Goal: Task Accomplishment & Management: Manage account settings

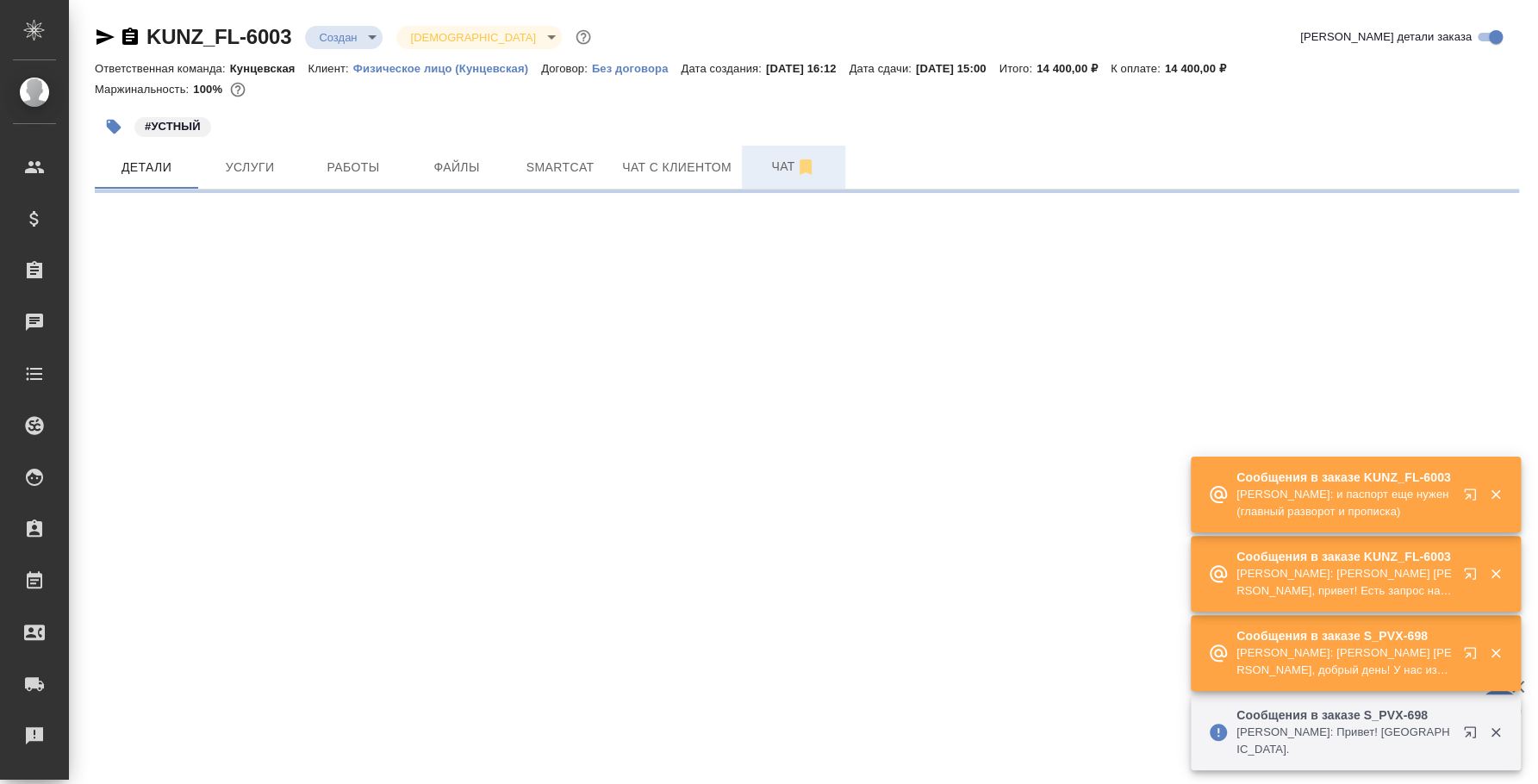
select select "RU"
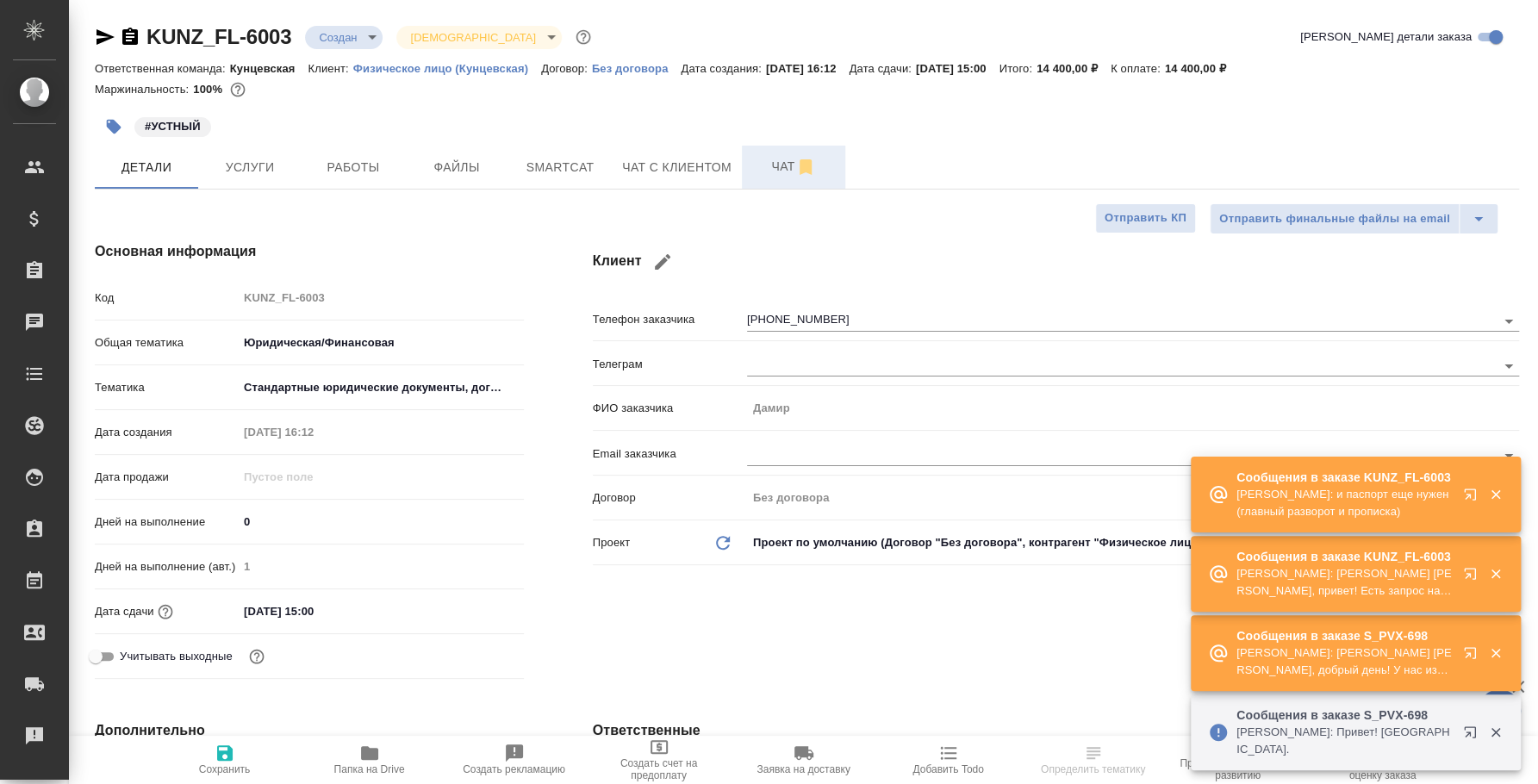
type textarea "x"
click at [773, 169] on span "Чат" at bounding box center [793, 167] width 82 height 21
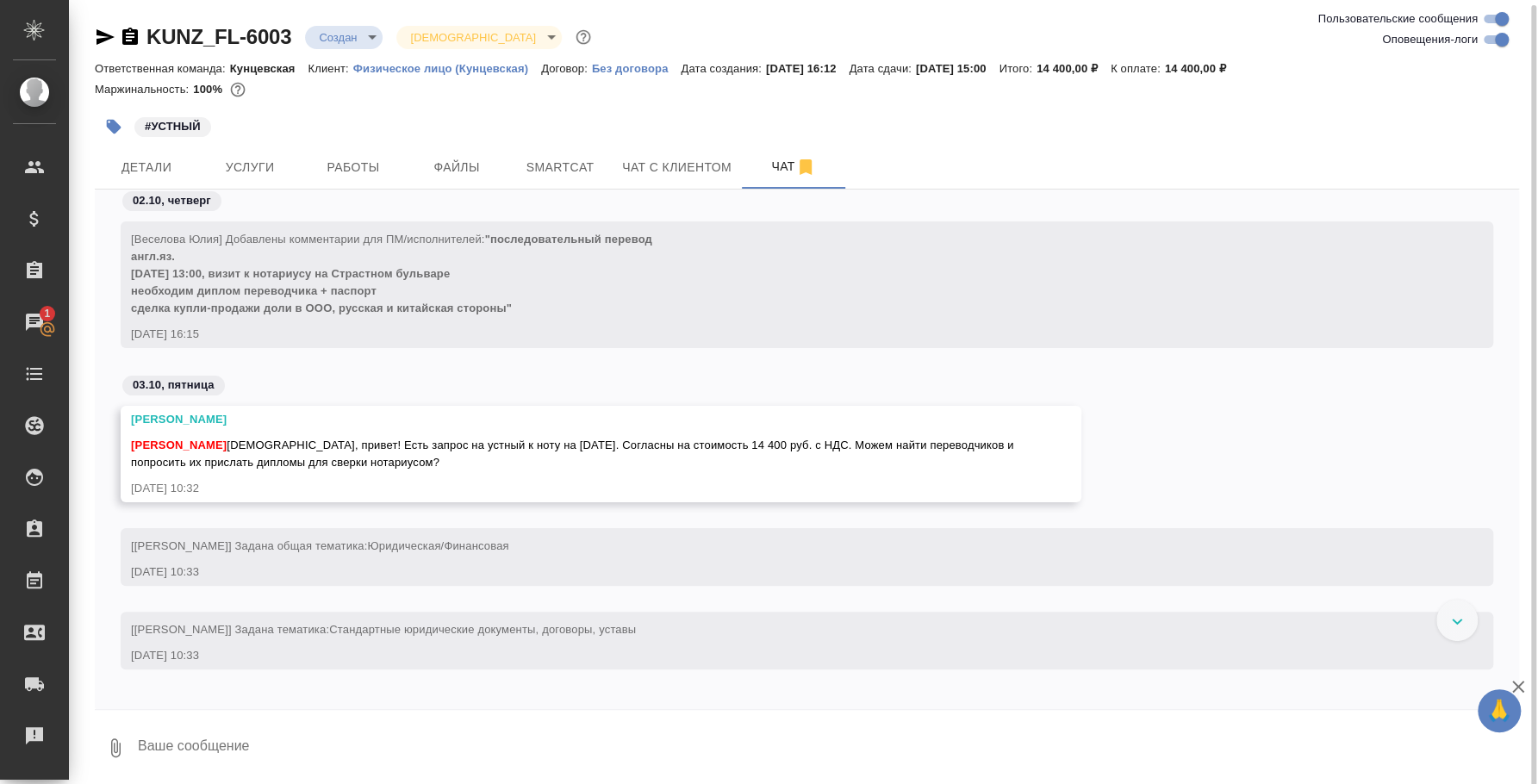
scroll to position [3, 0]
drag, startPoint x: 130, startPoint y: 263, endPoint x: 521, endPoint y: 302, distance: 392.9
click at [521, 302] on div "[Веселова Юлия] Добавлены комментарии для ПМ/исполнителей: "последовательный пе…" at bounding box center [782, 270] width 1302 height 90
copy span "6 окт., 13:00, визит к нотариусу на Страстном бульваре необходим диплом перевод…"
click at [502, 749] on textarea at bounding box center [827, 745] width 1383 height 59
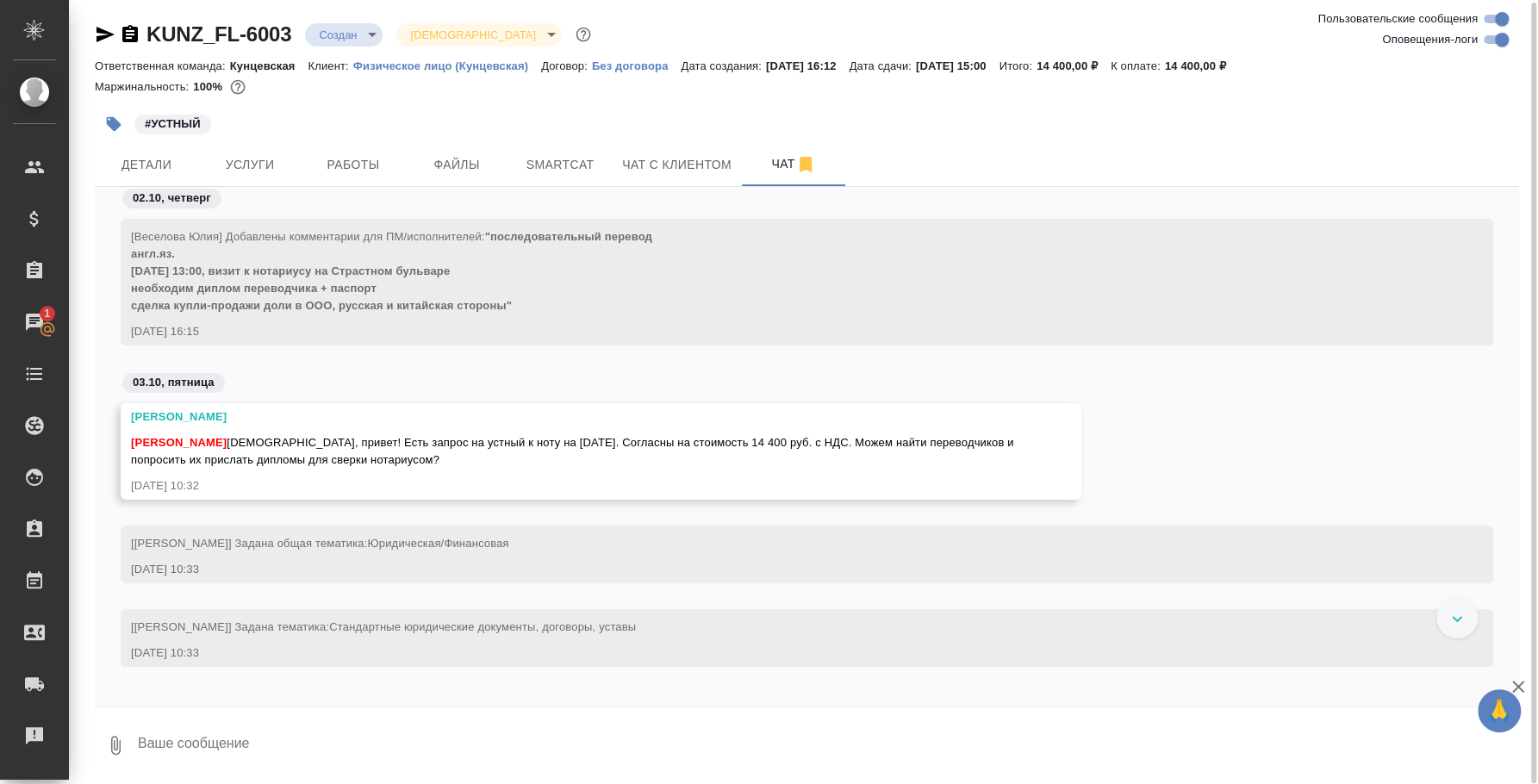
type textarea "@"
type textarea "G"
type textarea "Приветик. Уточняю, кто сможет"
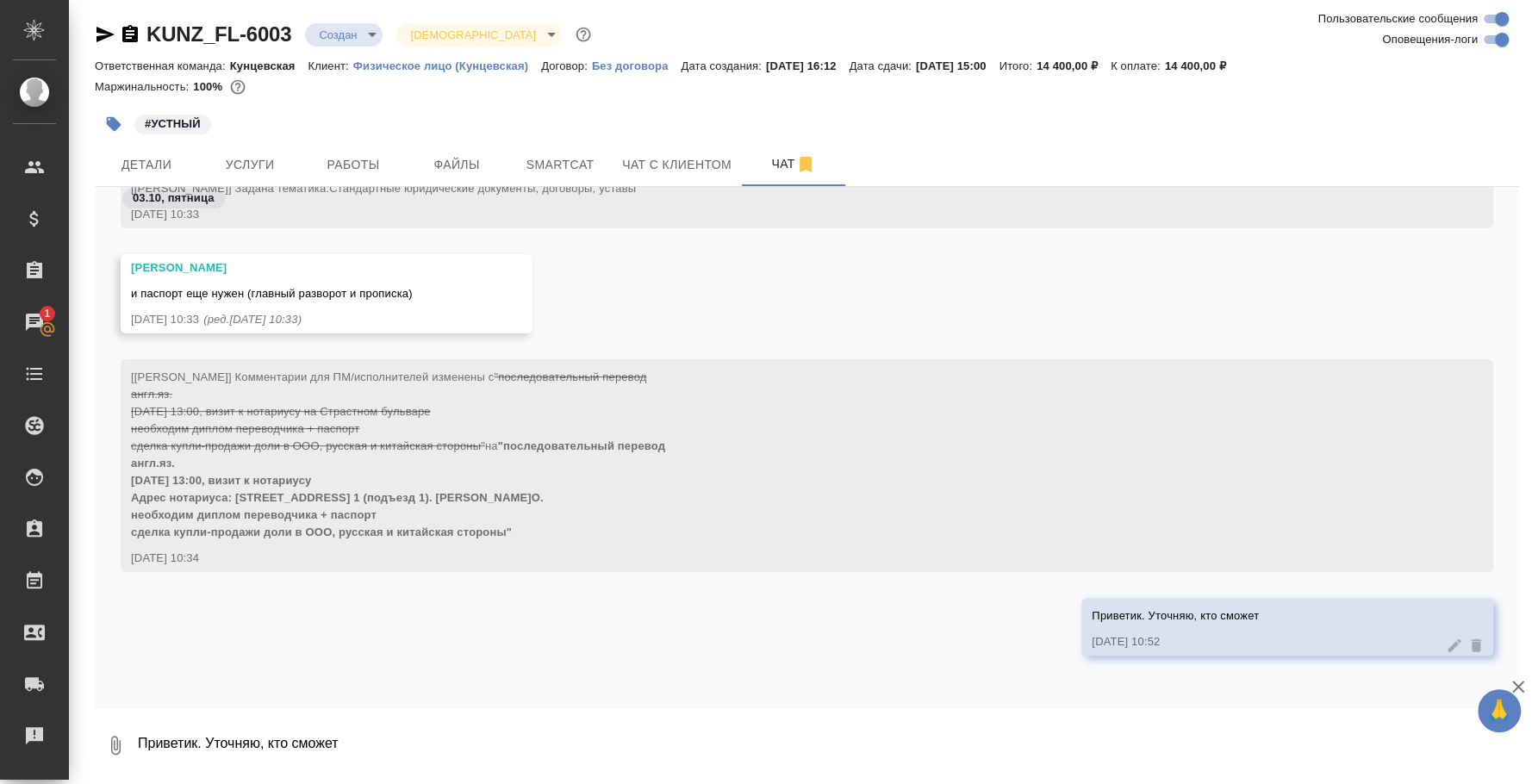
click at [310, 289] on span "и паспорт еще нужен (главный разворот и прописка)" at bounding box center [272, 294] width 282 height 13
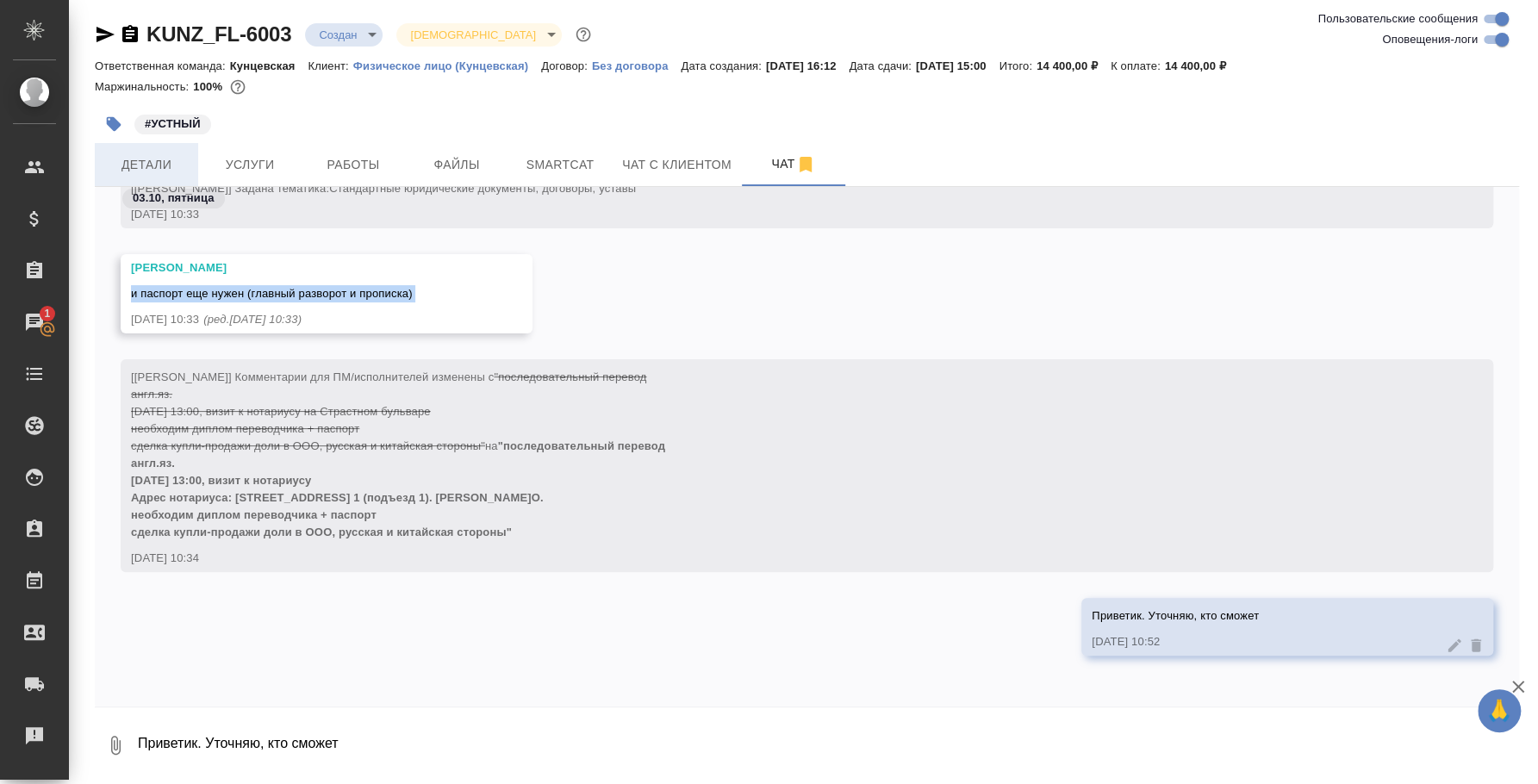
click at [158, 150] on button "Детали" at bounding box center [146, 164] width 104 height 43
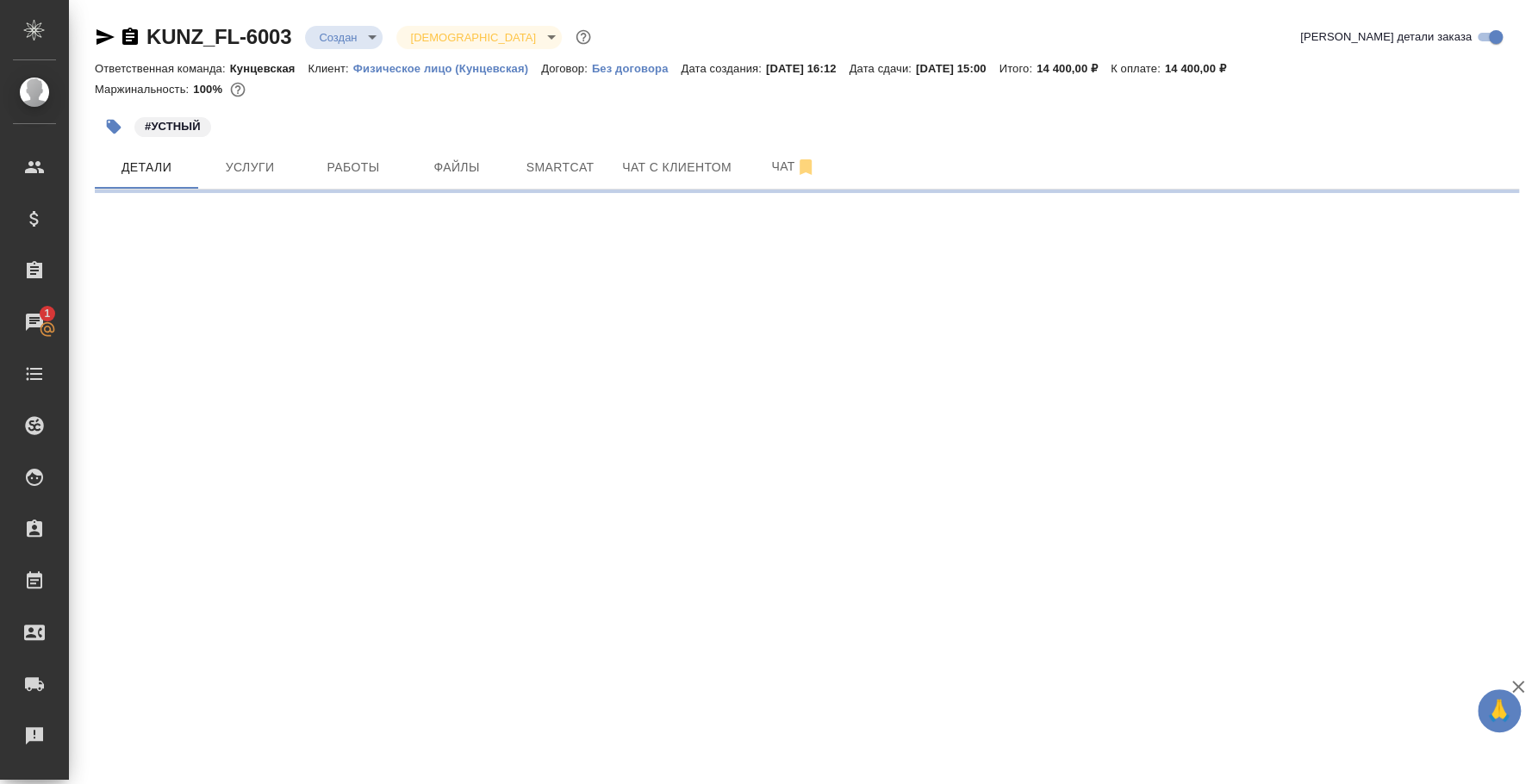
select select "RU"
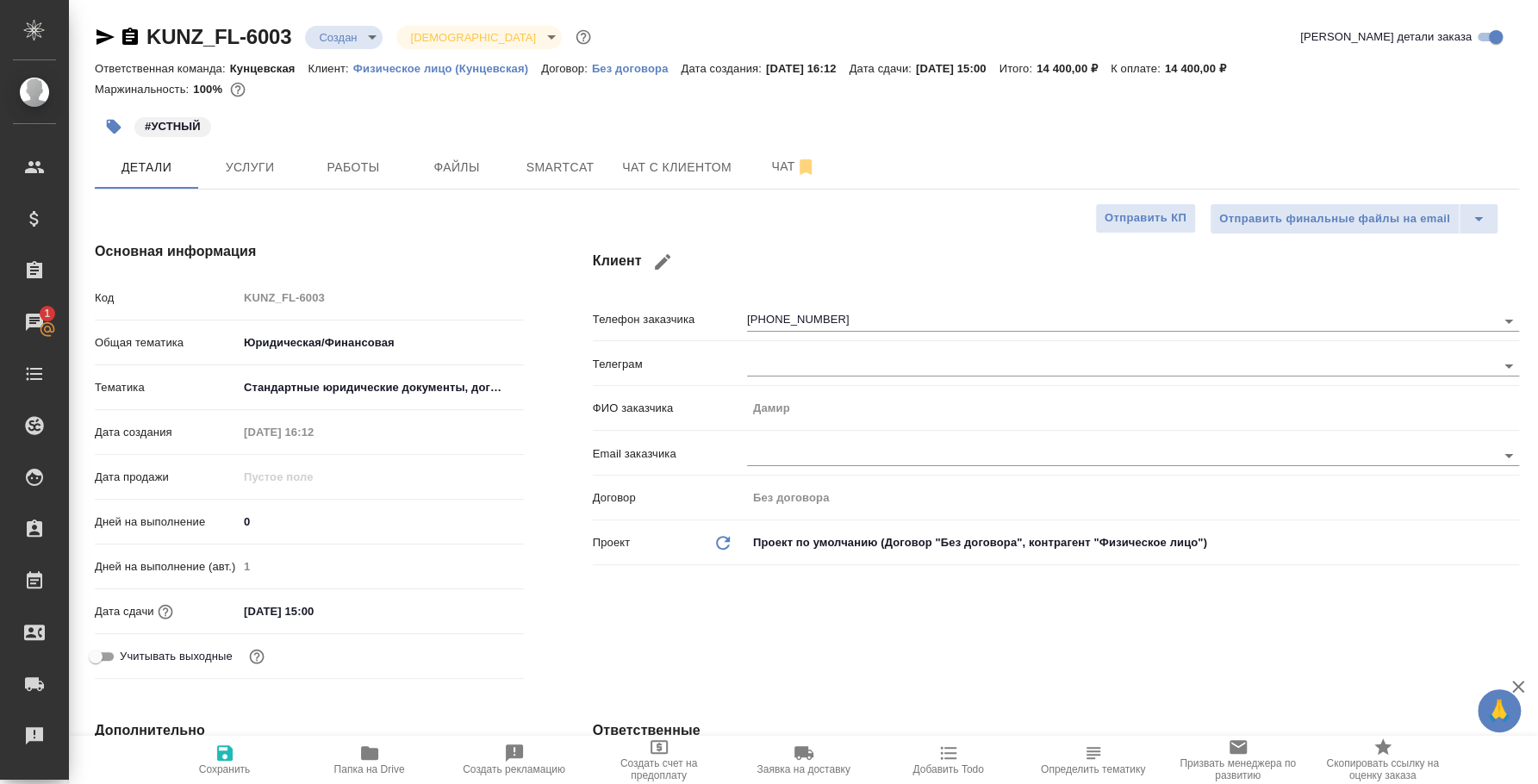
type textarea "x"
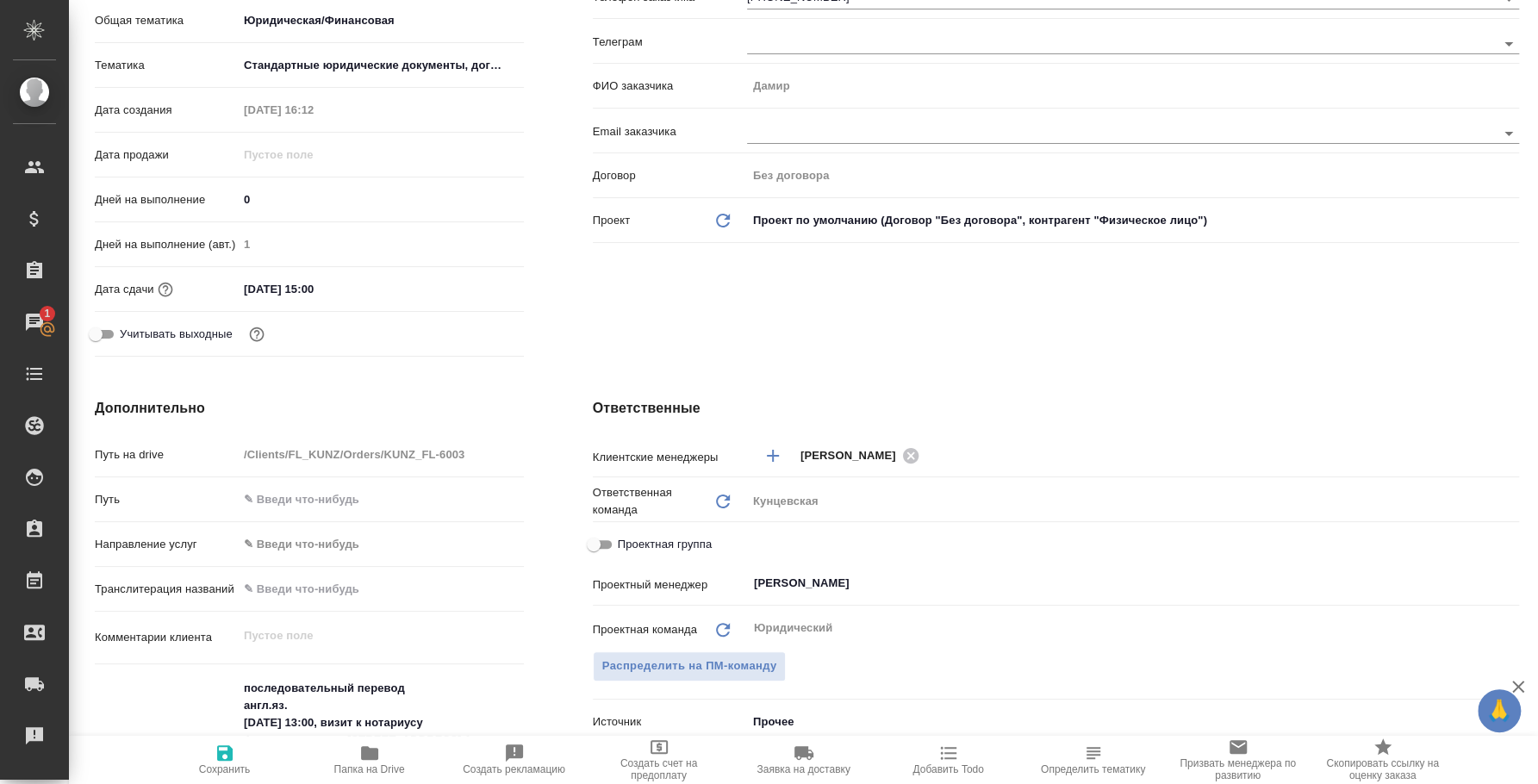
type textarea "x"
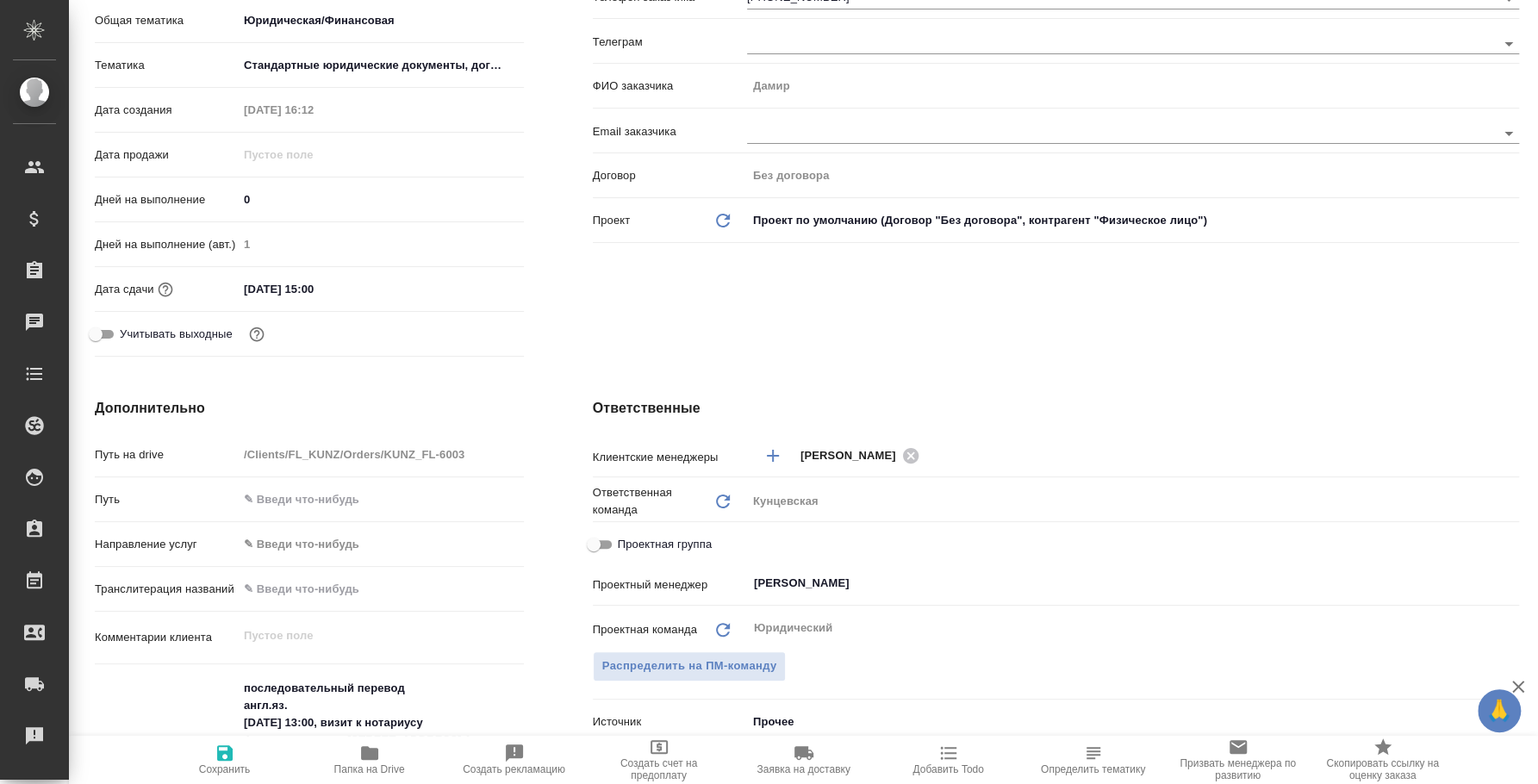
type textarea "x"
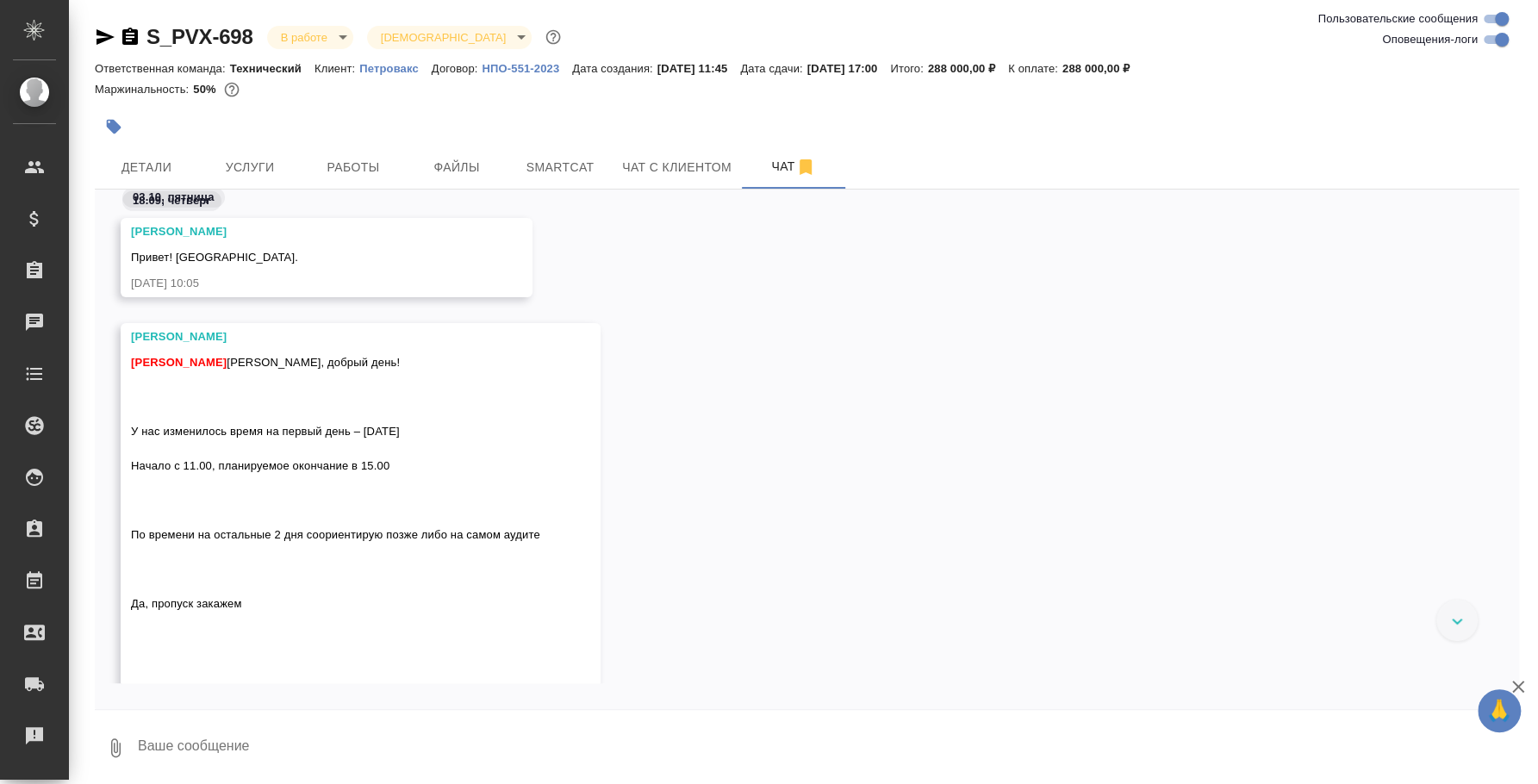
scroll to position [3437, 0]
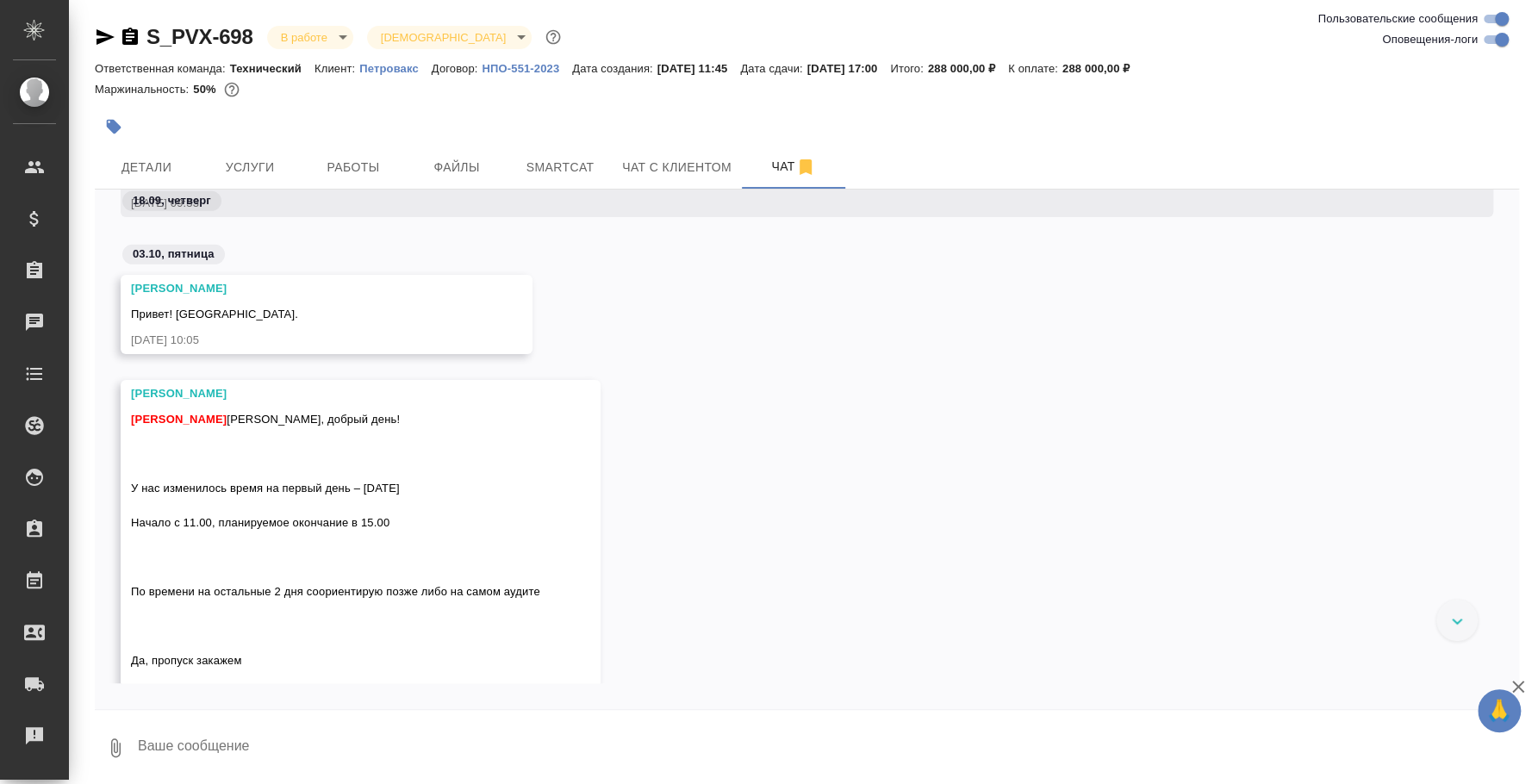
click at [307, 757] on textarea at bounding box center [827, 748] width 1383 height 59
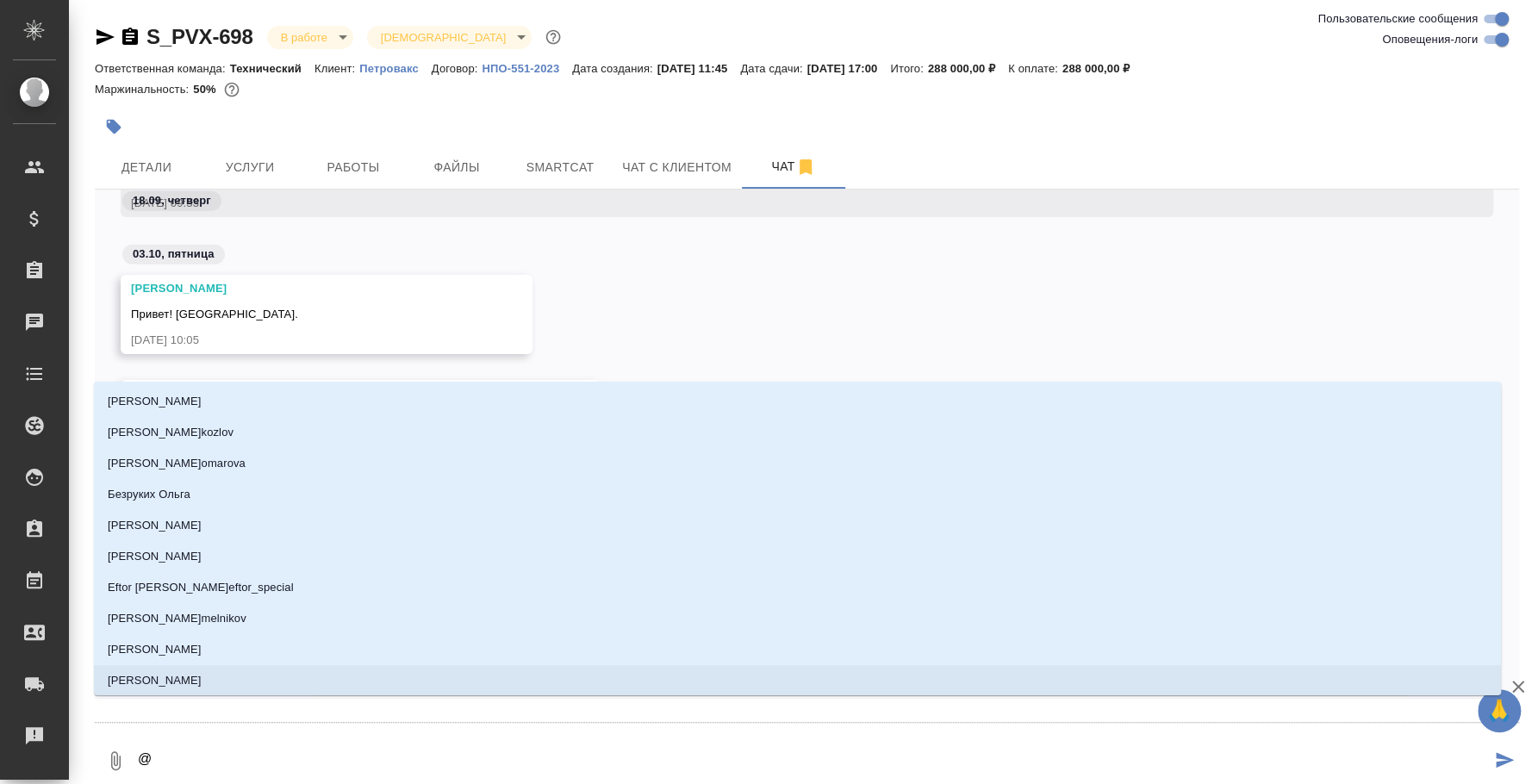
type textarea "@e"
type input "e"
type textarea "@ec"
type input "ec"
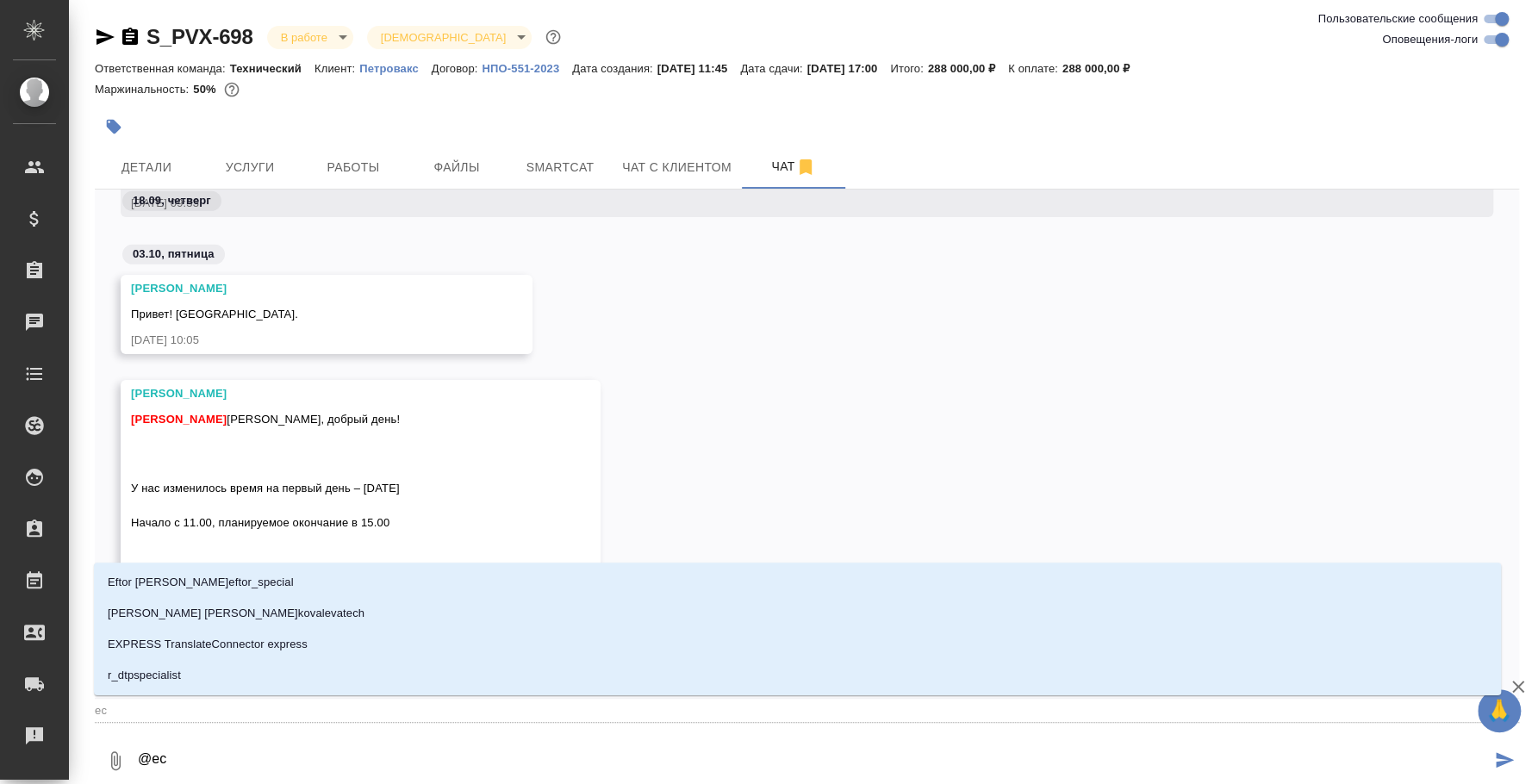
type textarea "@e"
type input "e"
type textarea "@"
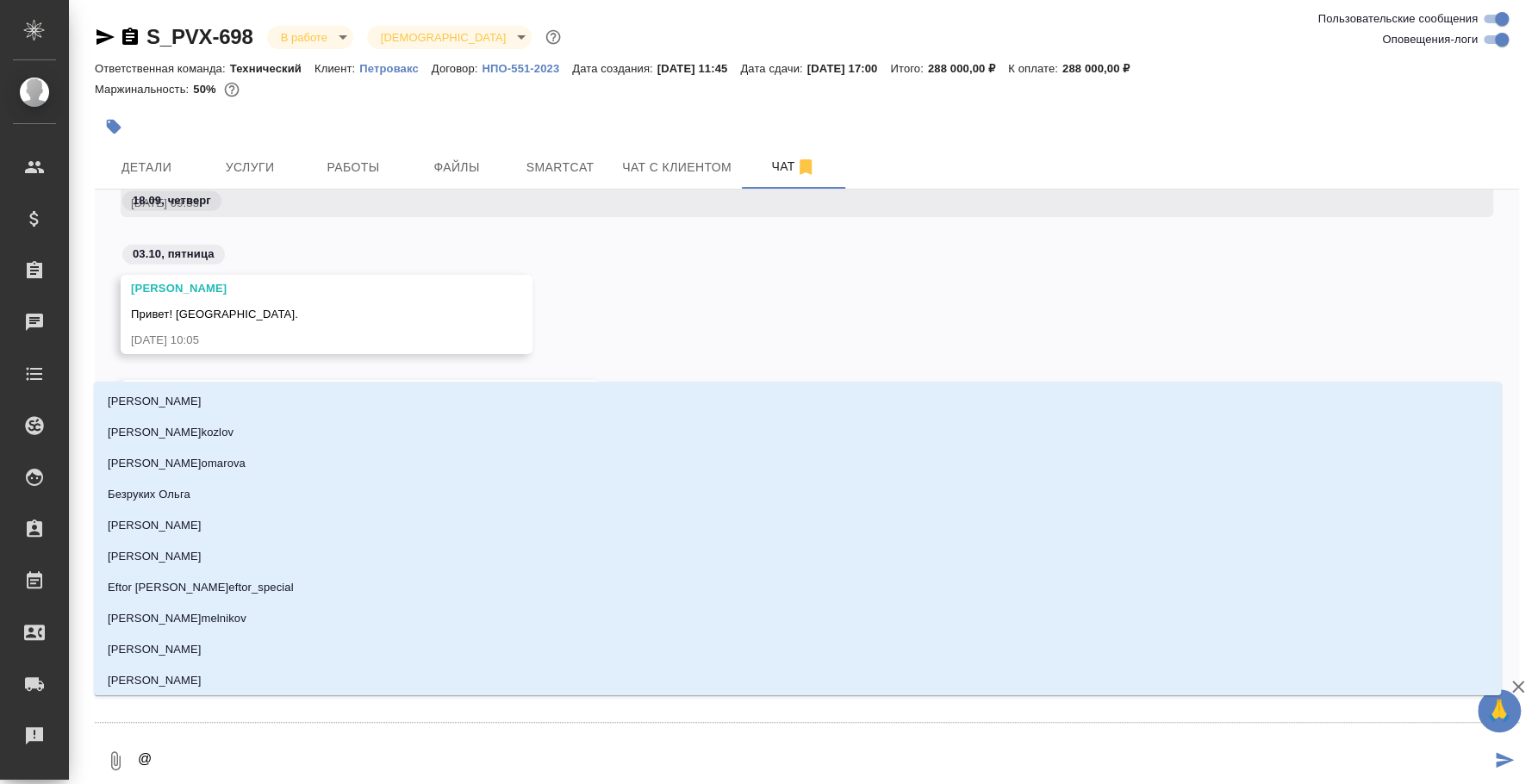
type textarea "@e"
type input "e"
type textarea "@e'c"
type input "e'c"
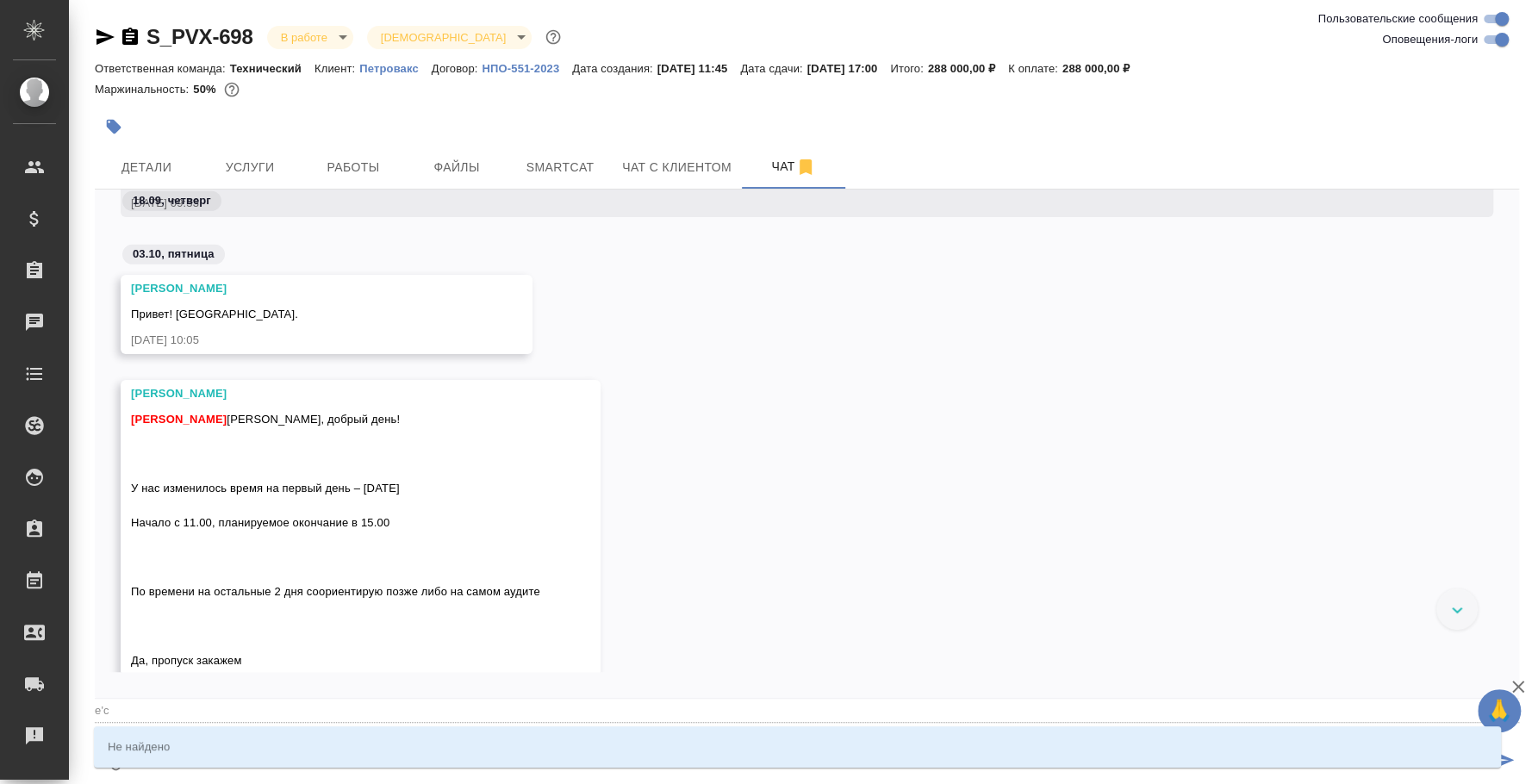
type textarea "@e'c'v"
type input "e'c'v"
type textarea "@e'c'v'f"
type input "e'c'v'f"
type textarea "@e'c'v"
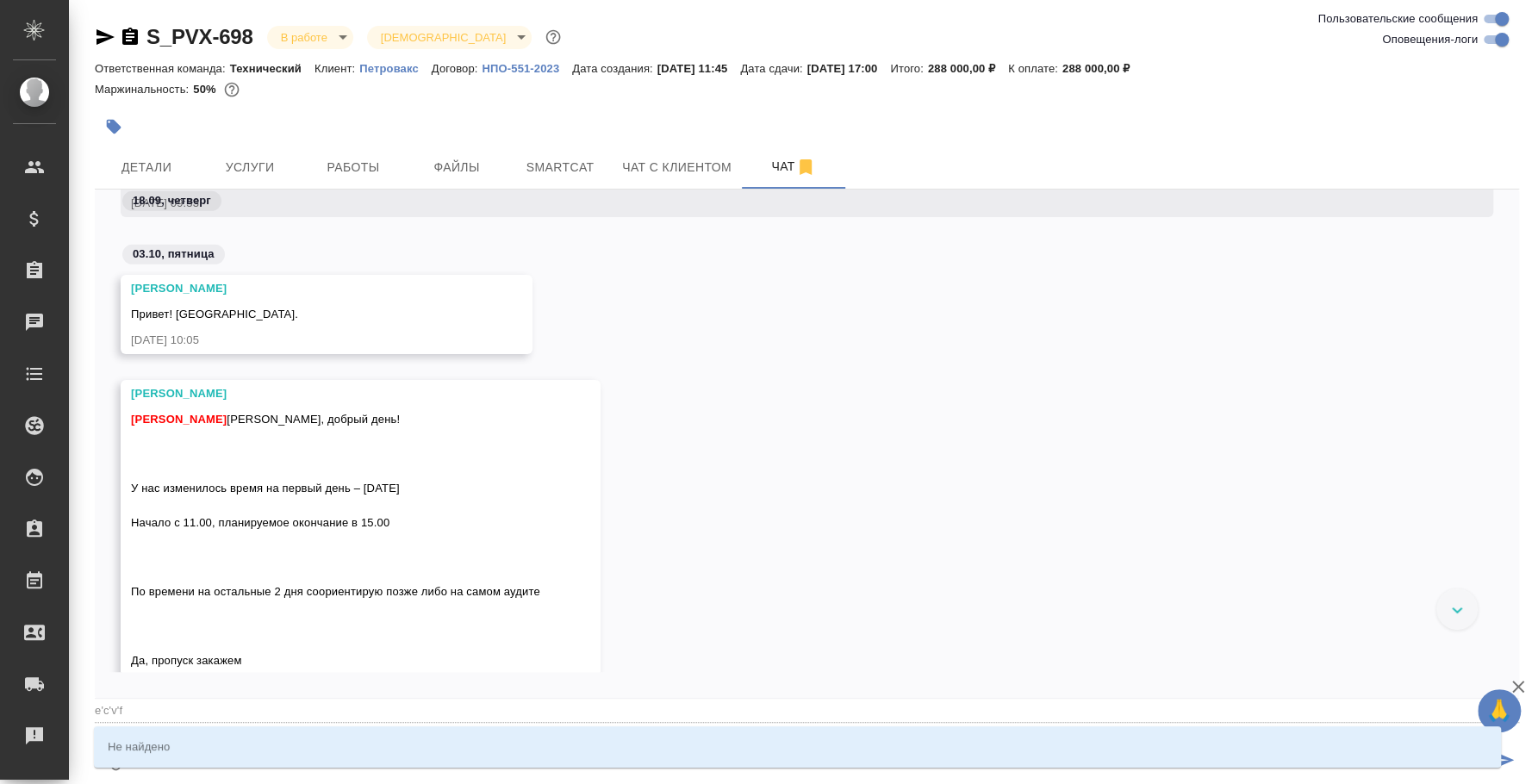
type input "e'c'v"
type textarea "@e'c"
type input "e'c"
type textarea "@e"
type input "e"
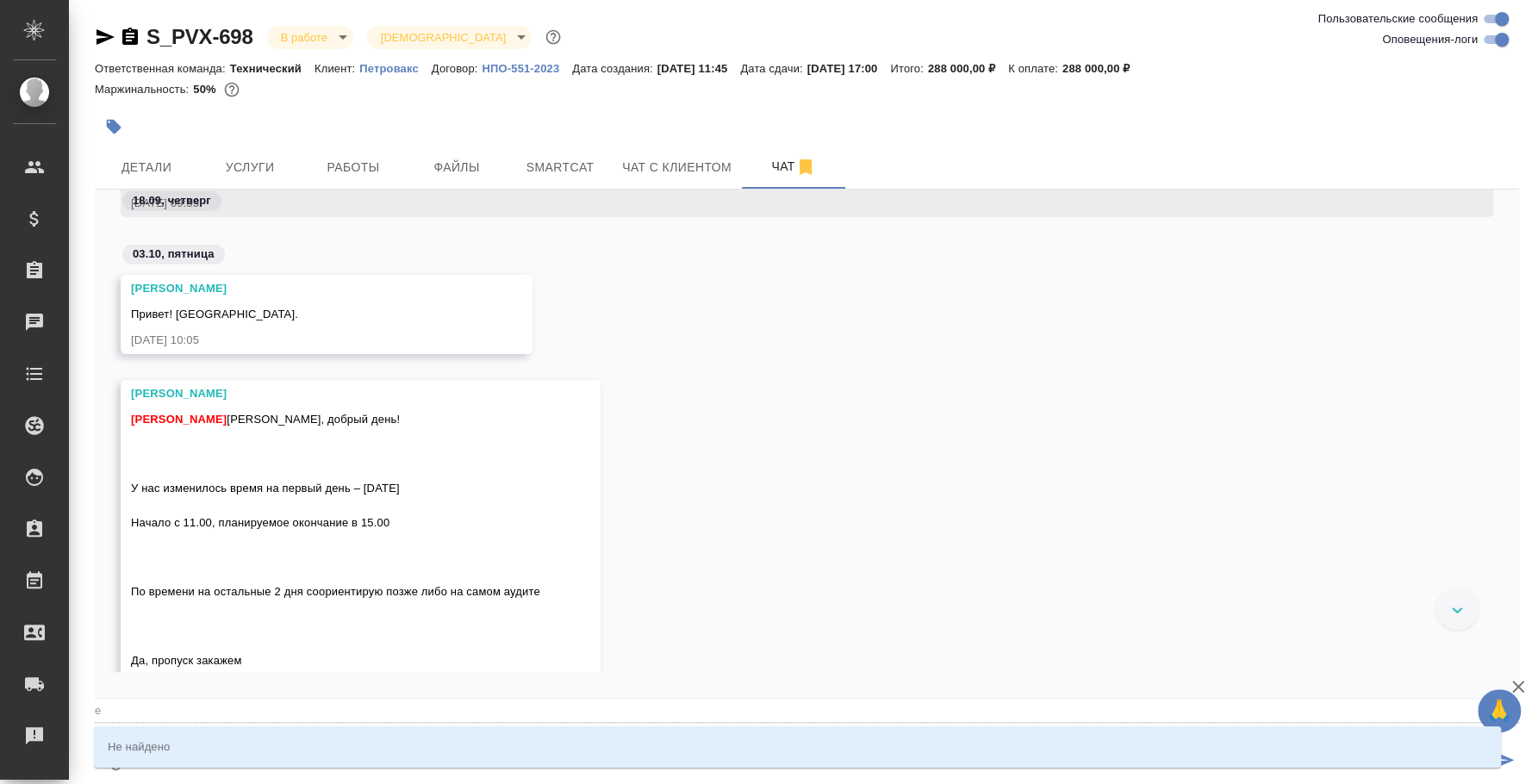
type textarea "@"
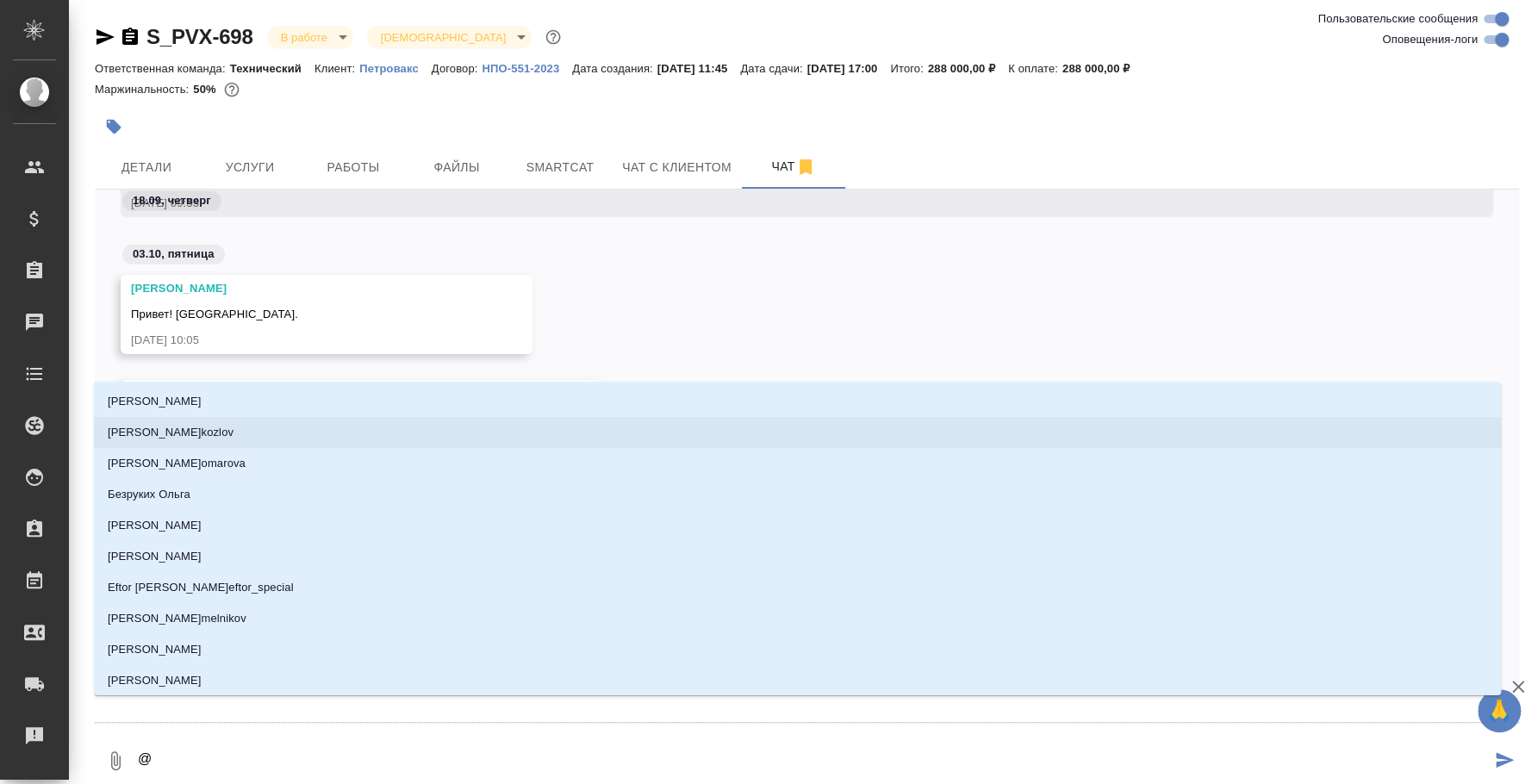
type textarea "@у"
type input "у"
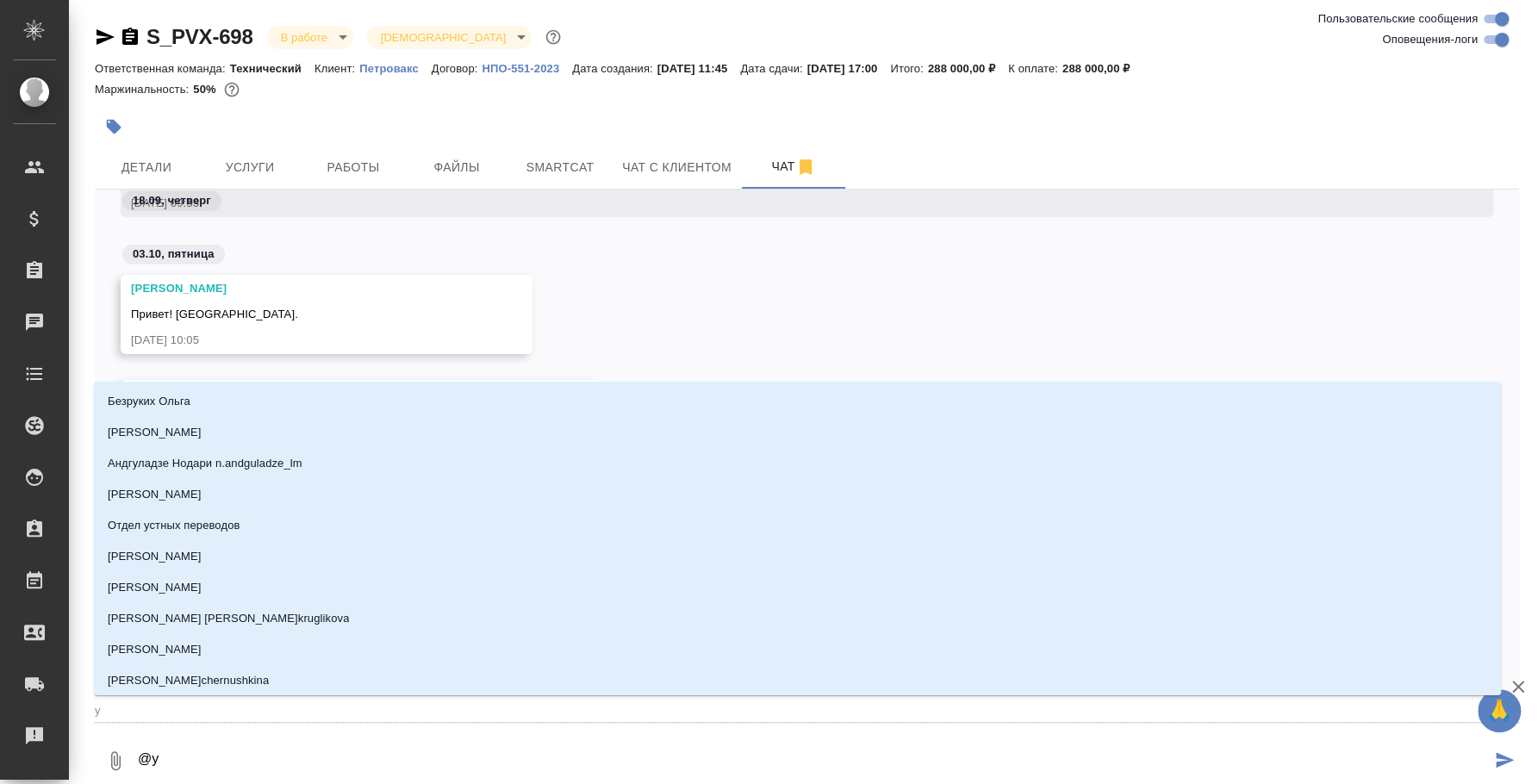
type textarea "@ус"
type input "ус"
type textarea "@усм"
type input "усм"
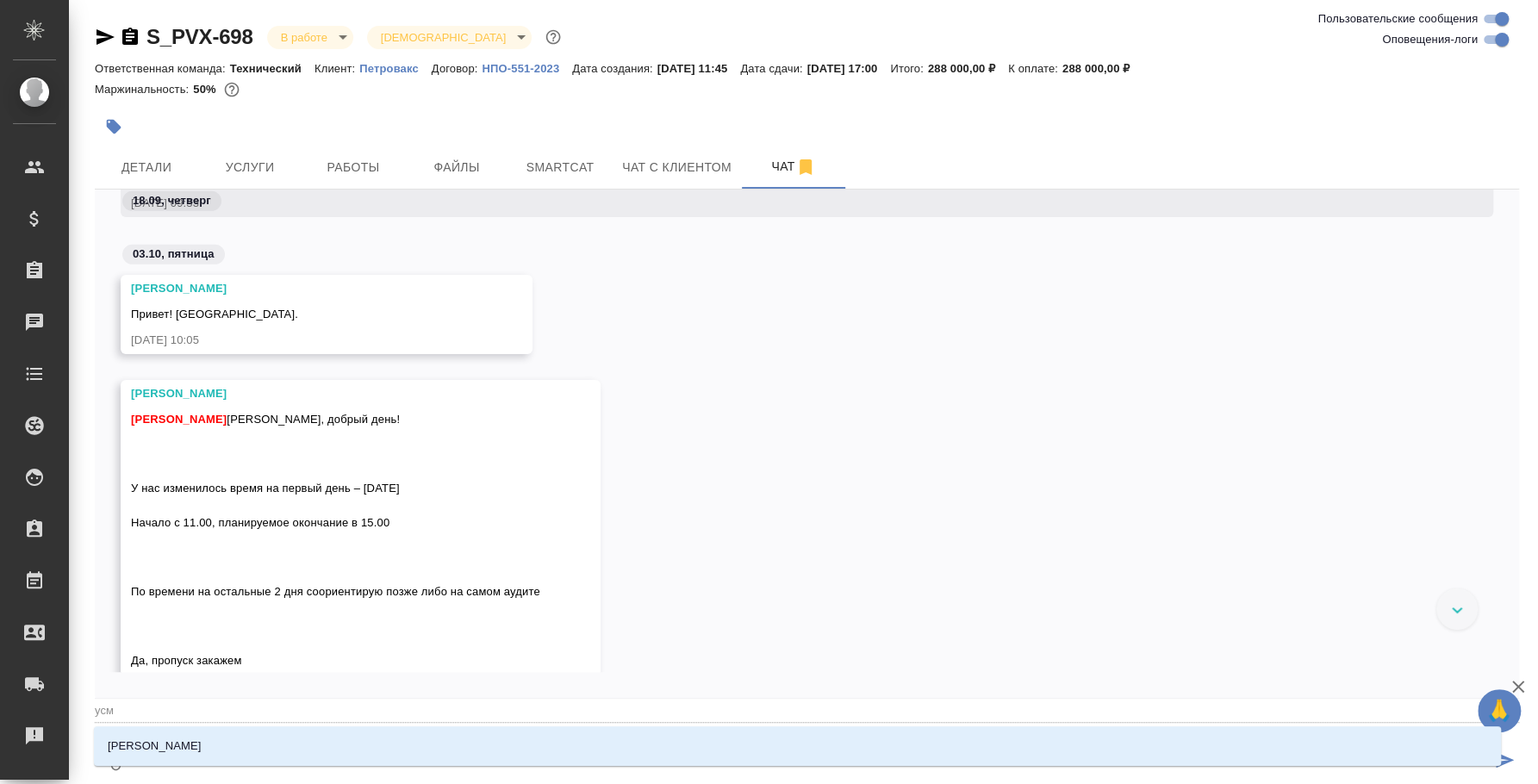
type textarea "@усма"
type input "усма"
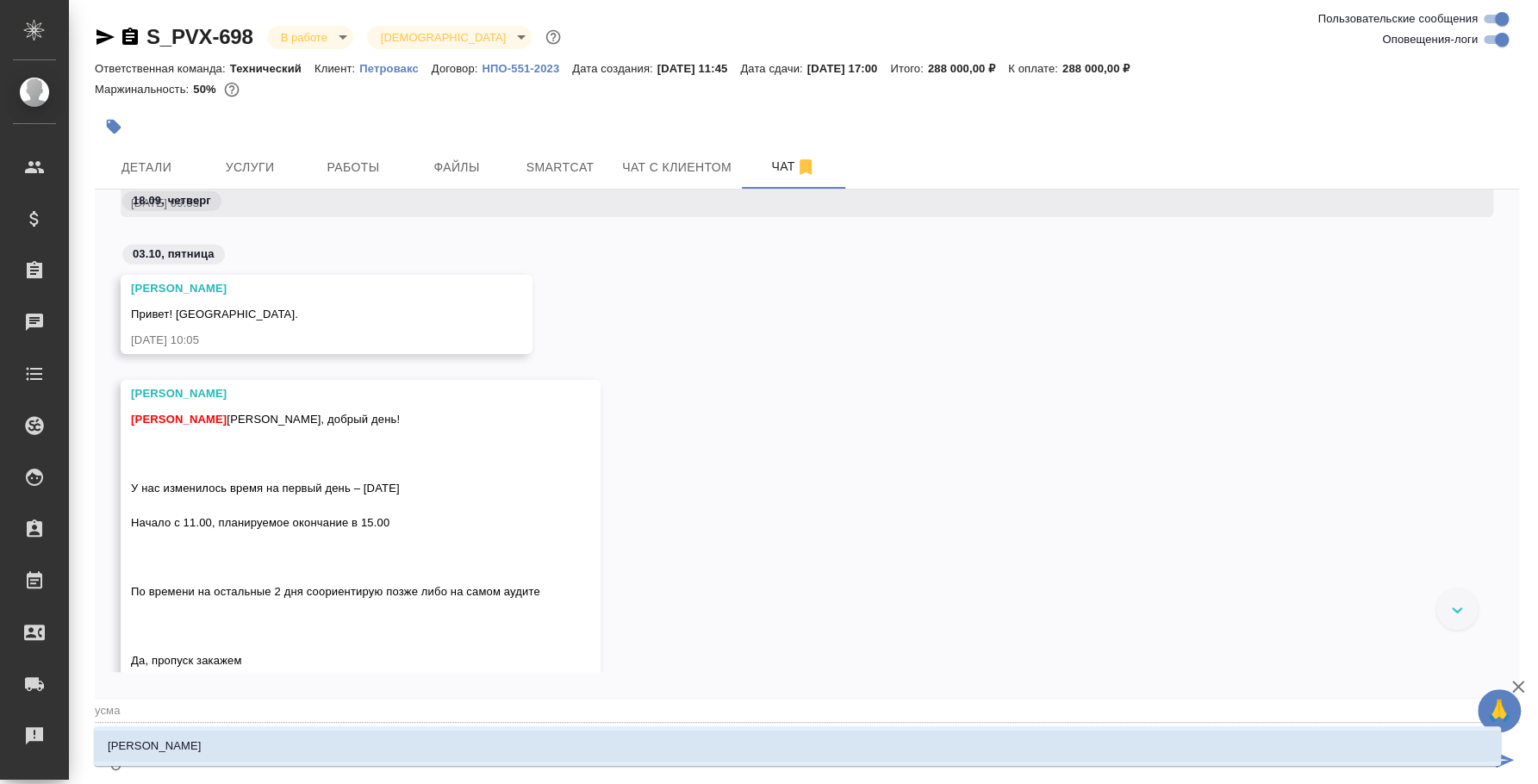
click at [871, 739] on li "Усманова Ольга" at bounding box center [797, 746] width 1407 height 31
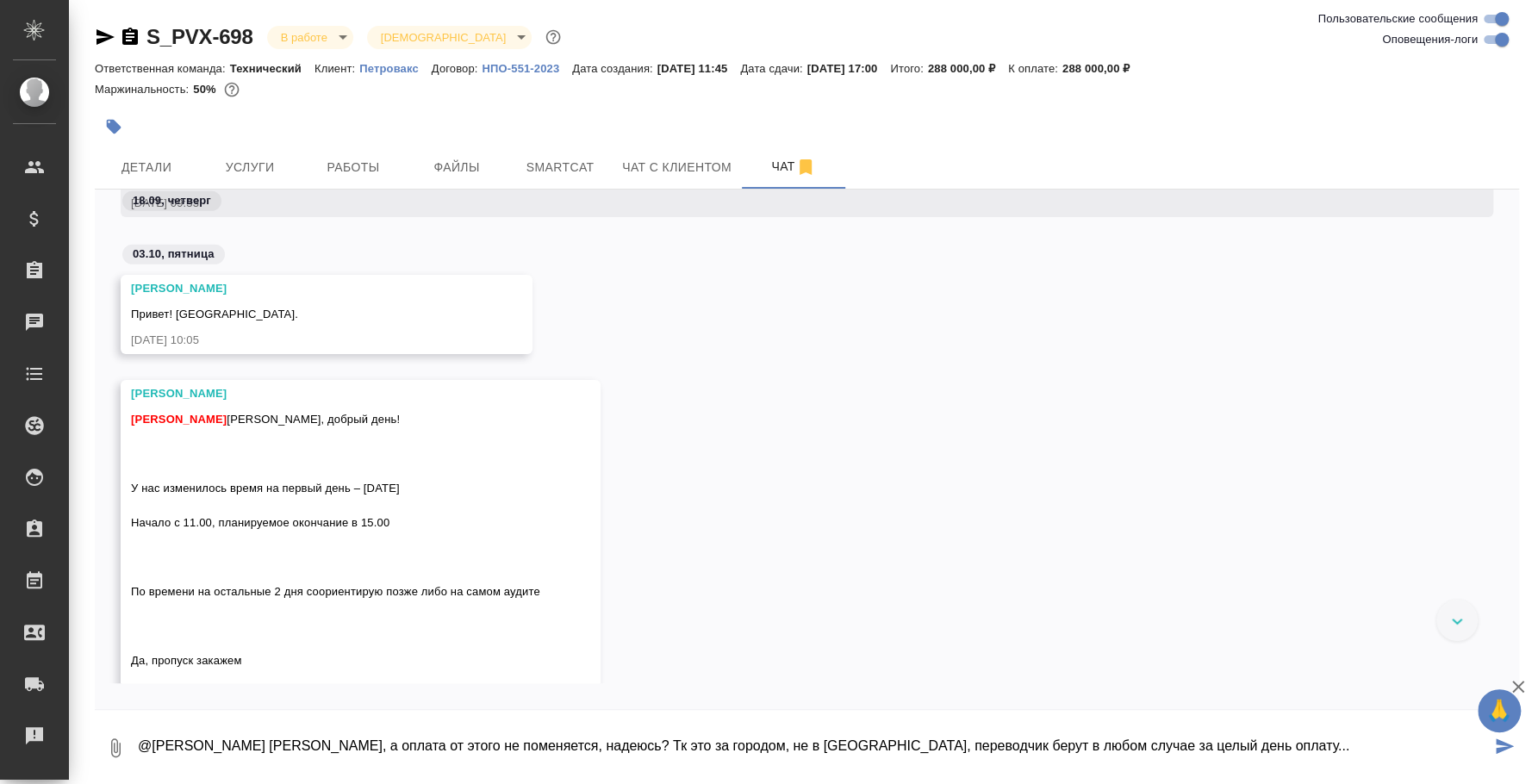
type textarea "@Усманова Ольга Оля, а оплата от этого не поменяется, надеюсь? Тк это за городо…"
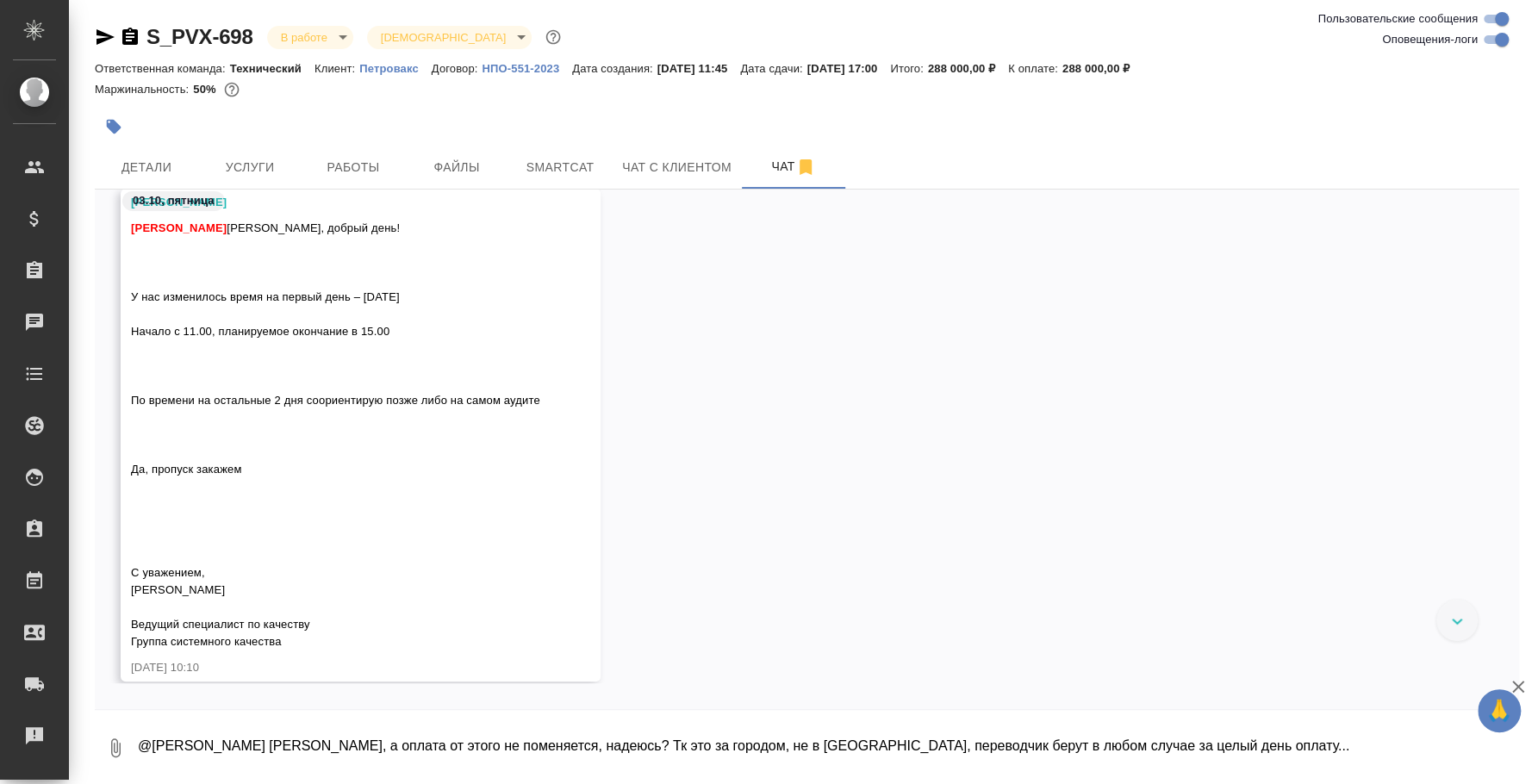
scroll to position [3690, 0]
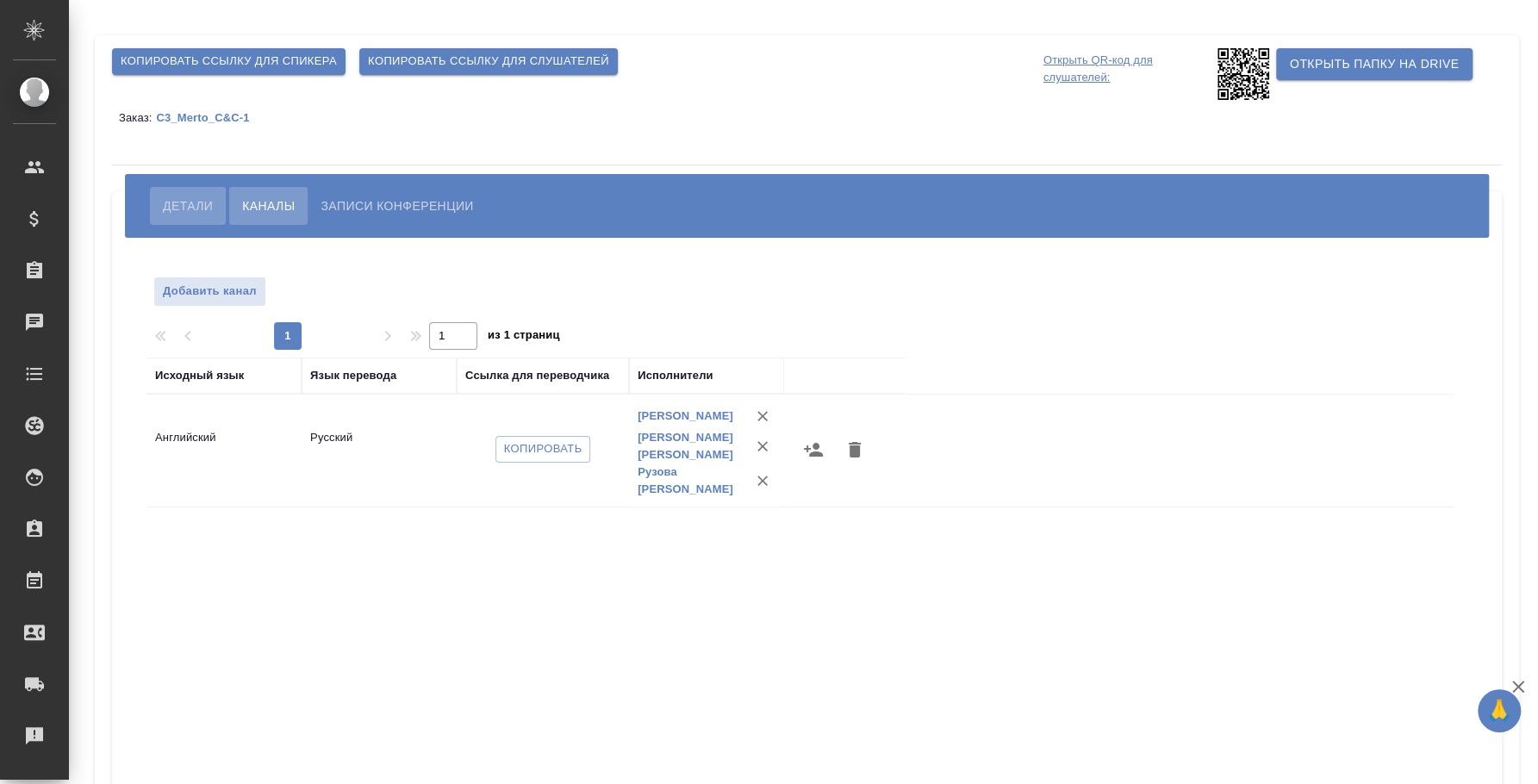
click at [176, 190] on button "Детали" at bounding box center [187, 206] width 75 height 38
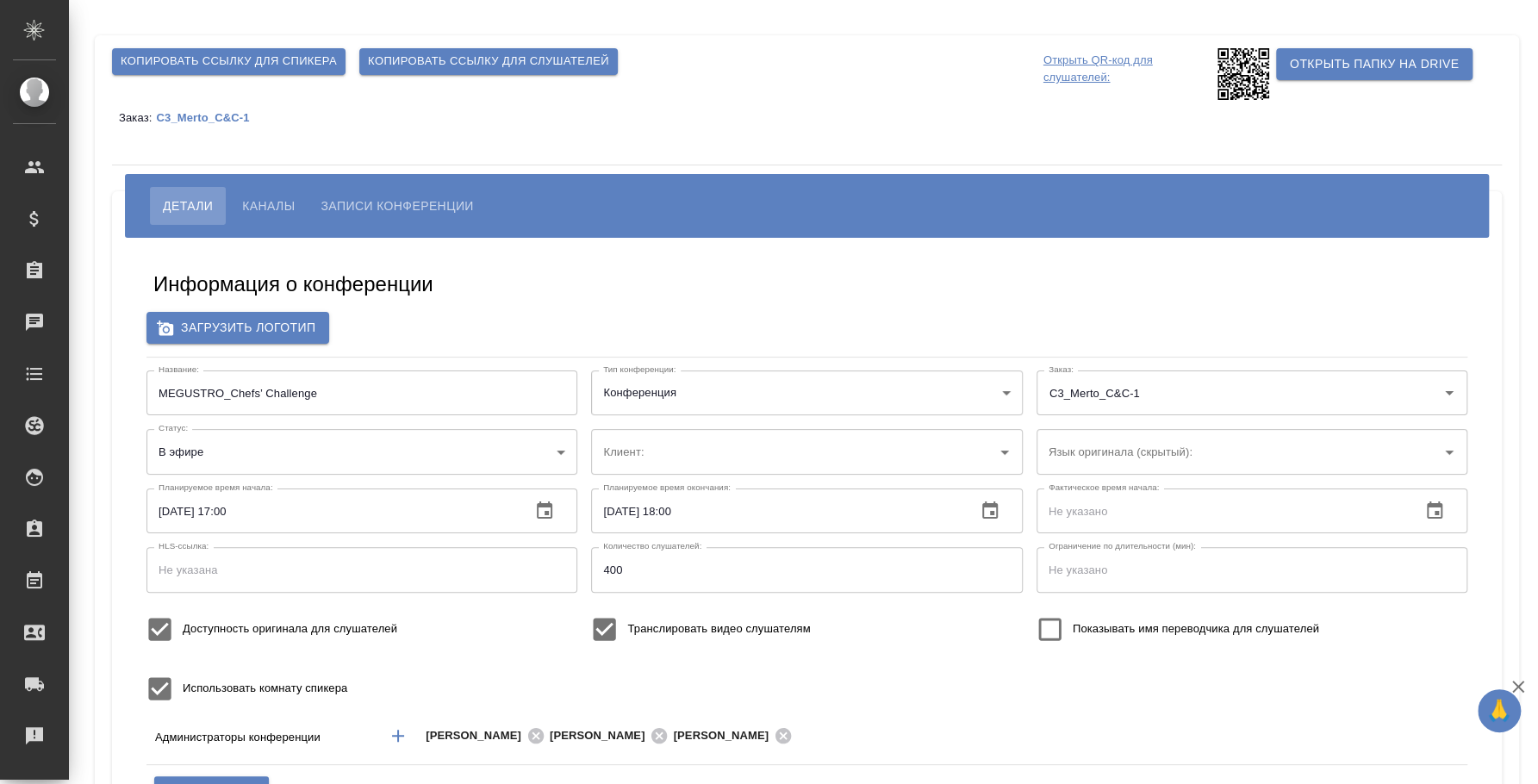
type input "МЕТРО Кэш энд Керри"
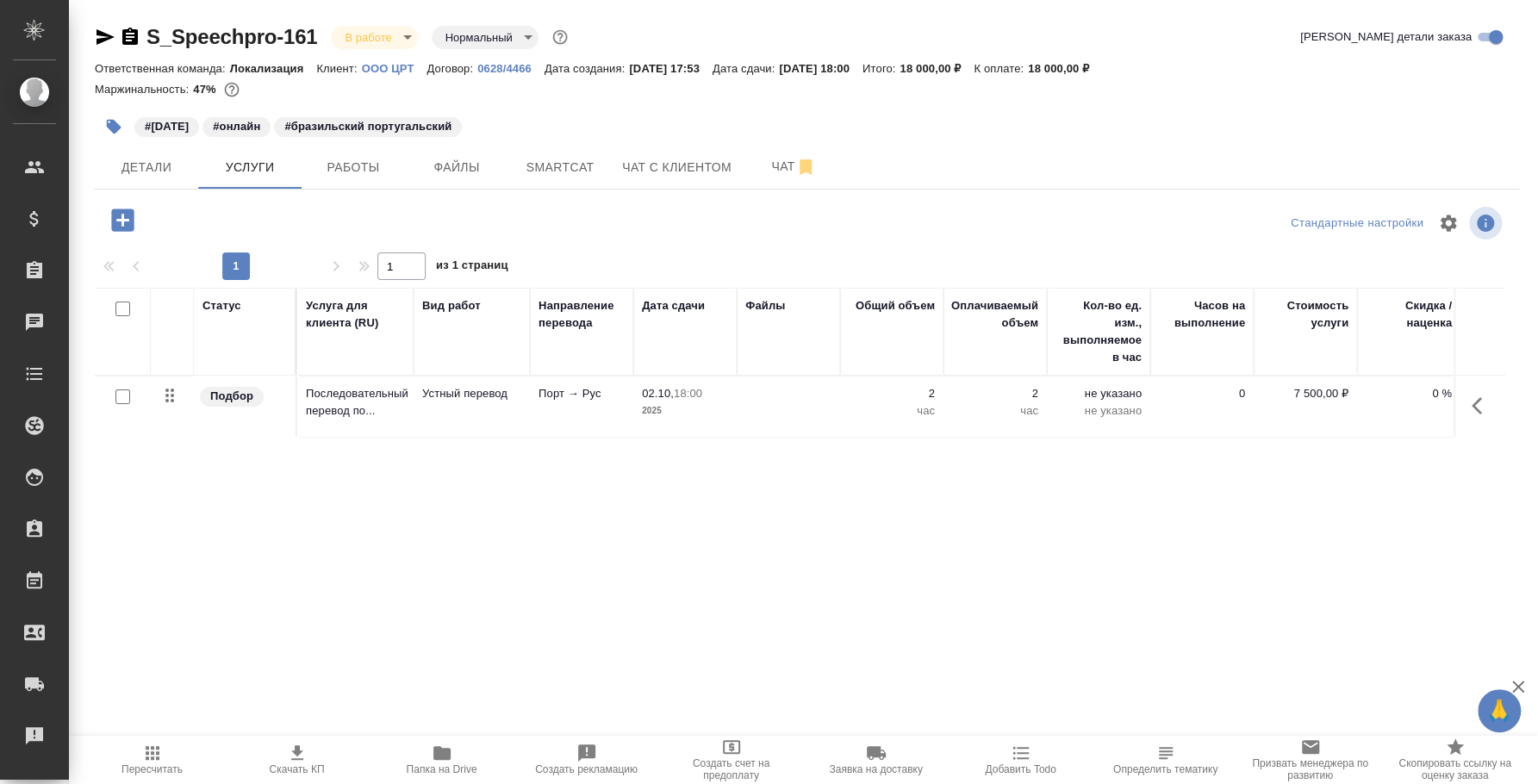
scroll to position [0, 214]
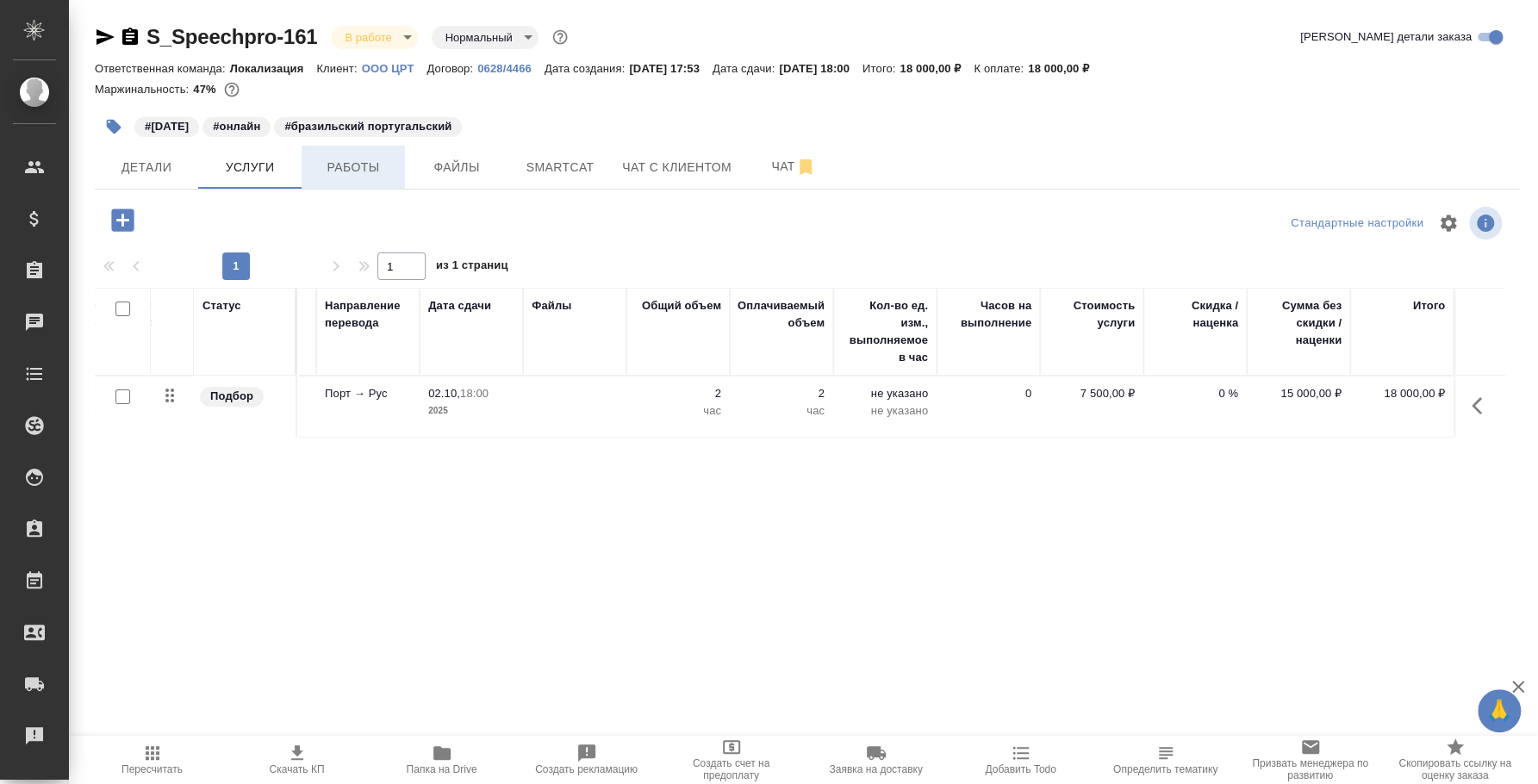
click at [346, 163] on span "Работы" at bounding box center [353, 168] width 82 height 21
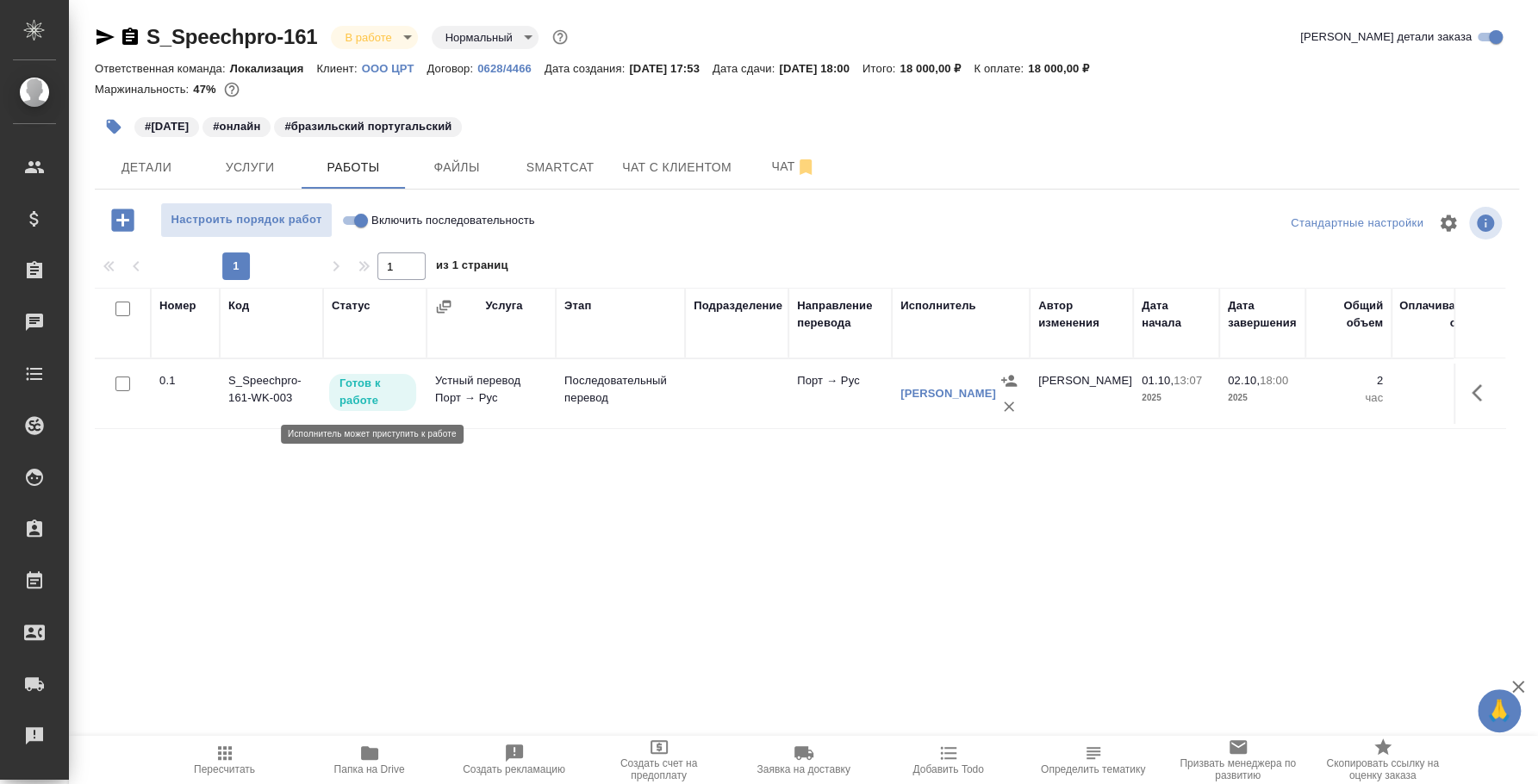
click at [389, 390] on p "Готов к работе" at bounding box center [373, 392] width 67 height 35
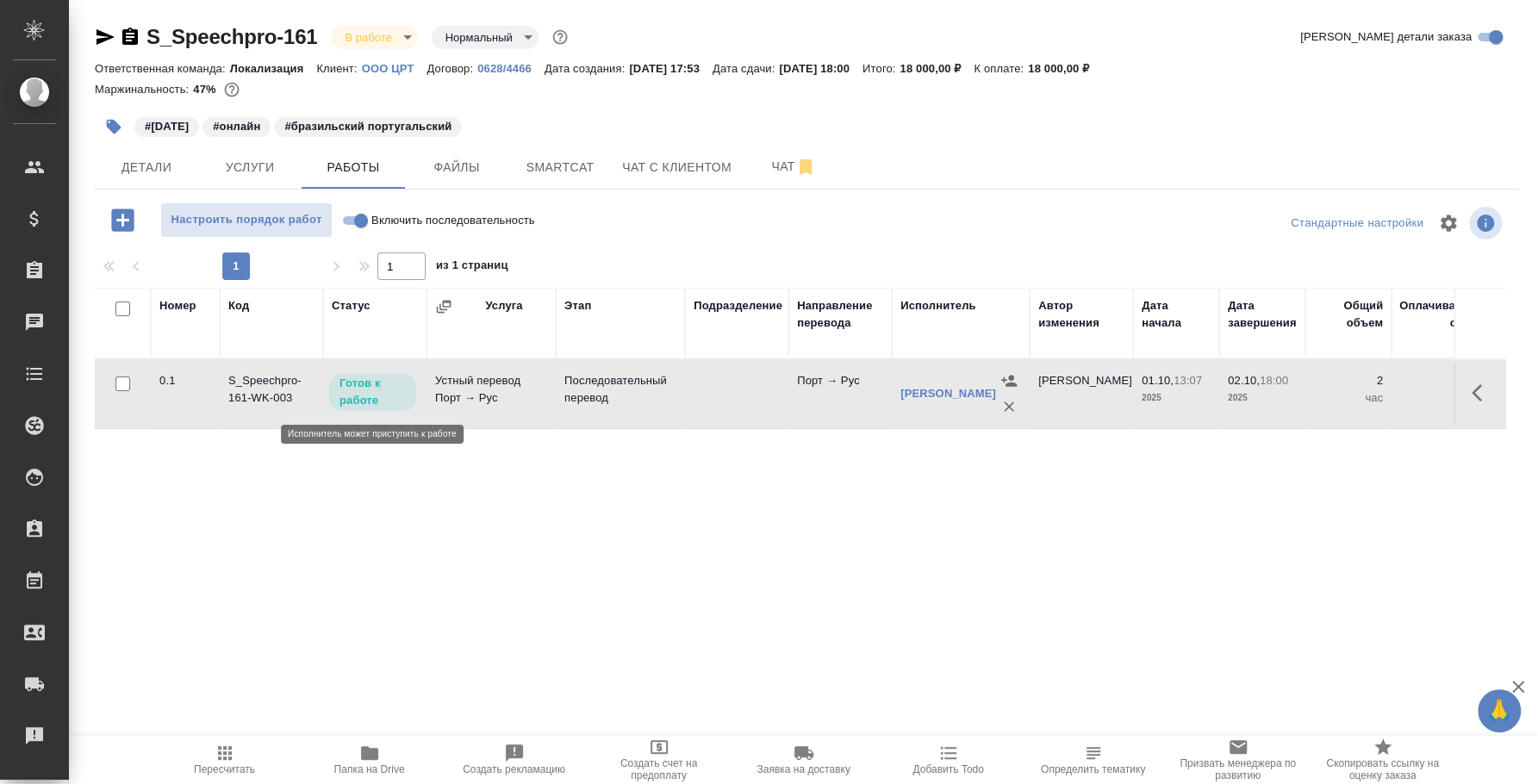
click at [389, 390] on p "Готов к работе" at bounding box center [373, 392] width 67 height 35
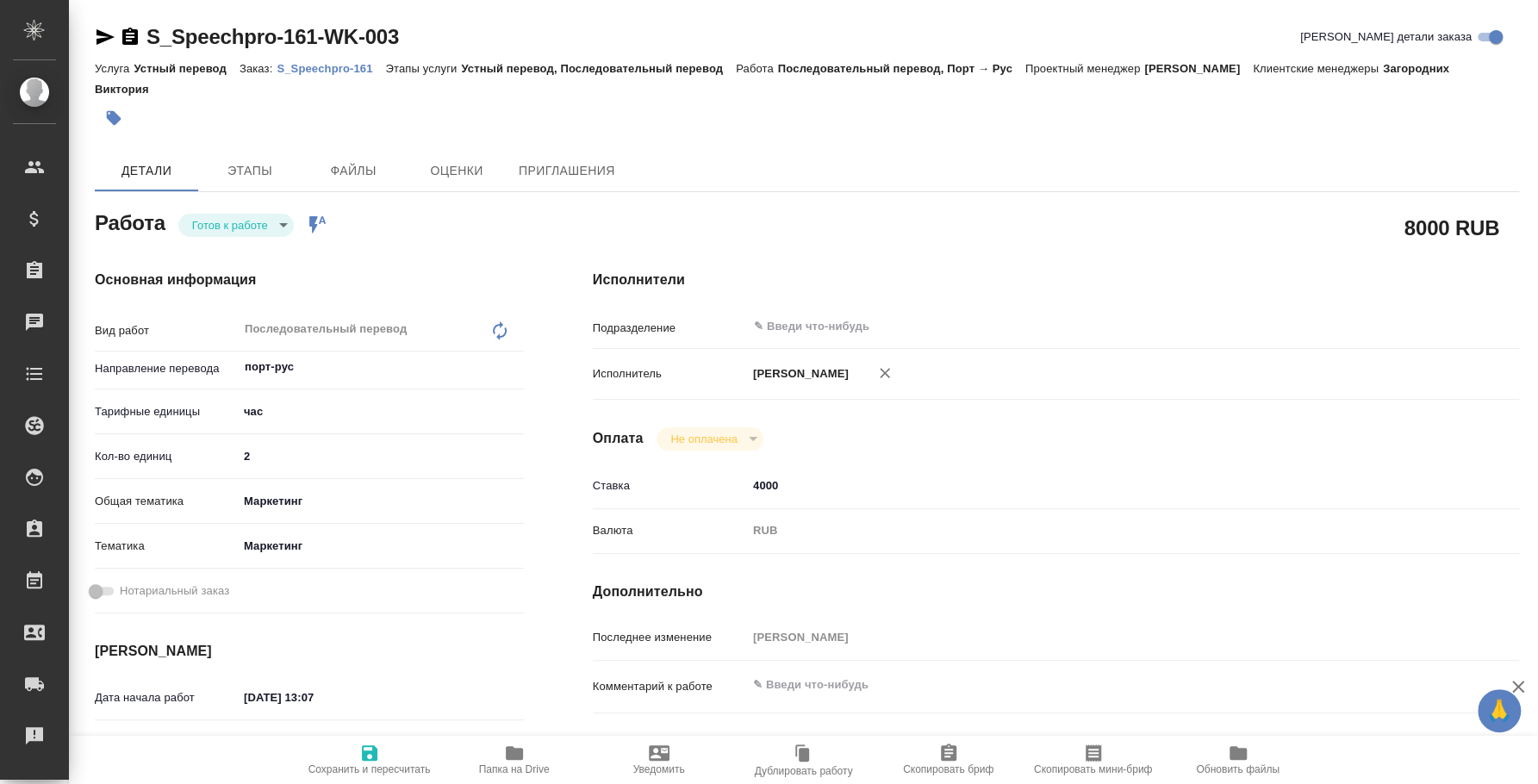
type textarea "x"
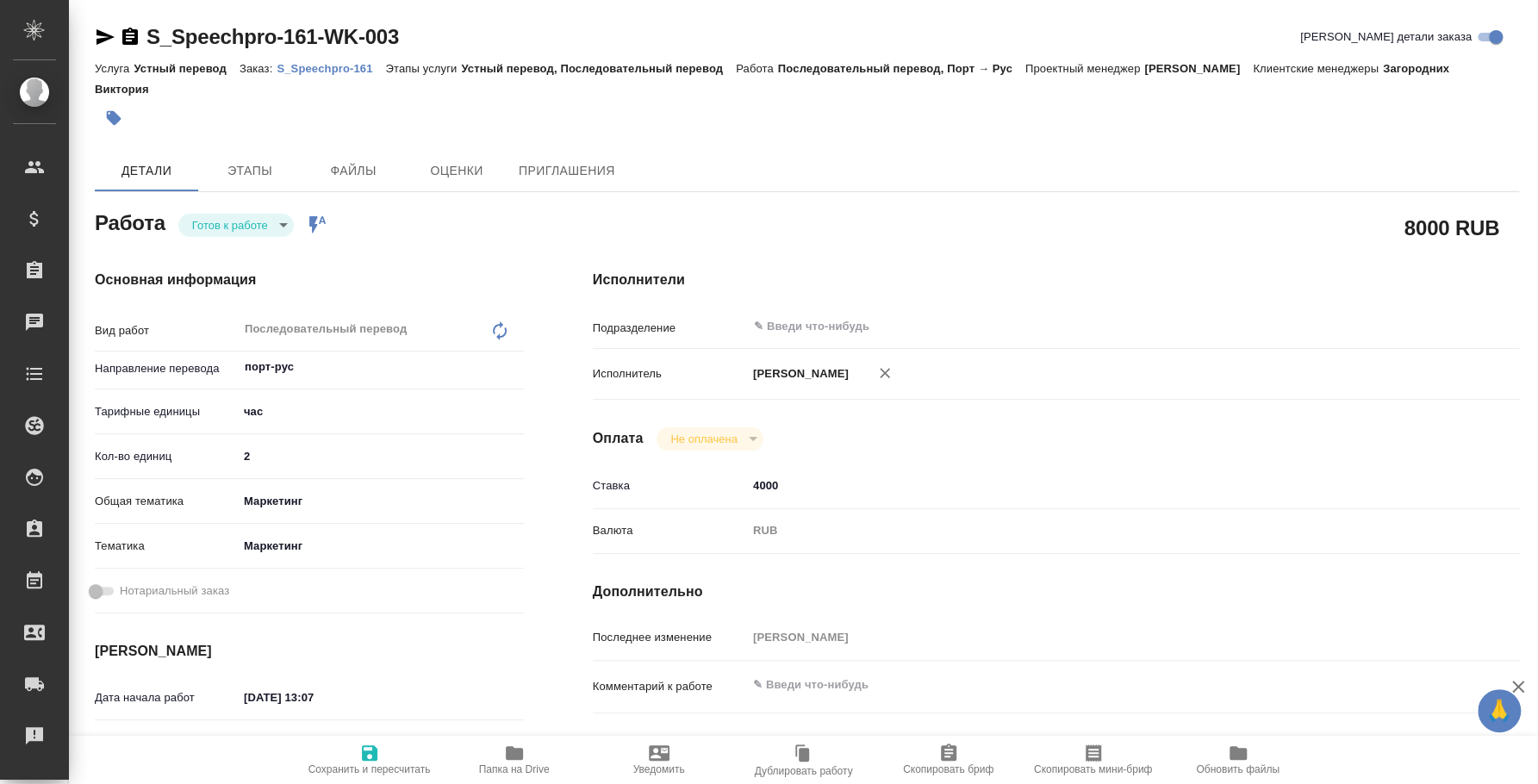
type textarea "x"
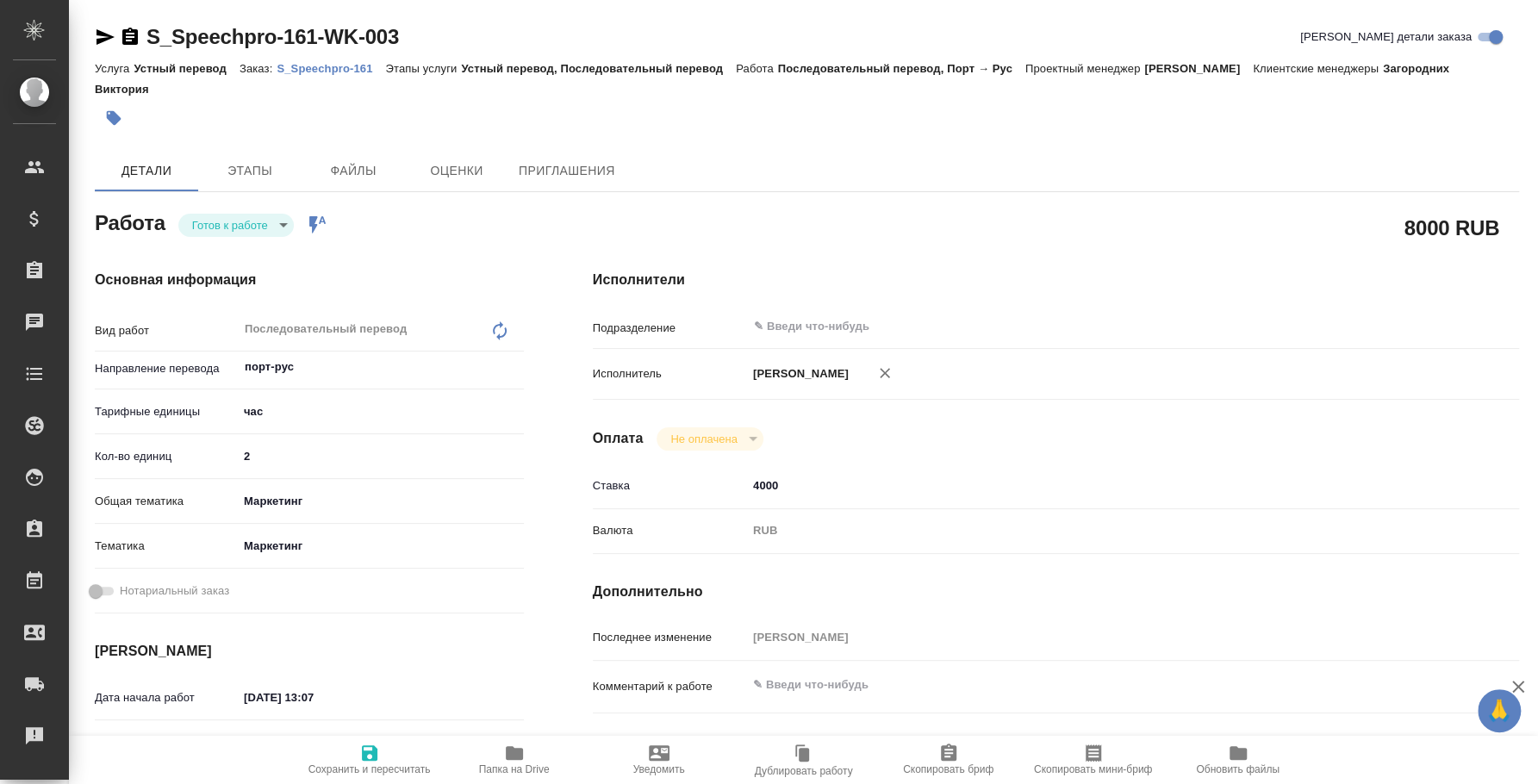
type textarea "x"
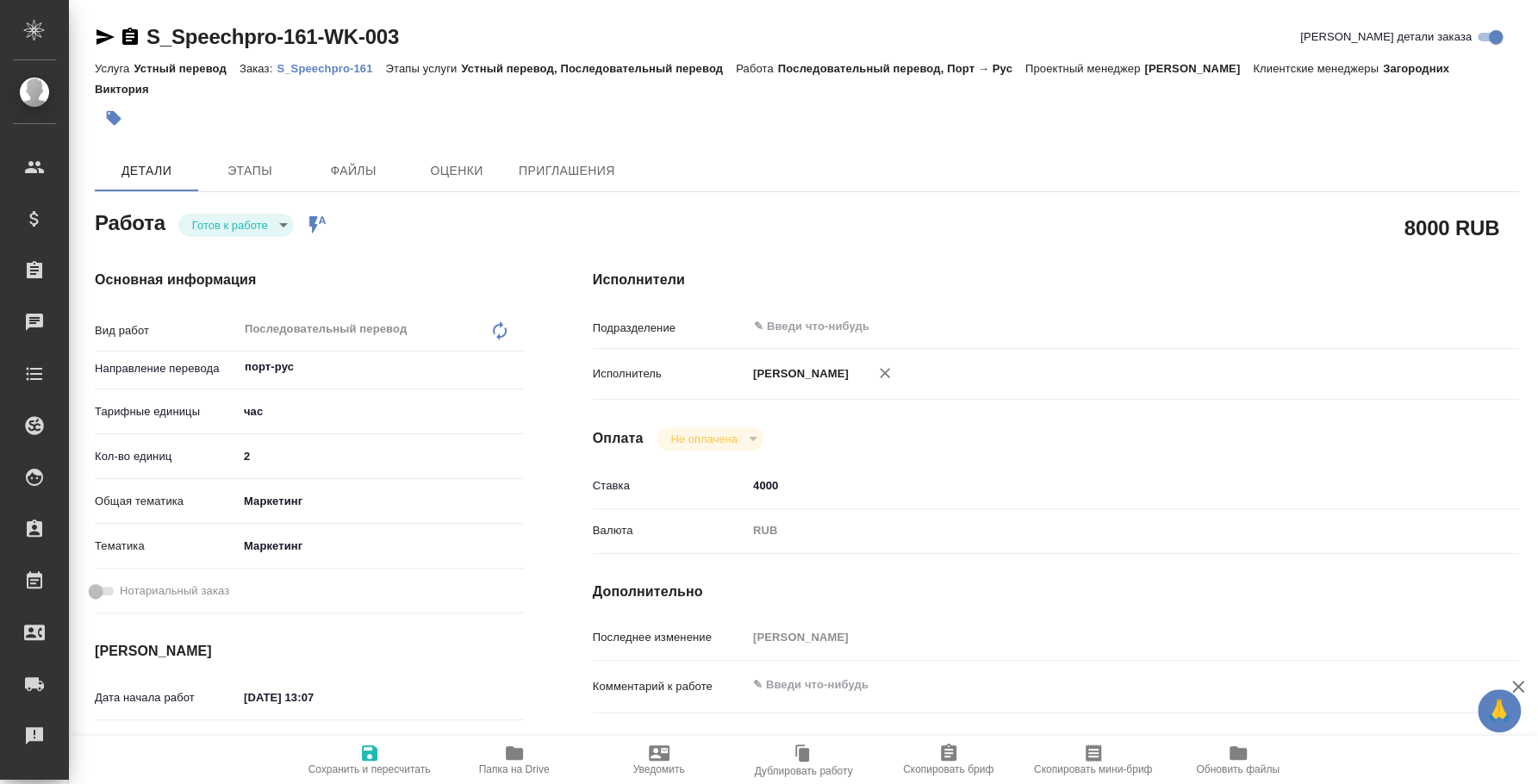
click at [283, 222] on body "🙏 .cls-1 fill:#fff; AWATERA Fedotova Irina Клиенты Спецификации Заказы Чаты Tod…" at bounding box center [769, 392] width 1538 height 784
type textarea "x"
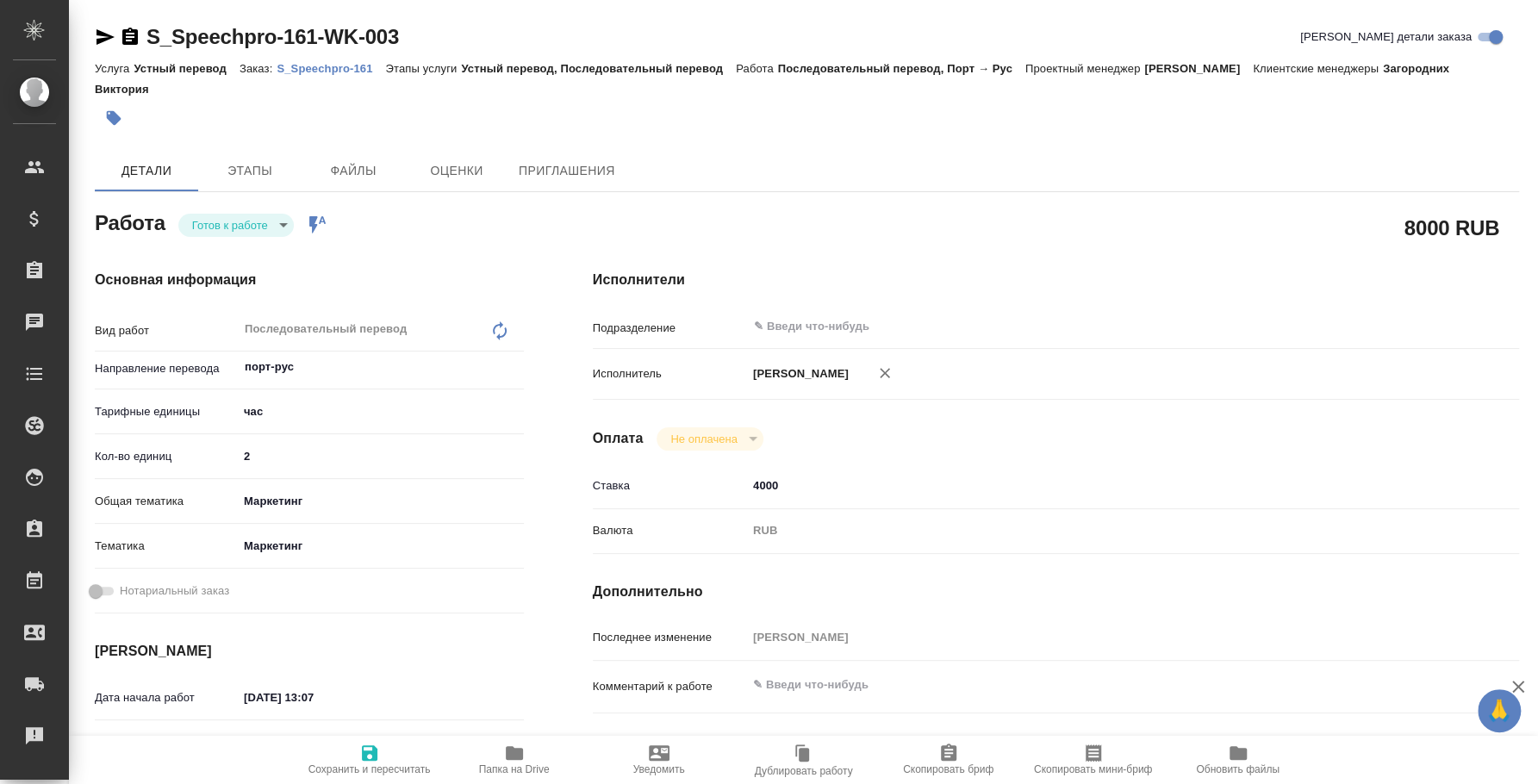
type textarea "x"
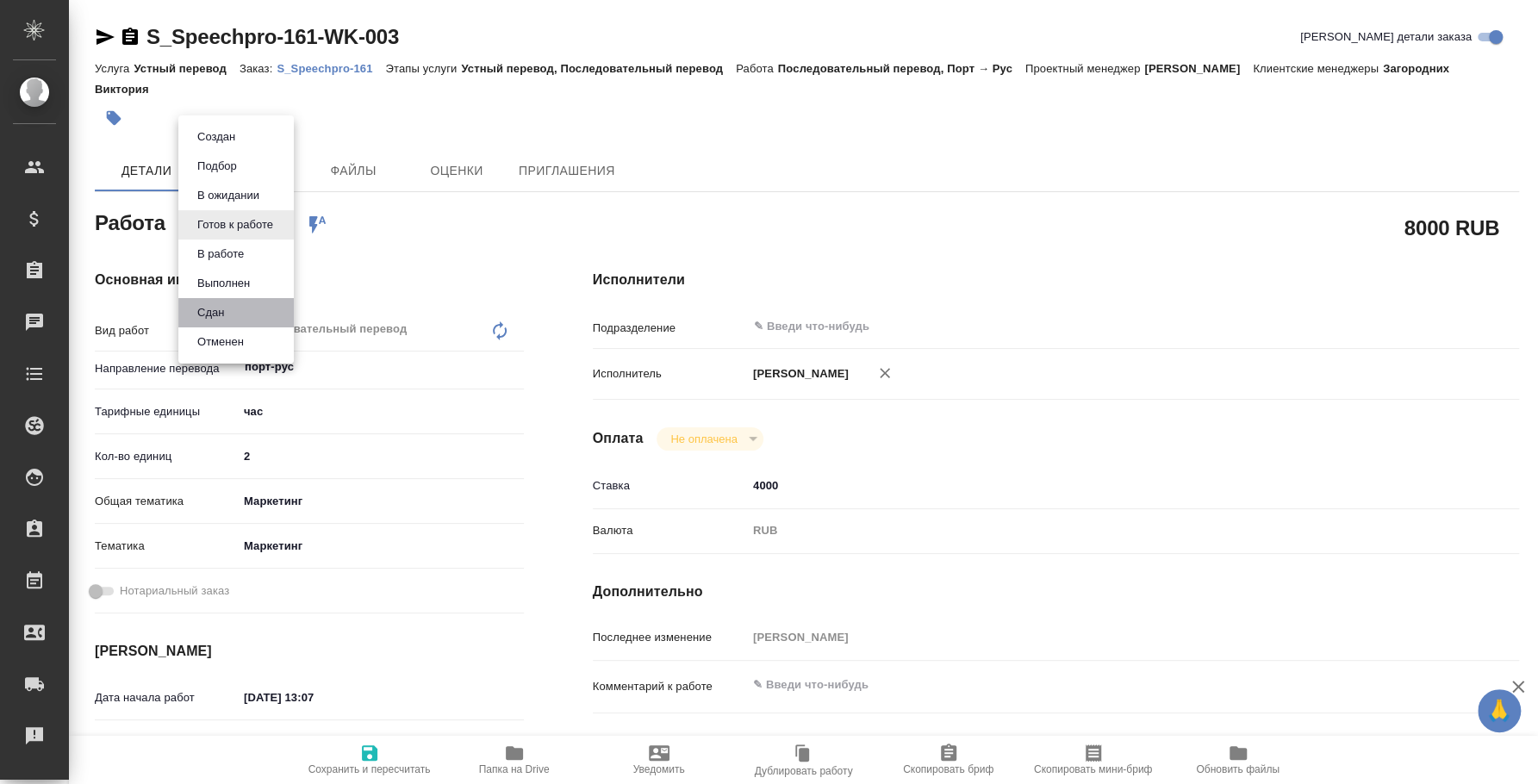
click at [255, 303] on li "Сдан" at bounding box center [236, 312] width 115 height 29
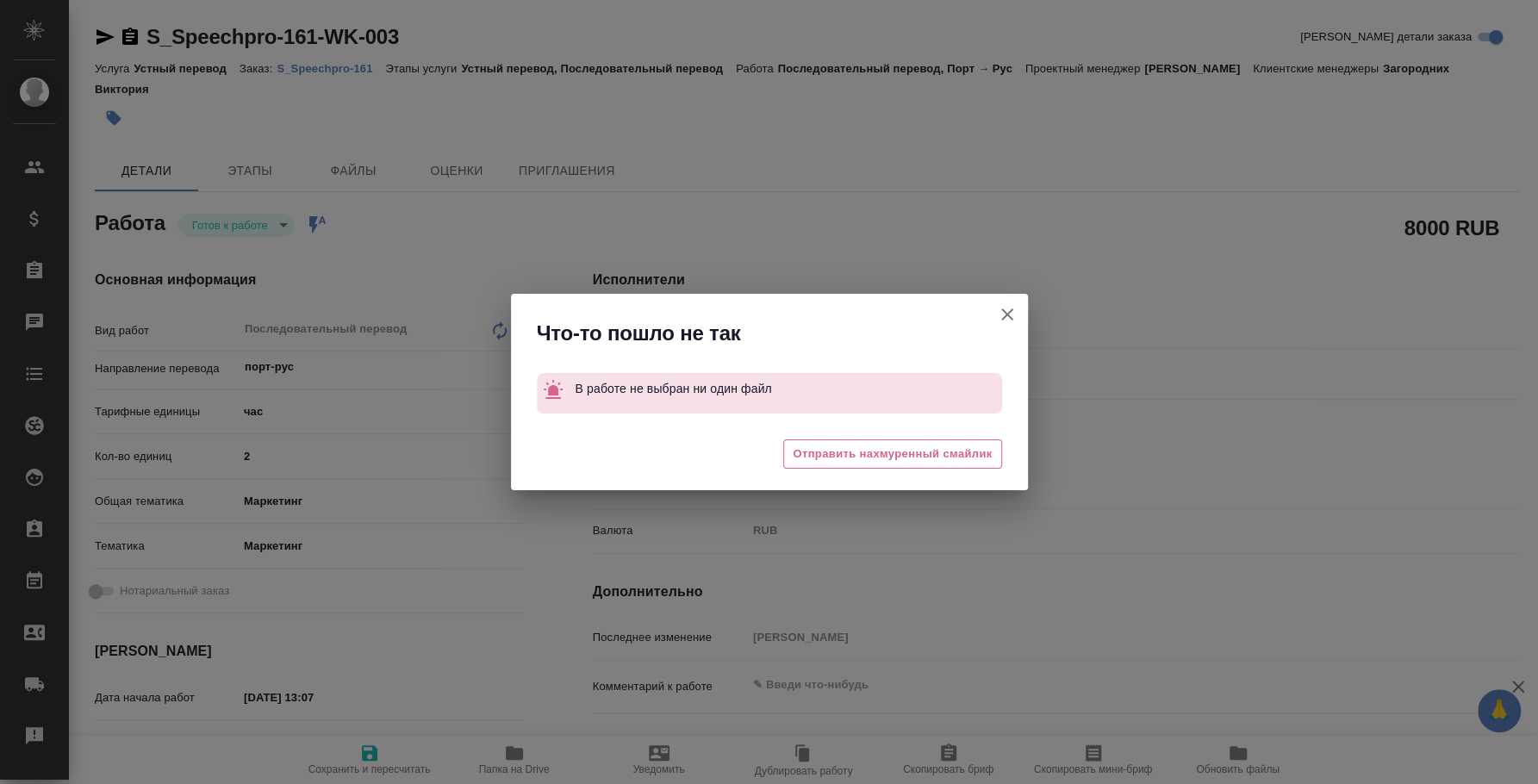
type textarea "x"
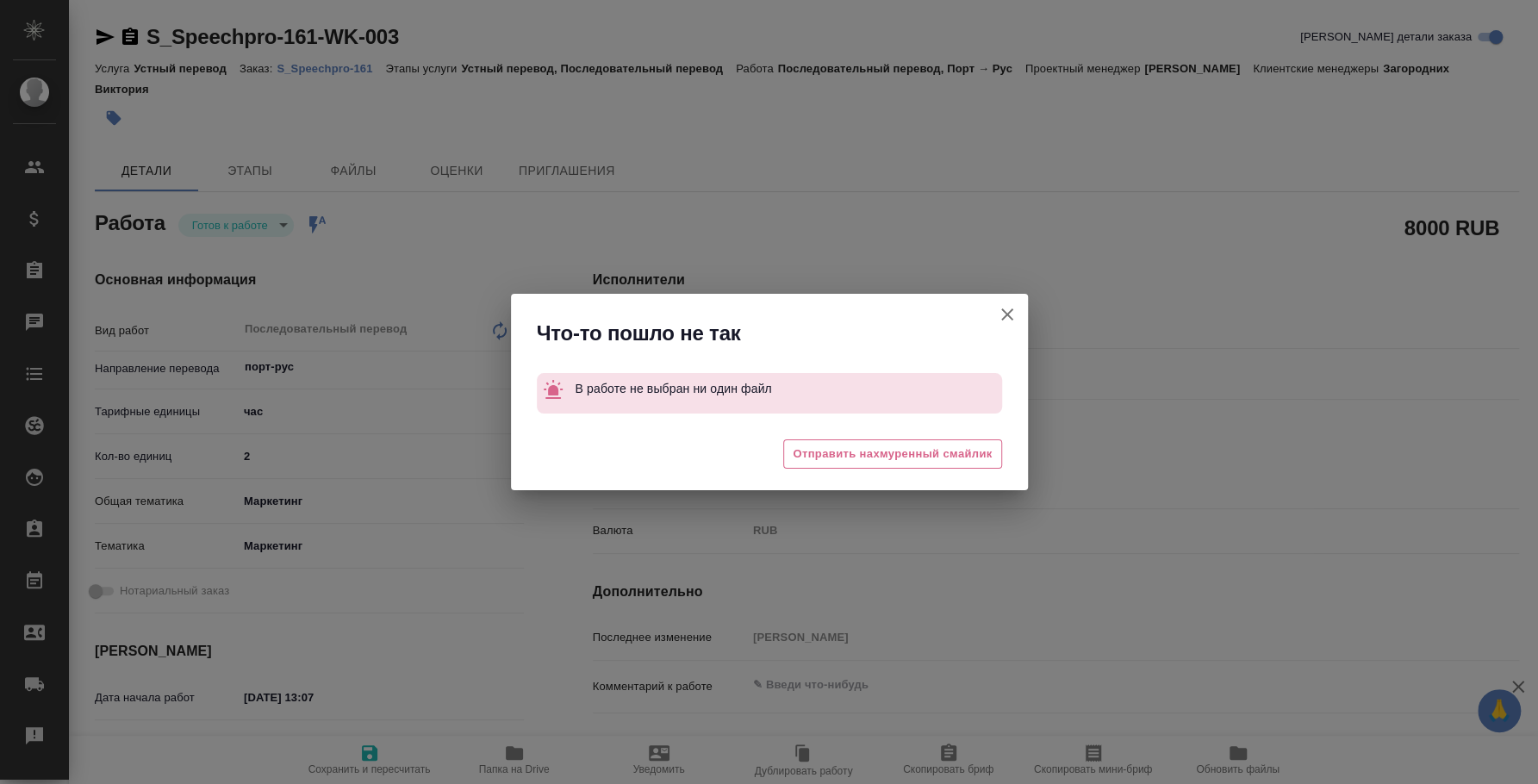
type textarea "x"
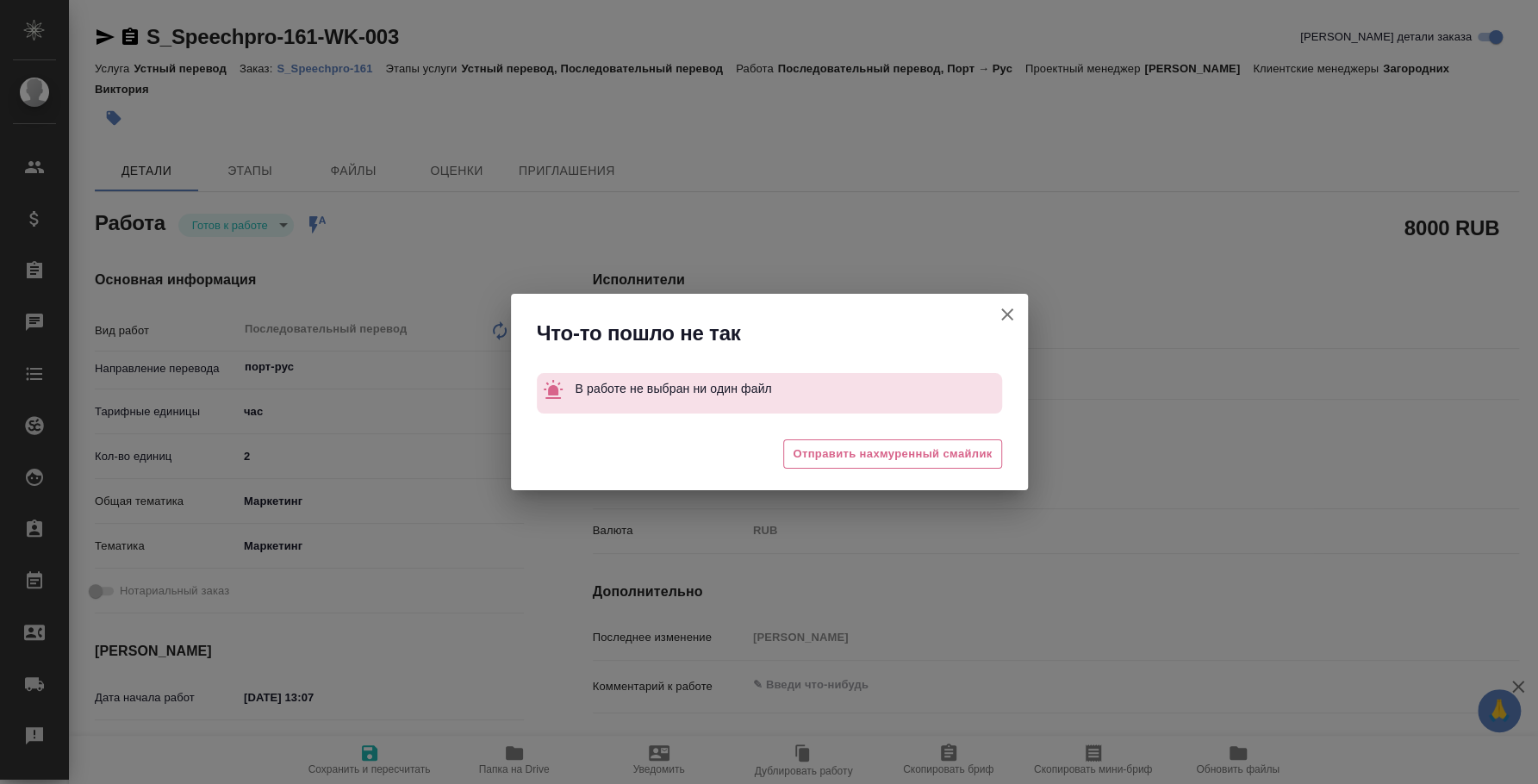
type textarea "x"
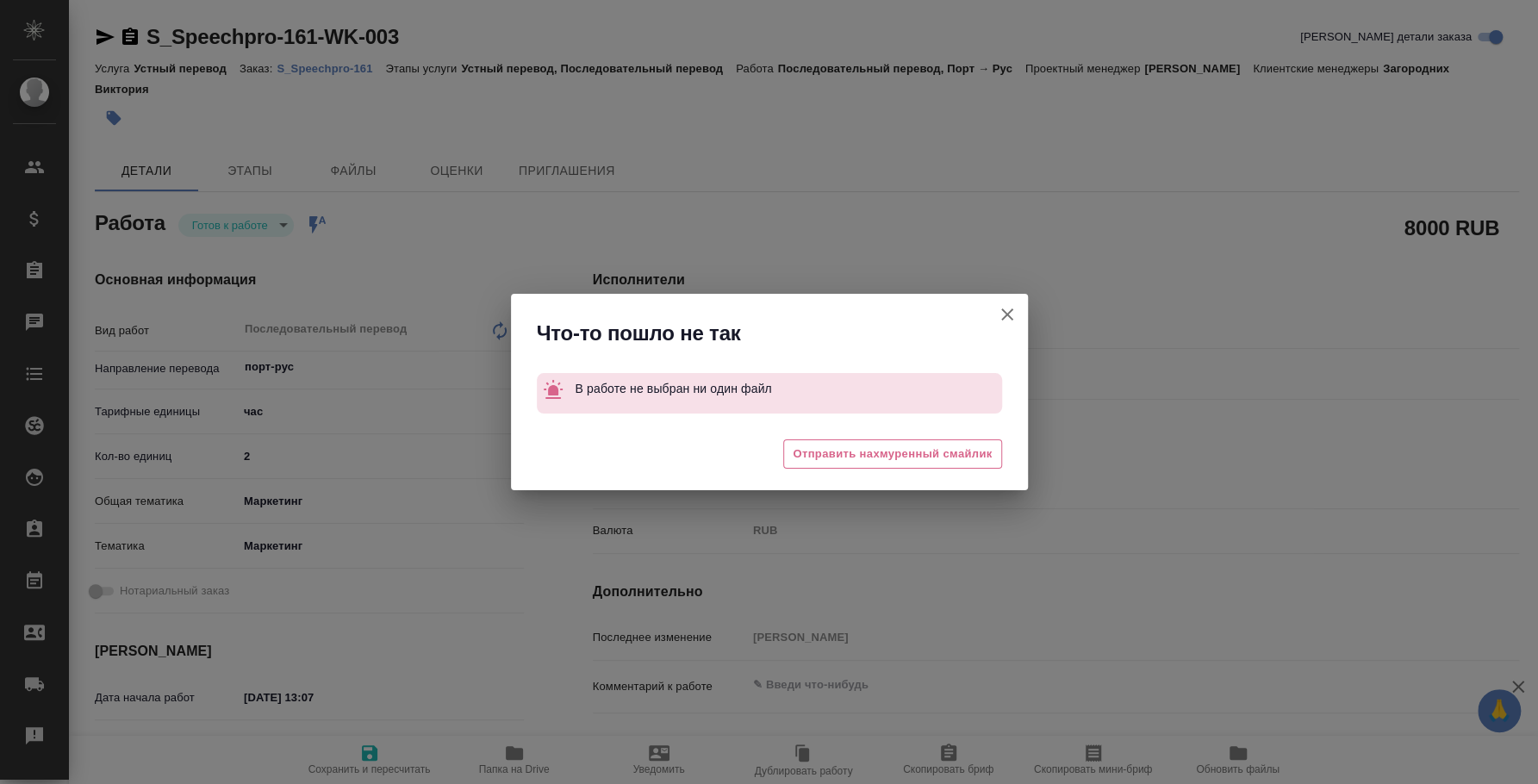
click at [1016, 309] on icon "button" at bounding box center [1007, 314] width 20 height 20
type textarea "x"
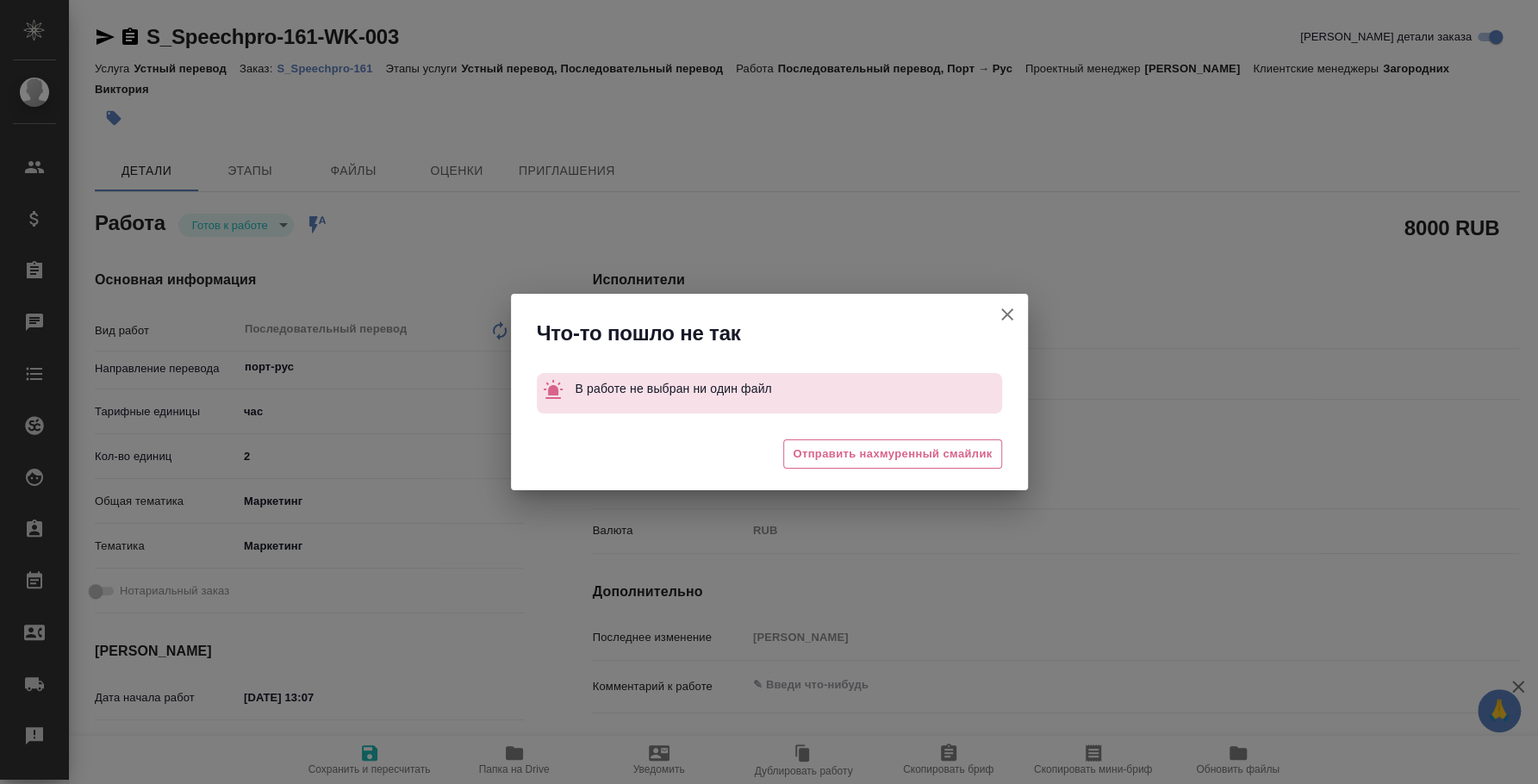
type textarea "x"
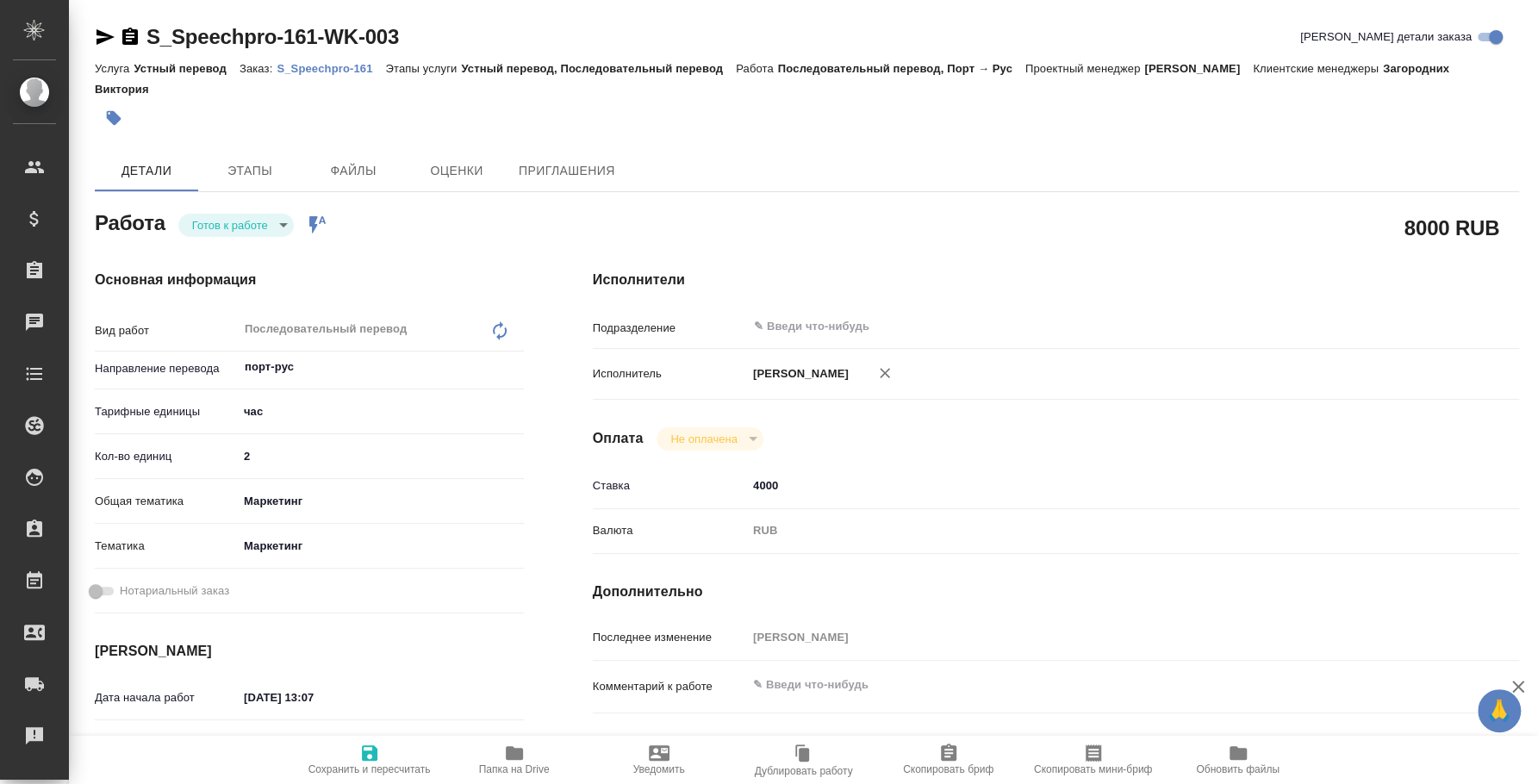
type textarea "x"
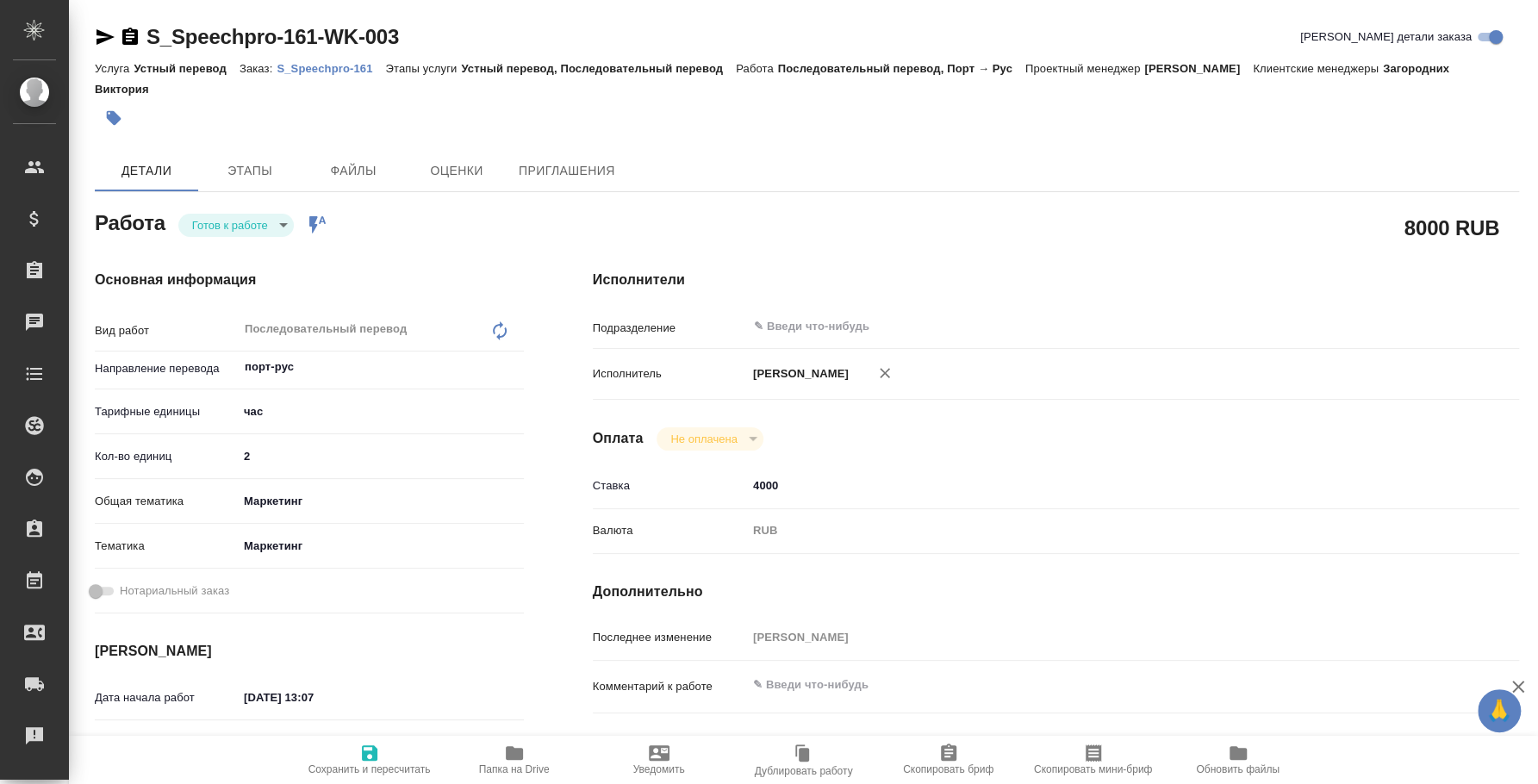
click at [338, 62] on p "S_Speechpro-161" at bounding box center [331, 68] width 108 height 13
type textarea "x"
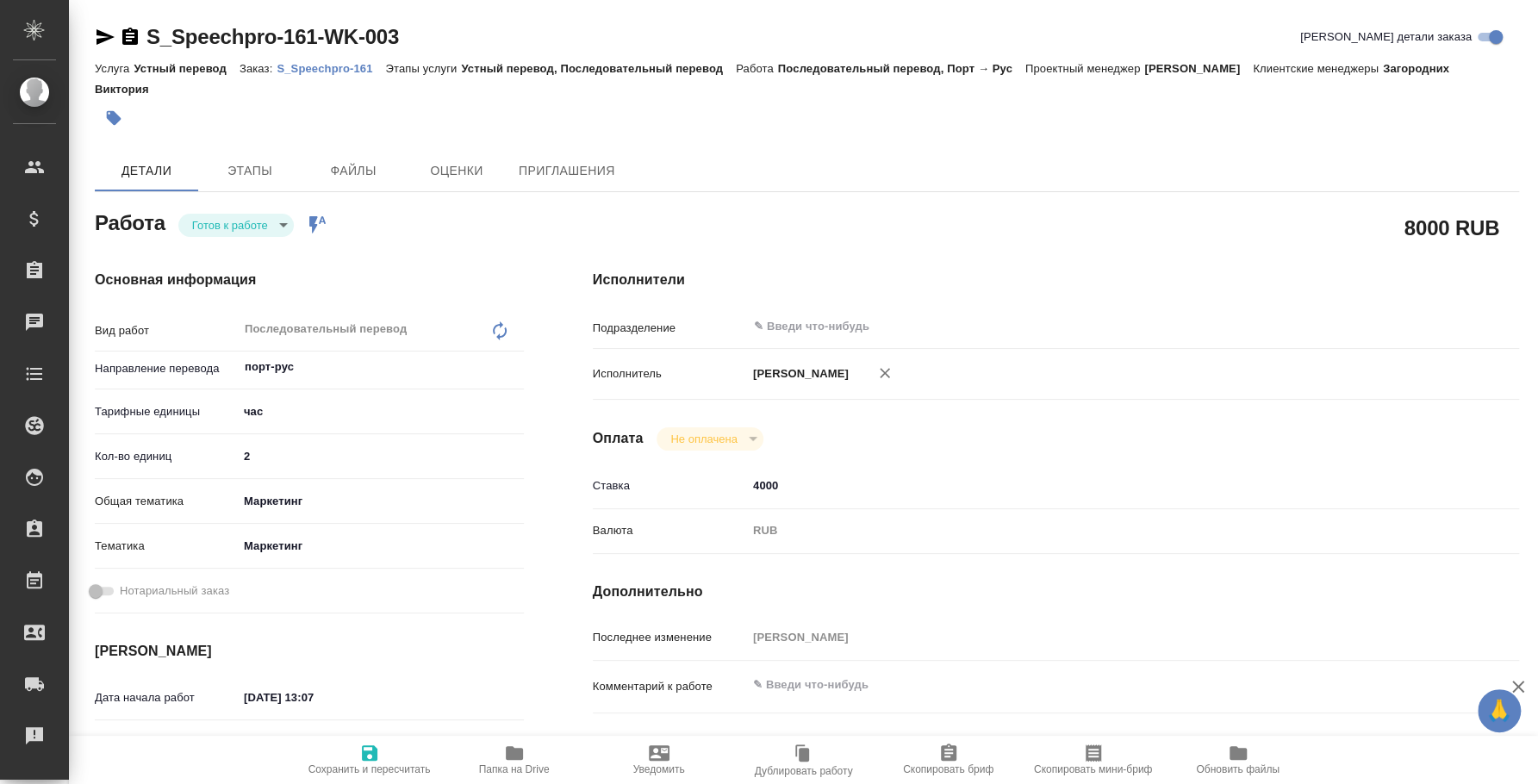
type textarea "x"
click at [309, 65] on p "S_Speechpro-161" at bounding box center [331, 68] width 108 height 13
click at [245, 227] on body "🙏 .cls-1 fill:#fff; AWATERA Fedotova Irina Клиенты Спецификации Заказы 0 Чаты T…" at bounding box center [769, 392] width 1538 height 784
click at [231, 302] on li "Сдан" at bounding box center [236, 312] width 115 height 29
type textarea "x"
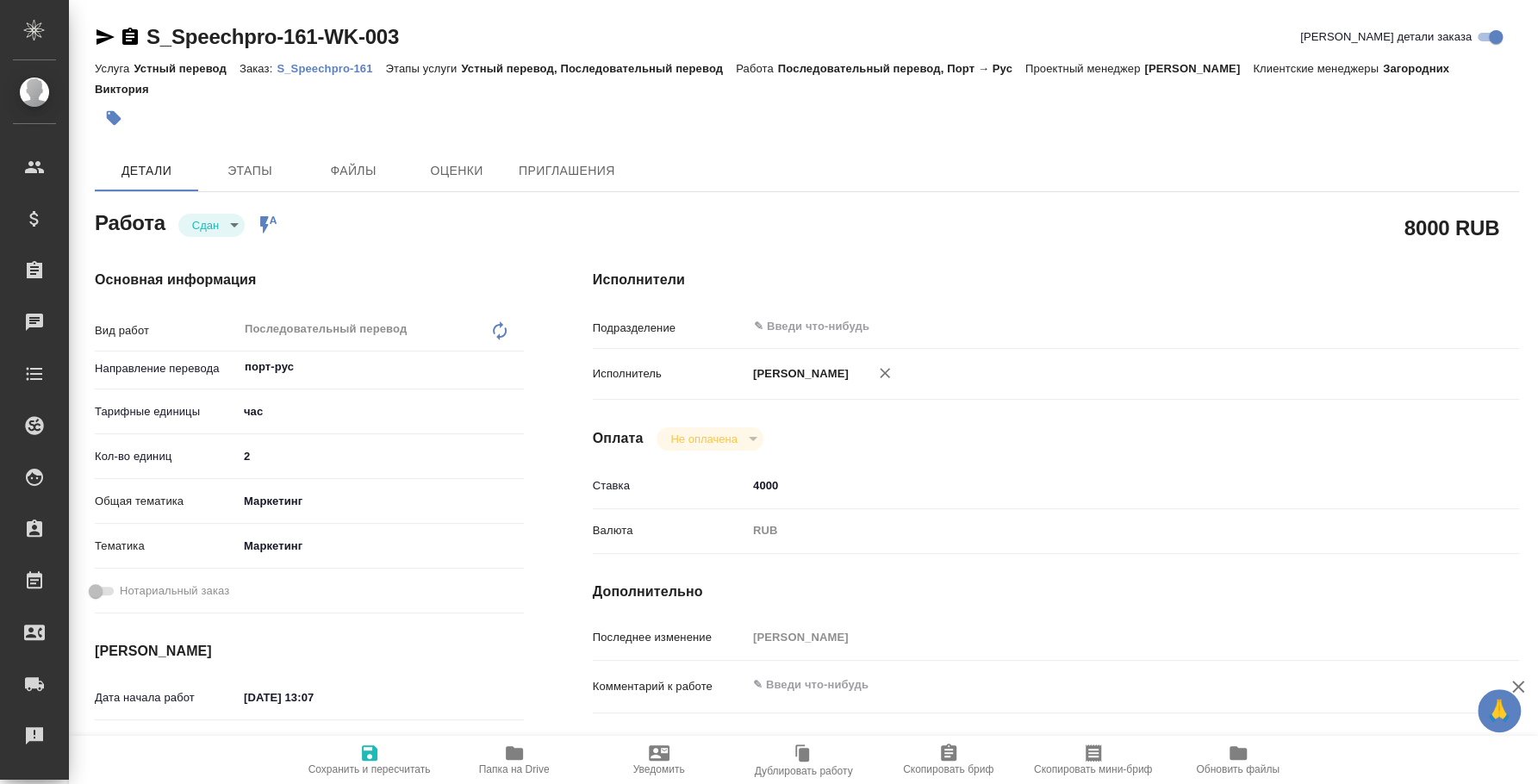
type textarea "x"
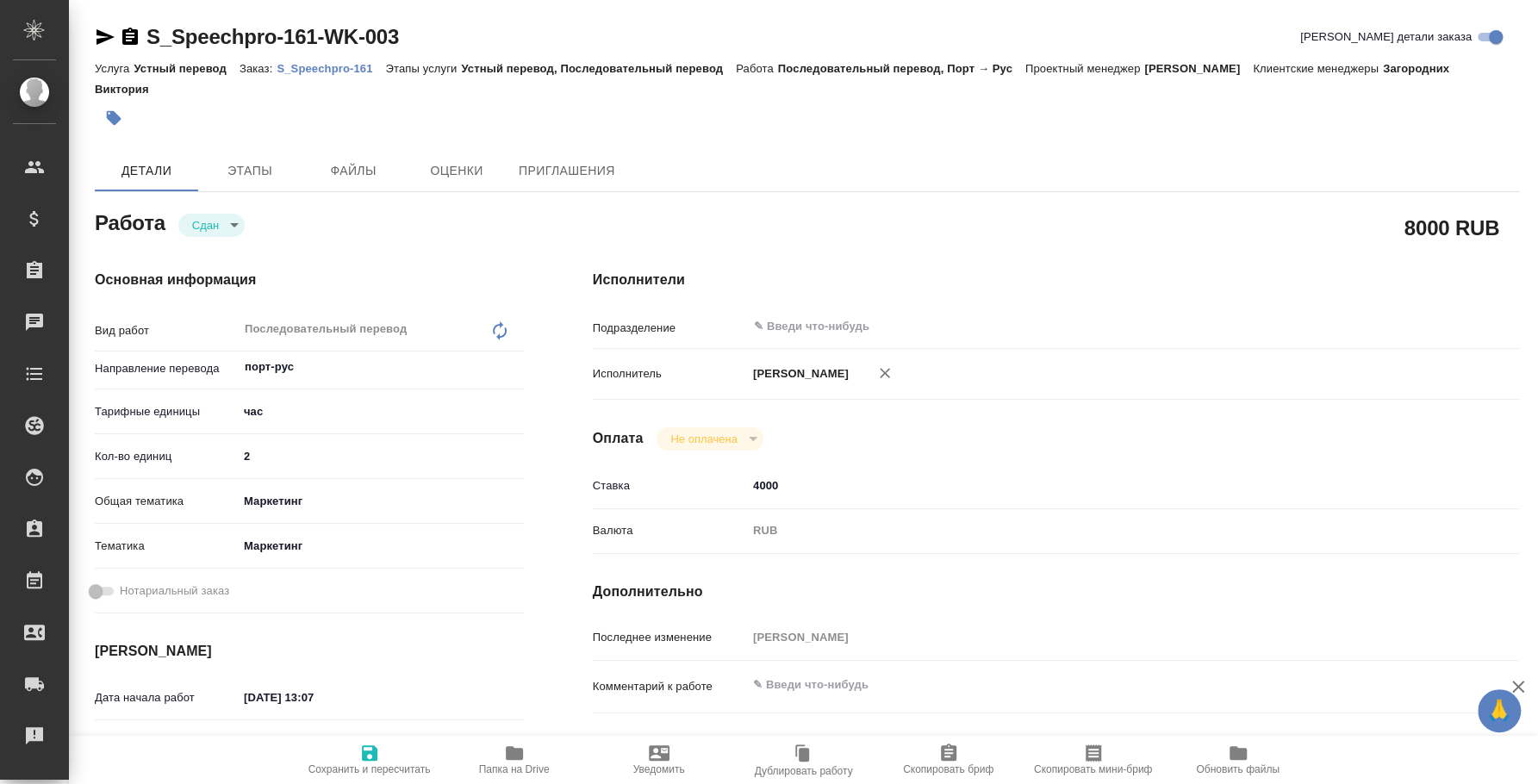
type textarea "x"
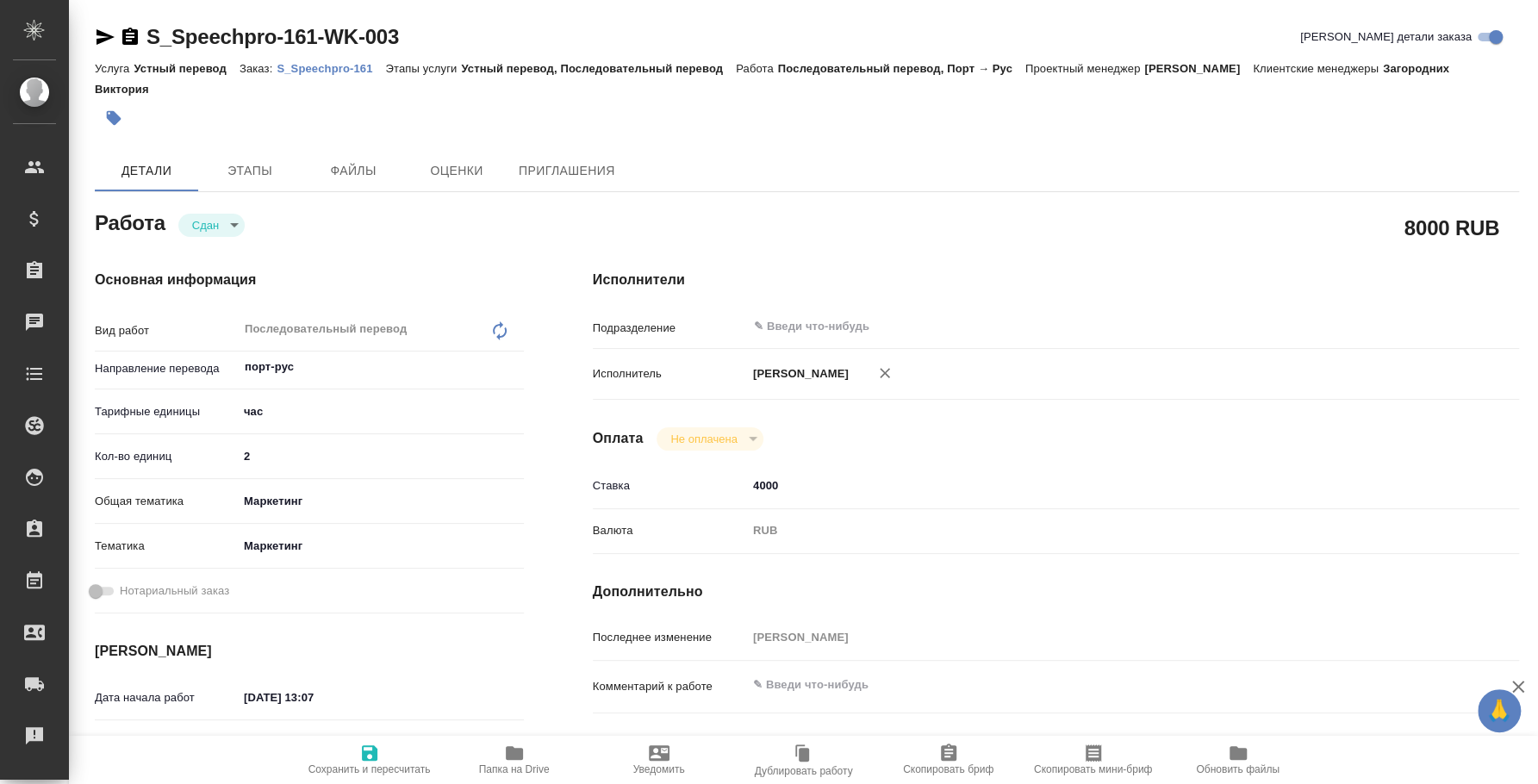
type textarea "x"
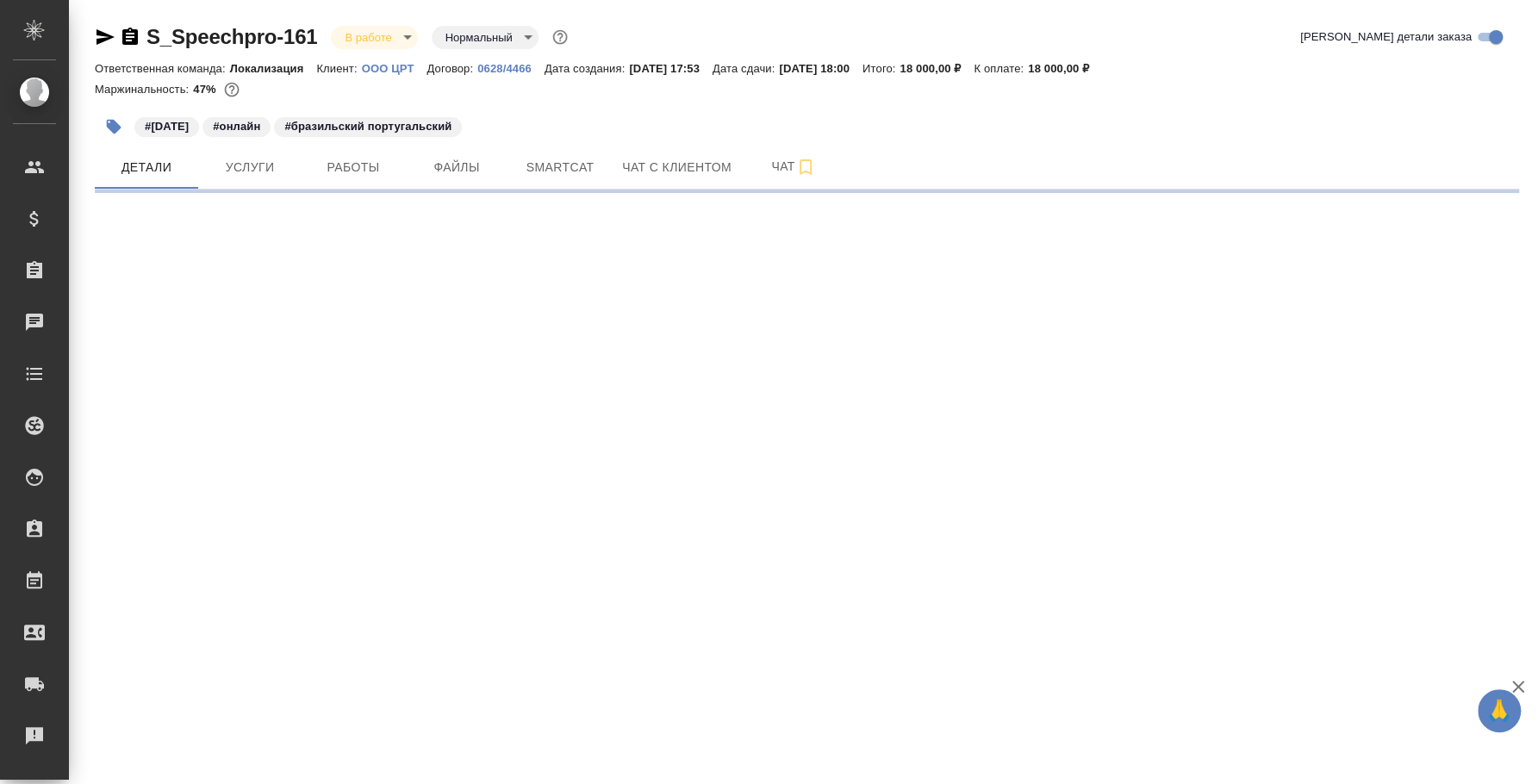
select select "RU"
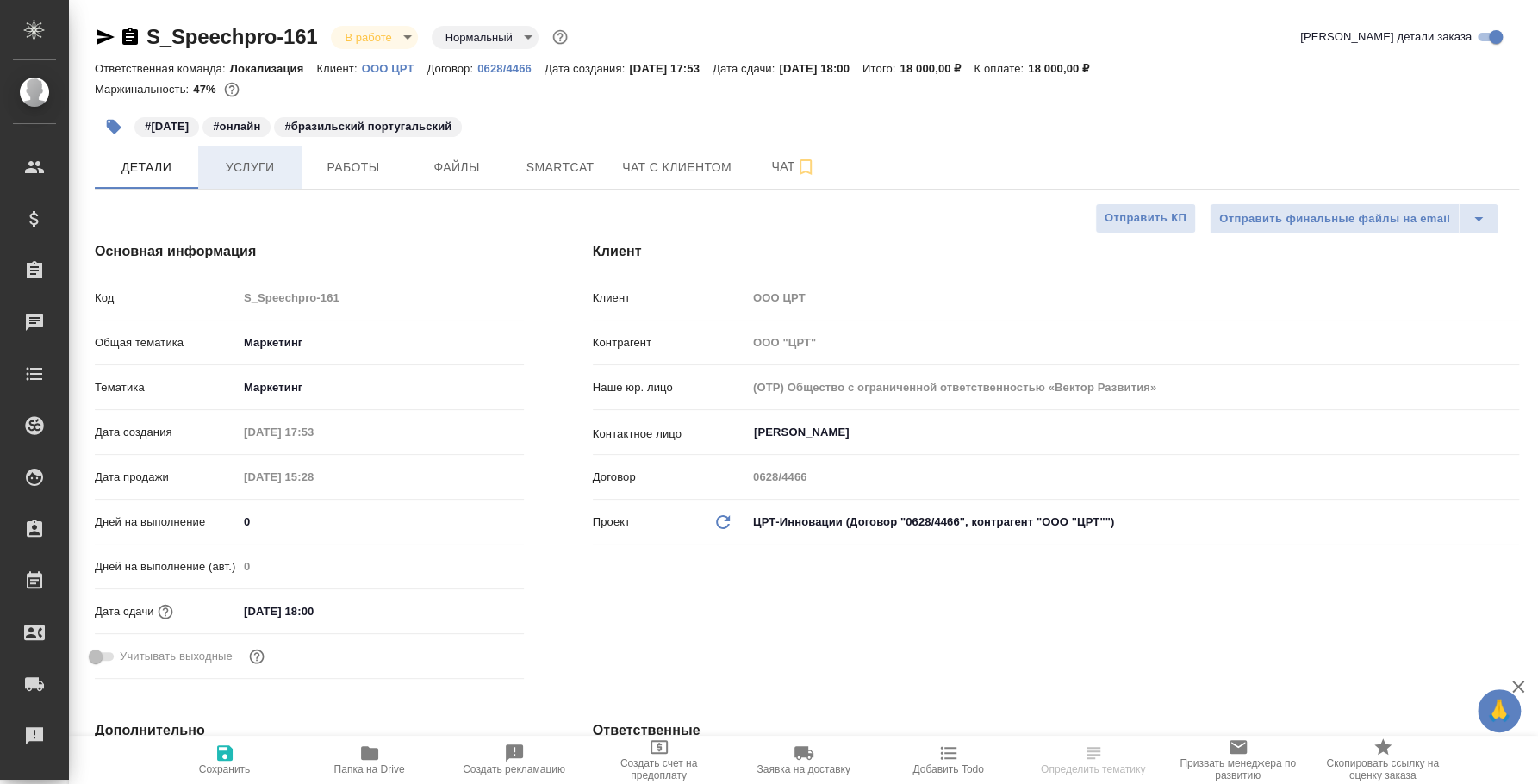
type textarea "x"
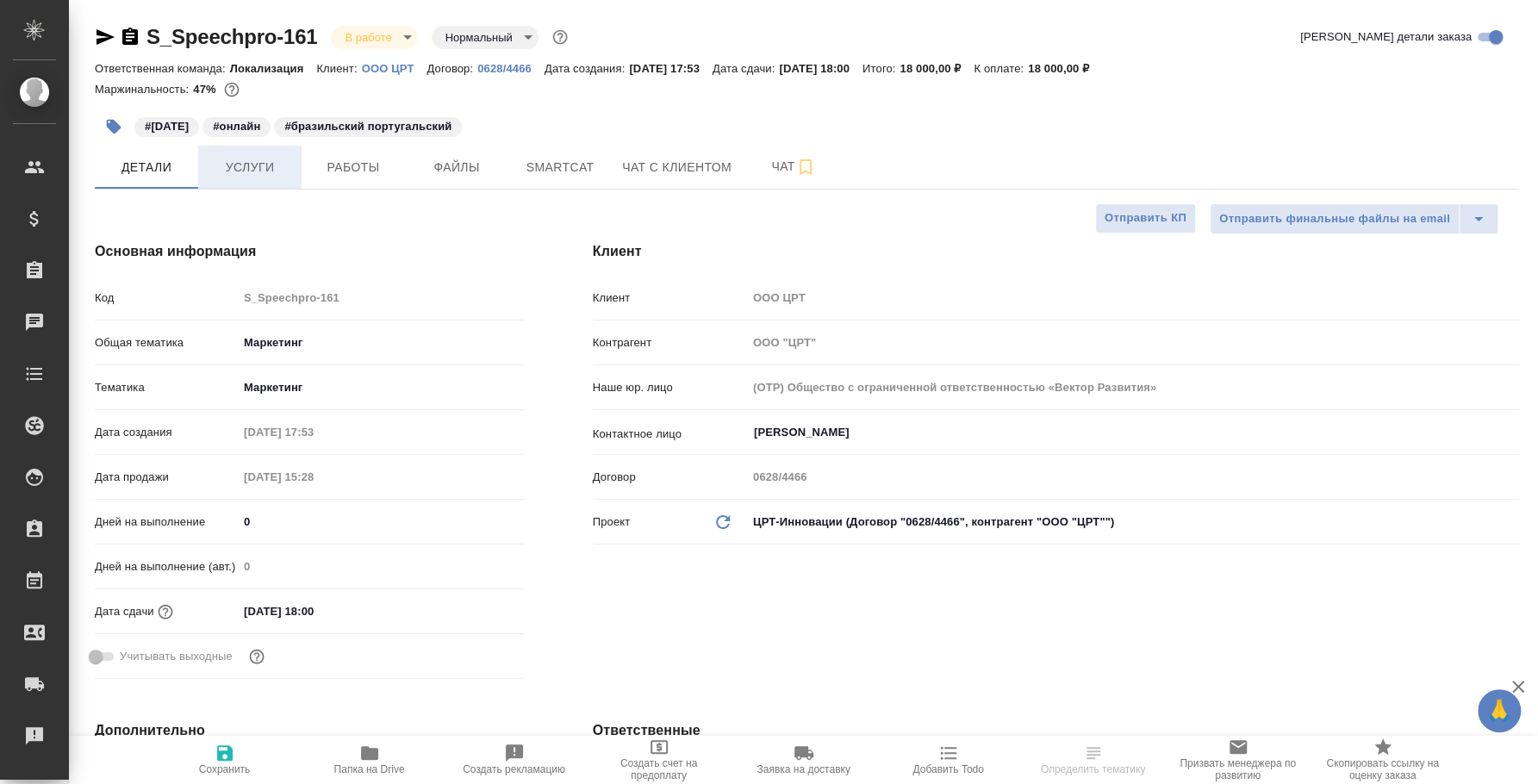
type textarea "x"
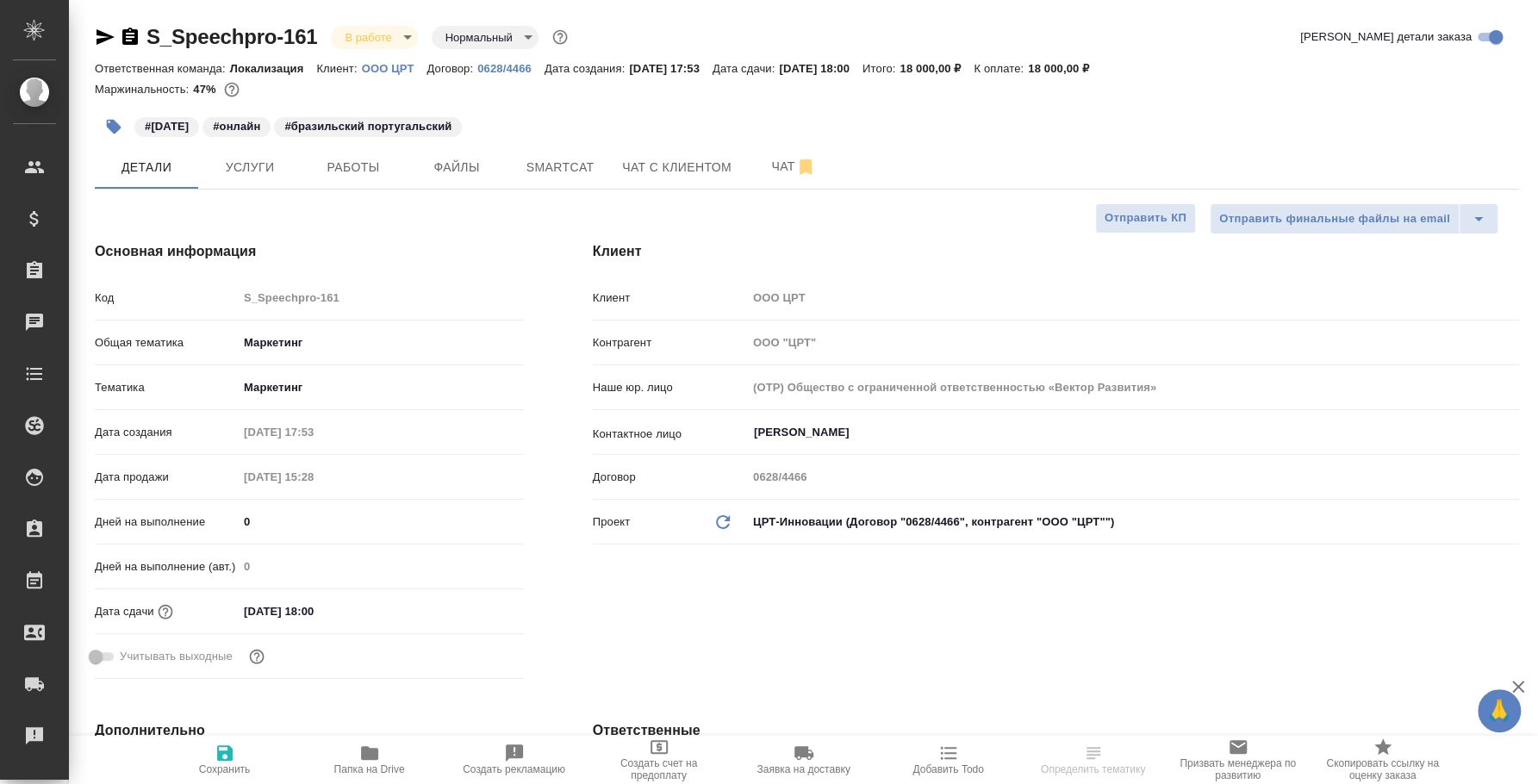
type textarea "x"
select select "RU"
type textarea "x"
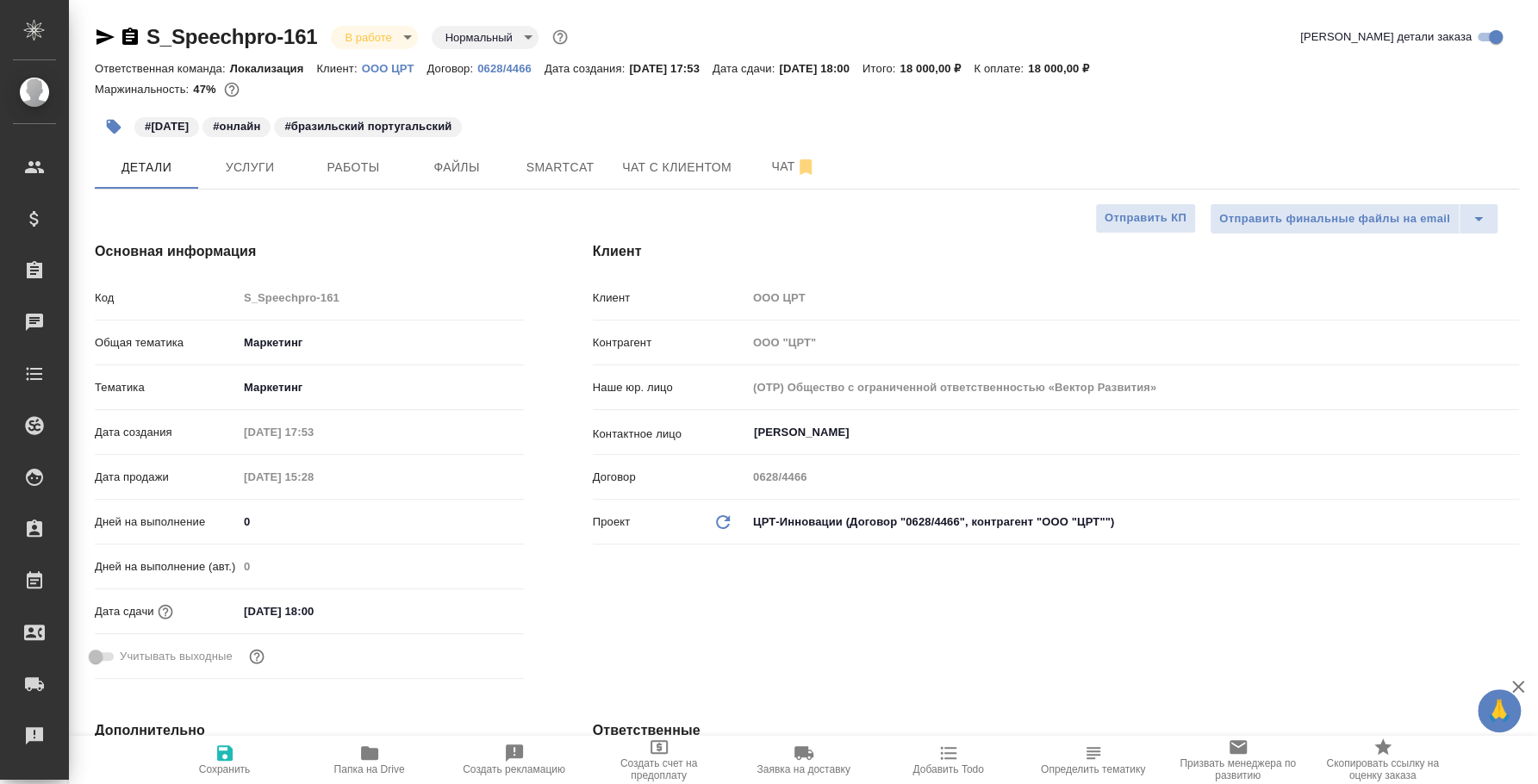
type textarea "x"
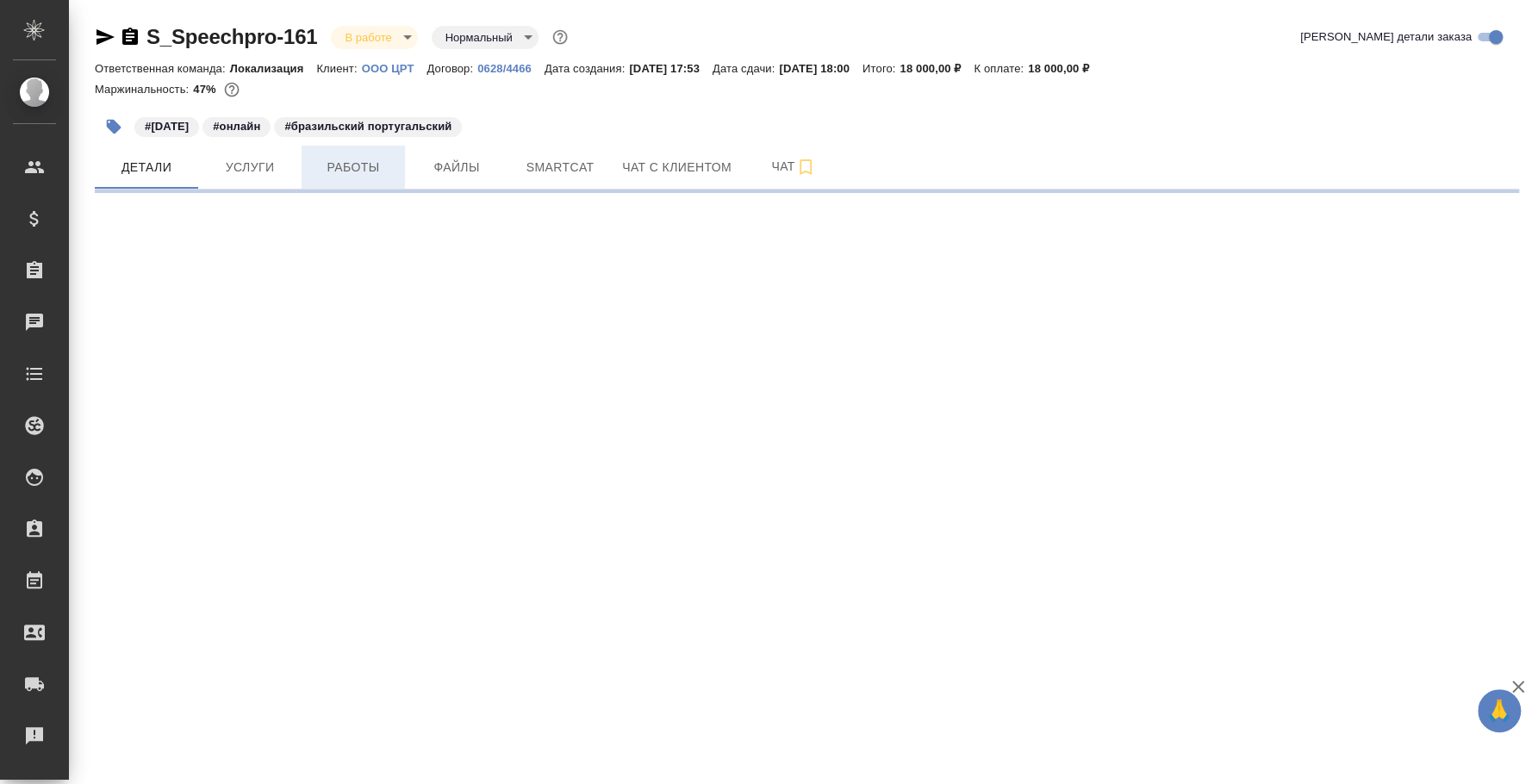
select select "RU"
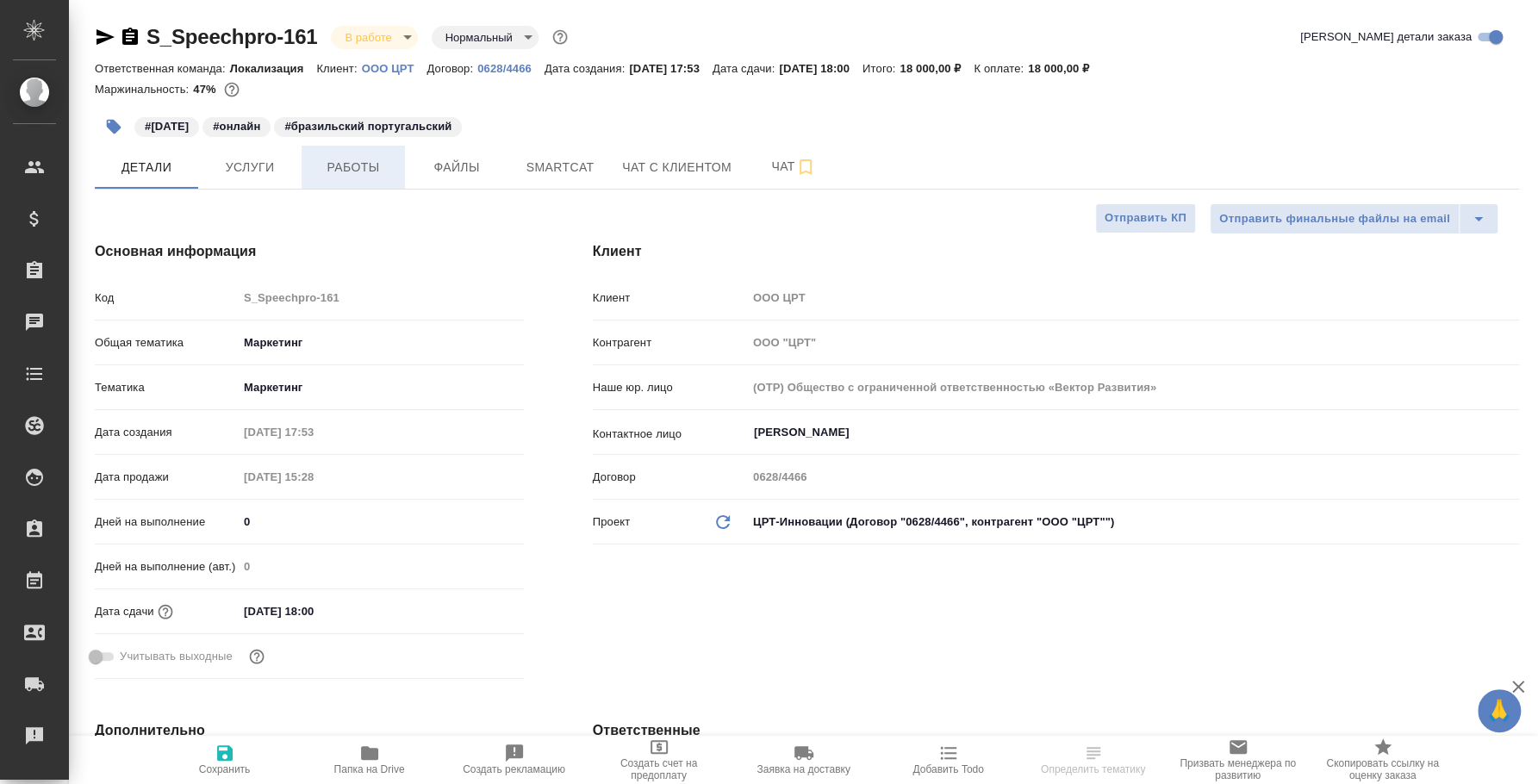
type textarea "x"
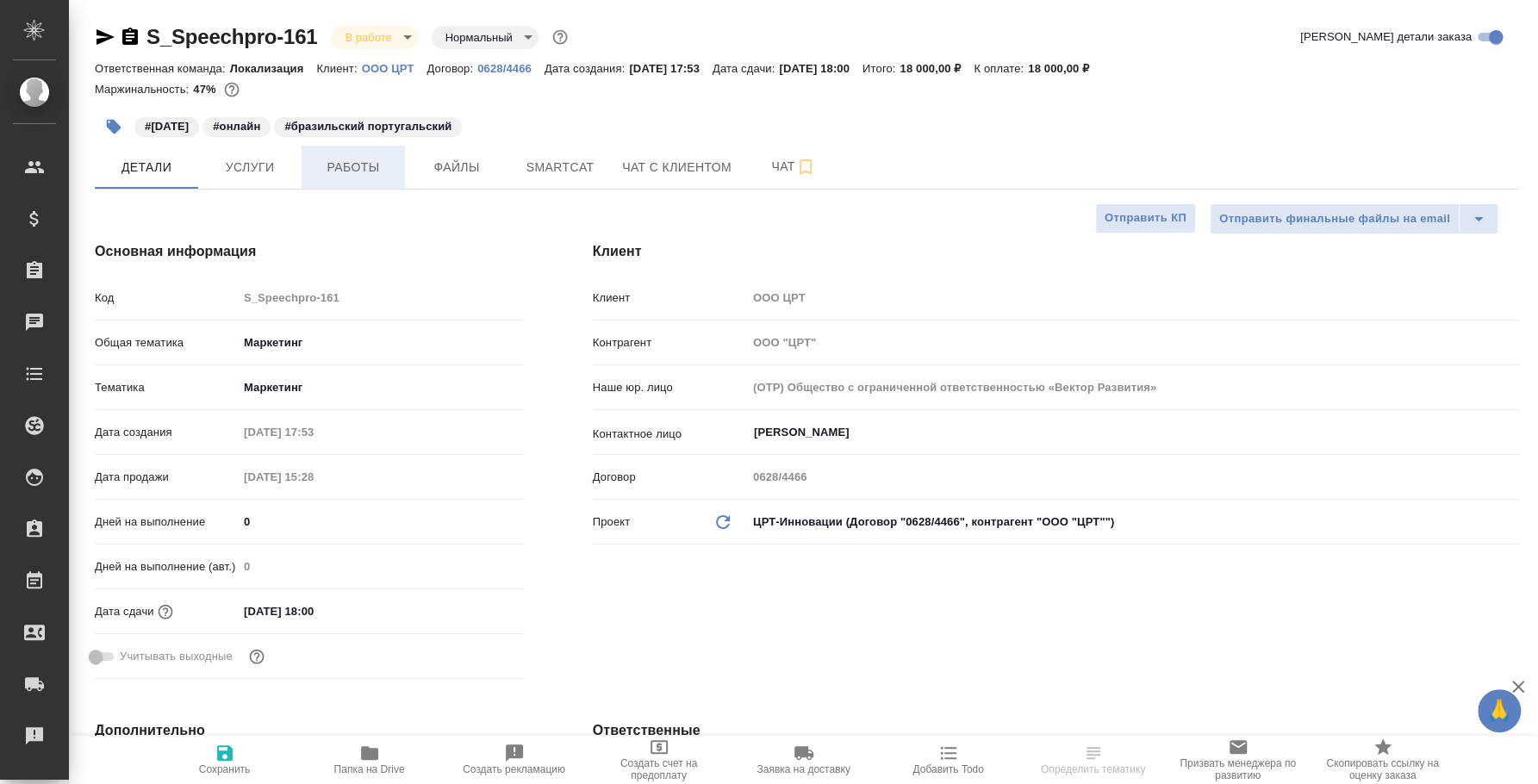
type textarea "x"
click at [328, 176] on span "Работы" at bounding box center [353, 168] width 82 height 21
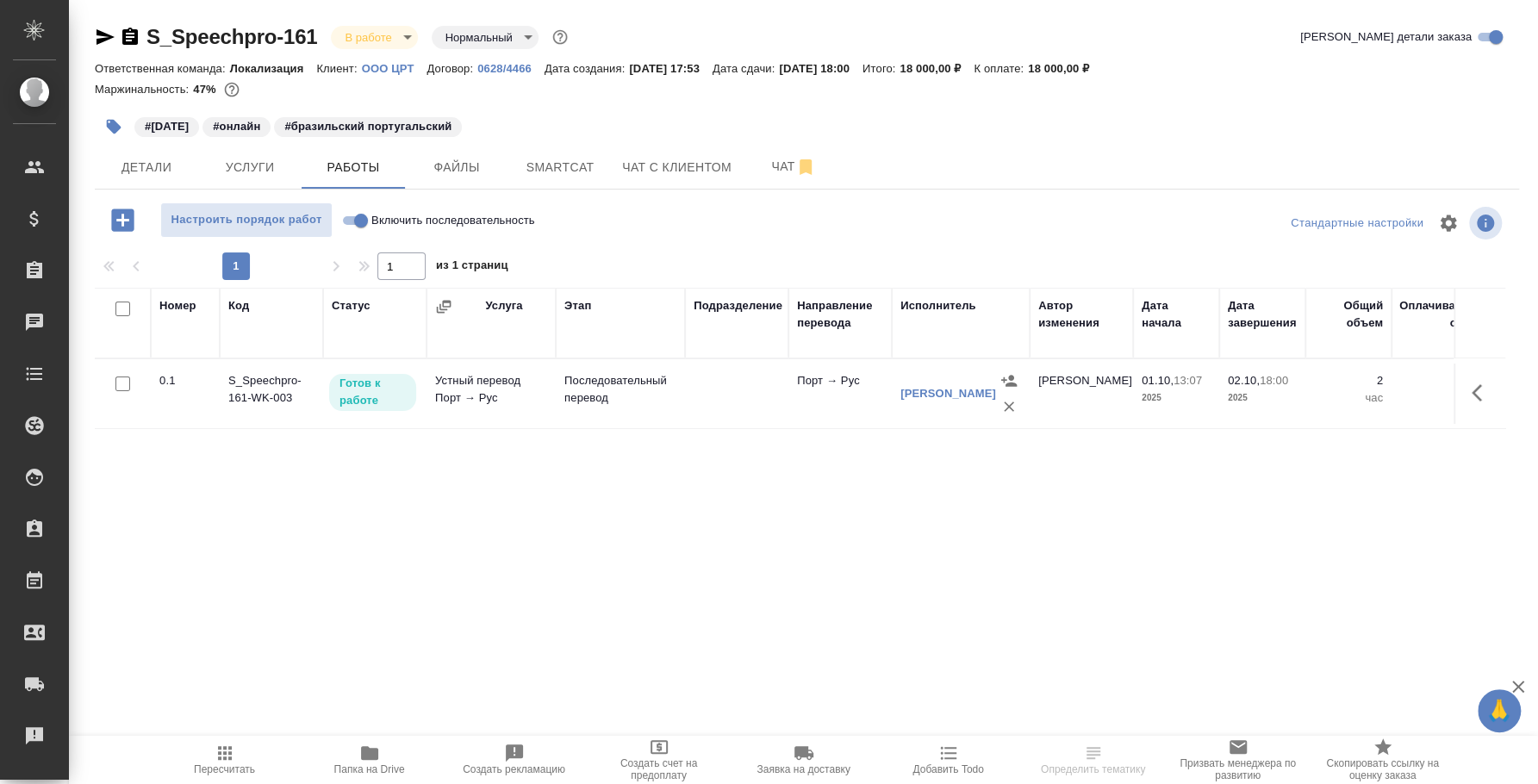
click at [351, 223] on input "Включить последовательность" at bounding box center [361, 220] width 62 height 20
checkbox input "true"
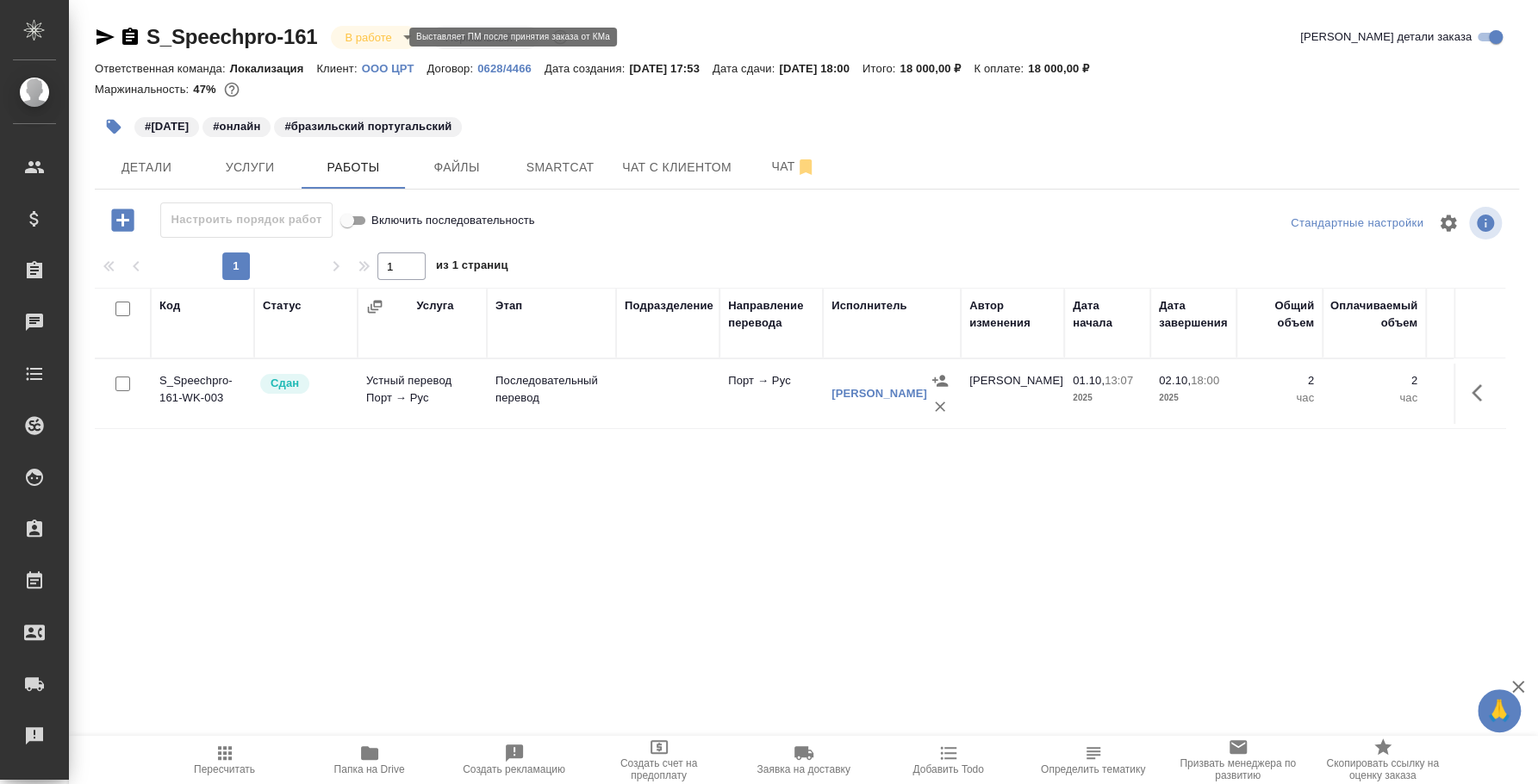
click at [383, 36] on body "🙏 .cls-1 fill:#fff; AWATERA Fedotova Irina Клиенты Спецификации Заказы 0 Чаты T…" at bounding box center [769, 392] width 1538 height 784
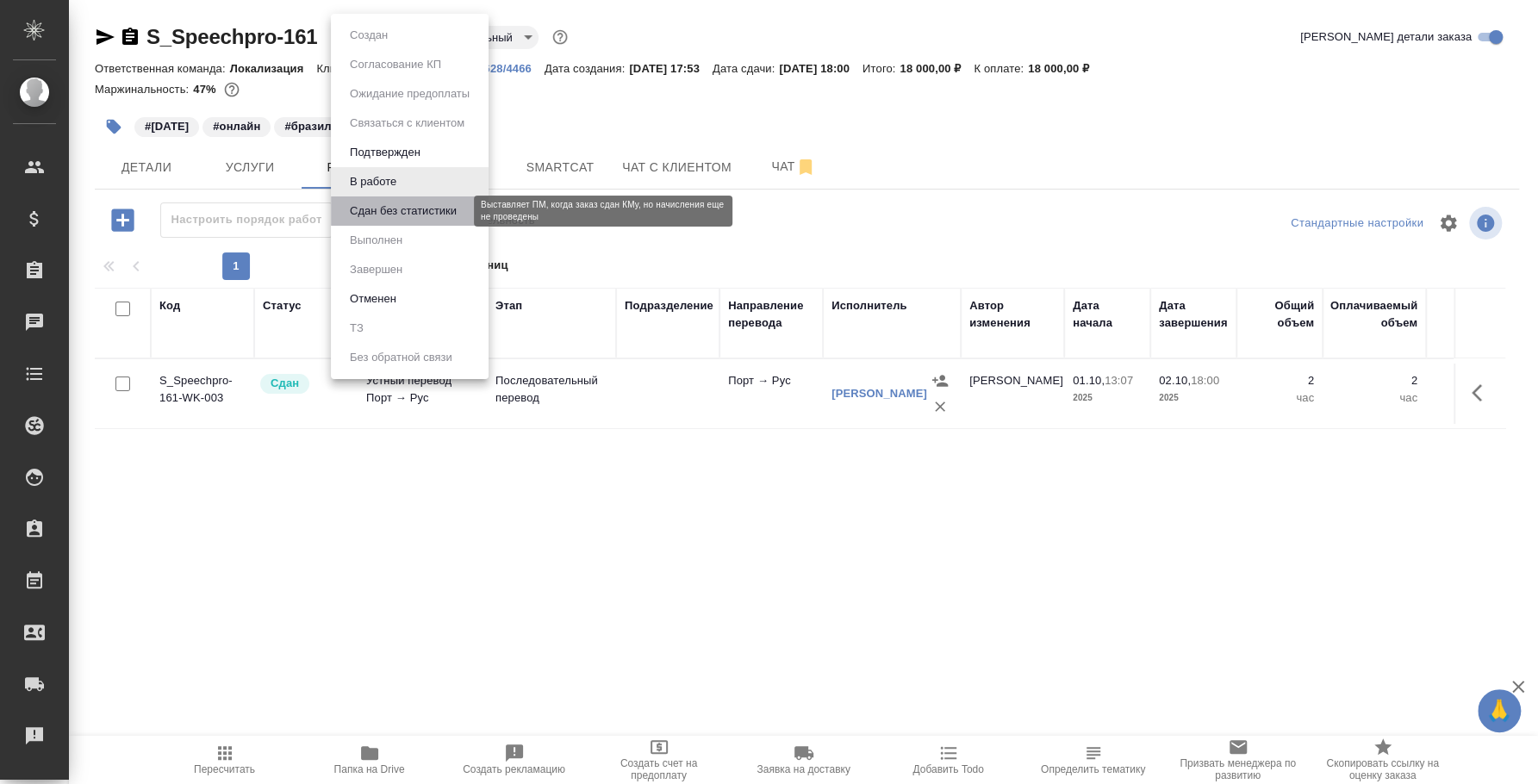
click at [398, 216] on button "Сдан без статистики" at bounding box center [404, 210] width 117 height 19
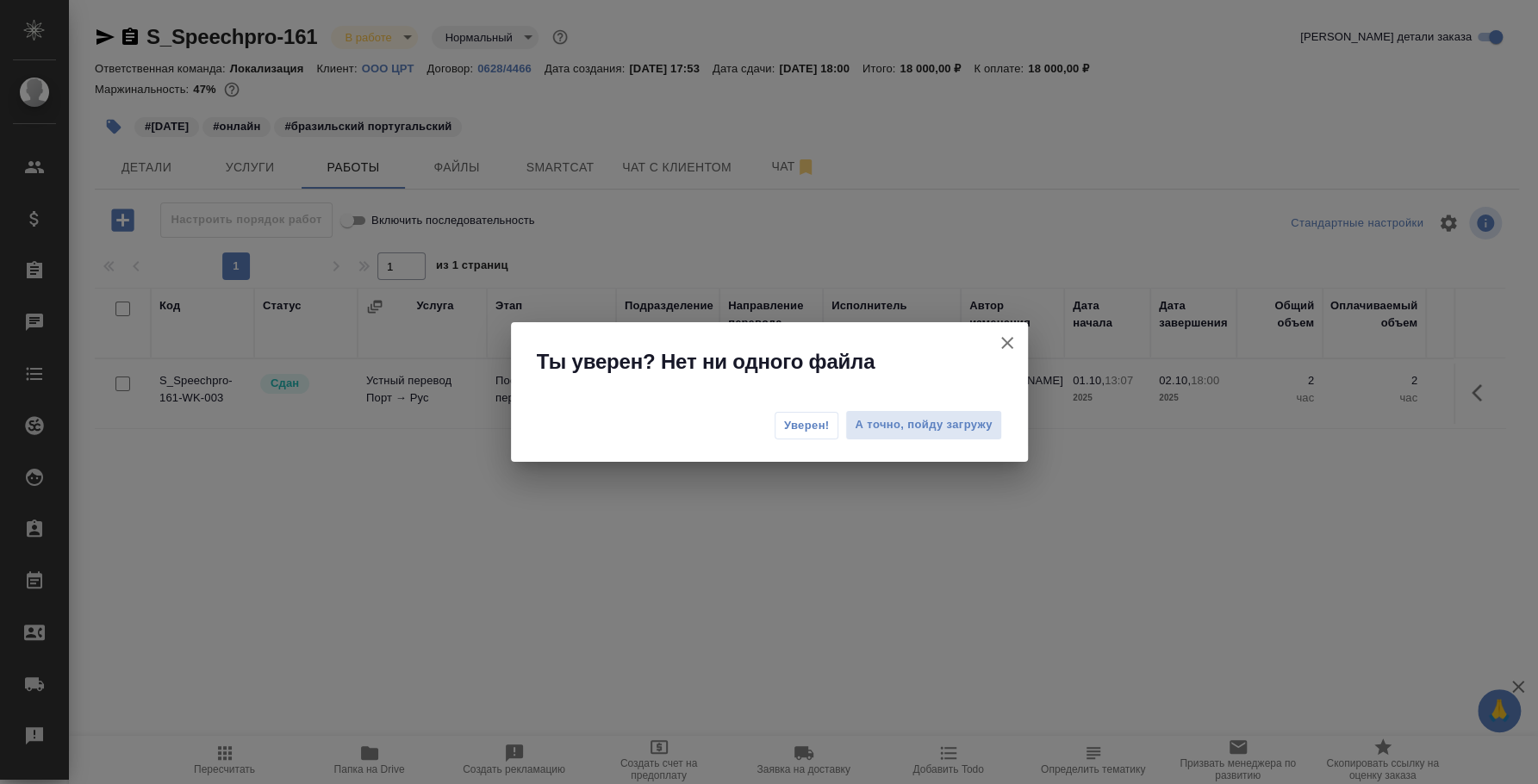
click at [830, 430] on button "Уверен!" at bounding box center [806, 425] width 65 height 27
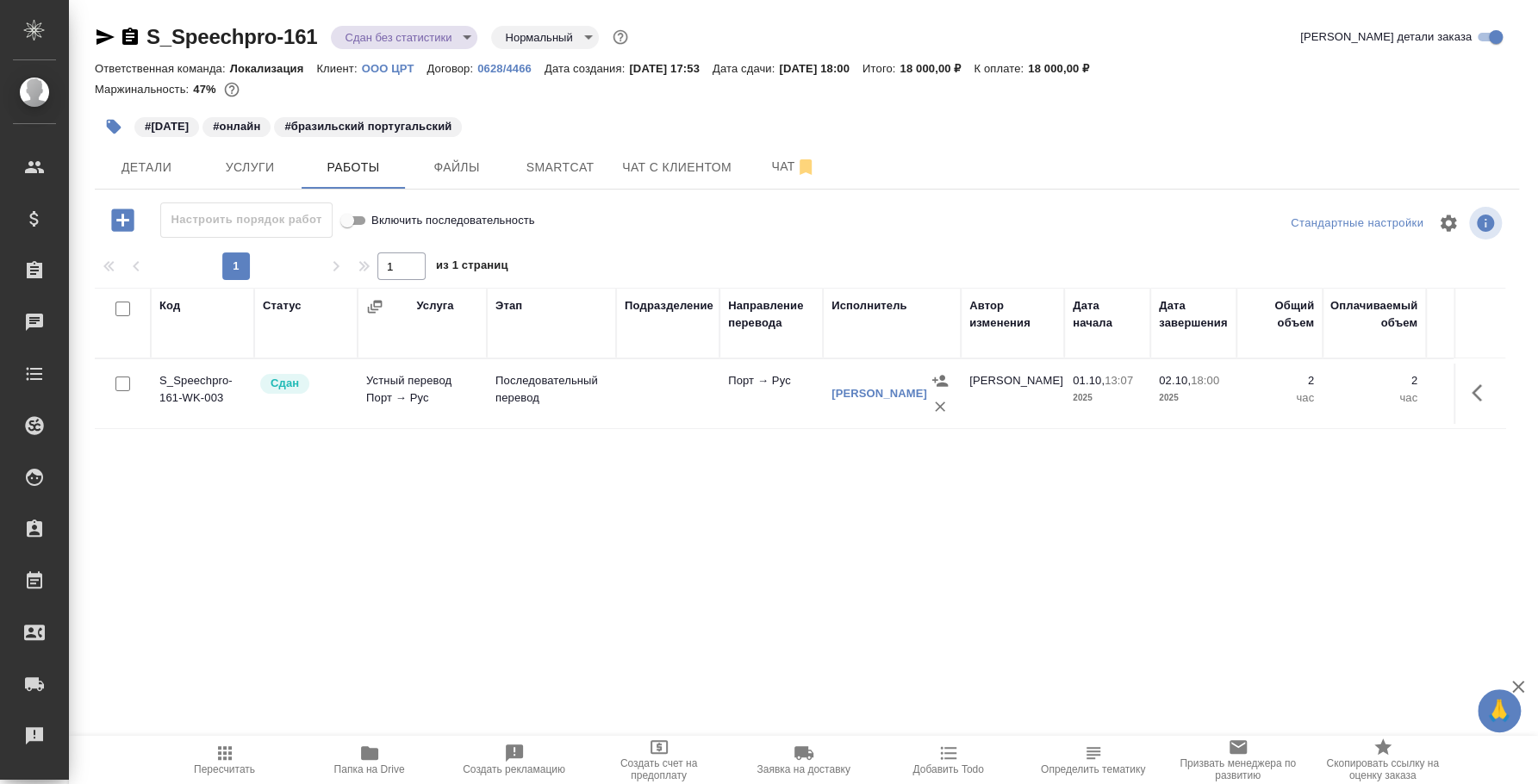
click at [403, 44] on body "🙏 .cls-1 fill:#fff; AWATERA Fedotova Irina Клиенты Спецификации Заказы 0 Чаты T…" at bounding box center [769, 392] width 1538 height 784
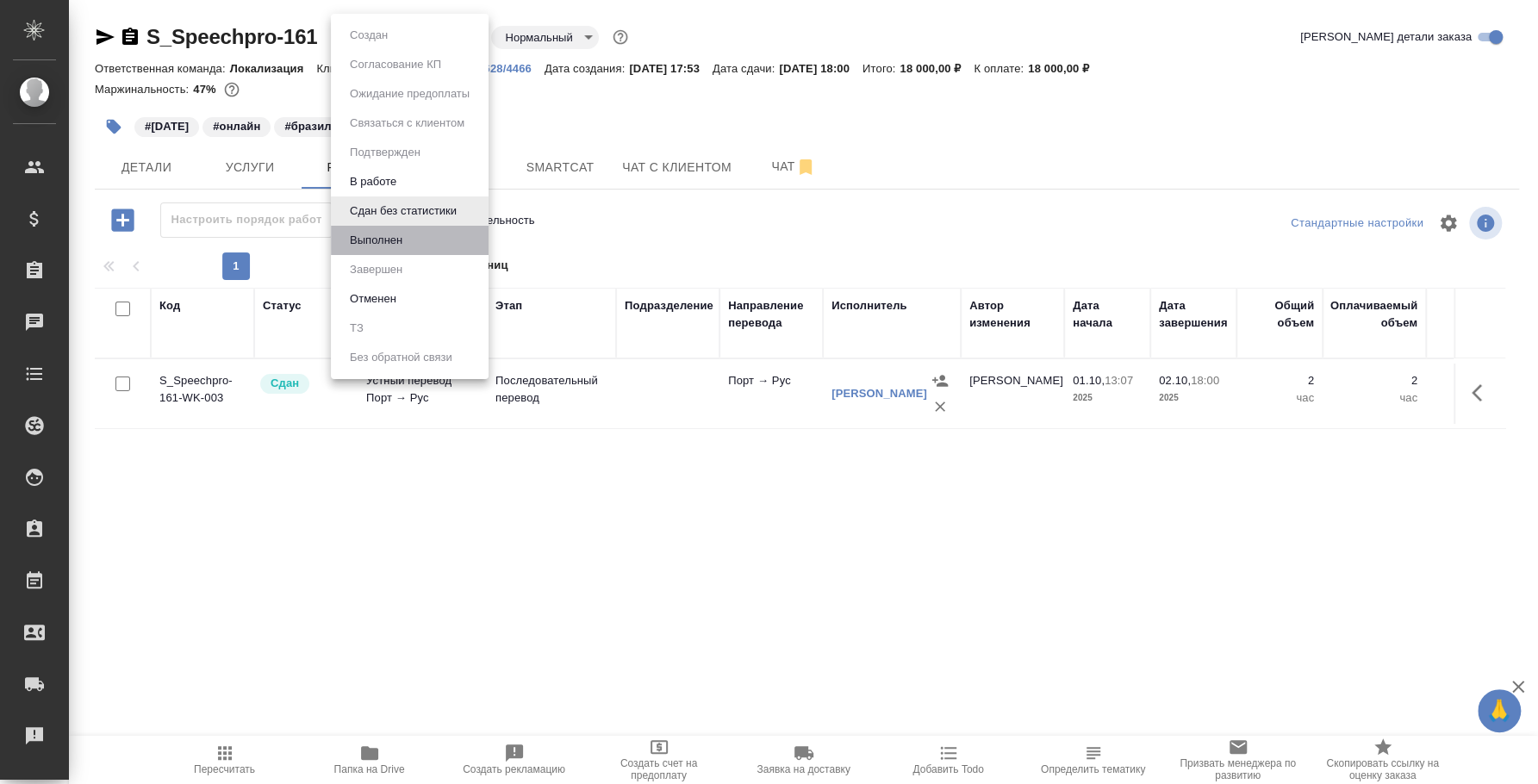
click at [415, 243] on li "Выполнен" at bounding box center [410, 240] width 158 height 29
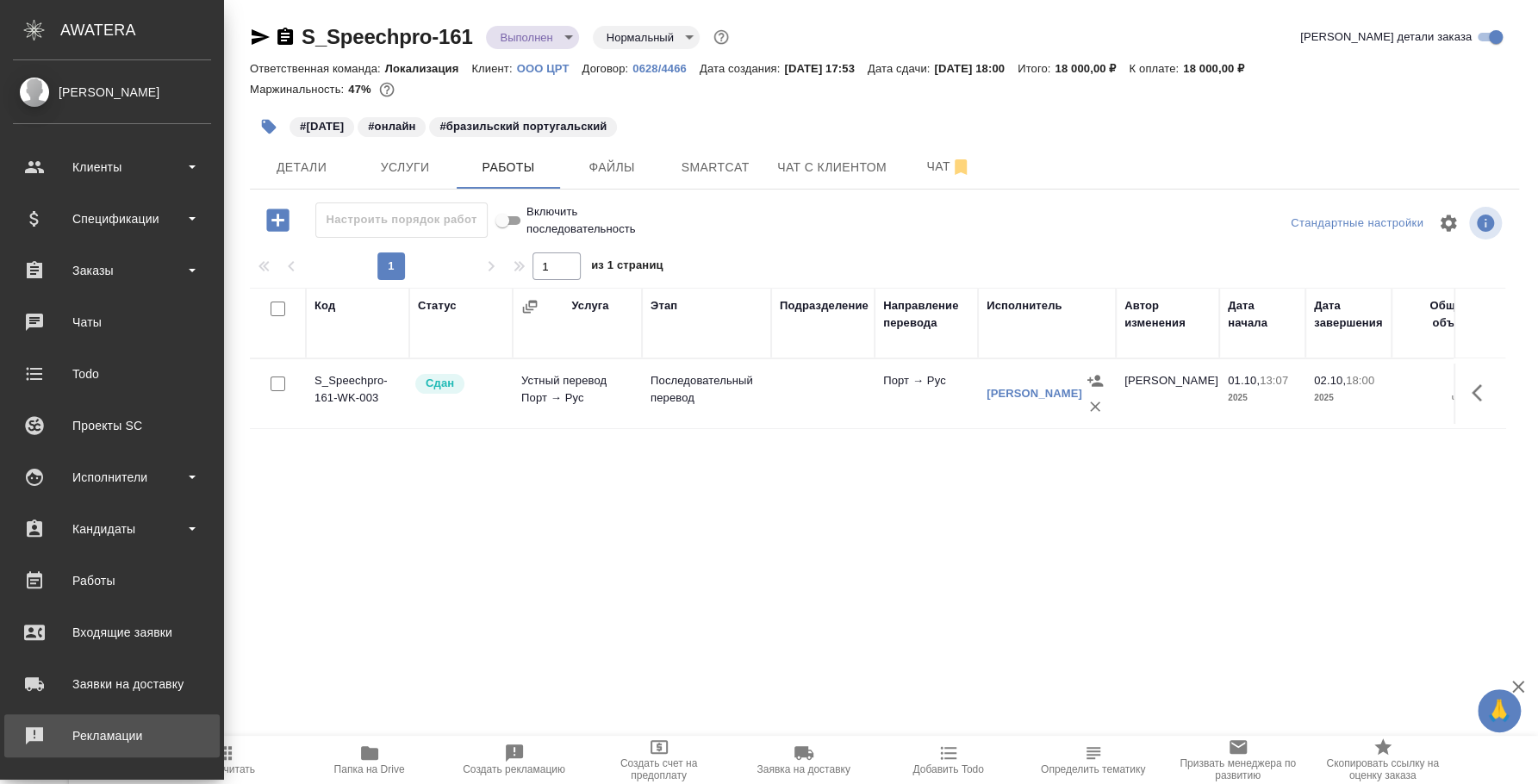
scroll to position [158, 0]
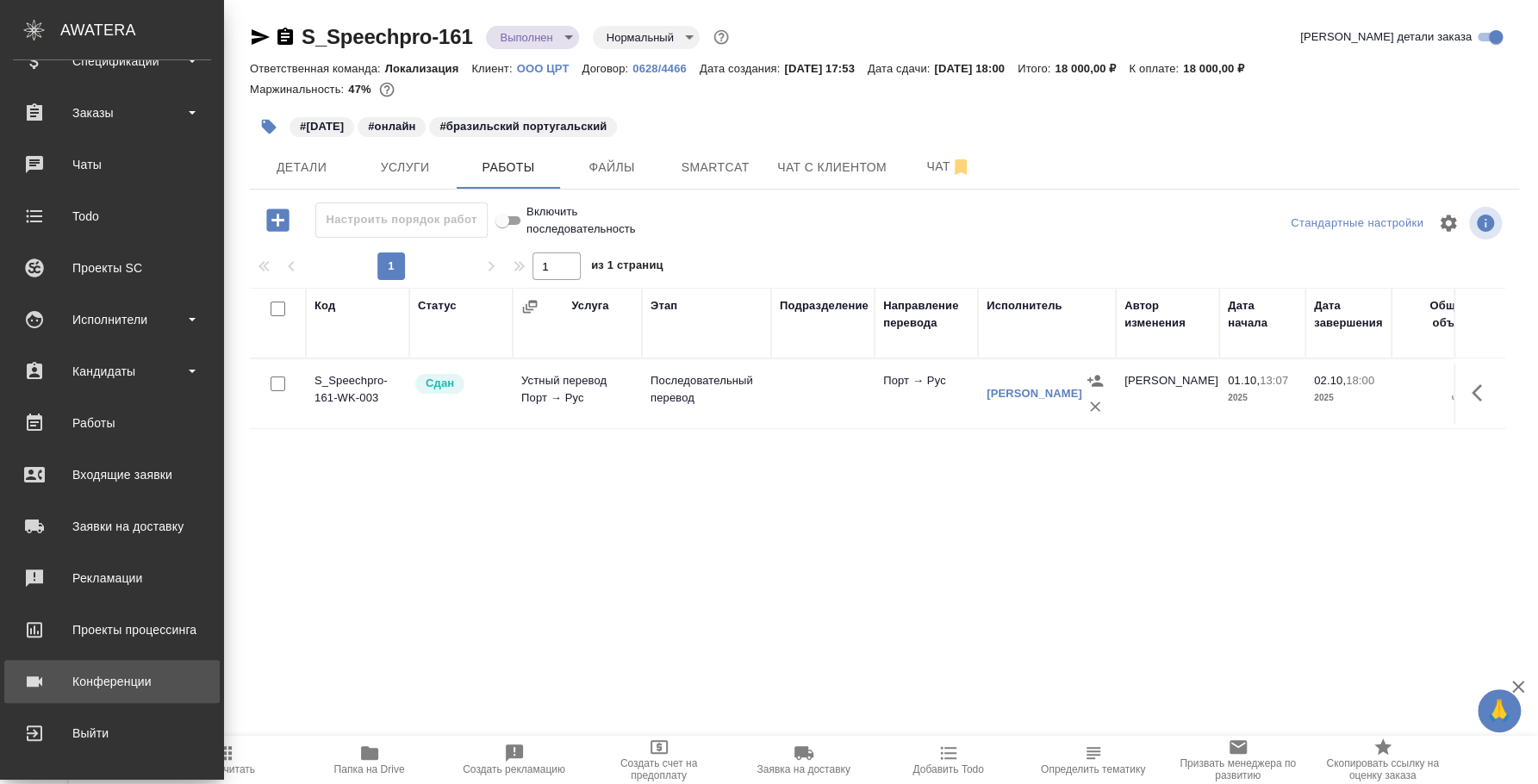
click at [130, 672] on div "Конференции" at bounding box center [112, 681] width 198 height 26
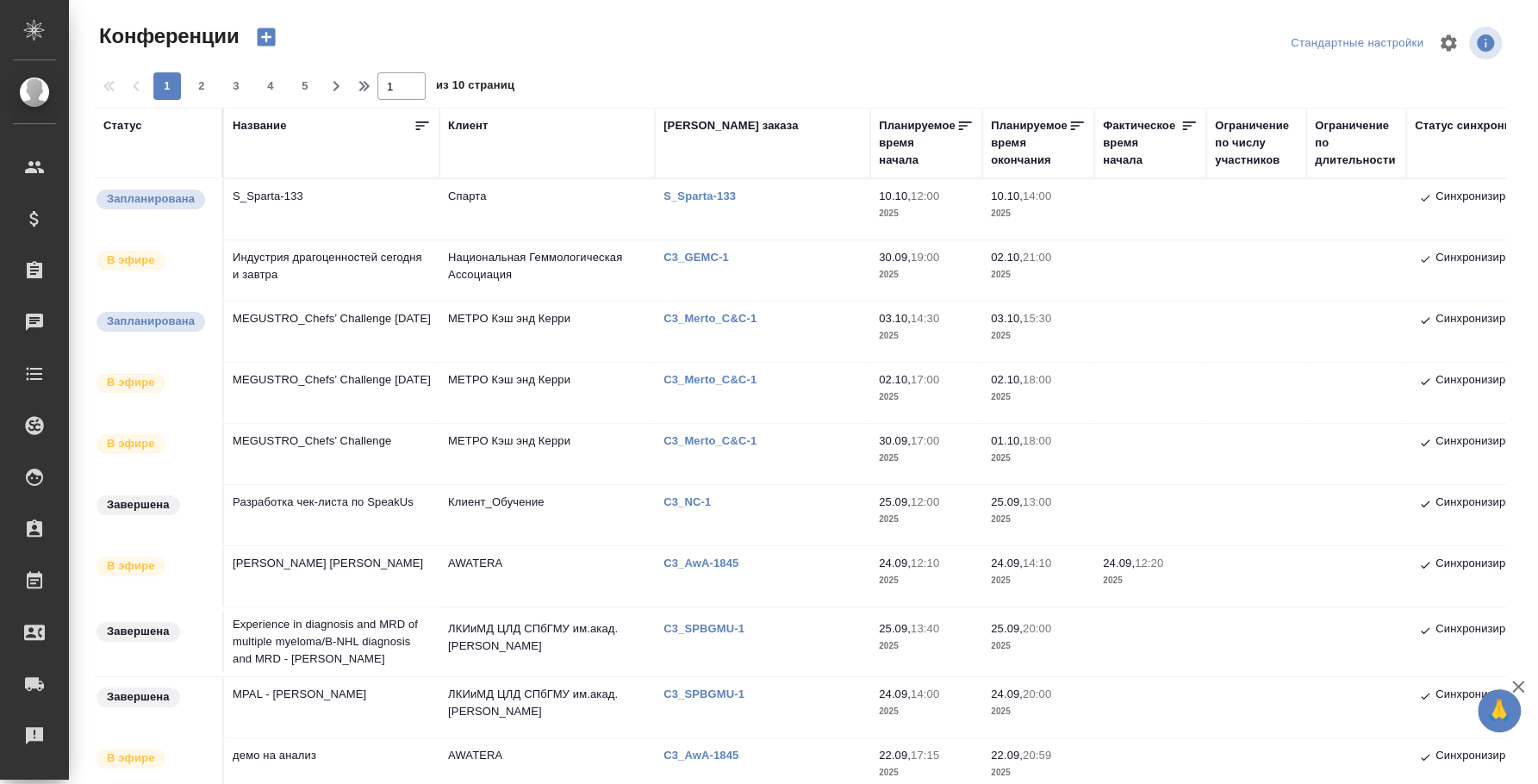
click at [307, 262] on td "Индустрия драгоценностей сегодня и завтра" at bounding box center [332, 270] width 216 height 60
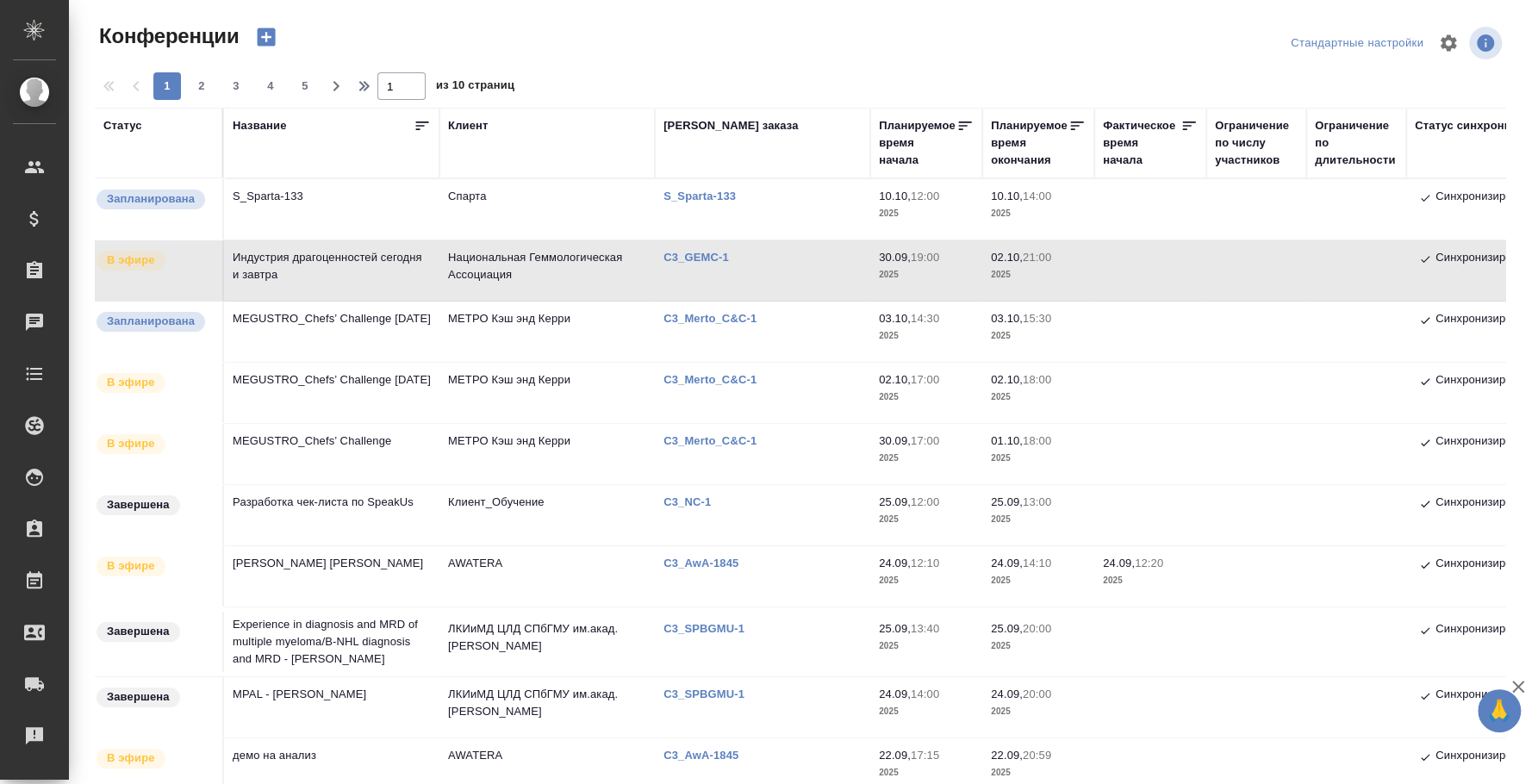
click at [307, 262] on td "Индустрия драгоценностей сегодня и завтра" at bounding box center [332, 270] width 216 height 60
click at [690, 252] on p "C3_GEMC-1" at bounding box center [702, 257] width 78 height 13
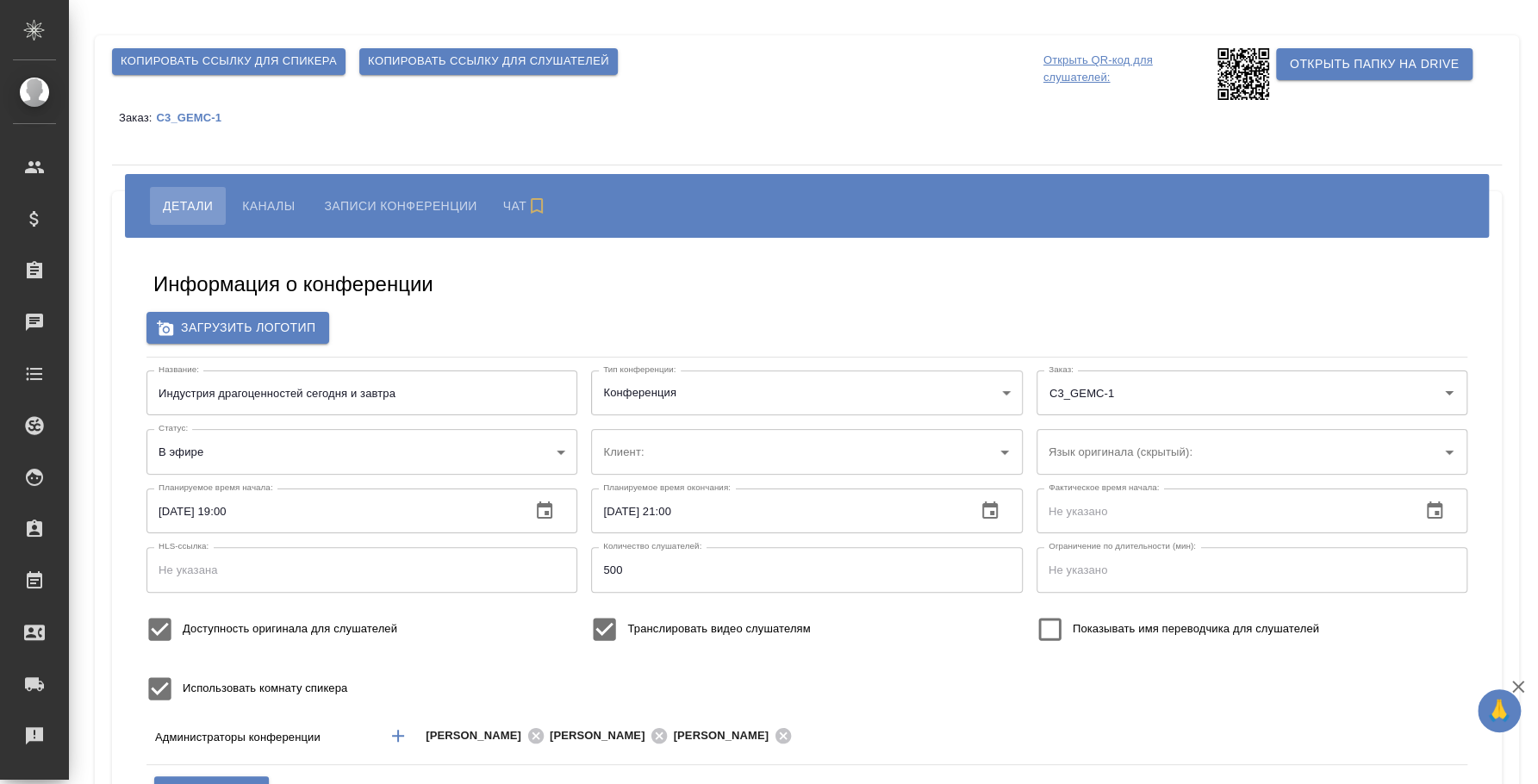
type input "Национальная Геммологическая Ассоциация"
type input "[PERSON_NAME]"
click at [214, 122] on p "C3_GEMC-1" at bounding box center [195, 117] width 78 height 13
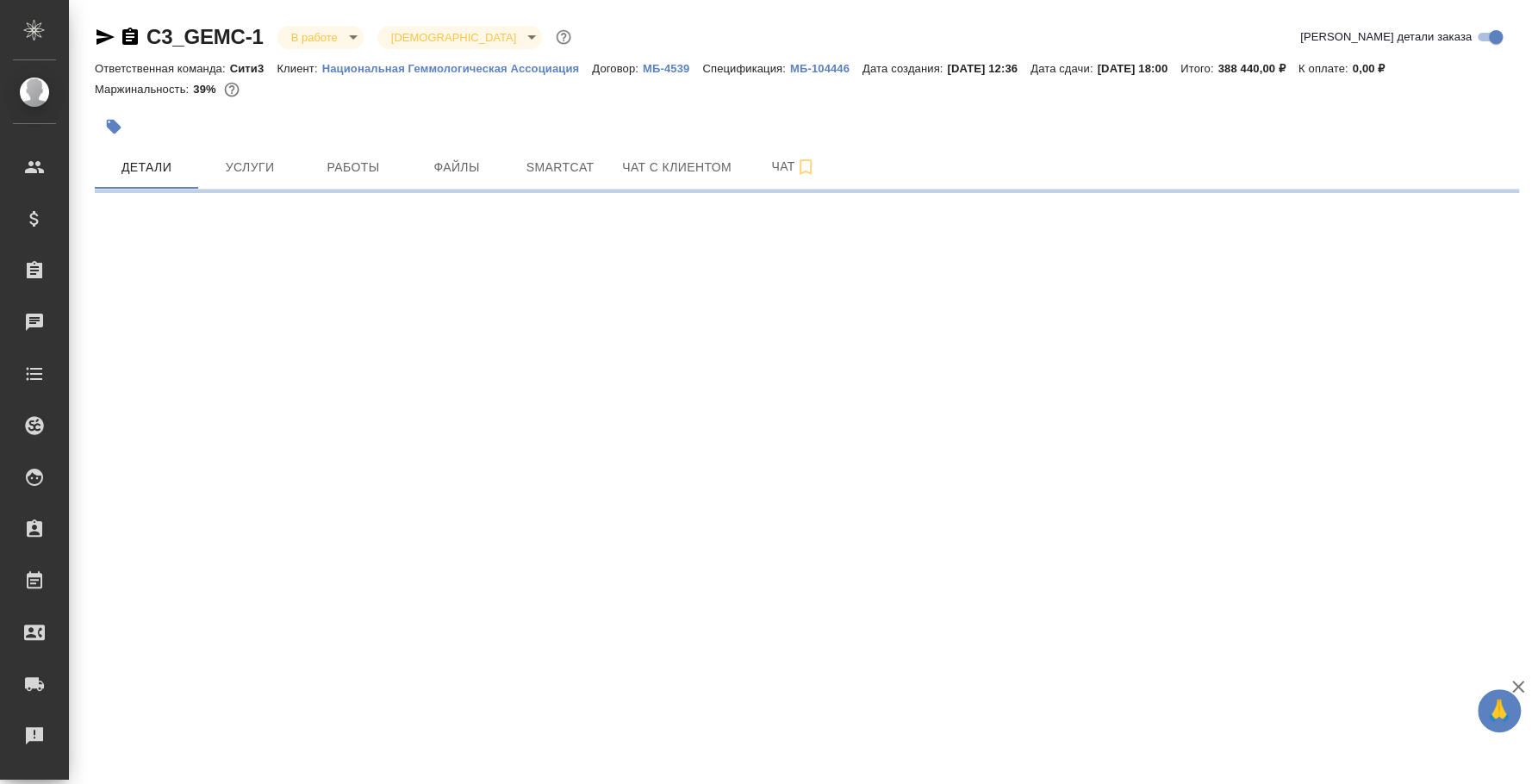
select select "RU"
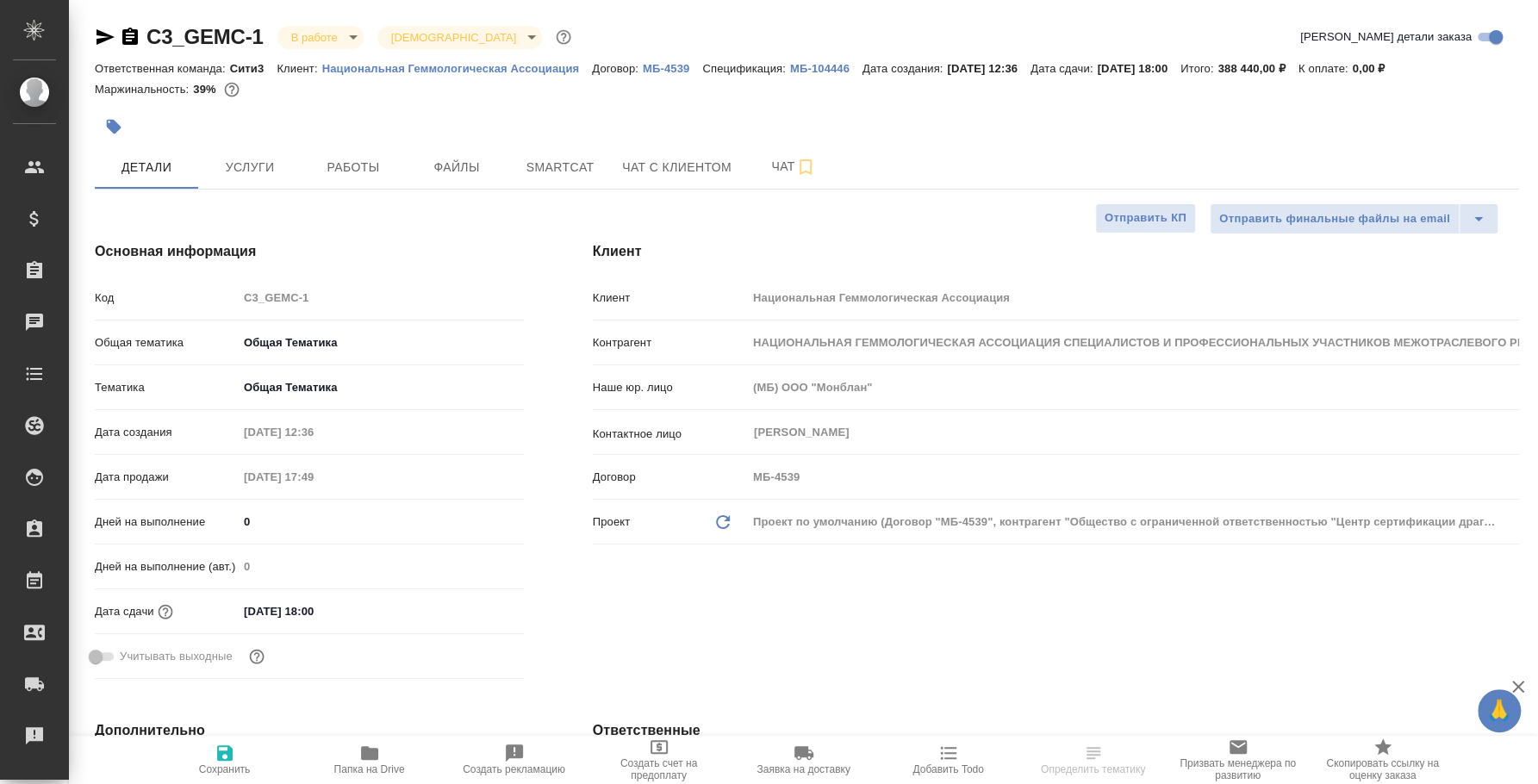
type textarea "x"
click at [357, 167] on span "Работы" at bounding box center [353, 168] width 82 height 21
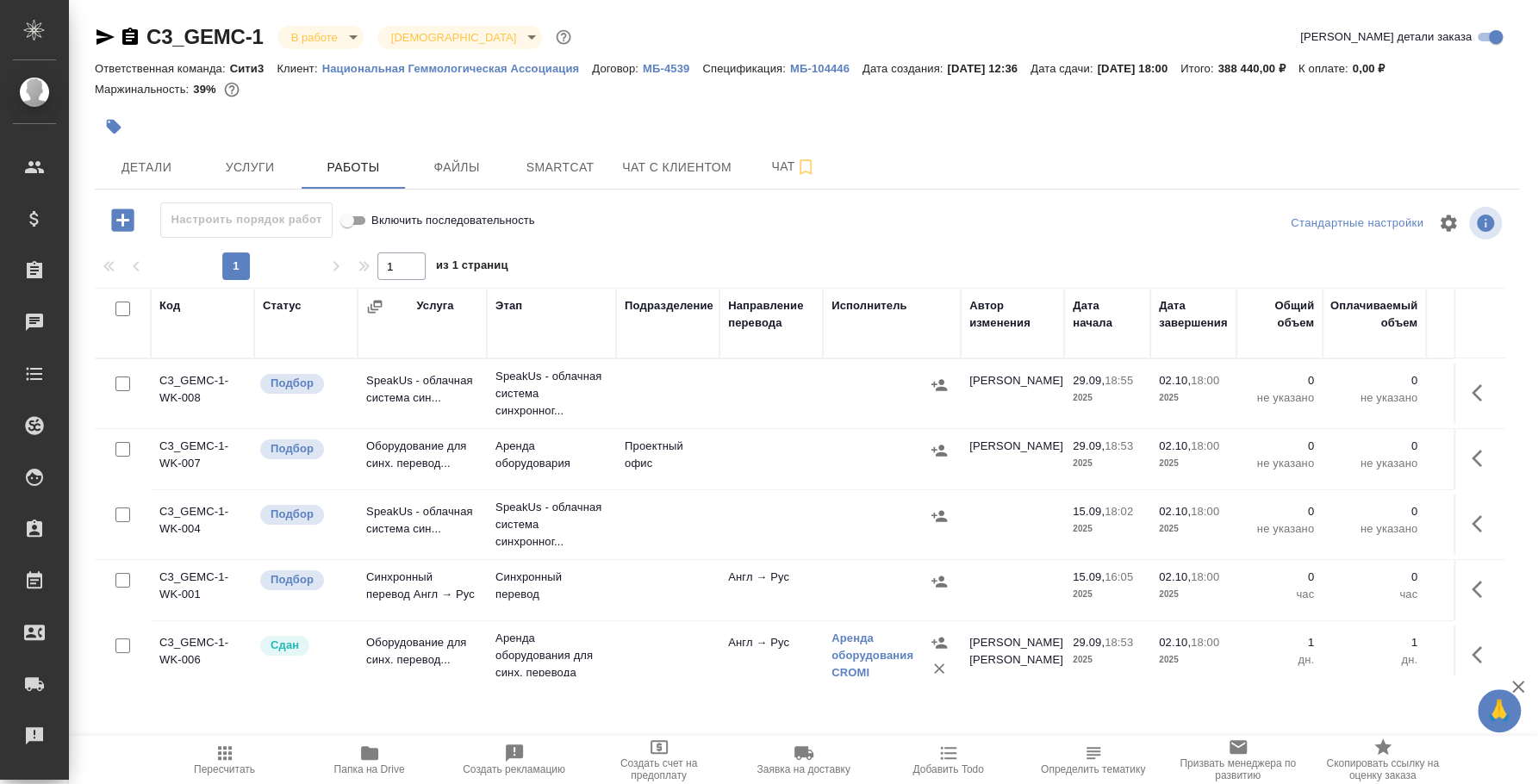
scroll to position [31, 0]
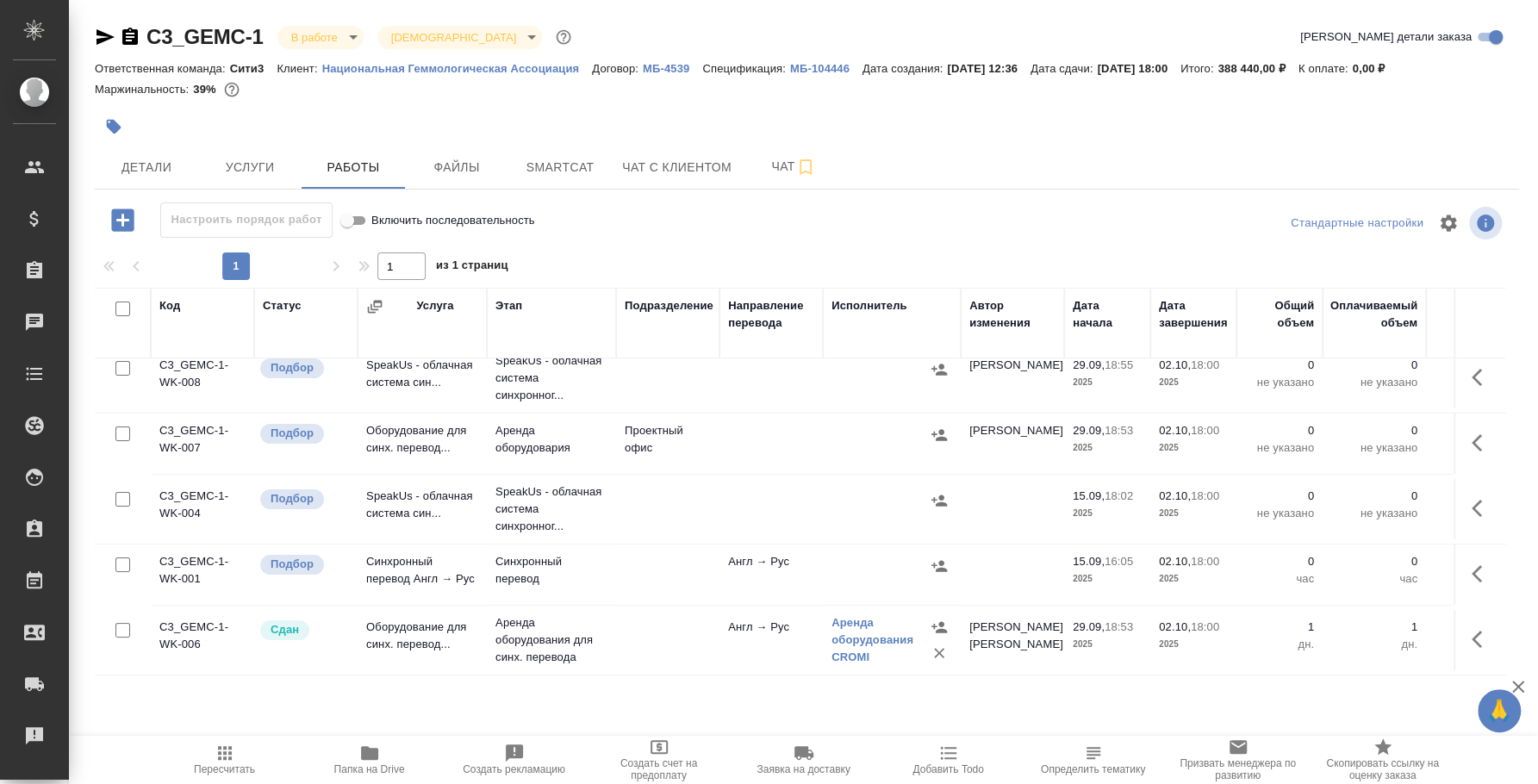
click at [121, 223] on icon "button" at bounding box center [122, 219] width 22 height 22
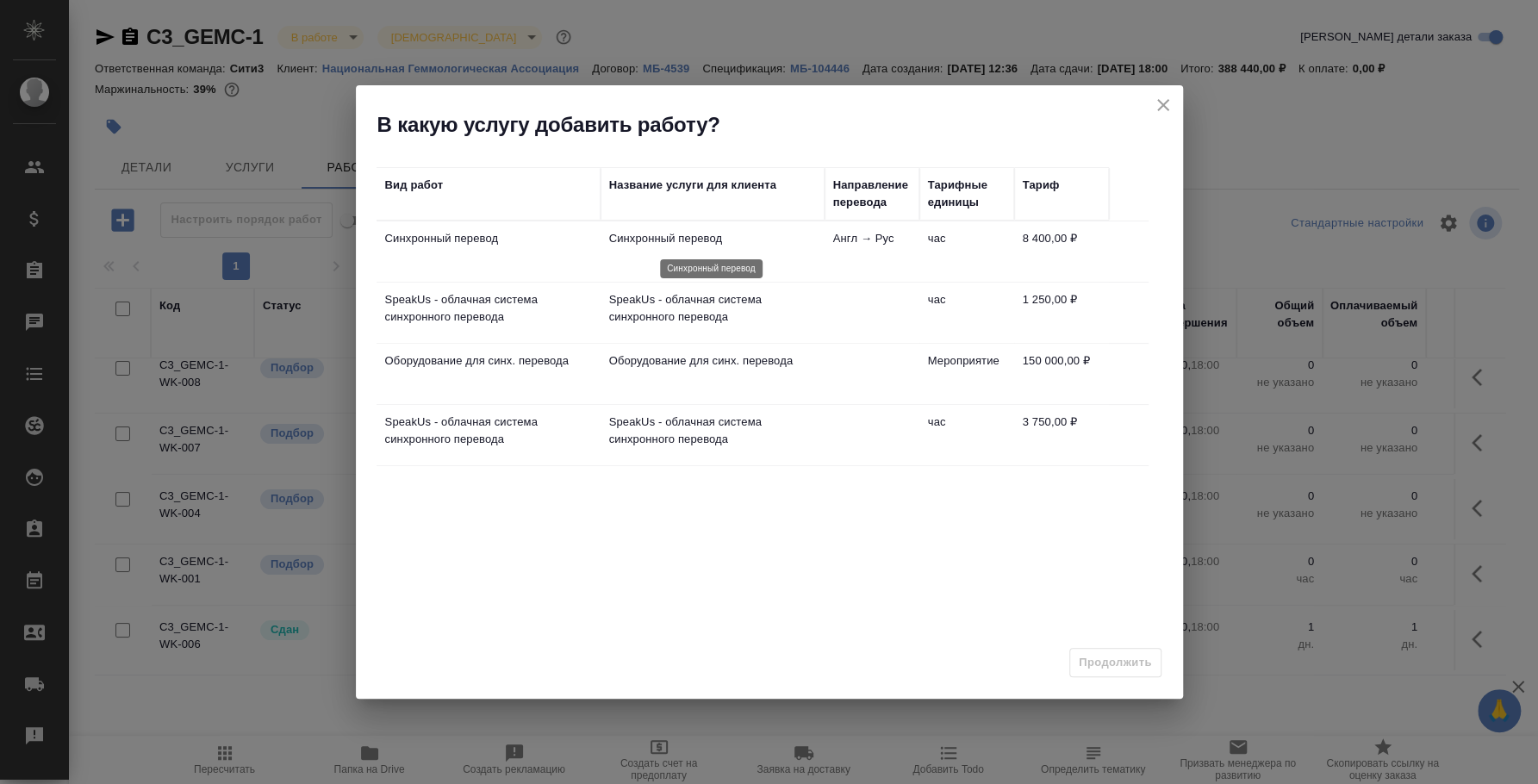
click at [689, 243] on p "Синхронный перевод" at bounding box center [712, 238] width 207 height 17
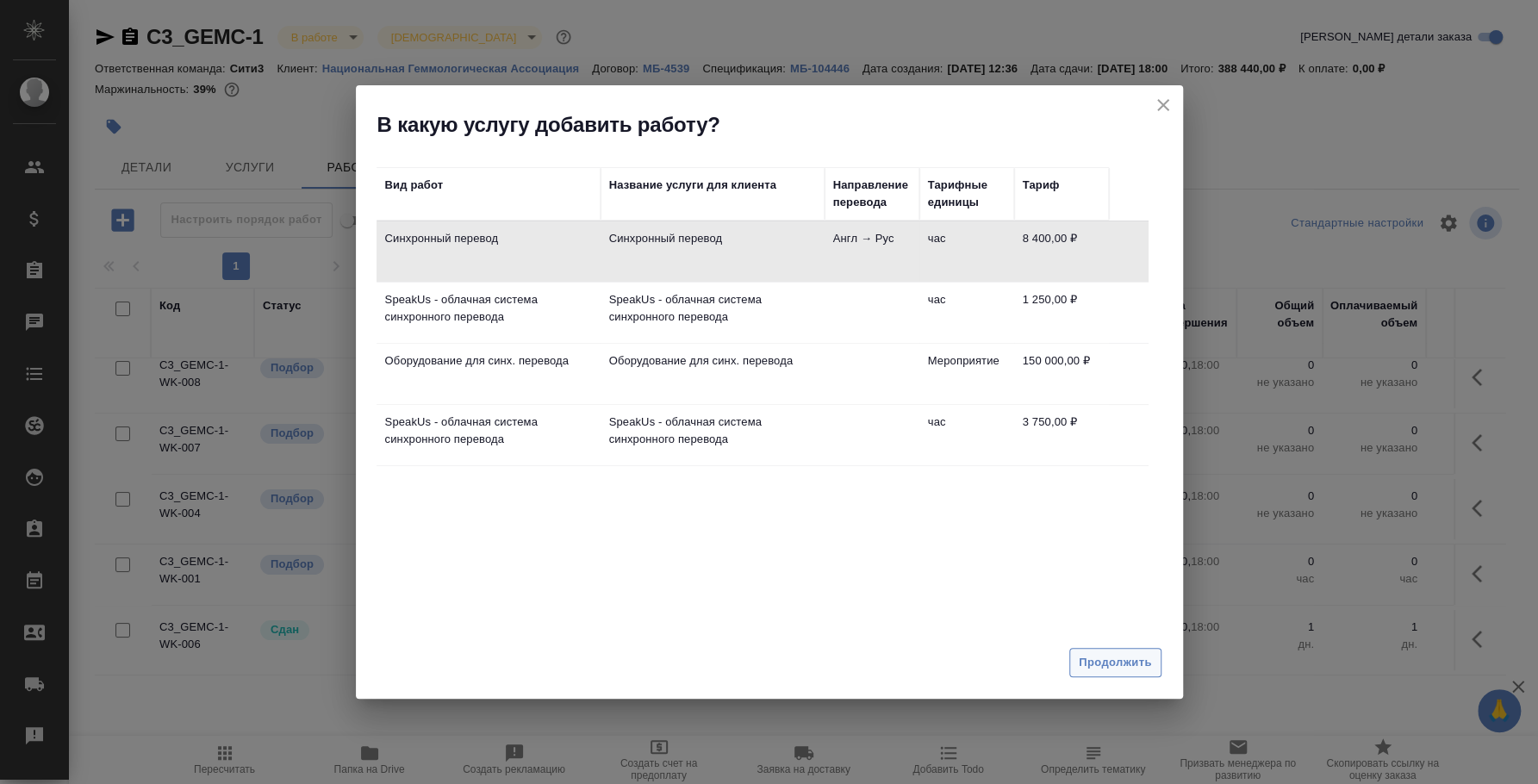
click at [1103, 654] on span "Продолжить" at bounding box center [1115, 662] width 73 height 20
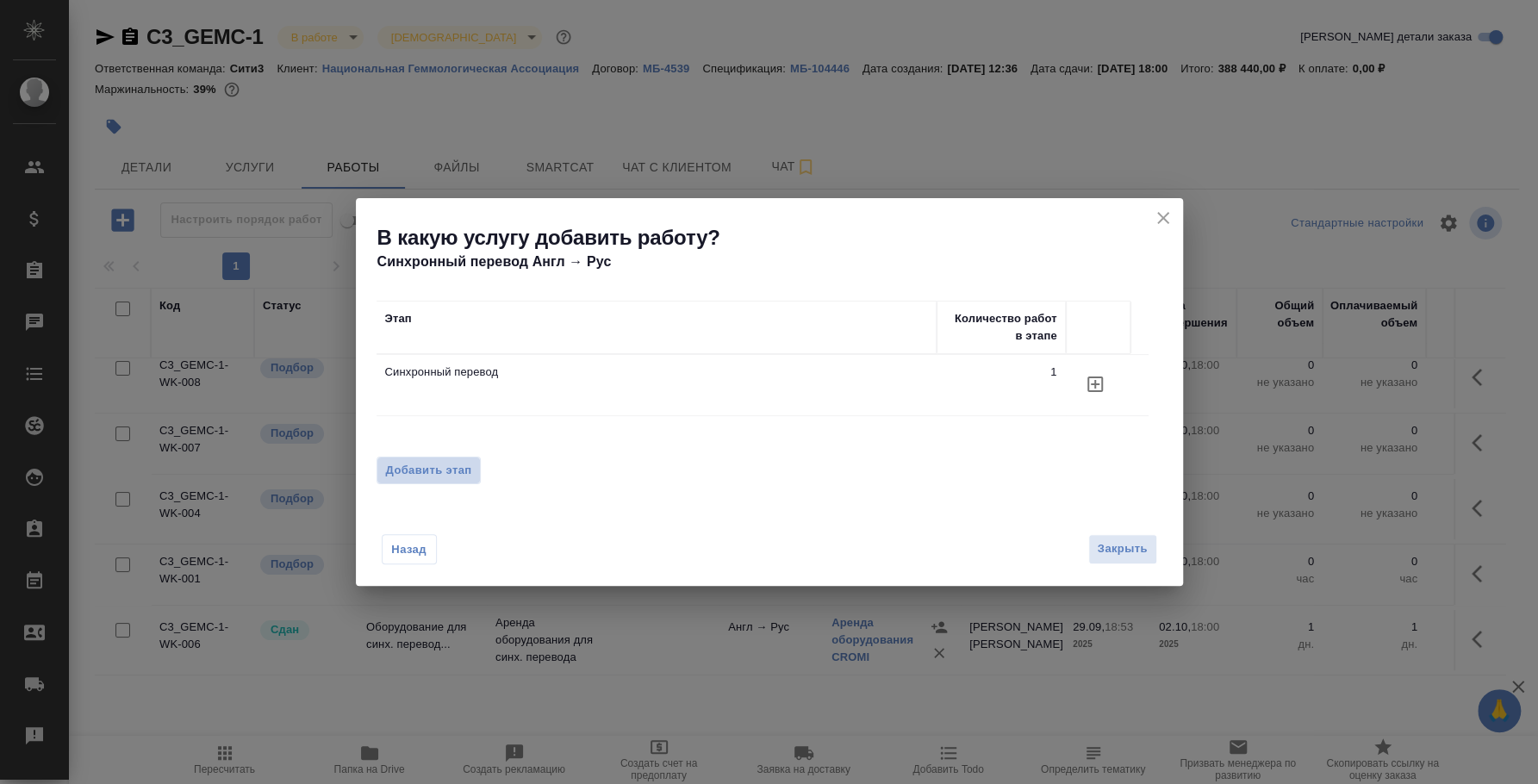
click at [409, 474] on span "Добавить этап" at bounding box center [428, 470] width 86 height 17
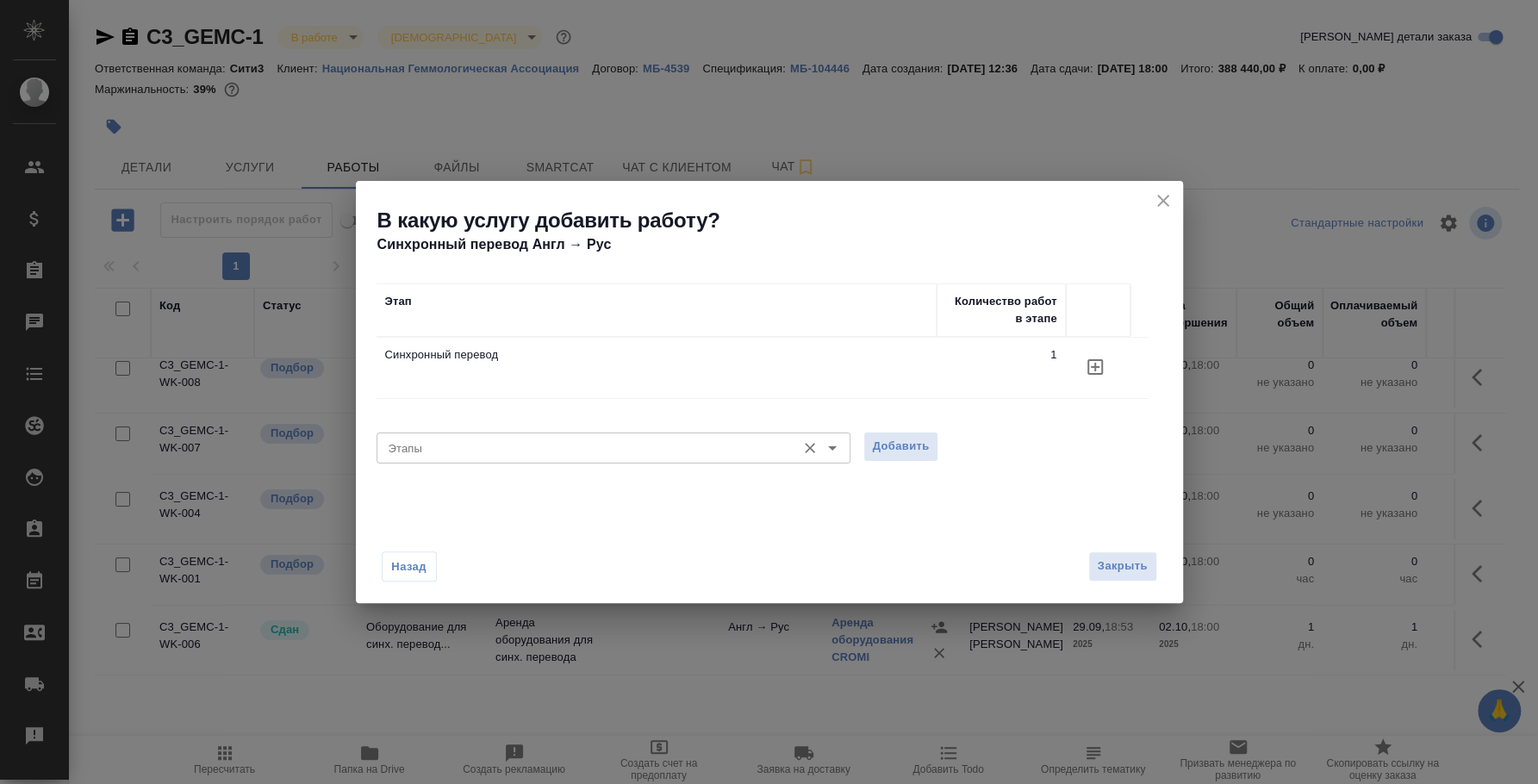
click at [404, 448] on input "Этапы" at bounding box center [585, 448] width 406 height 20
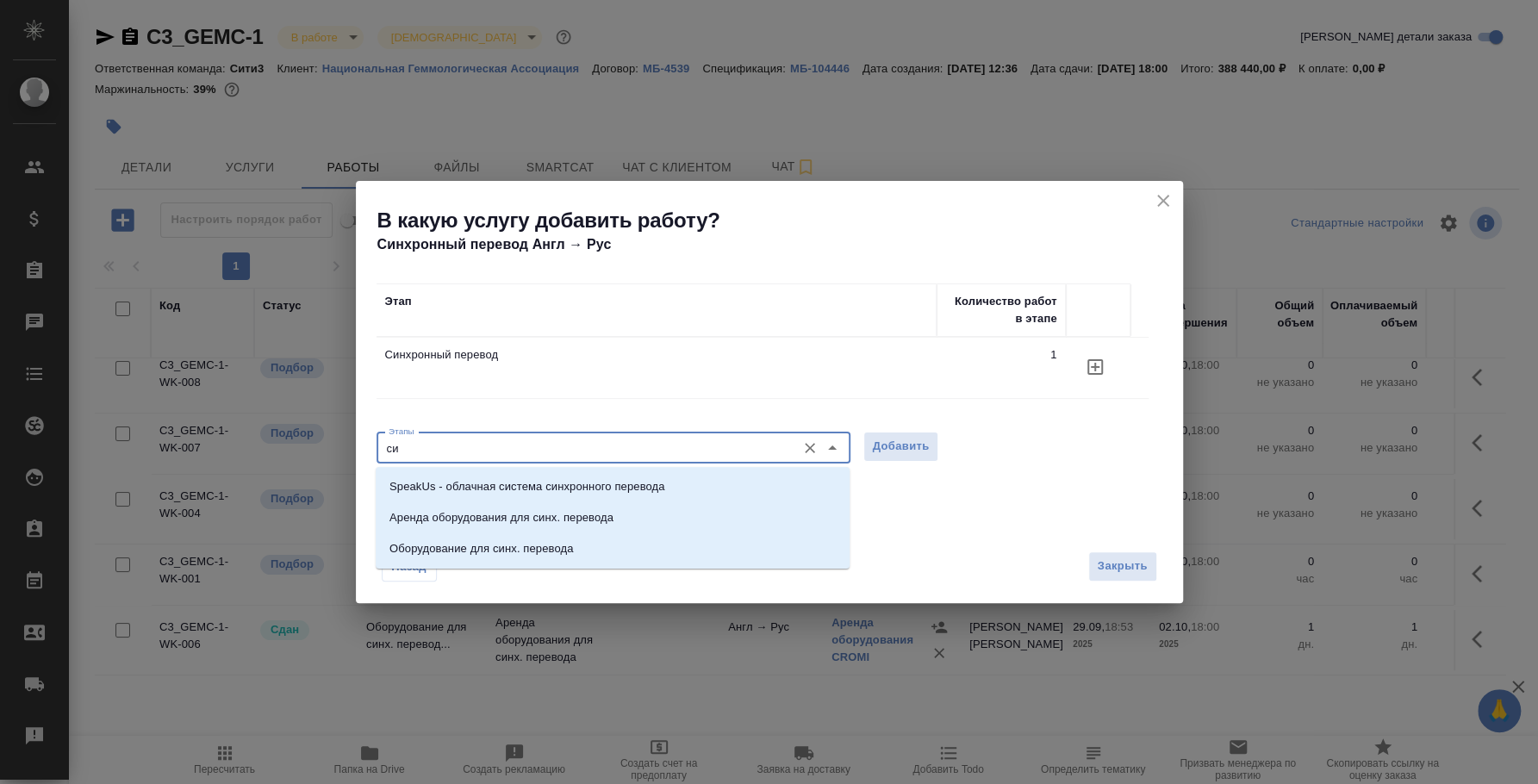
type input "с"
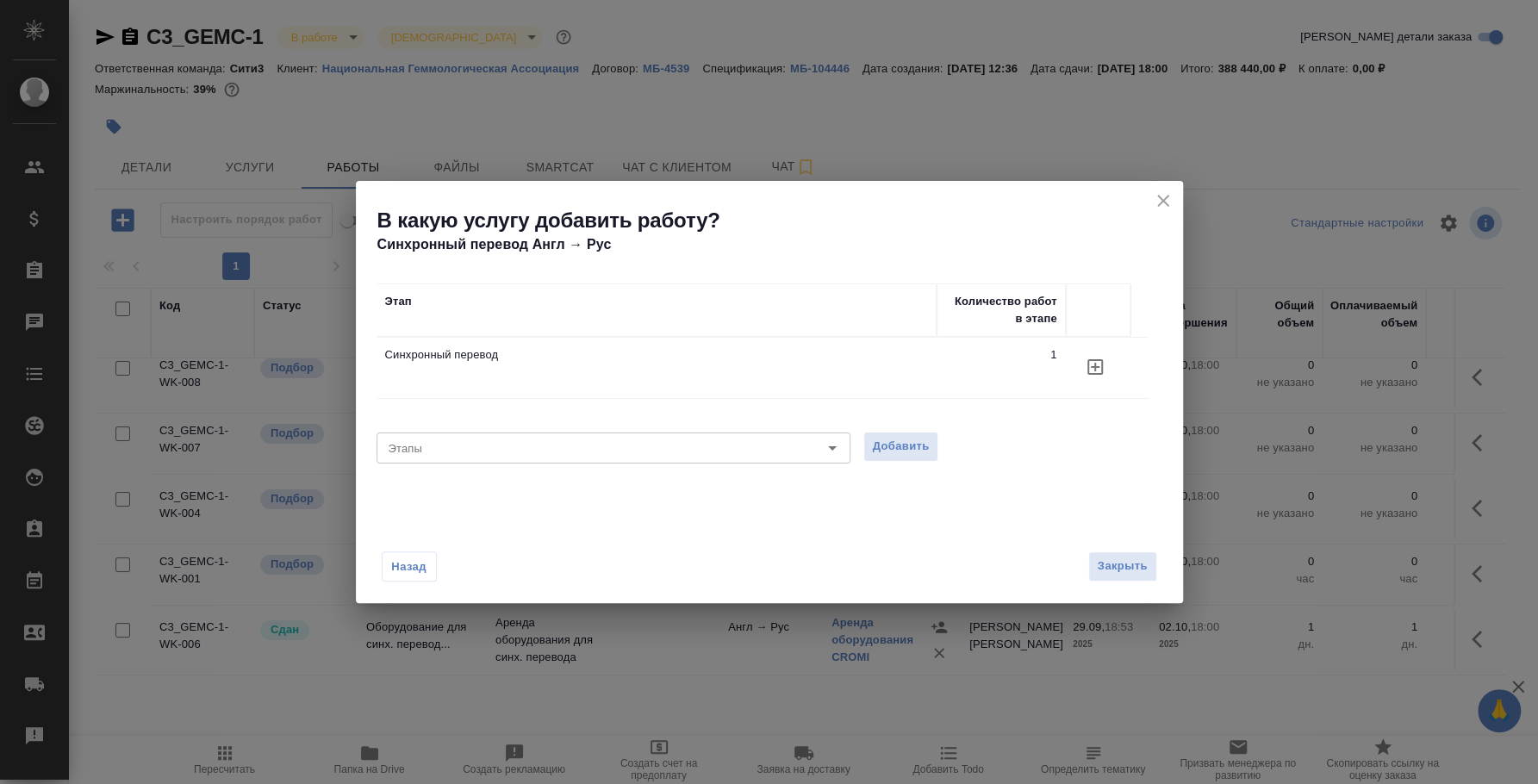
click at [570, 545] on div "Назад Закрыть" at bounding box center [769, 555] width 828 height 95
click at [1165, 200] on icon "close" at bounding box center [1163, 200] width 20 height 20
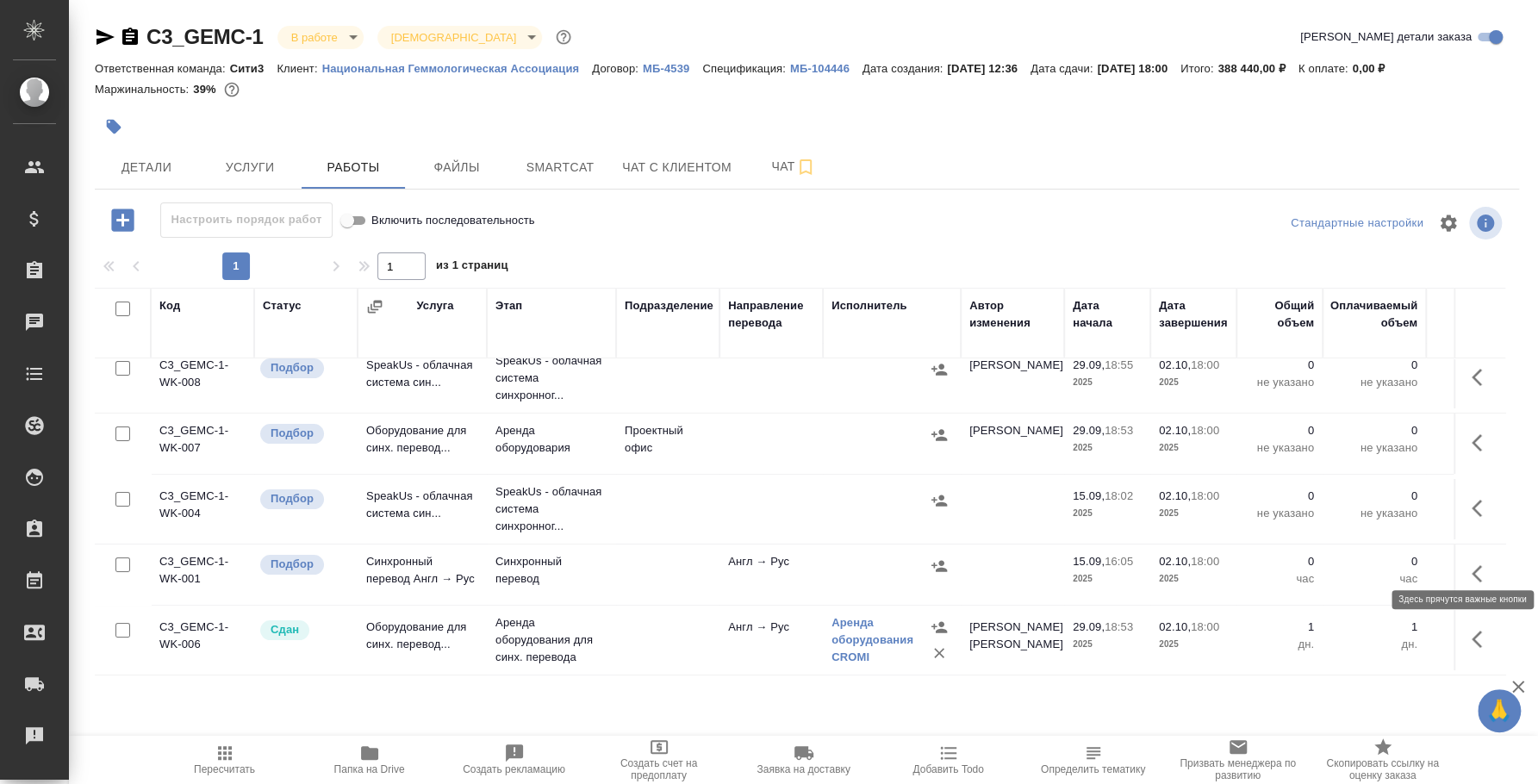
click at [1471, 563] on icon "button" at bounding box center [1481, 573] width 20 height 20
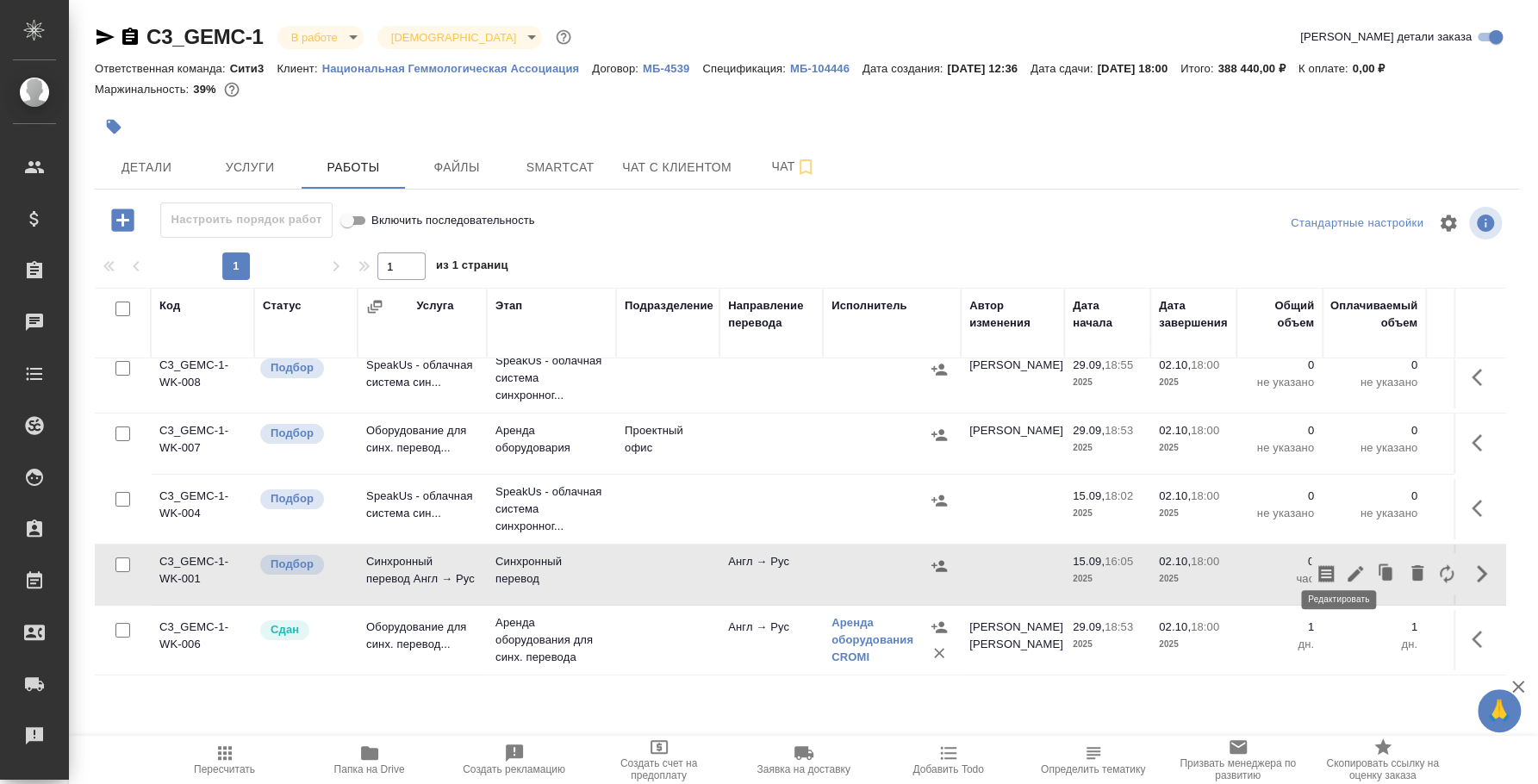
click at [1346, 563] on icon "button" at bounding box center [1355, 573] width 20 height 20
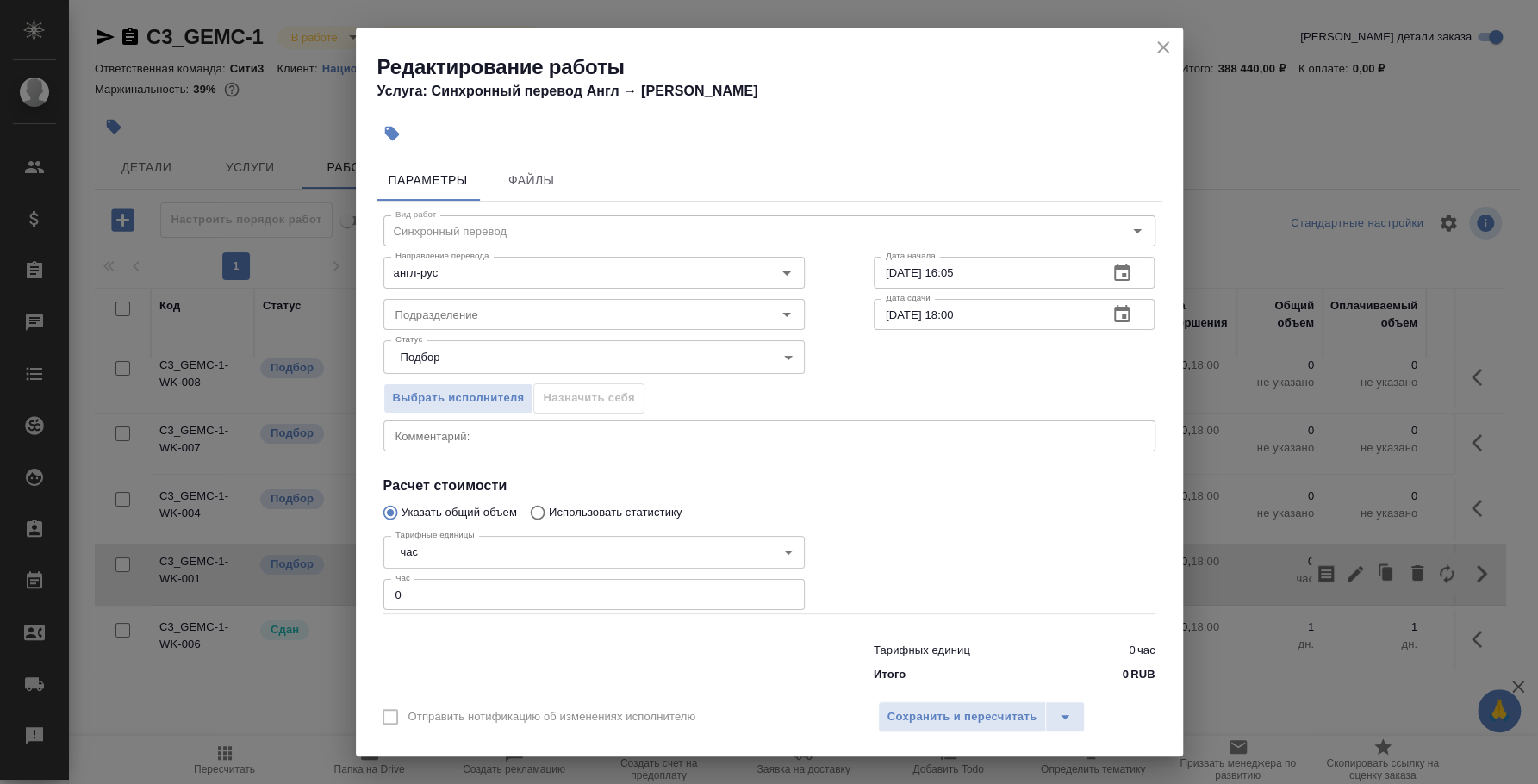
scroll to position [27, 0]
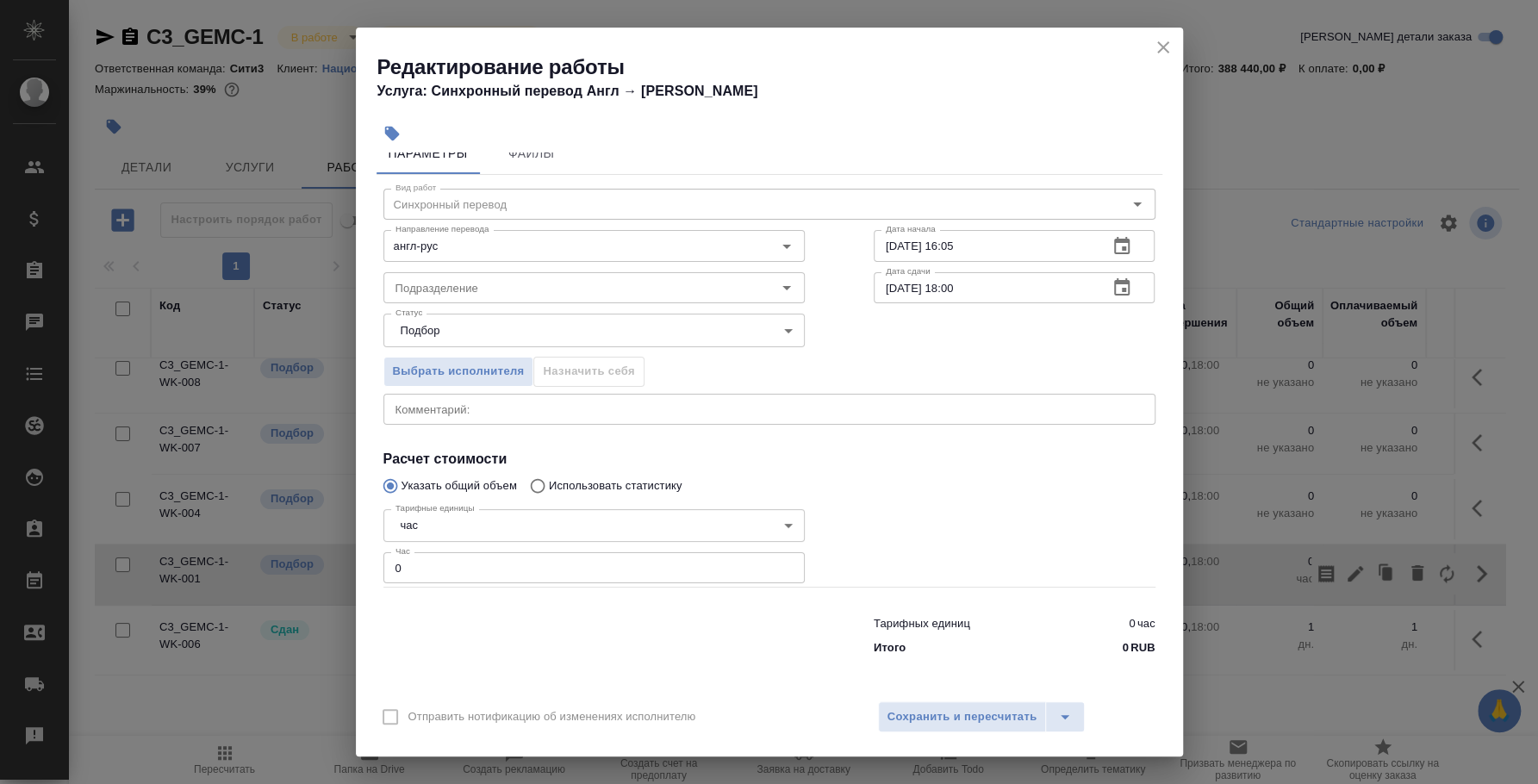
click at [470, 566] on input "0" at bounding box center [593, 568] width 421 height 31
drag, startPoint x: 419, startPoint y: 566, endPoint x: 373, endPoint y: 557, distance: 46.9
click at [373, 557] on div "Параметры Файлы Вид работ Синхронный перевод Вид работ Направление перевода анг…" at bounding box center [769, 421] width 828 height 537
type input "18"
click at [963, 714] on span "Сохранить и пересчитать" at bounding box center [962, 717] width 150 height 20
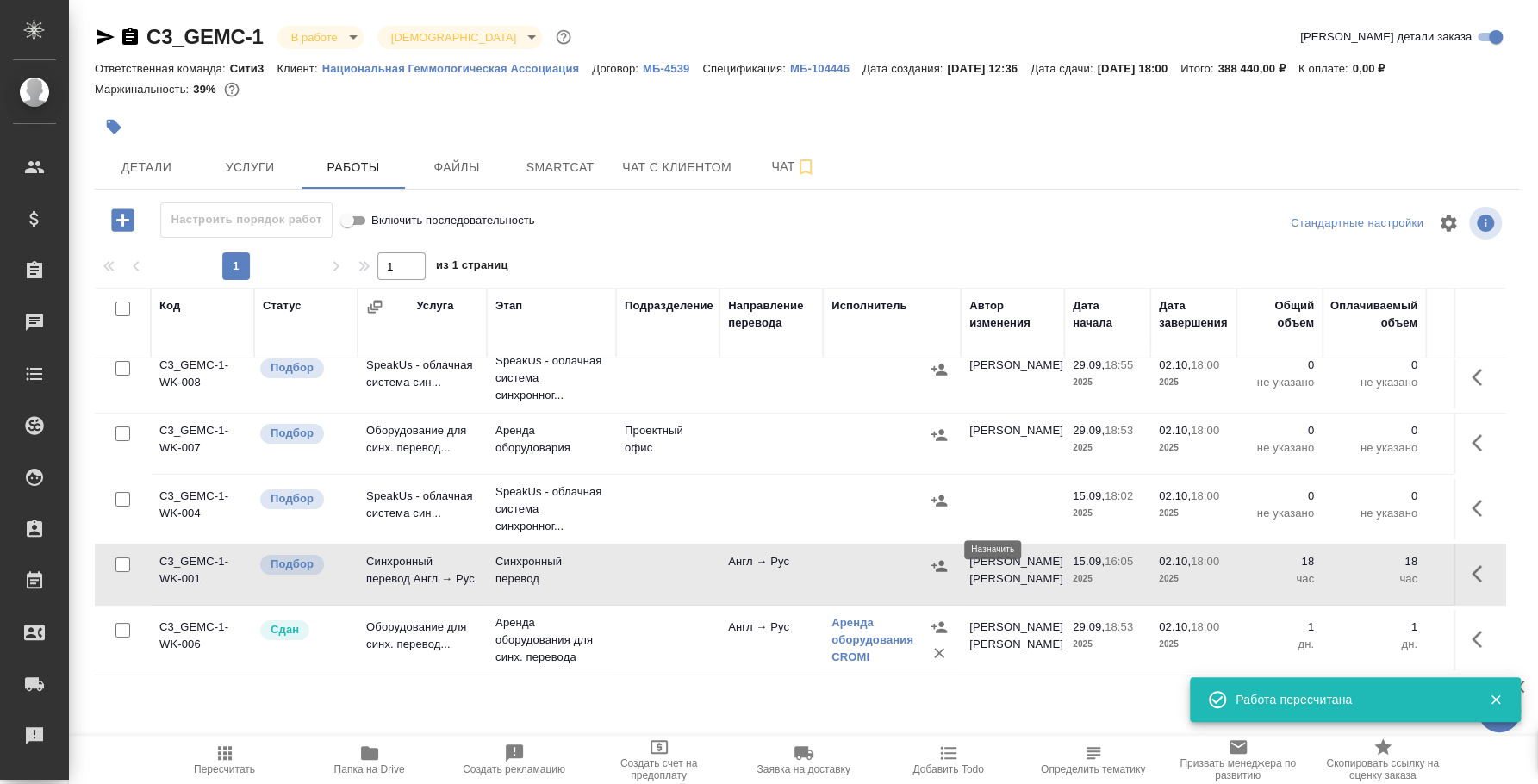
click at [940, 560] on icon "button" at bounding box center [938, 565] width 15 height 12
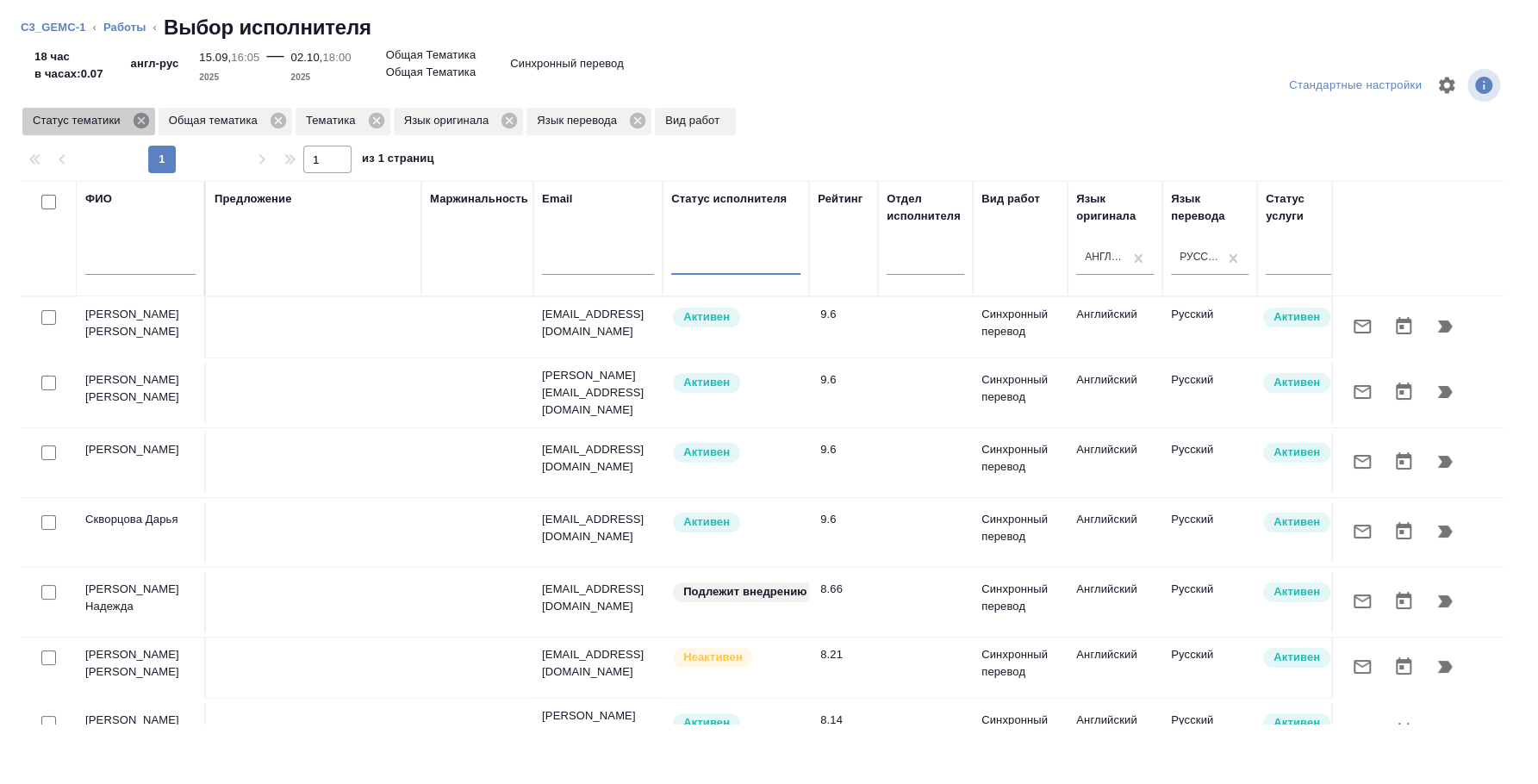
click at [144, 120] on icon at bounding box center [140, 120] width 15 height 15
click at [142, 120] on icon at bounding box center [142, 120] width 19 height 19
click at [101, 123] on icon at bounding box center [103, 120] width 15 height 15
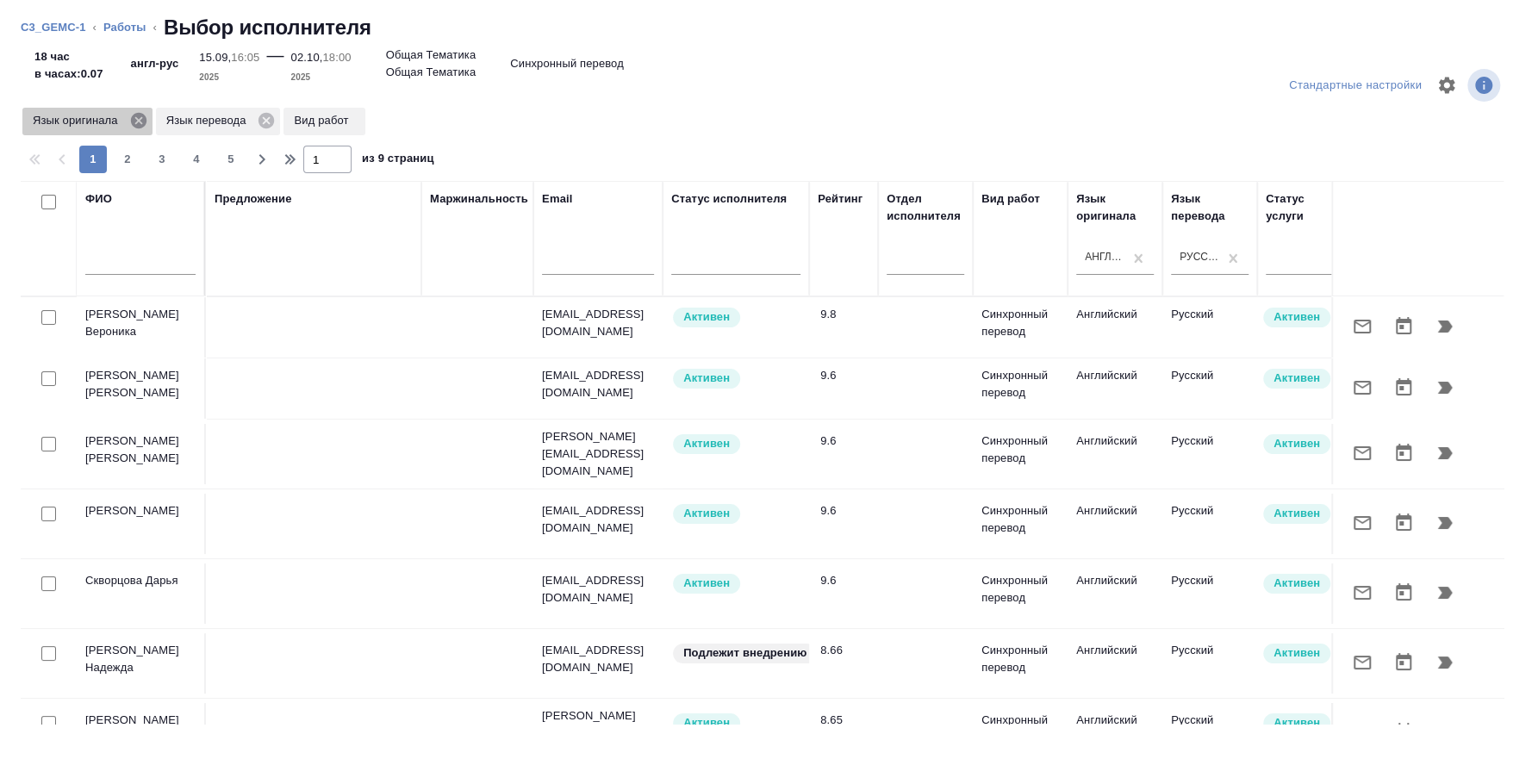
click at [136, 120] on icon at bounding box center [137, 120] width 15 height 15
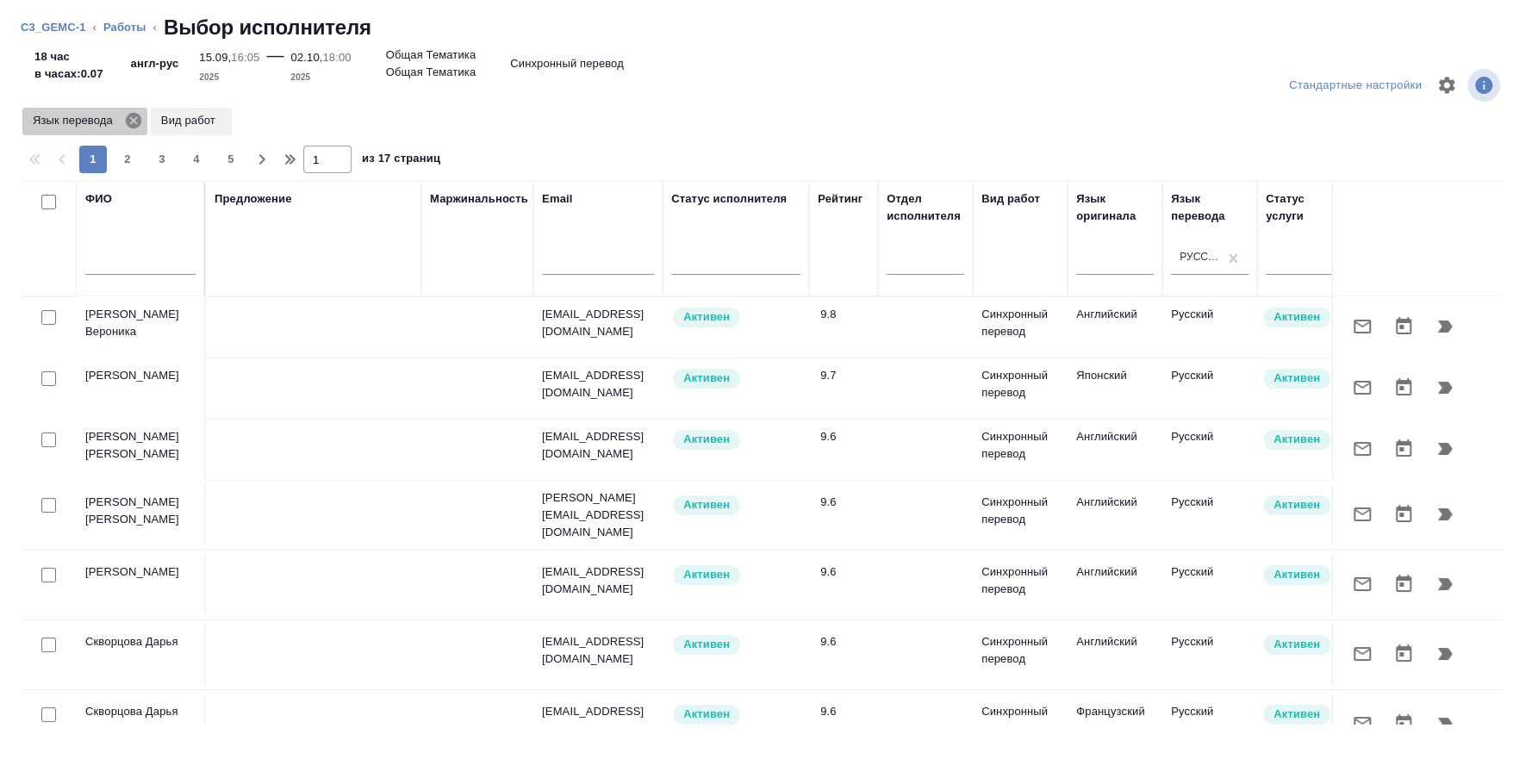
click at [131, 122] on icon at bounding box center [133, 120] width 19 height 19
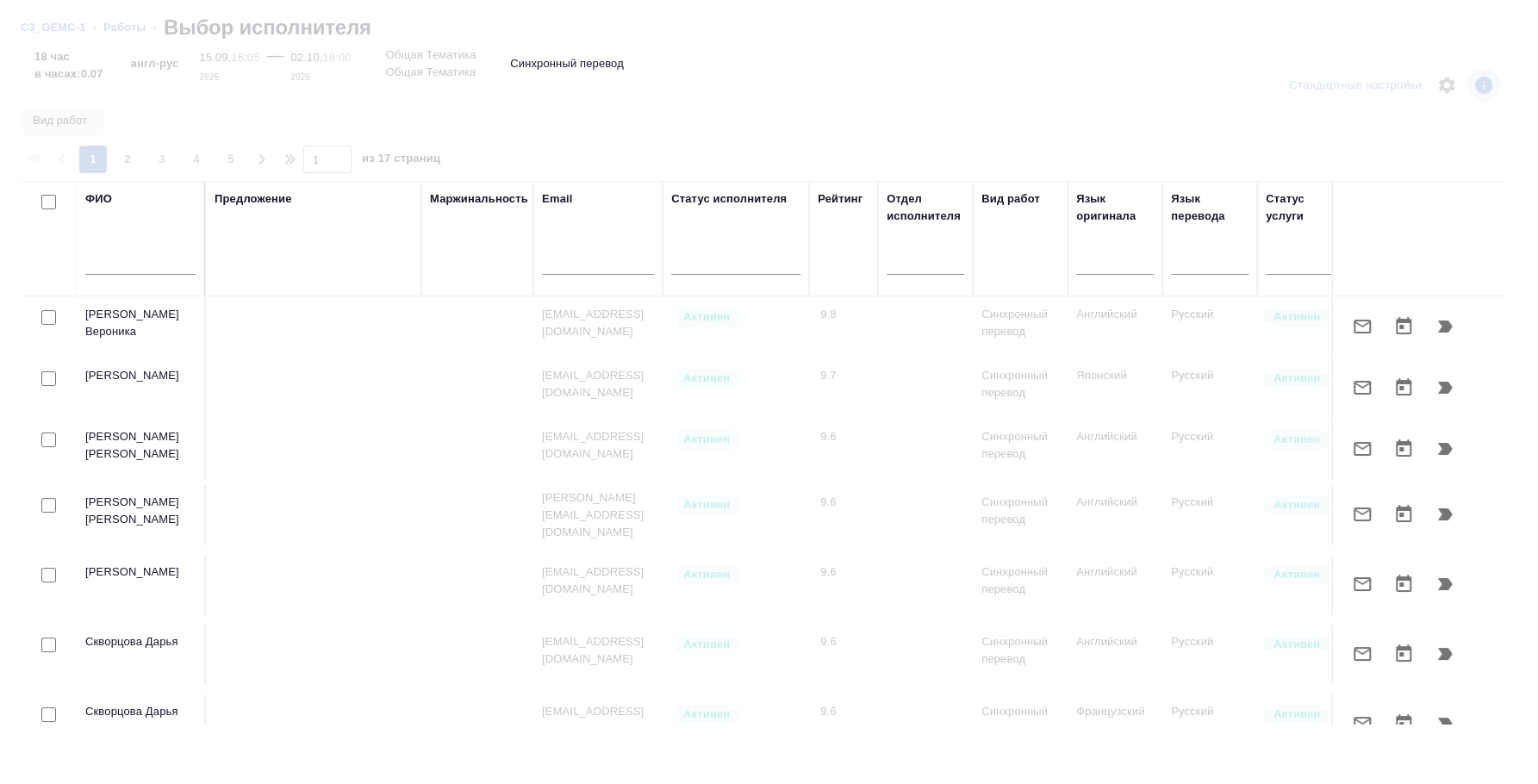
click at [130, 255] on input "text" at bounding box center [140, 264] width 110 height 21
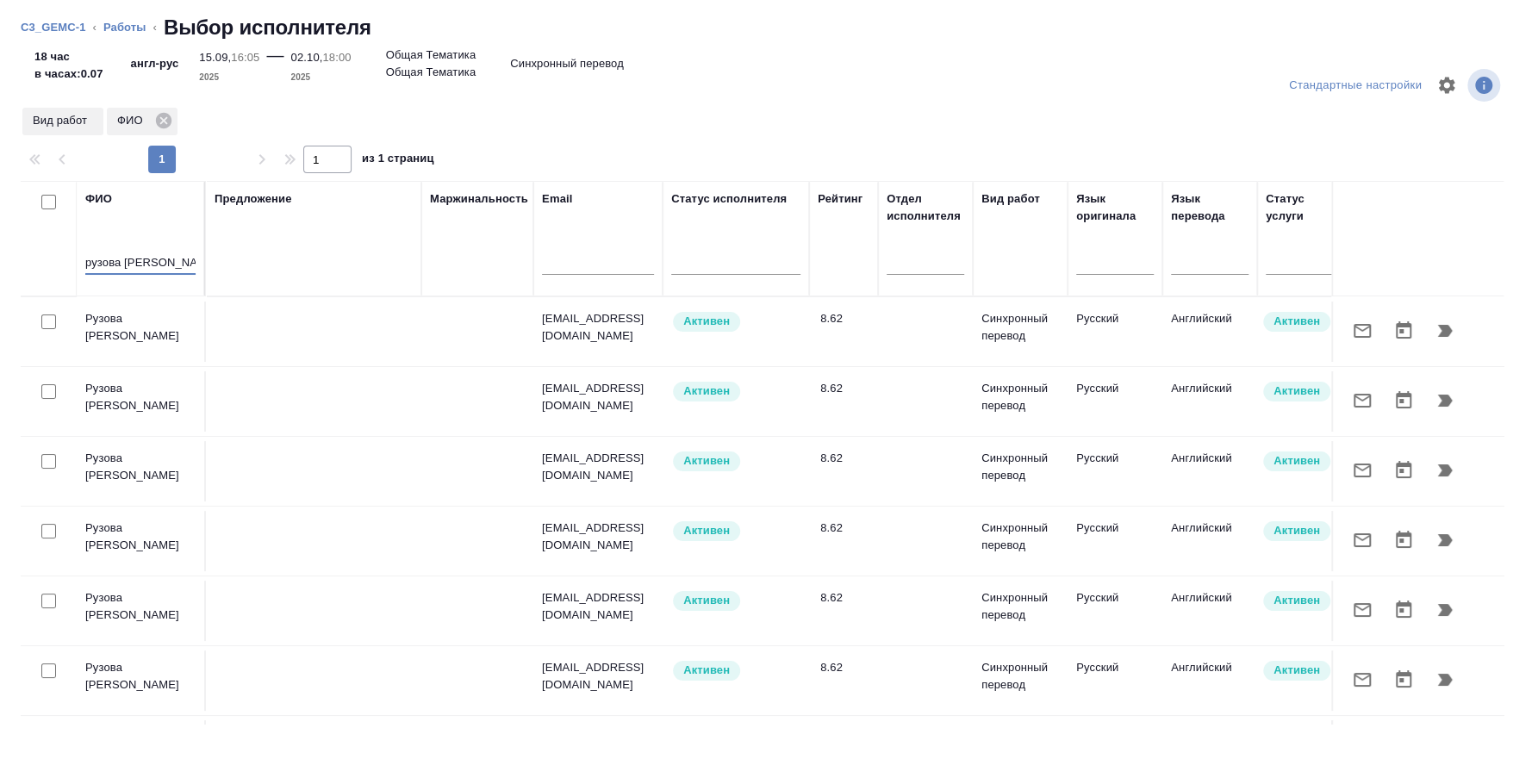
type input "рузова ксения"
click at [47, 321] on input "checkbox" at bounding box center [49, 322] width 15 height 15
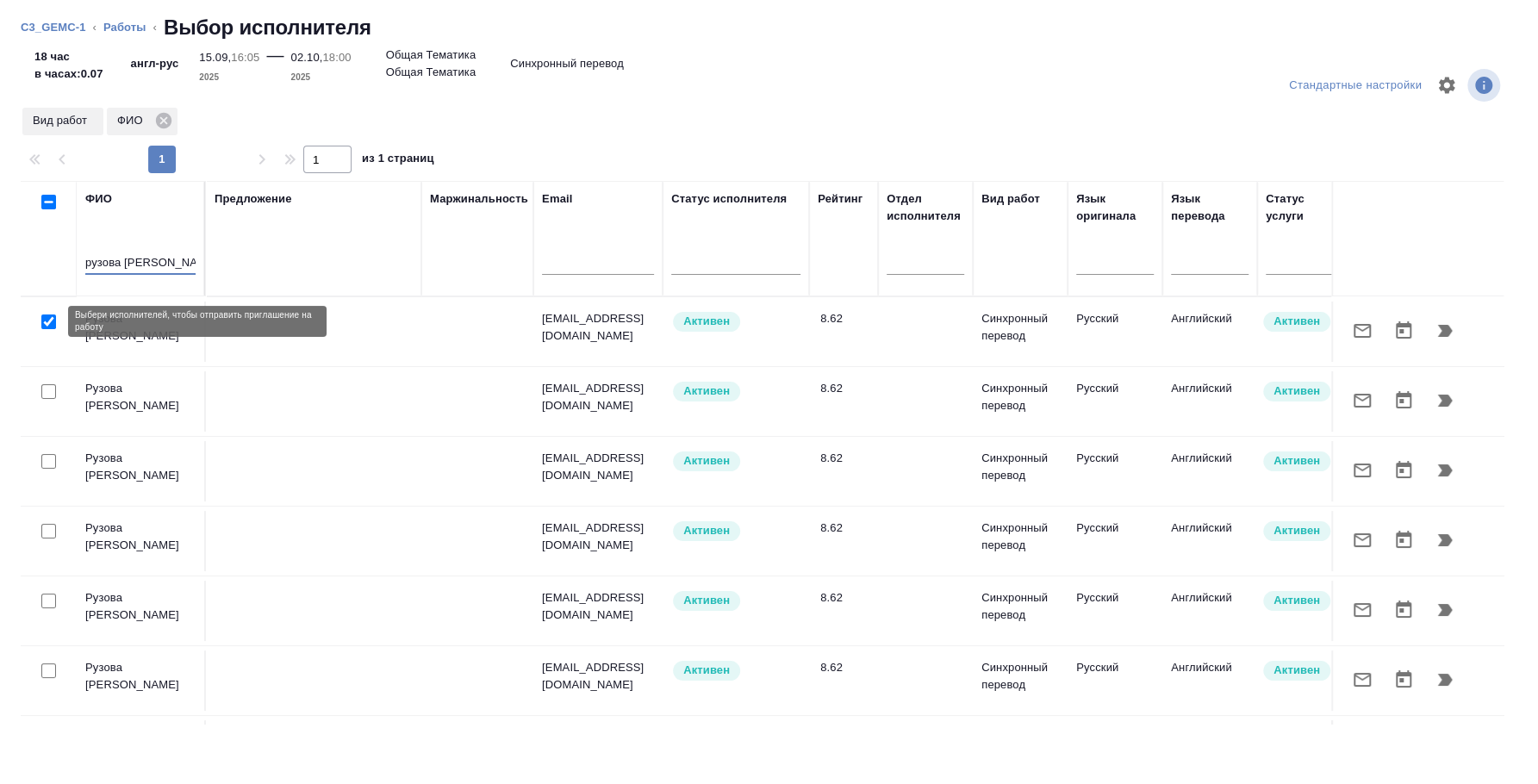
checkbox input "true"
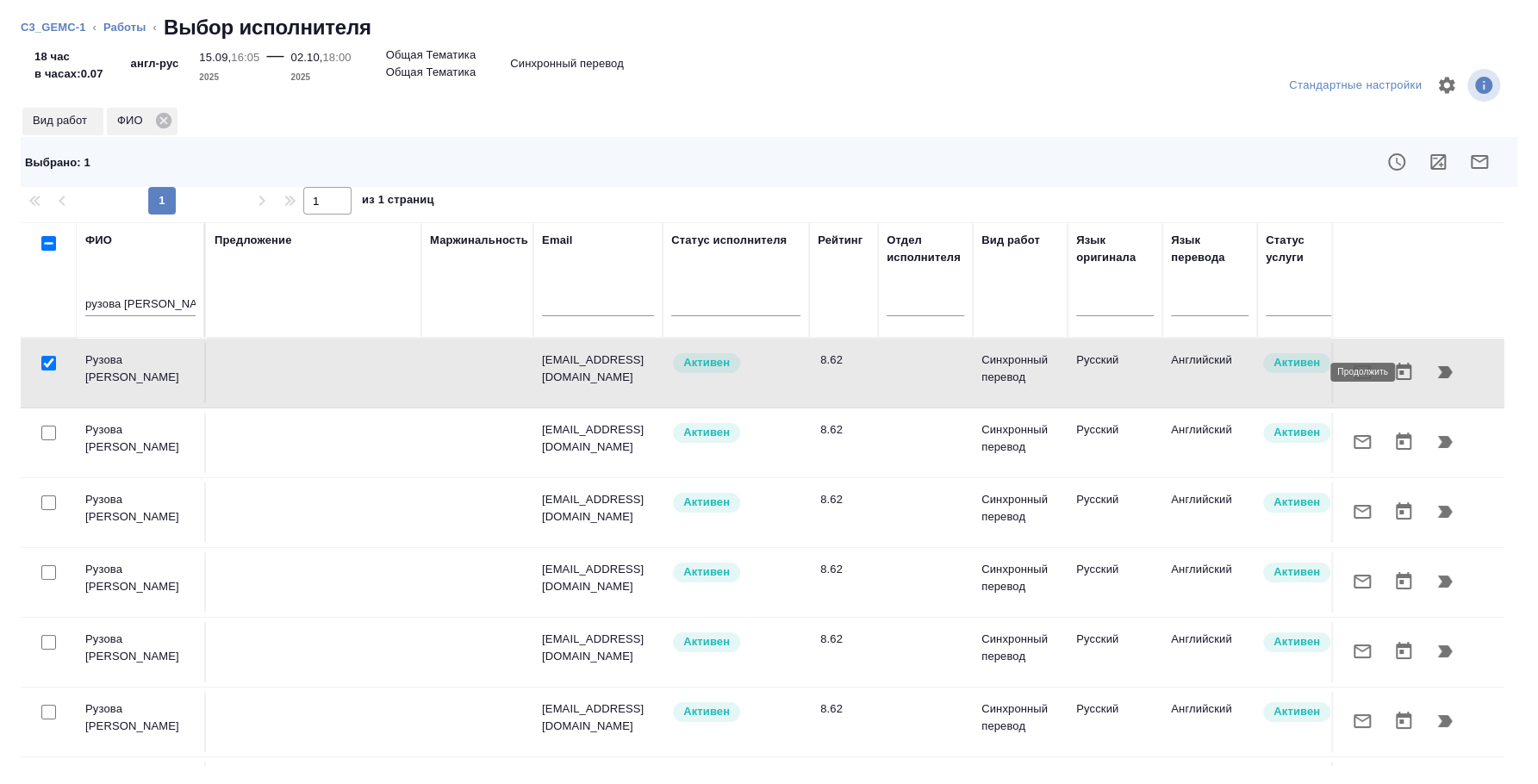
click at [1438, 376] on icon "button" at bounding box center [1445, 372] width 15 height 12
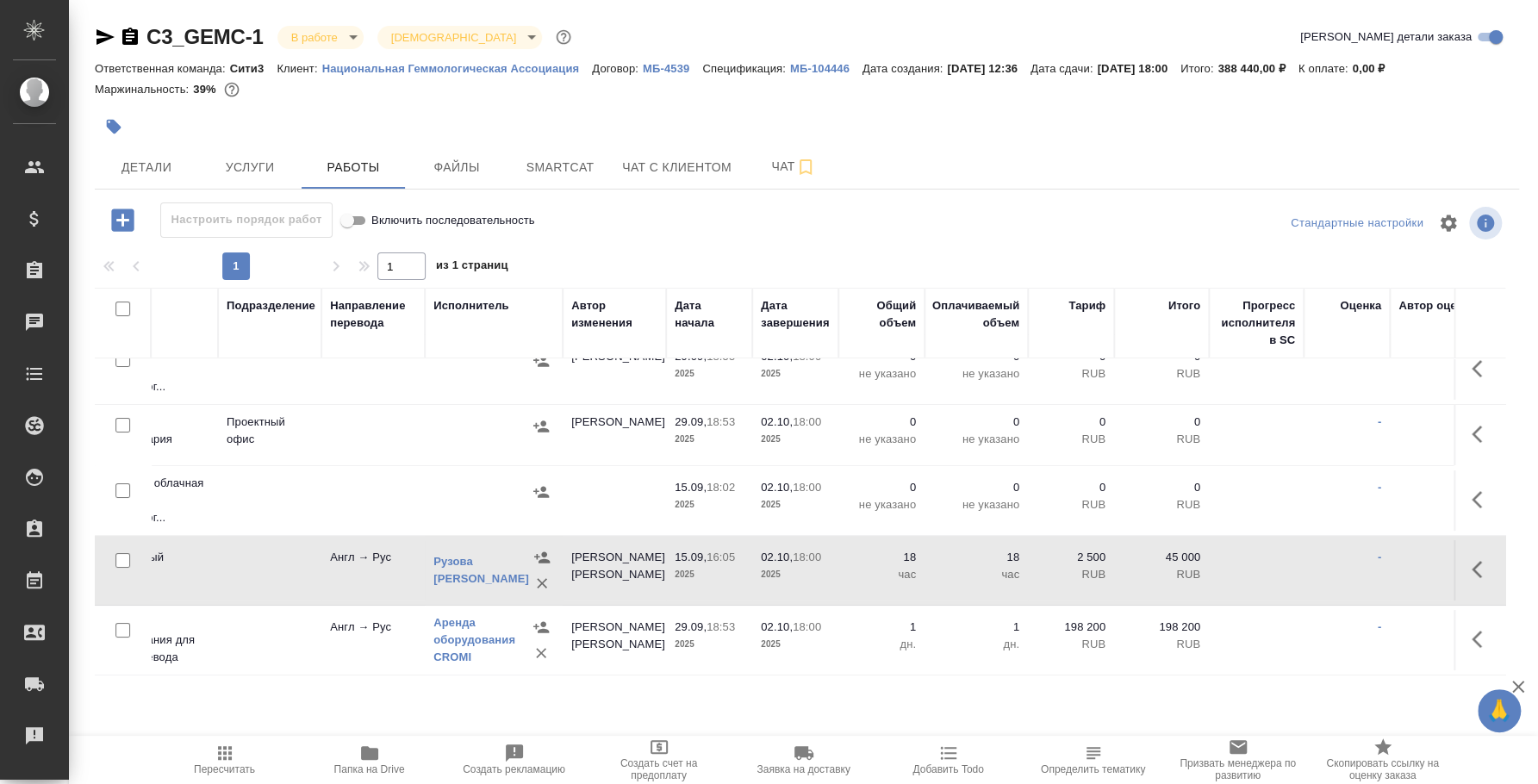
scroll to position [31, 0]
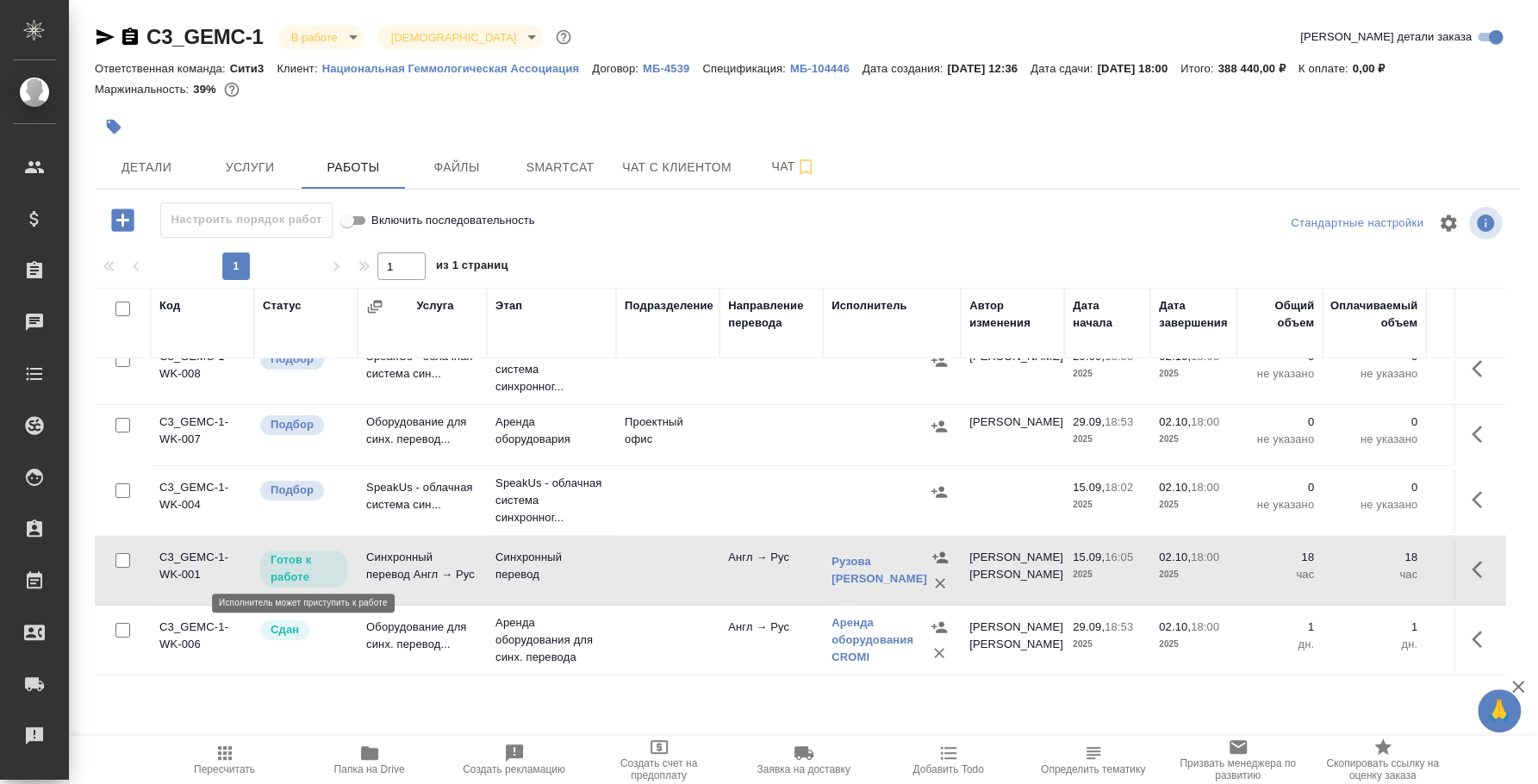
click at [303, 561] on p "Готов к работе" at bounding box center [303, 568] width 67 height 35
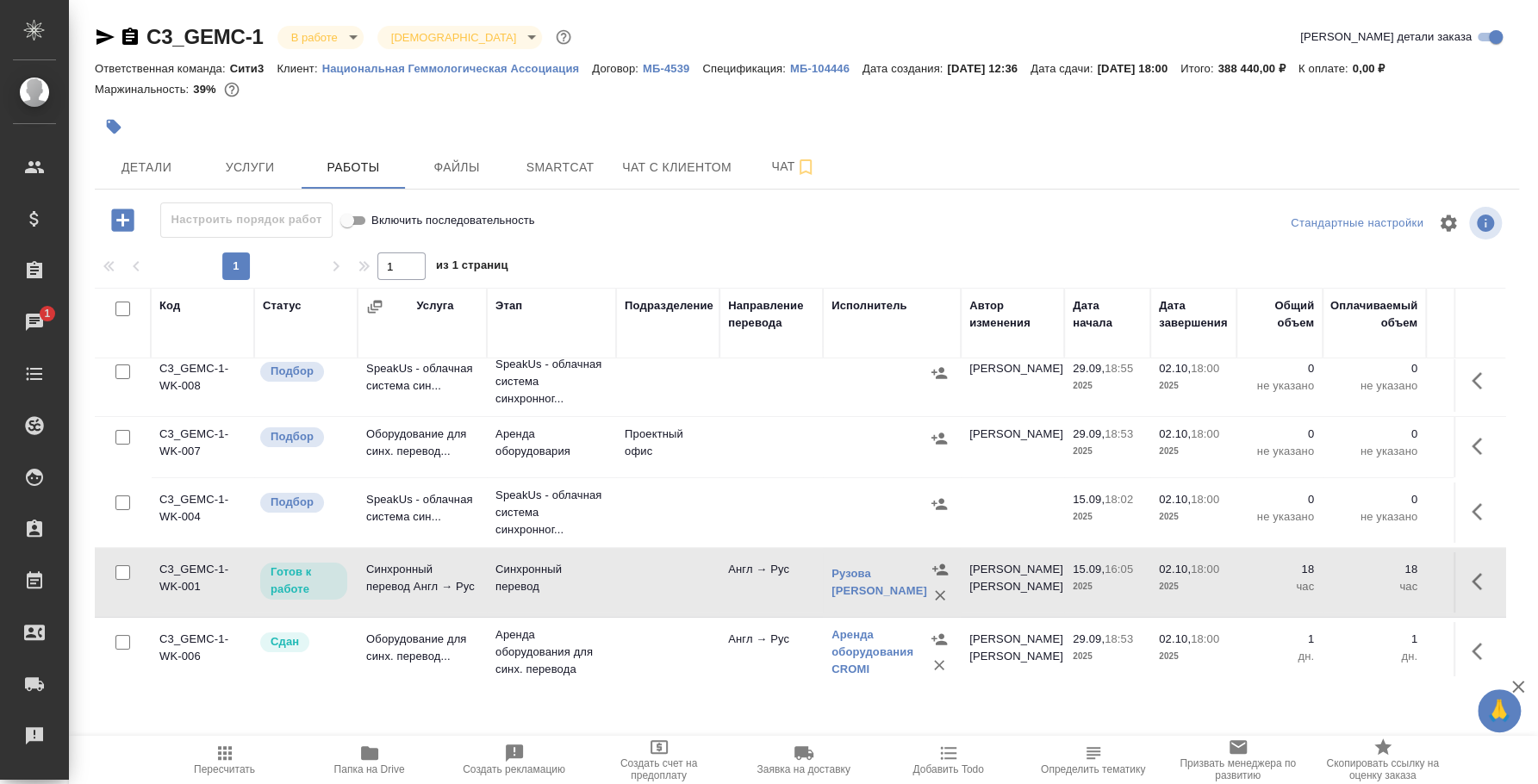
scroll to position [0, 0]
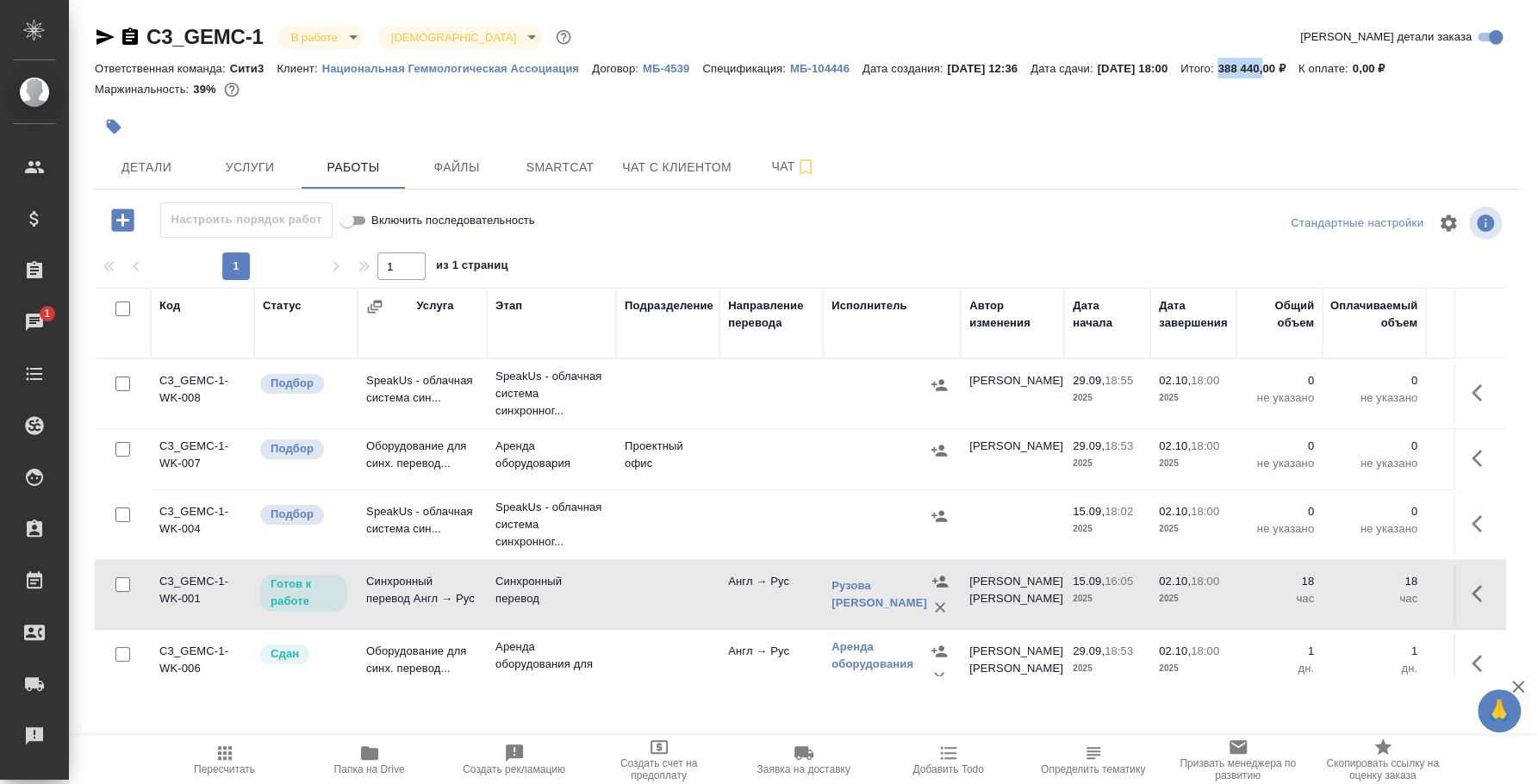
drag, startPoint x: 1263, startPoint y: 71, endPoint x: 1308, endPoint y: 73, distance: 45.0
click at [1298, 73] on p "388 440,00 ₽" at bounding box center [1258, 68] width 80 height 13
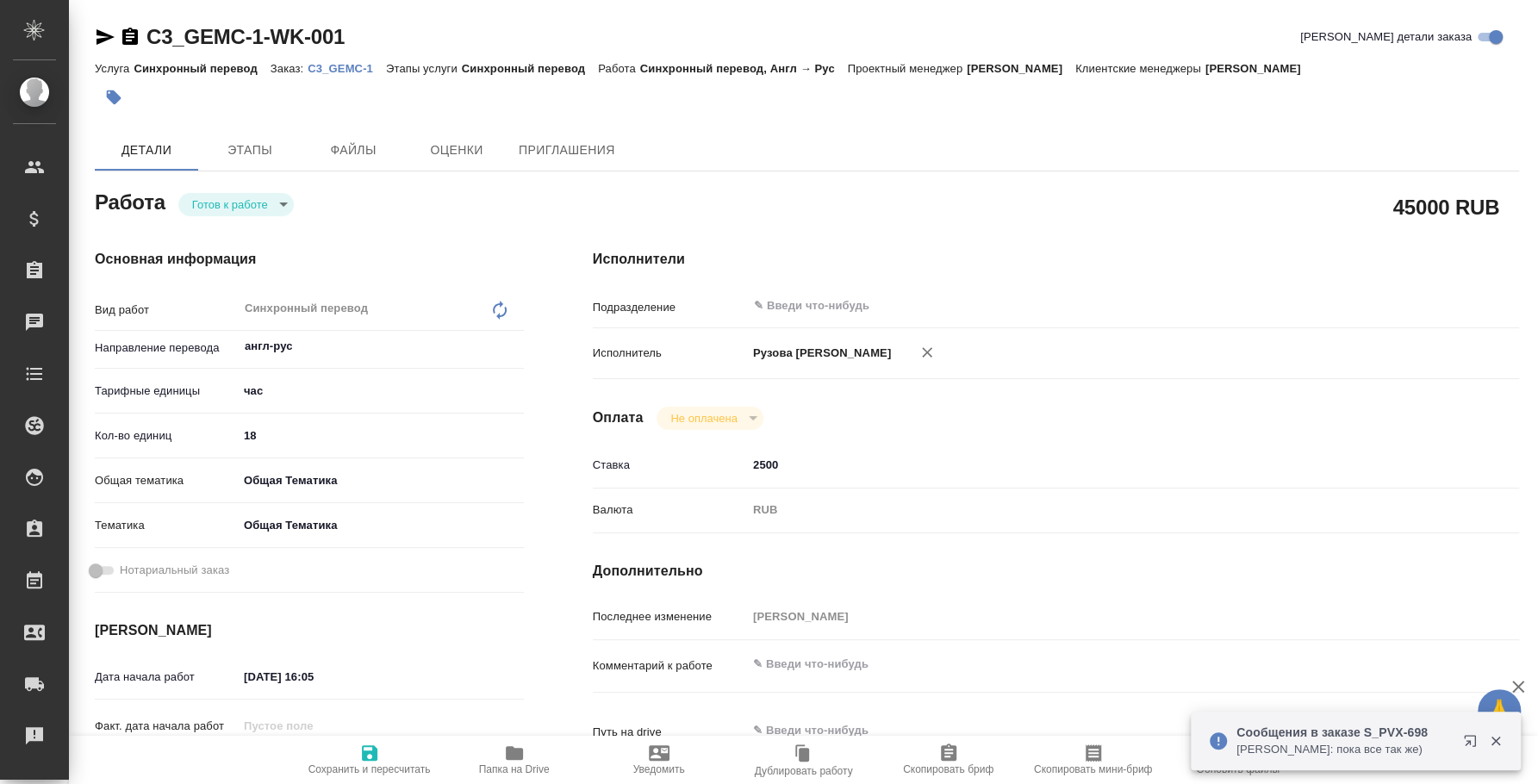
click at [256, 210] on body "🙏 .cls-1 fill:#fff; AWATERA [PERSON_NAME] Спецификации Заказы Чаты Todo Проекты…" at bounding box center [769, 392] width 1538 height 784
click at [247, 286] on li "Сдан" at bounding box center [236, 292] width 115 height 29
type textarea "x"
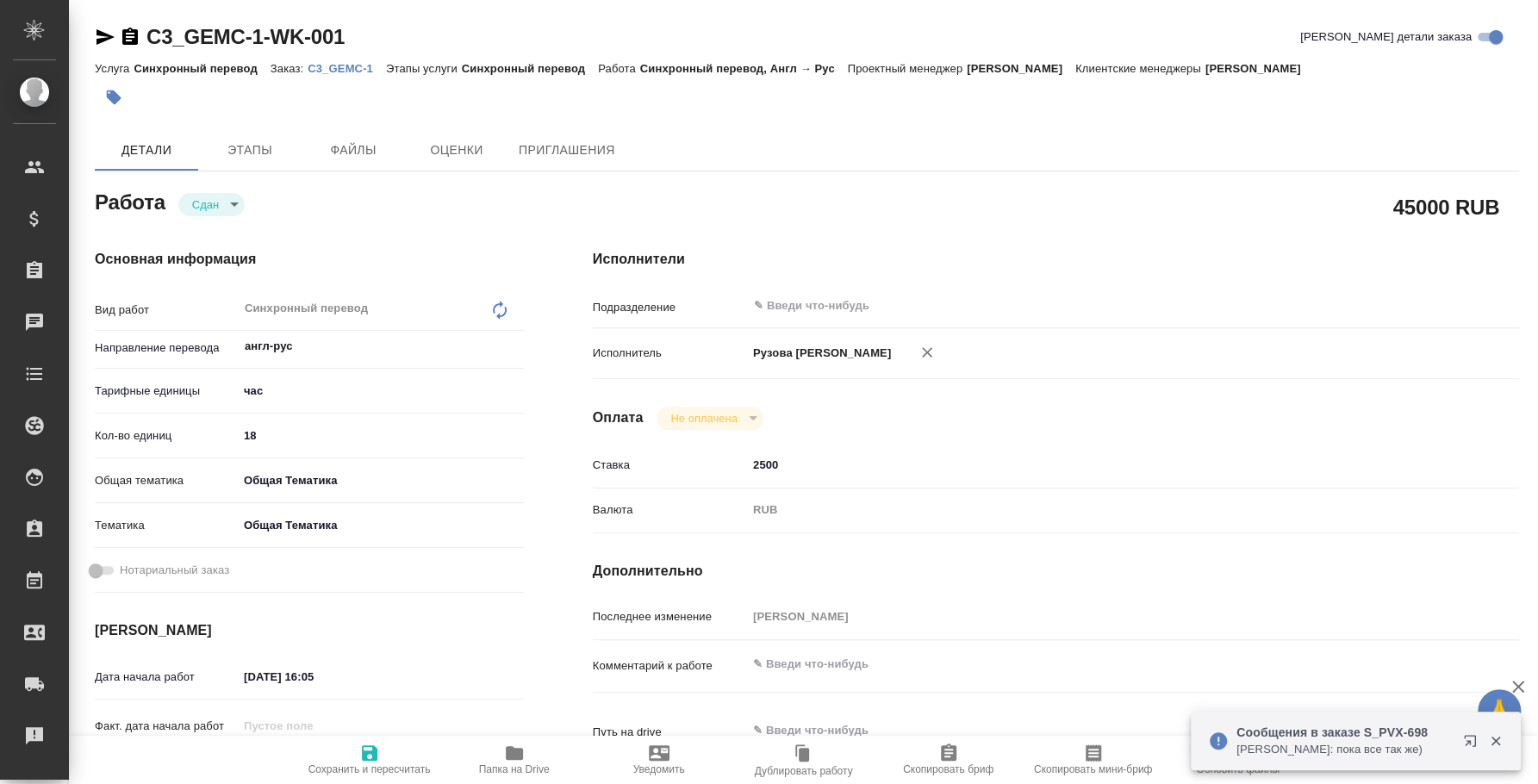
type textarea "x"
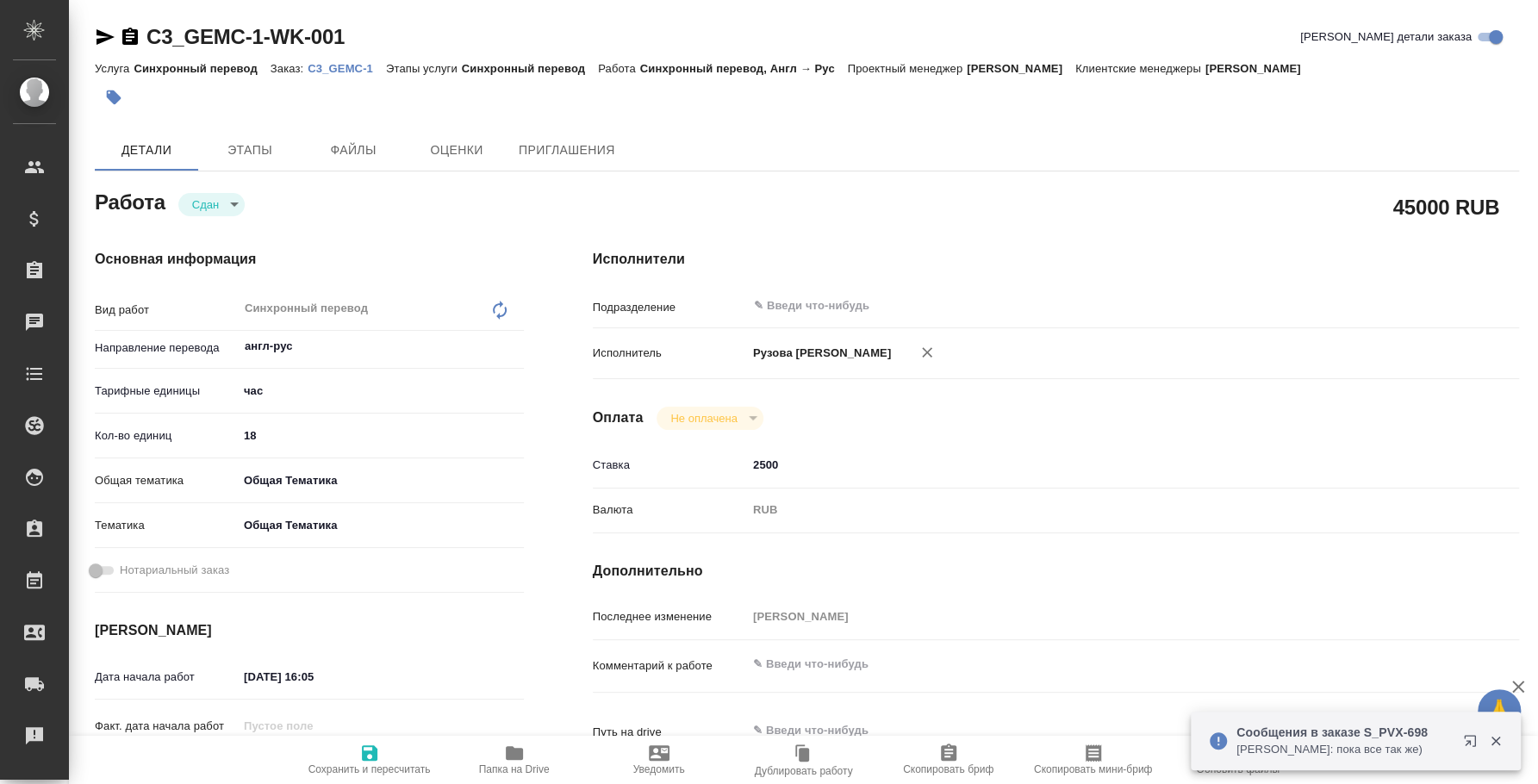
type textarea "x"
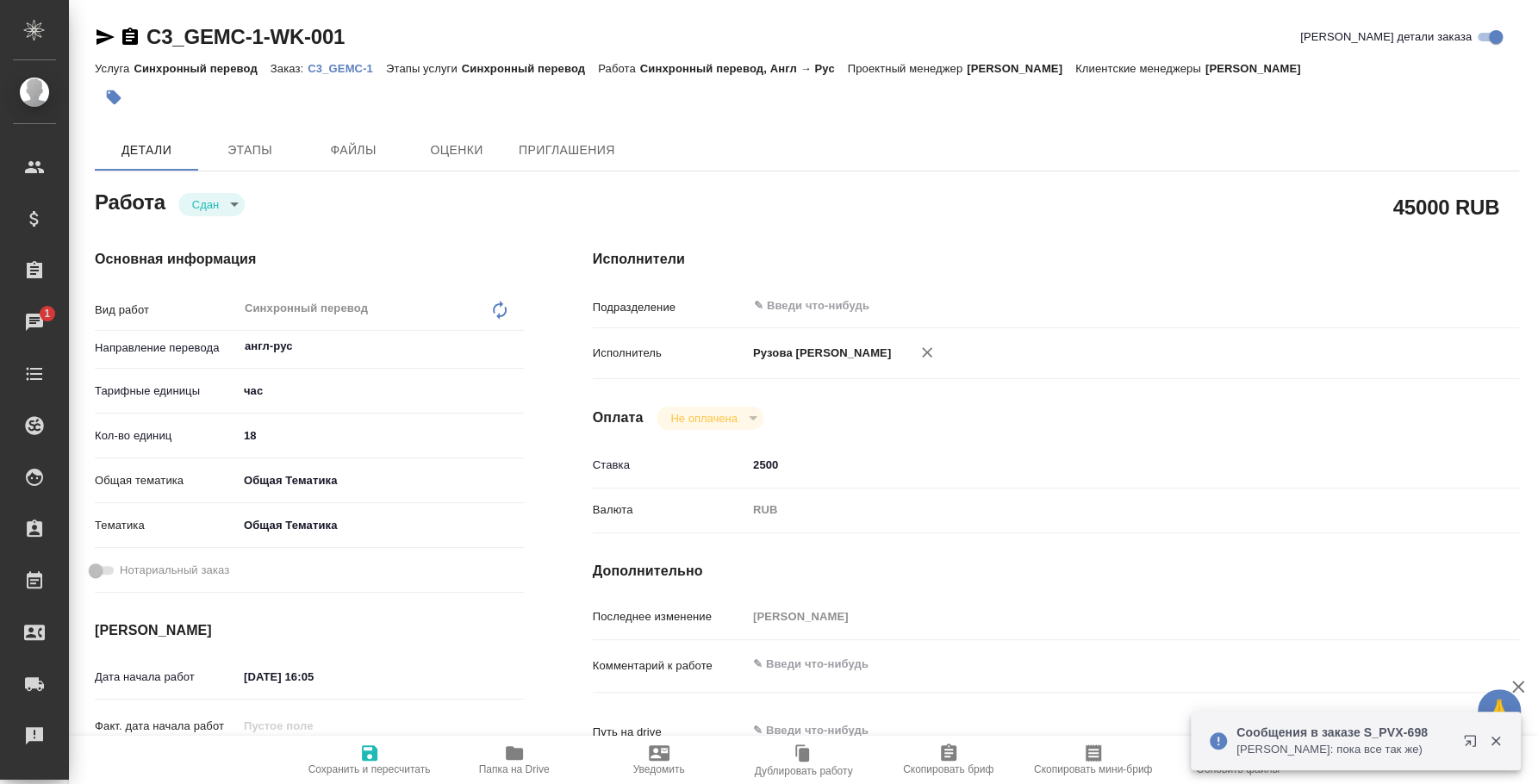
type textarea "x"
click at [348, 66] on p "C3_GEMC-1" at bounding box center [347, 68] width 78 height 13
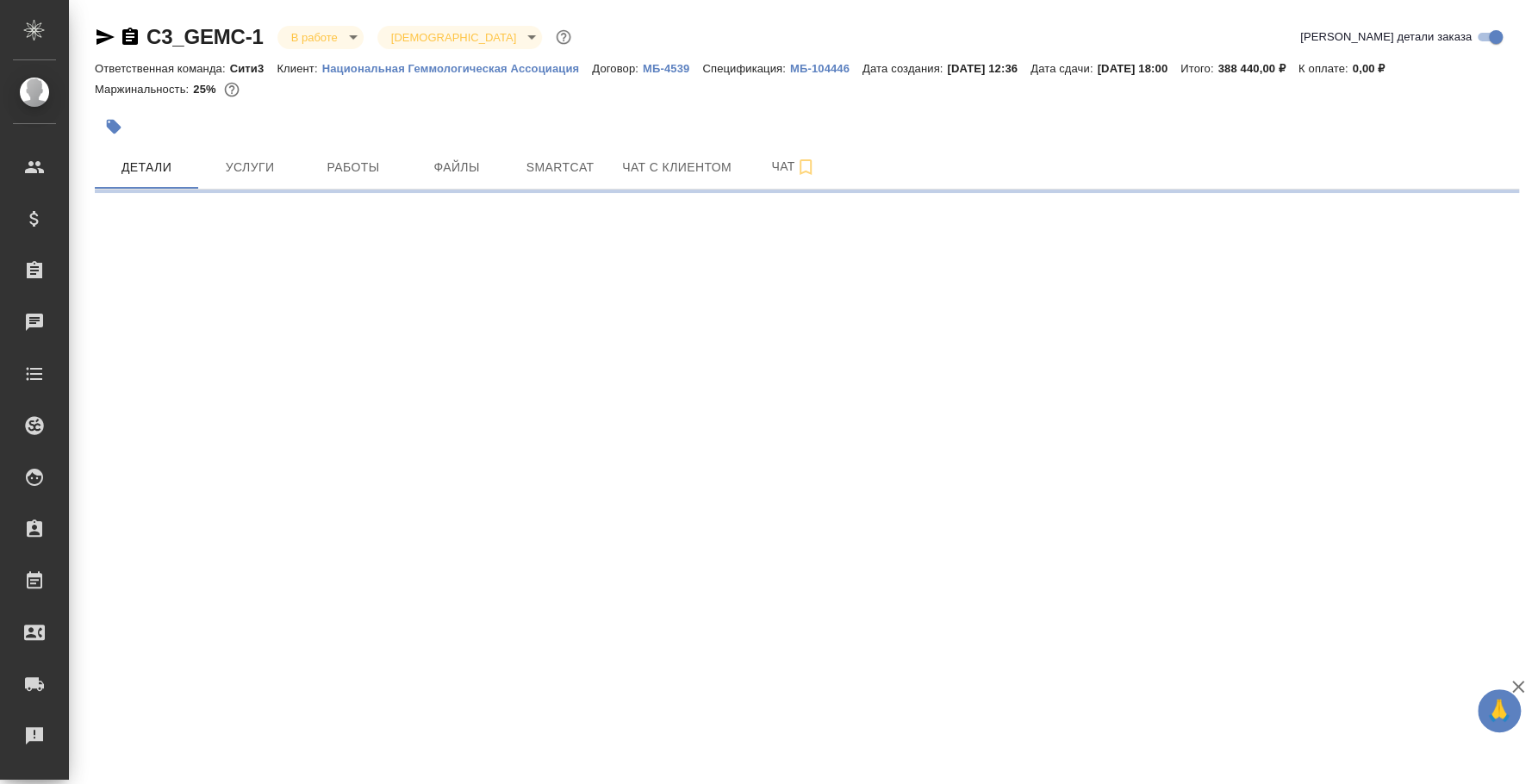
select select "RU"
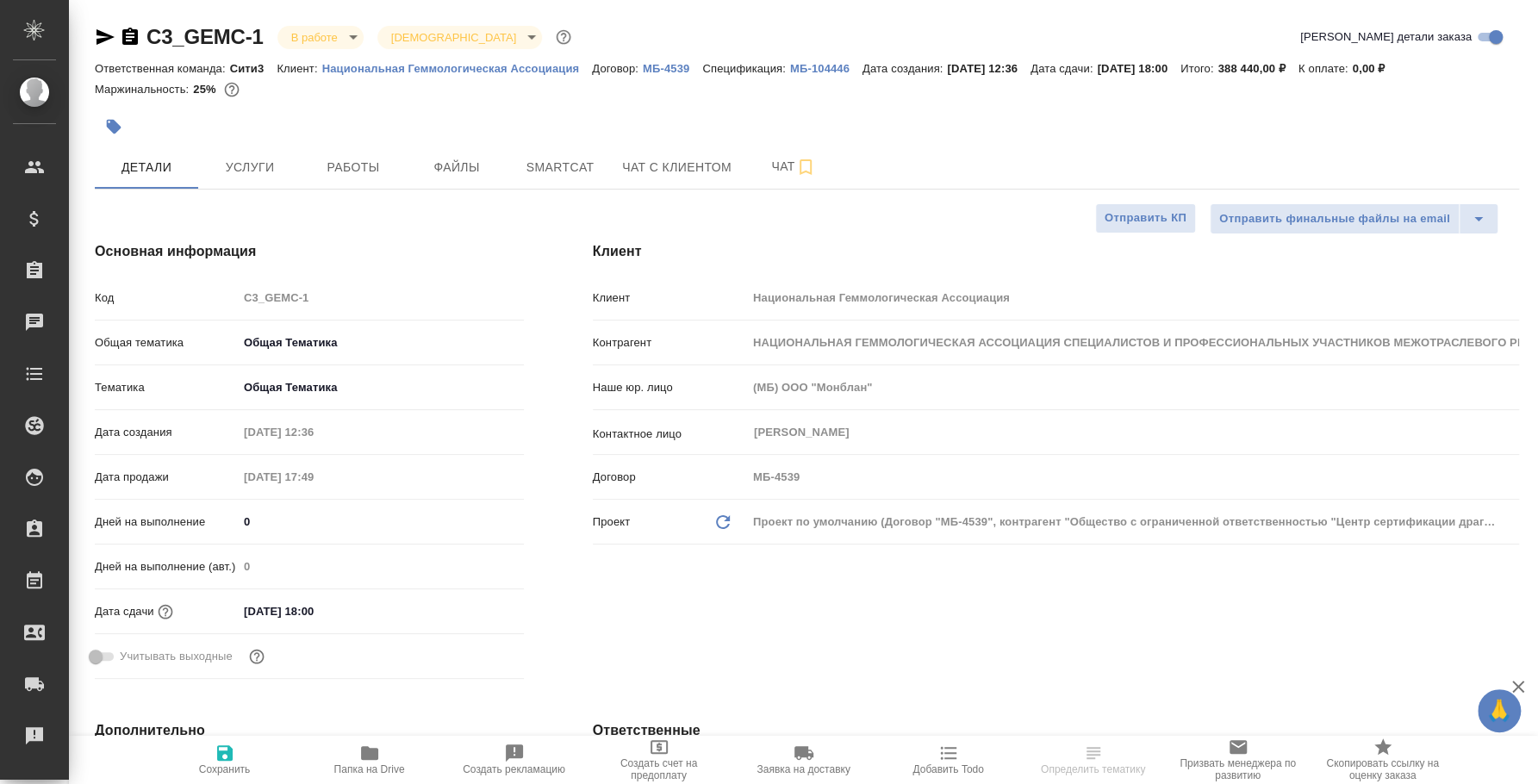
type textarea "x"
click at [353, 182] on button "Работы" at bounding box center [353, 167] width 104 height 43
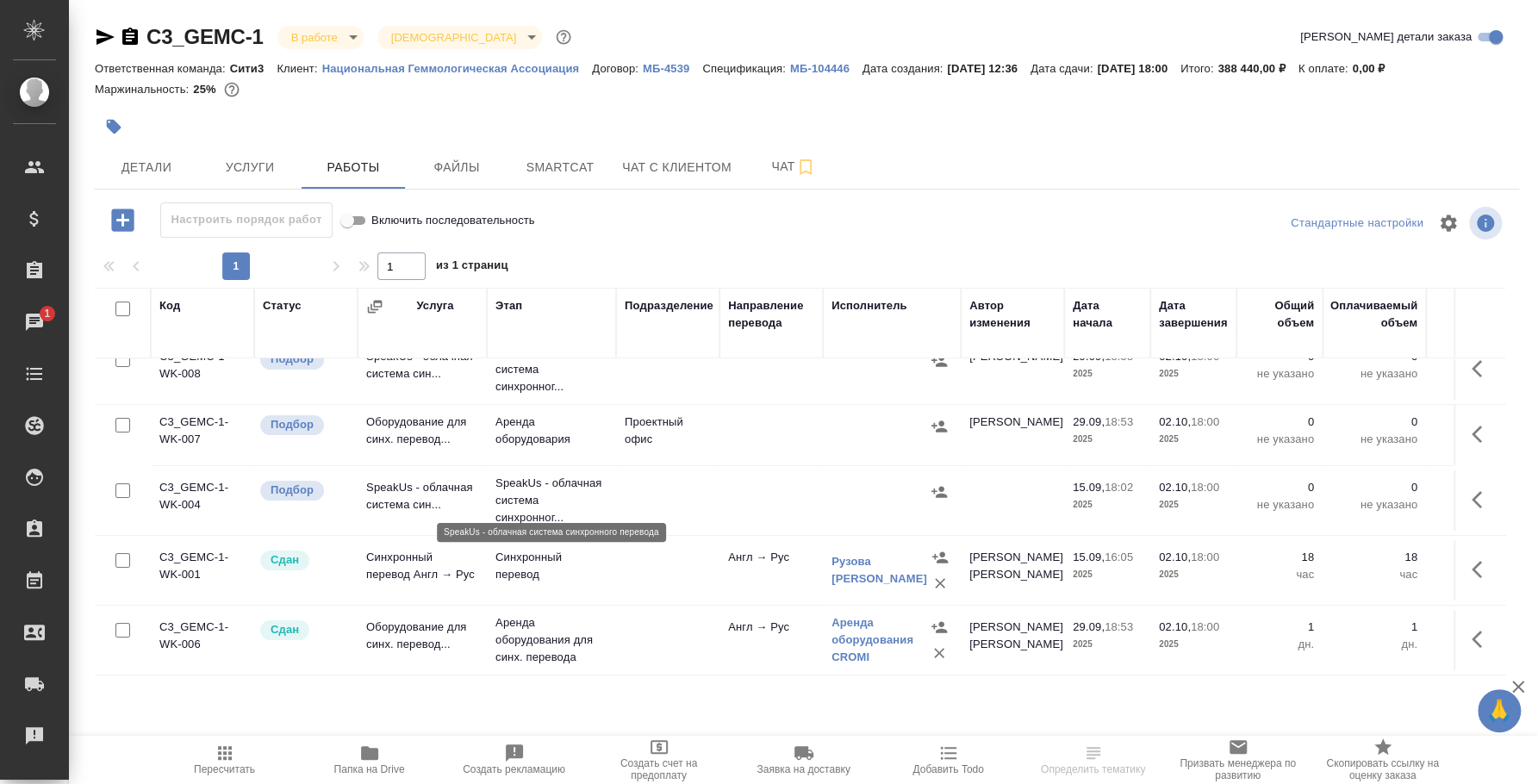
scroll to position [40, 0]
click at [126, 553] on input "checkbox" at bounding box center [122, 561] width 15 height 15
checkbox input "true"
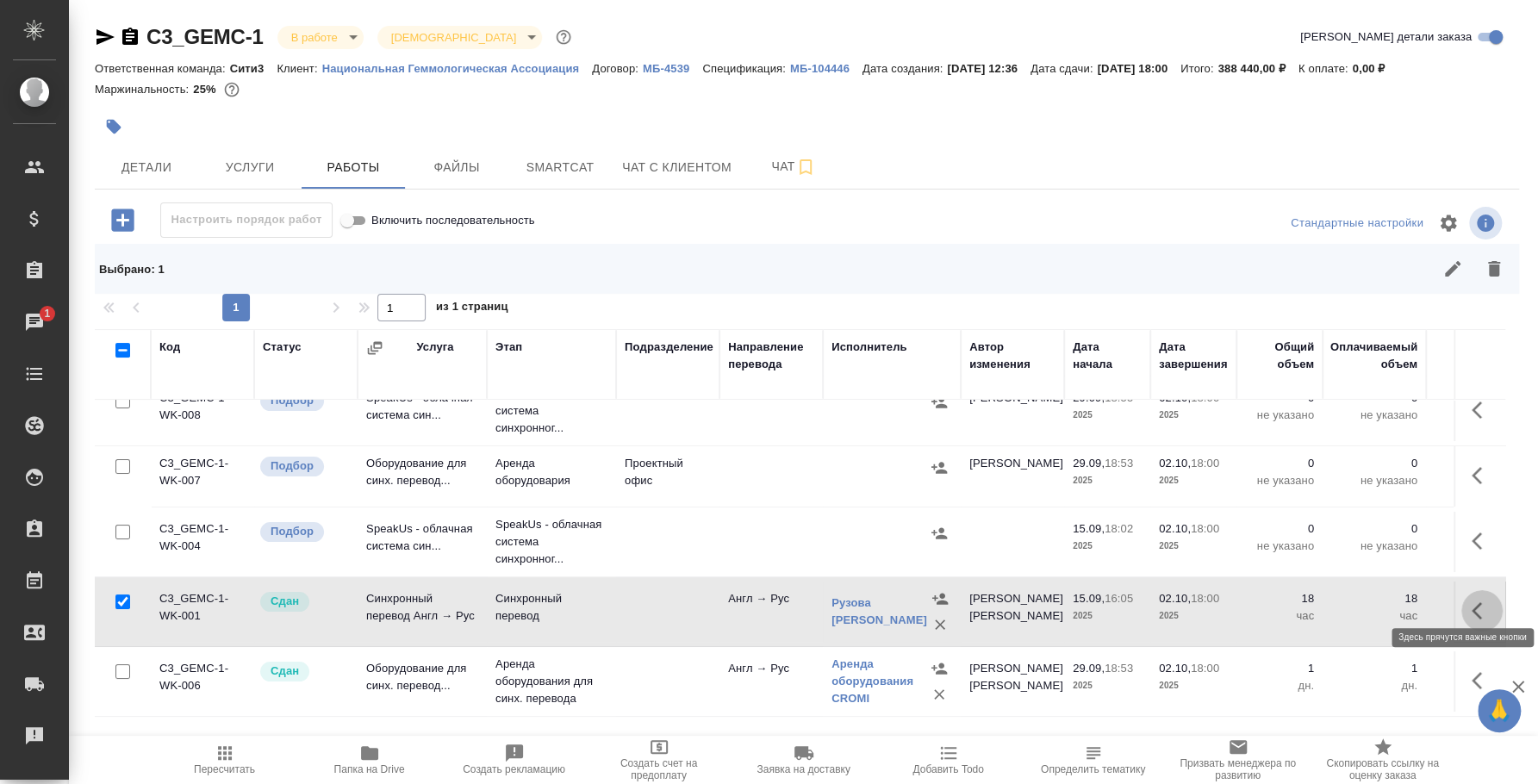
click at [1471, 602] on icon "button" at bounding box center [1477, 610] width 11 height 17
click at [1375, 599] on icon "button" at bounding box center [1386, 610] width 24 height 24
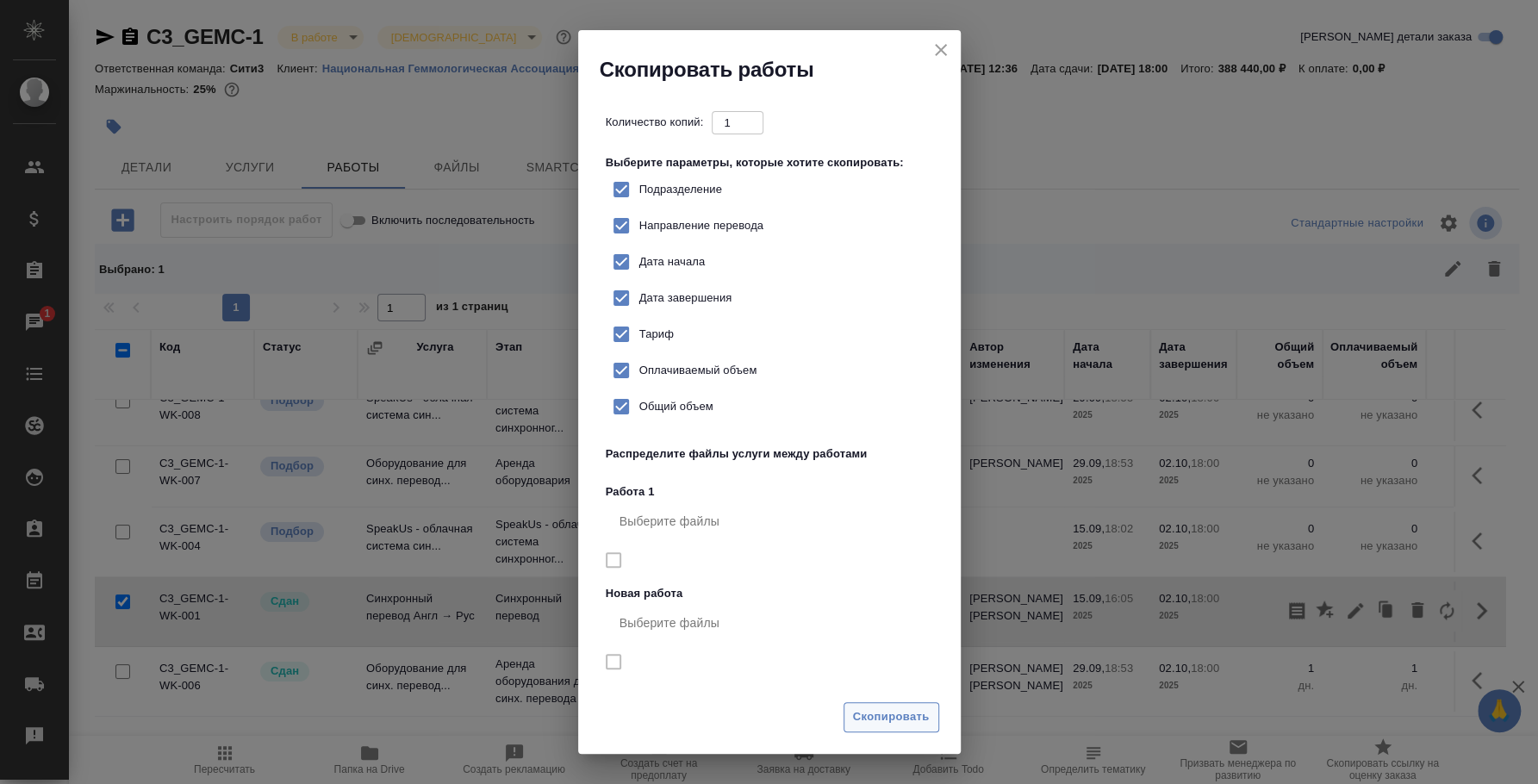
click at [930, 718] on button "Скопировать" at bounding box center [891, 717] width 96 height 30
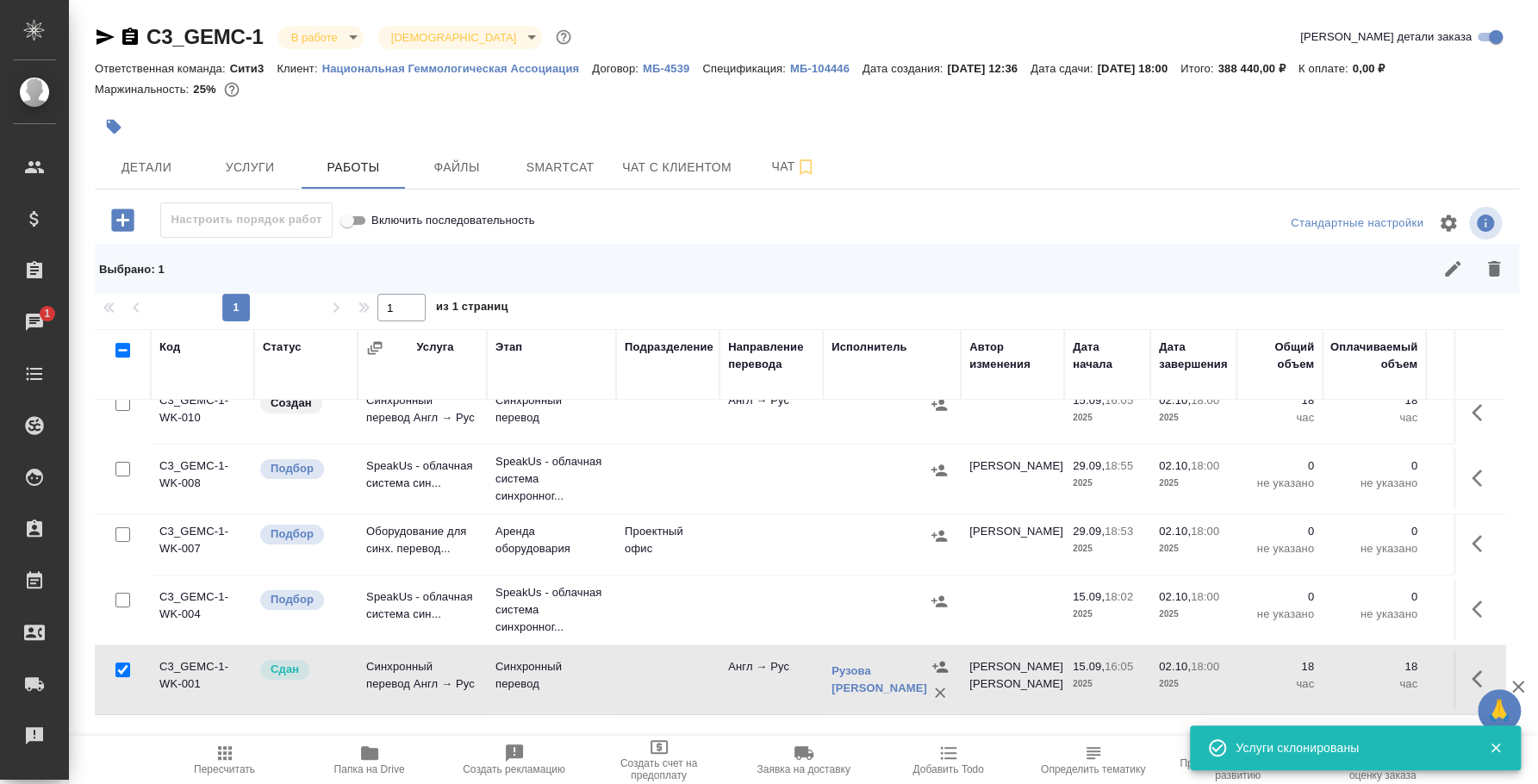
scroll to position [0, 0]
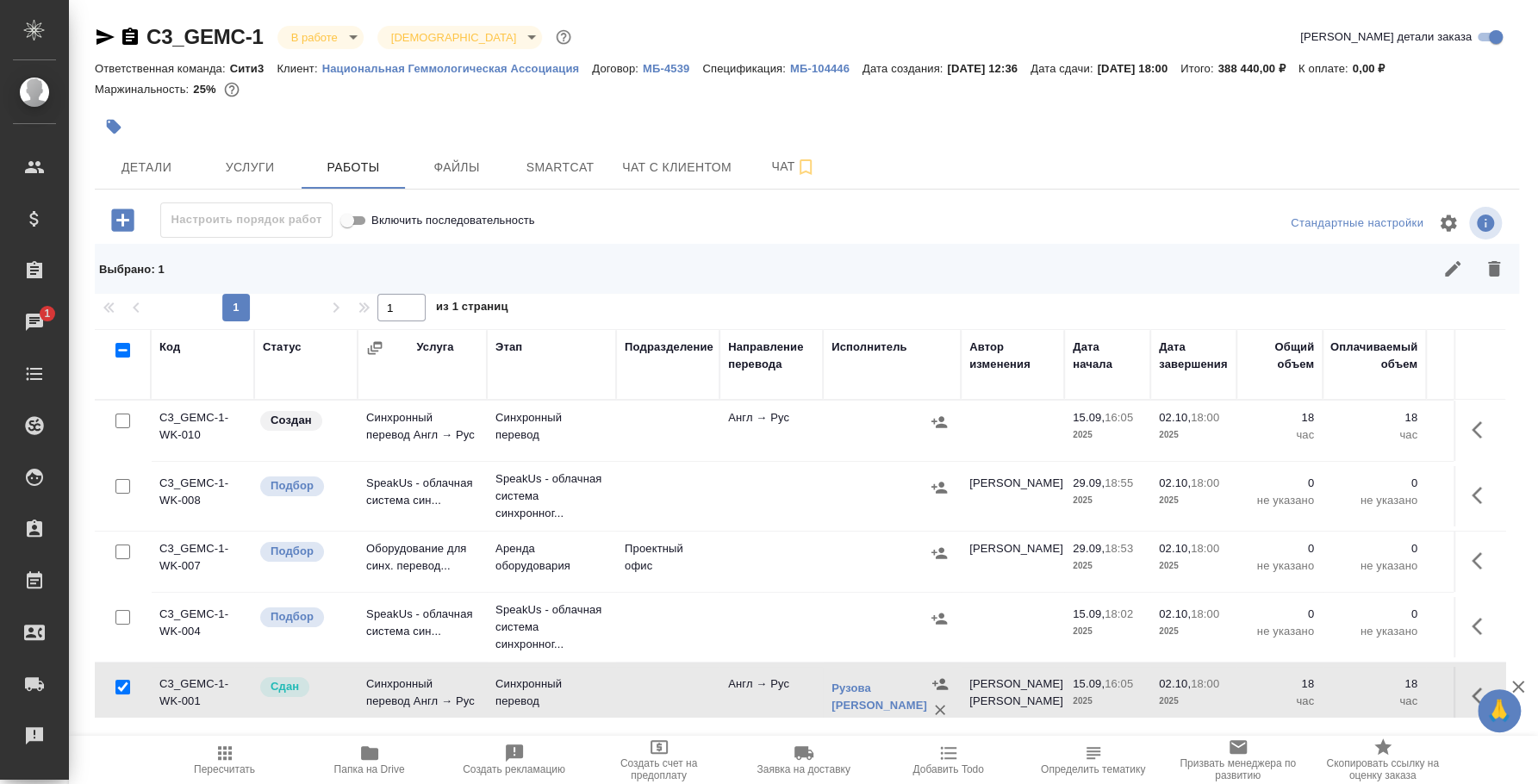
click at [942, 418] on icon "button" at bounding box center [938, 421] width 15 height 12
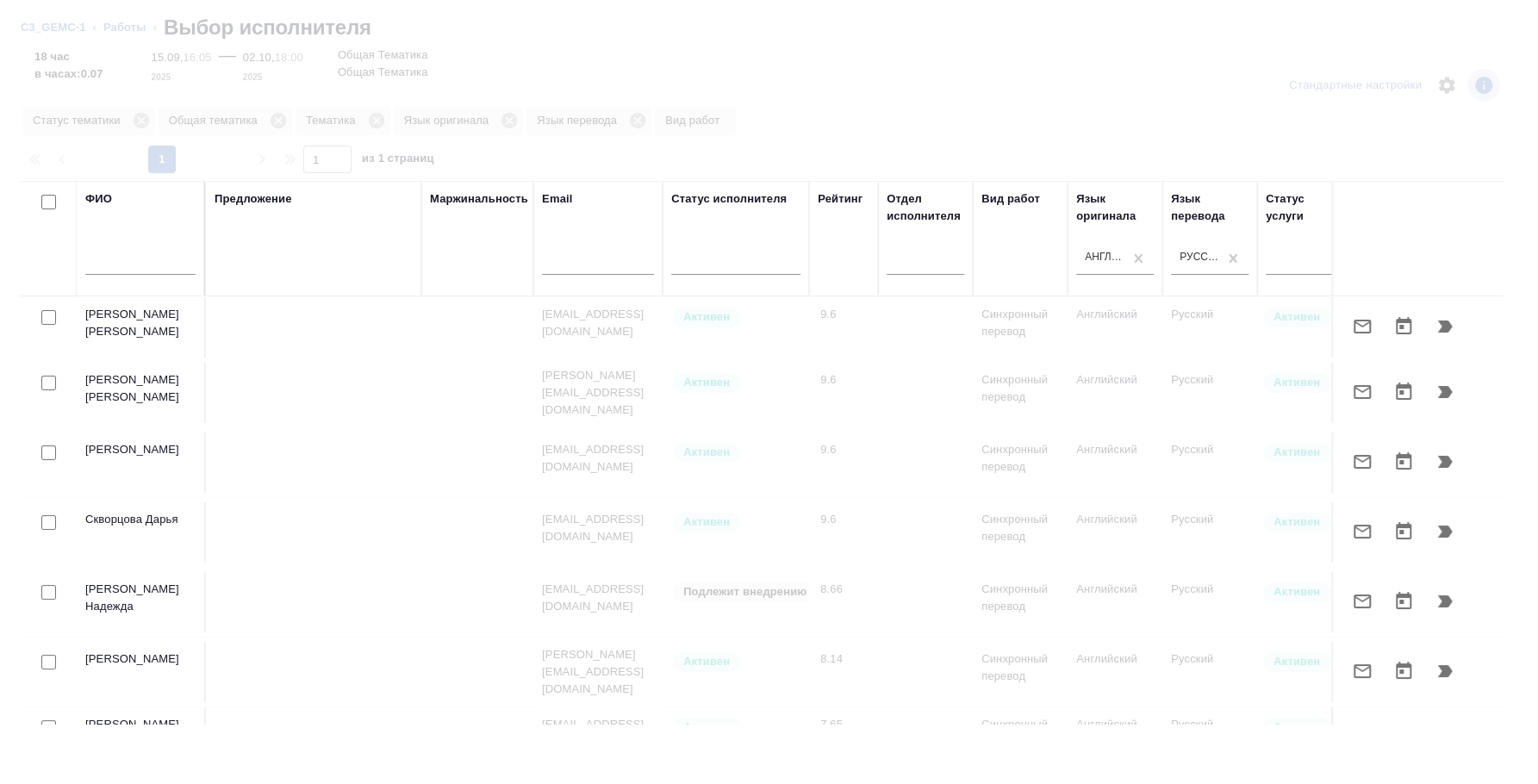
click at [136, 124] on div at bounding box center [769, 392] width 1538 height 784
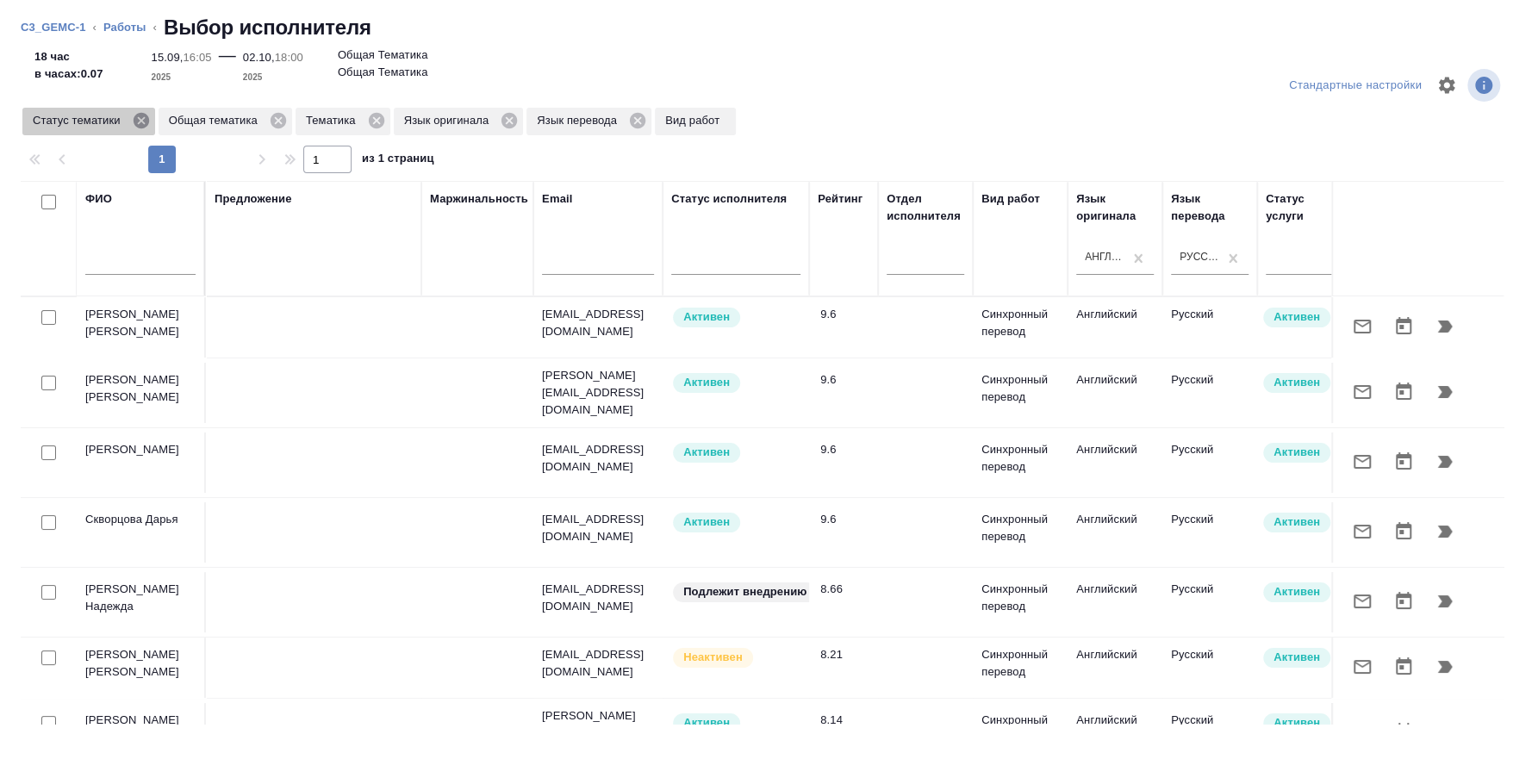
click at [142, 119] on icon at bounding box center [141, 120] width 19 height 19
click at [143, 118] on icon at bounding box center [142, 120] width 15 height 15
click at [101, 120] on icon at bounding box center [103, 120] width 15 height 15
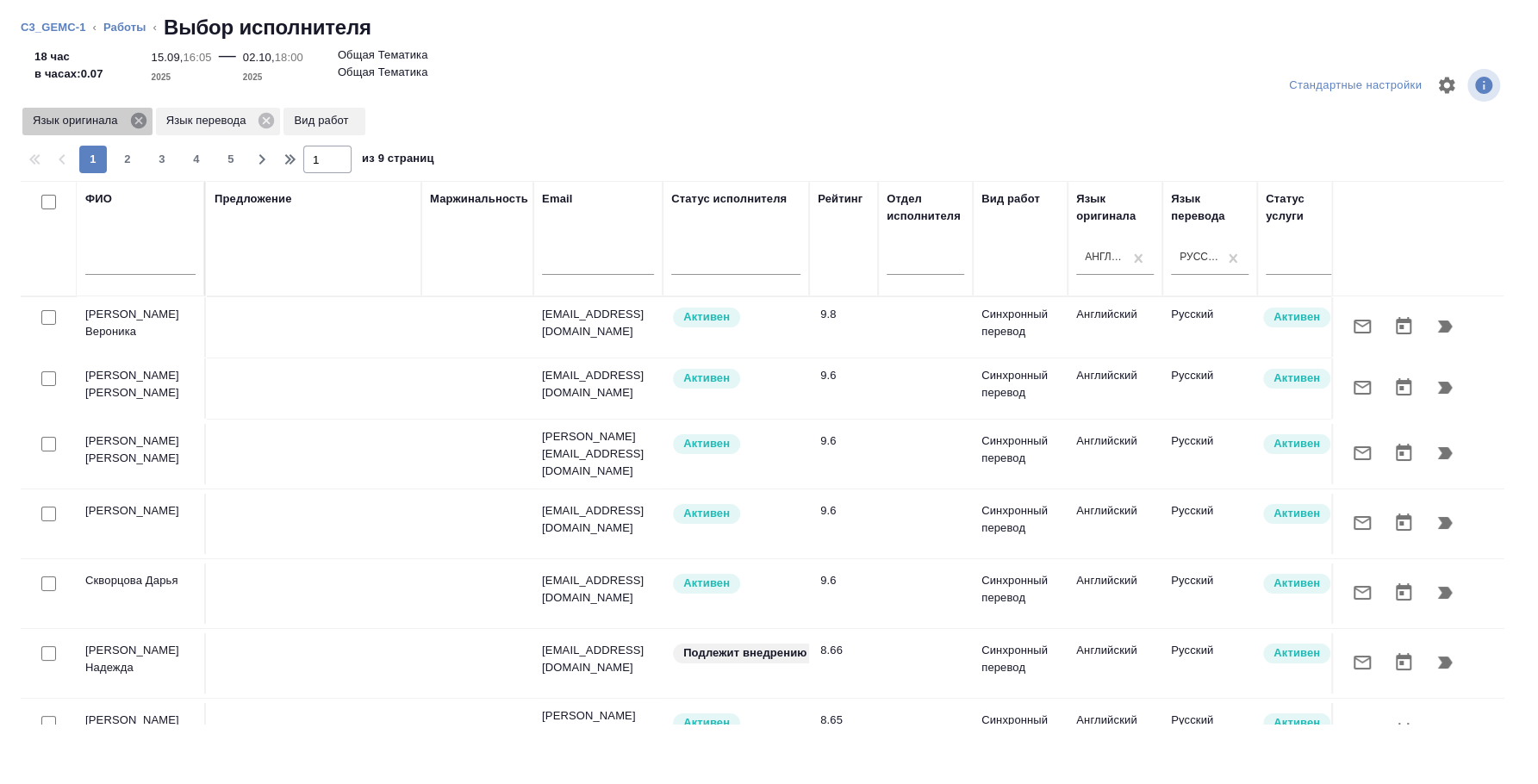
click at [137, 116] on icon at bounding box center [137, 120] width 15 height 15
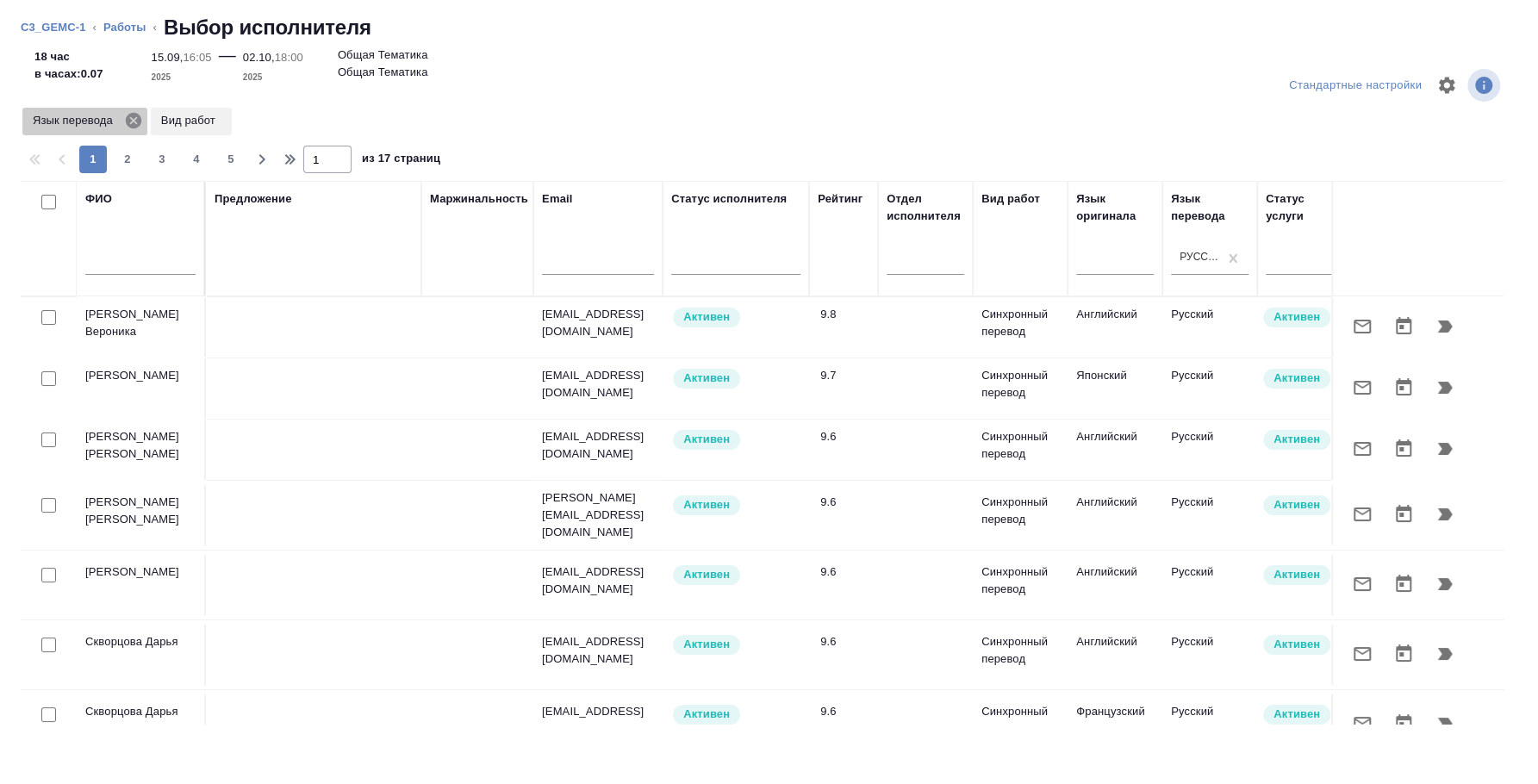
click at [136, 120] on icon at bounding box center [133, 120] width 15 height 15
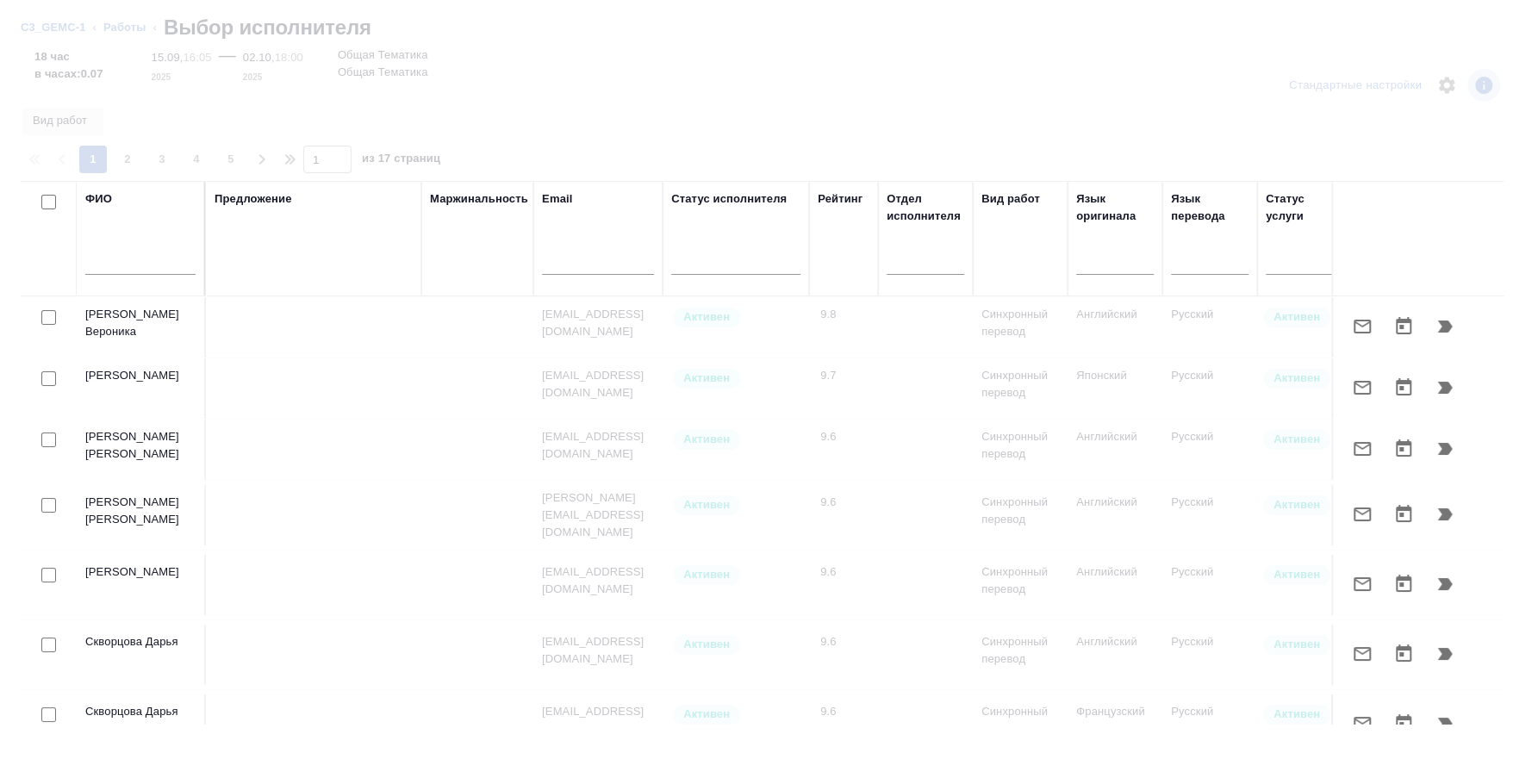
click at [109, 263] on input "text" at bounding box center [140, 264] width 110 height 21
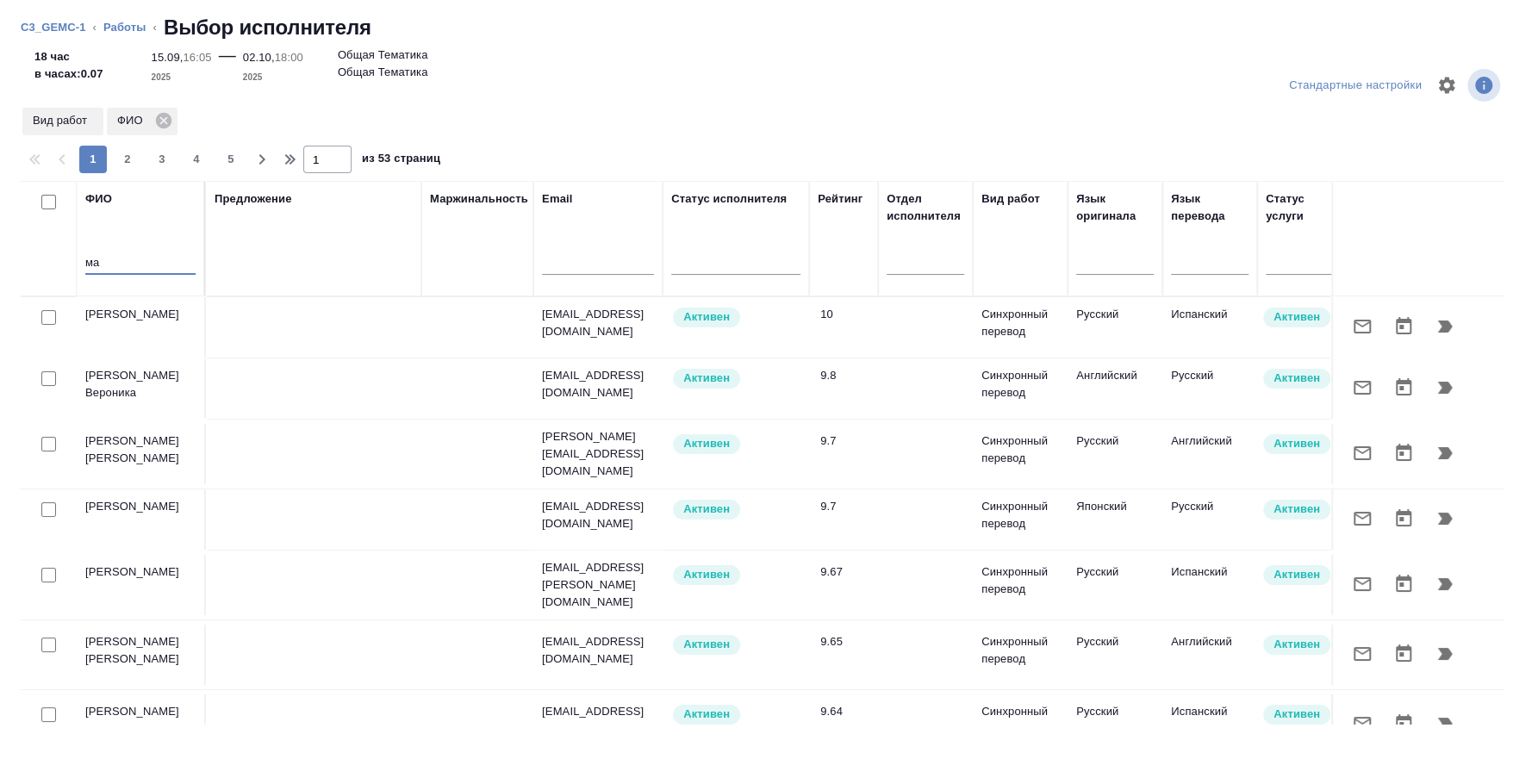
type input "м"
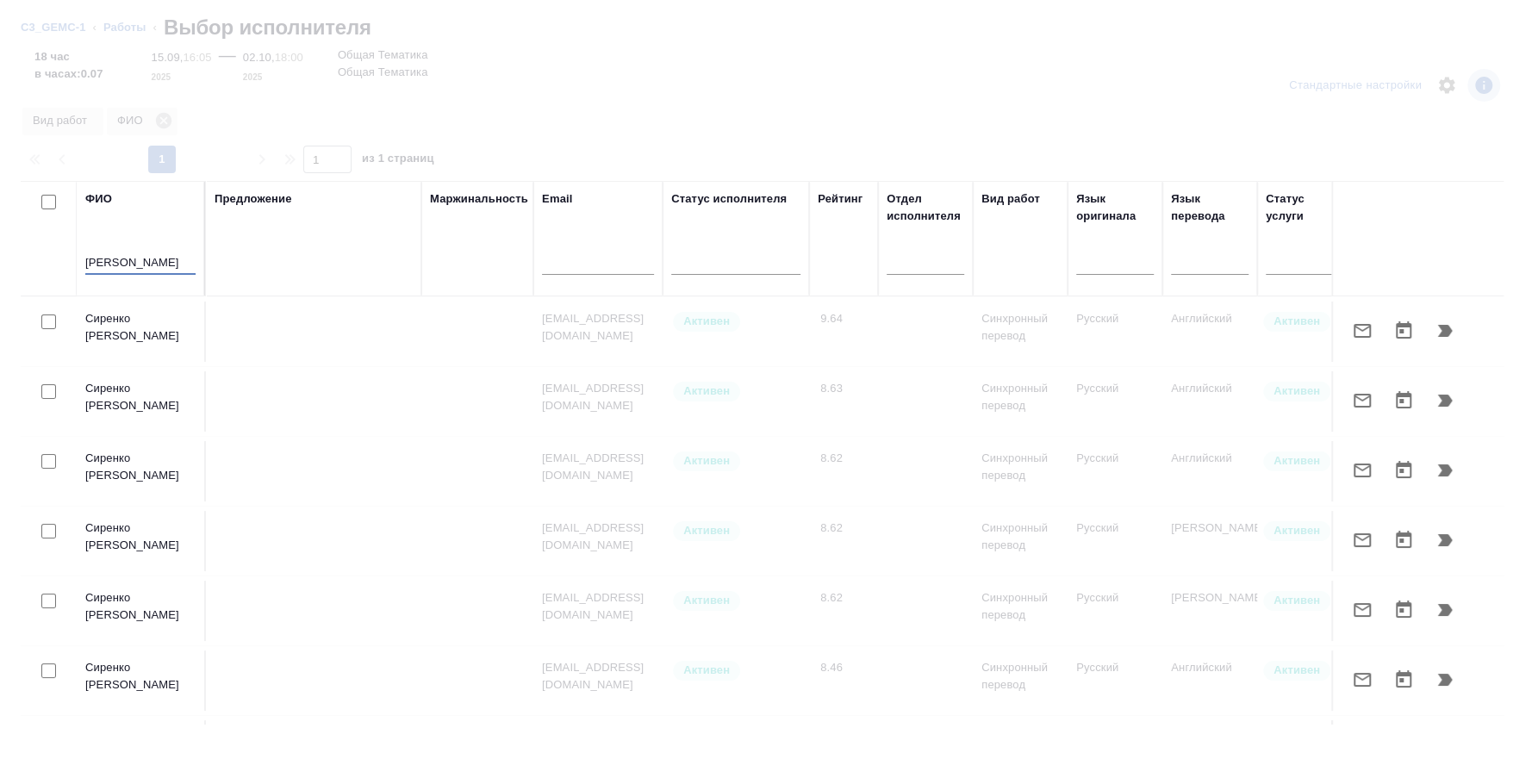
type input "сиренко"
click at [51, 320] on input "checkbox" at bounding box center [49, 322] width 15 height 15
checkbox input "true"
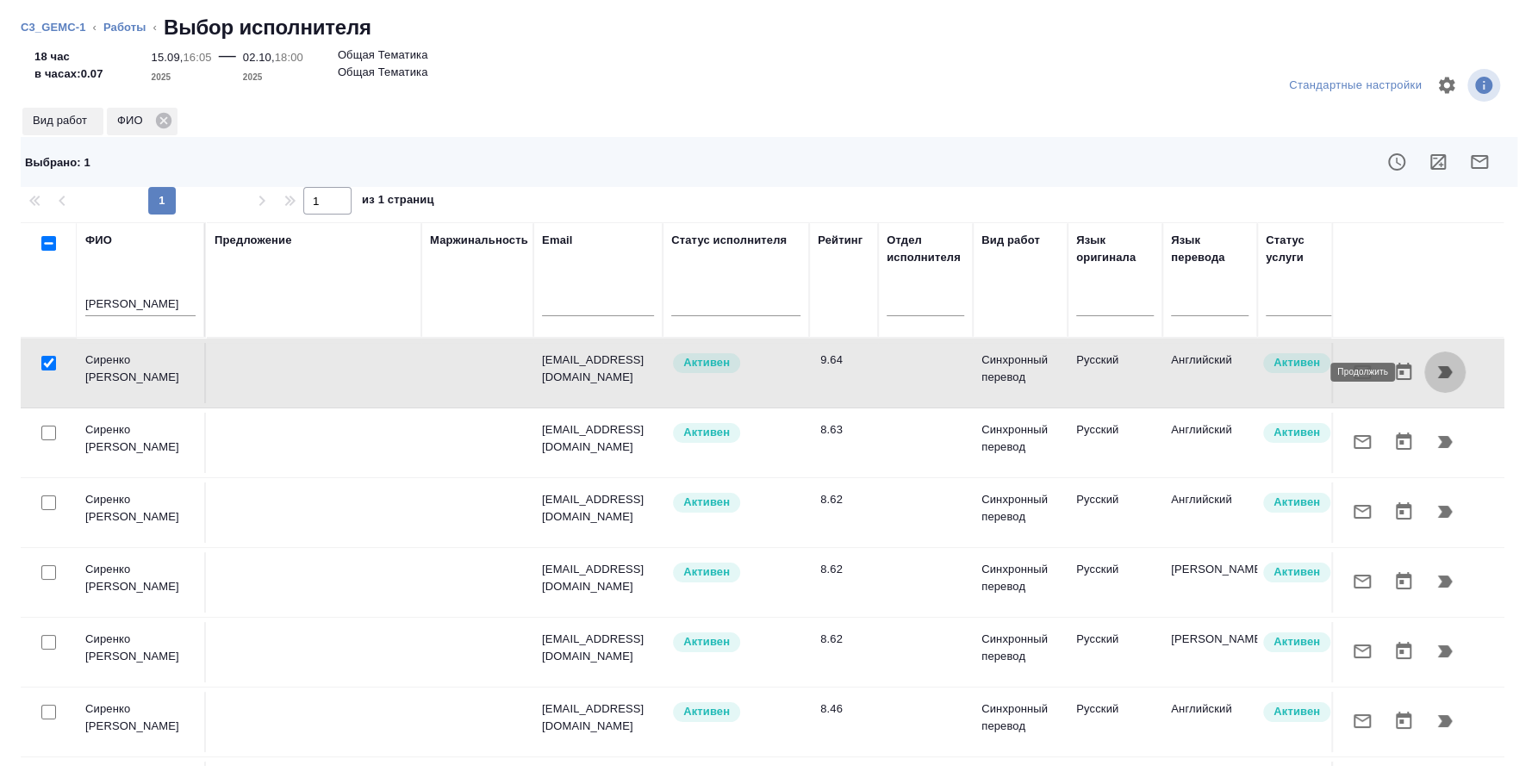
click at [1435, 365] on icon "button" at bounding box center [1445, 372] width 20 height 20
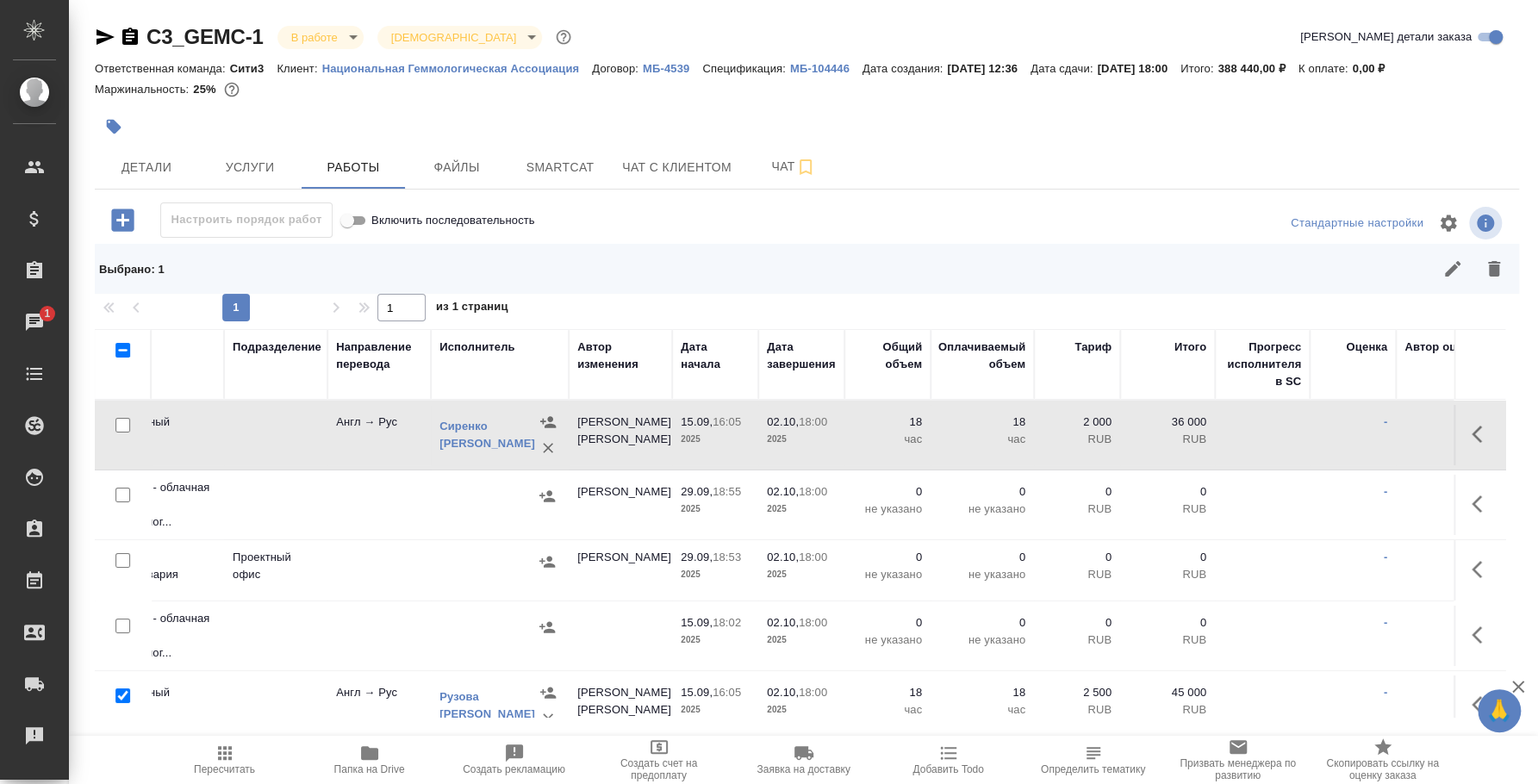
scroll to position [0, 463]
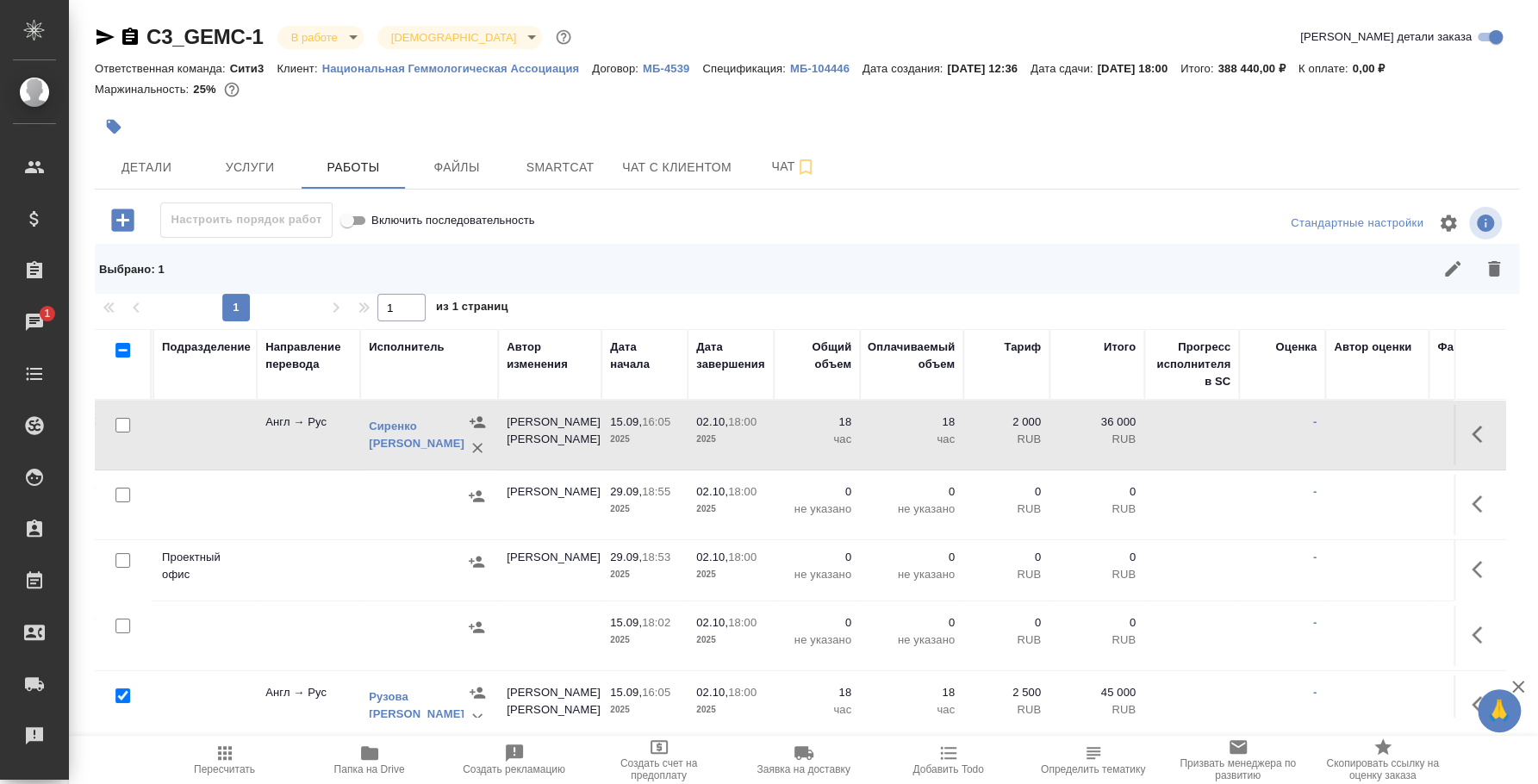
click at [1471, 427] on icon "button" at bounding box center [1477, 434] width 11 height 17
click at [1346, 437] on icon "button" at bounding box center [1355, 434] width 20 height 20
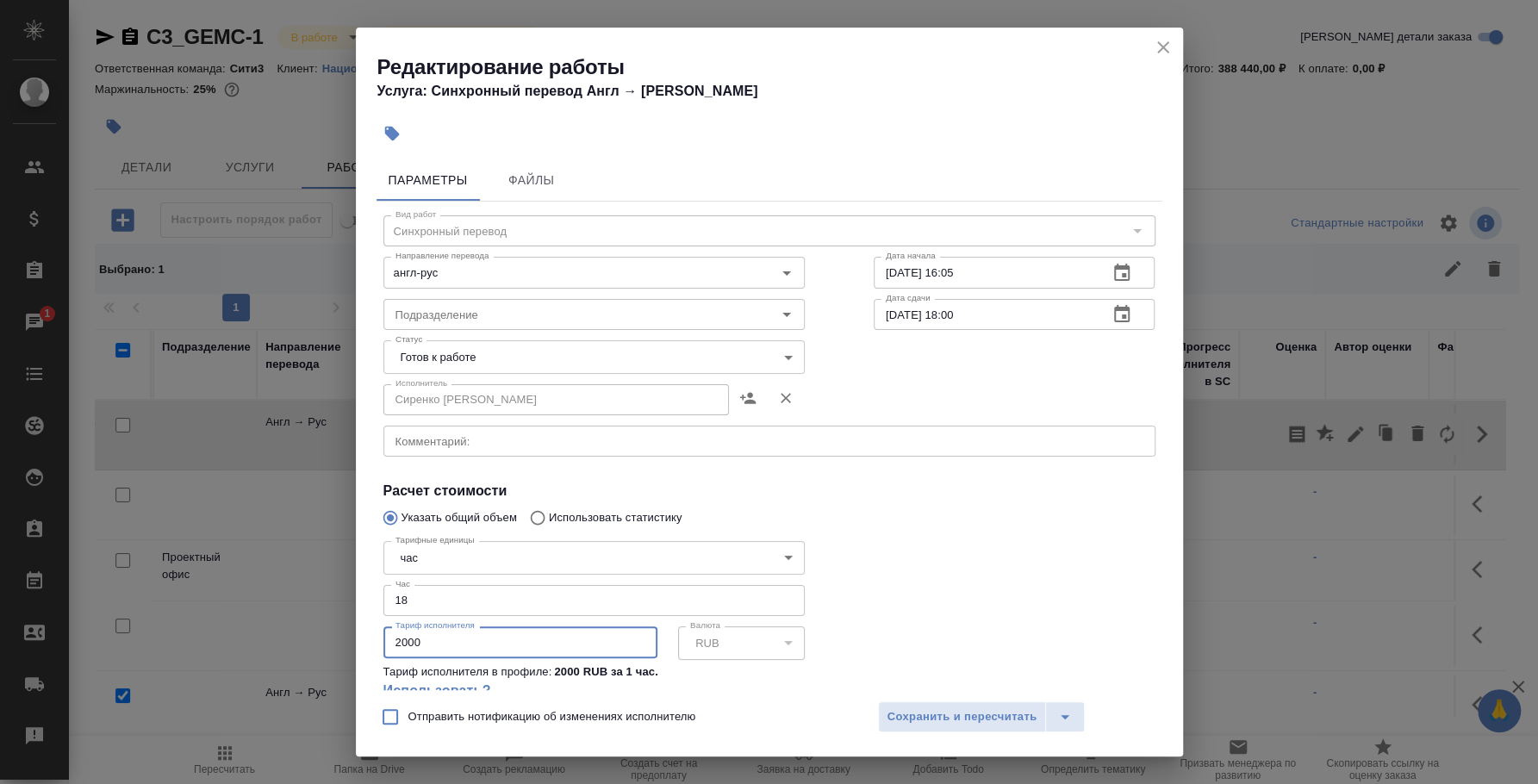
drag, startPoint x: 404, startPoint y: 640, endPoint x: 387, endPoint y: 642, distance: 17.1
click at [387, 642] on input "2000" at bounding box center [520, 641] width 274 height 31
type input "2500"
click at [906, 711] on span "Сохранить и пересчитать" at bounding box center [962, 717] width 150 height 20
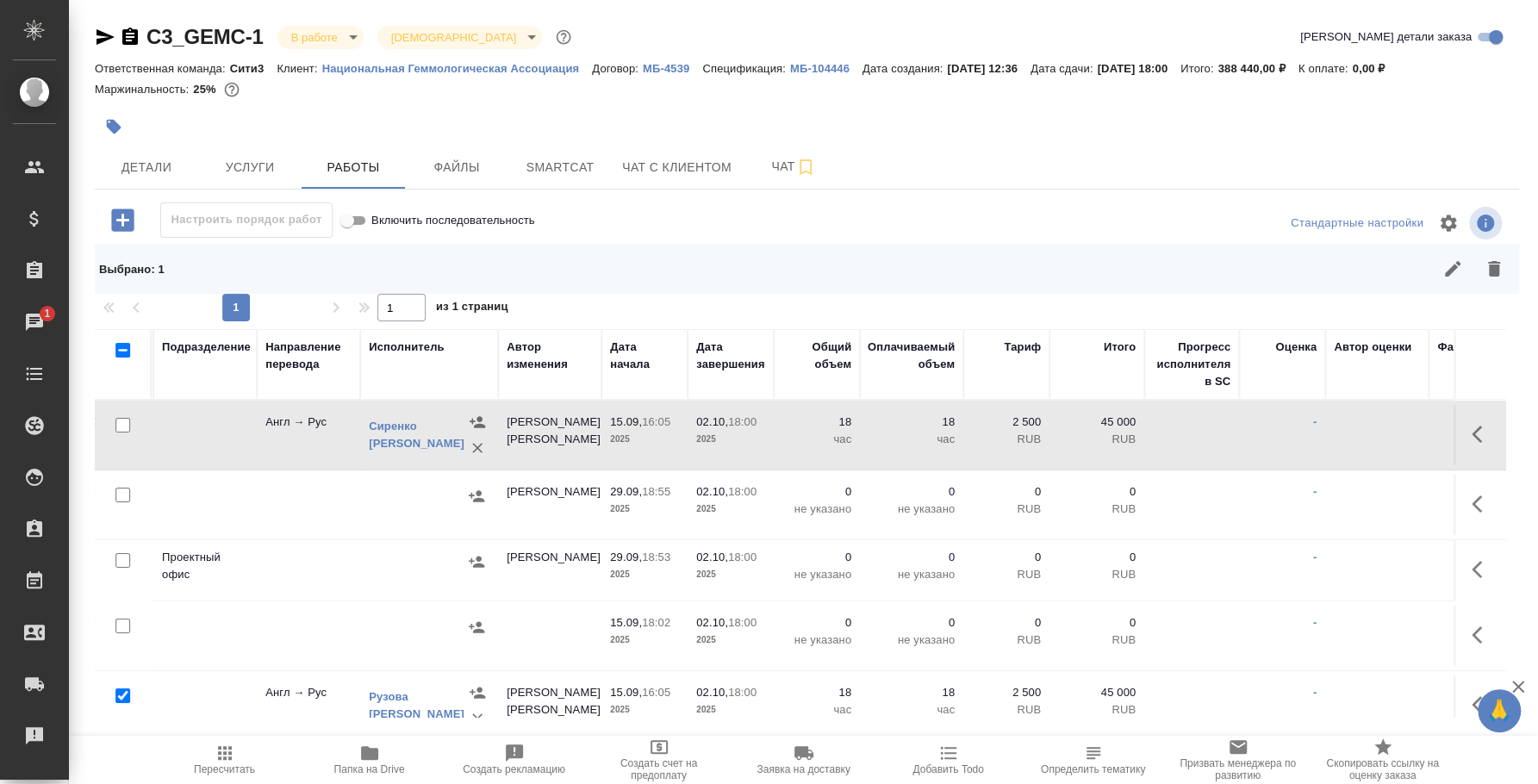
scroll to position [0, 0]
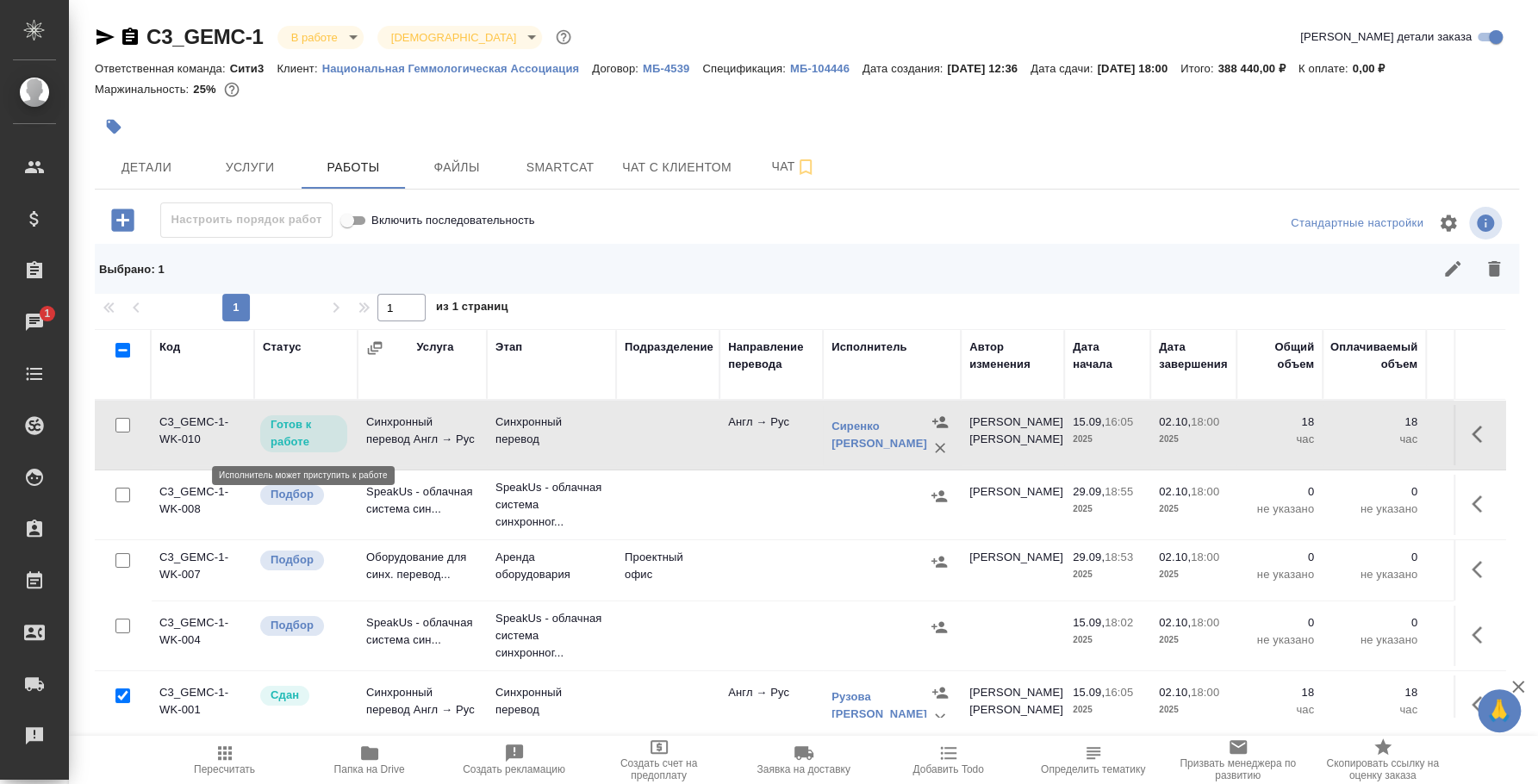
click at [299, 438] on p "Готов к работе" at bounding box center [303, 433] width 67 height 35
click at [869, 434] on link "Сиренко Максим" at bounding box center [879, 435] width 96 height 30
click at [306, 424] on p "Готов к работе" at bounding box center [303, 433] width 67 height 35
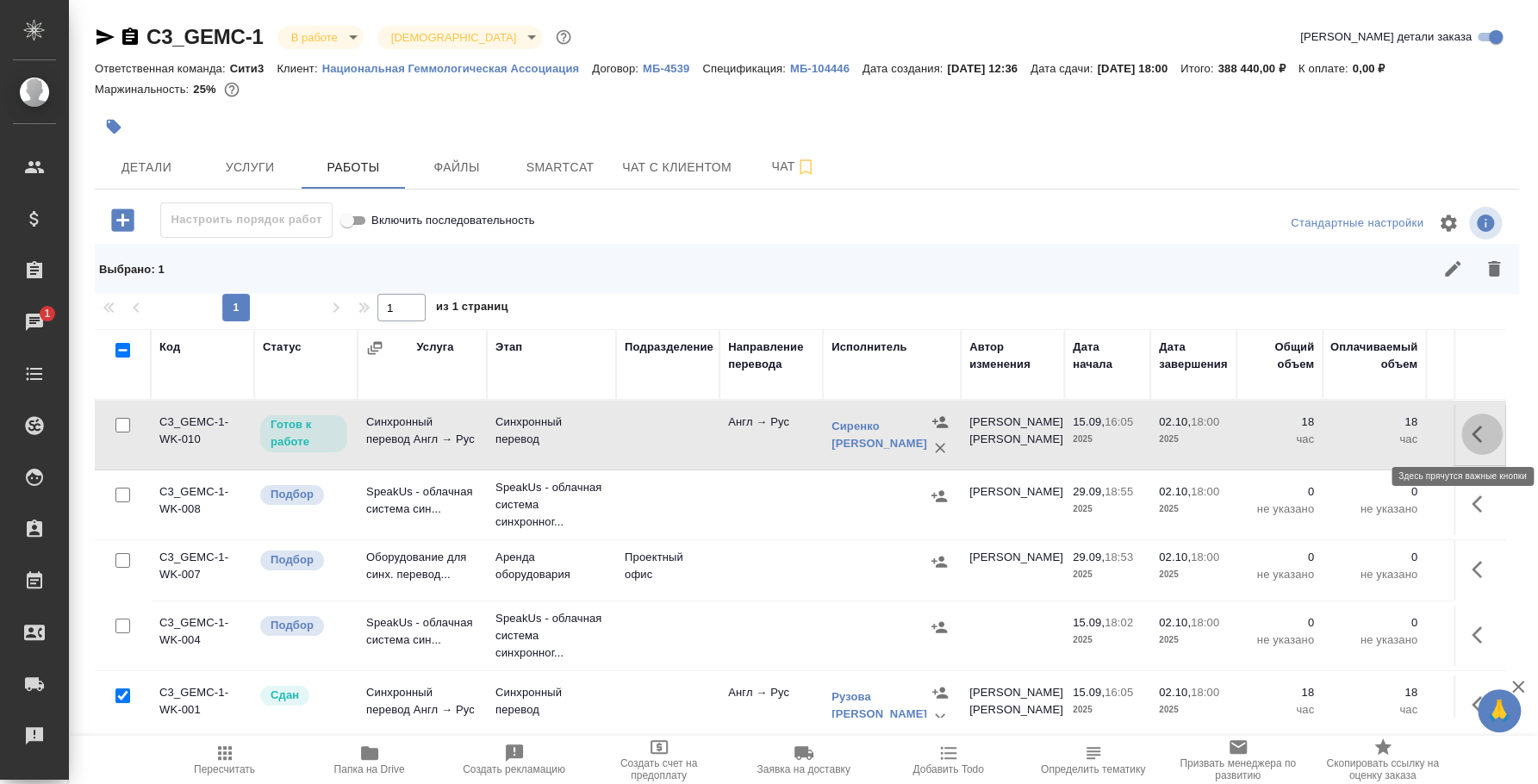
click at [1471, 430] on icon "button" at bounding box center [1477, 434] width 11 height 17
click at [1347, 432] on icon "button" at bounding box center [1354, 434] width 15 height 15
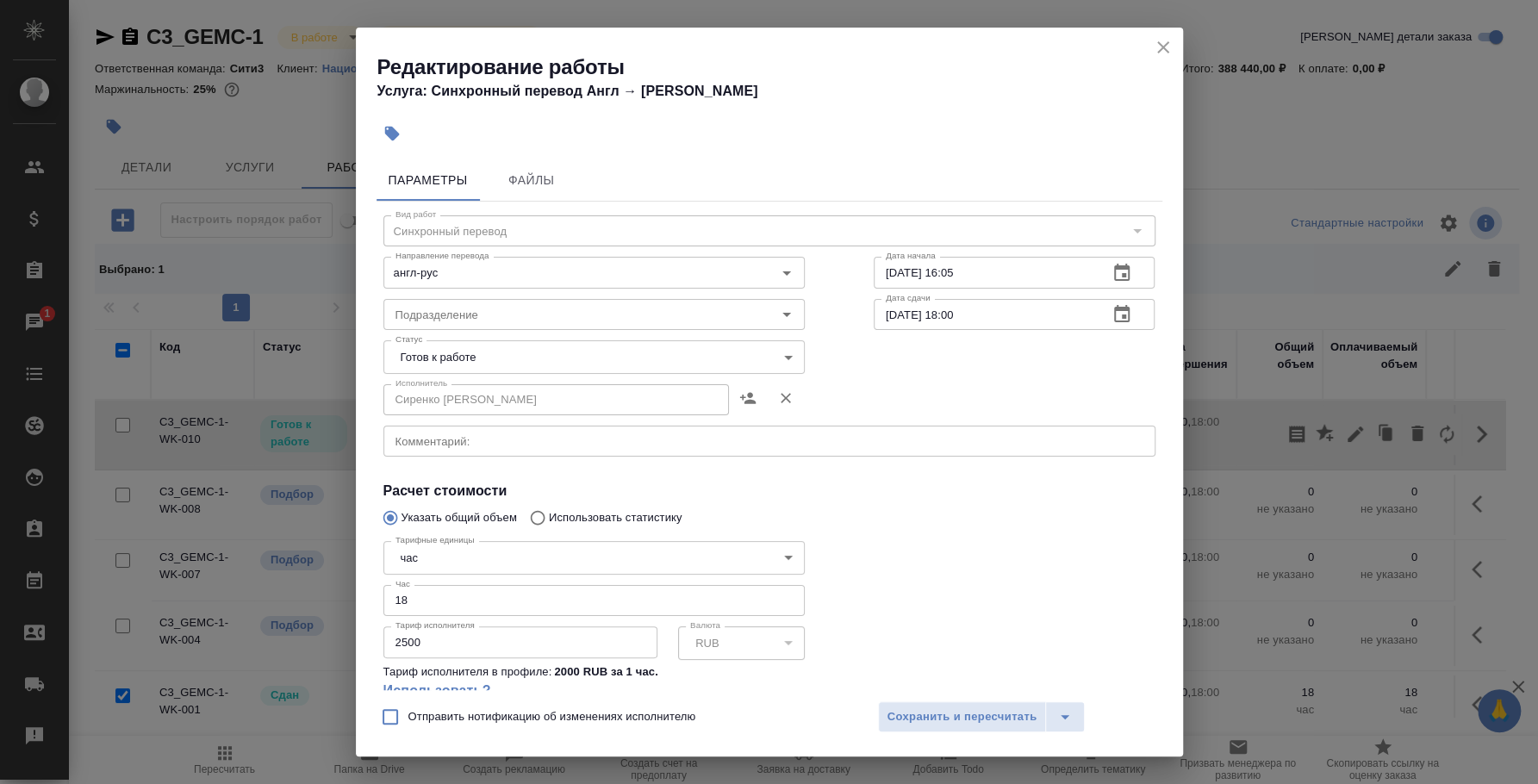
click at [778, 348] on body "🙏 .cls-1 fill:#fff; AWATERA Fedotova Irina Клиенты Спецификации Заказы 1 Чаты T…" at bounding box center [769, 392] width 1538 height 784
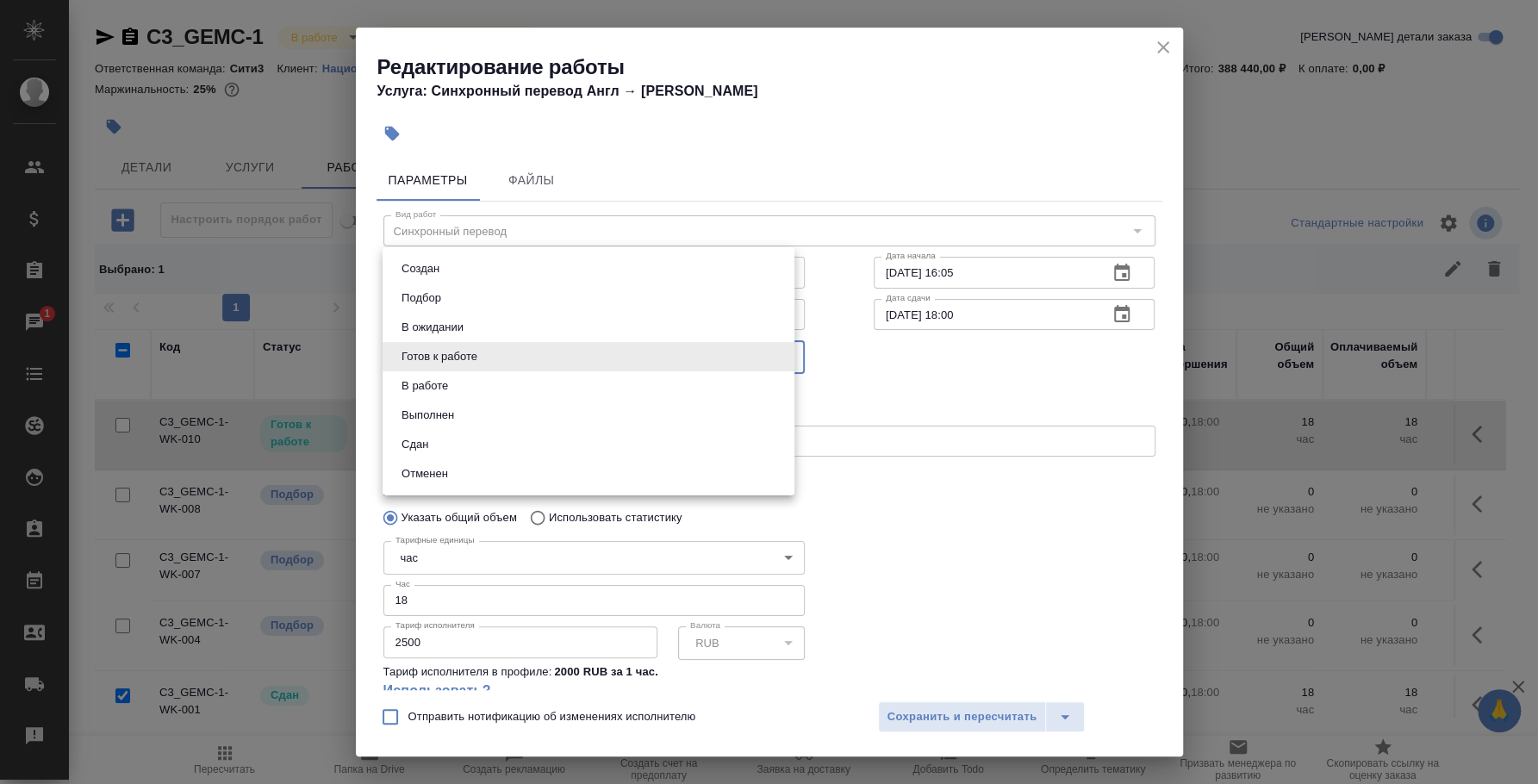
click at [560, 448] on li "Сдан" at bounding box center [588, 444] width 412 height 29
type input "closed"
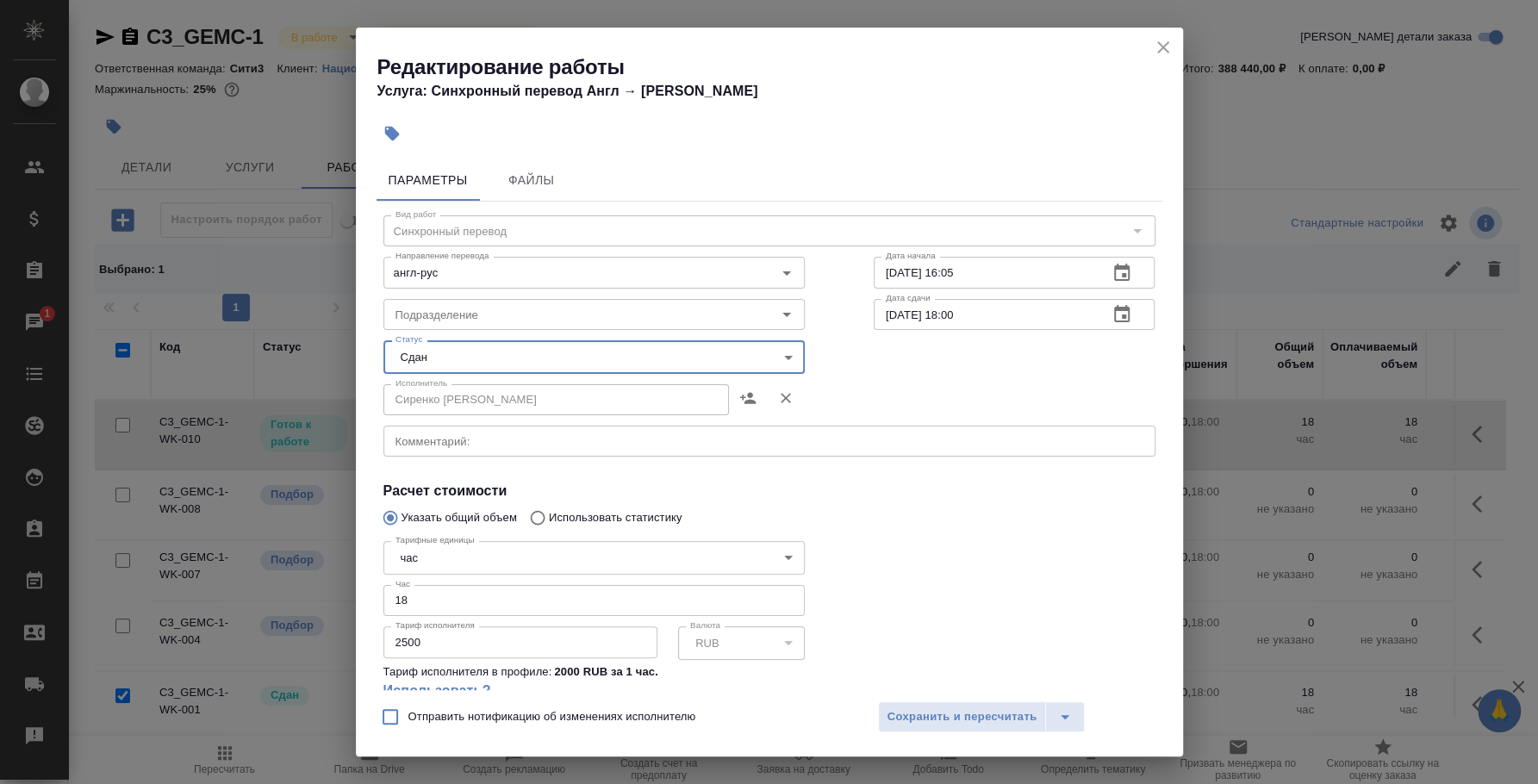
click at [1157, 45] on icon "close" at bounding box center [1163, 47] width 20 height 20
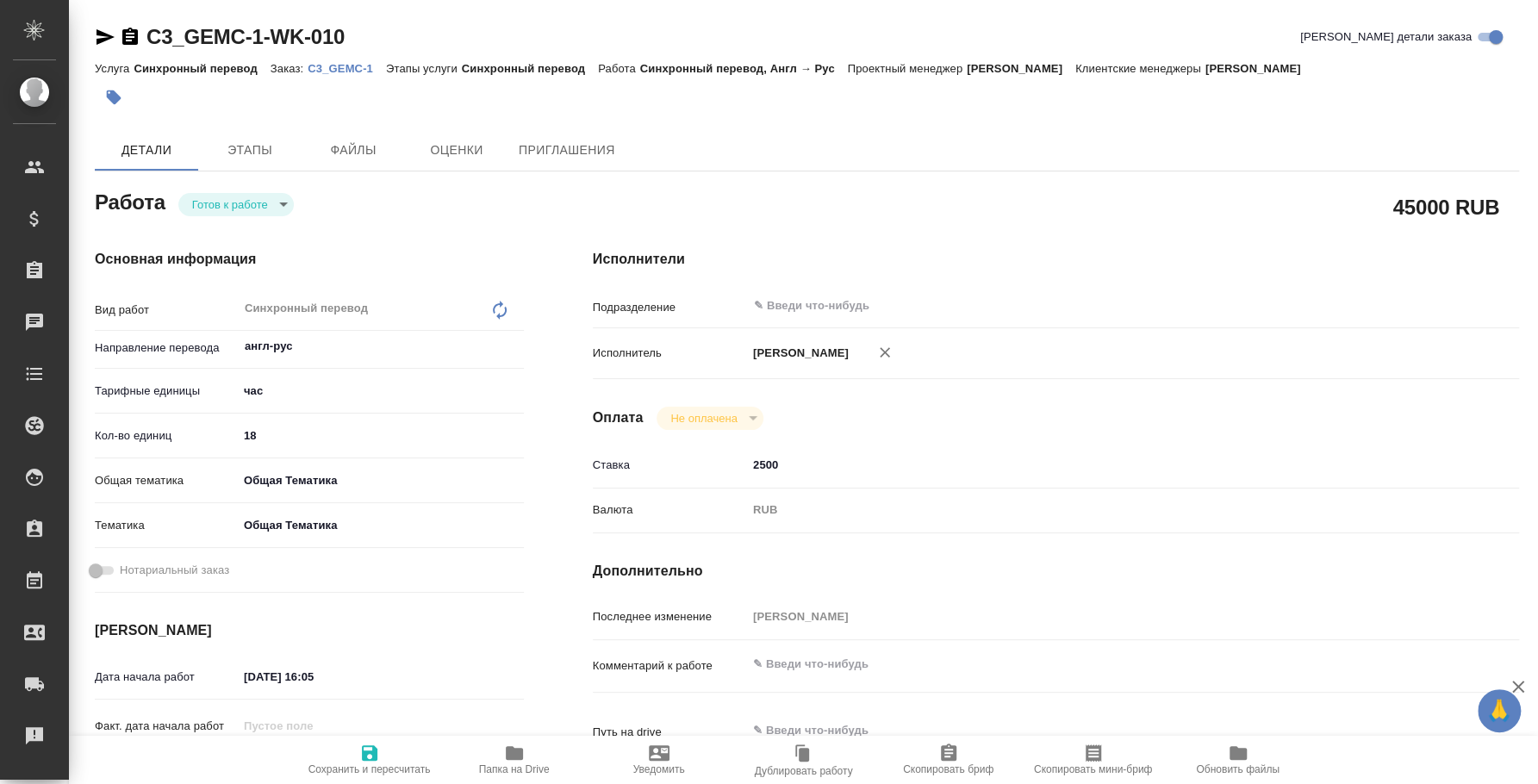
type textarea "x"
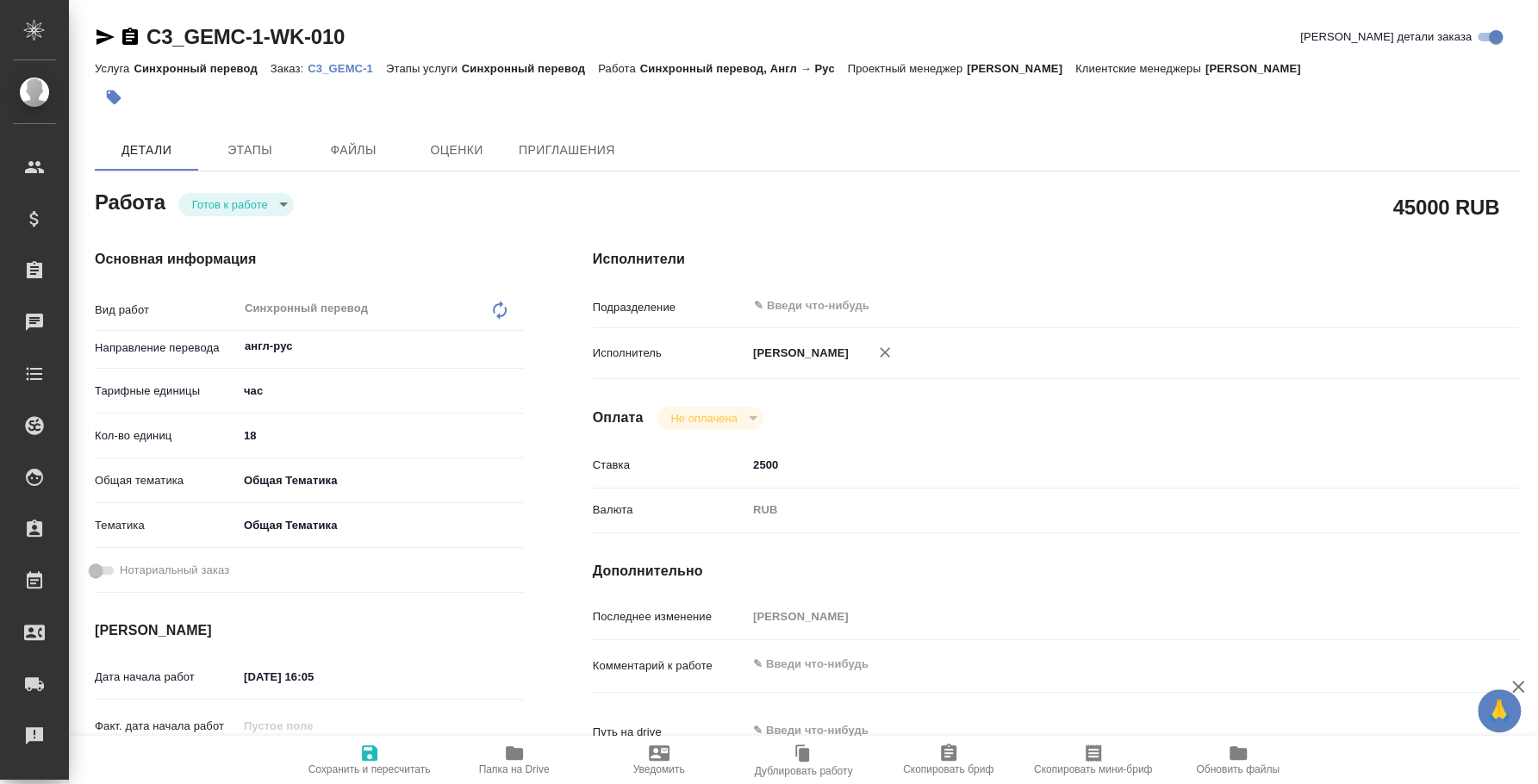
type textarea "x"
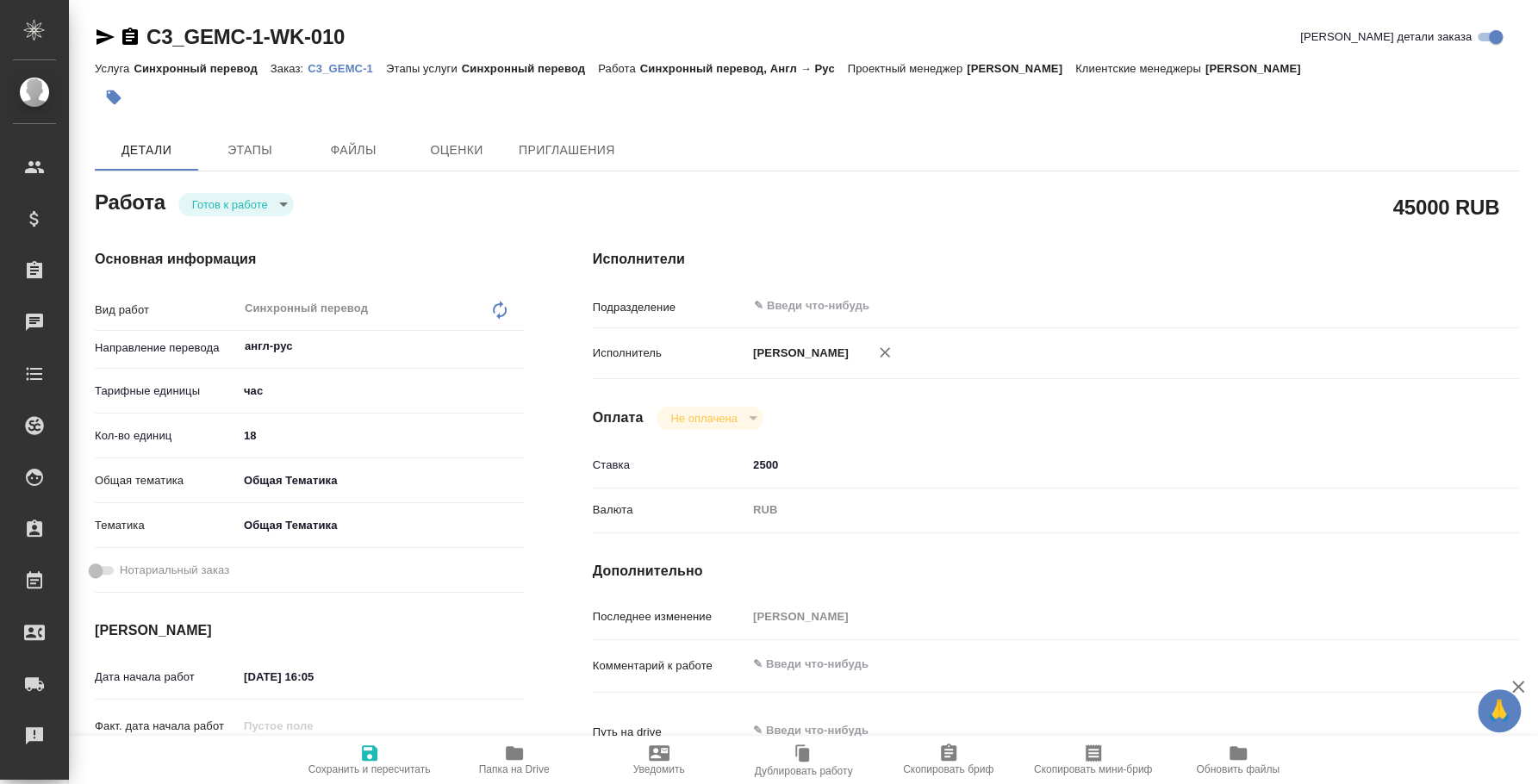
type textarea "x"
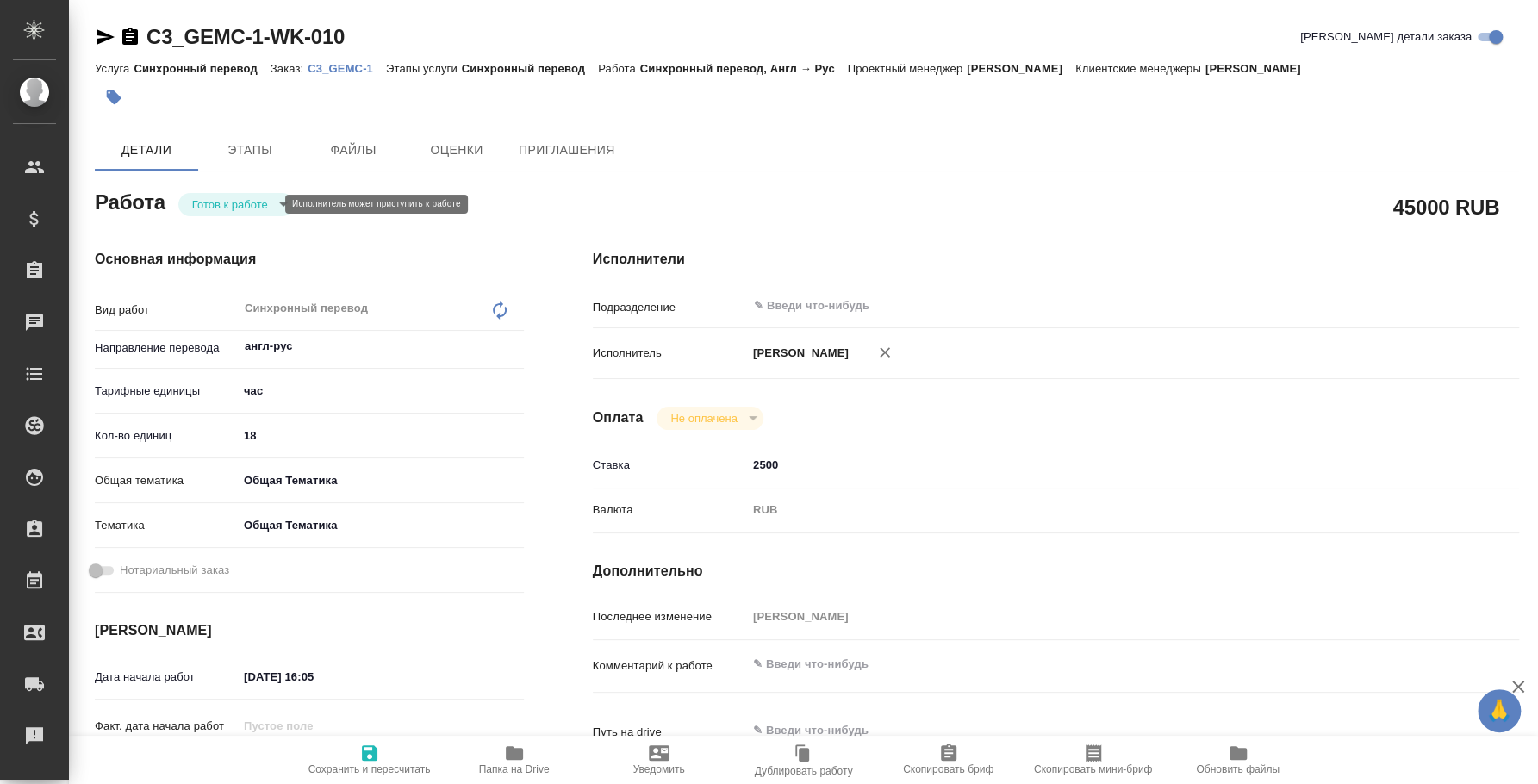
click at [269, 207] on body "🙏 .cls-1 fill:#fff; AWATERA [PERSON_NAME] Спецификации Заказы Чаты Todo Проекты…" at bounding box center [769, 392] width 1538 height 784
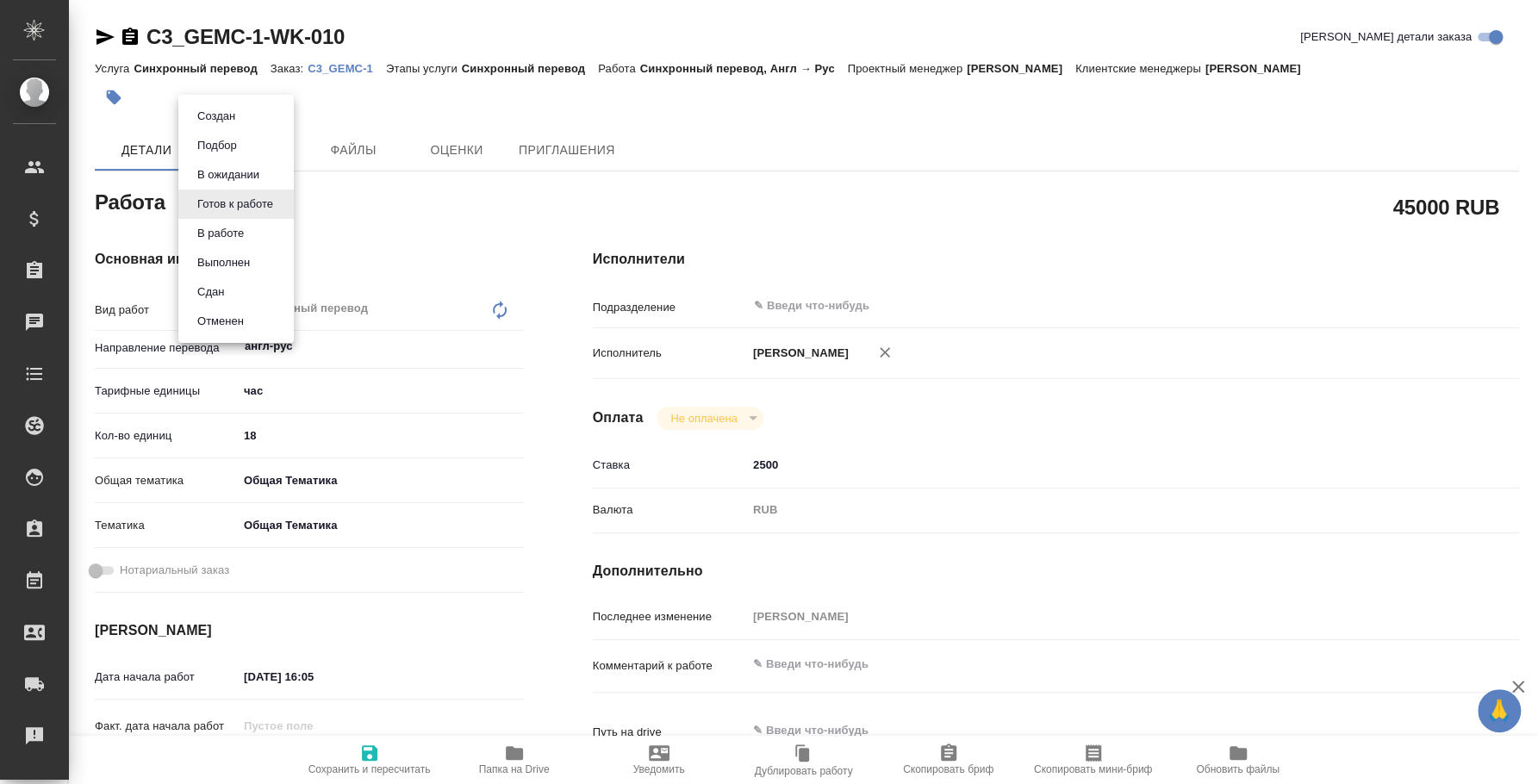
type textarea "x"
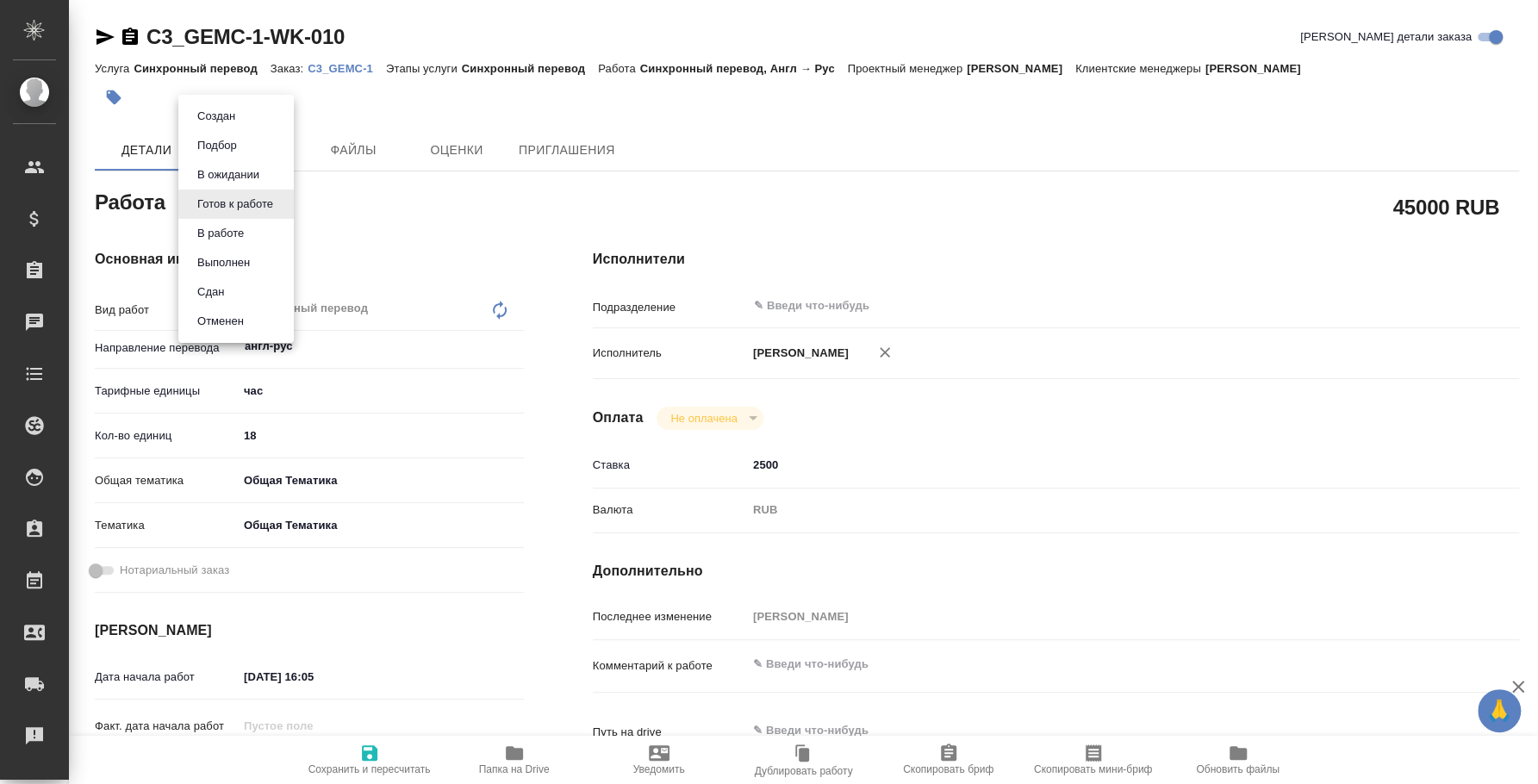
click at [229, 288] on li "Сдан" at bounding box center [236, 292] width 115 height 29
type textarea "x"
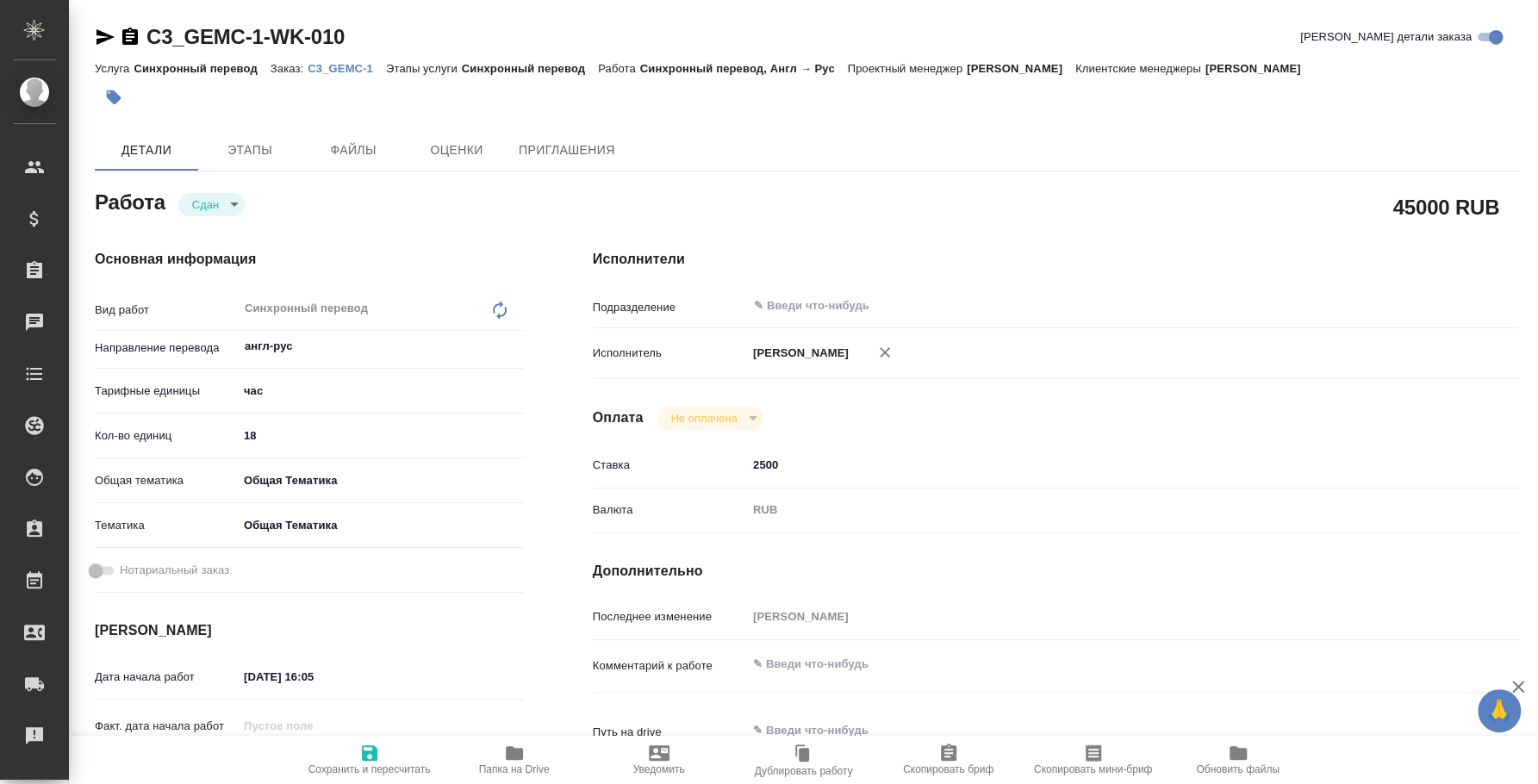
type textarea "x"
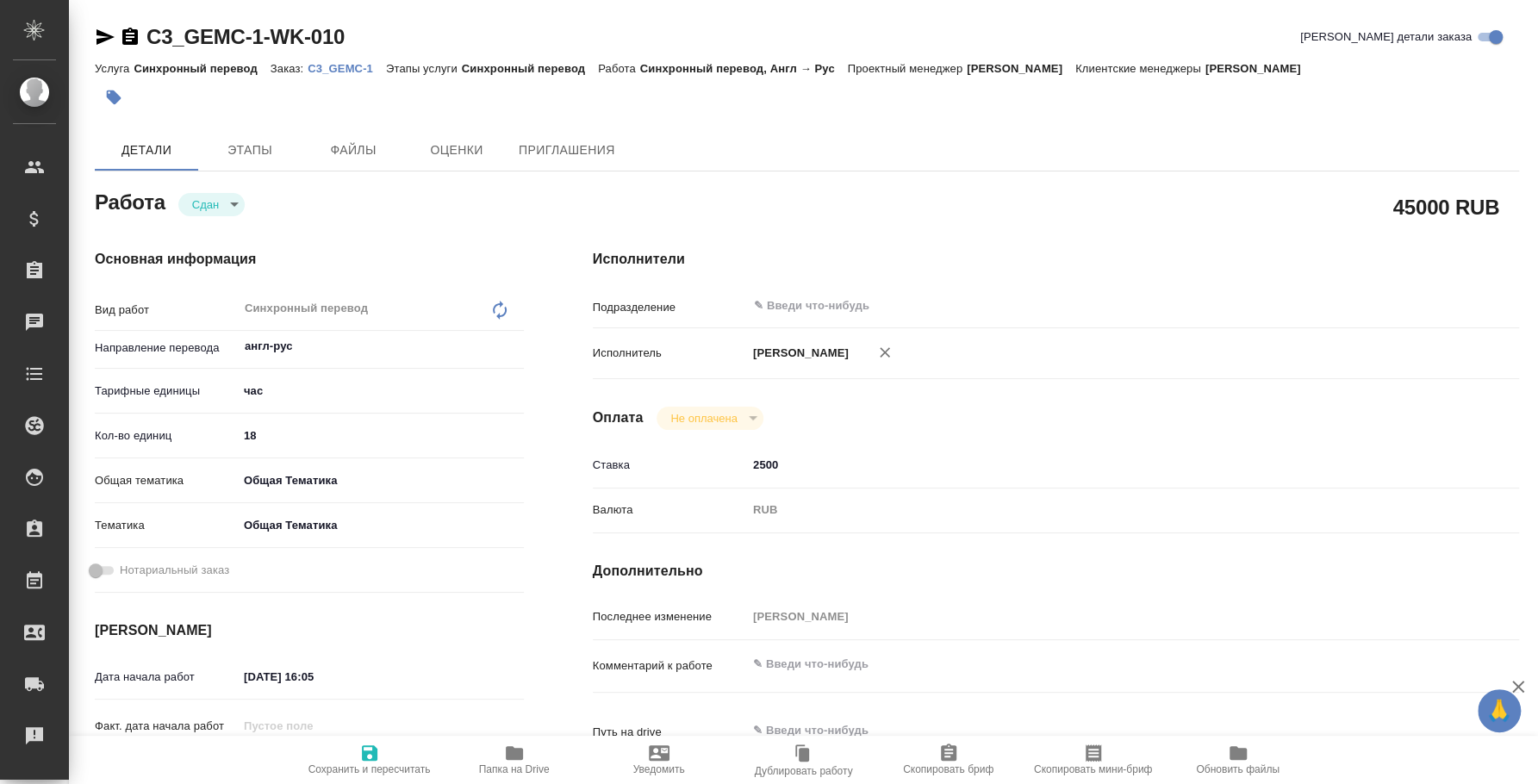
type textarea "x"
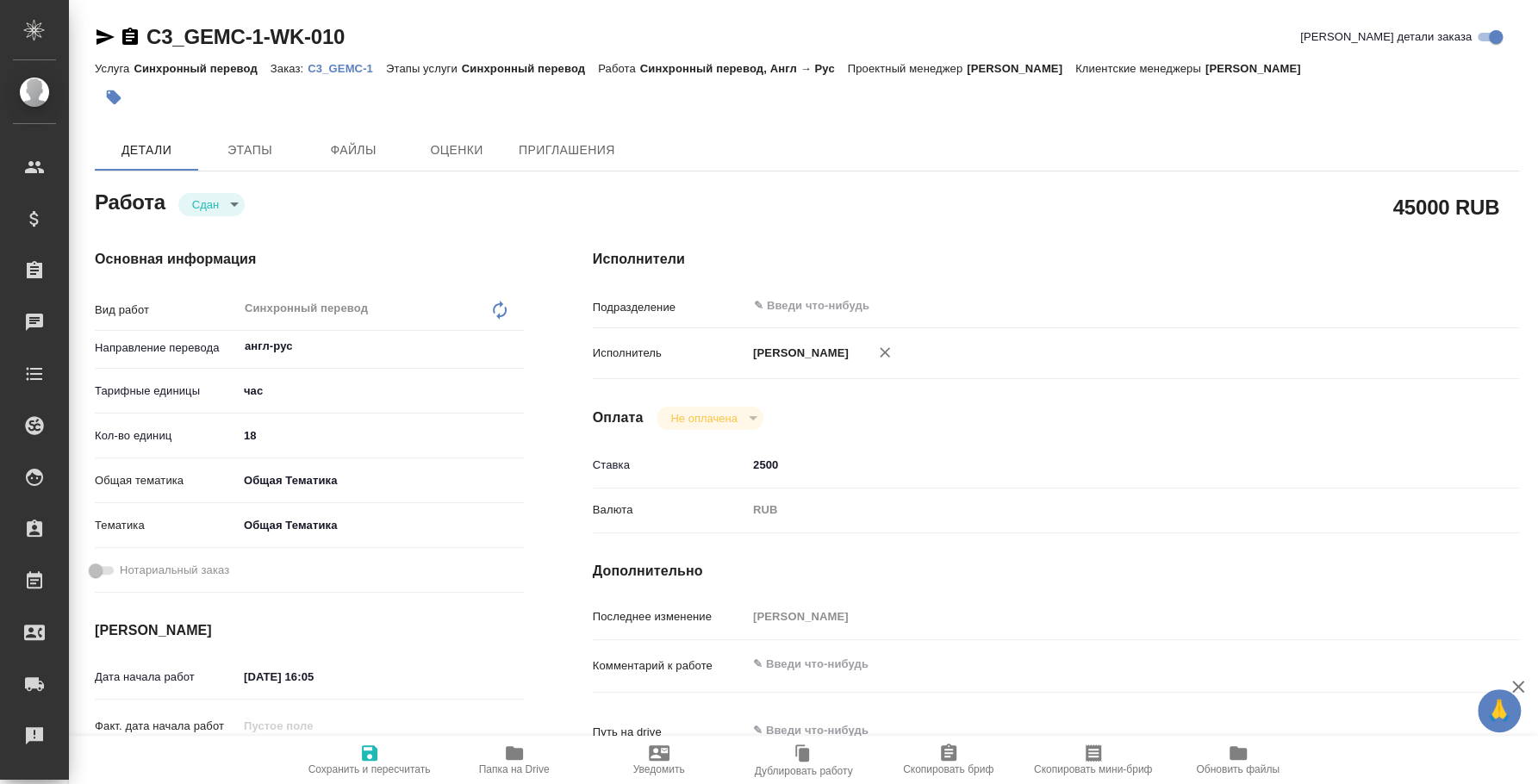
type textarea "x"
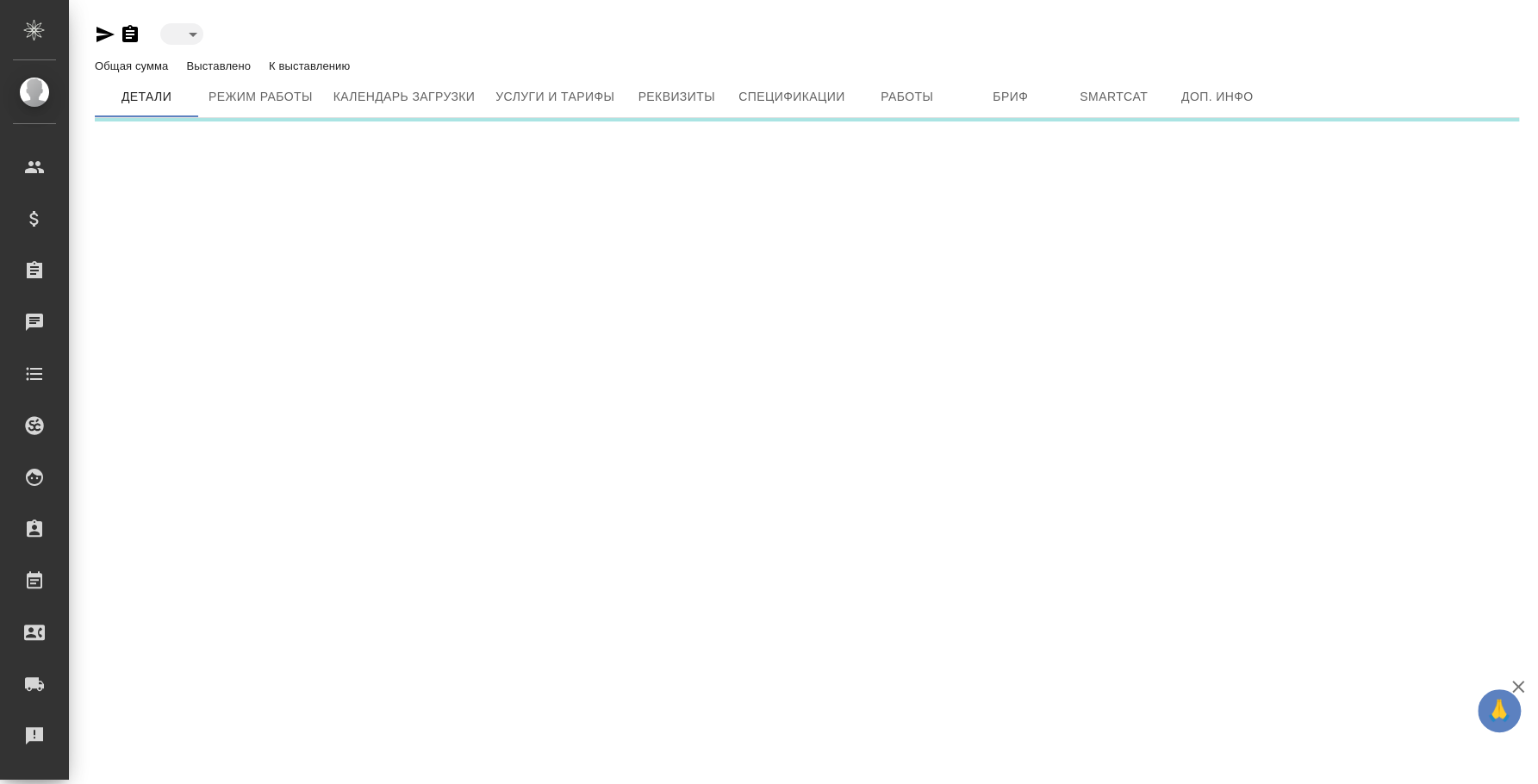
type input "active"
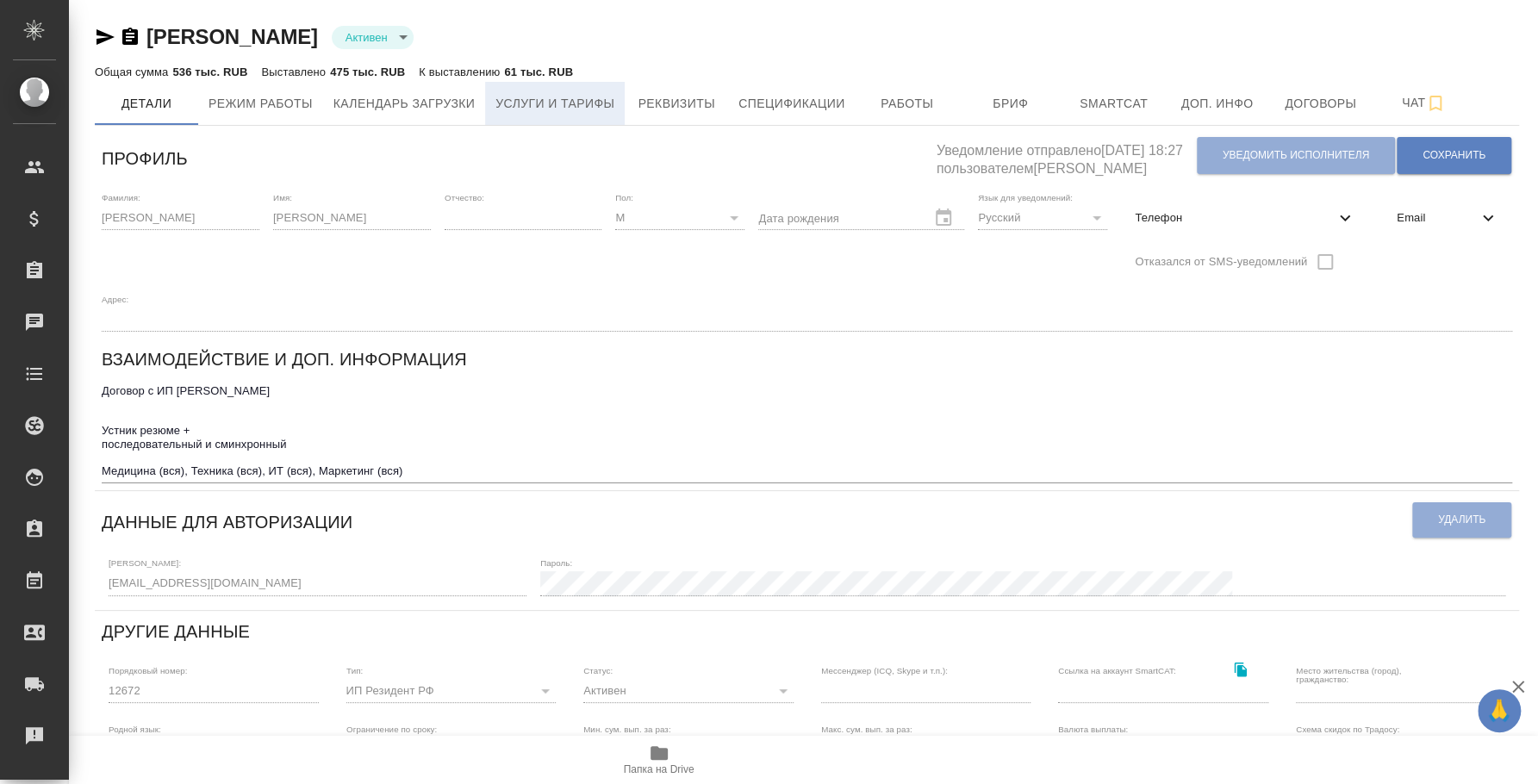
click at [542, 93] on span "Услуги и тарифы" at bounding box center [555, 104] width 119 height 21
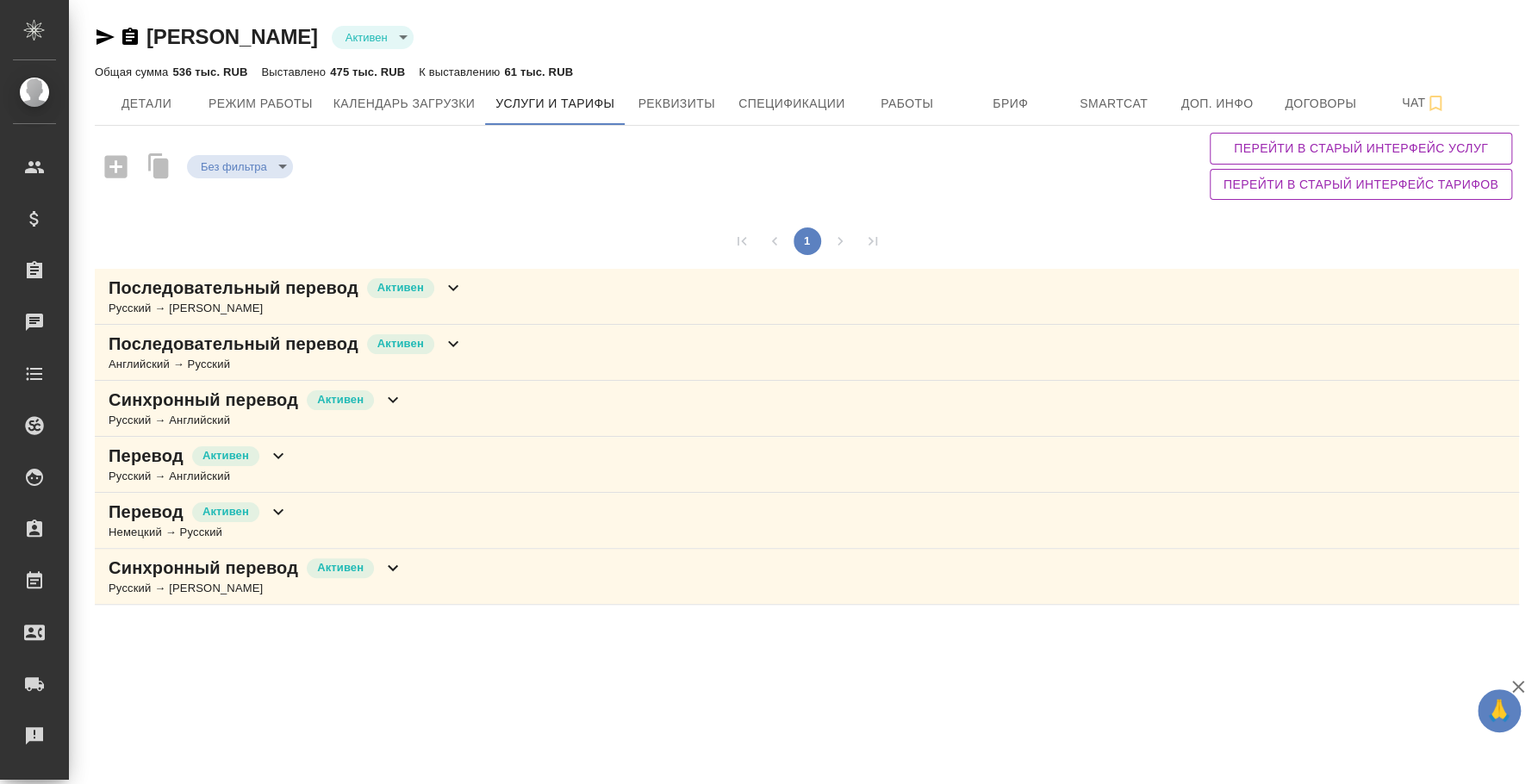
click at [450, 391] on div "Синхронный перевод Активен Русский → Английский" at bounding box center [807, 408] width 1424 height 56
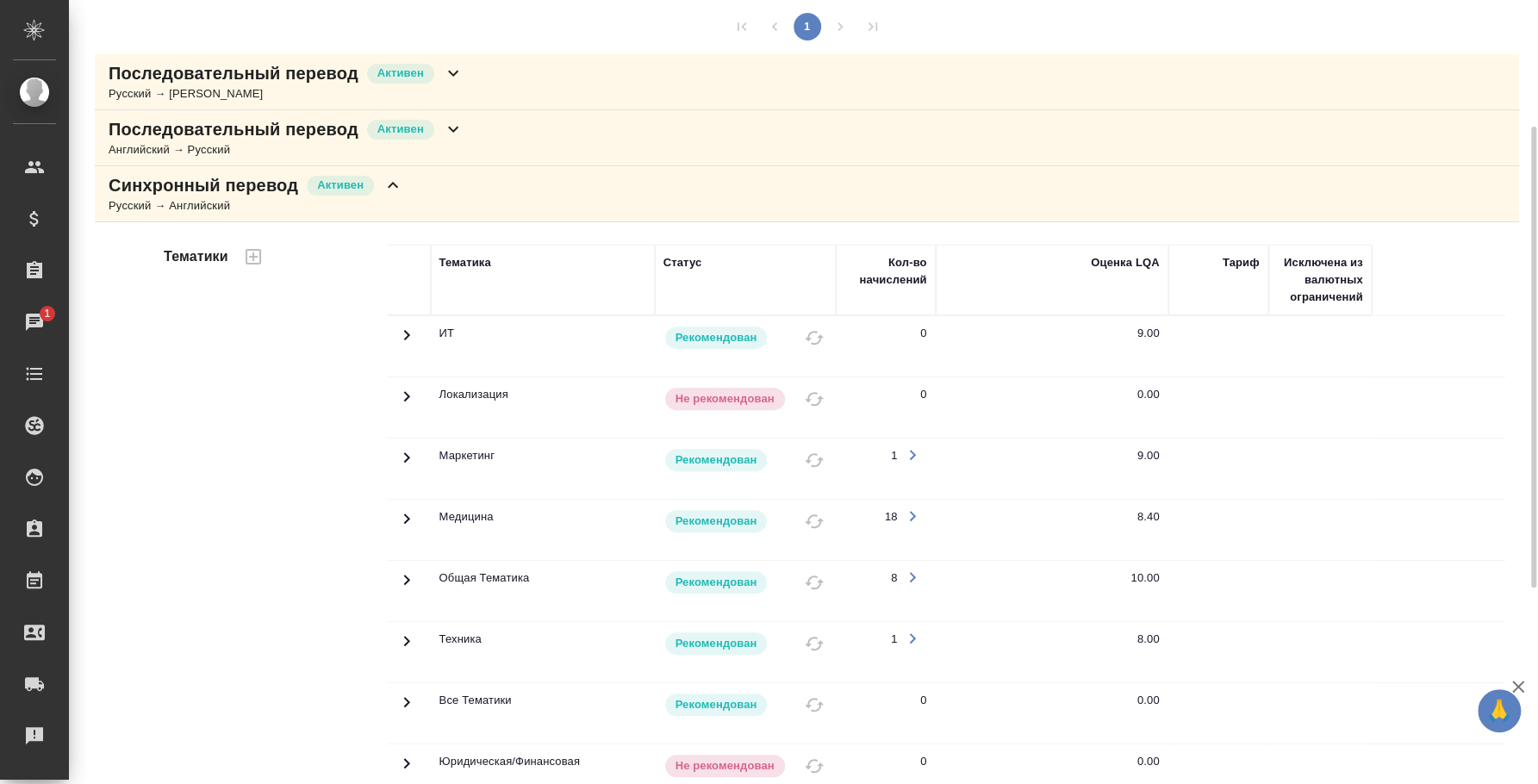
scroll to position [106, 0]
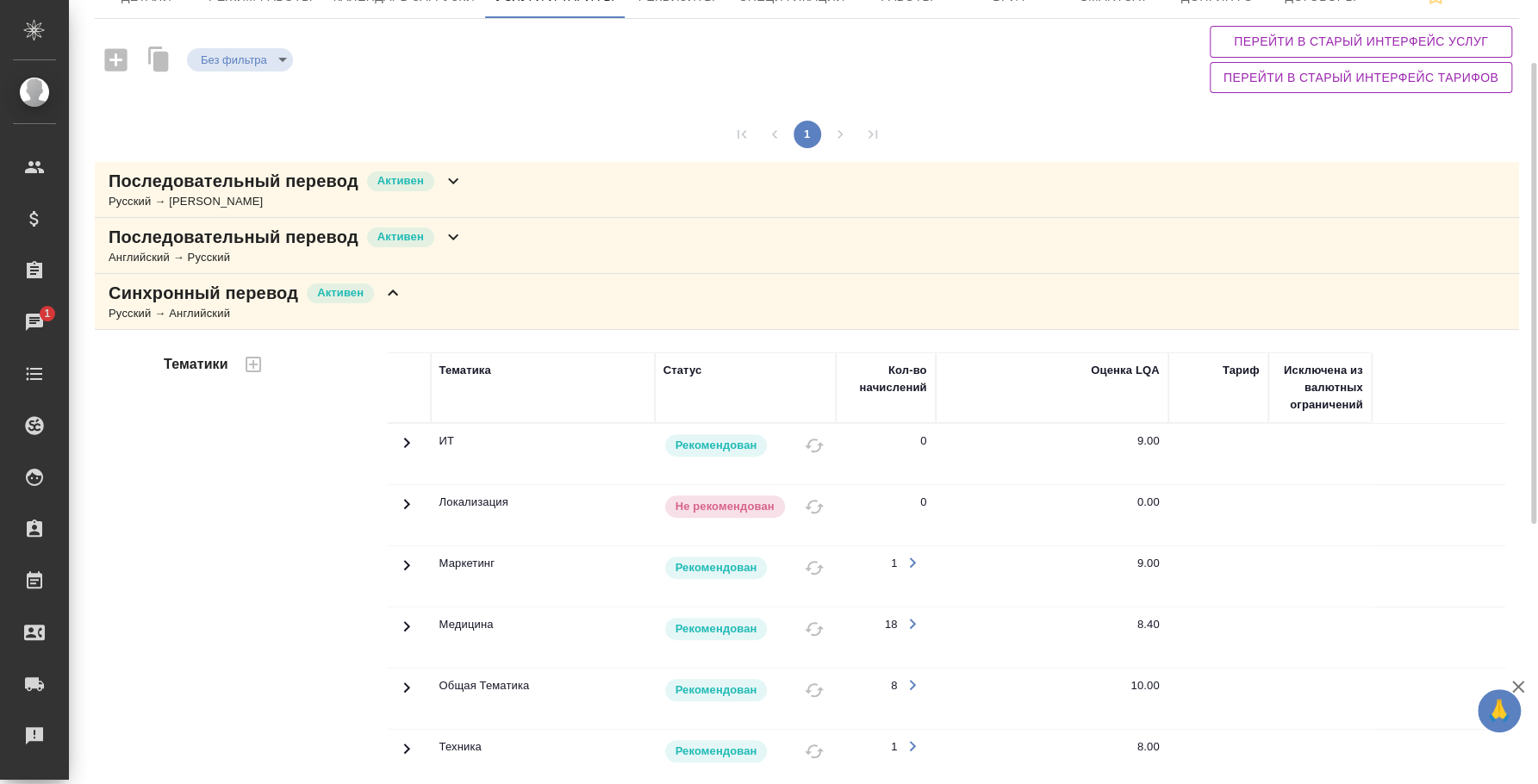
click at [467, 240] on div "Последовательный перевод [PERSON_NAME] → Русский" at bounding box center [807, 246] width 1424 height 56
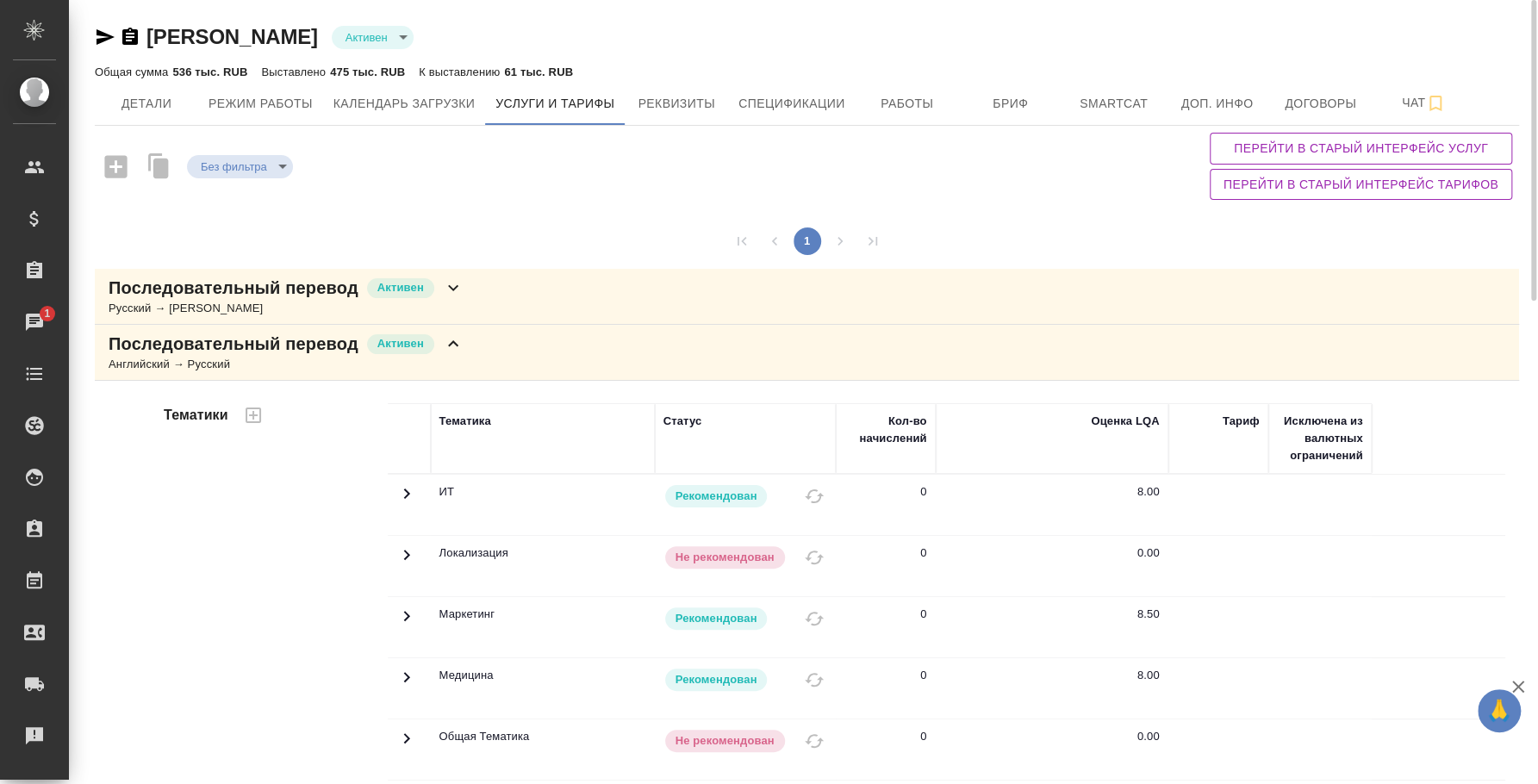
scroll to position [430, 0]
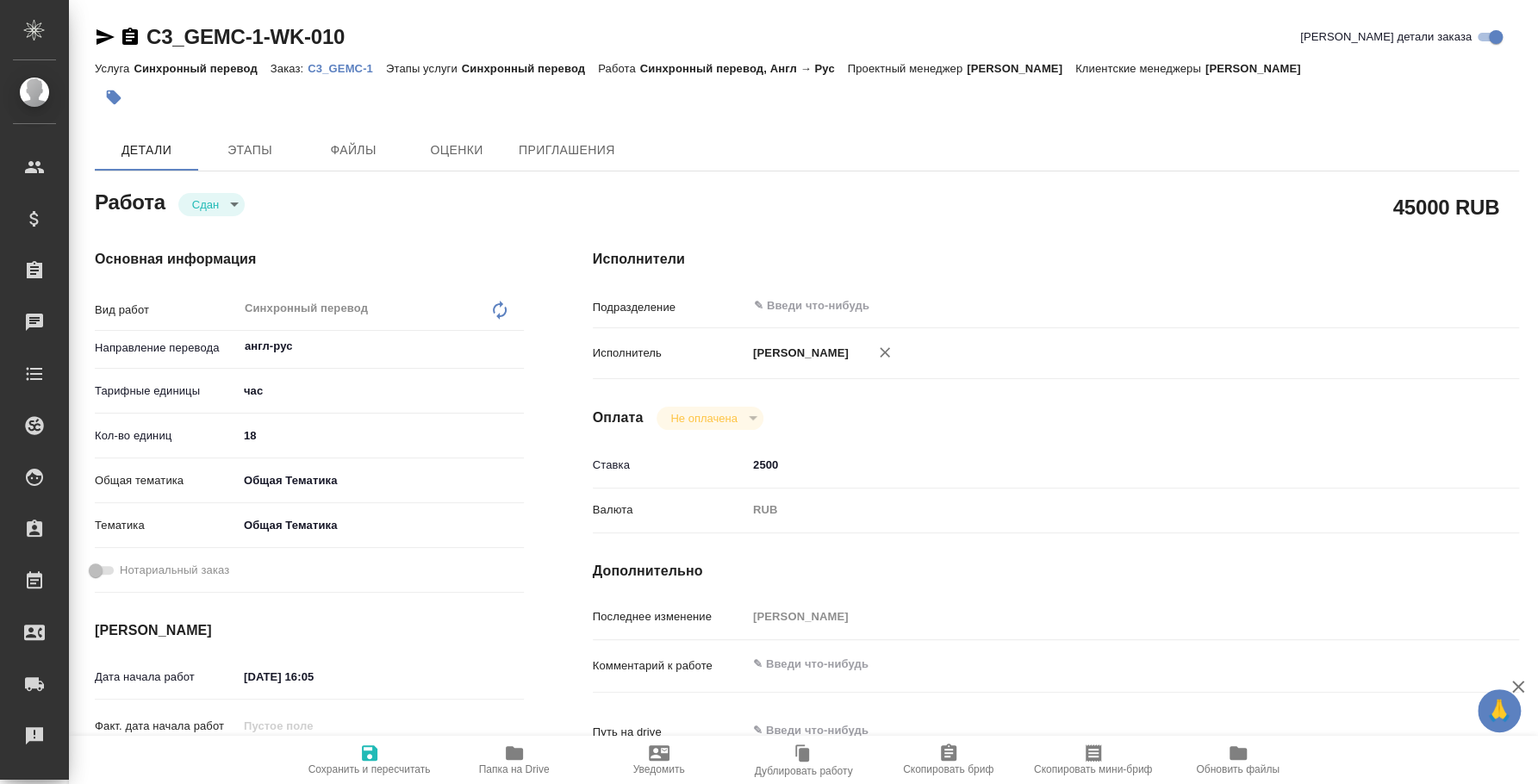
type textarea "x"
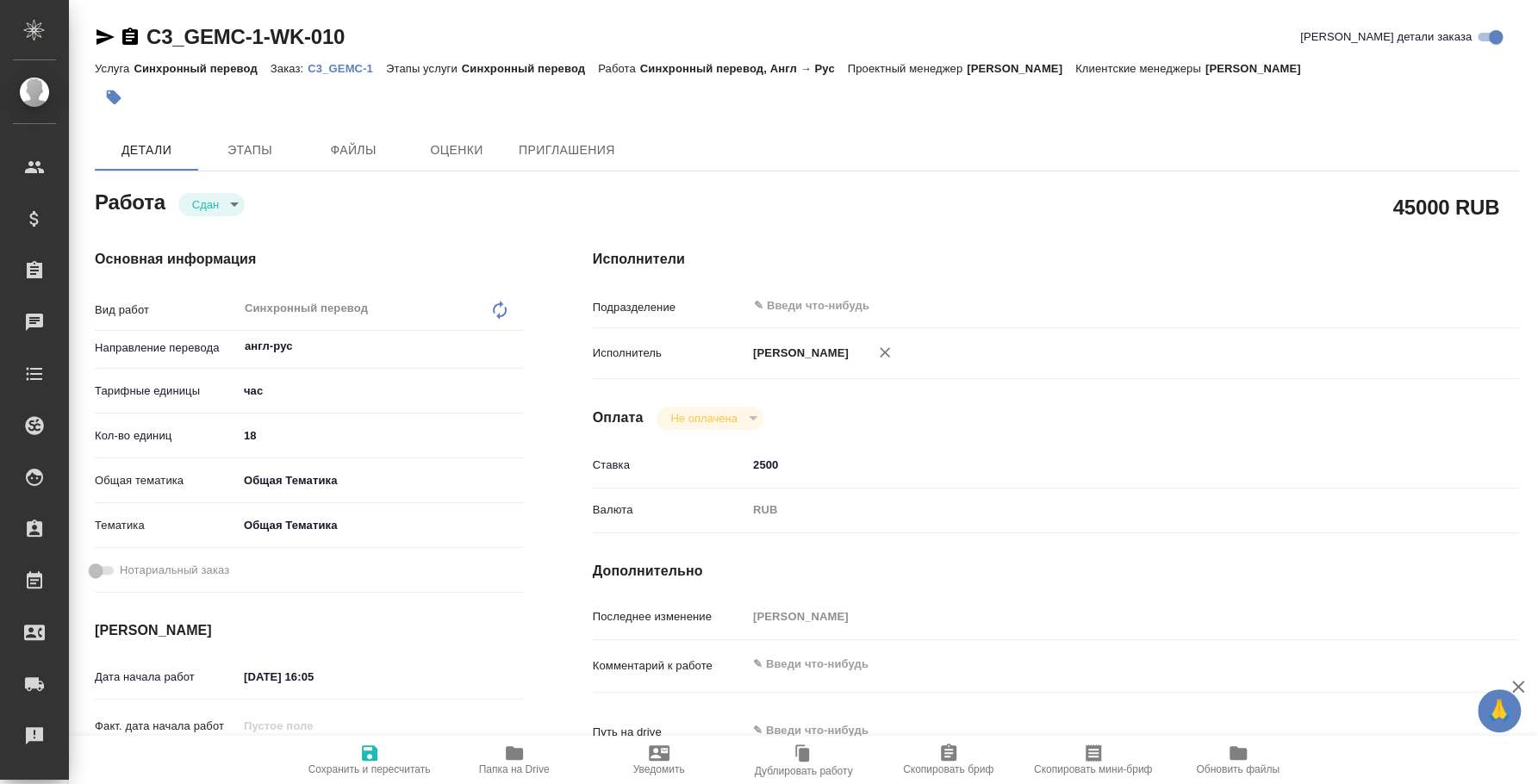
type textarea "x"
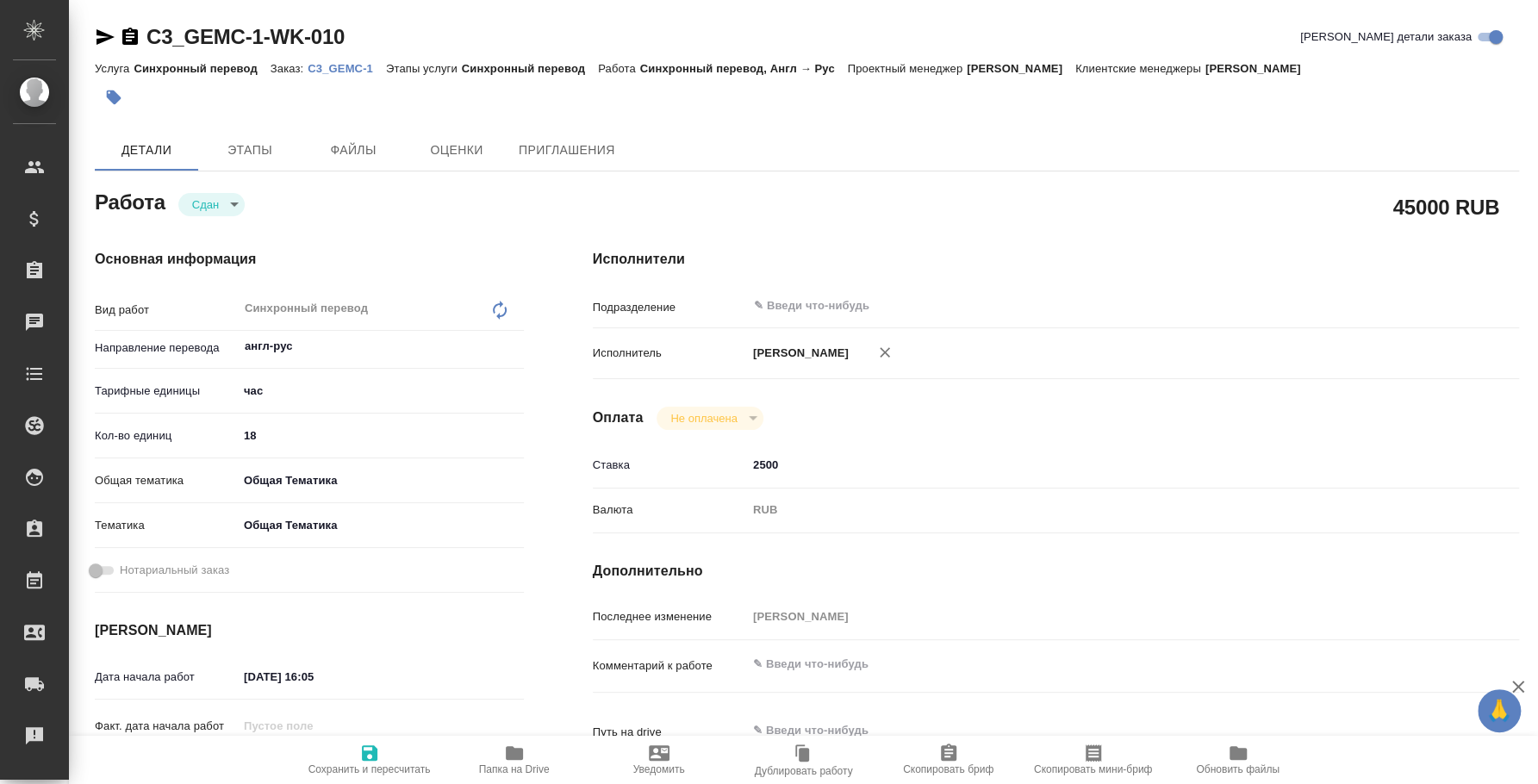
type textarea "x"
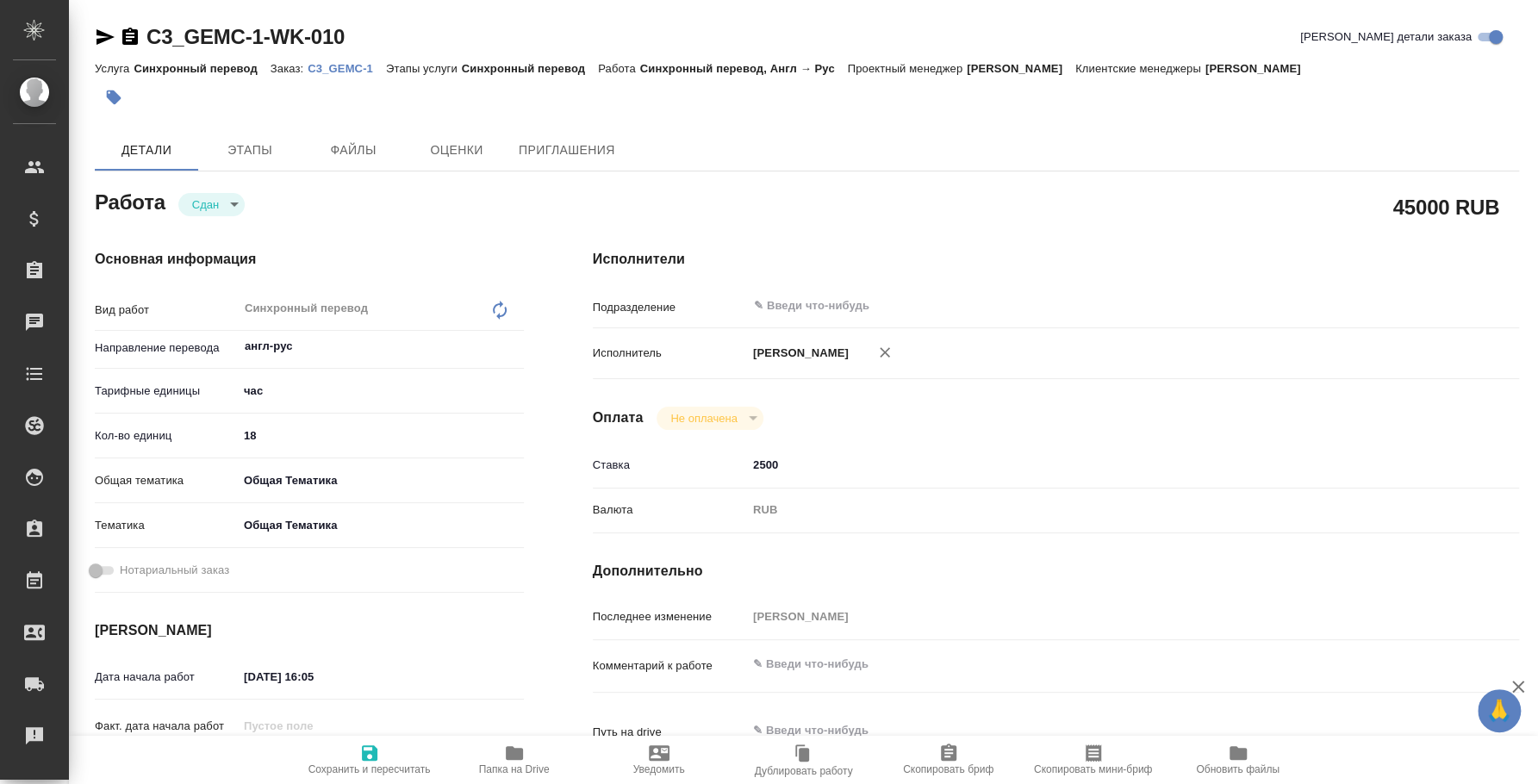
type textarea "x"
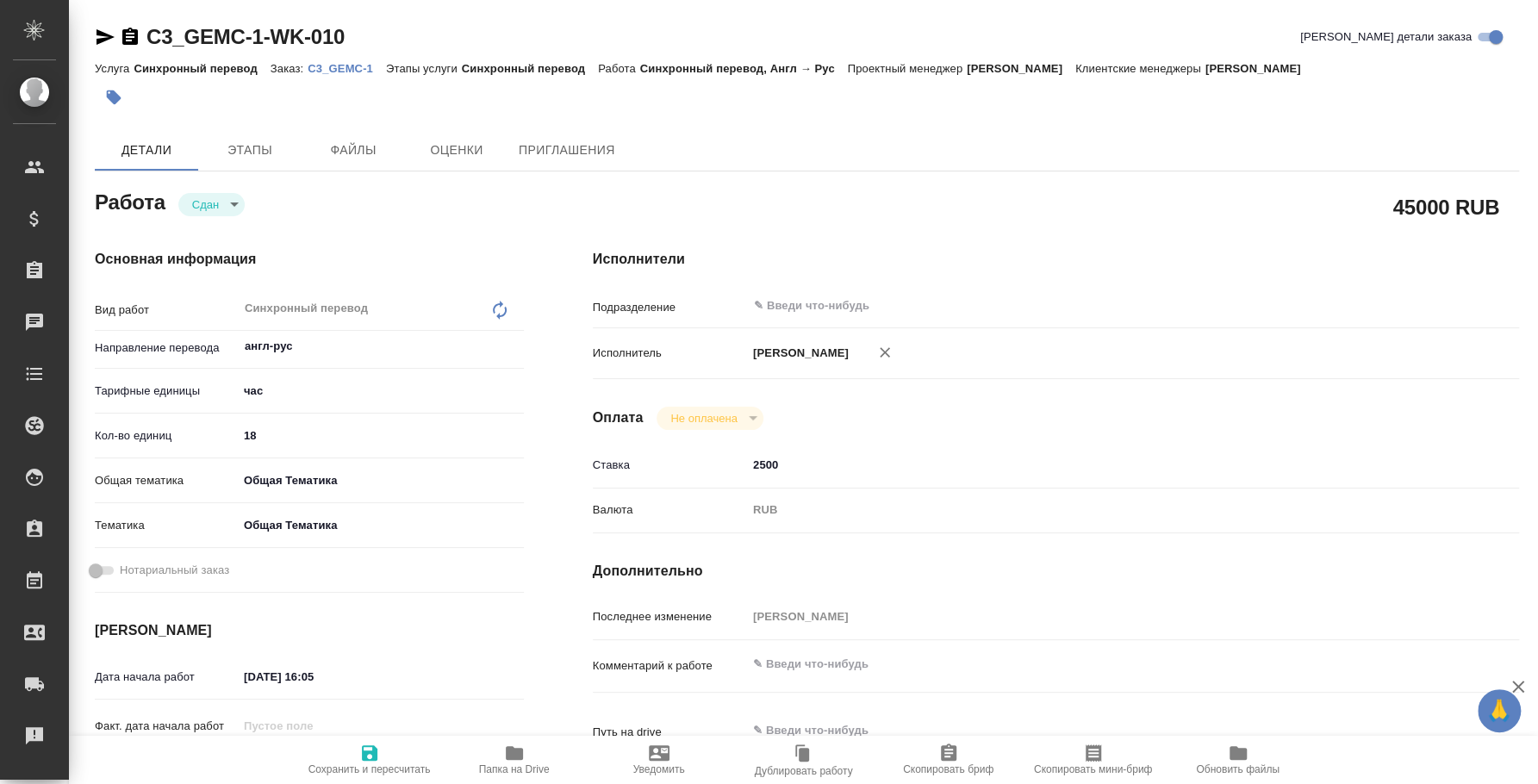
type textarea "x"
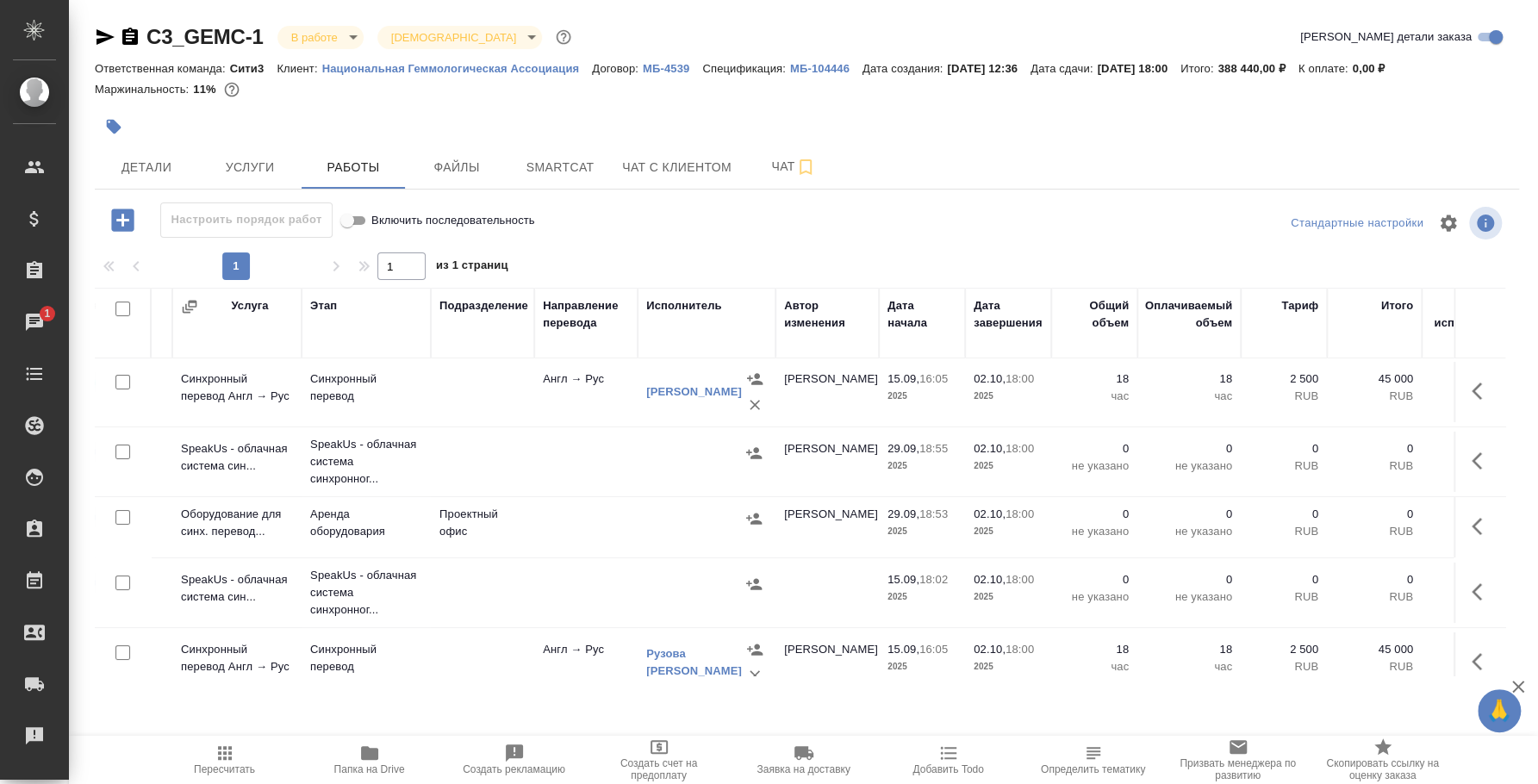
scroll to position [2, 0]
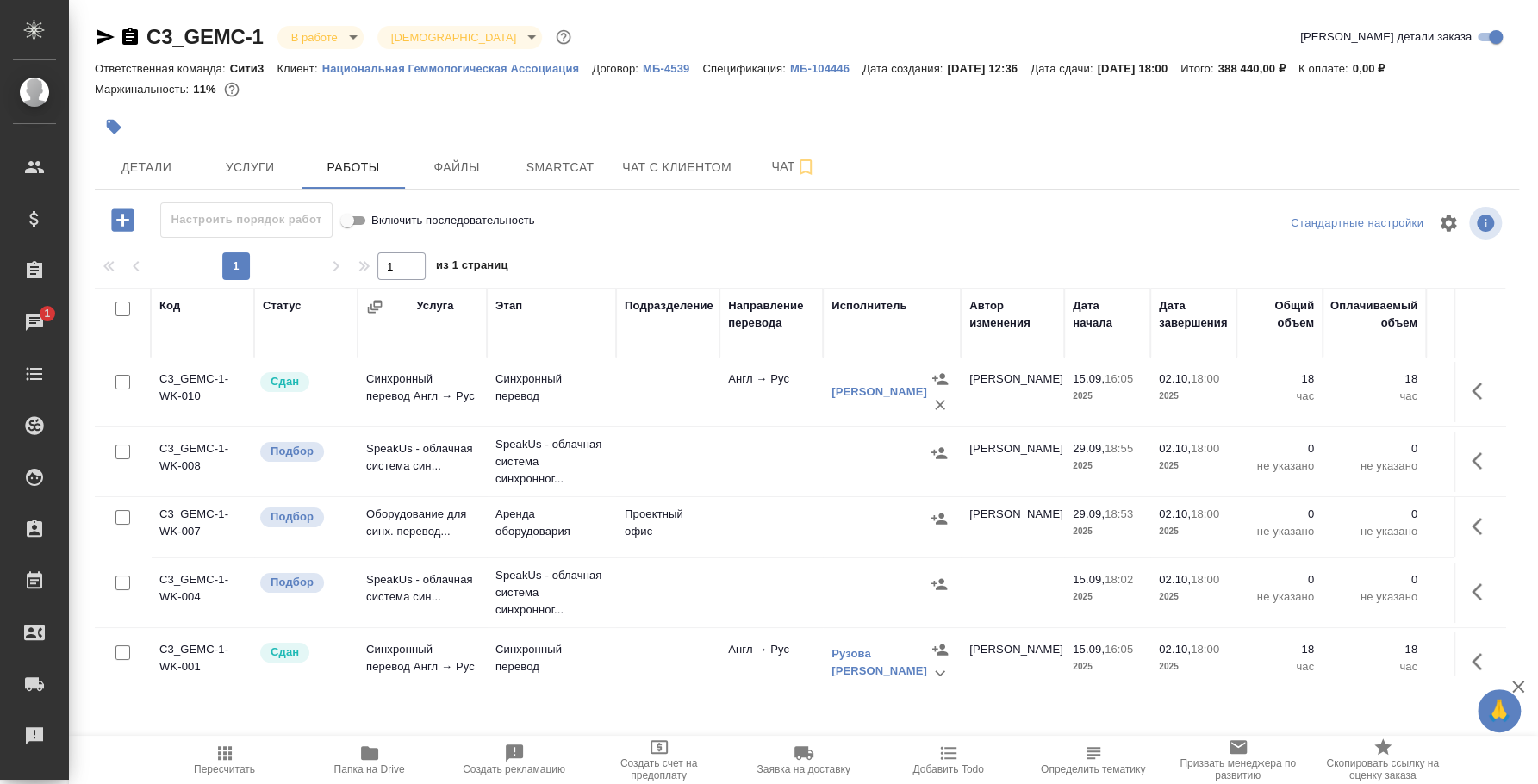
drag, startPoint x: 203, startPoint y: 87, endPoint x: 212, endPoint y: 90, distance: 9.5
click at [203, 89] on p "11%" at bounding box center [207, 89] width 27 height 13
click at [211, 90] on p "11%" at bounding box center [207, 89] width 27 height 13
click at [190, 87] on p "Маржинальность:" at bounding box center [144, 89] width 98 height 13
drag, startPoint x: 194, startPoint y: 87, endPoint x: 213, endPoint y: 92, distance: 19.6
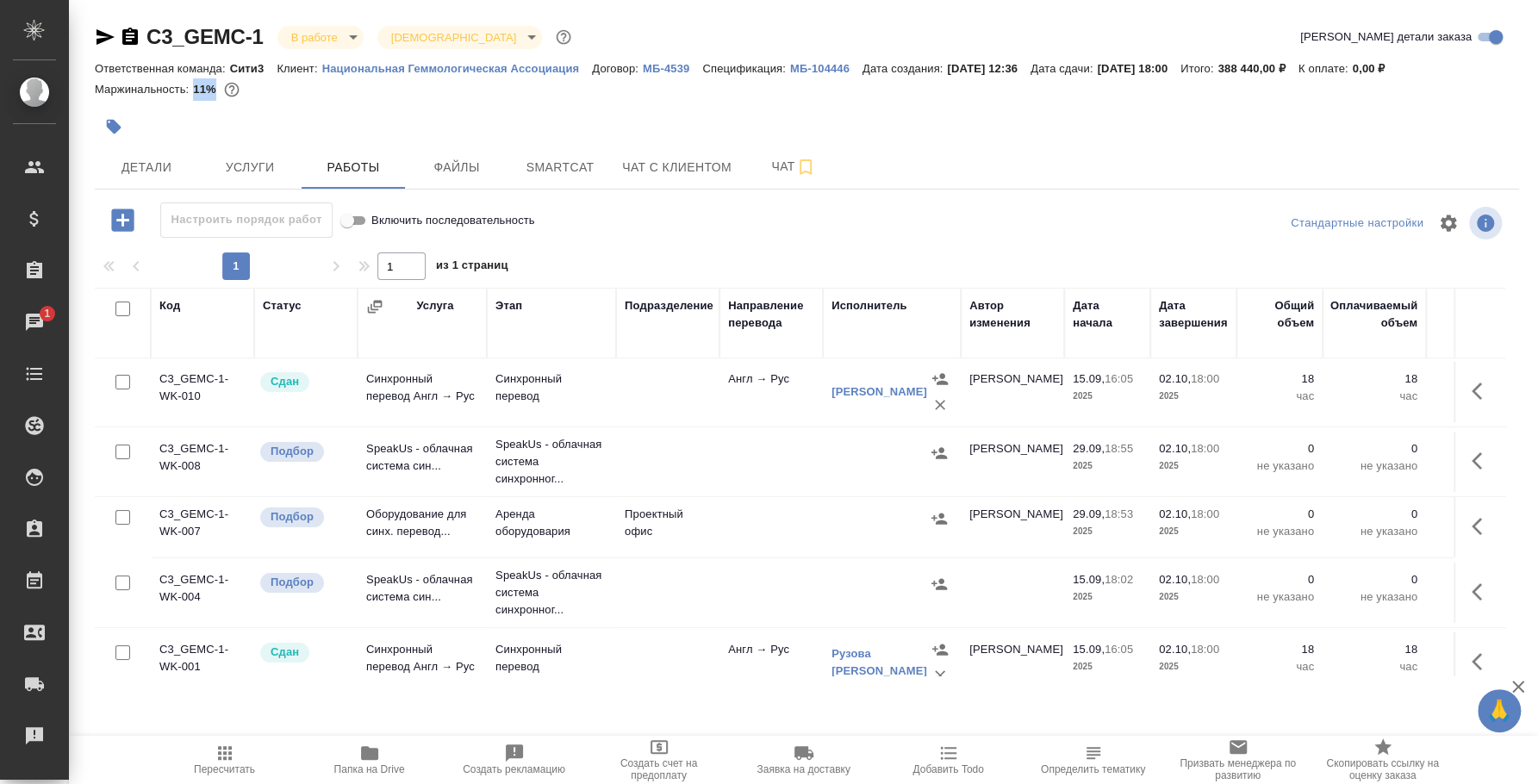
click at [213, 92] on p "11%" at bounding box center [207, 89] width 27 height 13
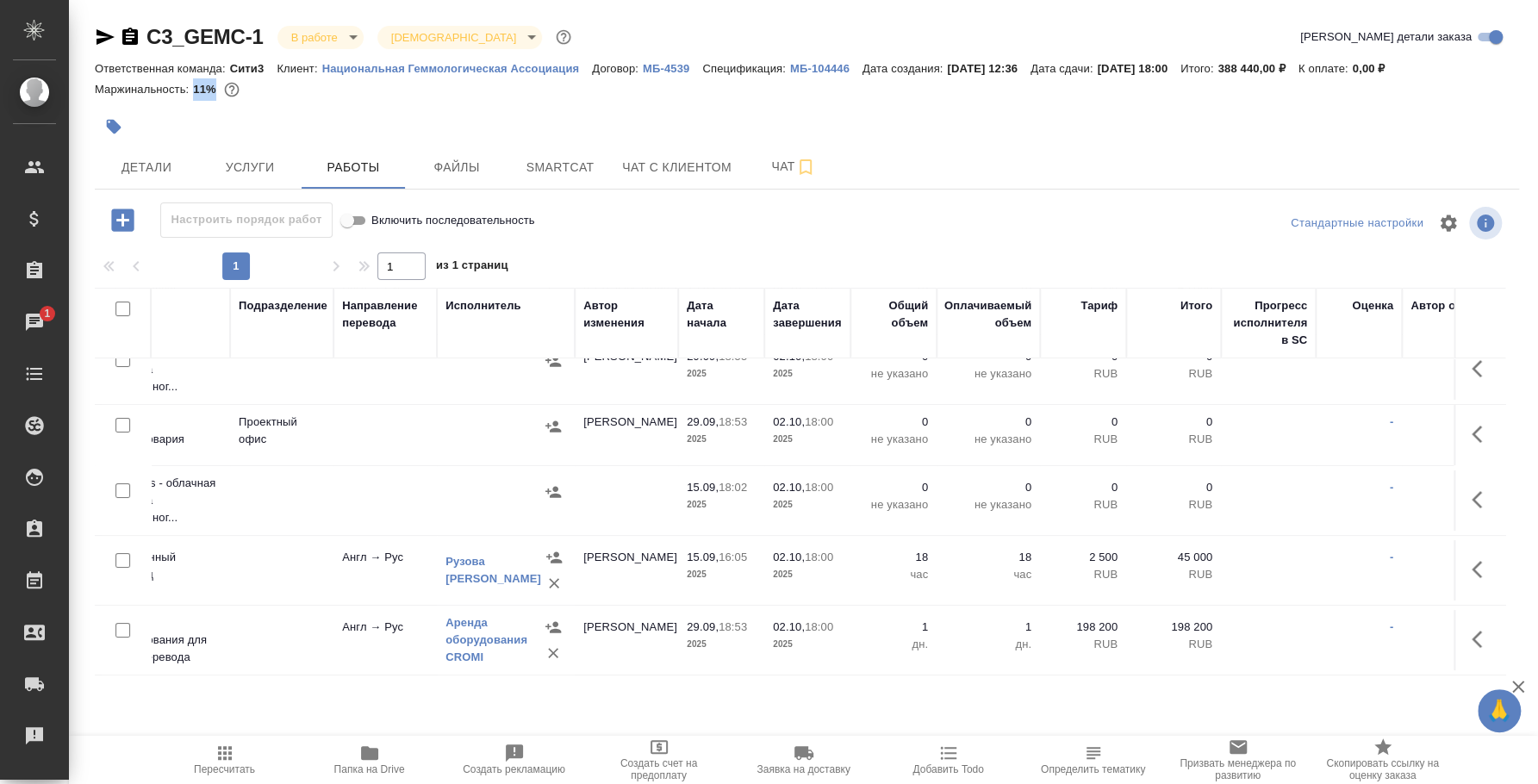
scroll to position [109, 0]
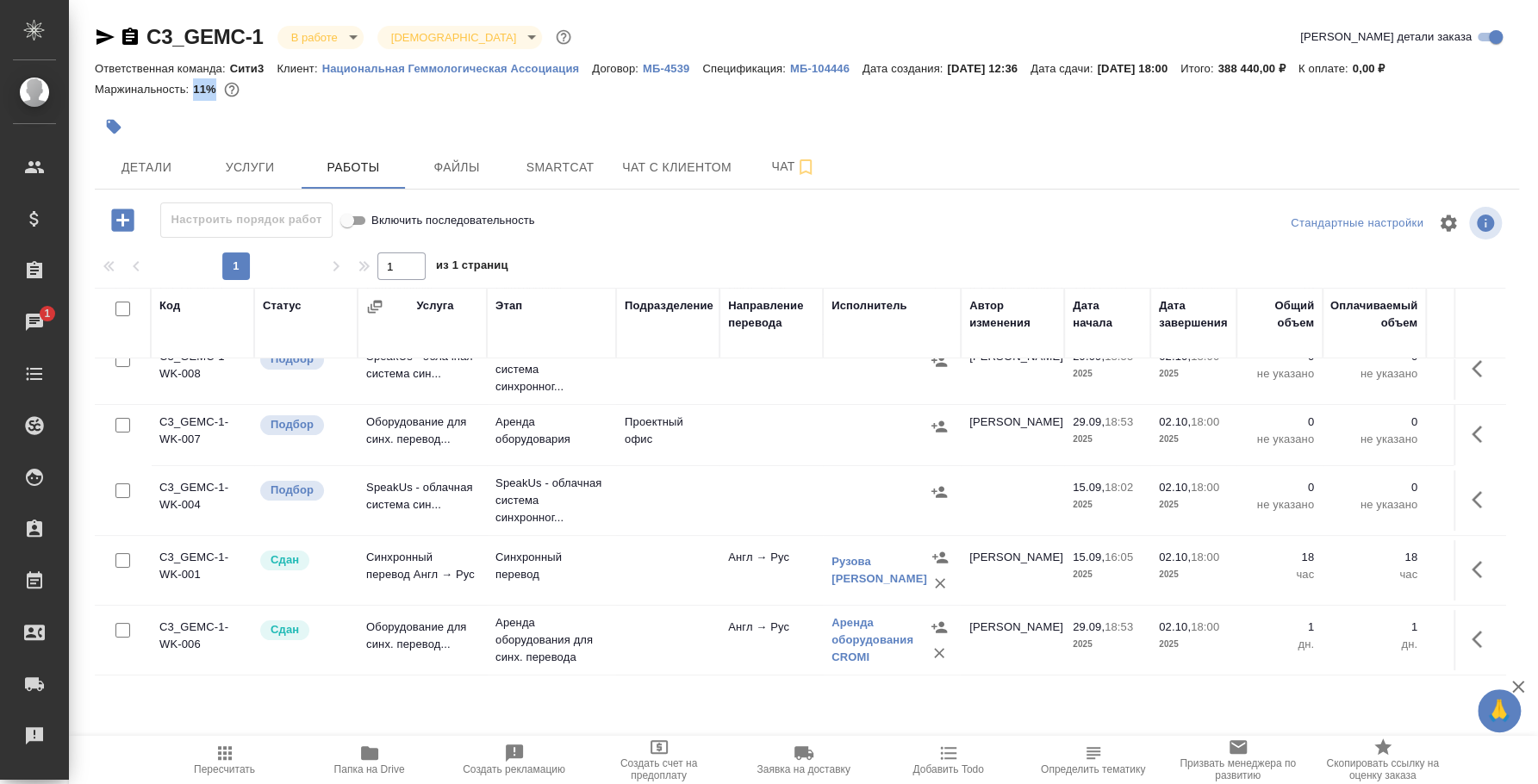
click at [118, 483] on input "checkbox" at bounding box center [122, 490] width 15 height 15
checkbox input "true"
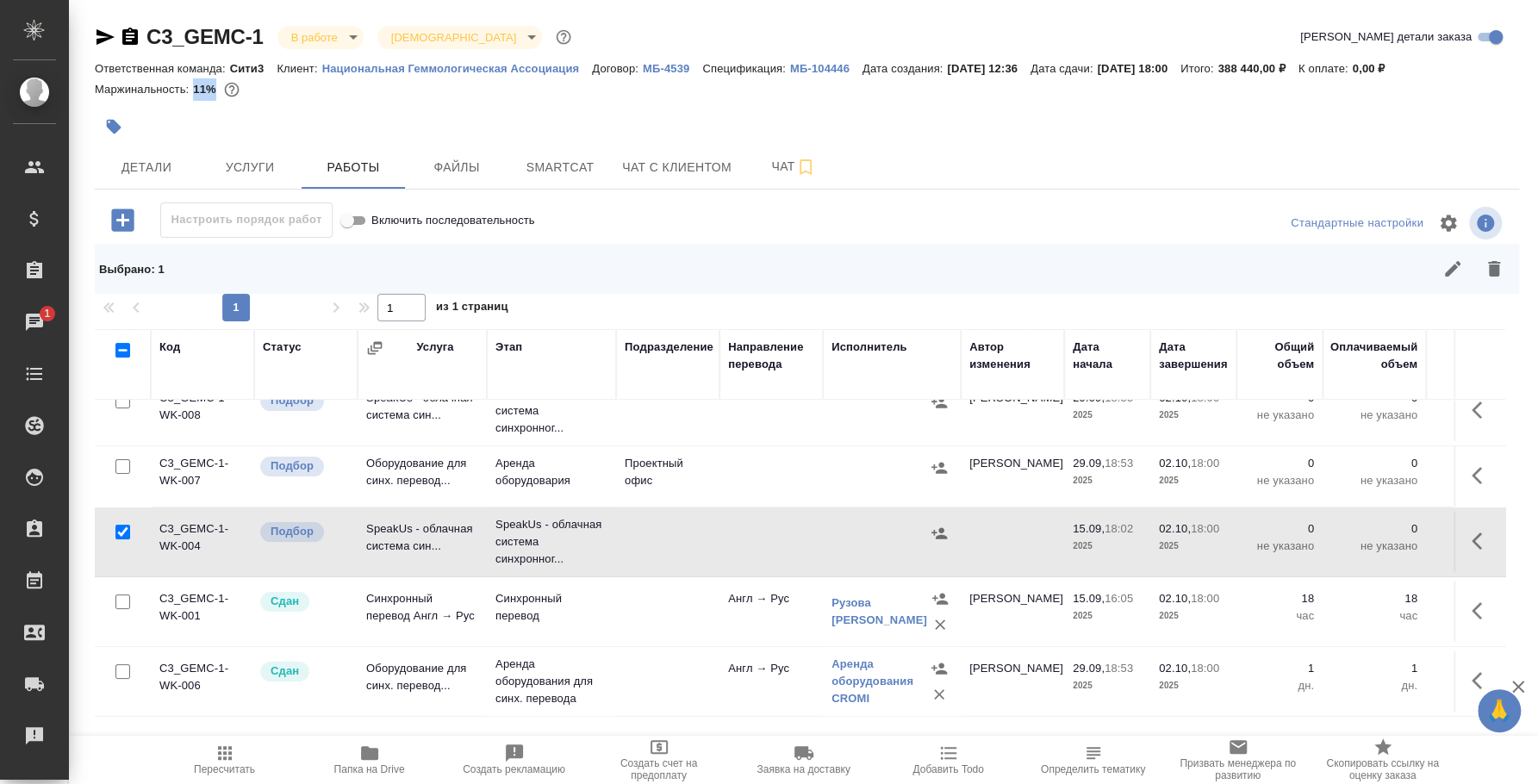
click at [116, 459] on input "checkbox" at bounding box center [122, 466] width 15 height 15
checkbox input "true"
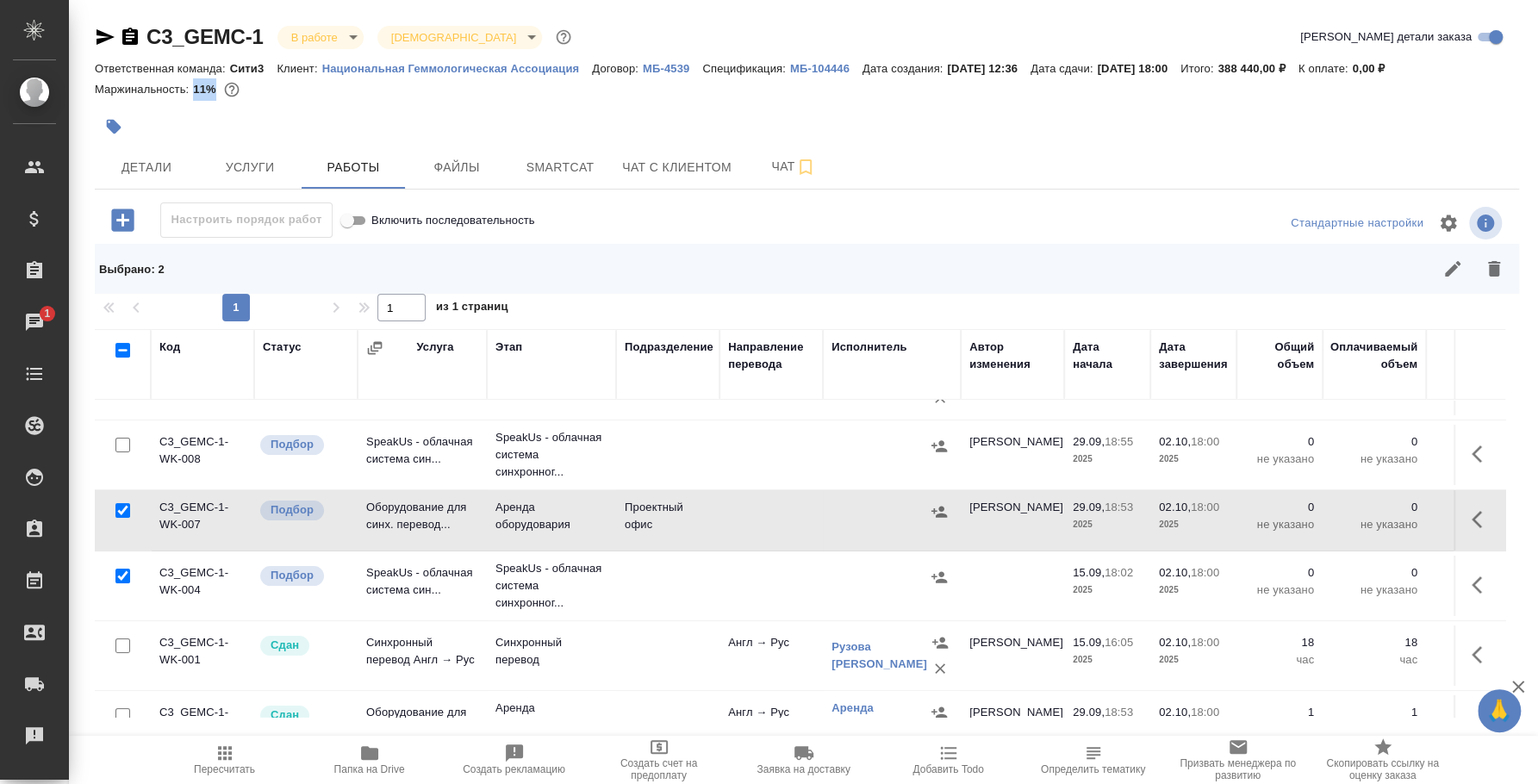
scroll to position [0, 0]
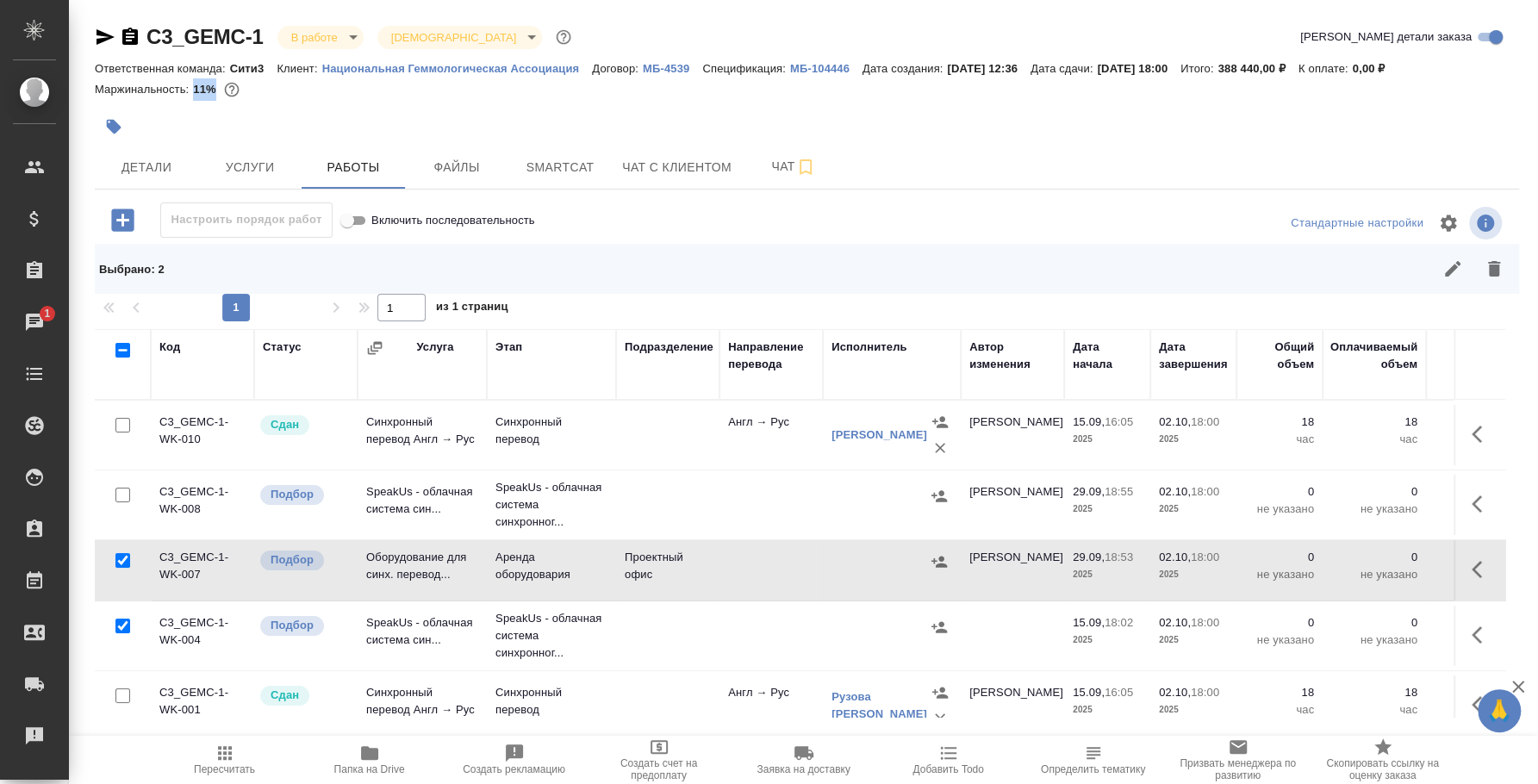
click at [124, 490] on input "checkbox" at bounding box center [122, 495] width 15 height 15
checkbox input "true"
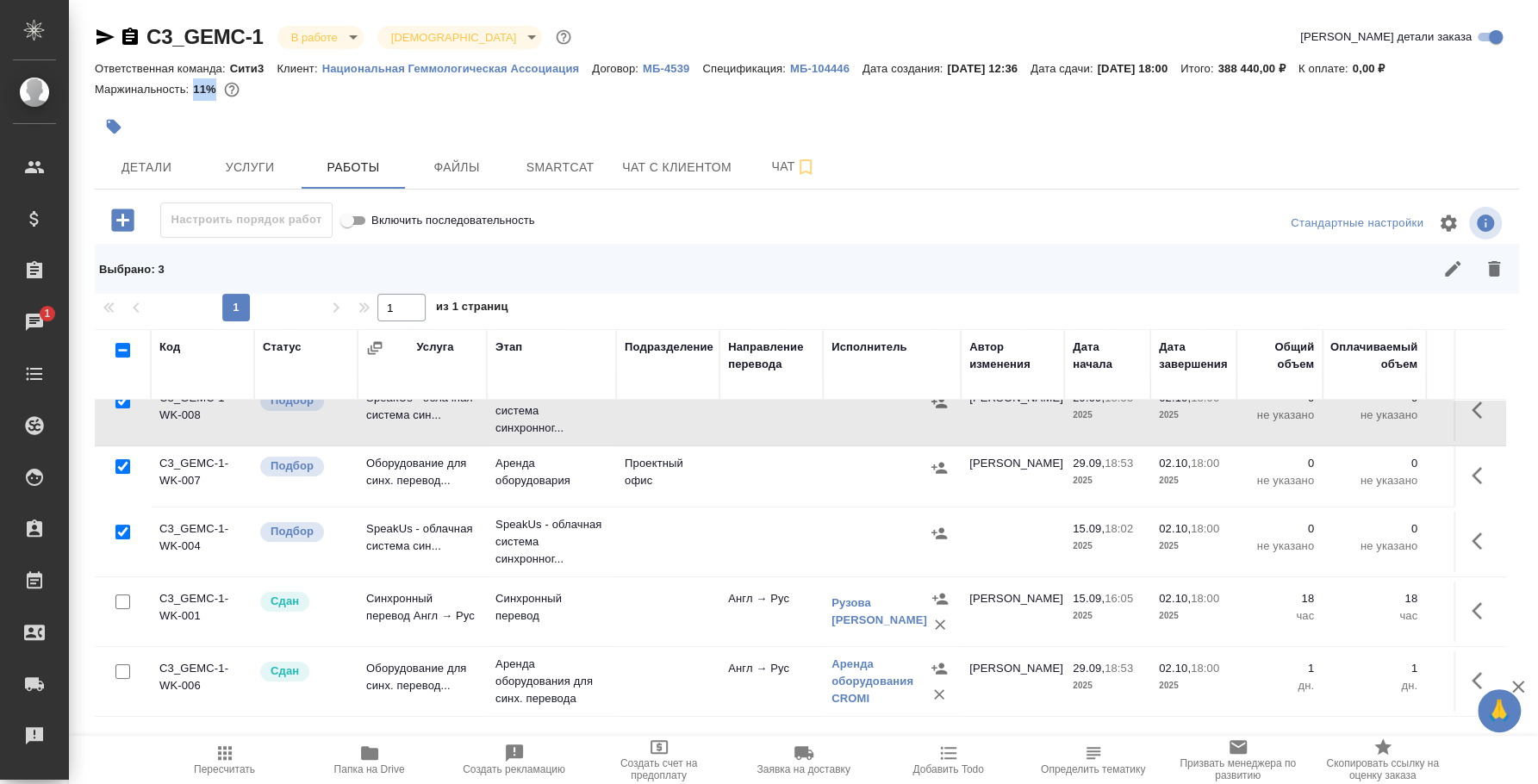
scroll to position [109, 0]
click at [1498, 275] on icon "button" at bounding box center [1494, 268] width 20 height 20
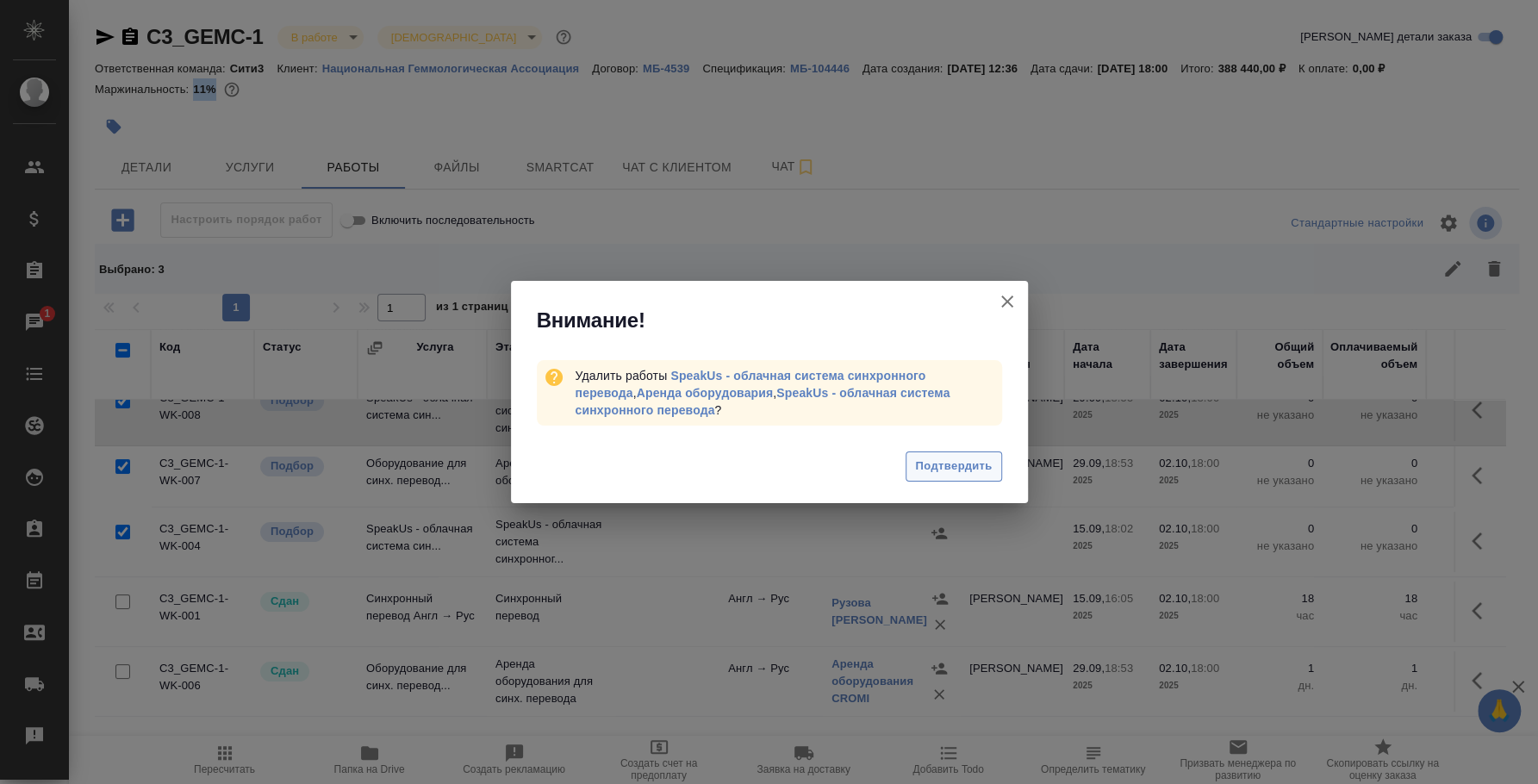
click at [984, 463] on span "Подтвердить" at bounding box center [953, 466] width 76 height 20
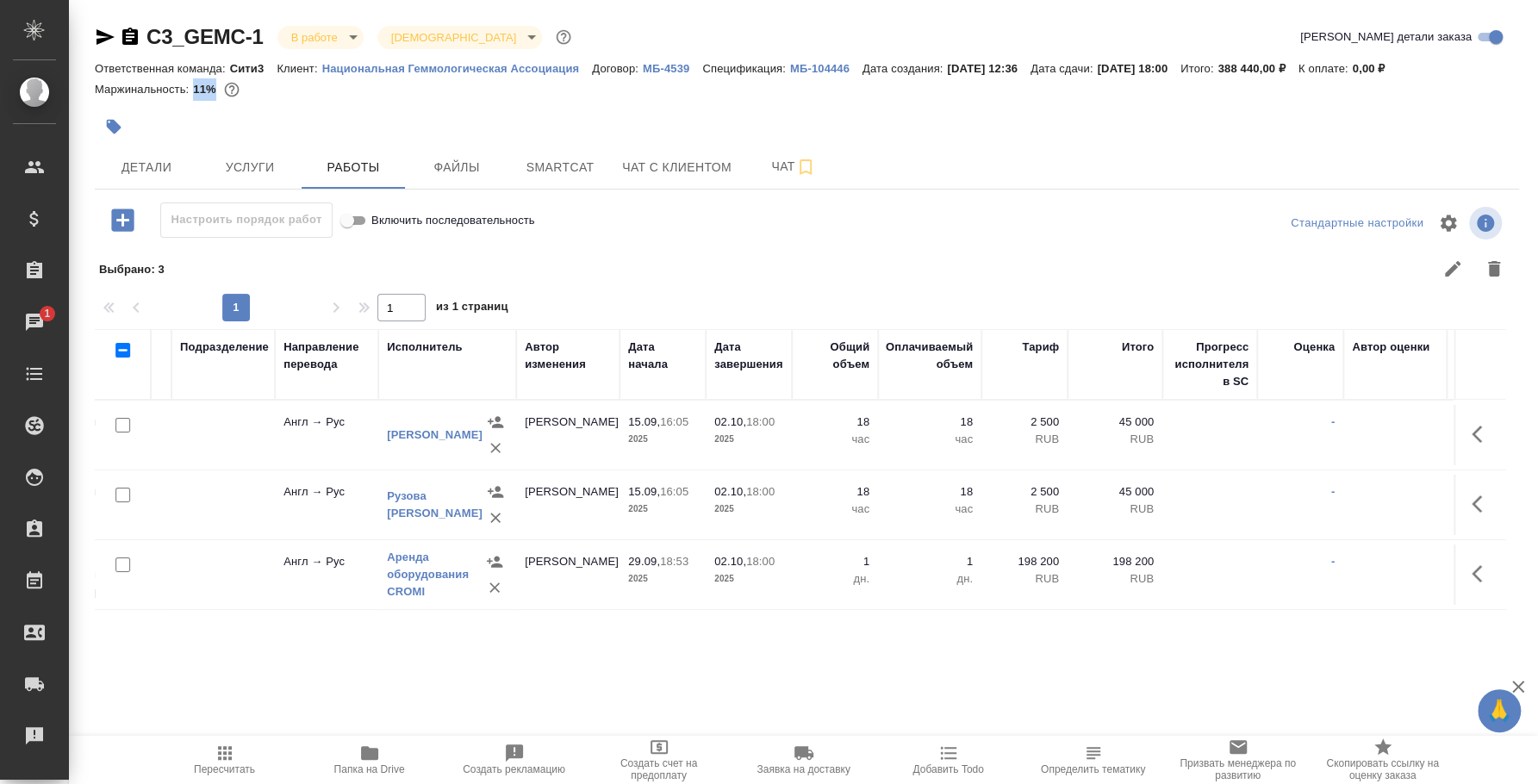
scroll to position [0, 451]
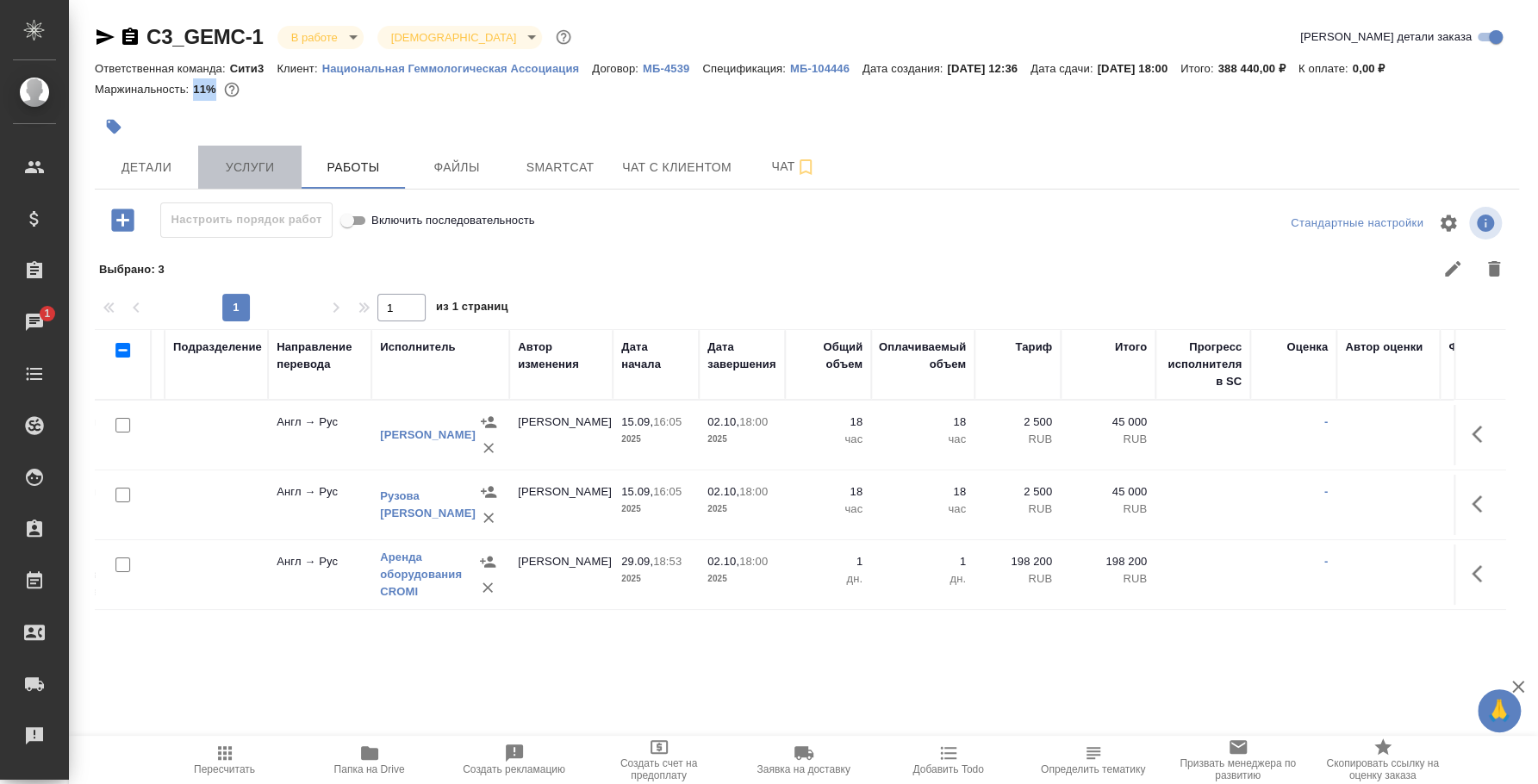
click at [267, 174] on span "Услуги" at bounding box center [249, 168] width 82 height 21
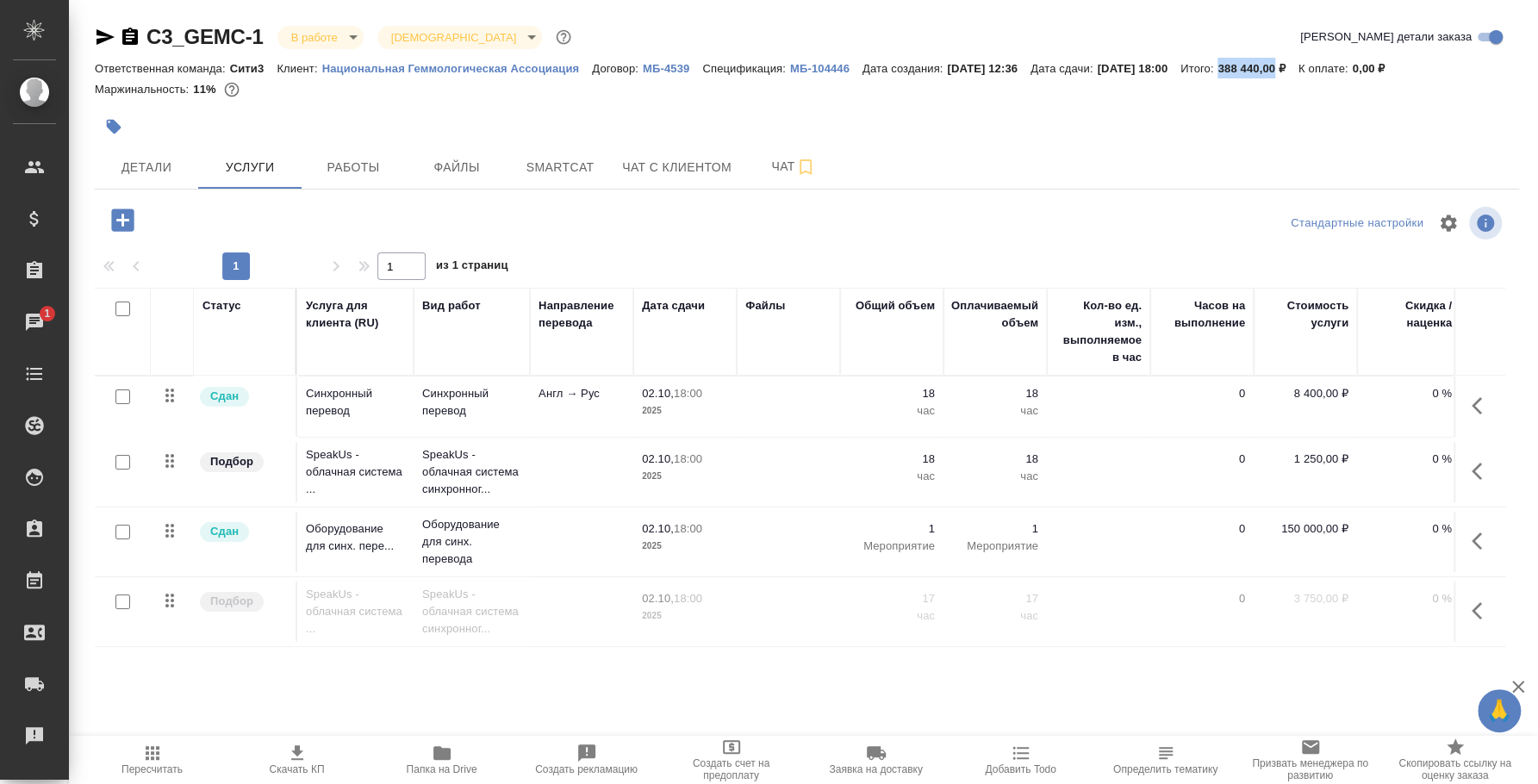
drag, startPoint x: 1264, startPoint y: 72, endPoint x: 1317, endPoint y: 74, distance: 53.0
click at [1298, 74] on p "388 440,00 ₽" at bounding box center [1258, 68] width 80 height 13
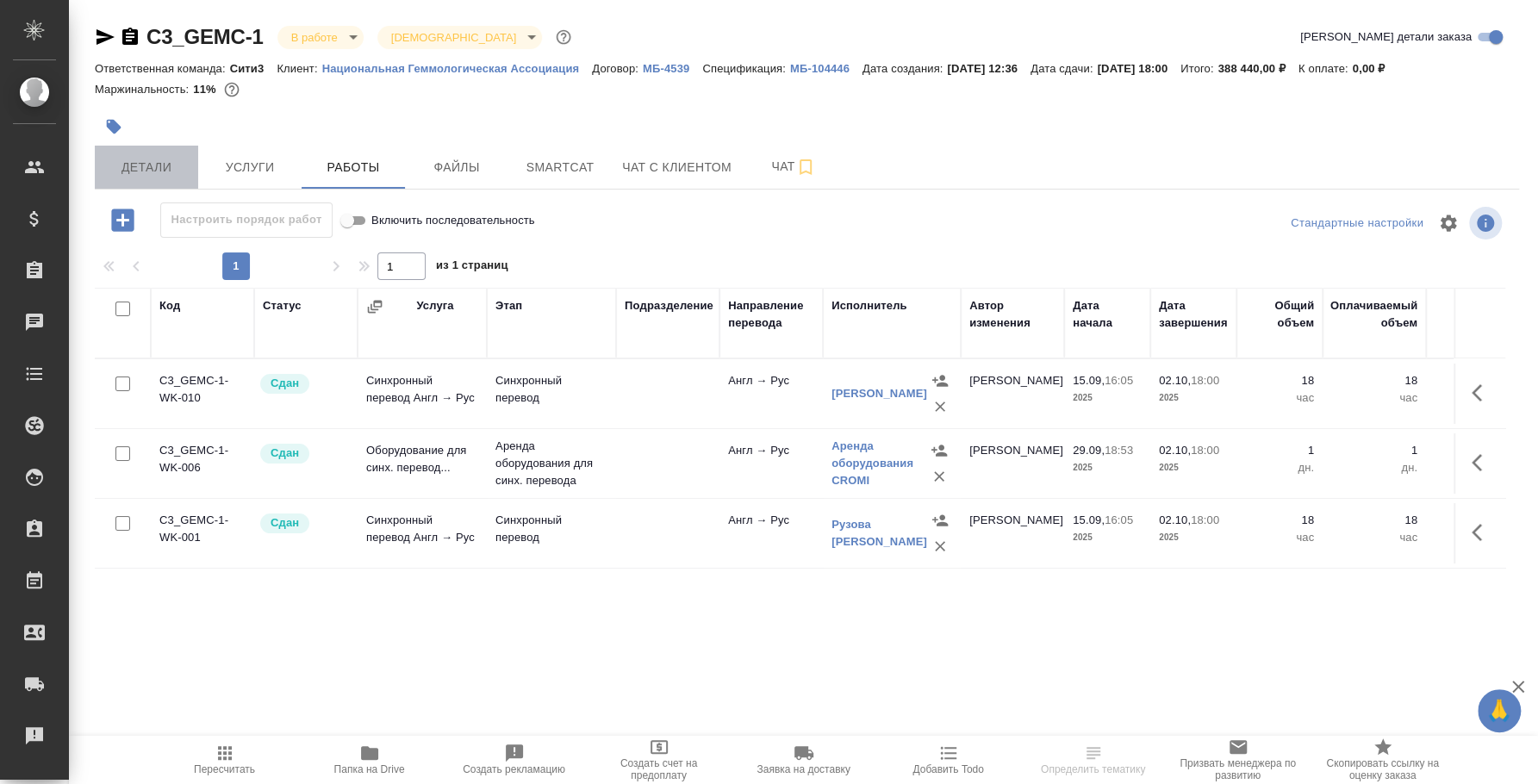
click at [147, 182] on button "Детали" at bounding box center [146, 167] width 104 height 43
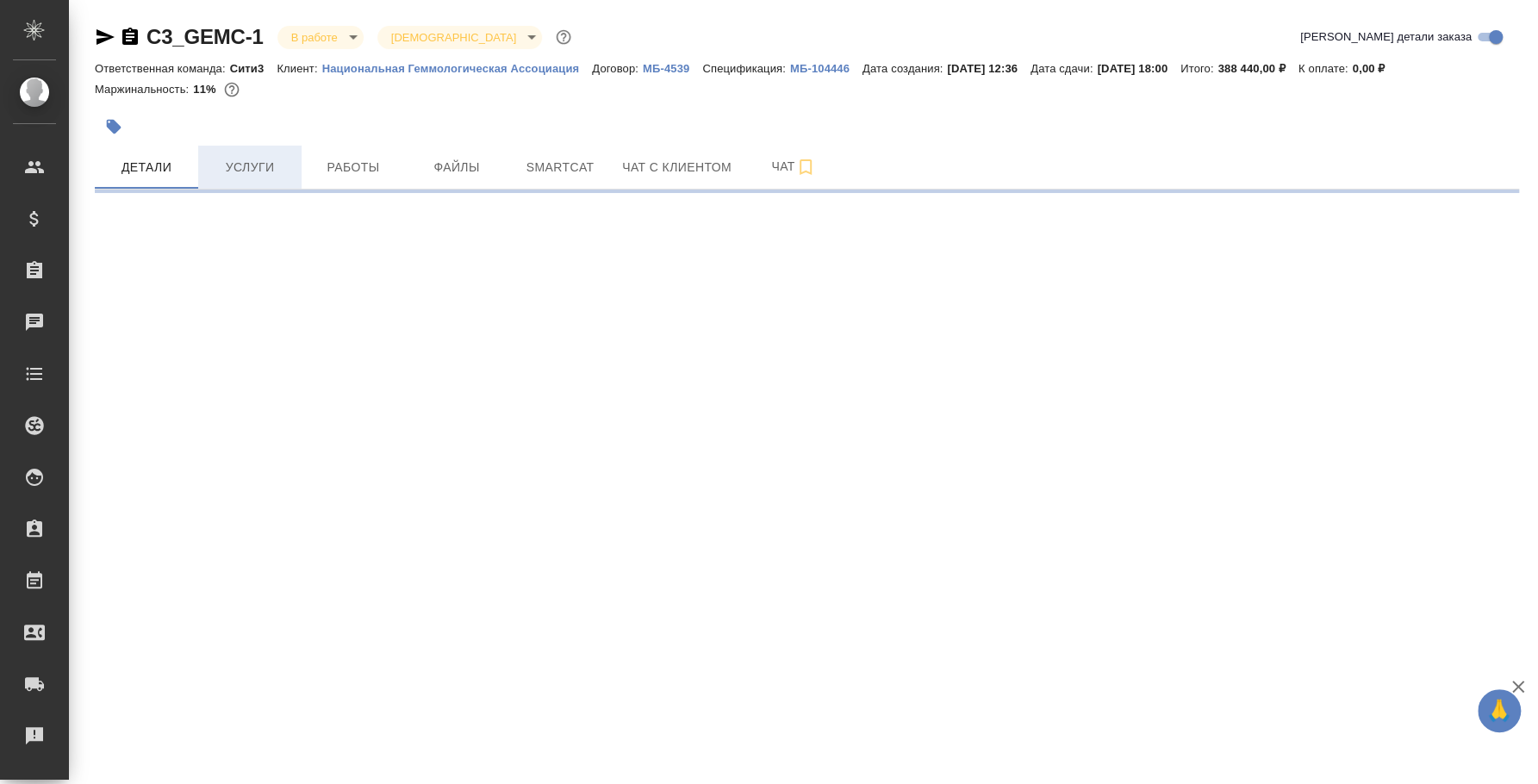
select select "RU"
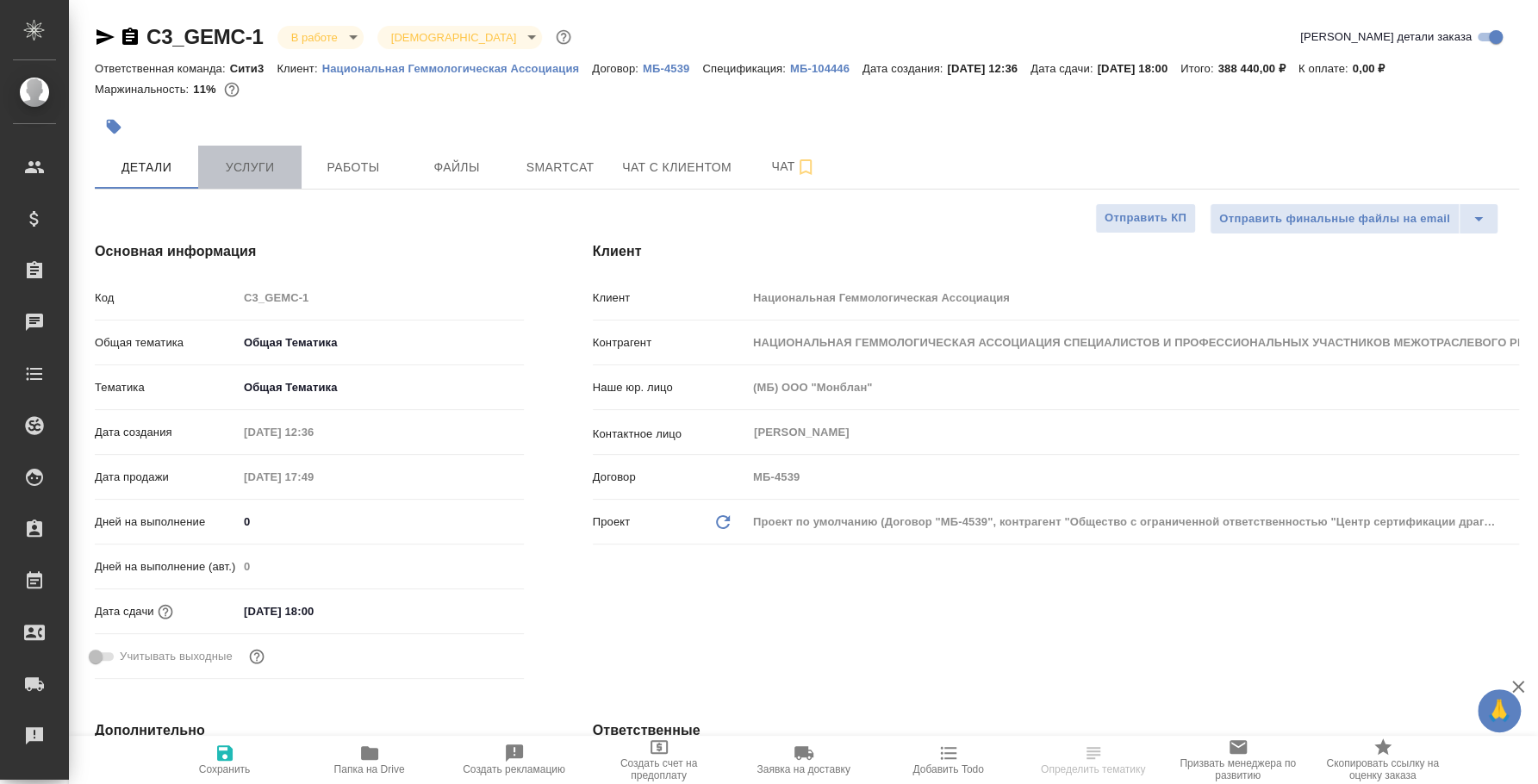
click at [239, 177] on span "Услуги" at bounding box center [249, 168] width 82 height 21
type textarea "x"
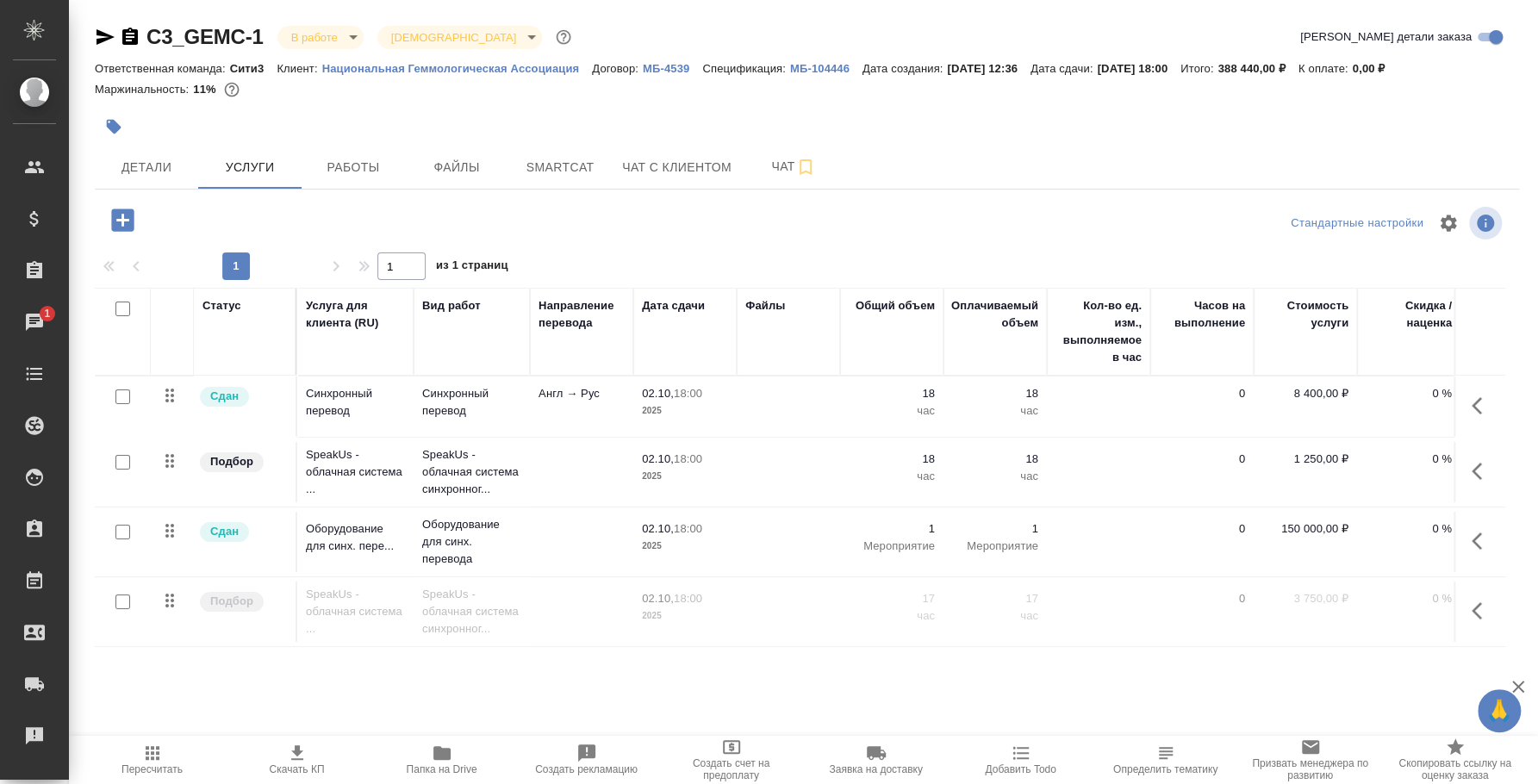
scroll to position [0, 230]
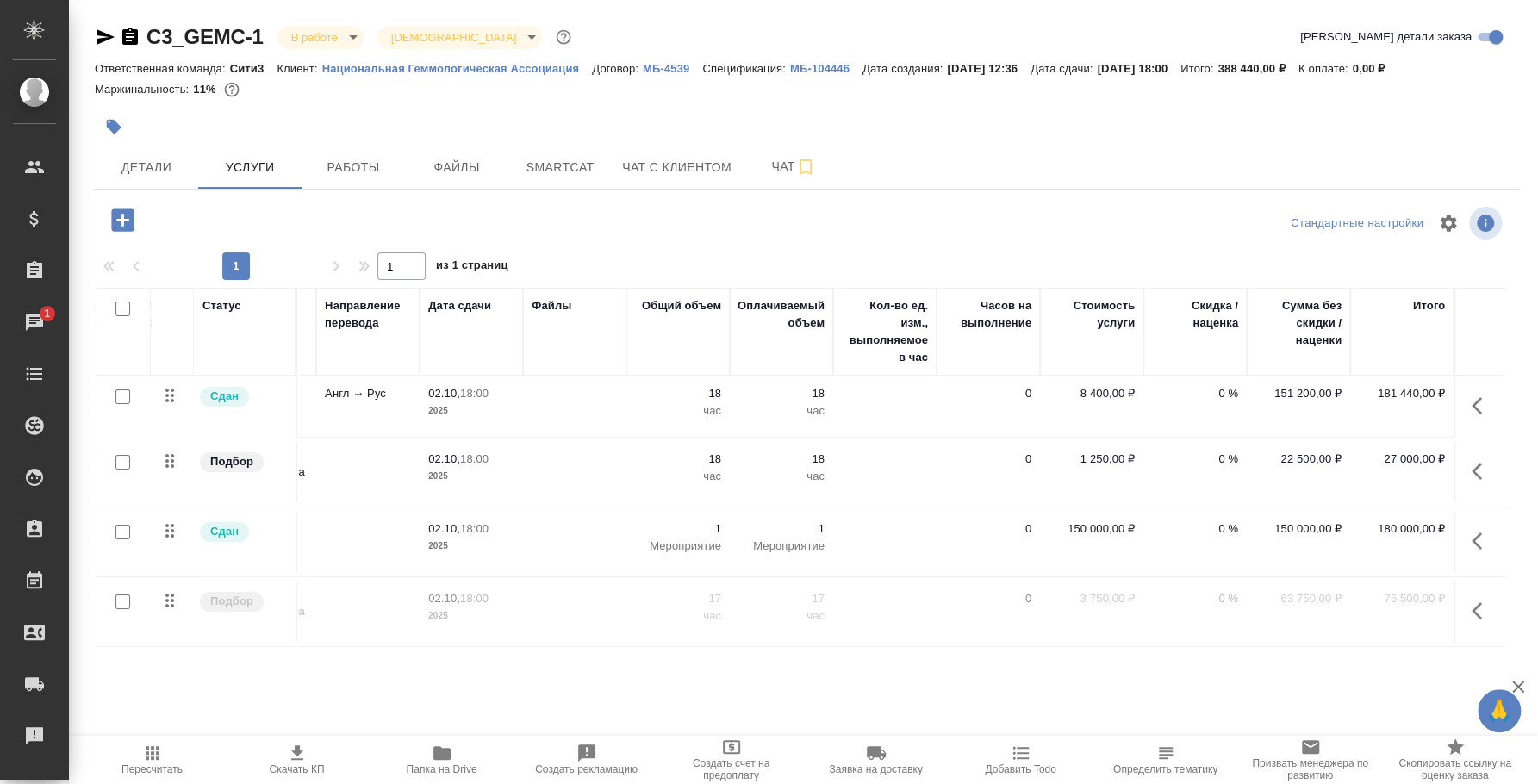
click at [343, 26] on div "В работе inProgress" at bounding box center [320, 37] width 86 height 23
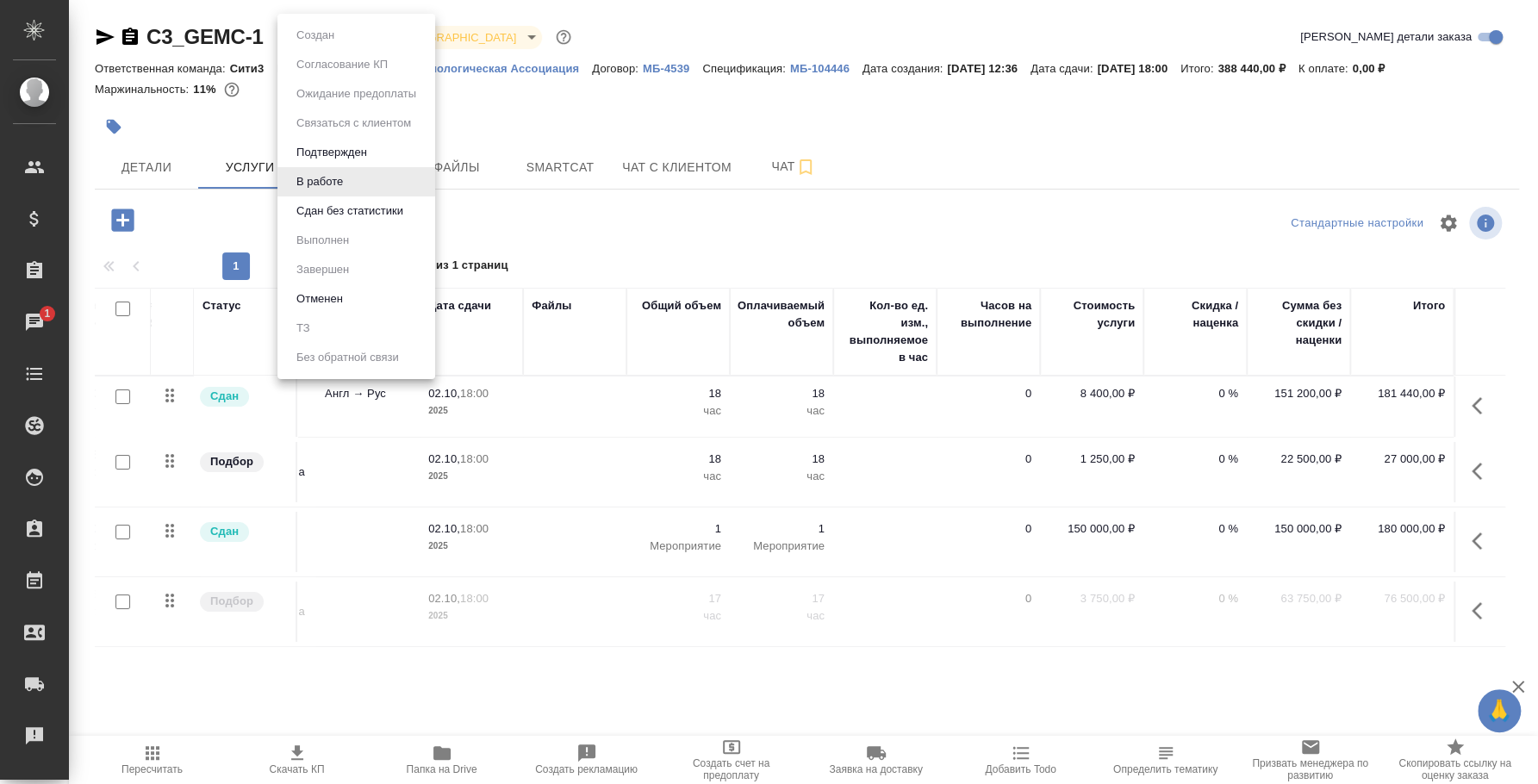
click at [344, 29] on body "🙏 .cls-1 fill:#fff; AWATERA [PERSON_NAME] Спецификации Заказы 1 Чаты Todo Проек…" at bounding box center [769, 392] width 1538 height 784
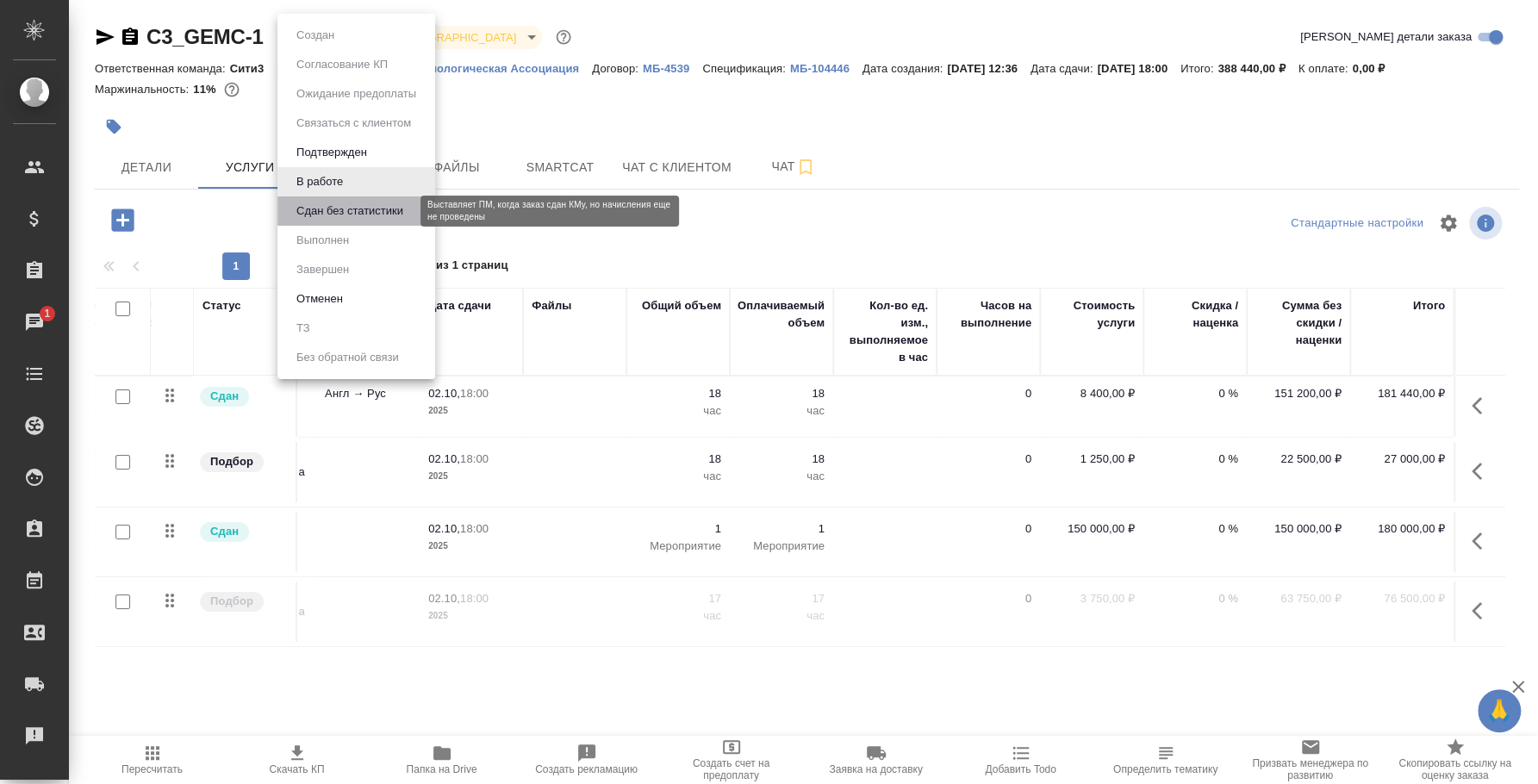
click at [330, 220] on button "Сдан без статистики" at bounding box center [349, 210] width 117 height 19
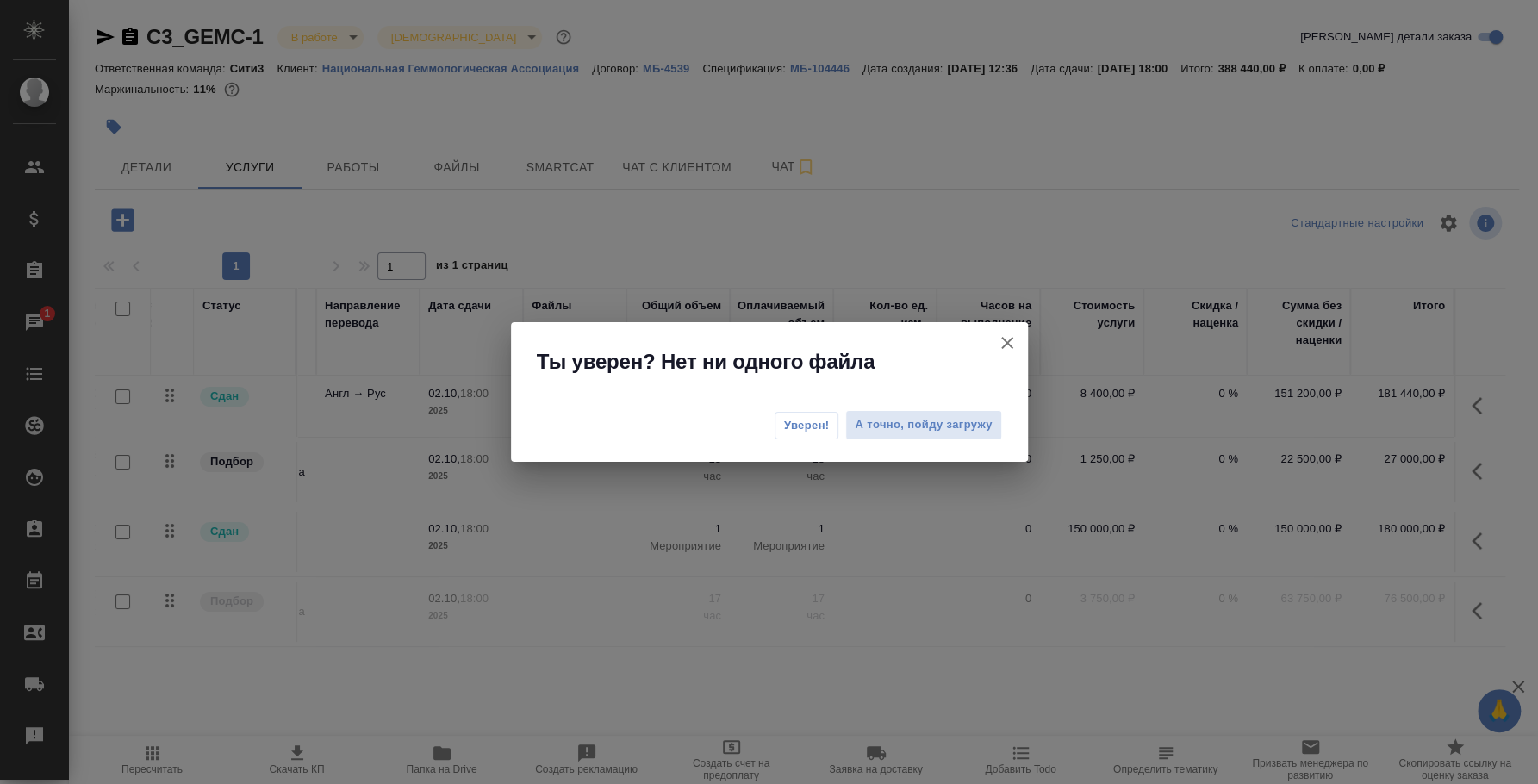
click at [801, 436] on button "Уверен!" at bounding box center [806, 425] width 65 height 27
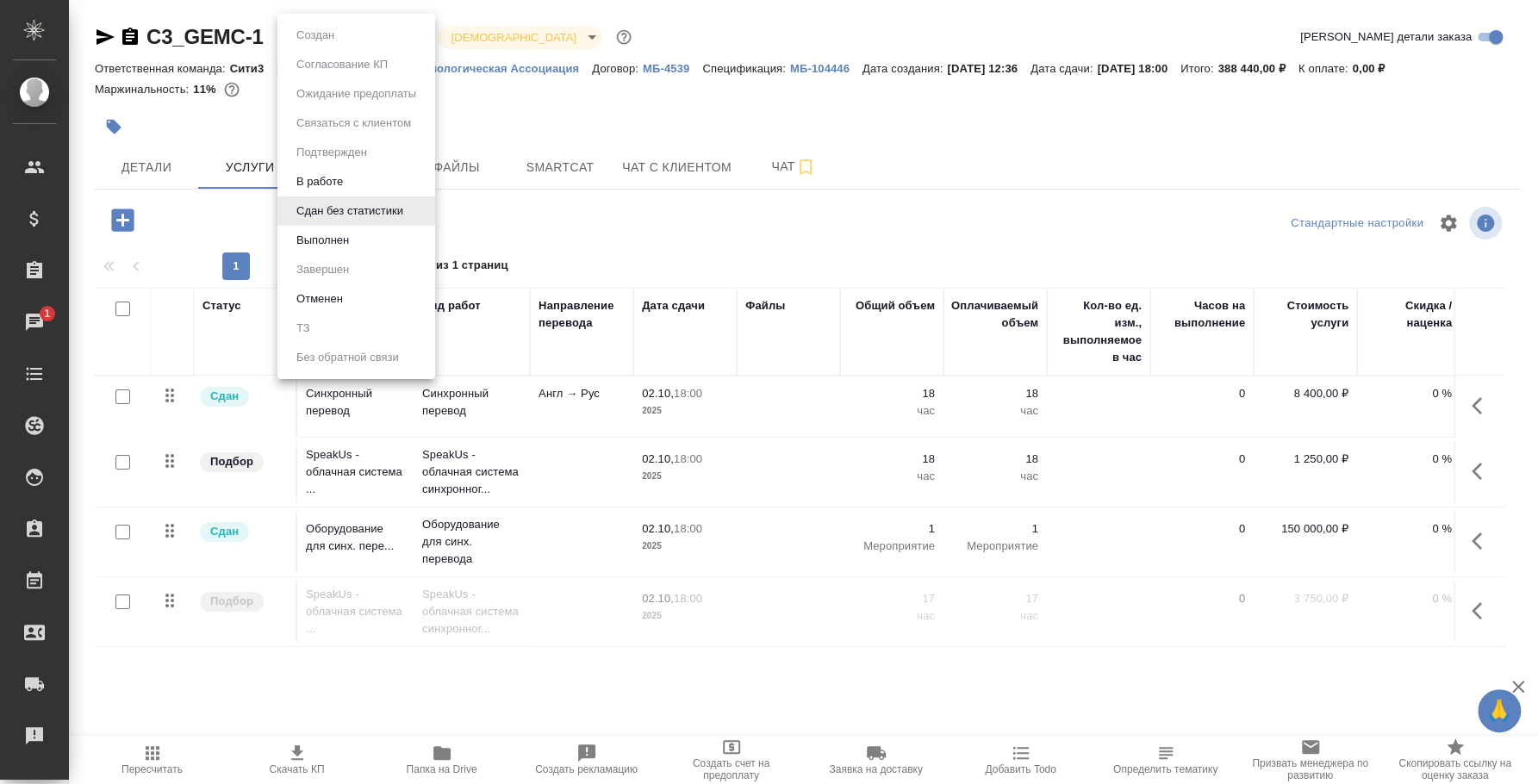
click at [404, 33] on body "🙏 .cls-1 fill:#fff; AWATERA [PERSON_NAME] Спецификации Заказы 1 Чаты Todo Проек…" at bounding box center [769, 392] width 1538 height 784
click at [379, 230] on li "Выполнен" at bounding box center [357, 240] width 158 height 29
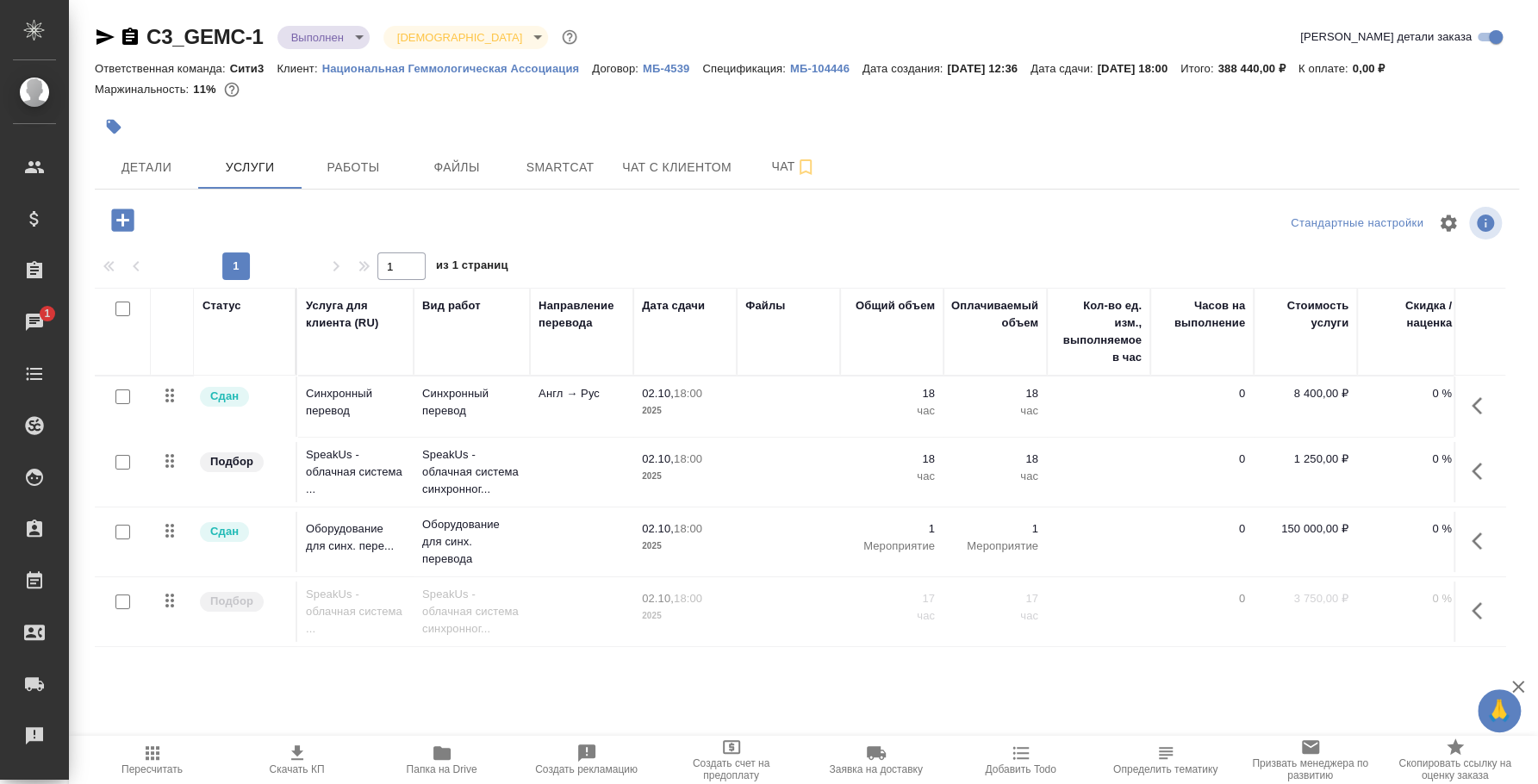
scroll to position [0, 0]
click at [357, 161] on span "Работы" at bounding box center [353, 168] width 82 height 21
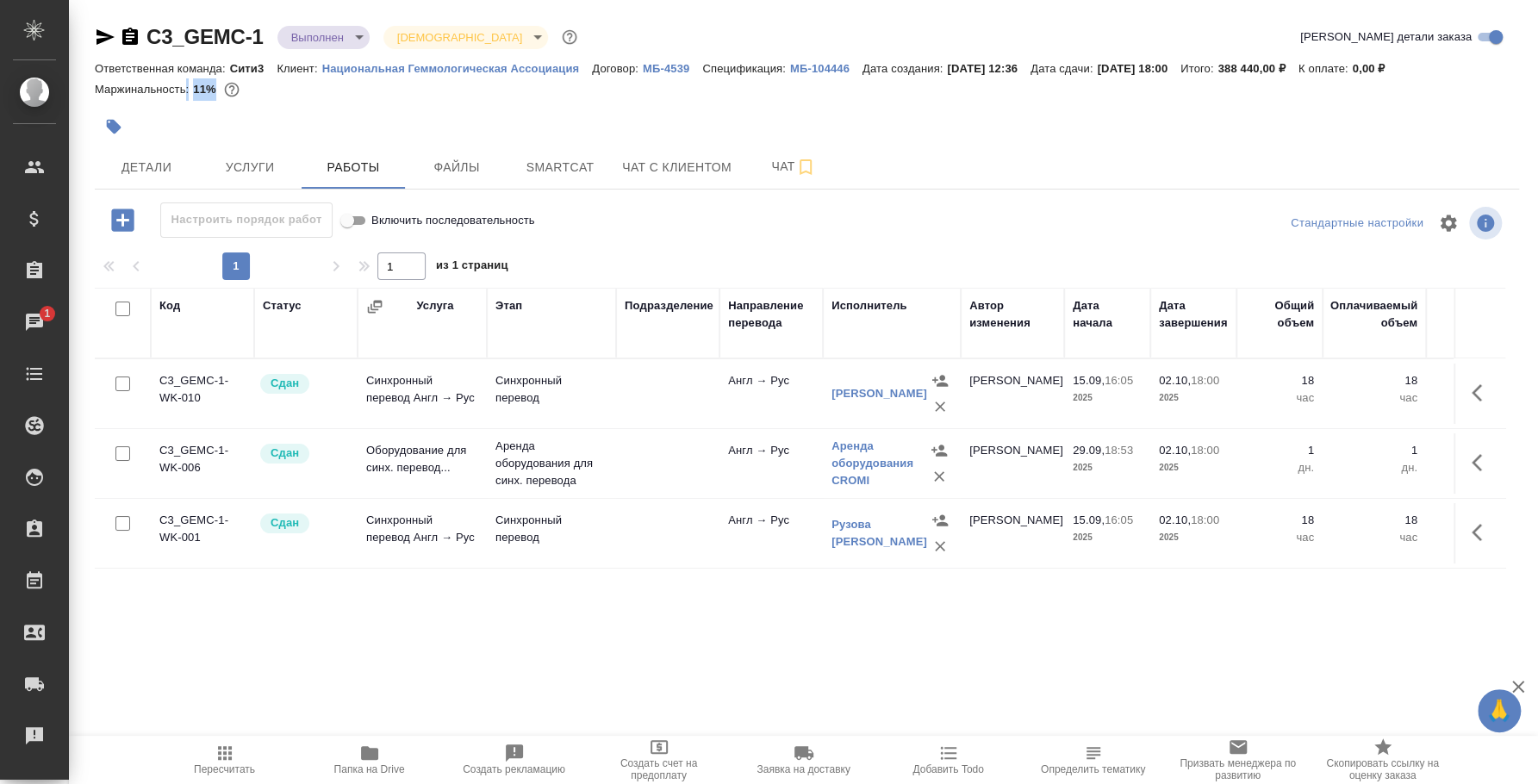
drag, startPoint x: 184, startPoint y: 84, endPoint x: 216, endPoint y: 95, distance: 33.8
click at [216, 95] on div "Маржинальность: 11%" at bounding box center [807, 89] width 1424 height 22
click at [328, 119] on div at bounding box center [569, 126] width 950 height 38
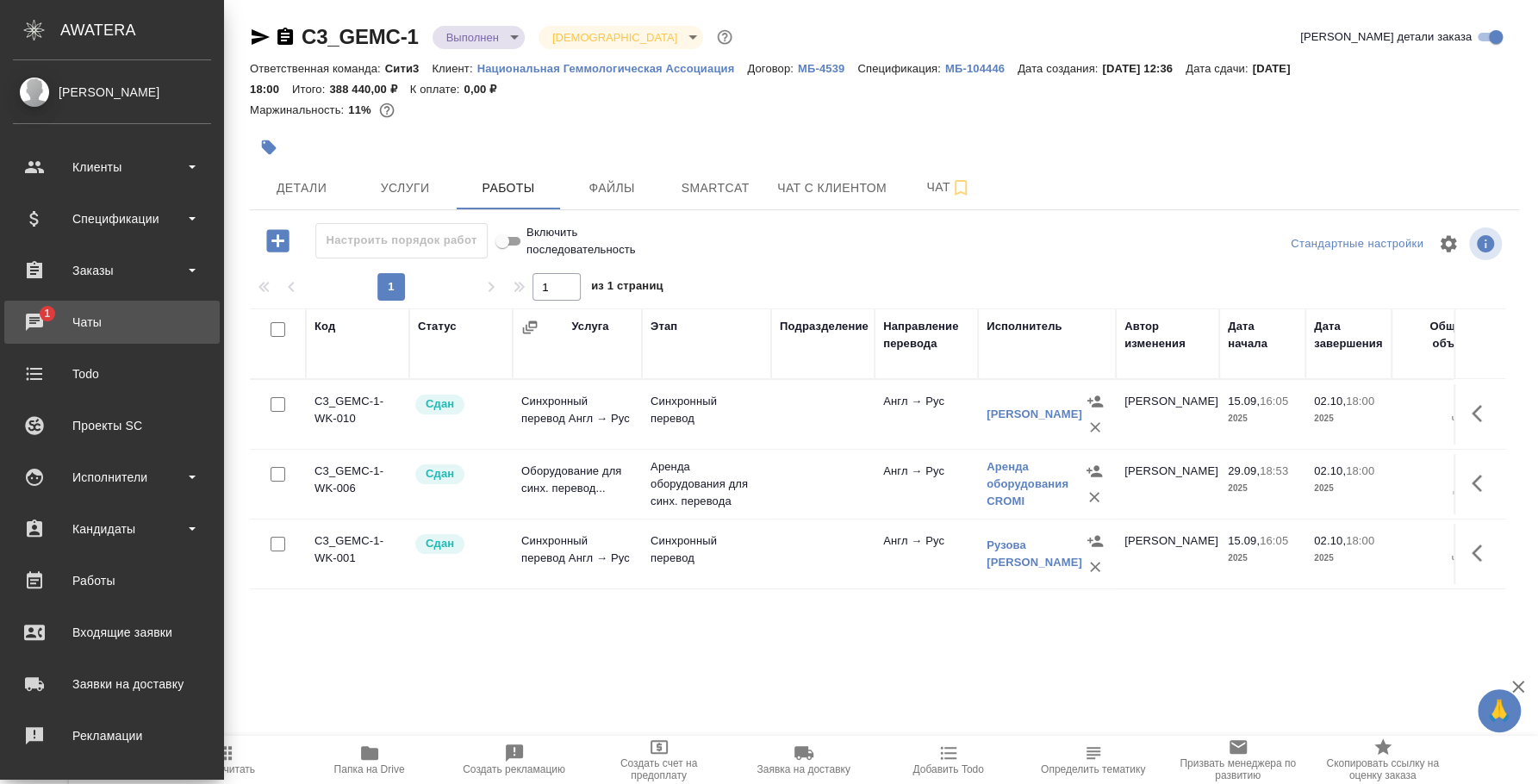
click at [43, 328] on div "Чаты" at bounding box center [112, 322] width 198 height 26
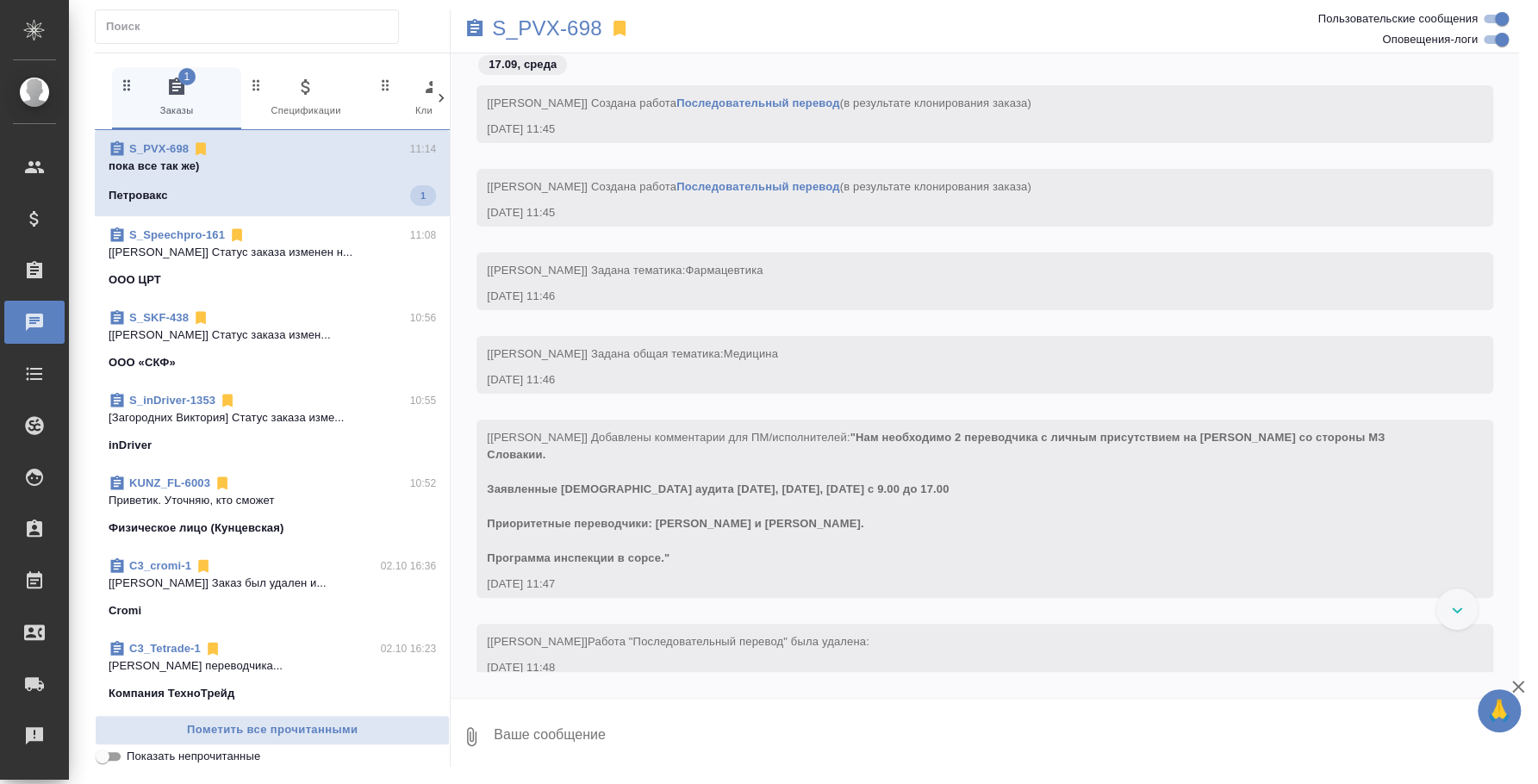
scroll to position [3980, 0]
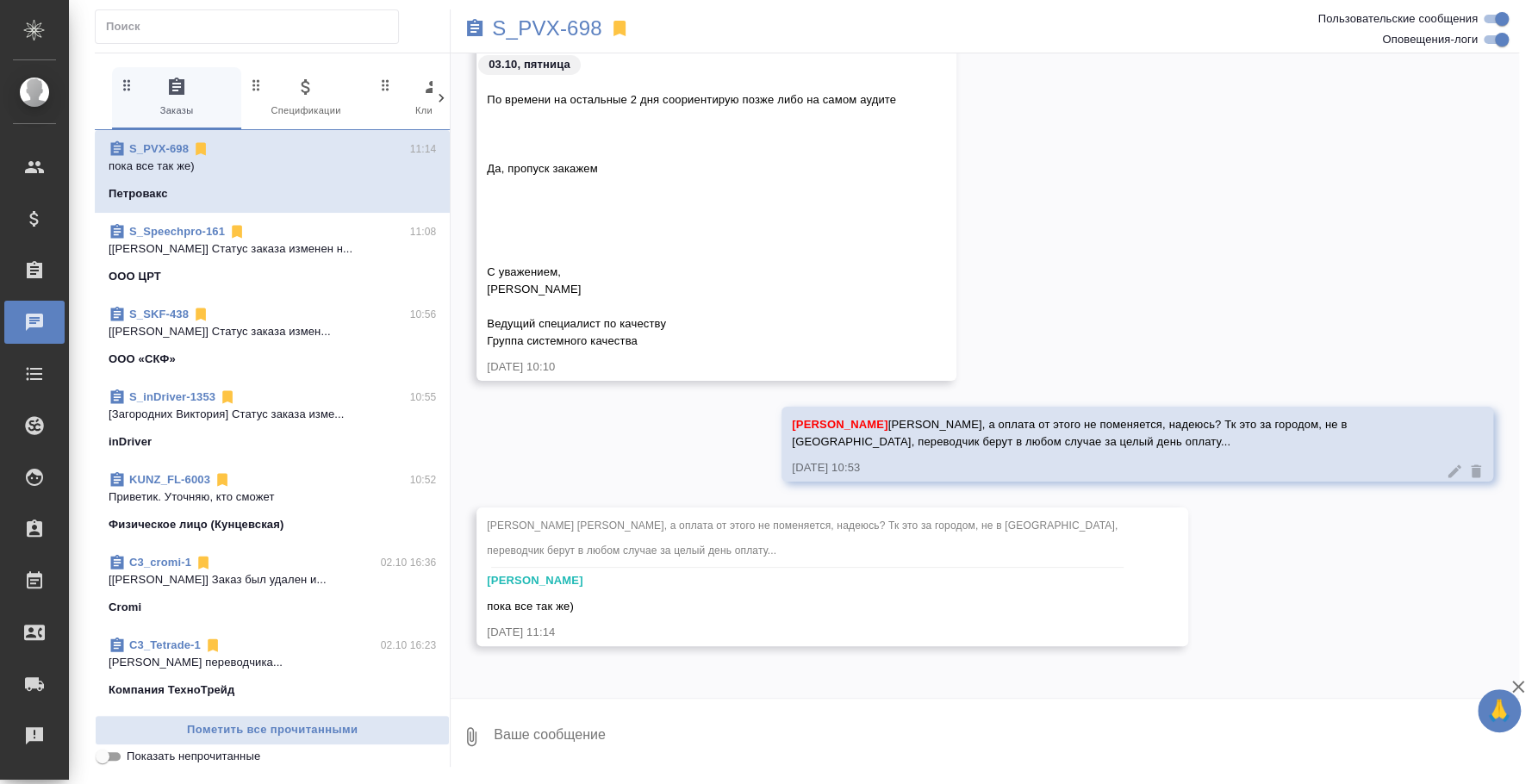
click at [820, 712] on textarea at bounding box center [1006, 737] width 1027 height 59
type textarea "Хорошо, надеюсь, что изменений не будет)"
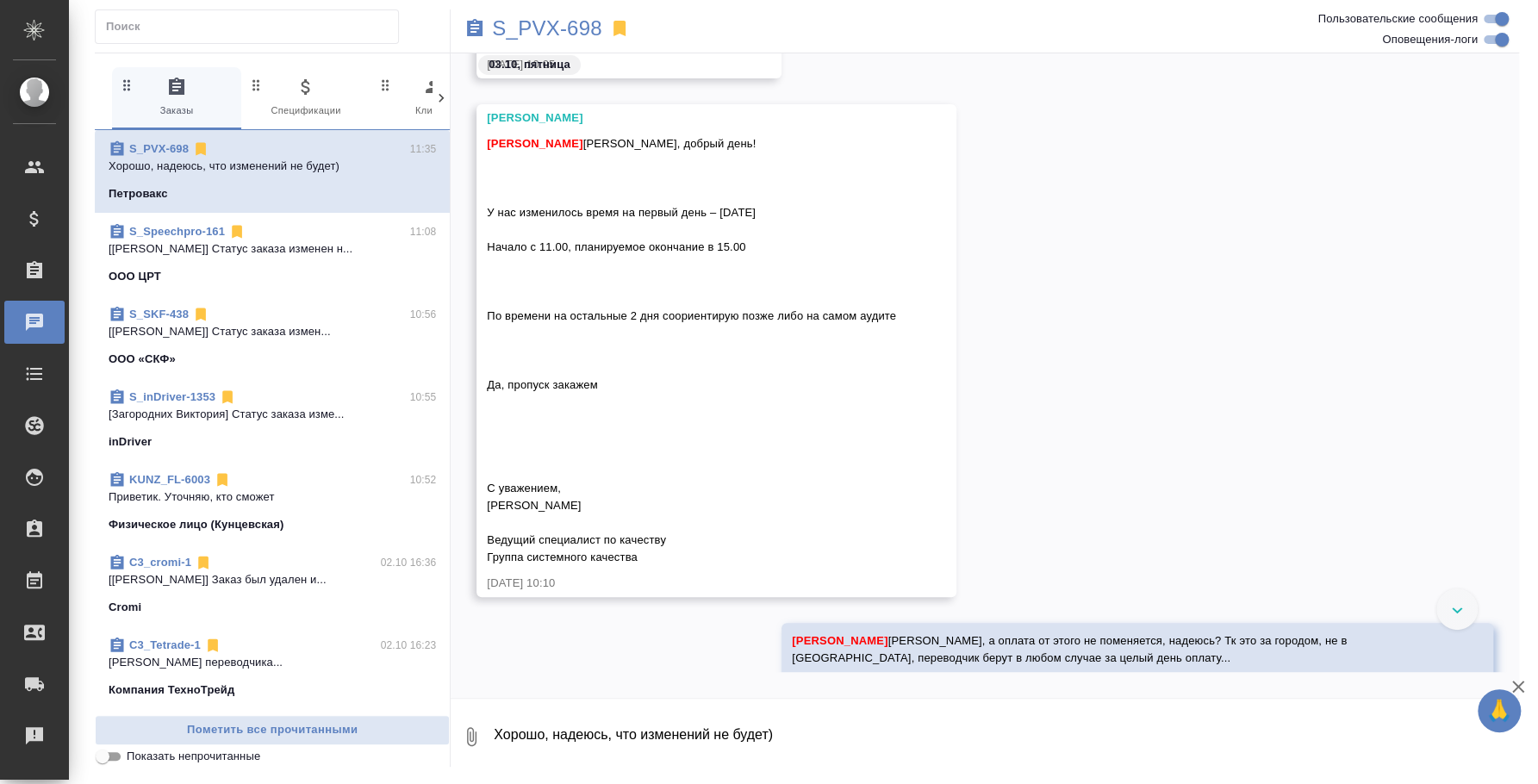
scroll to position [3741, 0]
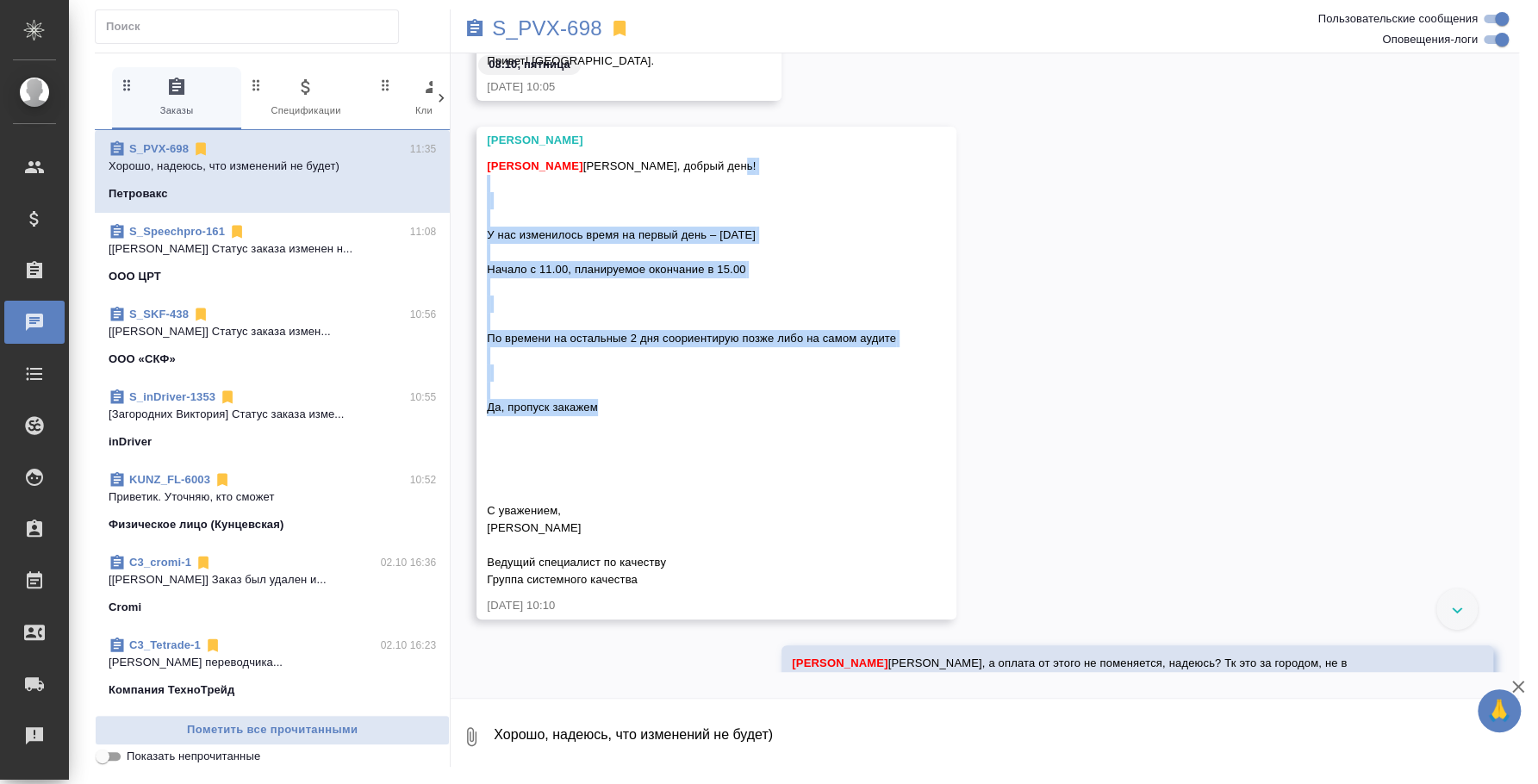
drag, startPoint x: 489, startPoint y: 228, endPoint x: 650, endPoint y: 439, distance: 265.4
click at [650, 439] on div "Федотова Ирина Ольга, добрый день! У нас изменилось время на первый день – 06.1…" at bounding box center [691, 371] width 409 height 435
copy span "У нас изменилось время на первый день – 06.10.2025 Начало с 11.00, планируемое …"
click at [535, 31] on p "S_PVX-698" at bounding box center [546, 27] width 109 height 17
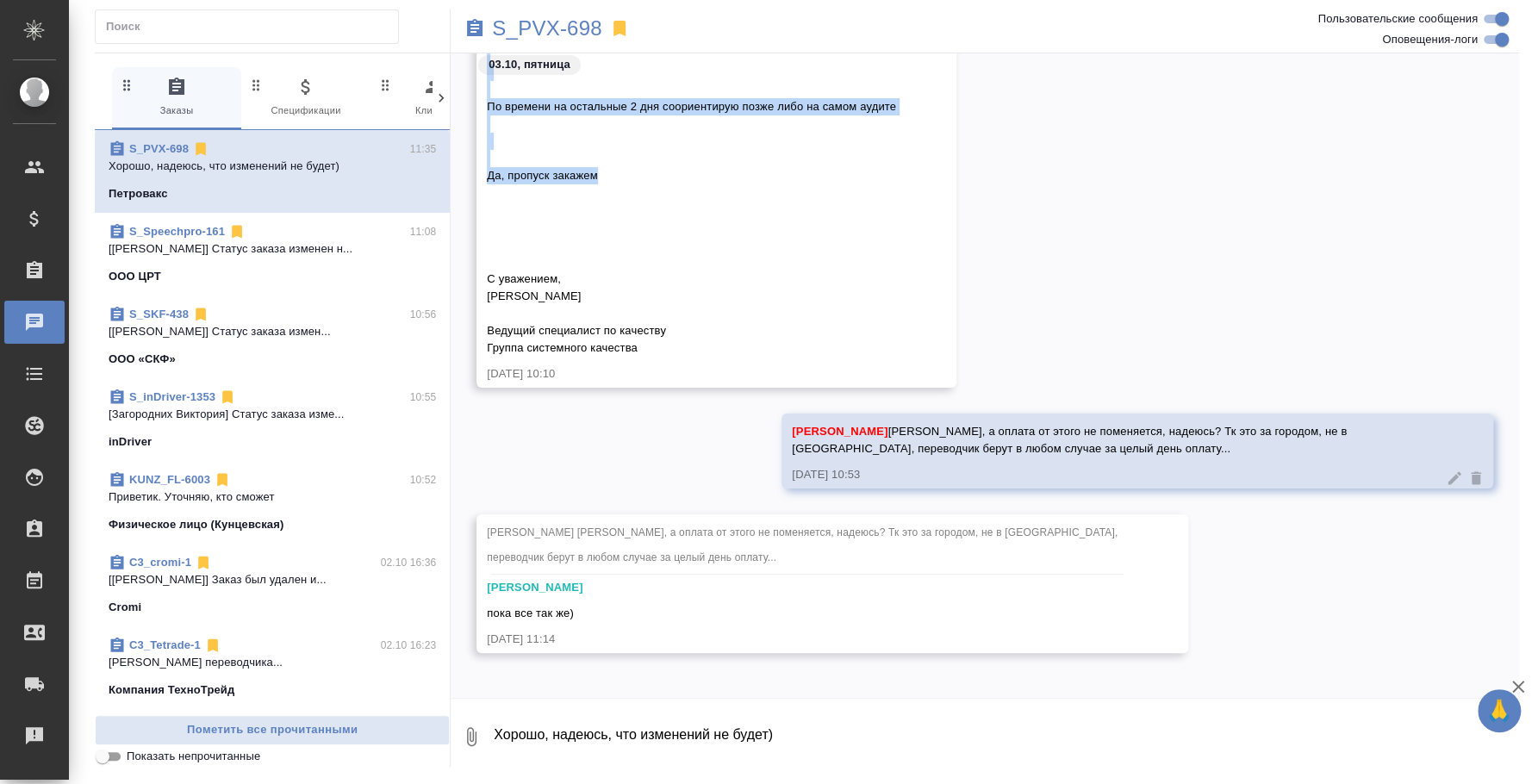
scroll to position [4065, 0]
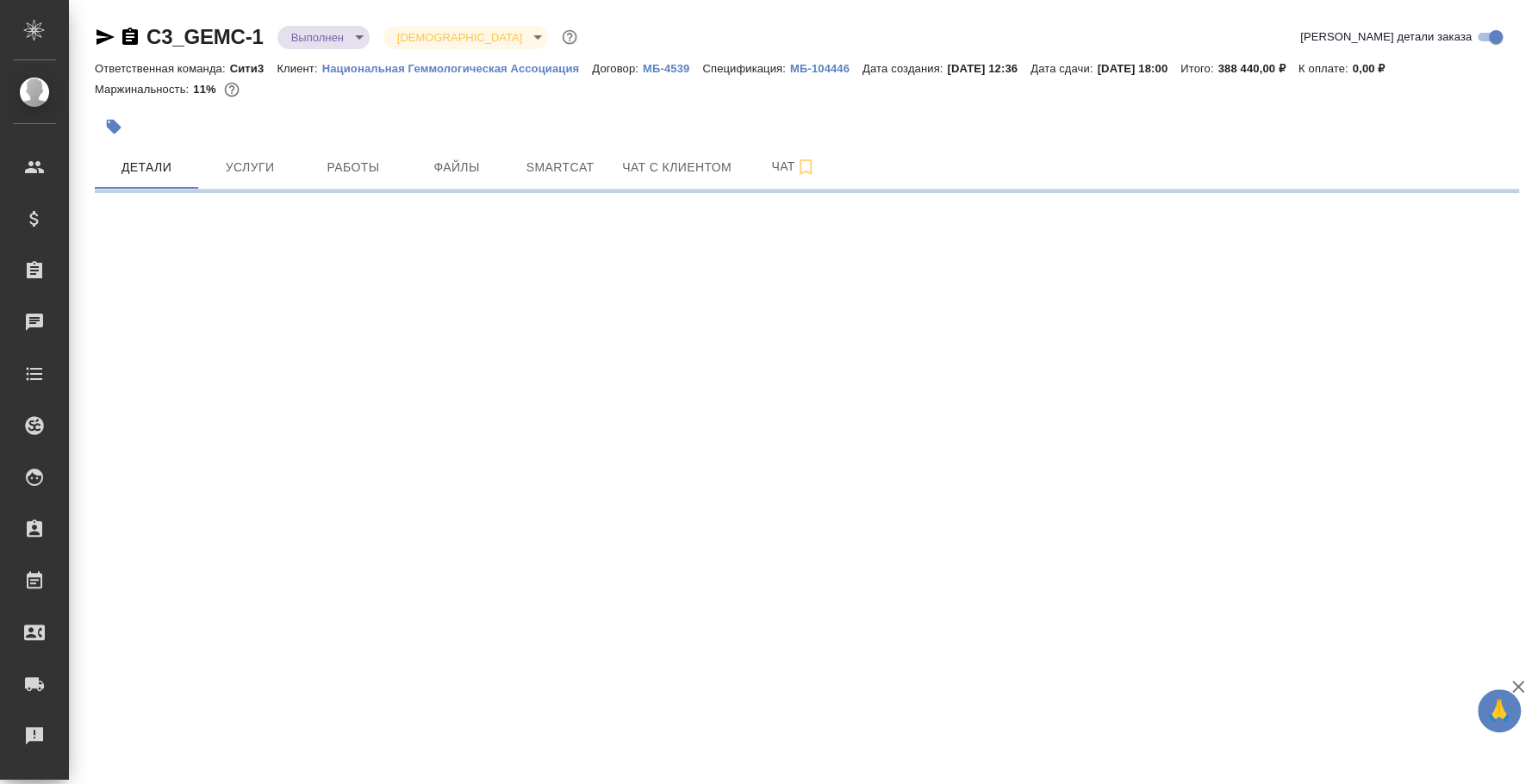
select select "RU"
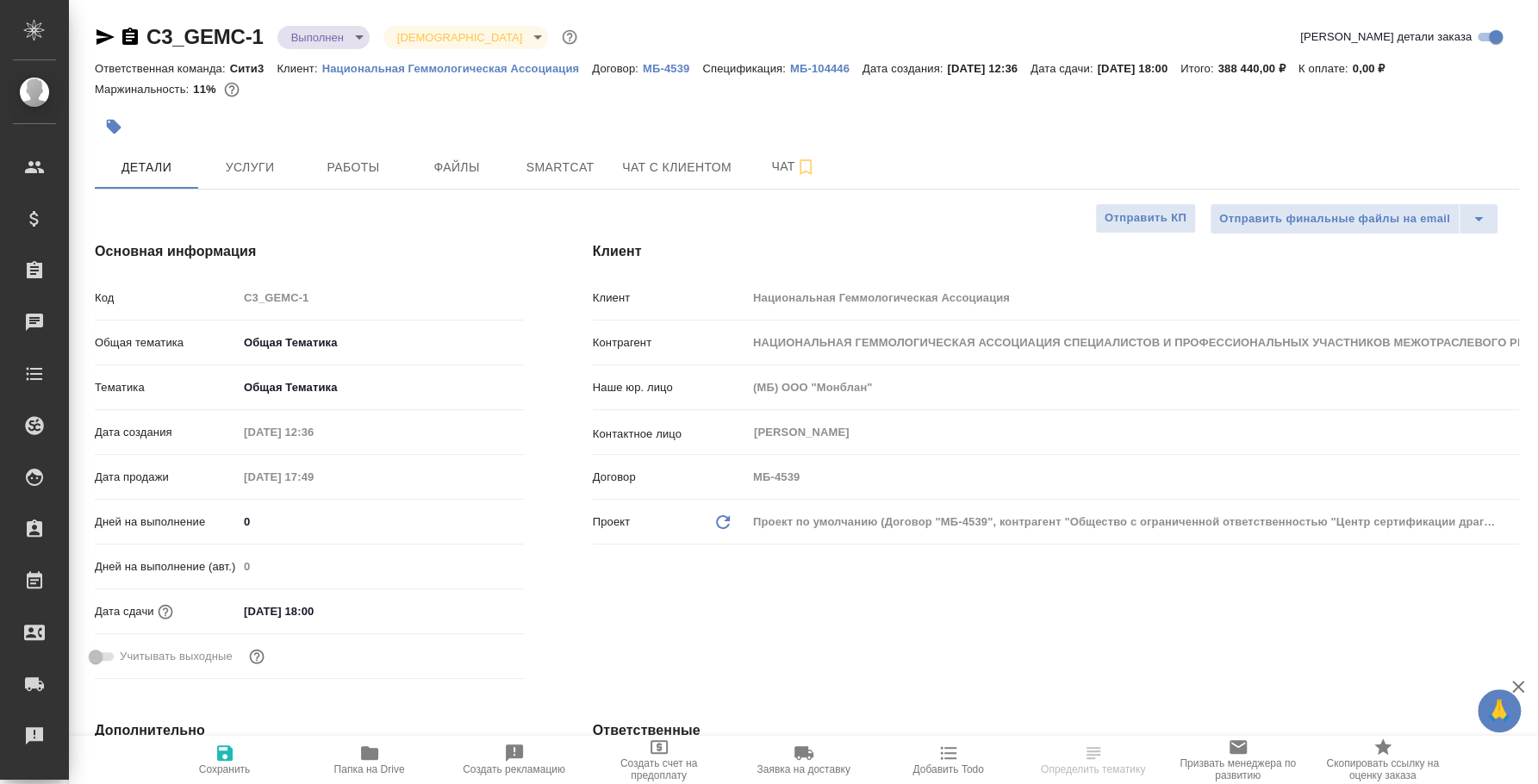
type textarea "x"
click at [371, 160] on span "Работы" at bounding box center [353, 168] width 82 height 21
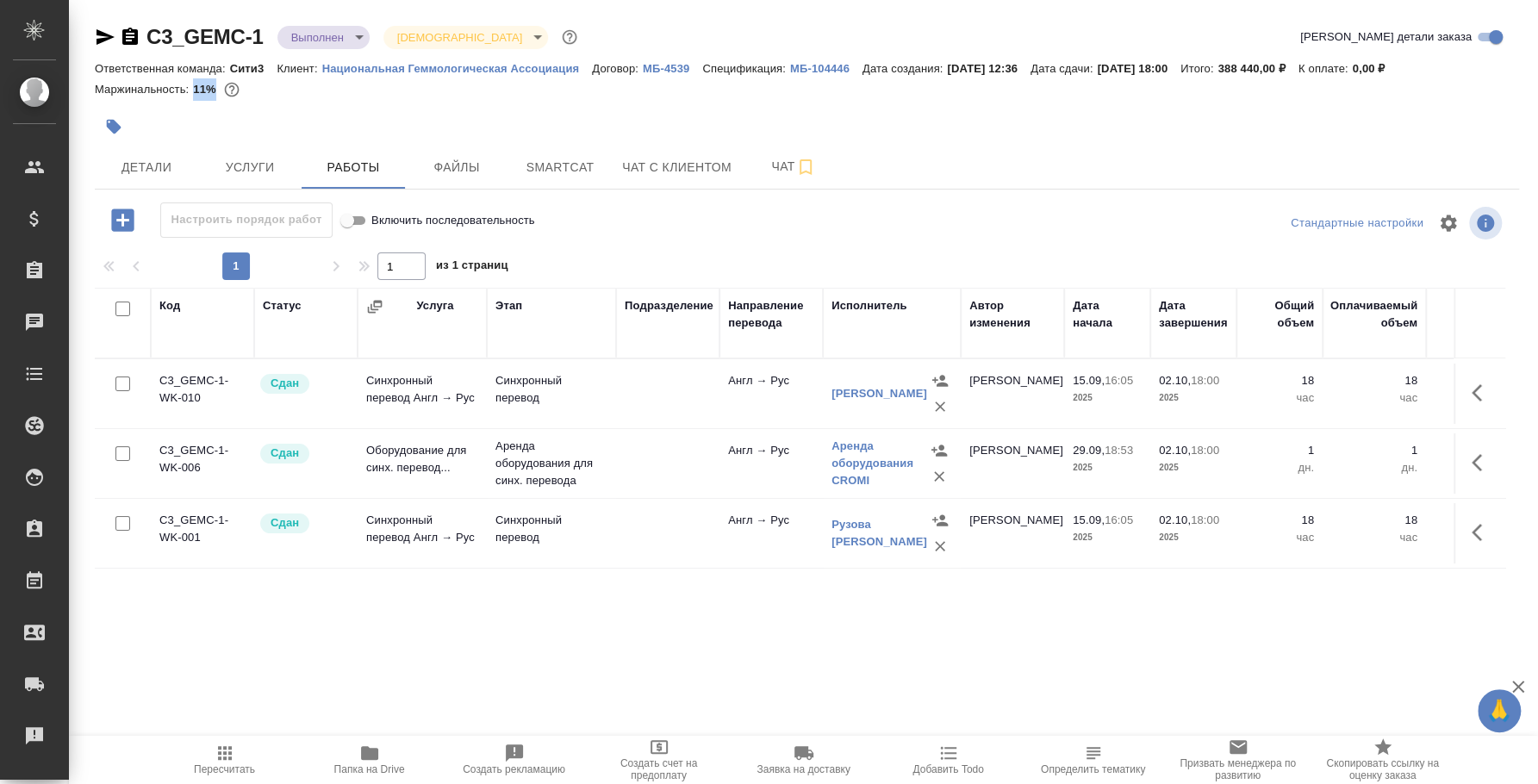
drag, startPoint x: 195, startPoint y: 92, endPoint x: 212, endPoint y: 94, distance: 17.1
click at [212, 94] on p "11%" at bounding box center [207, 89] width 27 height 13
click at [263, 176] on span "Услуги" at bounding box center [249, 168] width 82 height 21
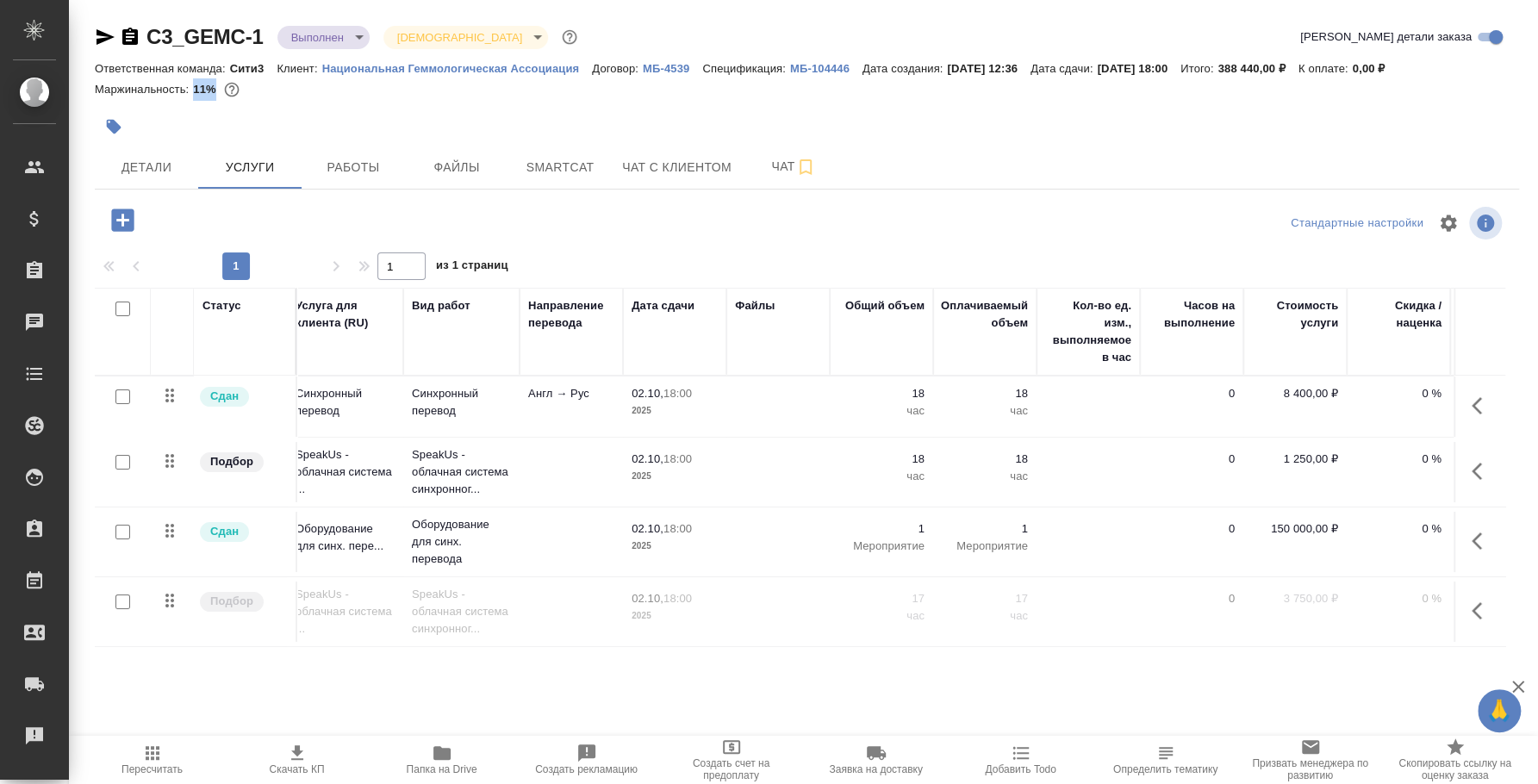
scroll to position [0, 230]
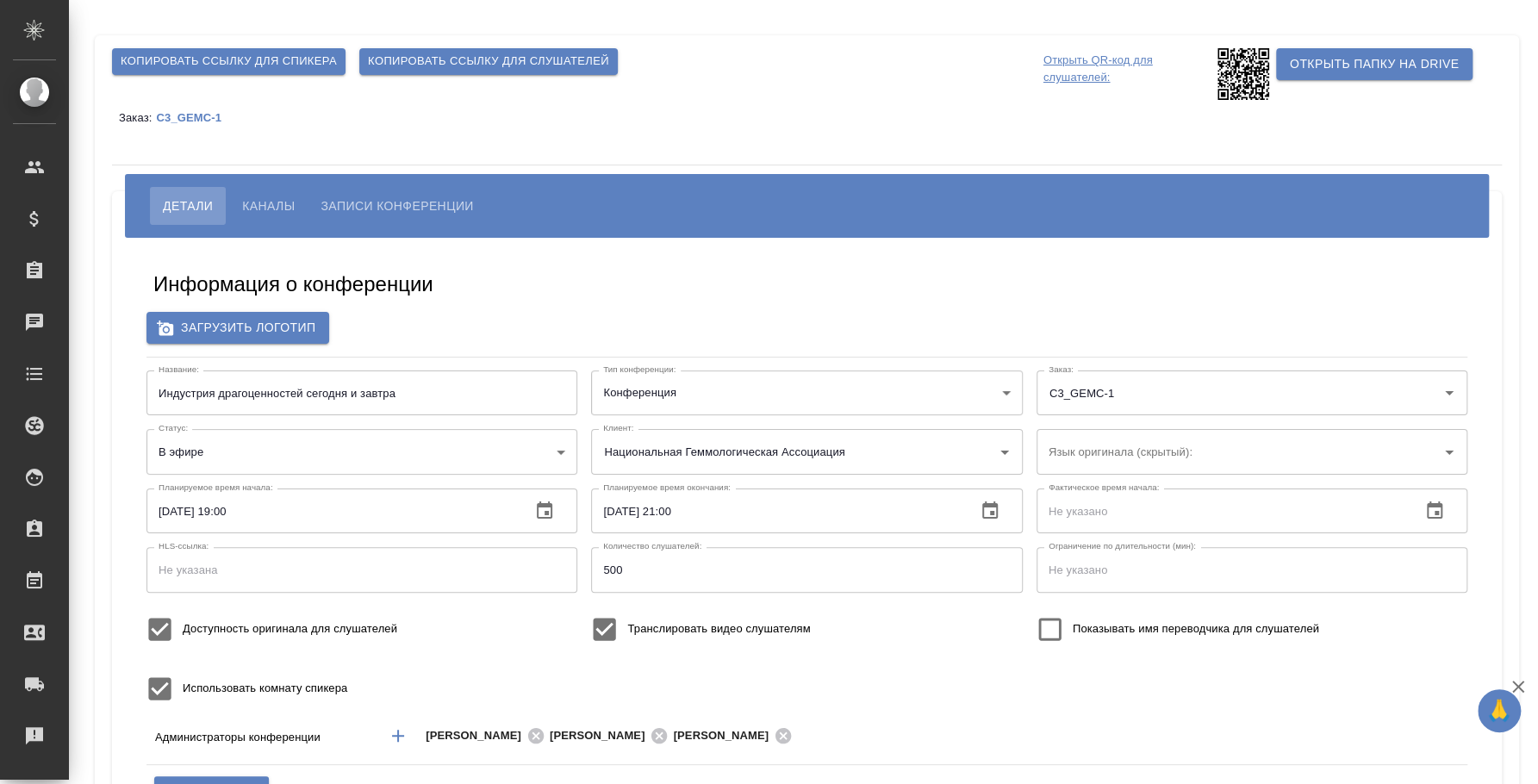
click at [179, 117] on p "C3_GEMC-1" at bounding box center [195, 117] width 78 height 13
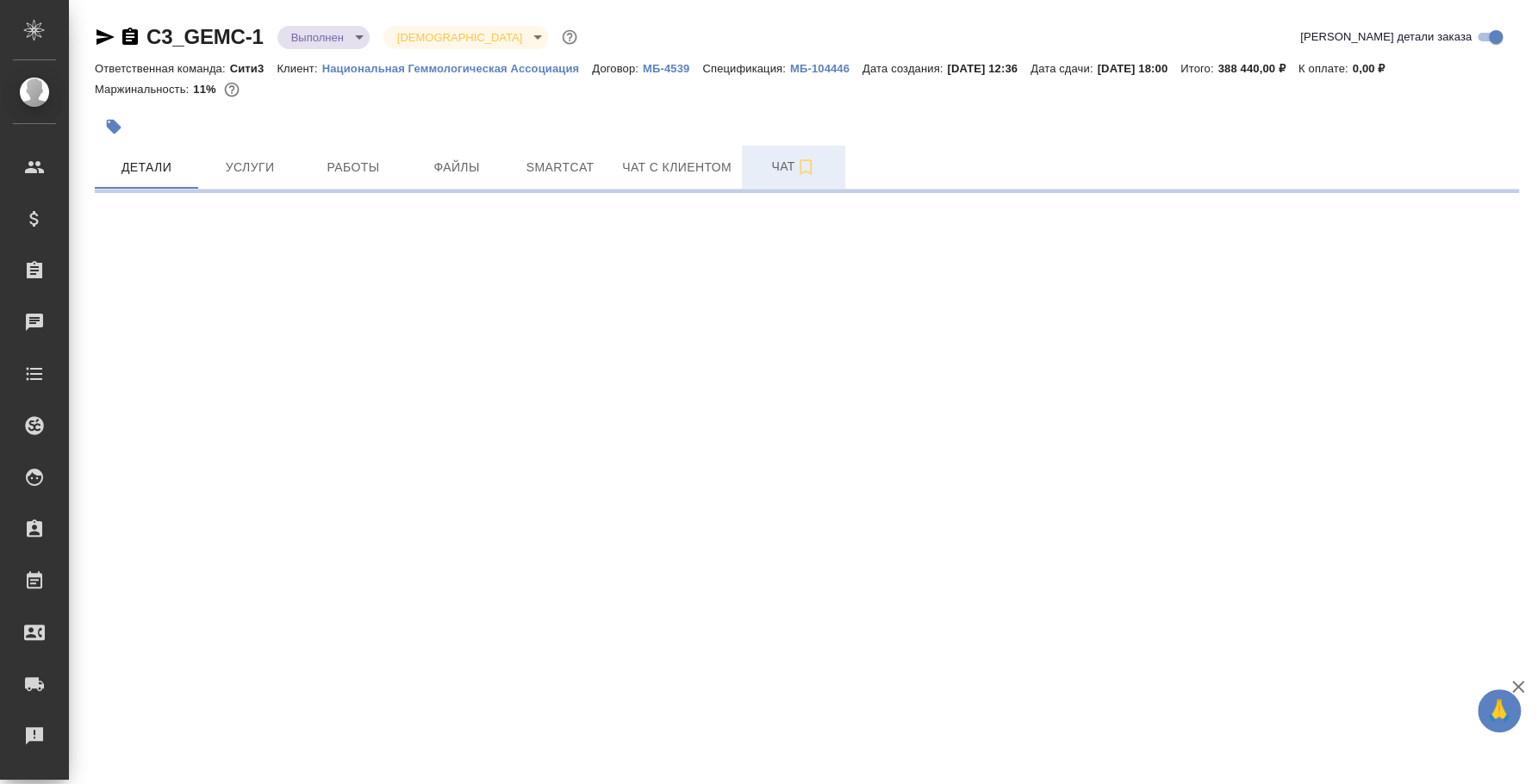
select select "RU"
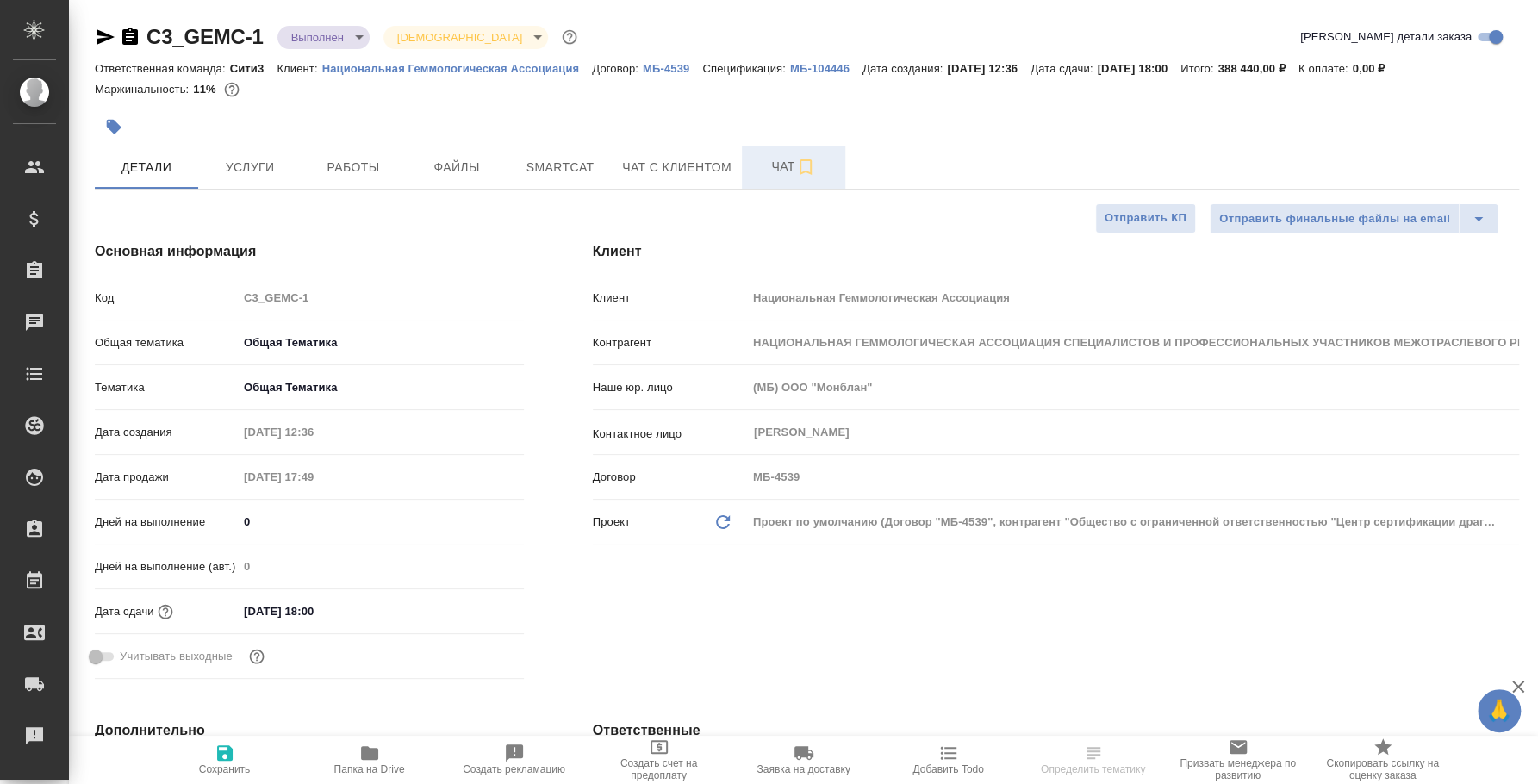
type textarea "x"
click at [802, 178] on button "Чат" at bounding box center [793, 167] width 104 height 43
type textarea "x"
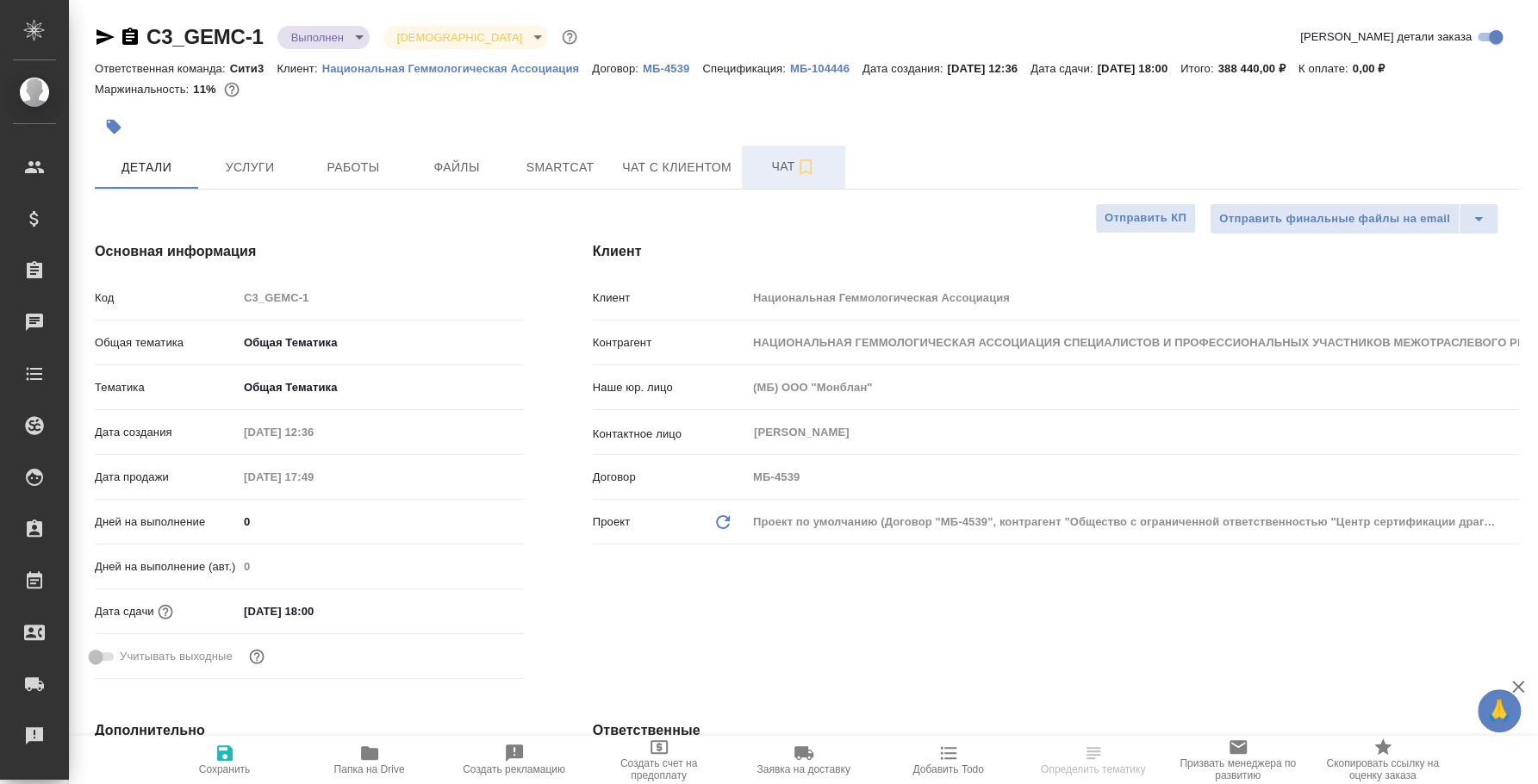
type textarea "x"
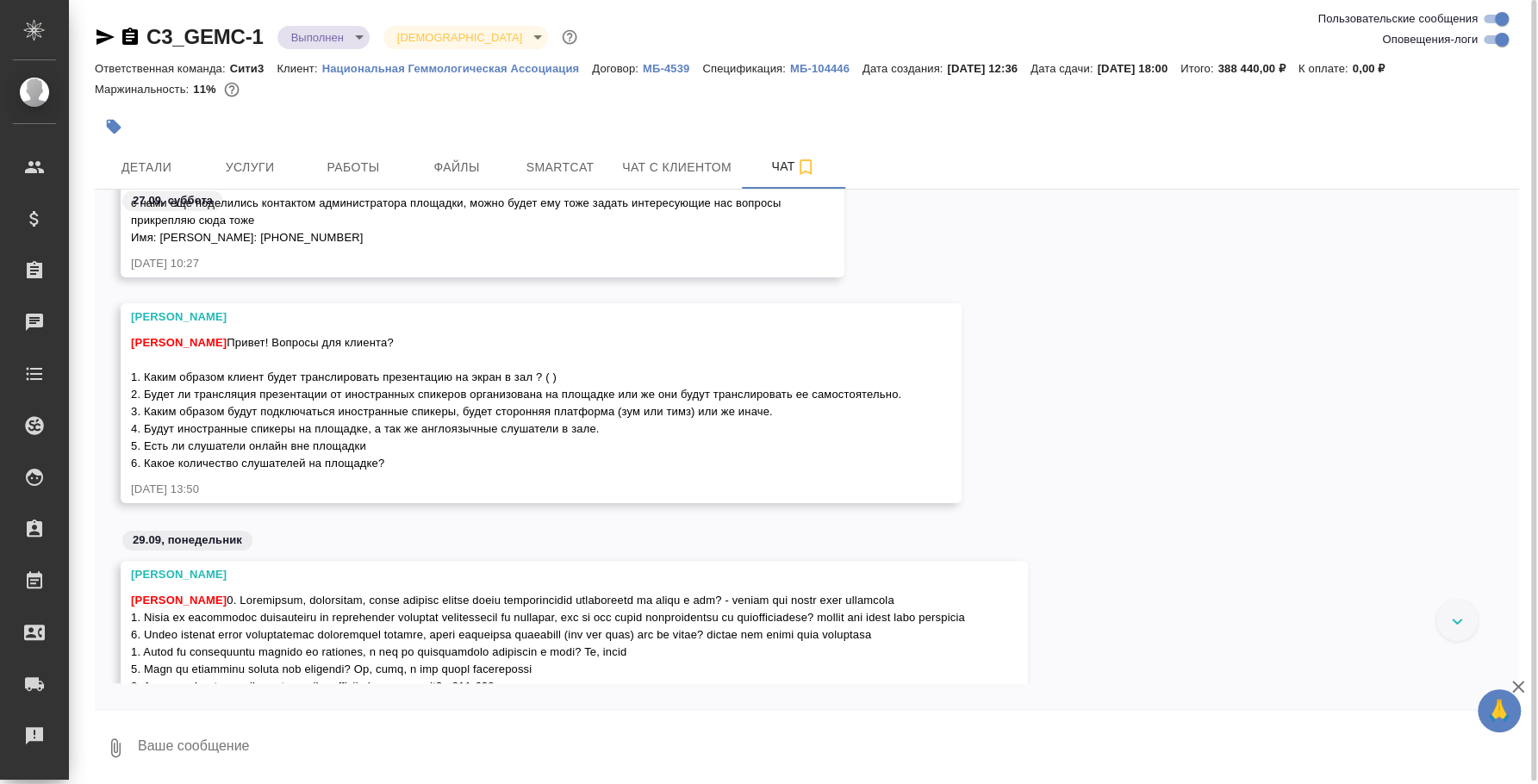
scroll to position [7859, 0]
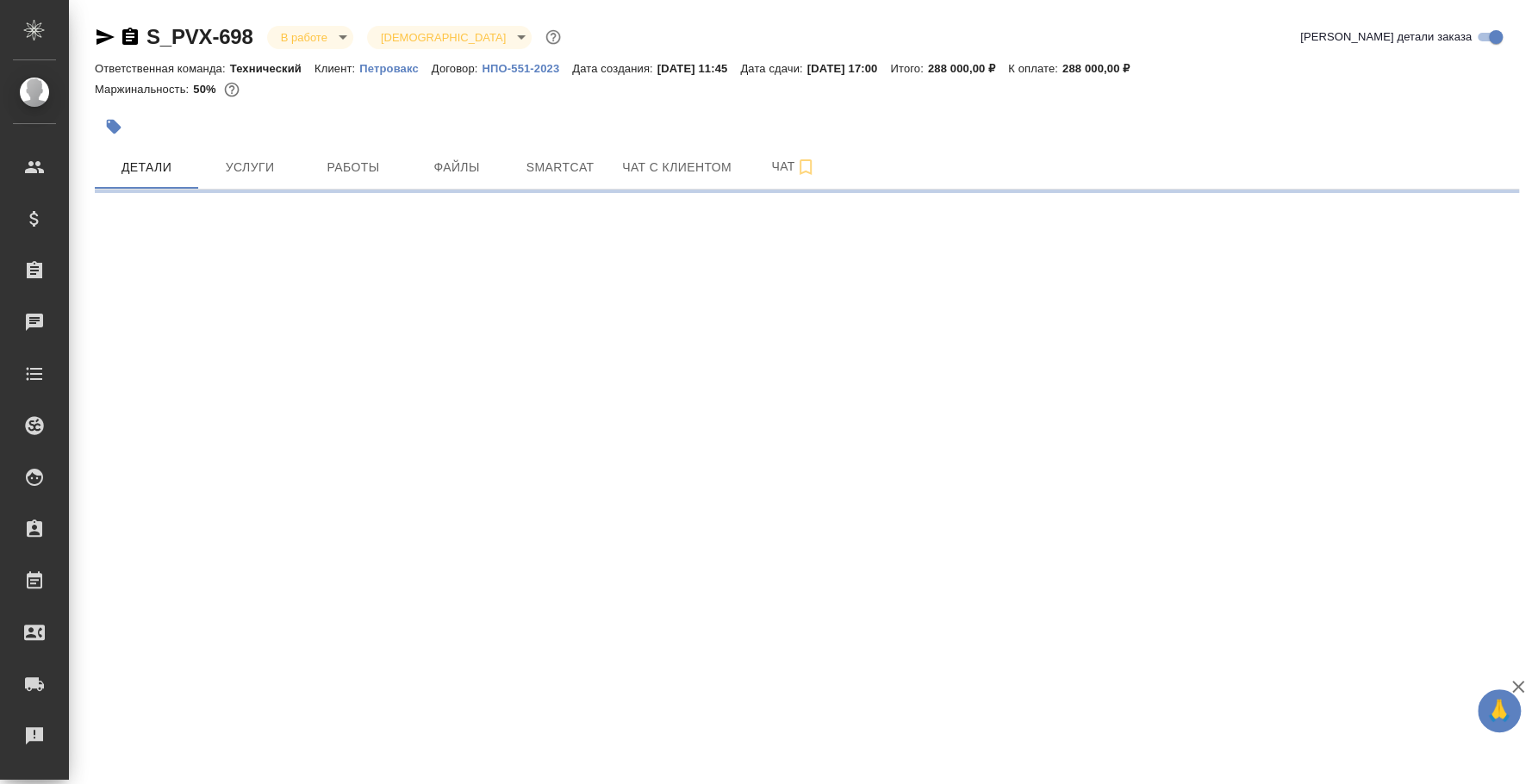
select select "RU"
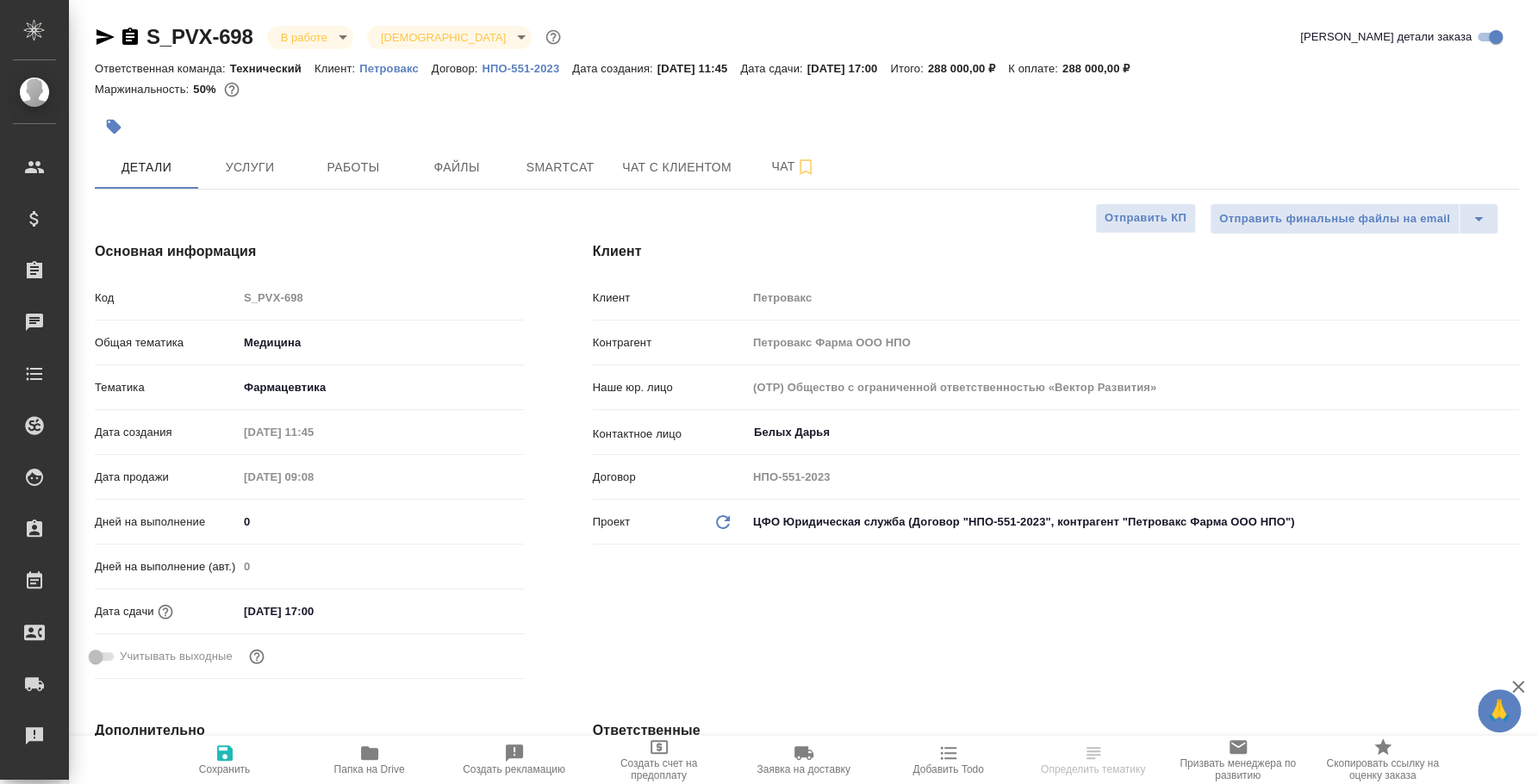
type textarea "x"
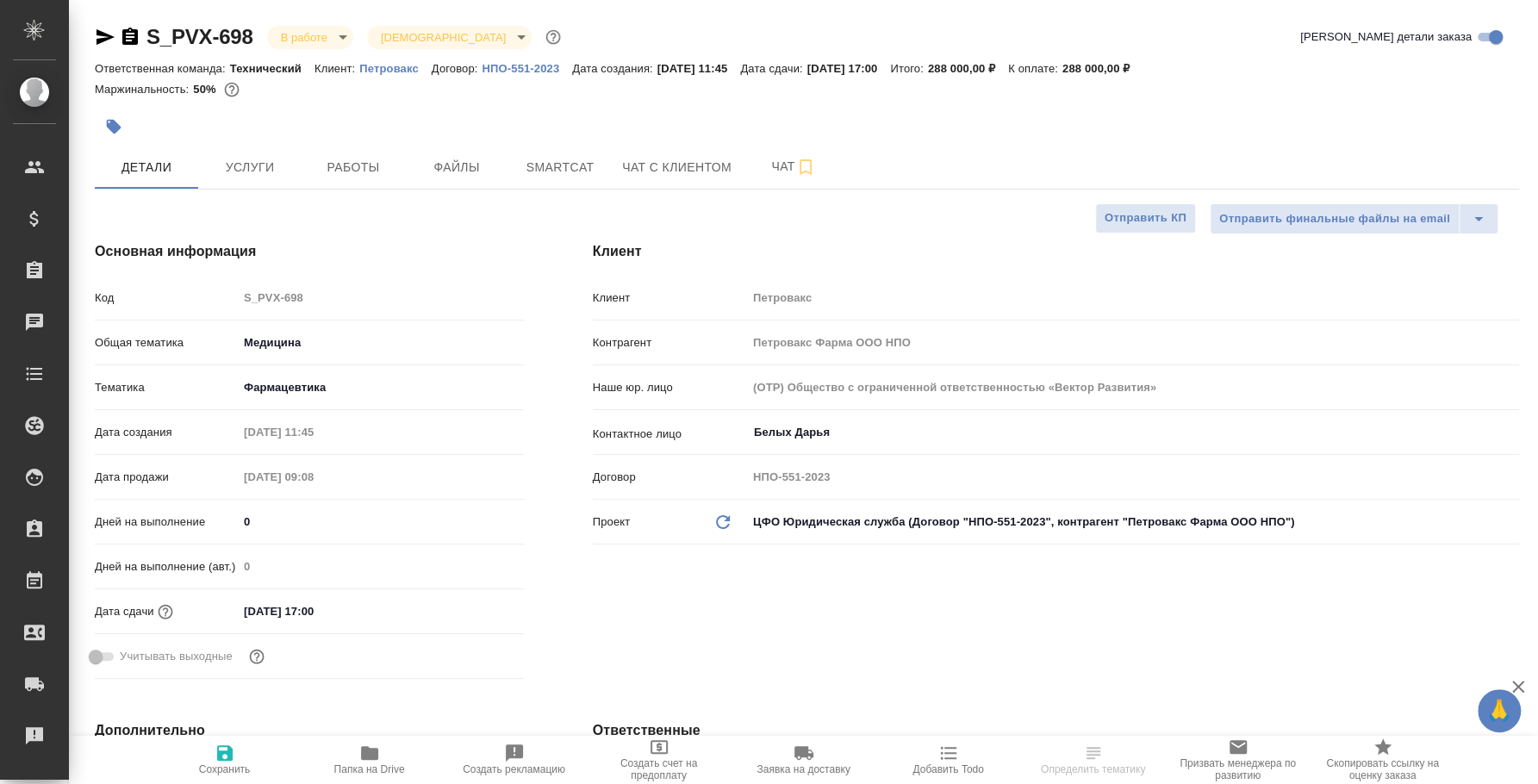
type textarea "x"
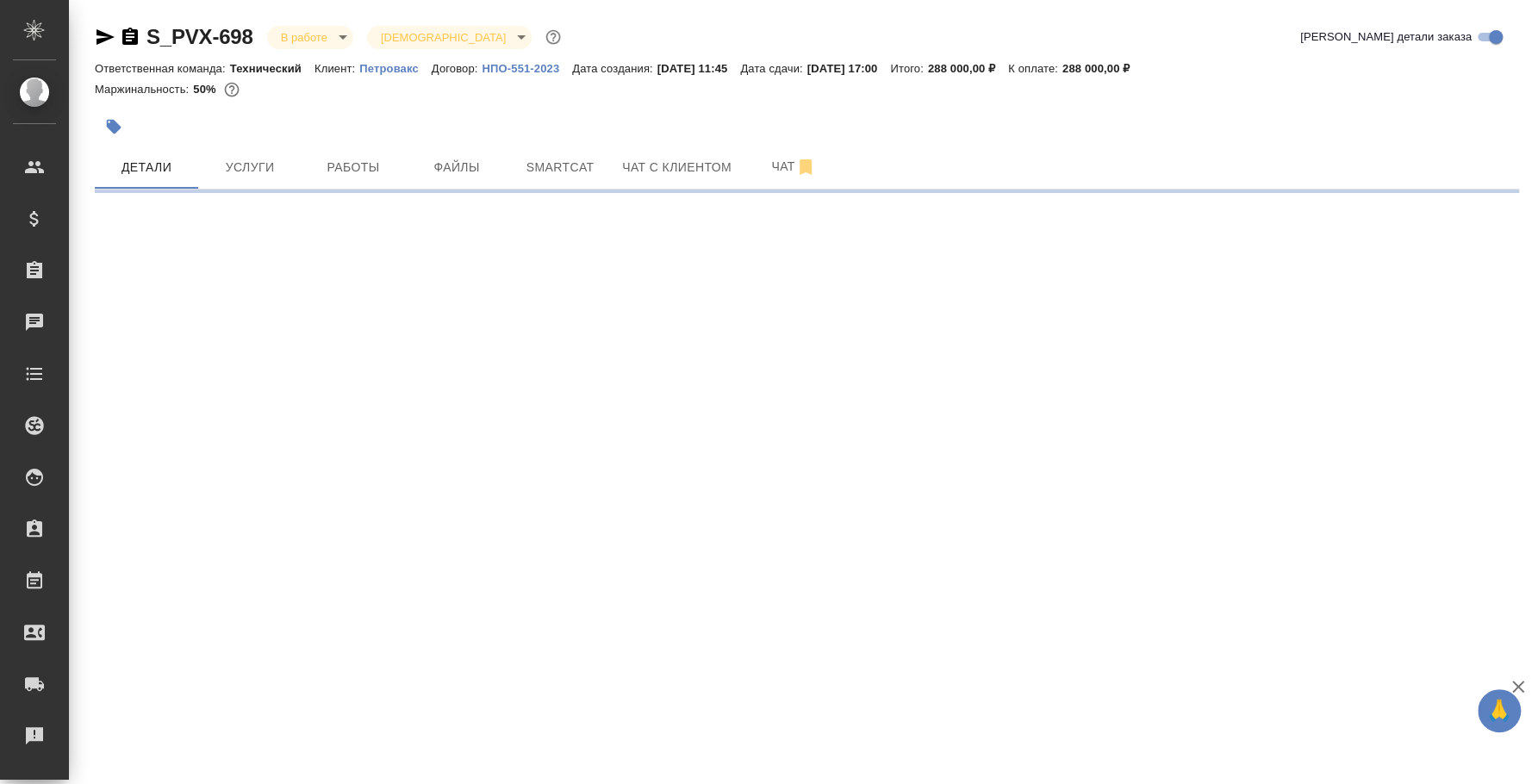
select select "RU"
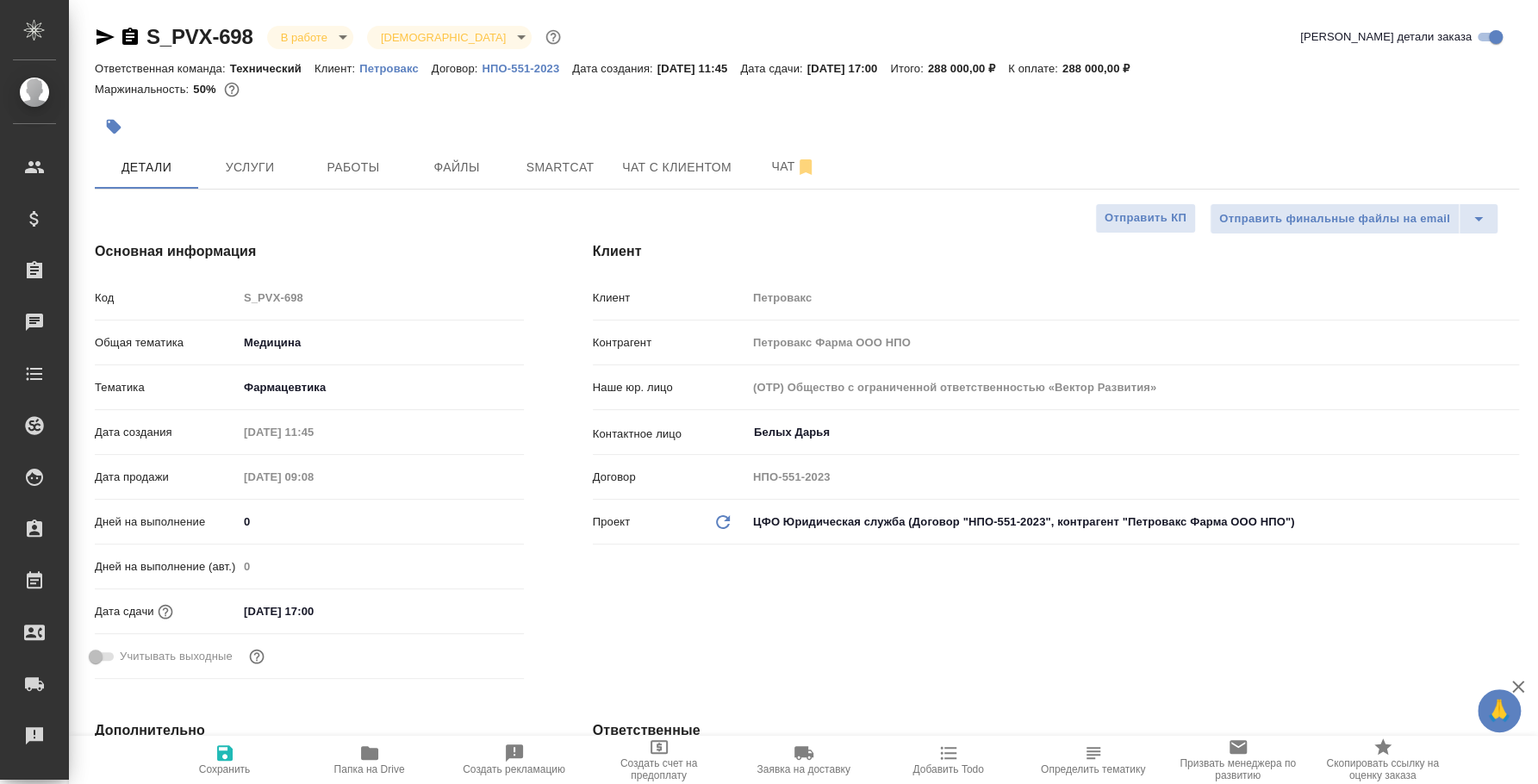
type textarea "x"
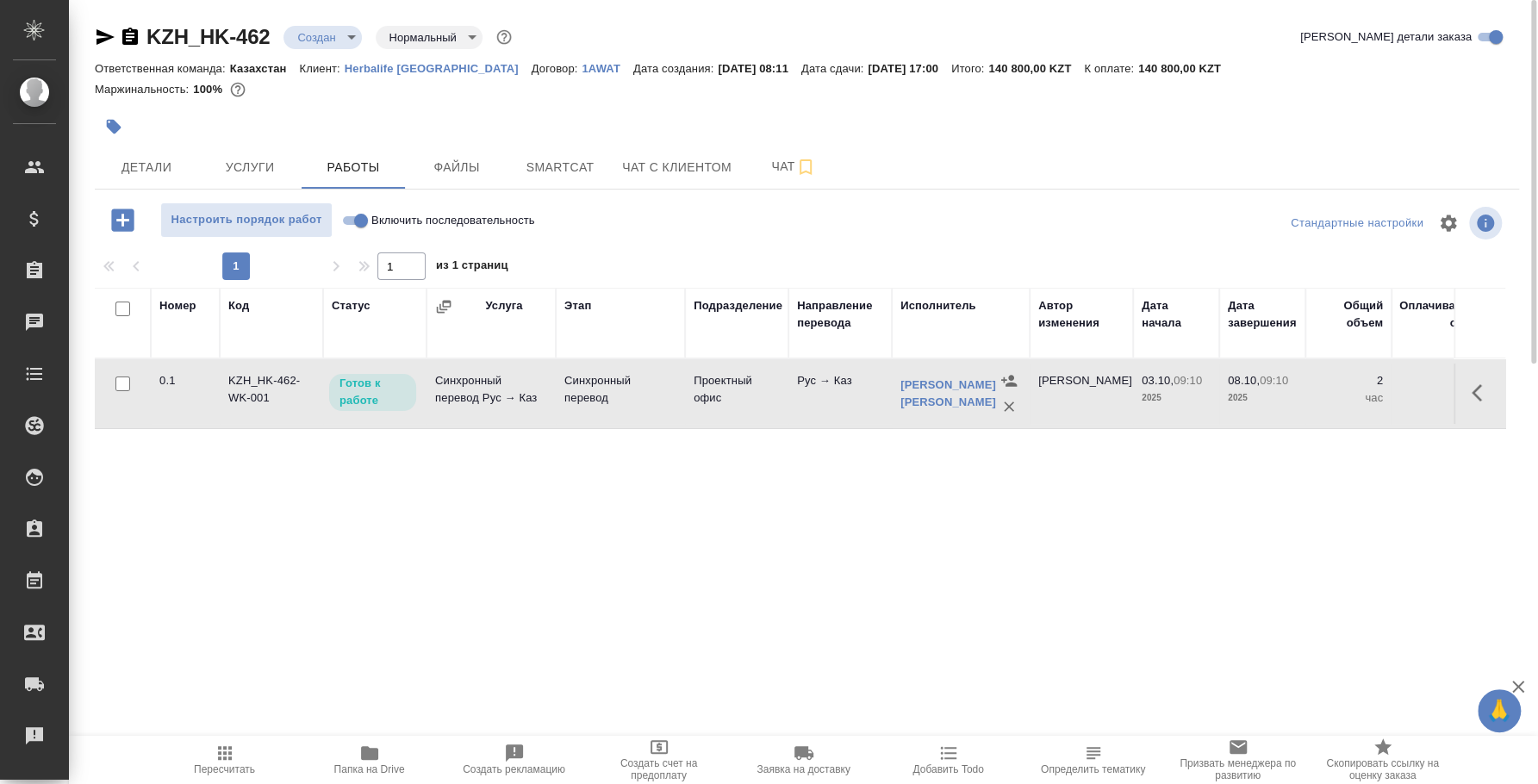
click at [1030, 139] on div at bounding box center [569, 126] width 950 height 38
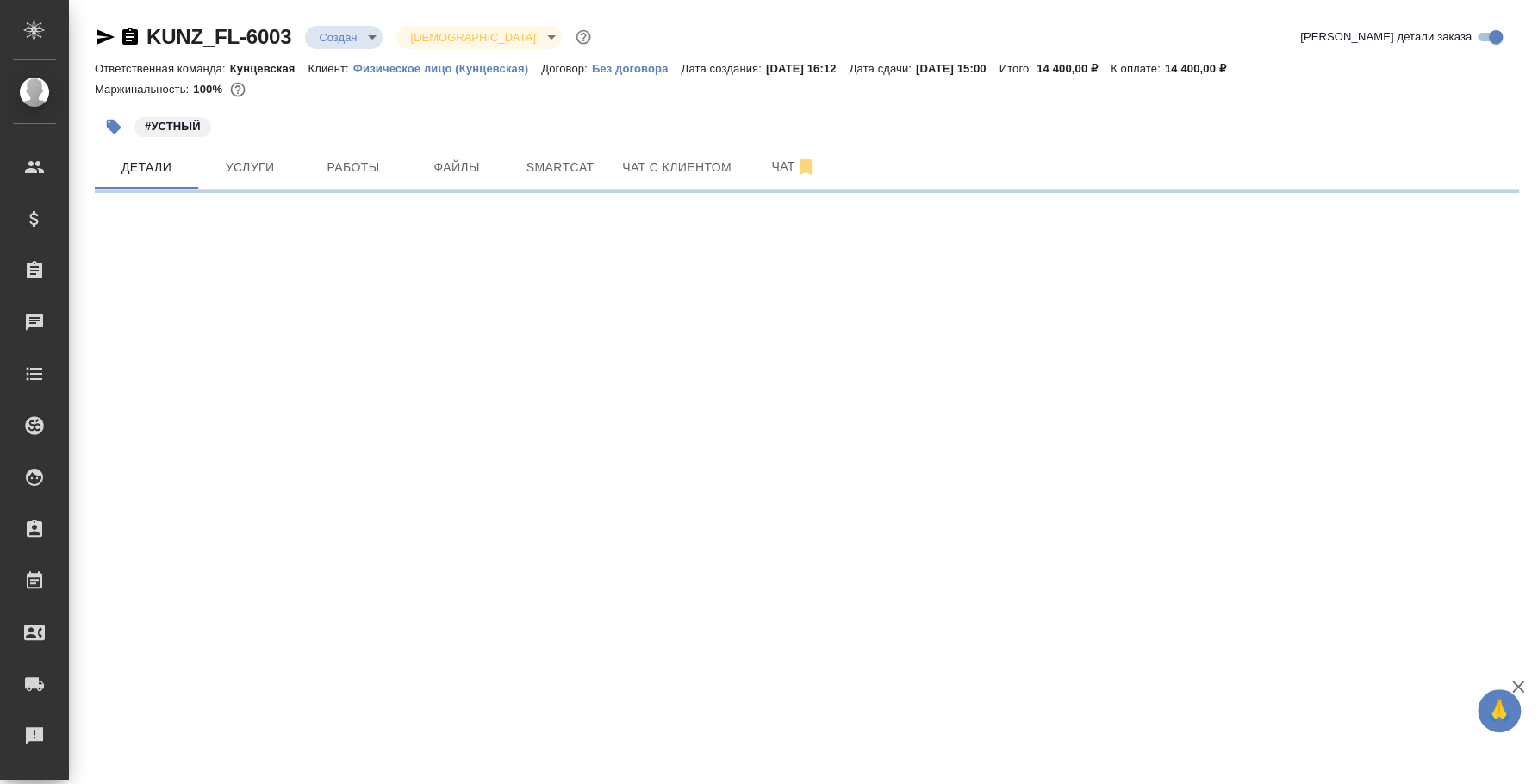
select select "RU"
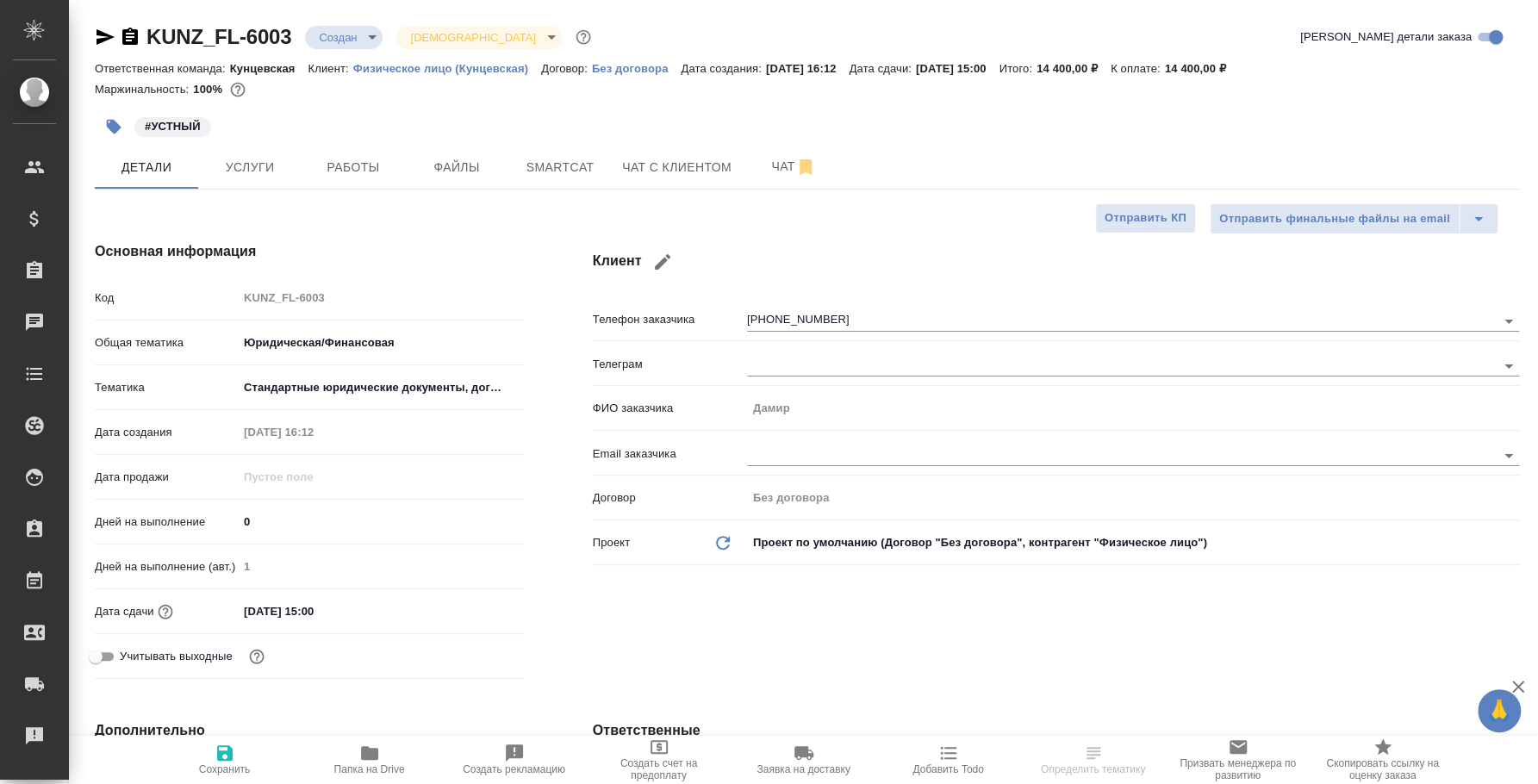
type textarea "x"
click at [788, 167] on span "Чат" at bounding box center [793, 167] width 82 height 21
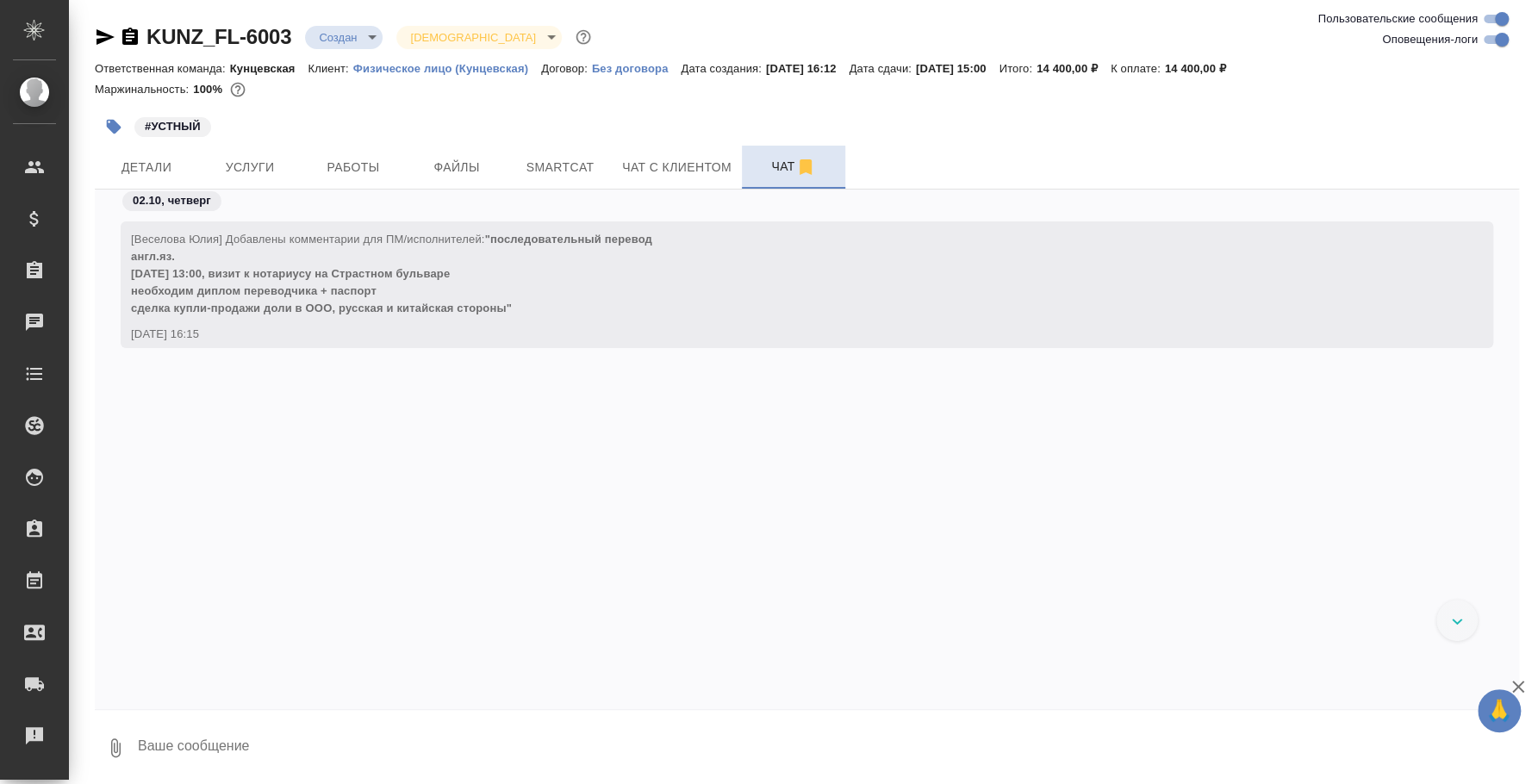
scroll to position [537, 0]
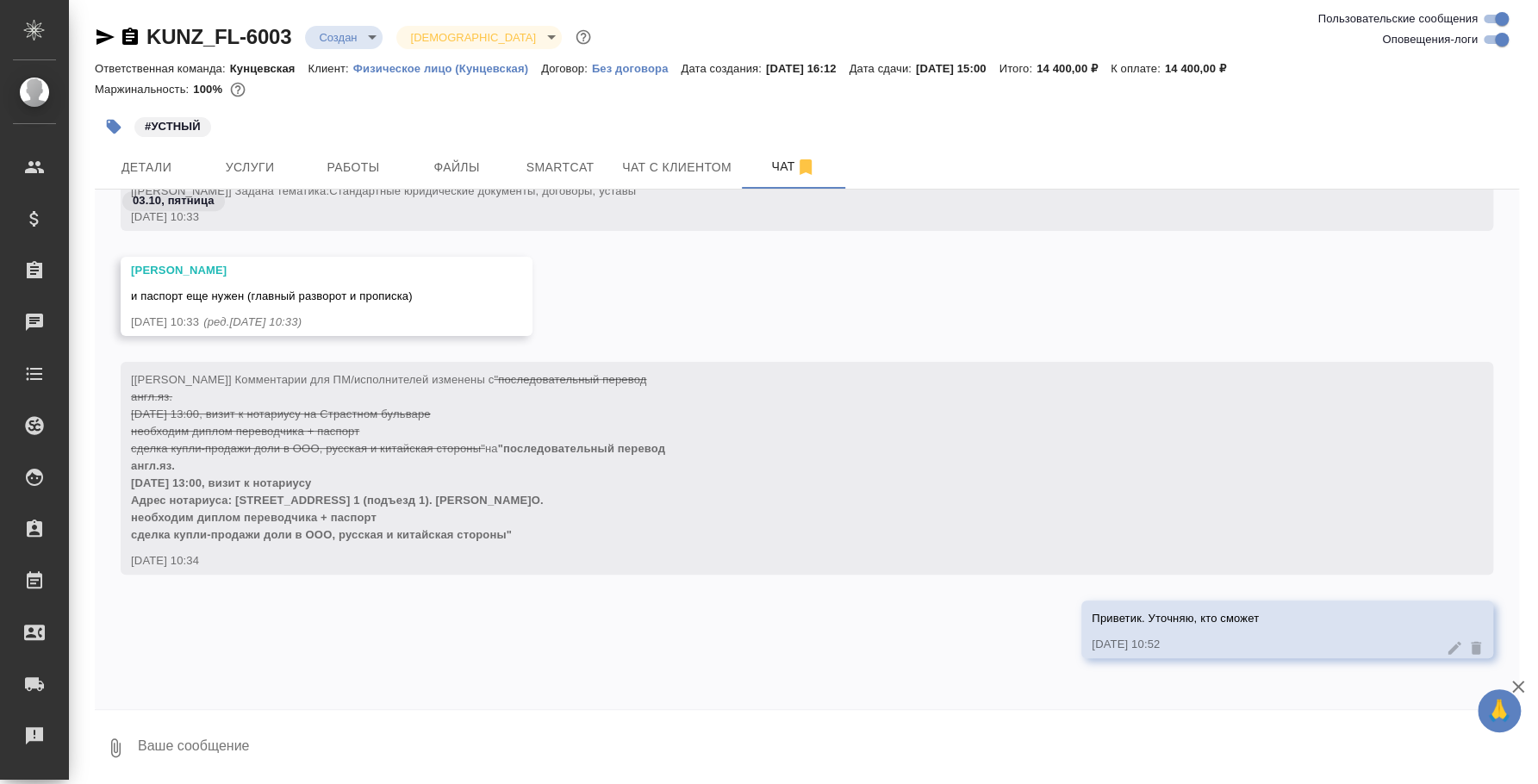
click at [126, 741] on button "0" at bounding box center [115, 748] width 42 height 59
click at [84, 653] on span "С локального диска" at bounding box center [109, 657] width 117 height 21
click at [0, 0] on input "С локального диска" at bounding box center [0, 0] width 0 height 0
click at [117, 750] on icon "button" at bounding box center [115, 748] width 10 height 19
click at [135, 666] on span "С локального диска" at bounding box center [109, 657] width 117 height 21
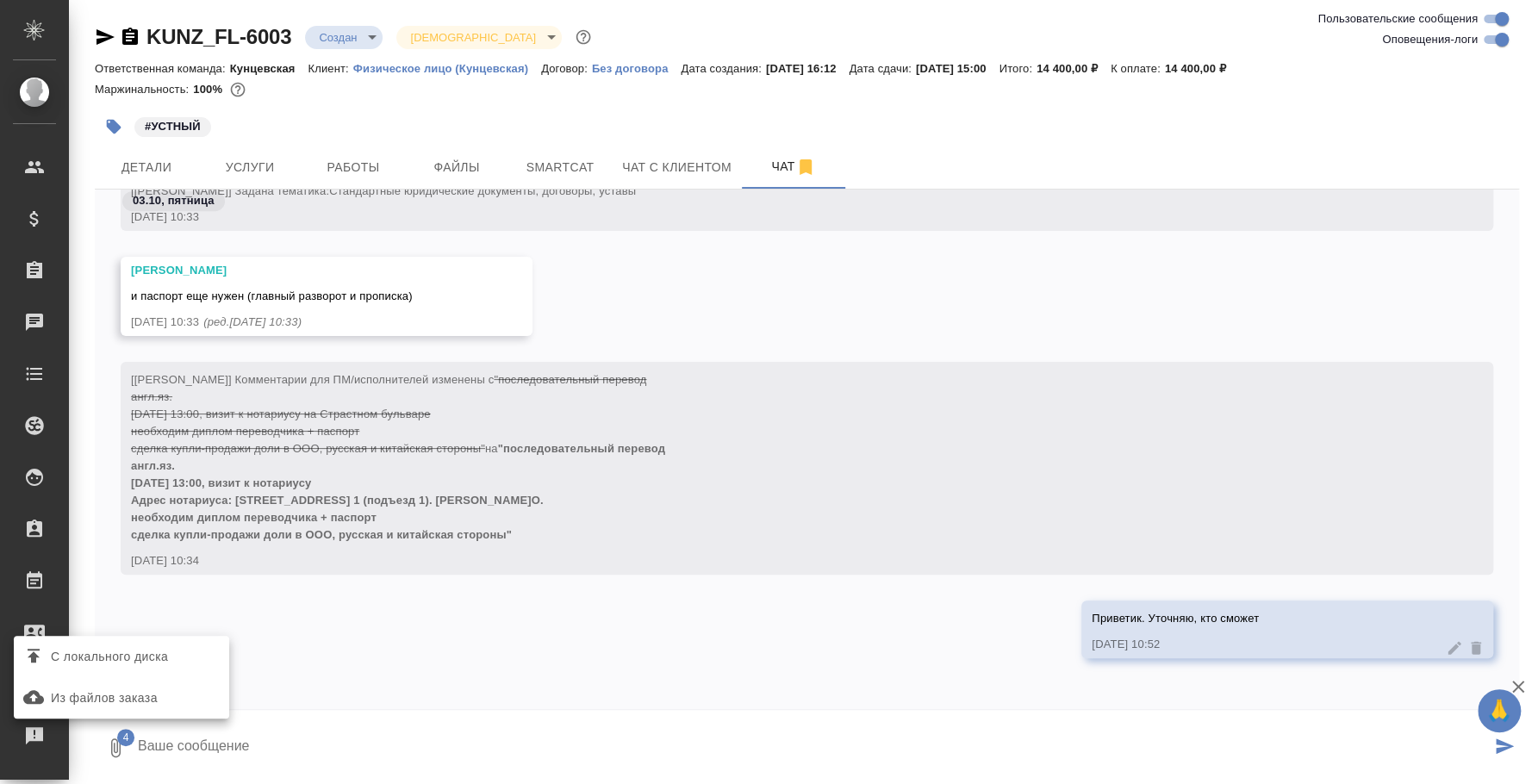
click at [0, 0] on input "С локального диска" at bounding box center [0, 0] width 0 height 0
click at [259, 757] on textarea at bounding box center [812, 748] width 1354 height 59
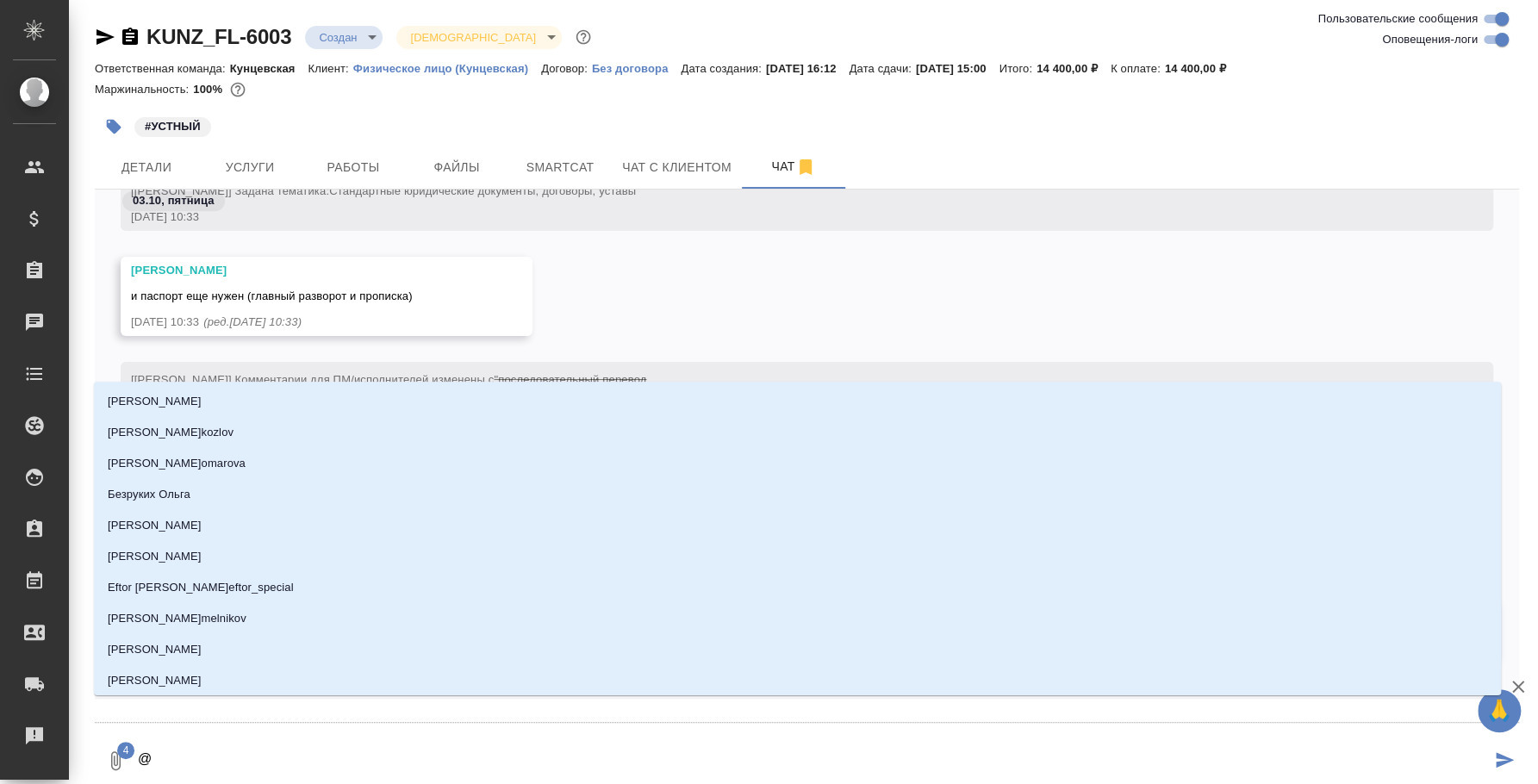
type textarea "@d"
type input "d"
type textarea "@dt"
type input "dt"
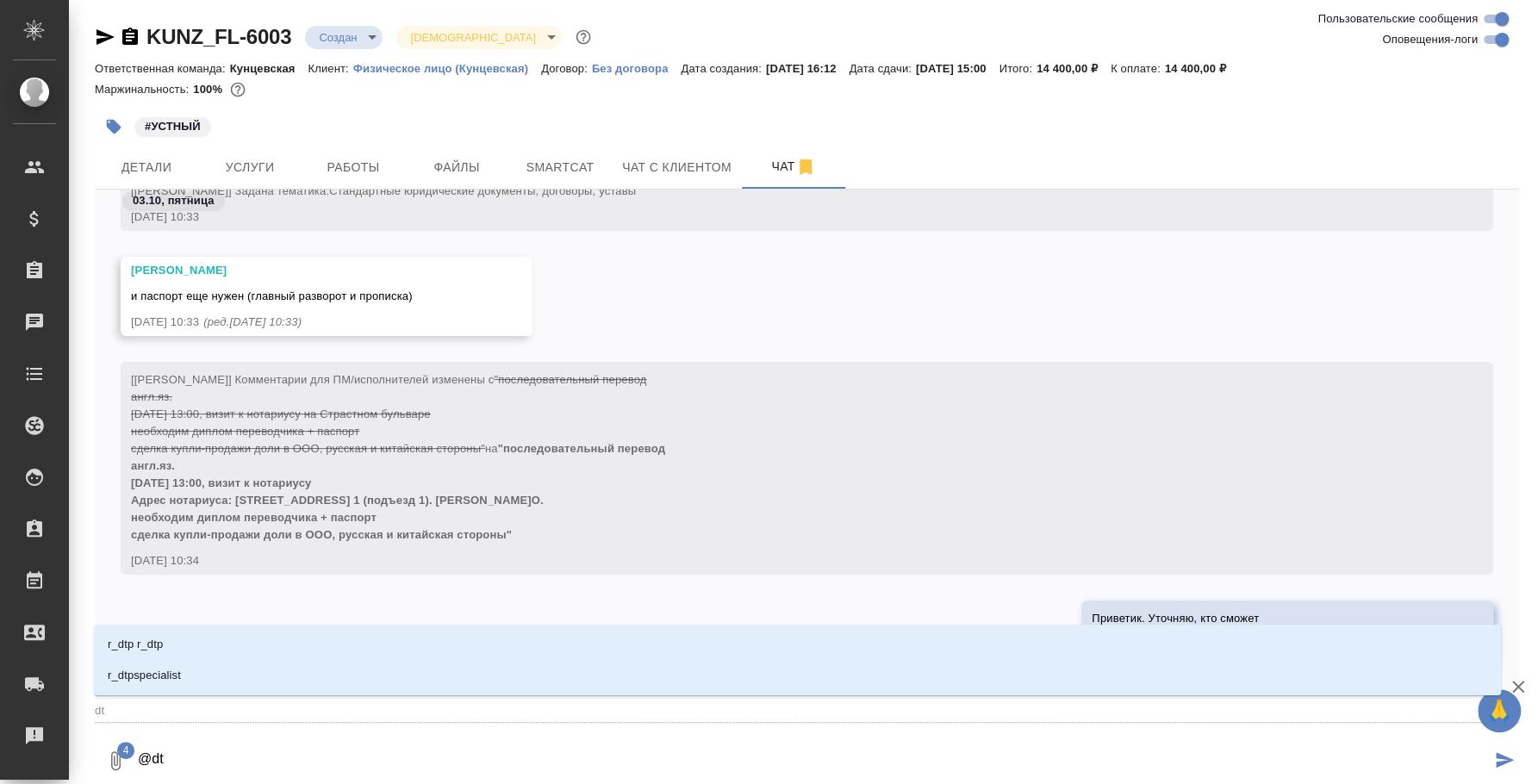
type textarea "@d"
type input "d"
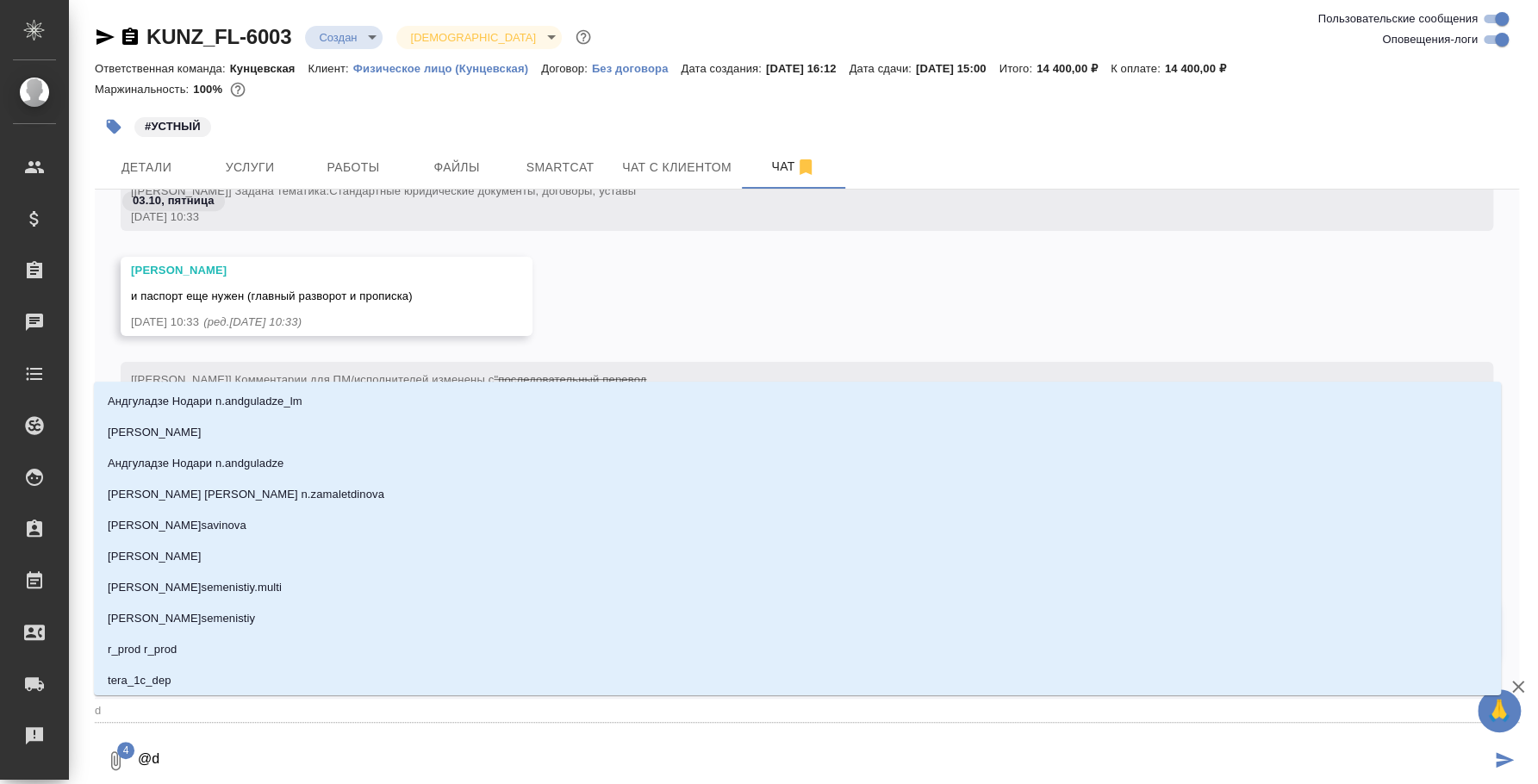
type textarea "@"
type textarea "@t"
type input "t"
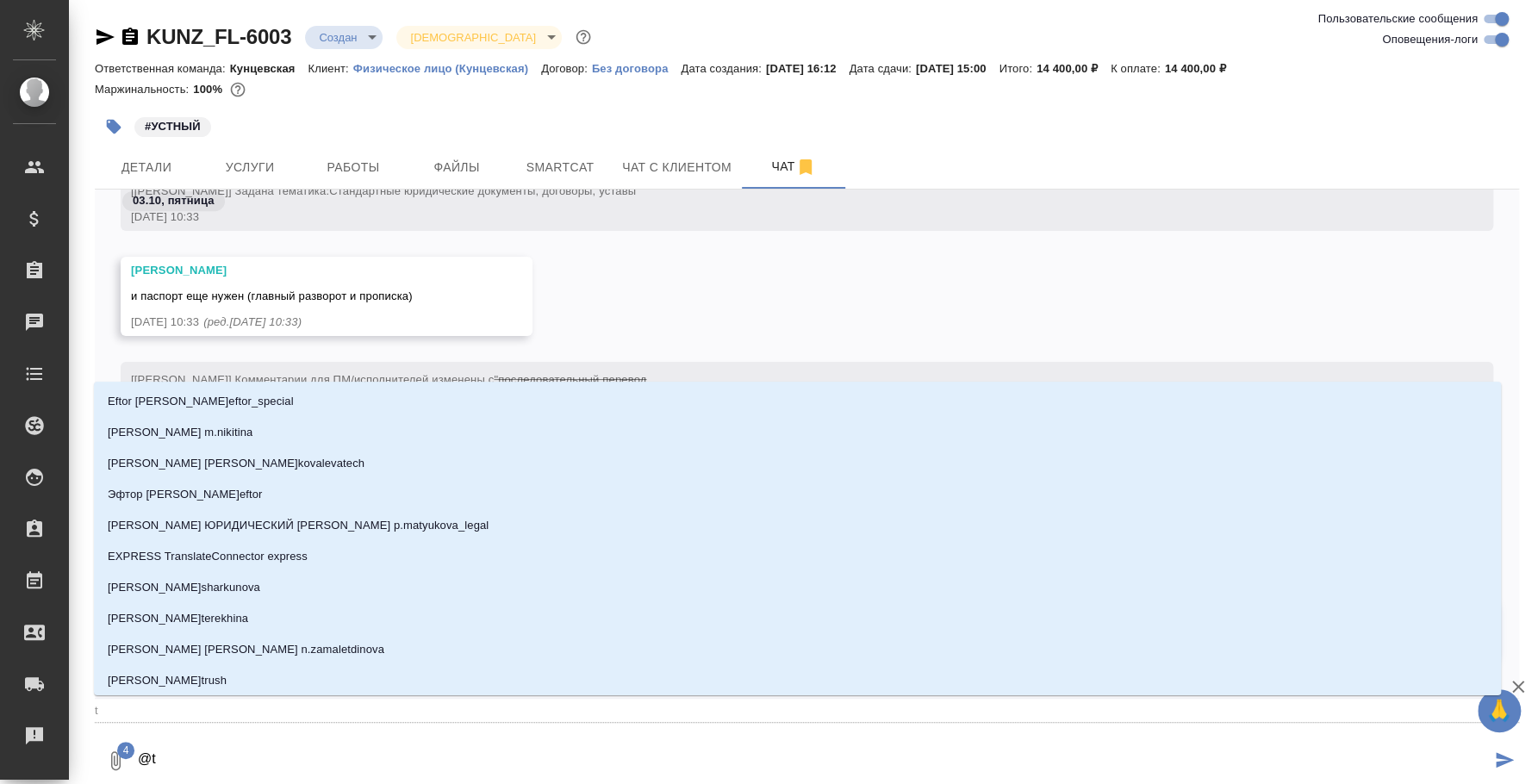
type textarea "@"
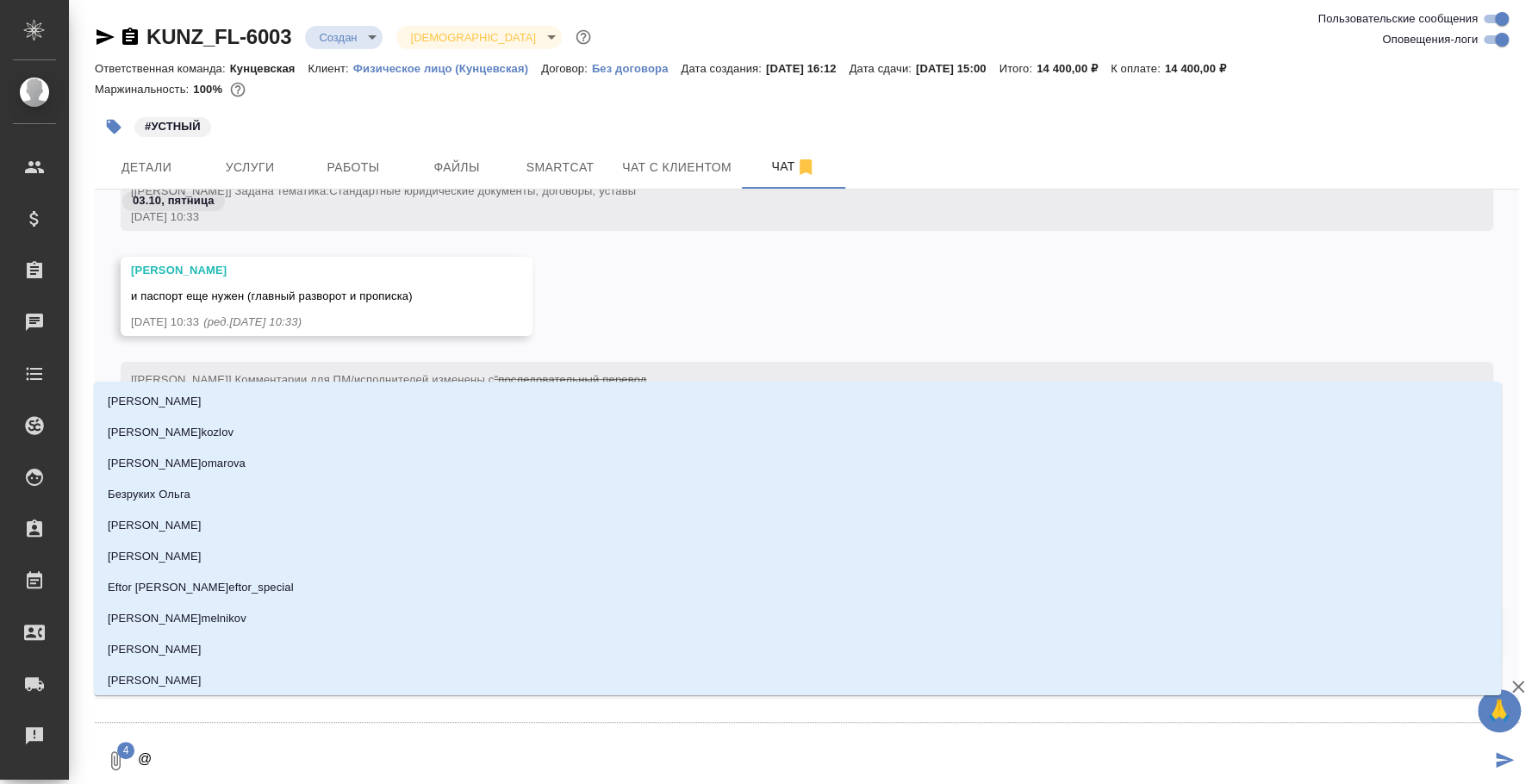
type textarea "@в"
type input "в"
type textarea "@ве"
type input "ве"
type textarea "@вес"
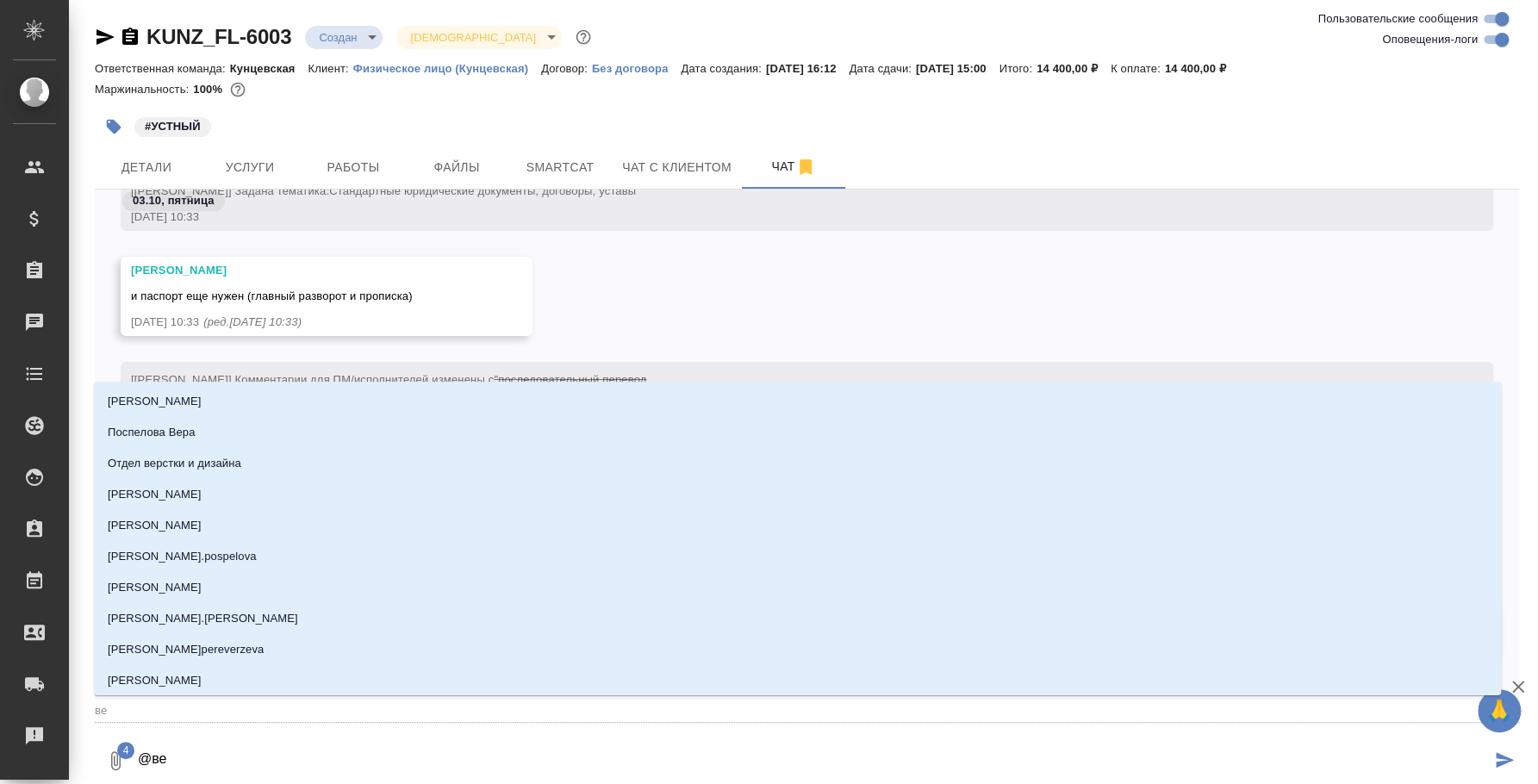
type input "вес"
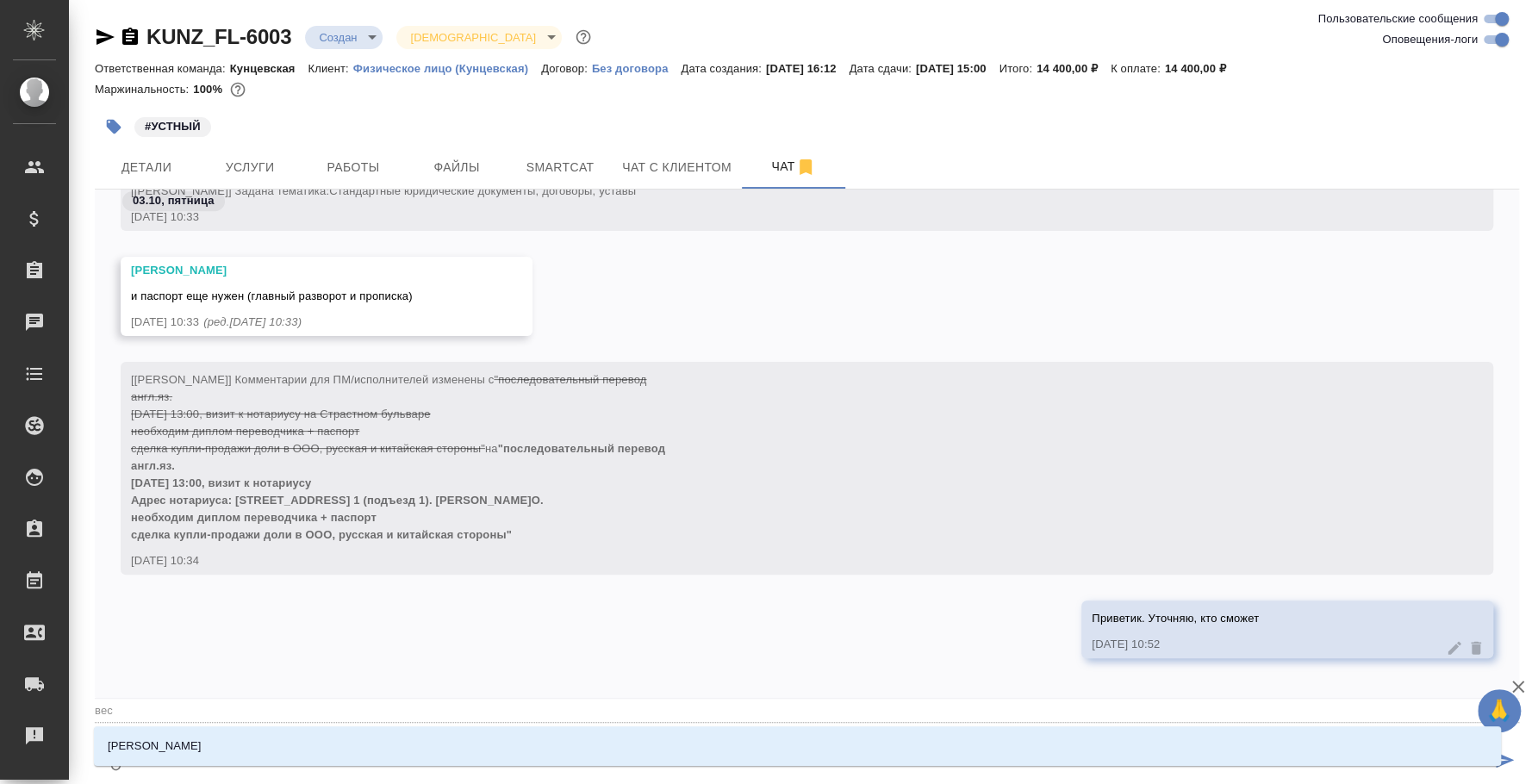
type textarea "@весе"
type input "весе"
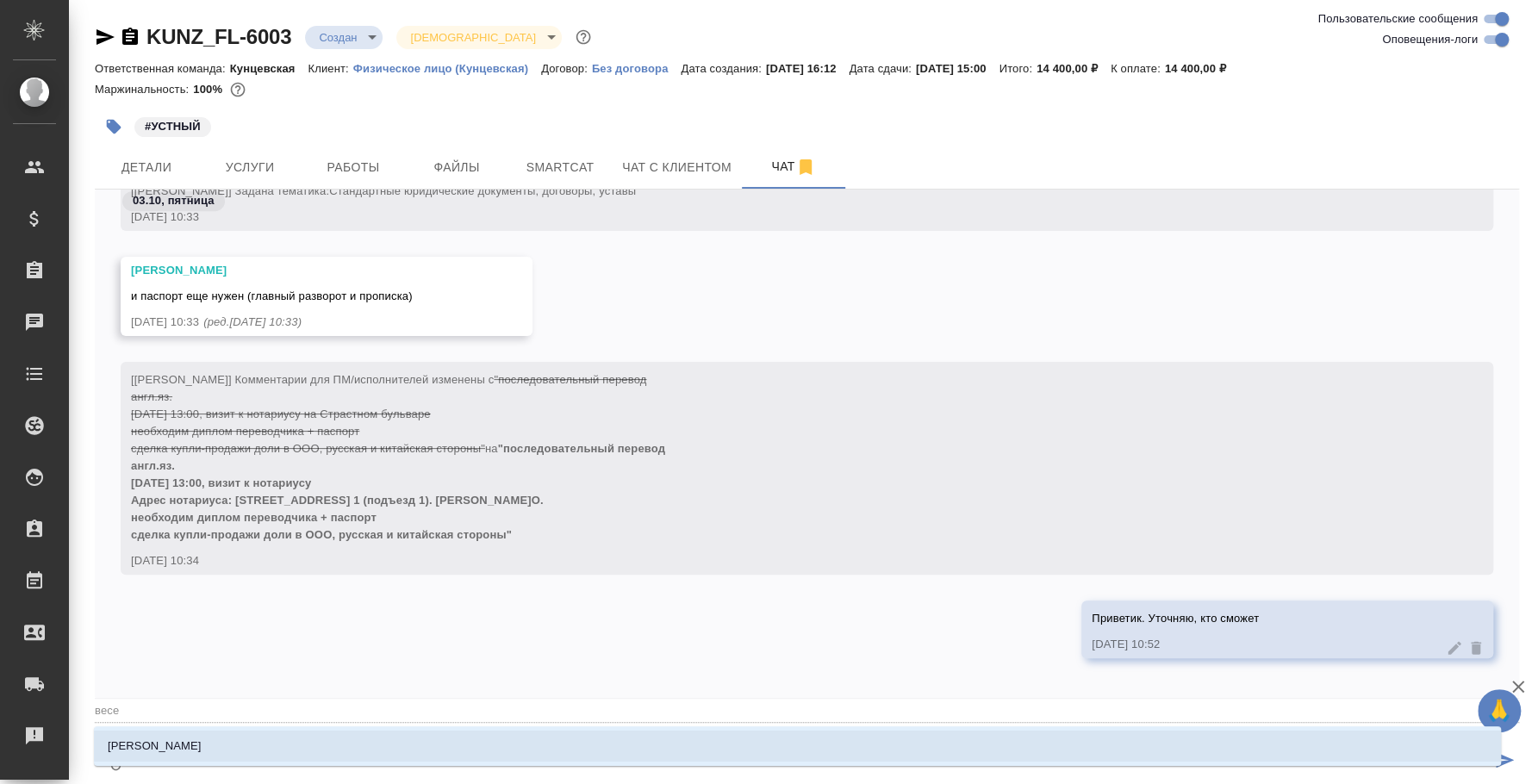
click at [503, 735] on li "Веселова Юлия" at bounding box center [797, 746] width 1407 height 31
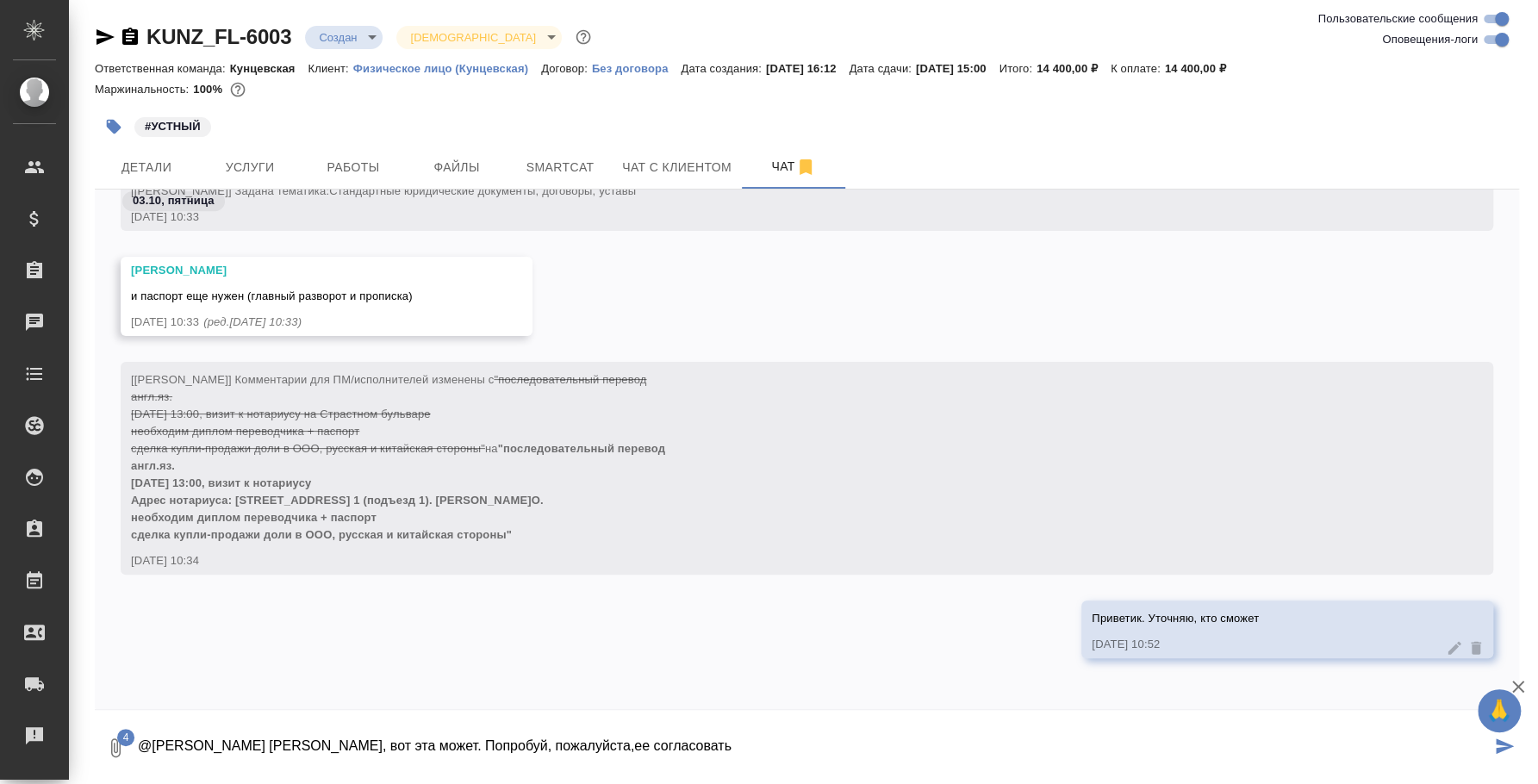
type textarea "@Веселова Юлия Юля, вот эта может. Попробуй, пожалуйста,ее согласовать"
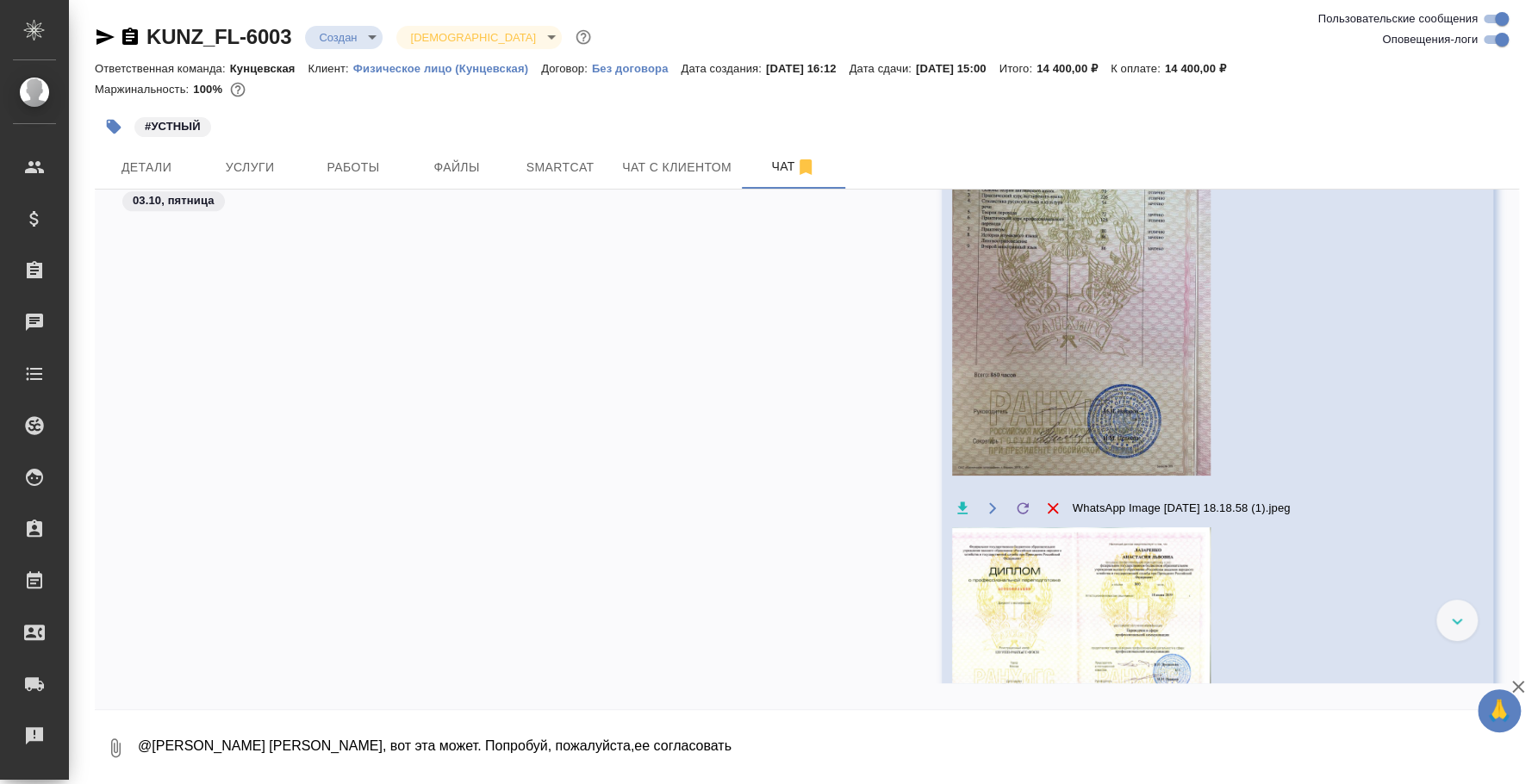
scroll to position [1188, 0]
click at [825, 568] on div "Веселова Юлия Юля, вот эта может. Попробуй, пожалуйста,ее согласовать Прописка …" at bounding box center [807, 413] width 1424 height 757
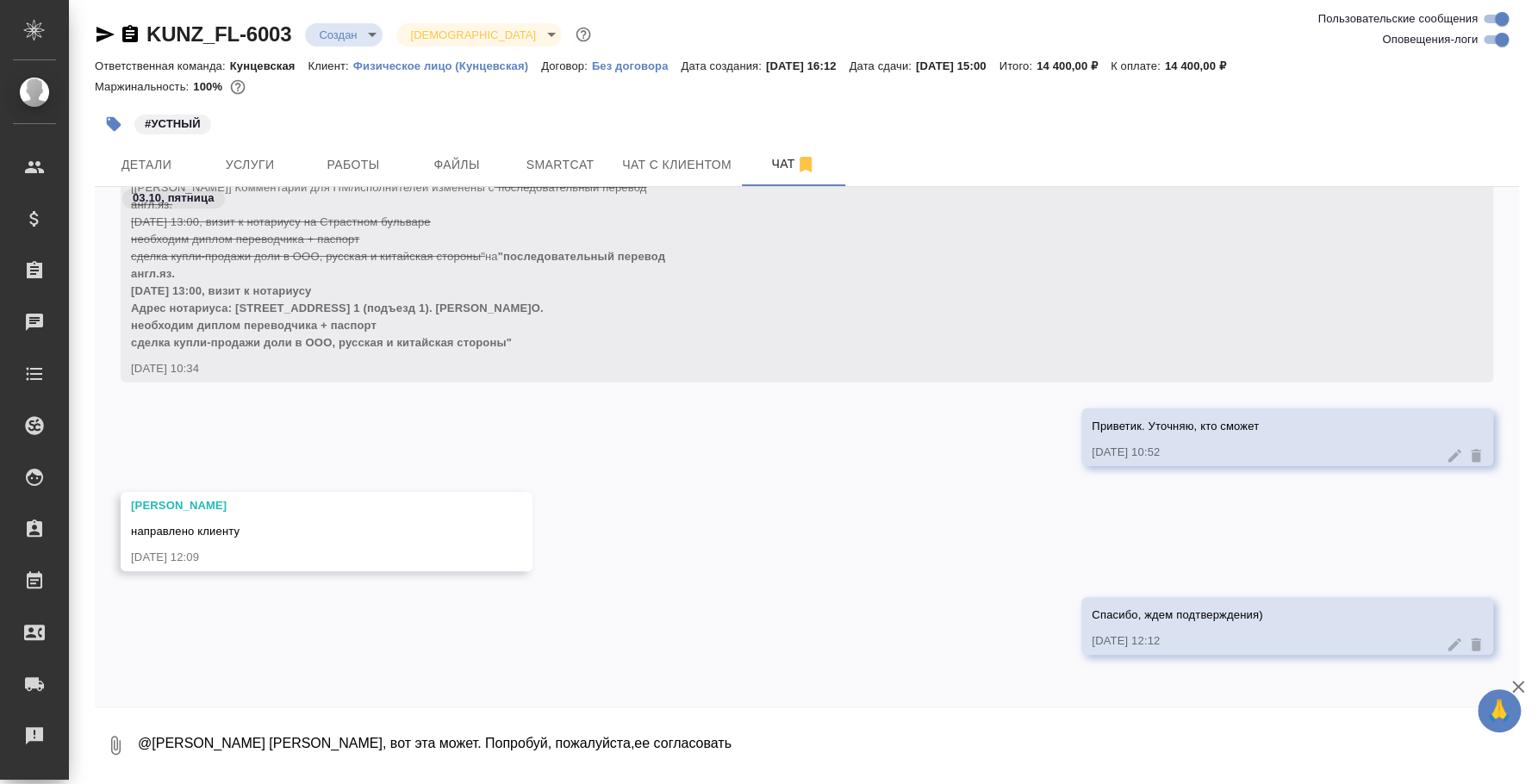
scroll to position [726, 0]
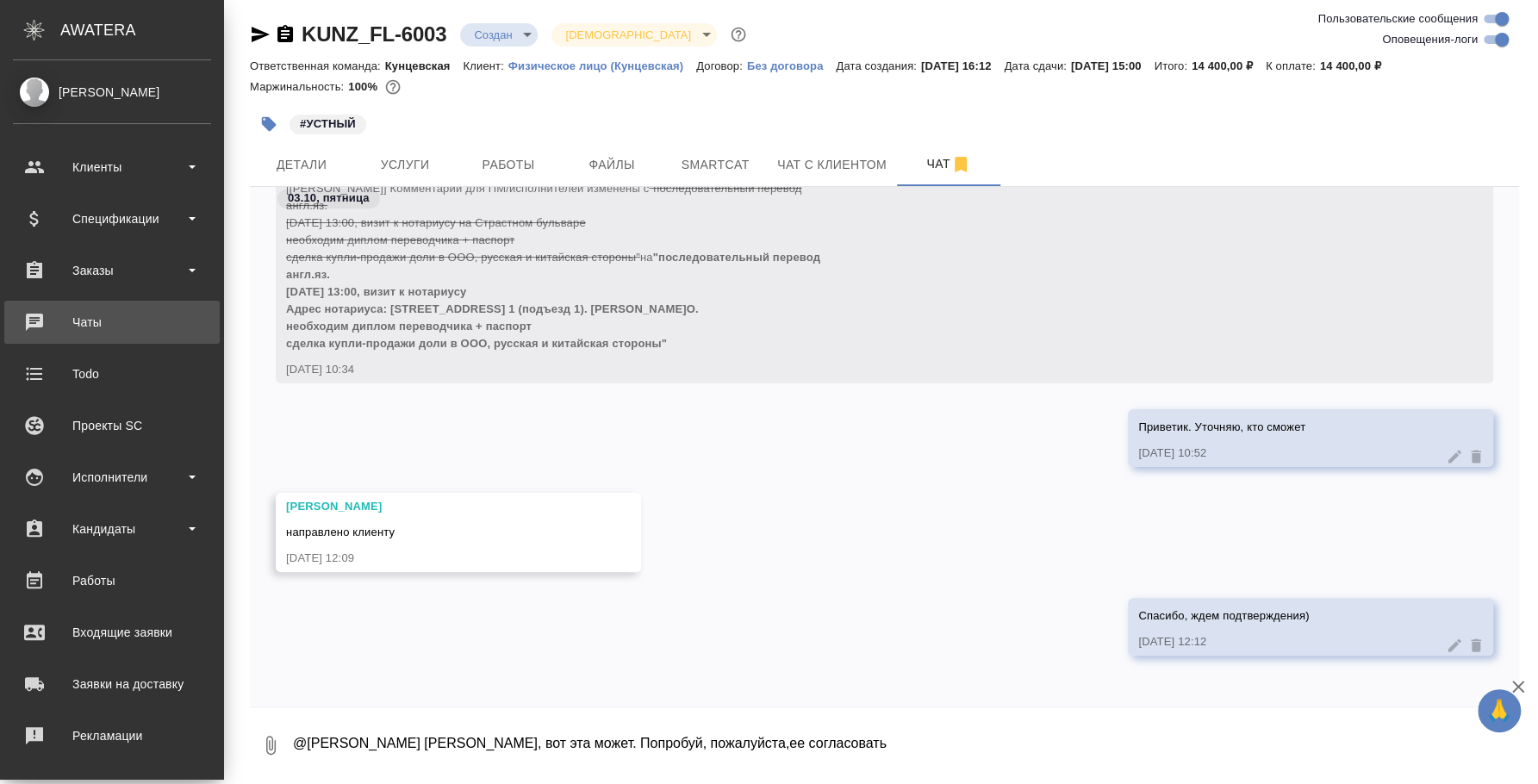
click at [128, 322] on div "Чаты" at bounding box center [112, 322] width 198 height 26
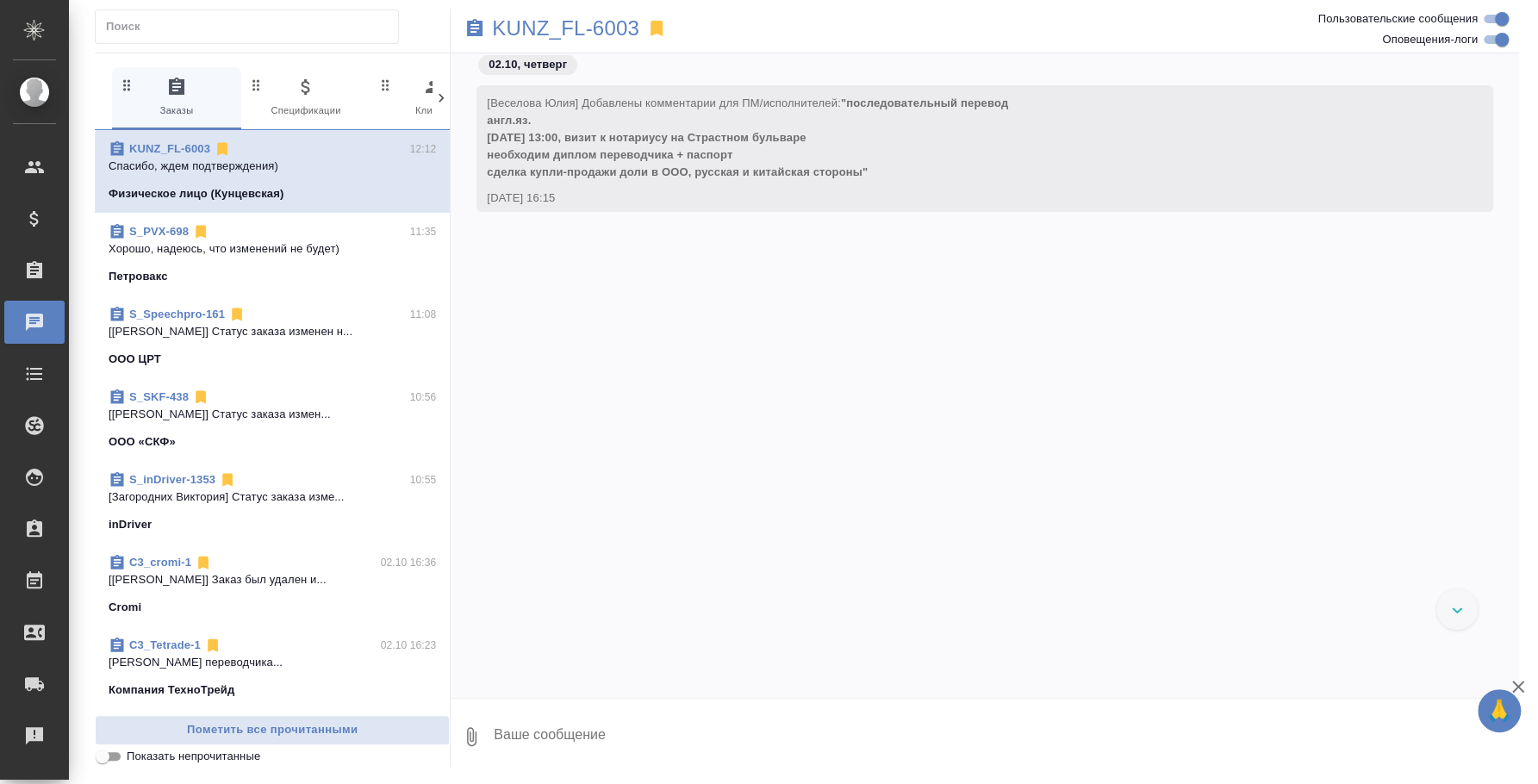
scroll to position [900, 0]
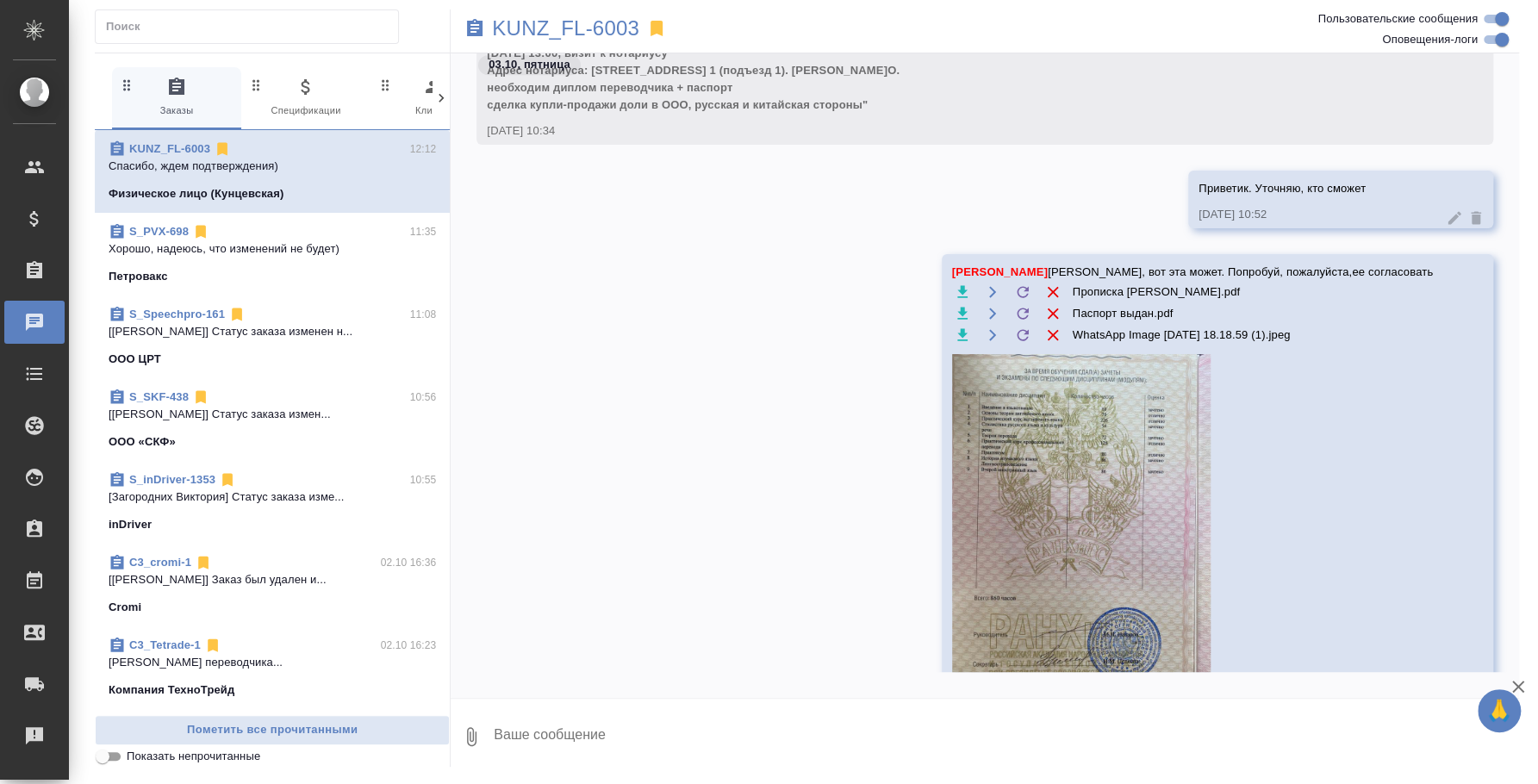
click at [273, 236] on div "S_PVX-698 11:35" at bounding box center [271, 231] width 327 height 17
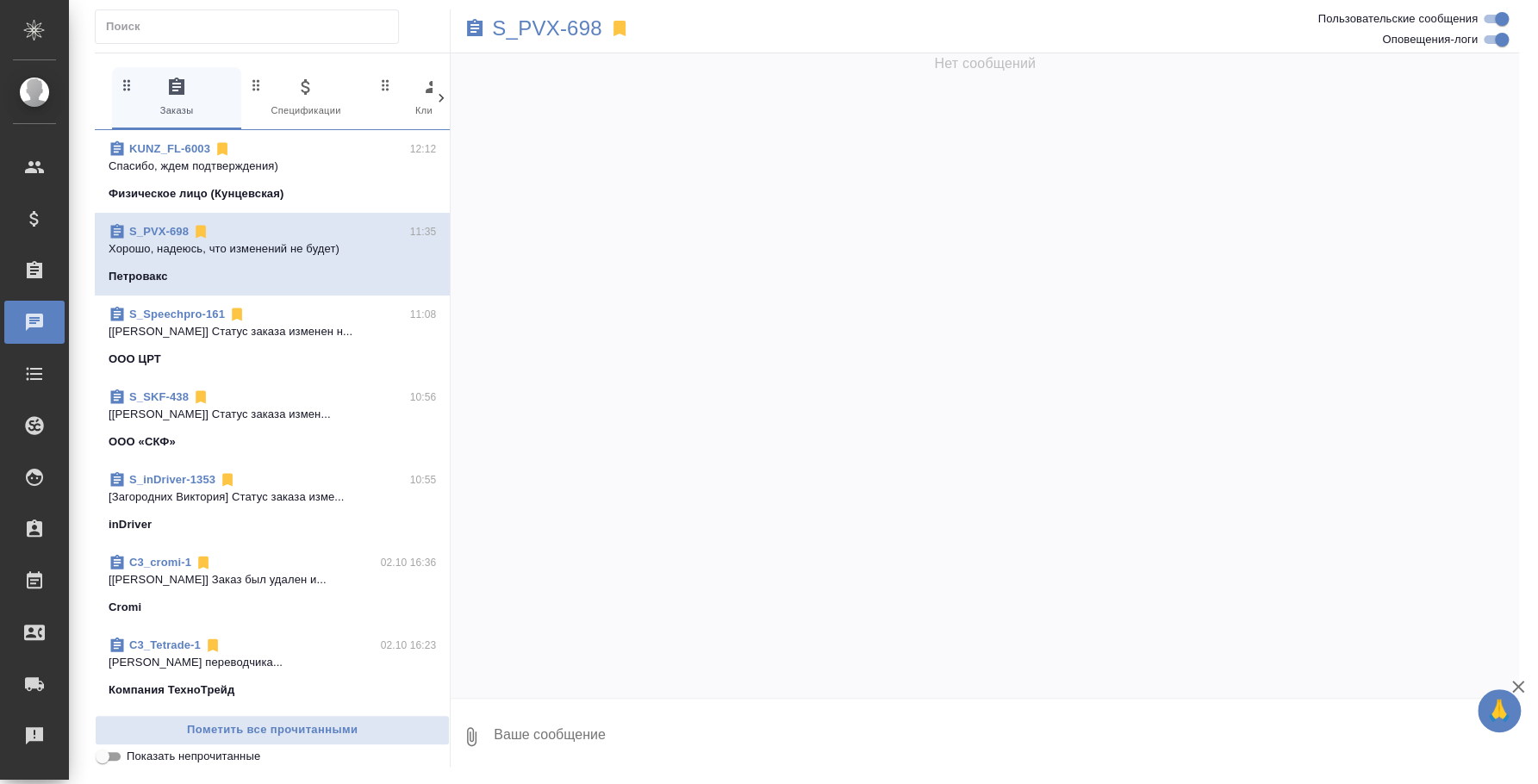
scroll to position [0, 0]
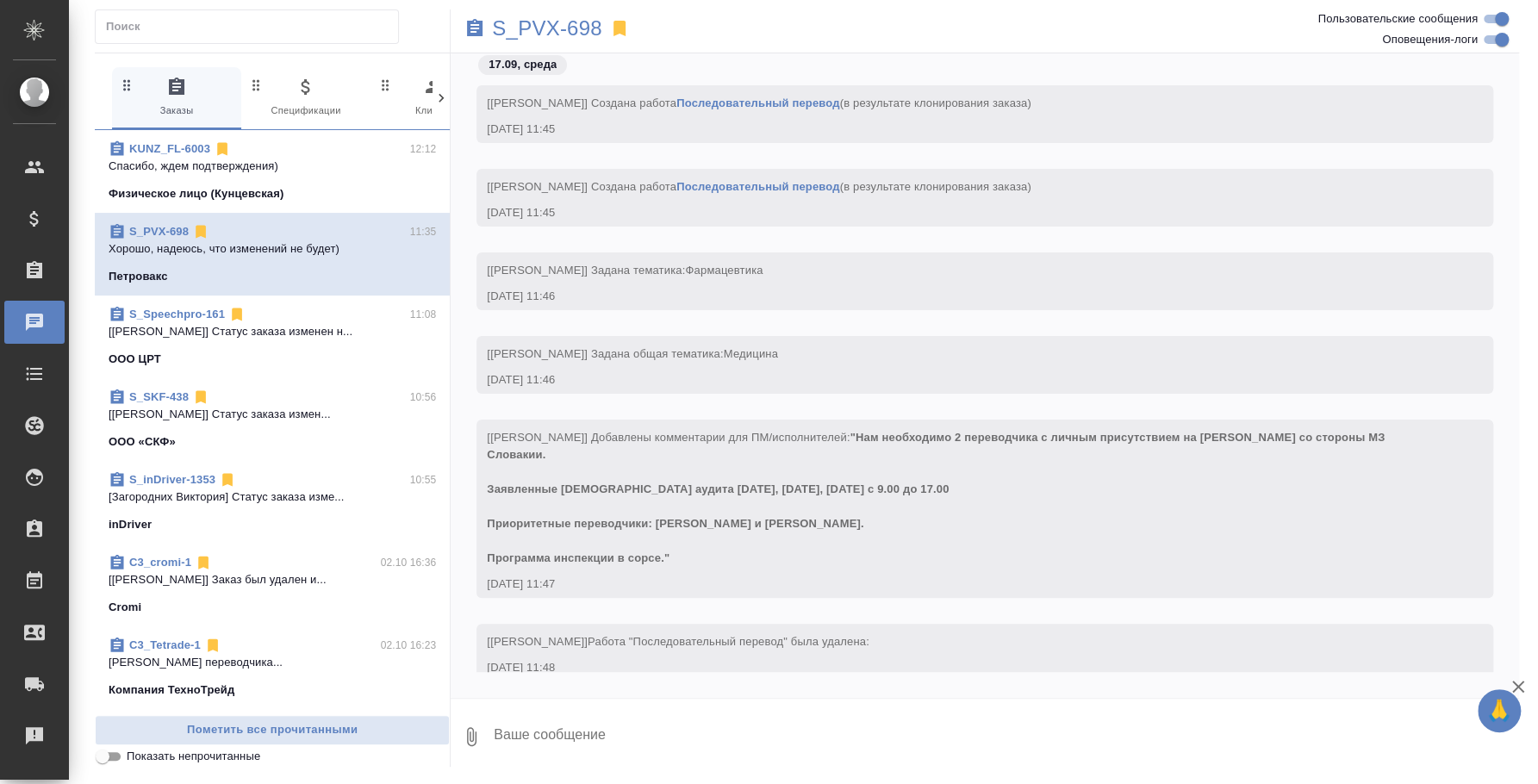
click at [650, 741] on textarea at bounding box center [1006, 737] width 1027 height 59
paste textarea "В"
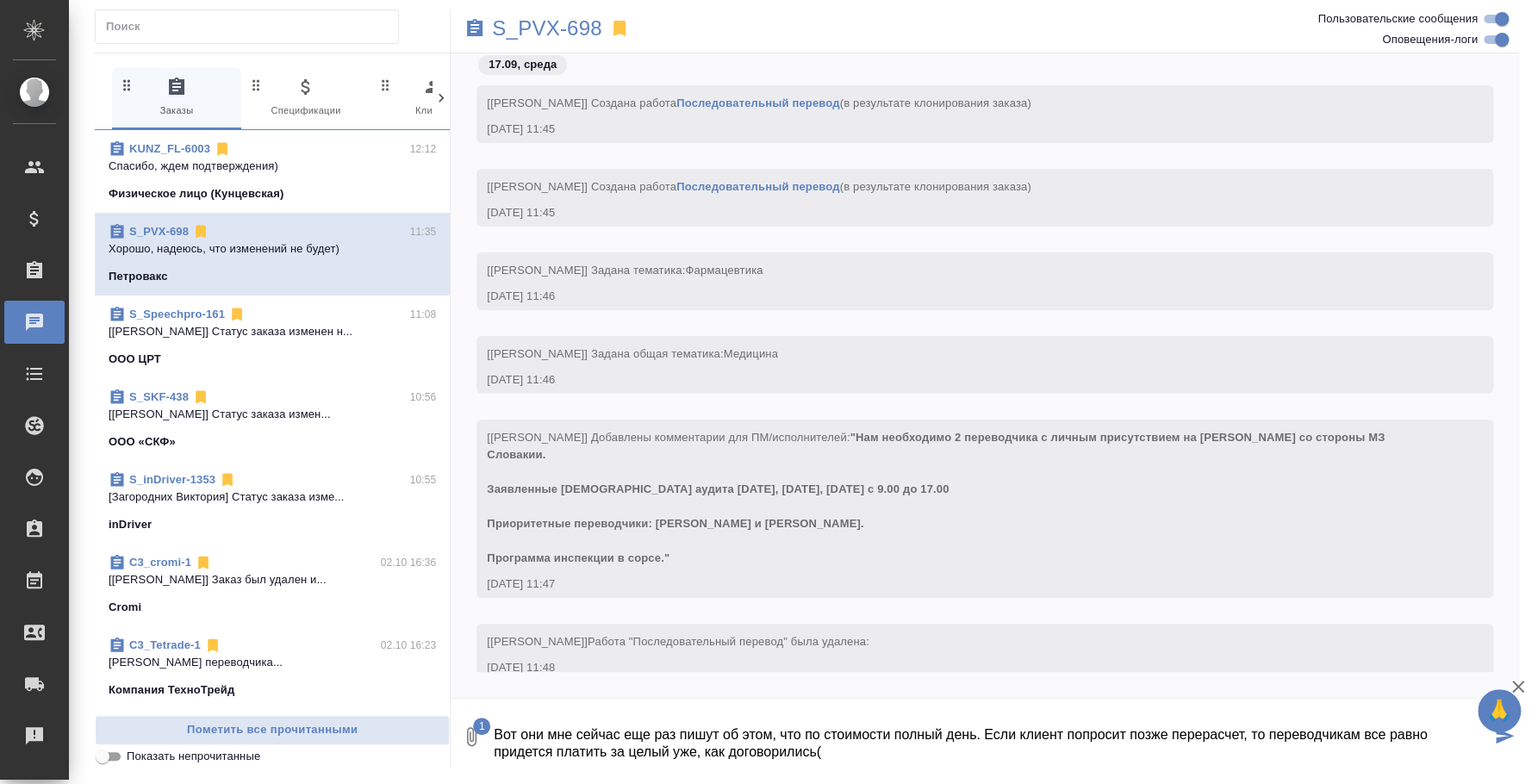
type textarea "Вот они мне сейчас еще раз пишут об этом, что по стоимости полный день. Если кл…"
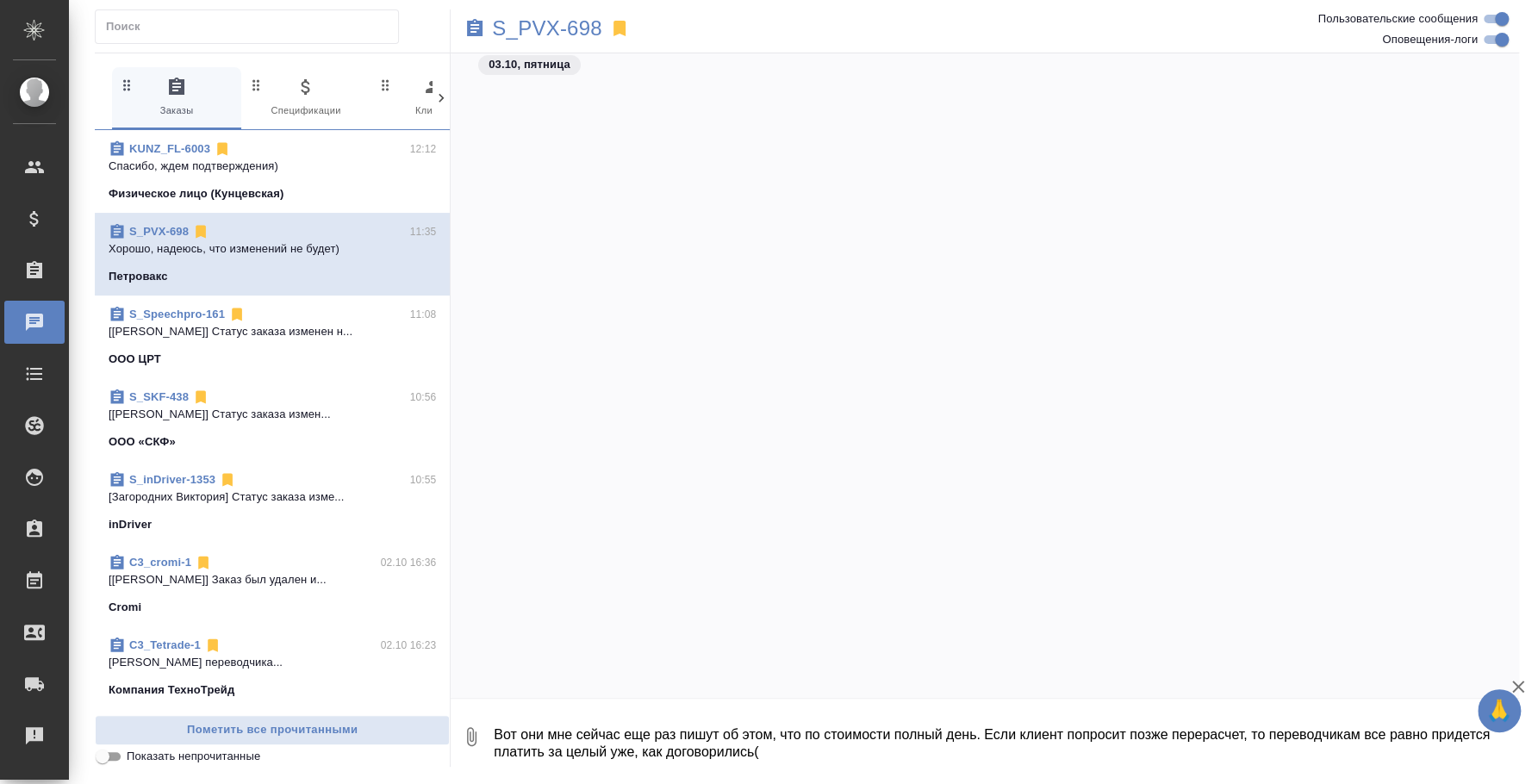
scroll to position [6836, 0]
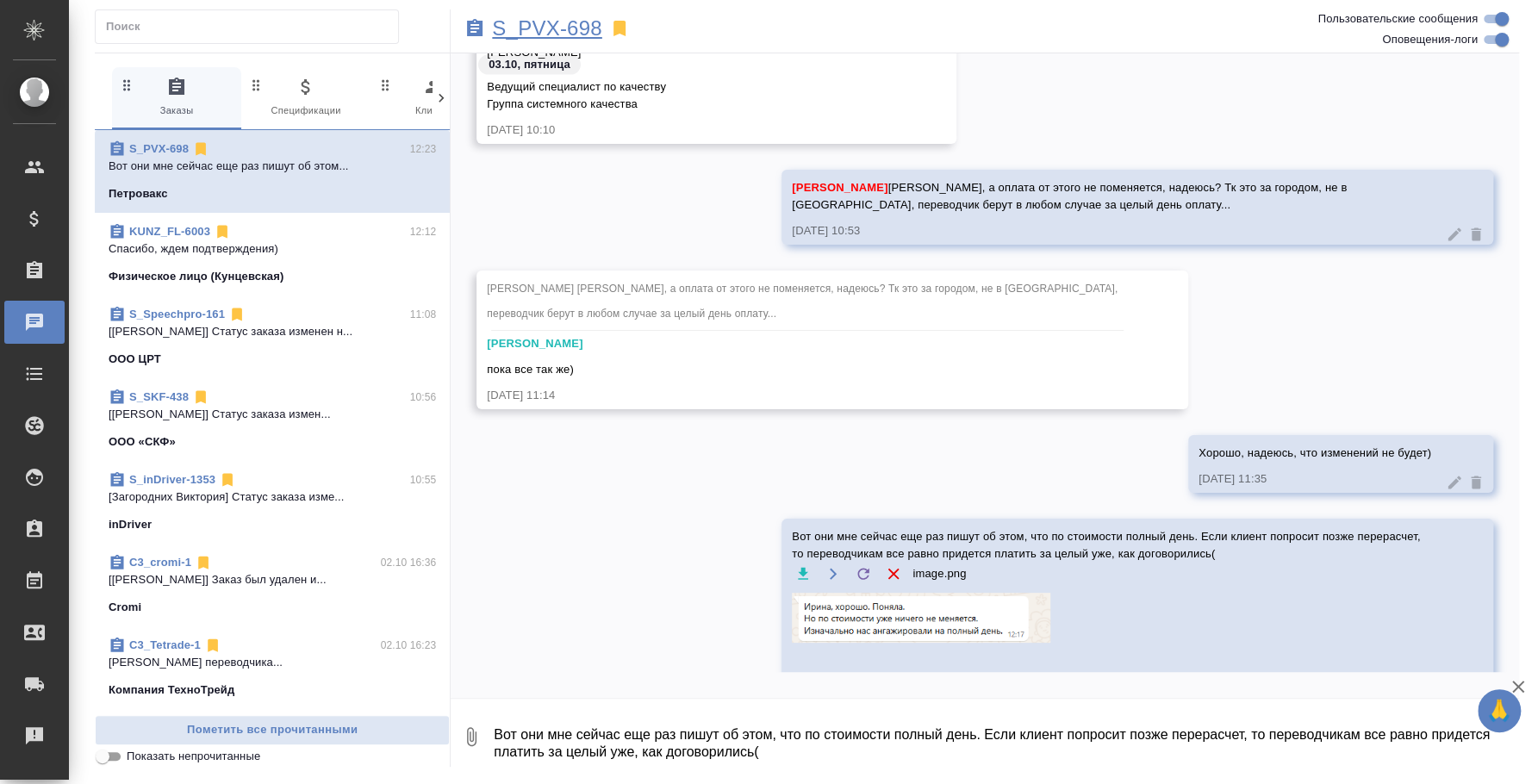
click at [556, 26] on p "S_PVX-698" at bounding box center [546, 27] width 109 height 17
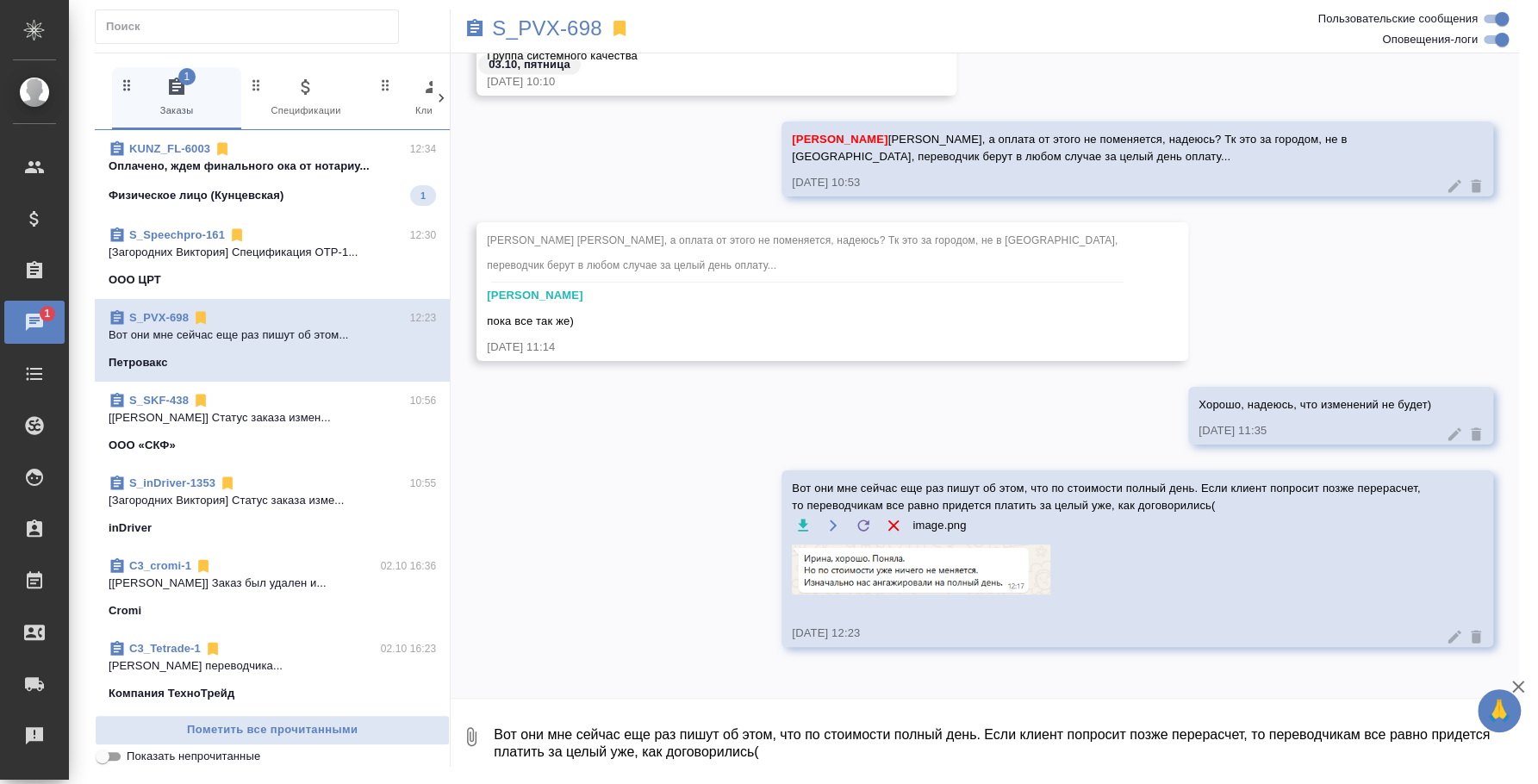
scroll to position [6885, 0]
click at [326, 162] on p "Оплачено, ждем финального ока от нотариу..." at bounding box center [271, 166] width 327 height 17
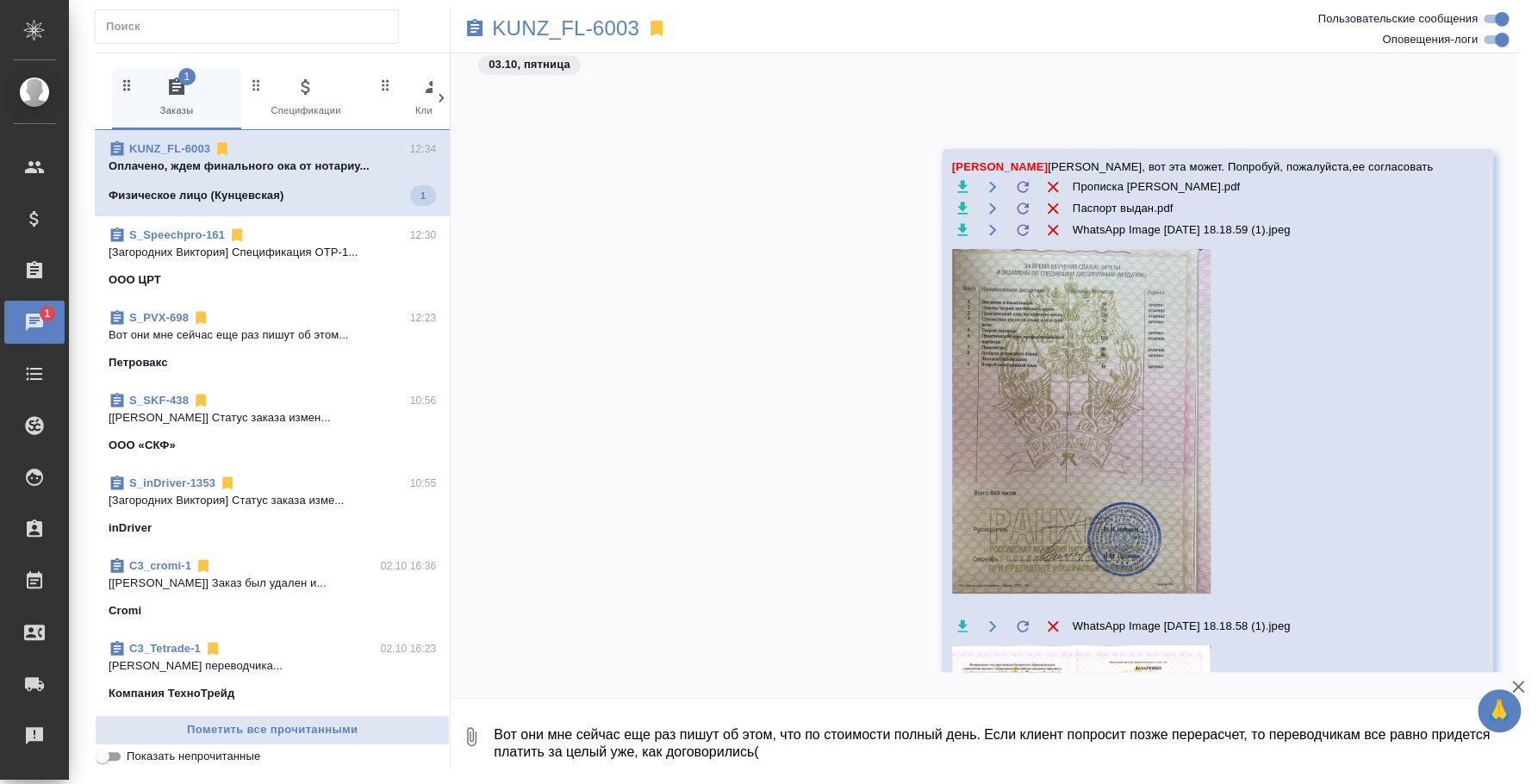
scroll to position [1395, 0]
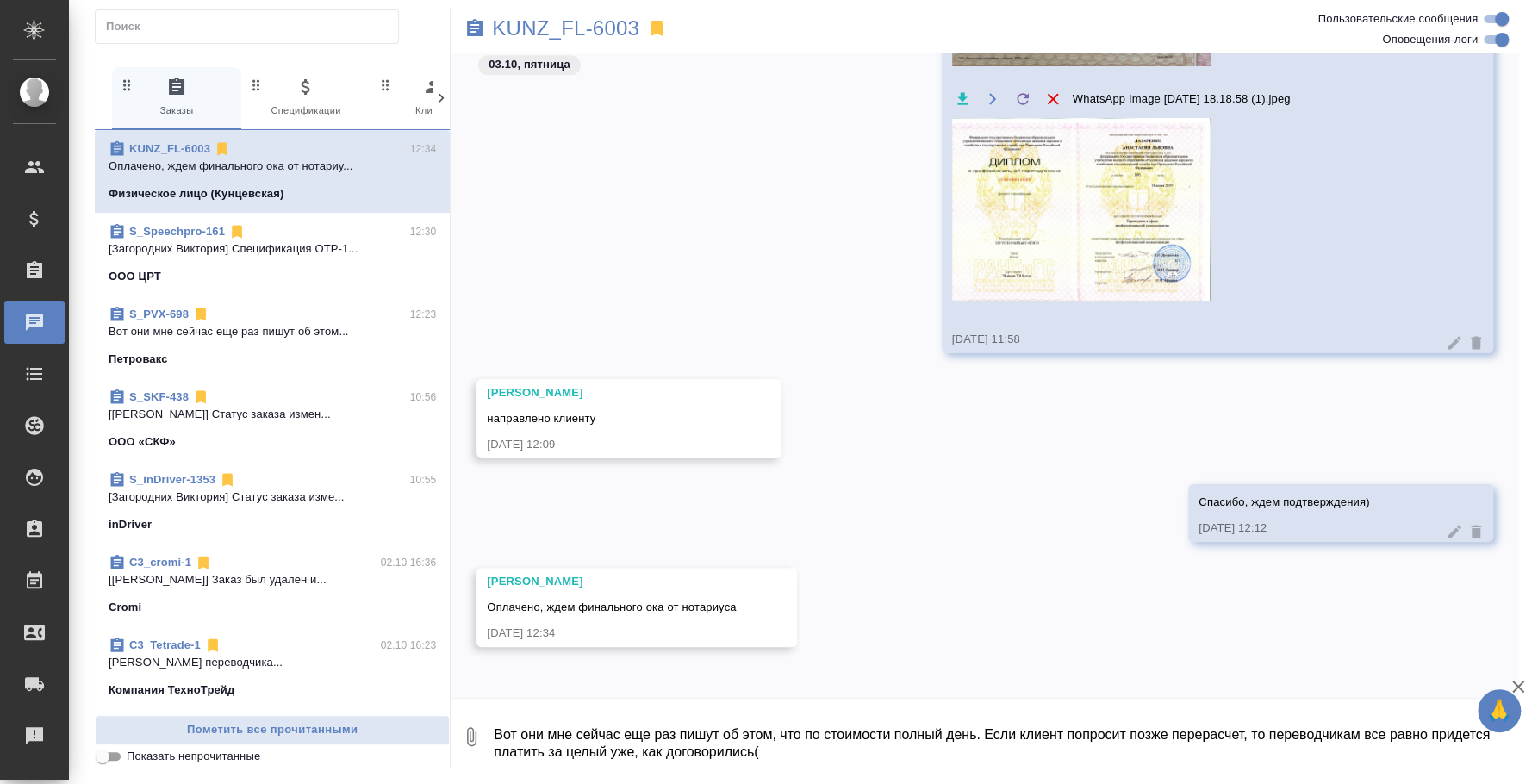
click at [745, 745] on textarea "Вот они мне сейчас еще раз пишут об этом, что по стоимости полный день. Если кл…" at bounding box center [1006, 737] width 1027 height 59
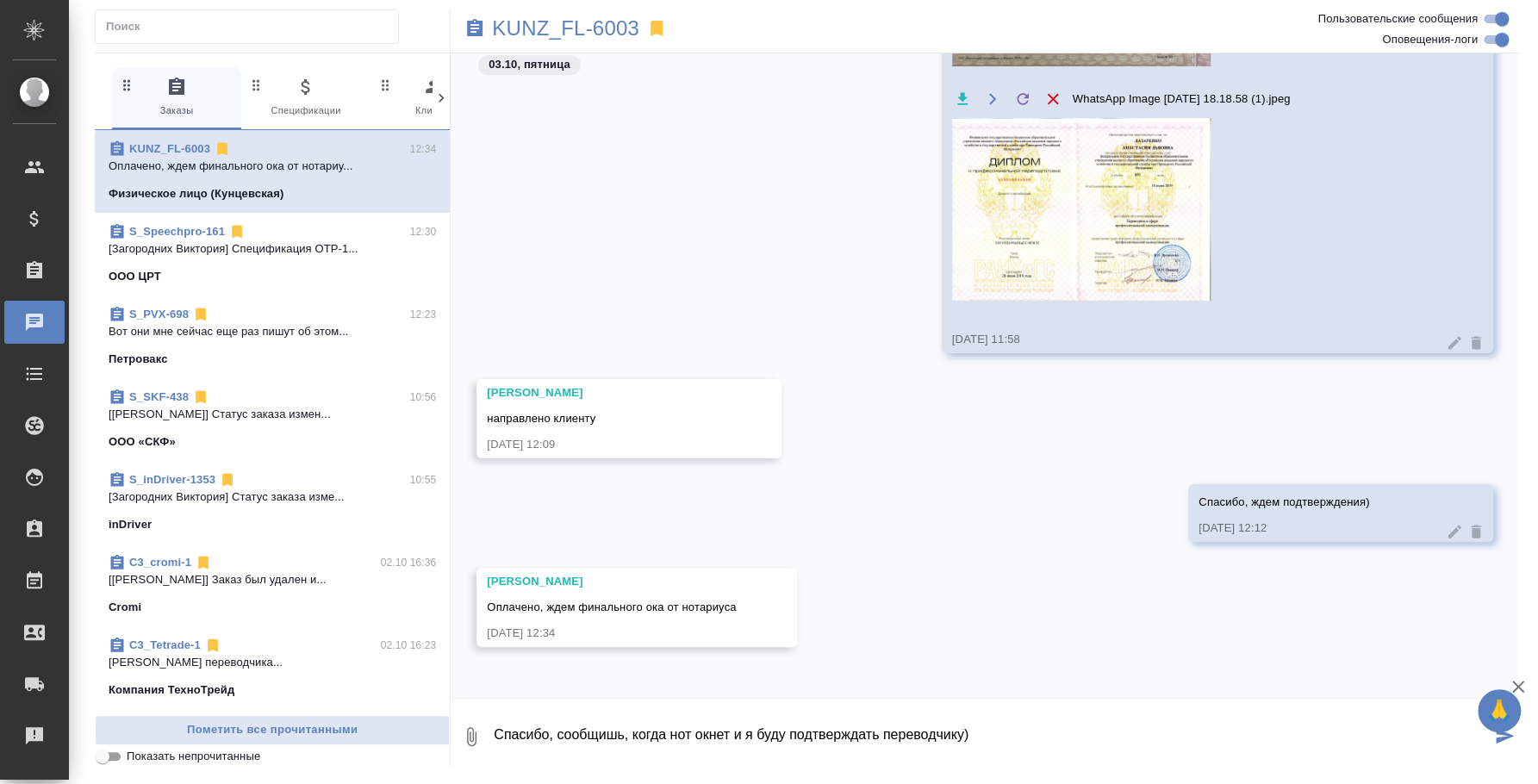
type textarea "Спасибо, сообщишь, когда нот окнет и я буду подтверждать переводчику)"
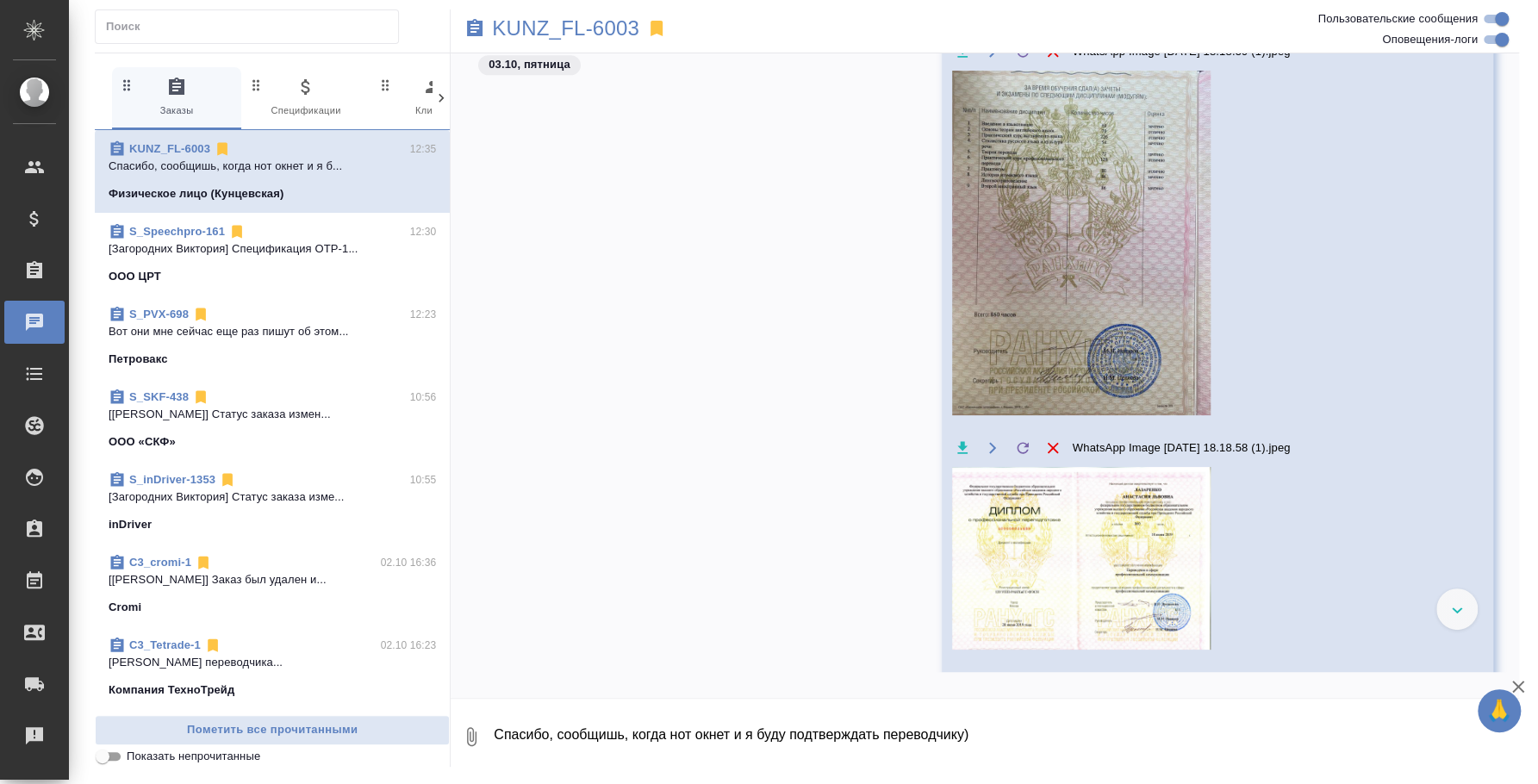
scroll to position [1047, 0]
click at [1211, 565] on img at bounding box center [1081, 557] width 258 height 183
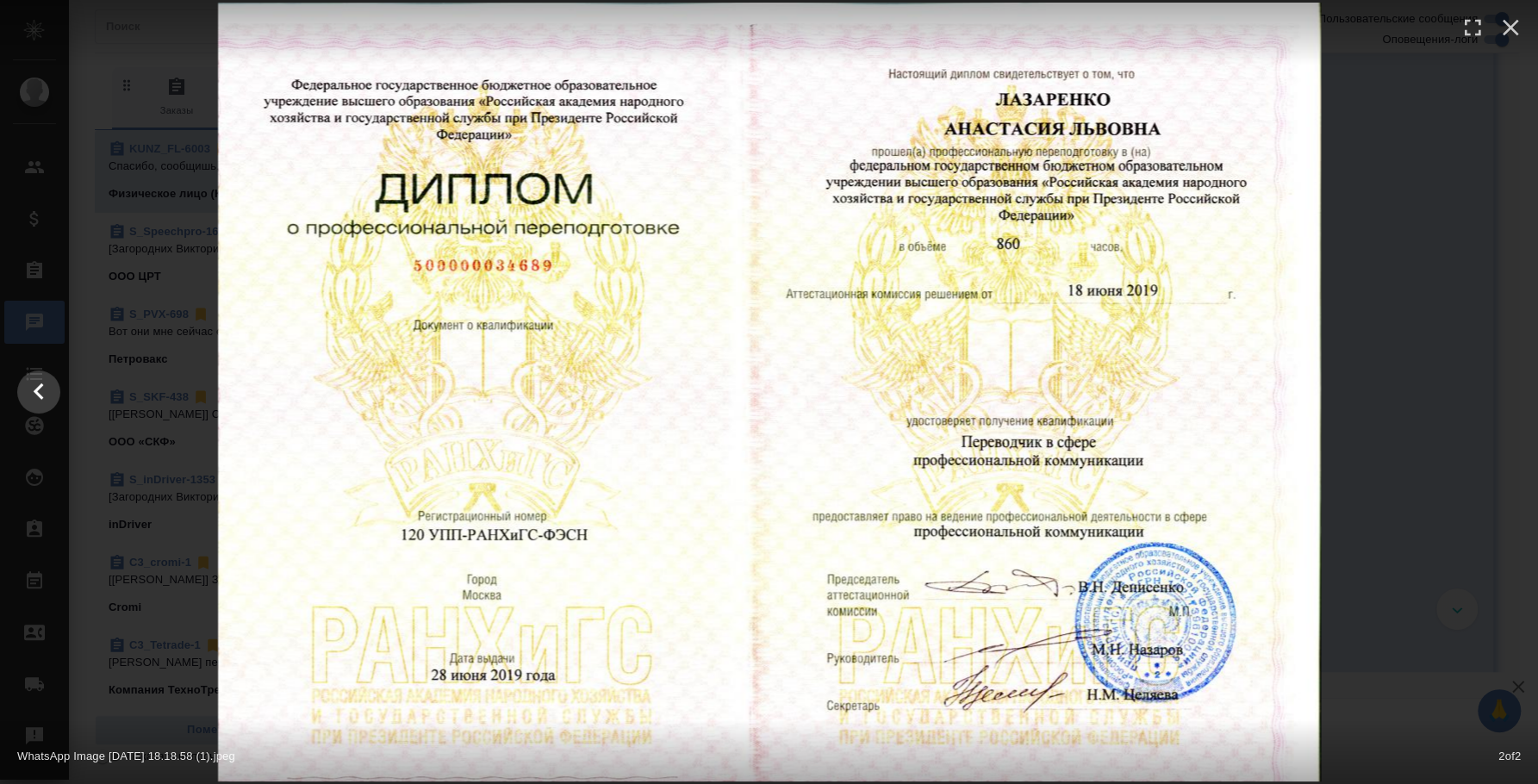
click at [1351, 672] on div at bounding box center [769, 392] width 1538 height 779
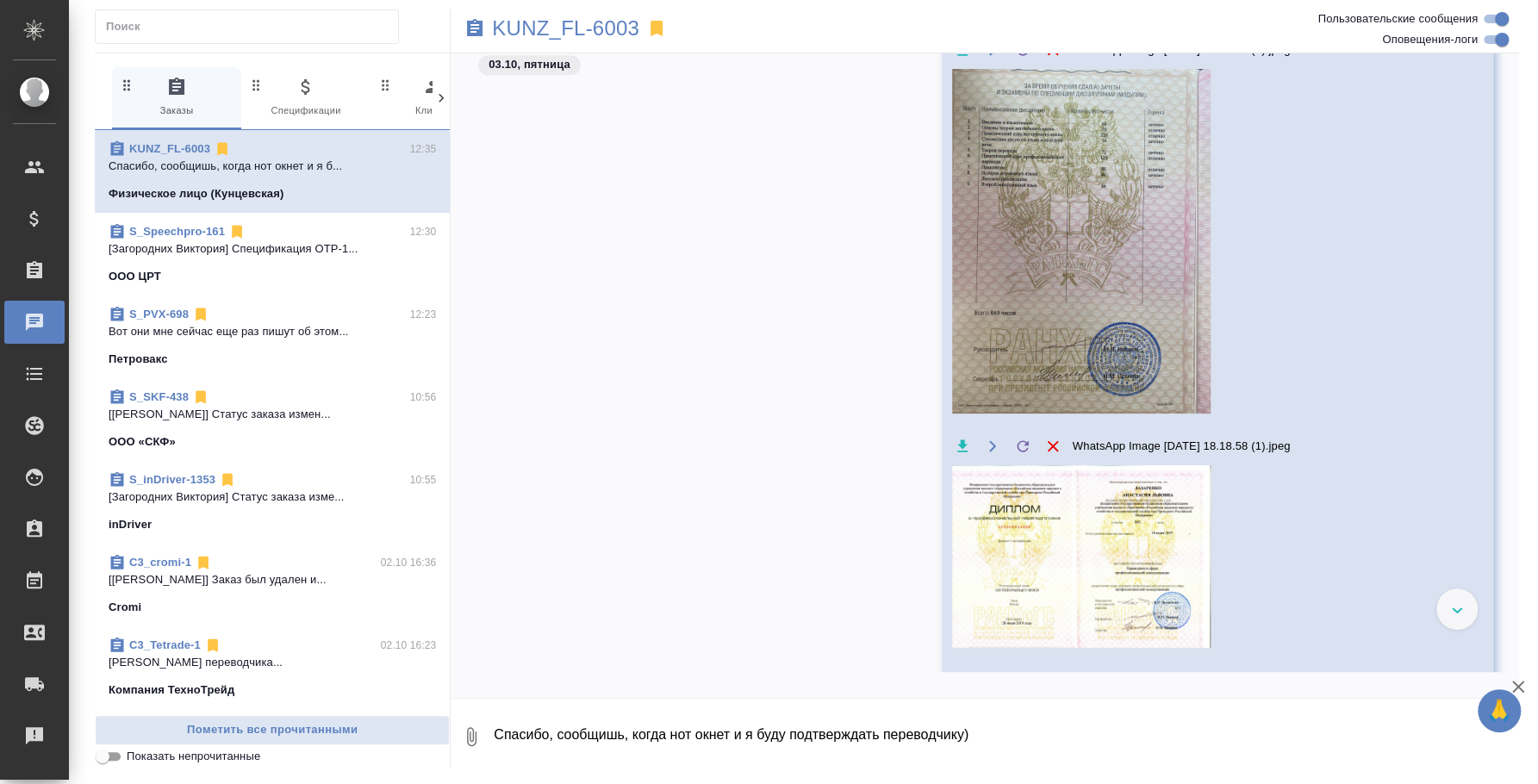
click at [1181, 268] on img at bounding box center [1081, 241] width 258 height 345
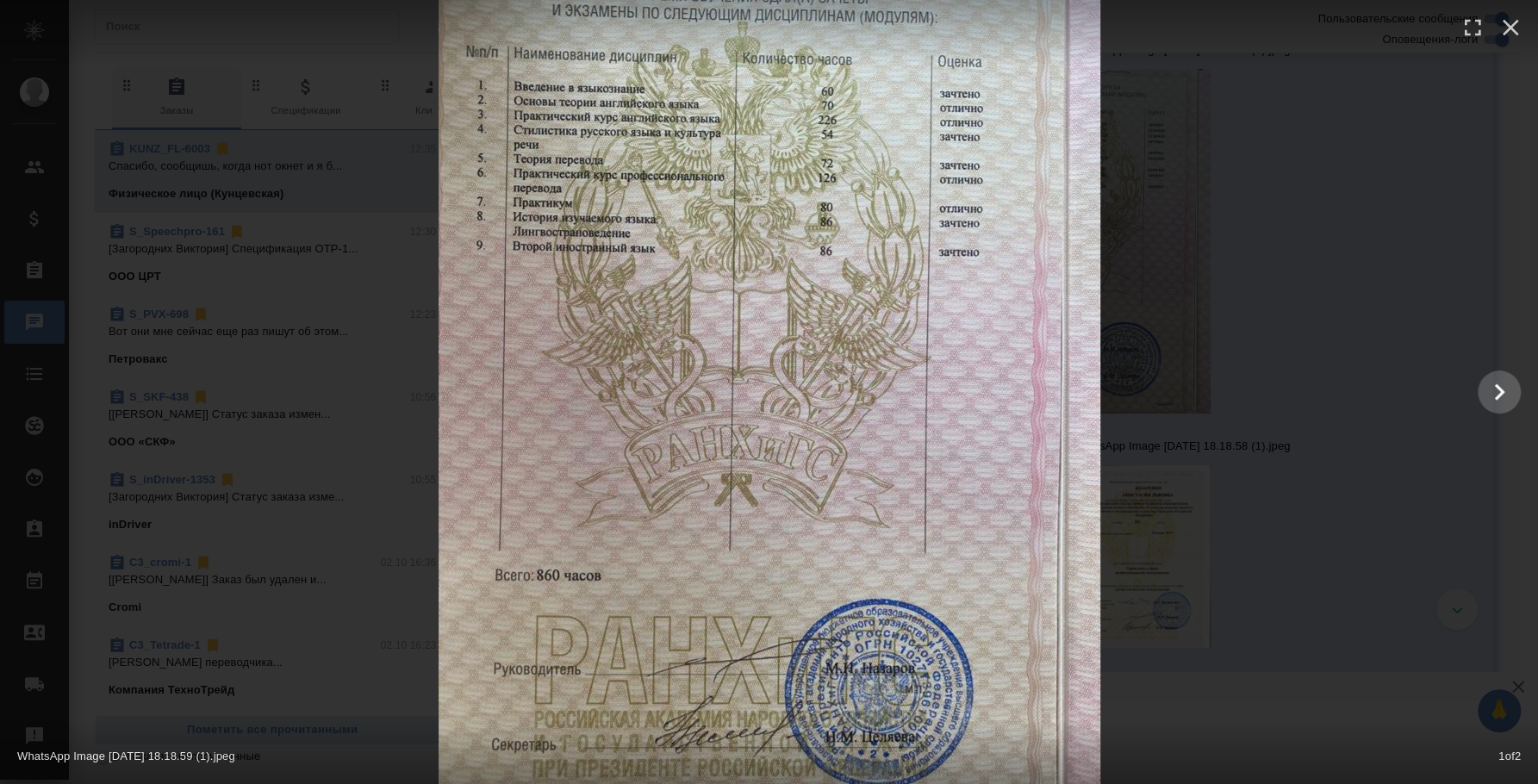
click at [1277, 679] on div at bounding box center [769, 392] width 1538 height 882
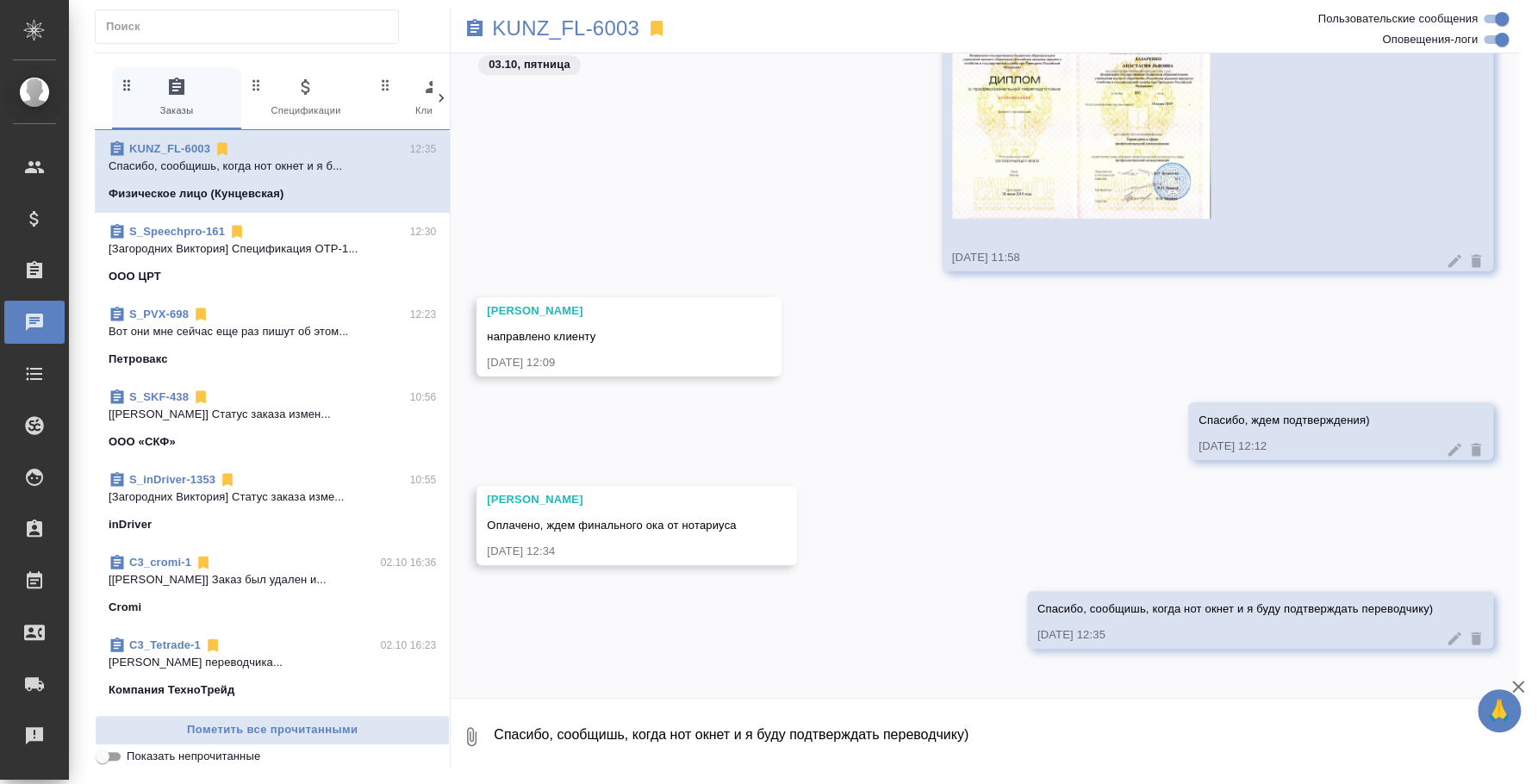
scroll to position [1478, 0]
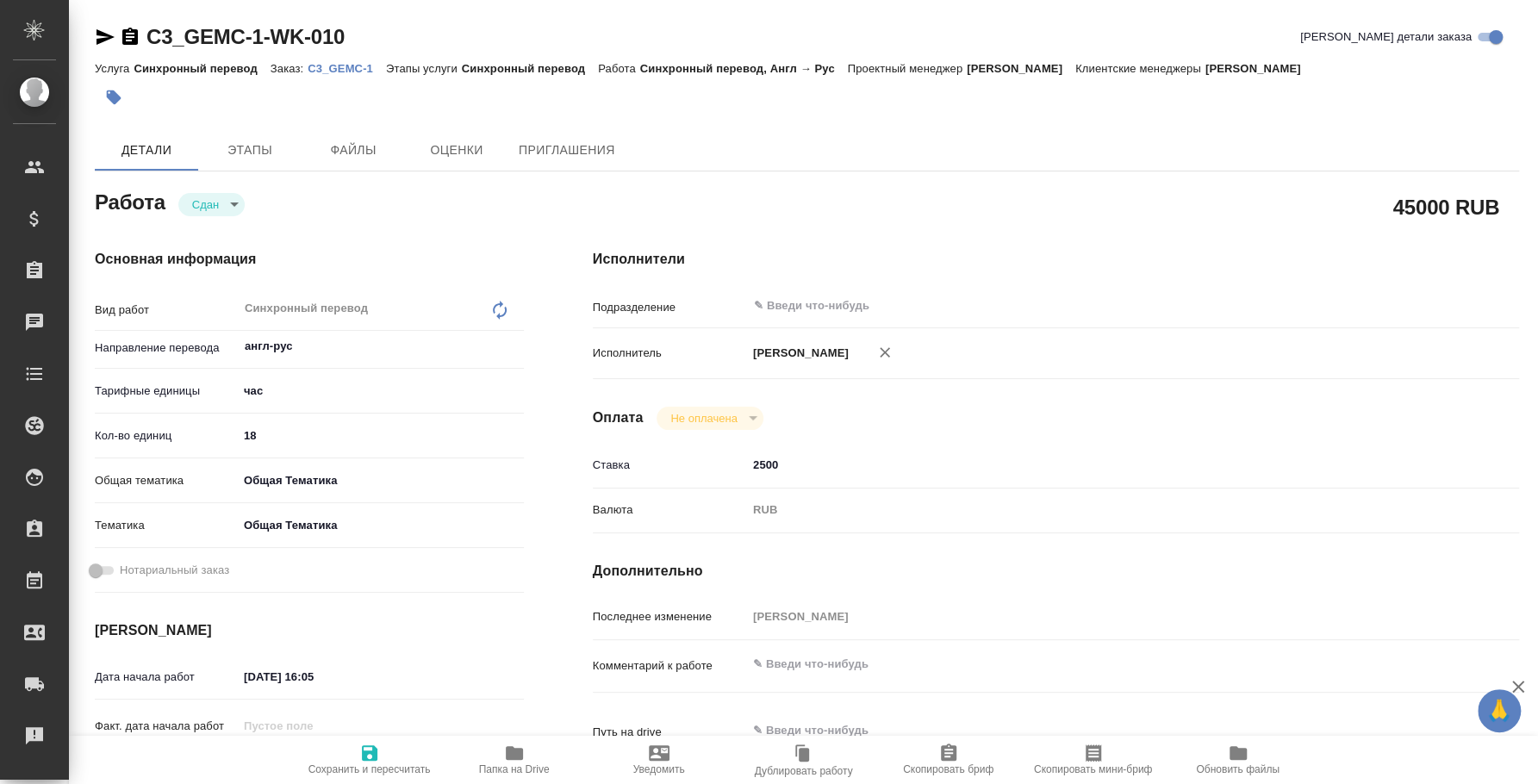
type textarea "x"
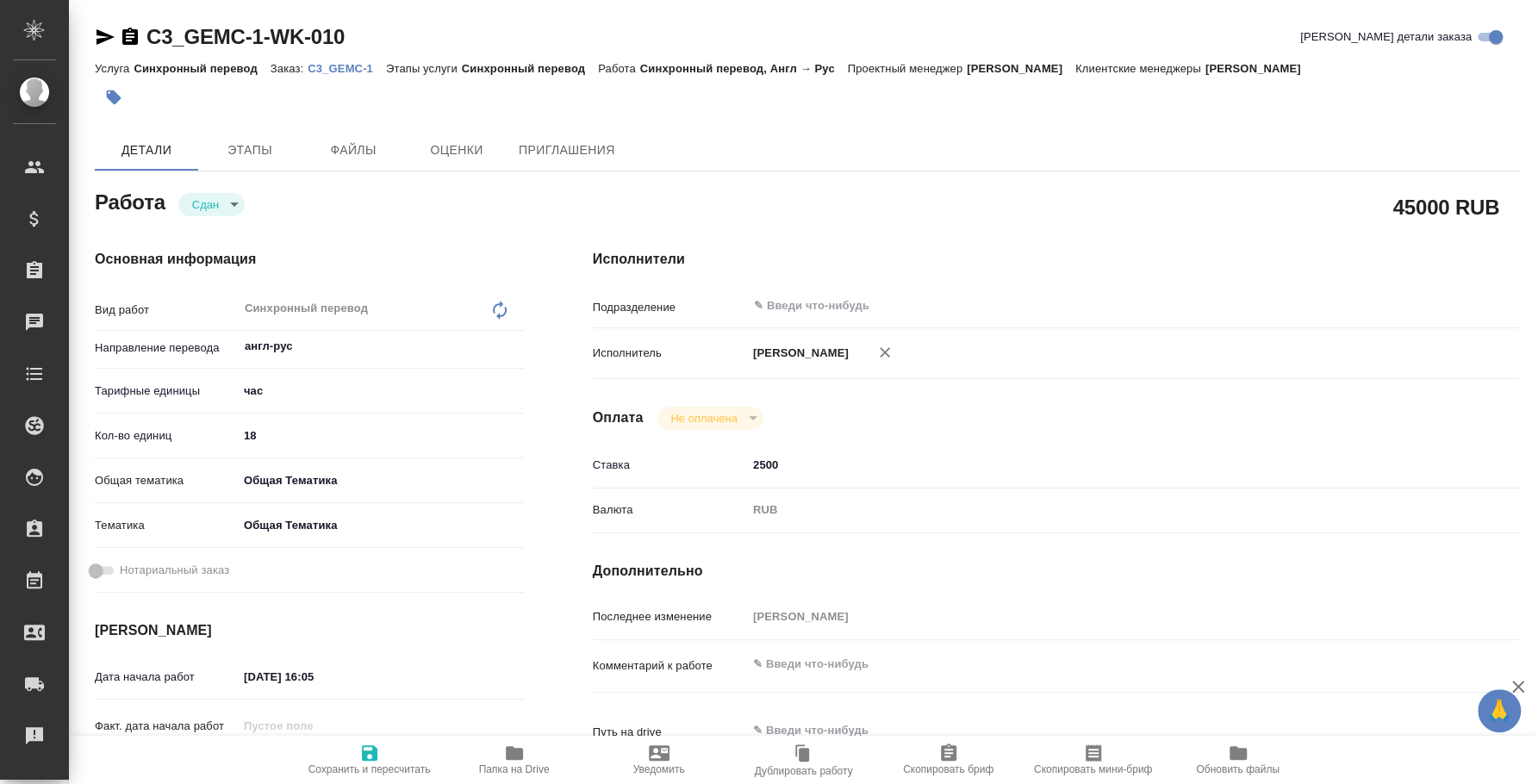
type textarea "x"
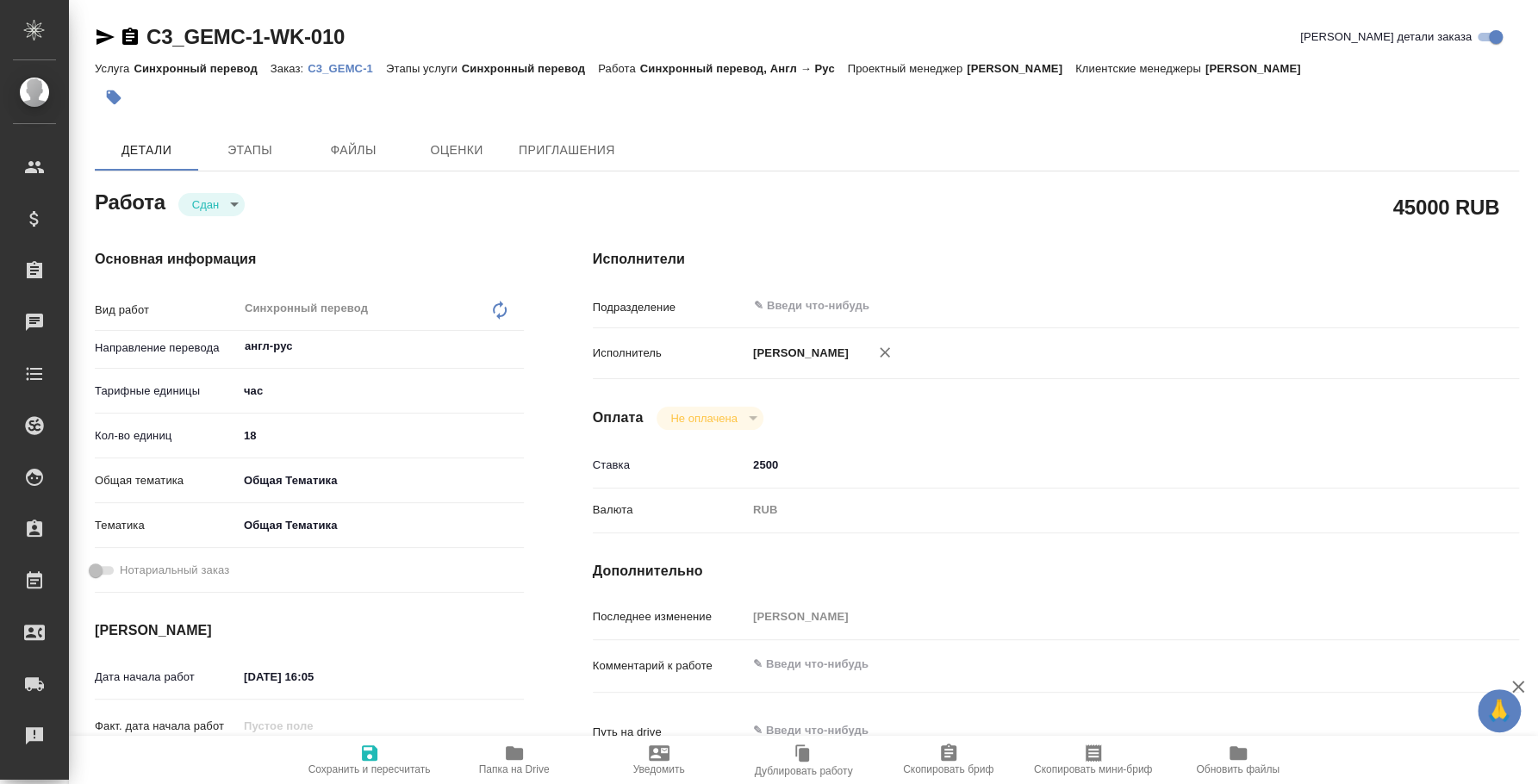
type textarea "x"
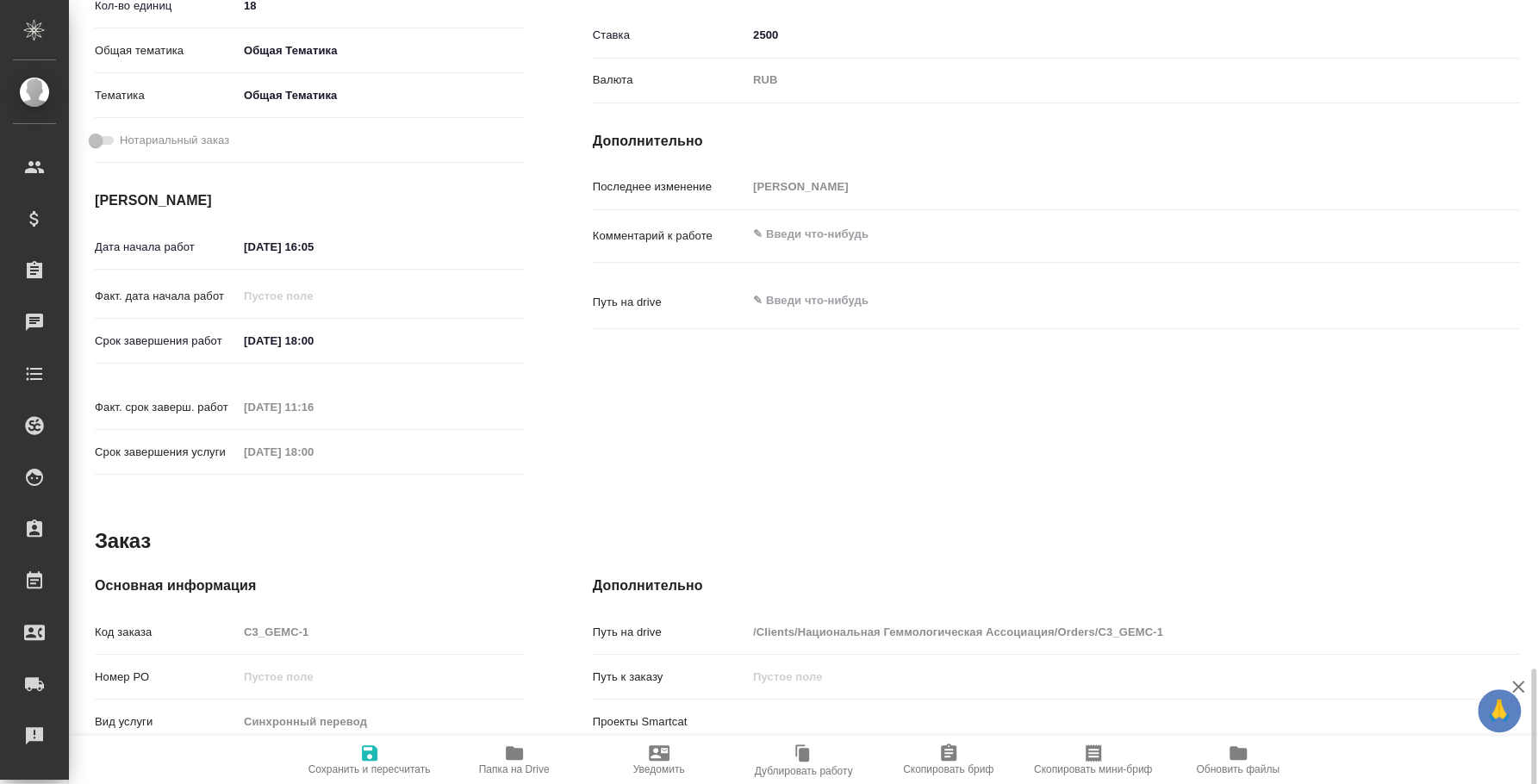
scroll to position [723, 0]
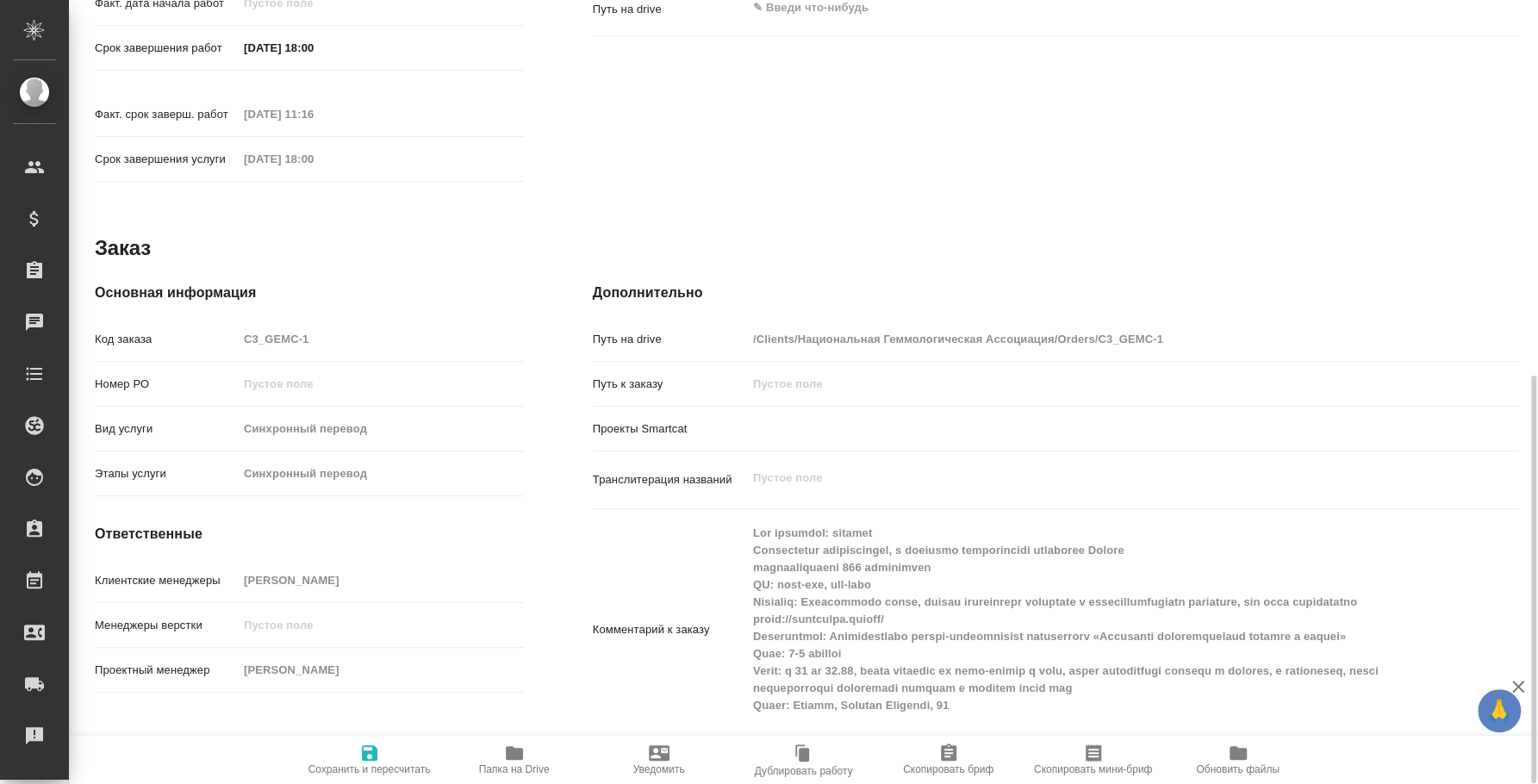
type textarea "x"
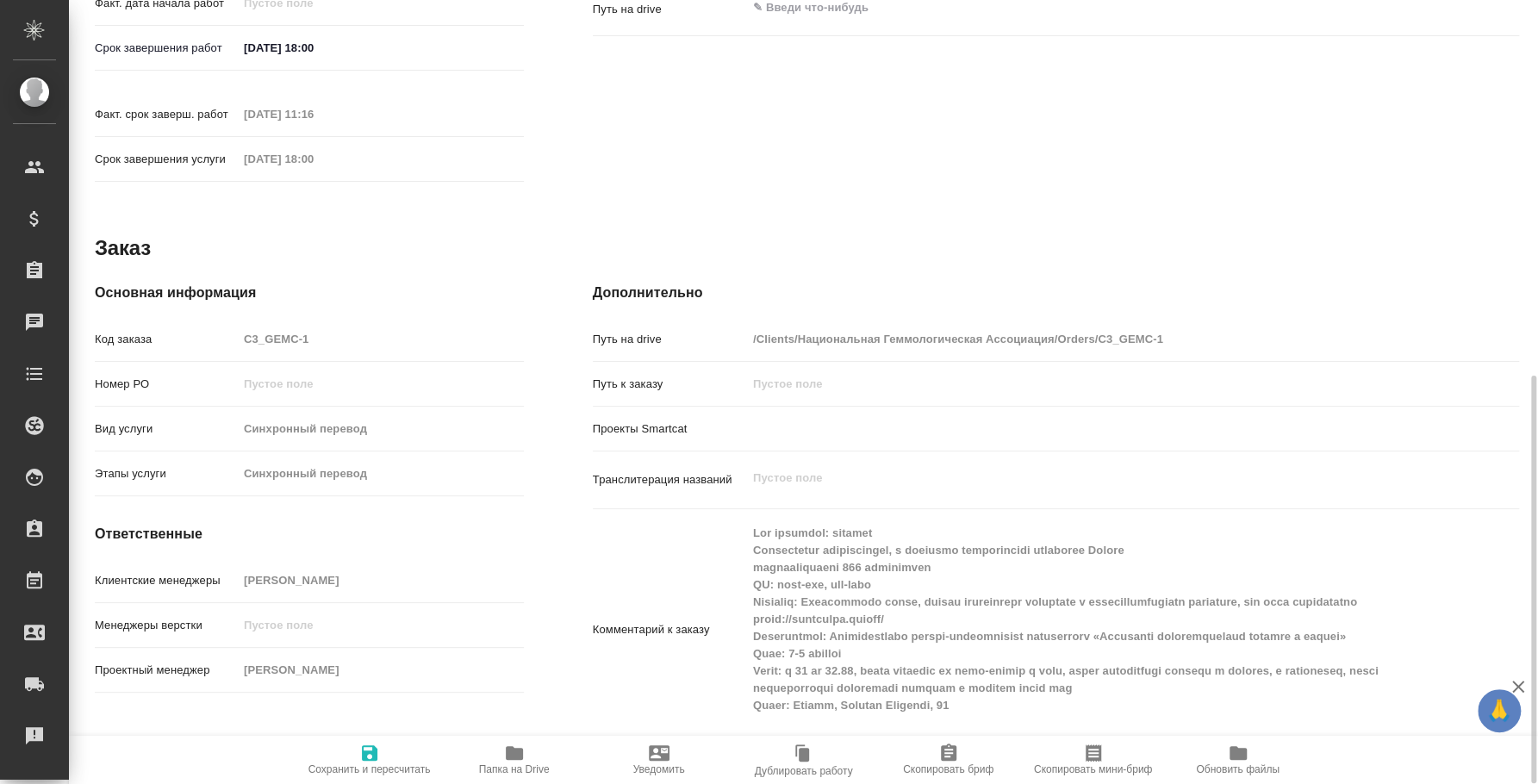
type textarea "x"
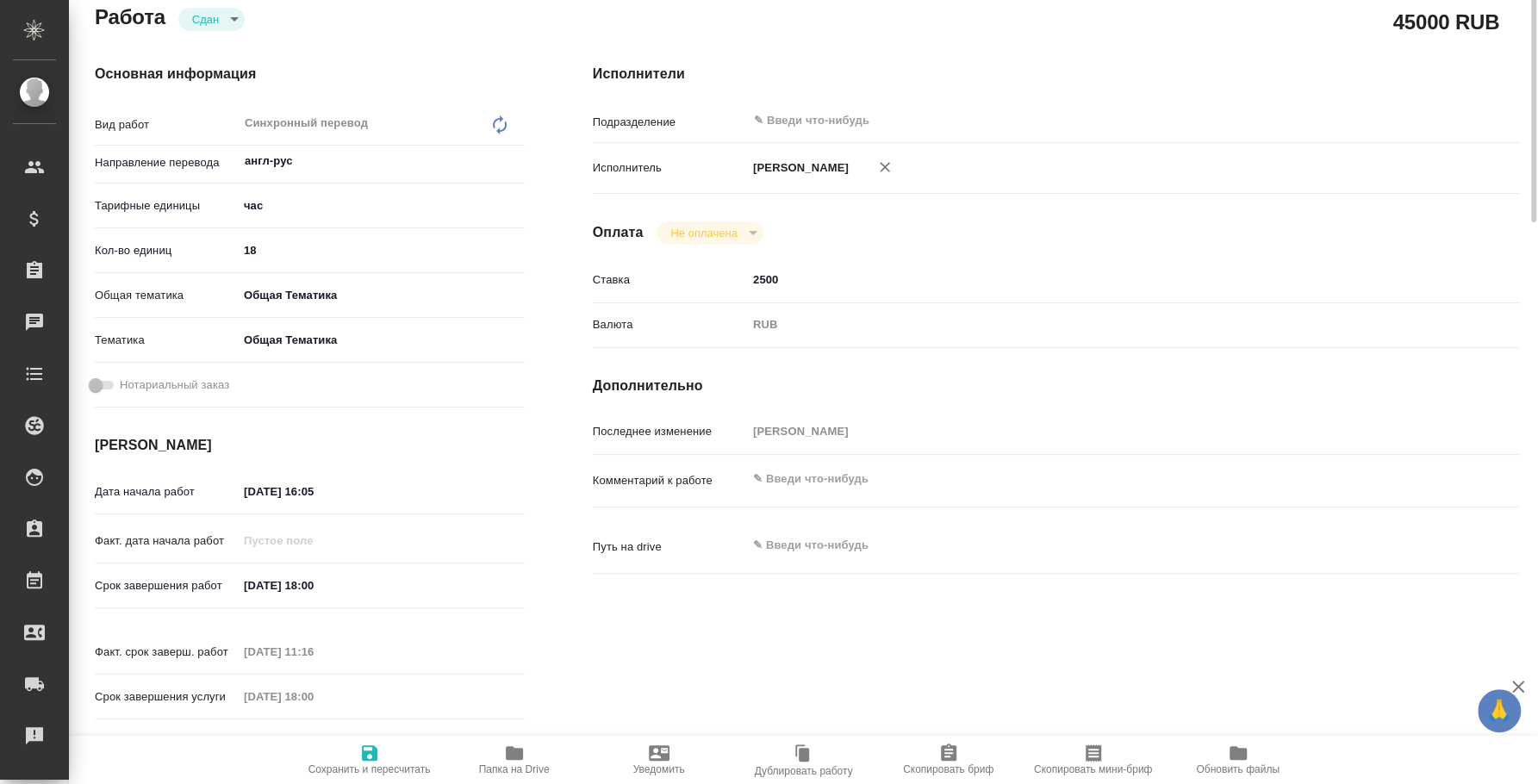
scroll to position [0, 0]
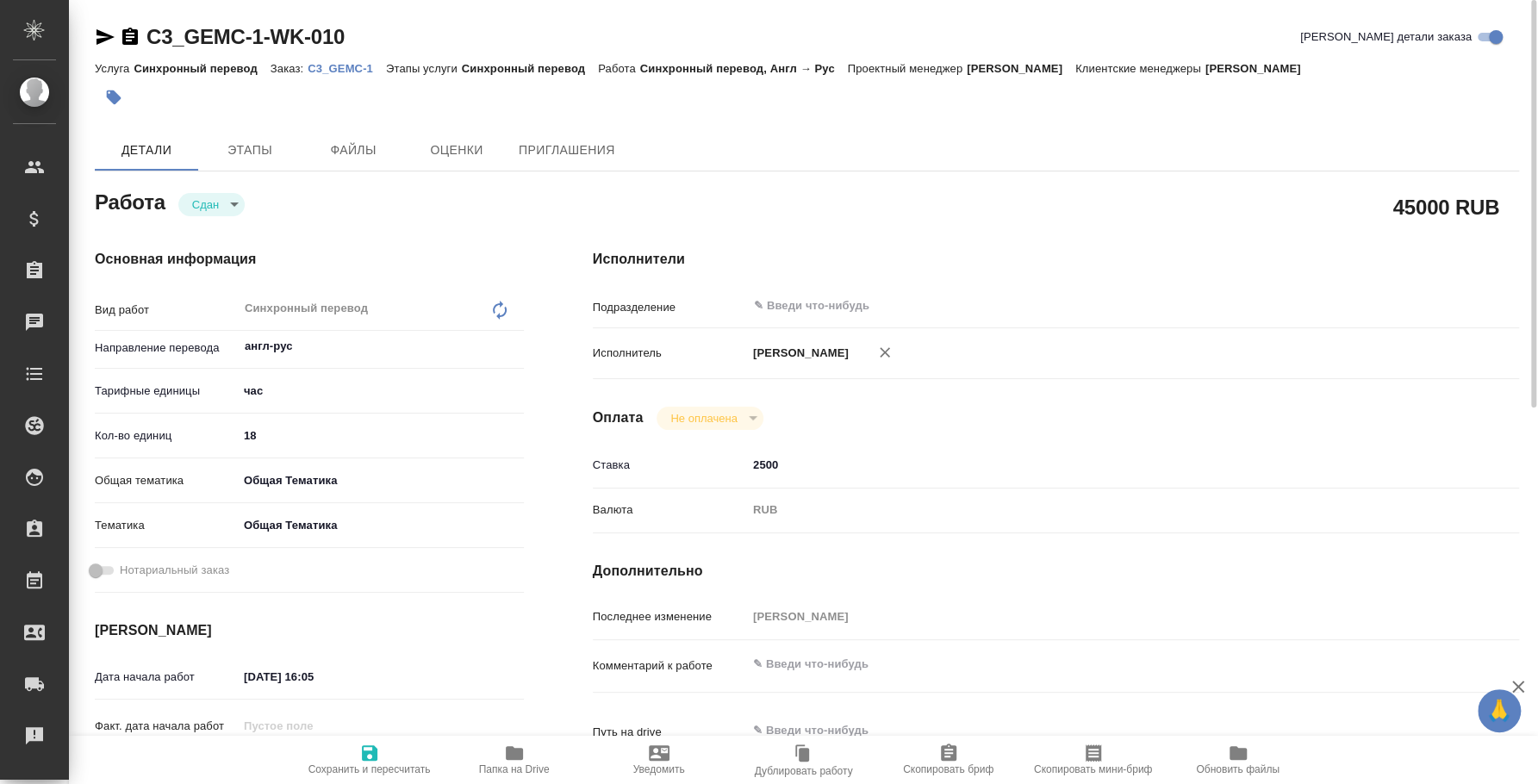
click at [343, 64] on p "C3_GEMC-1" at bounding box center [347, 68] width 78 height 13
type textarea "x"
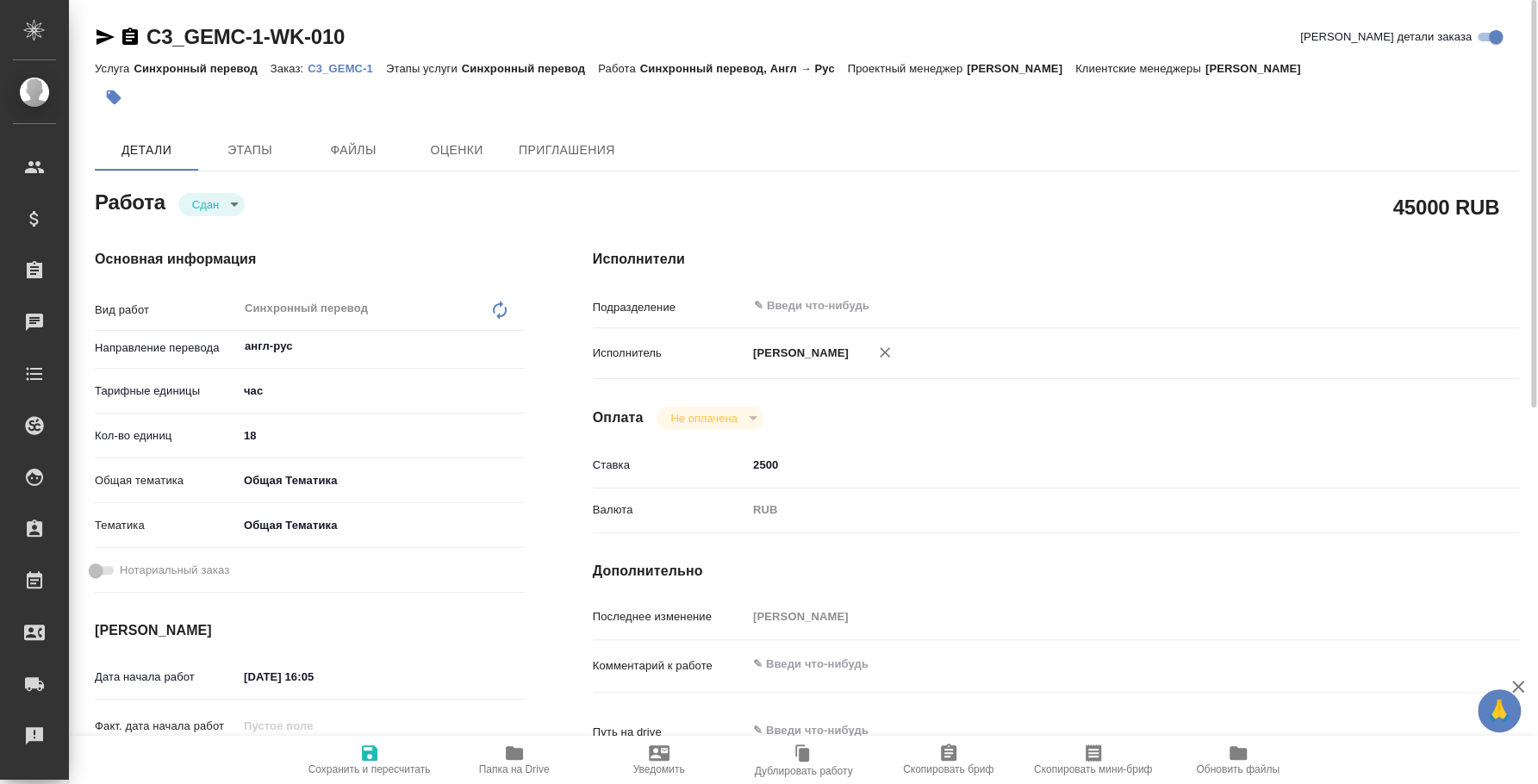
type textarea "x"
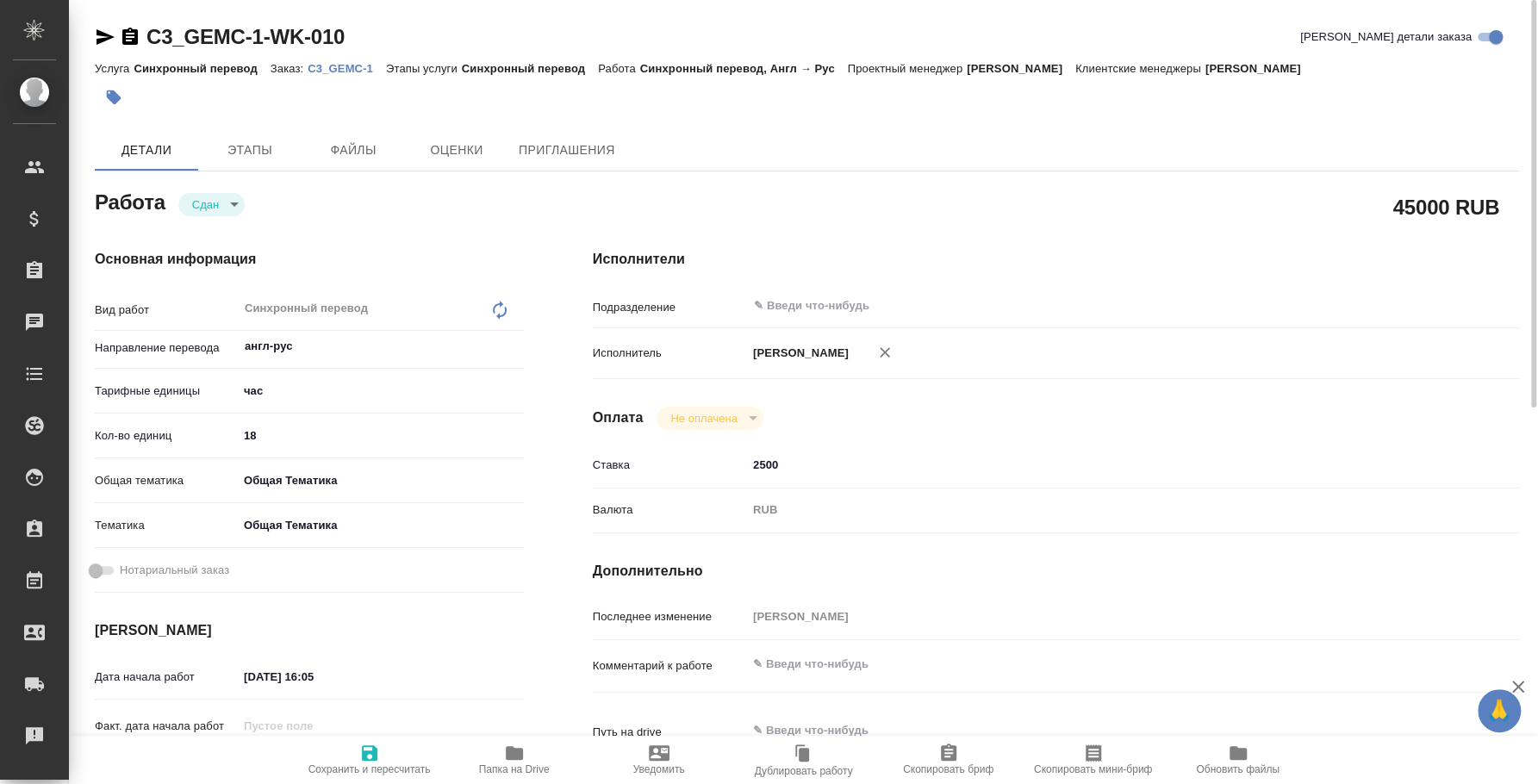
type textarea "x"
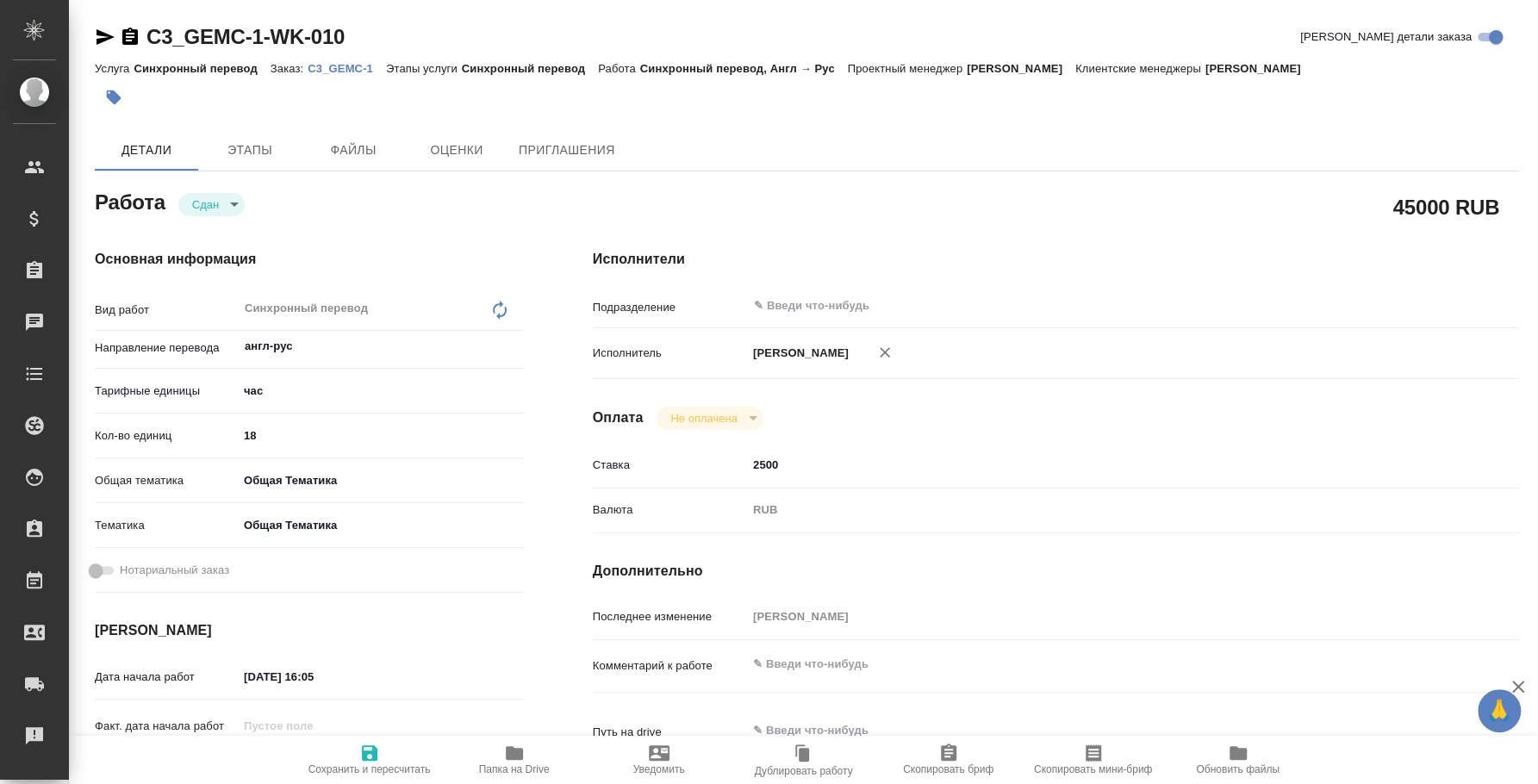
type textarea "x"
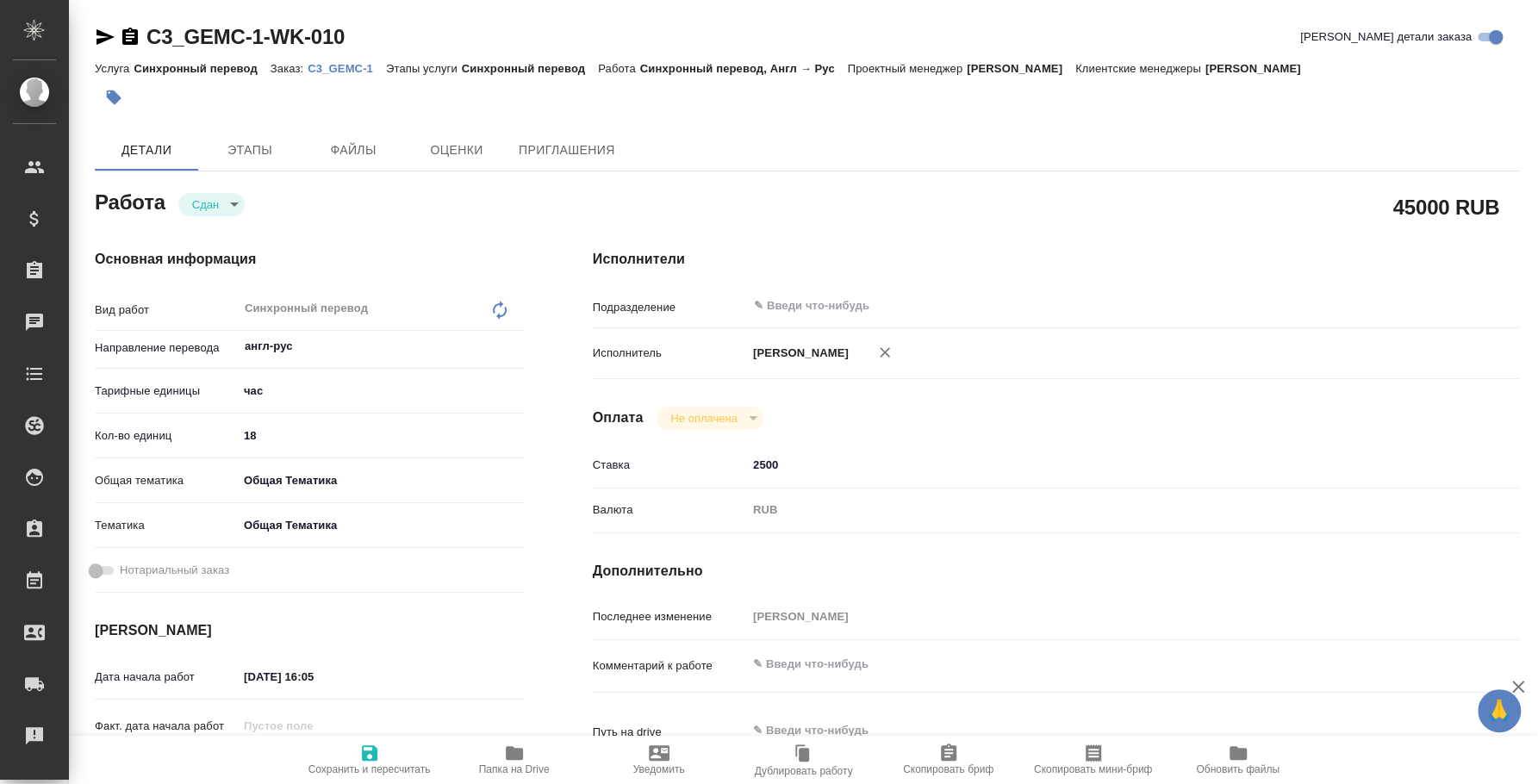
type textarea "x"
click at [358, 65] on p "C3_GEMC-1" at bounding box center [347, 68] width 78 height 13
click at [357, 62] on p "C3_GEMC-1" at bounding box center [347, 68] width 78 height 13
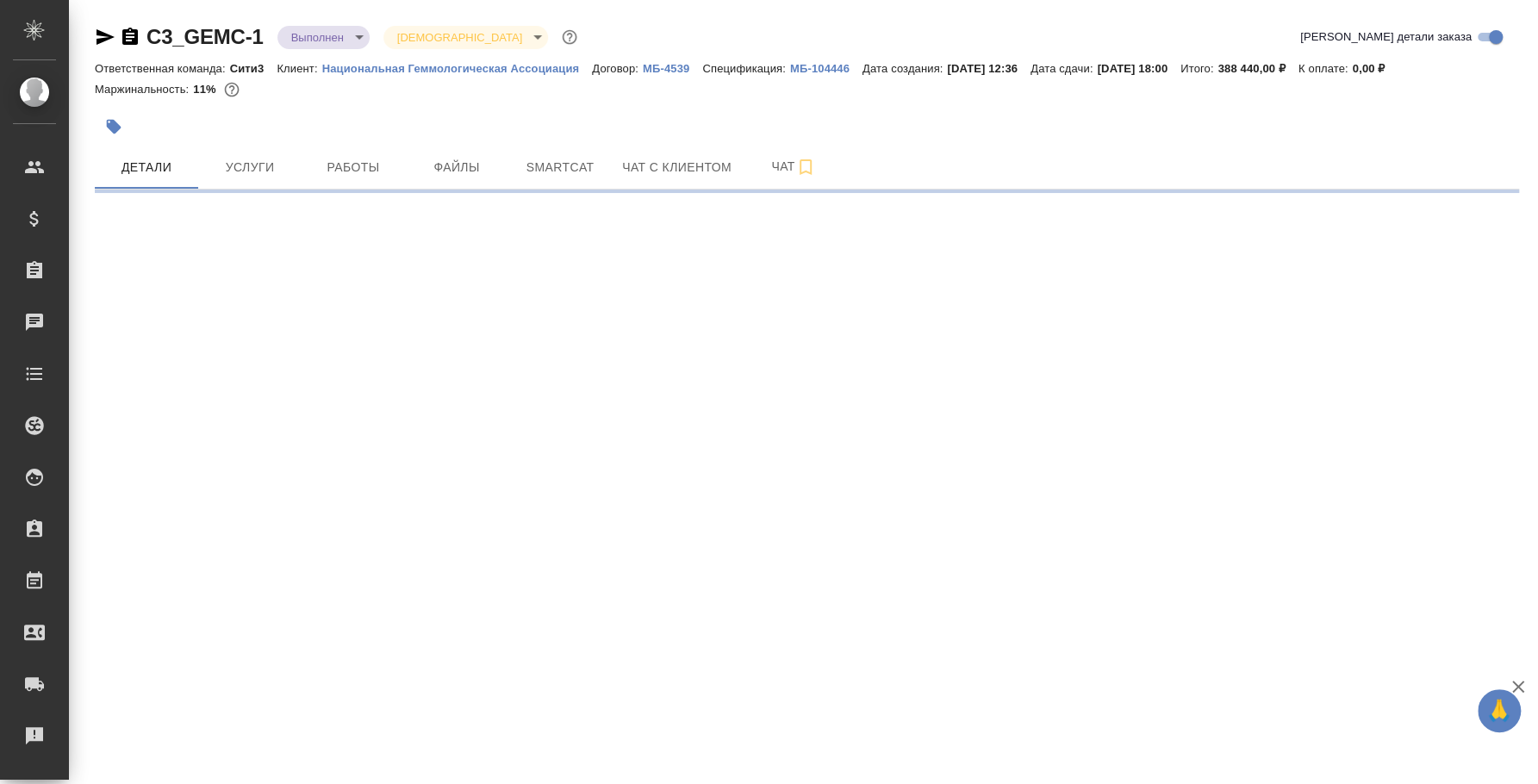
select select "RU"
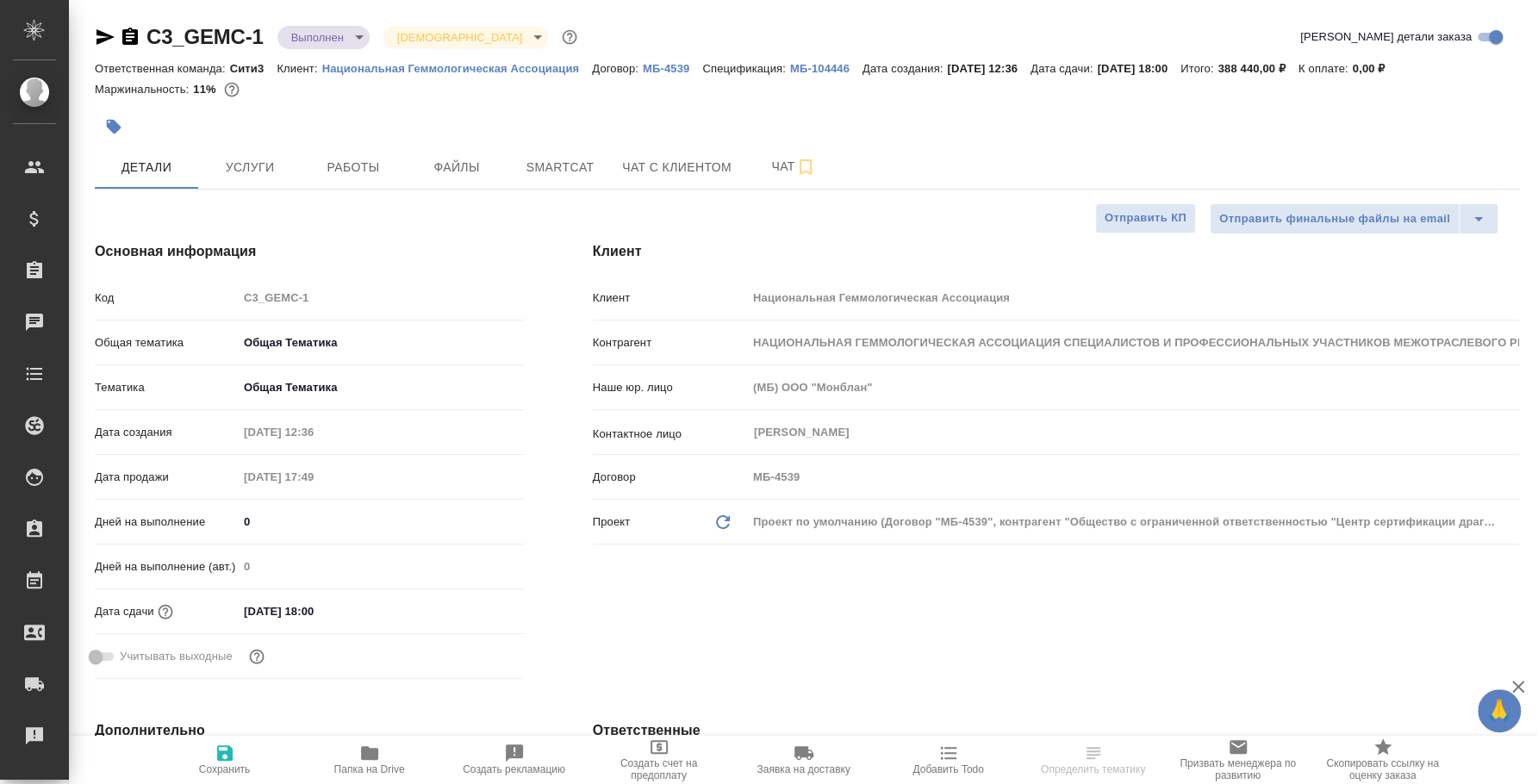
type textarea "x"
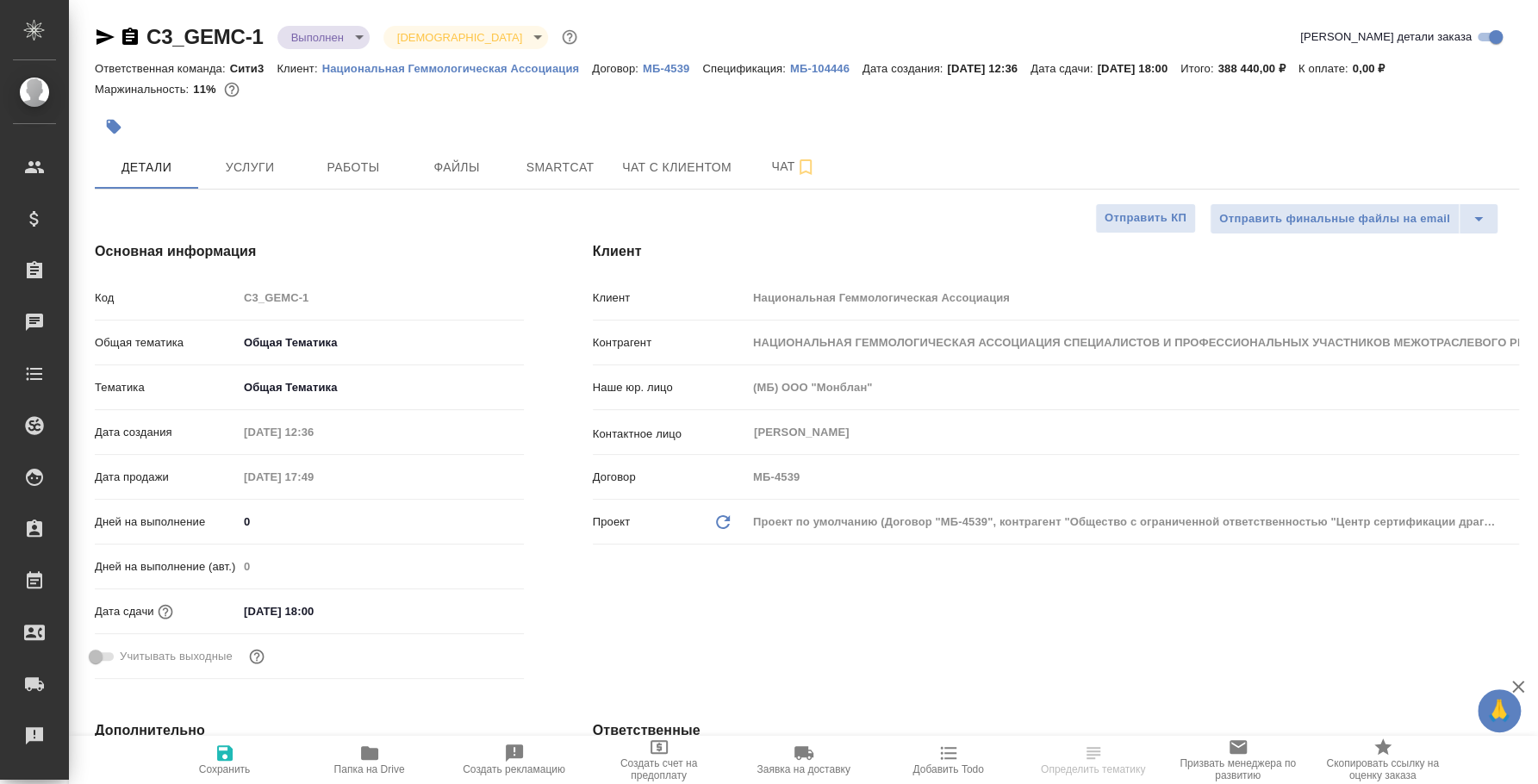
type textarea "x"
select select "RU"
type textarea "x"
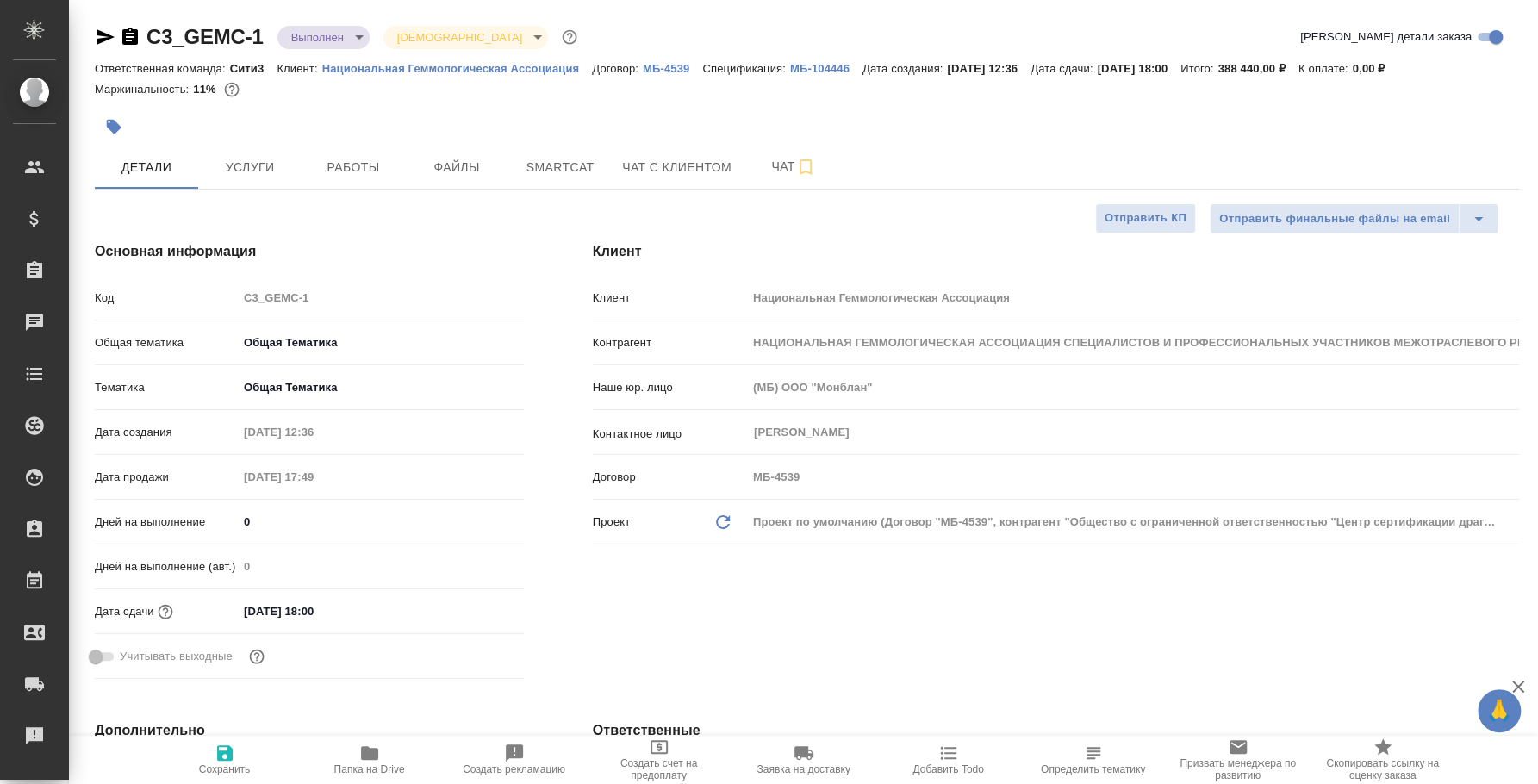
type textarea "x"
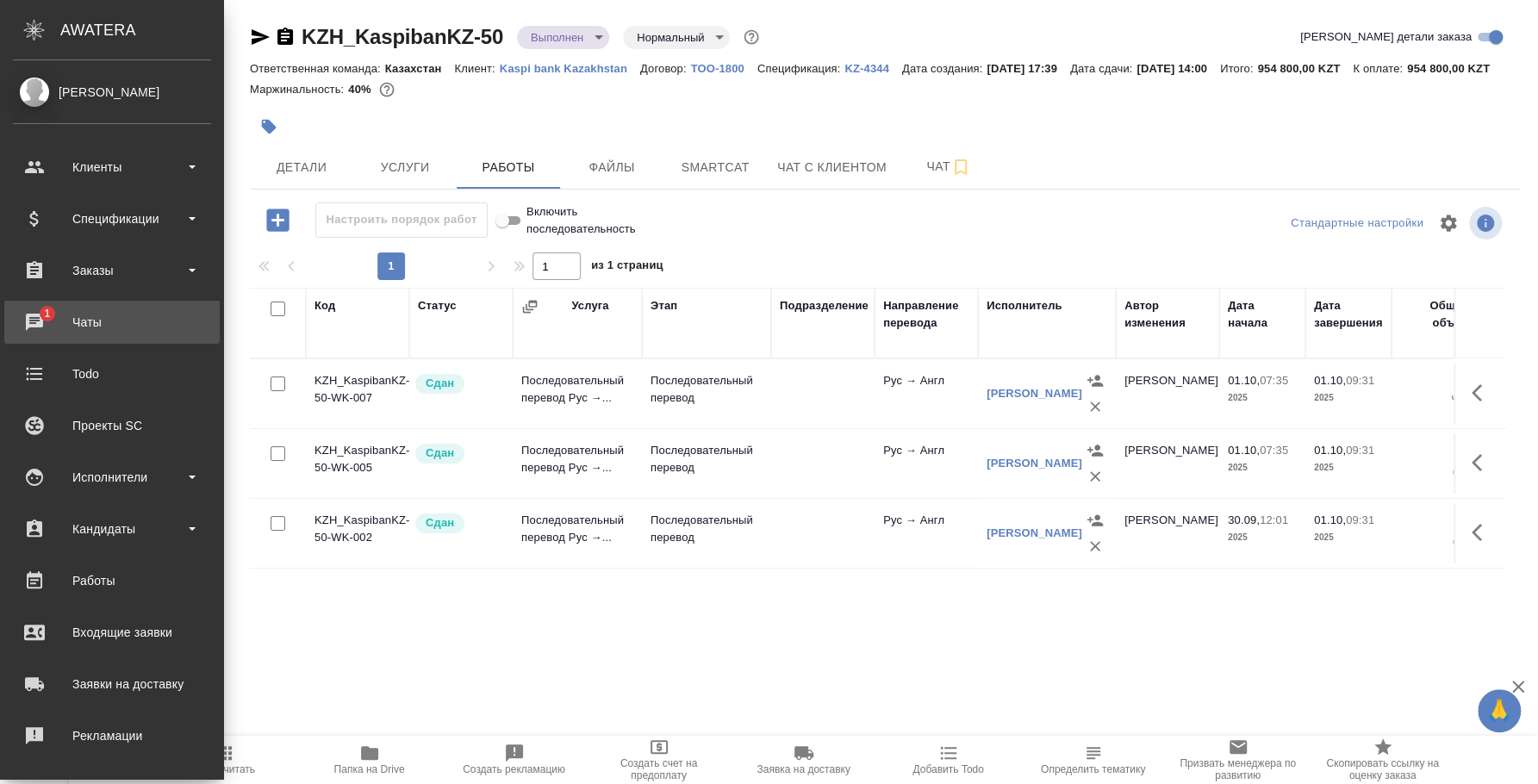
click at [68, 327] on div "Чаты" at bounding box center [112, 322] width 198 height 26
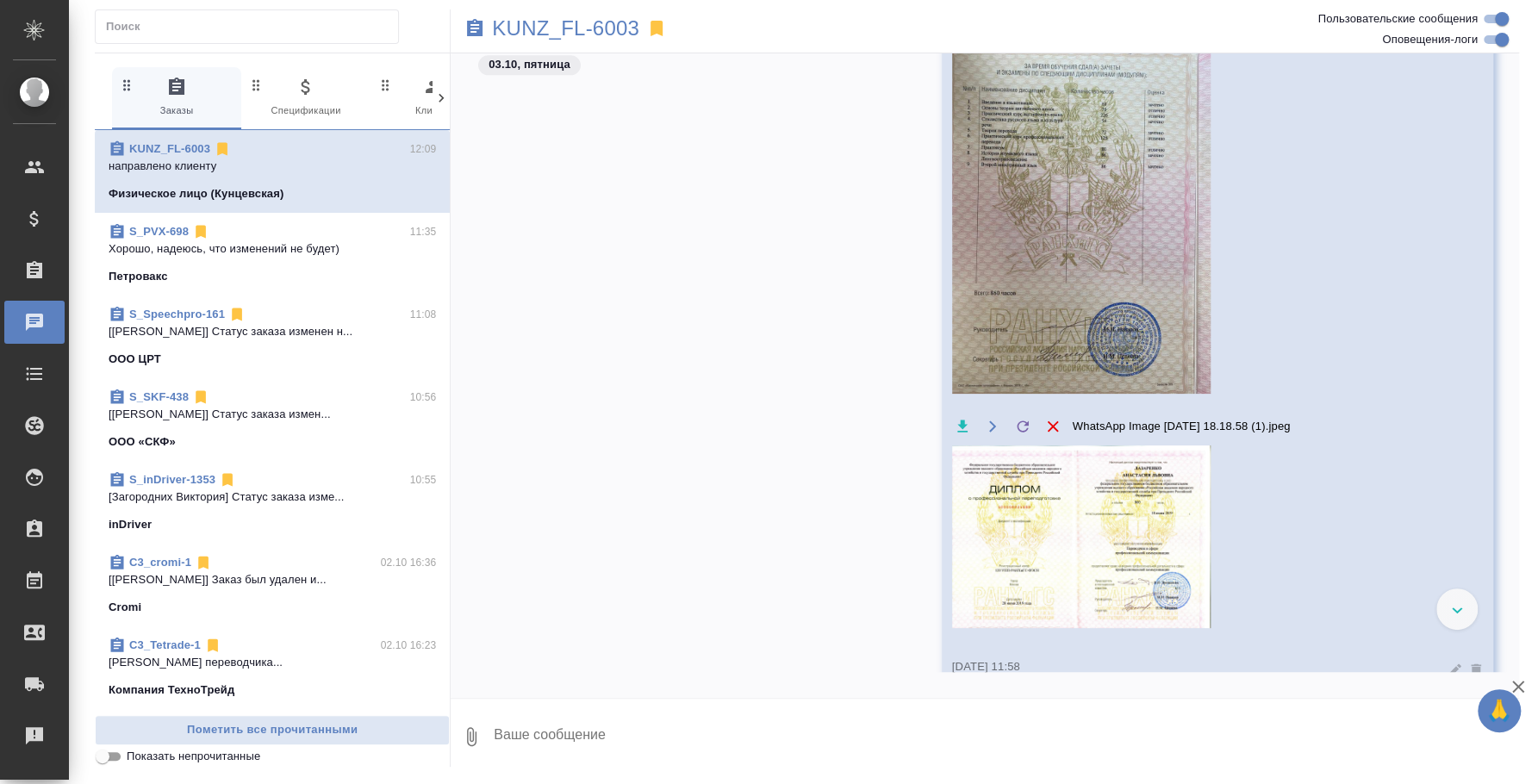
scroll to position [1275, 0]
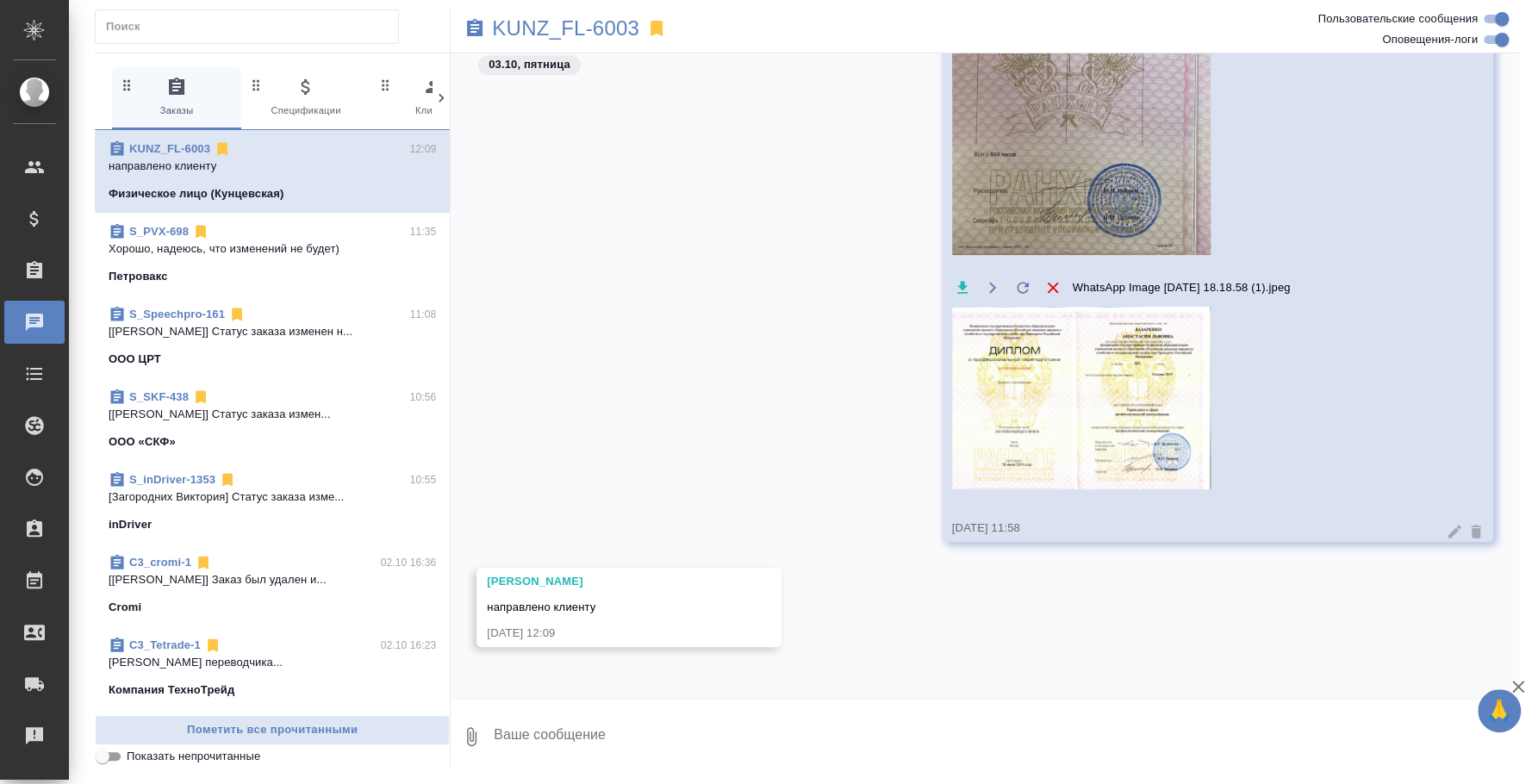
click at [663, 734] on textarea at bounding box center [1006, 737] width 1027 height 59
type textarea "Спасибо, ждем подтверждения)"
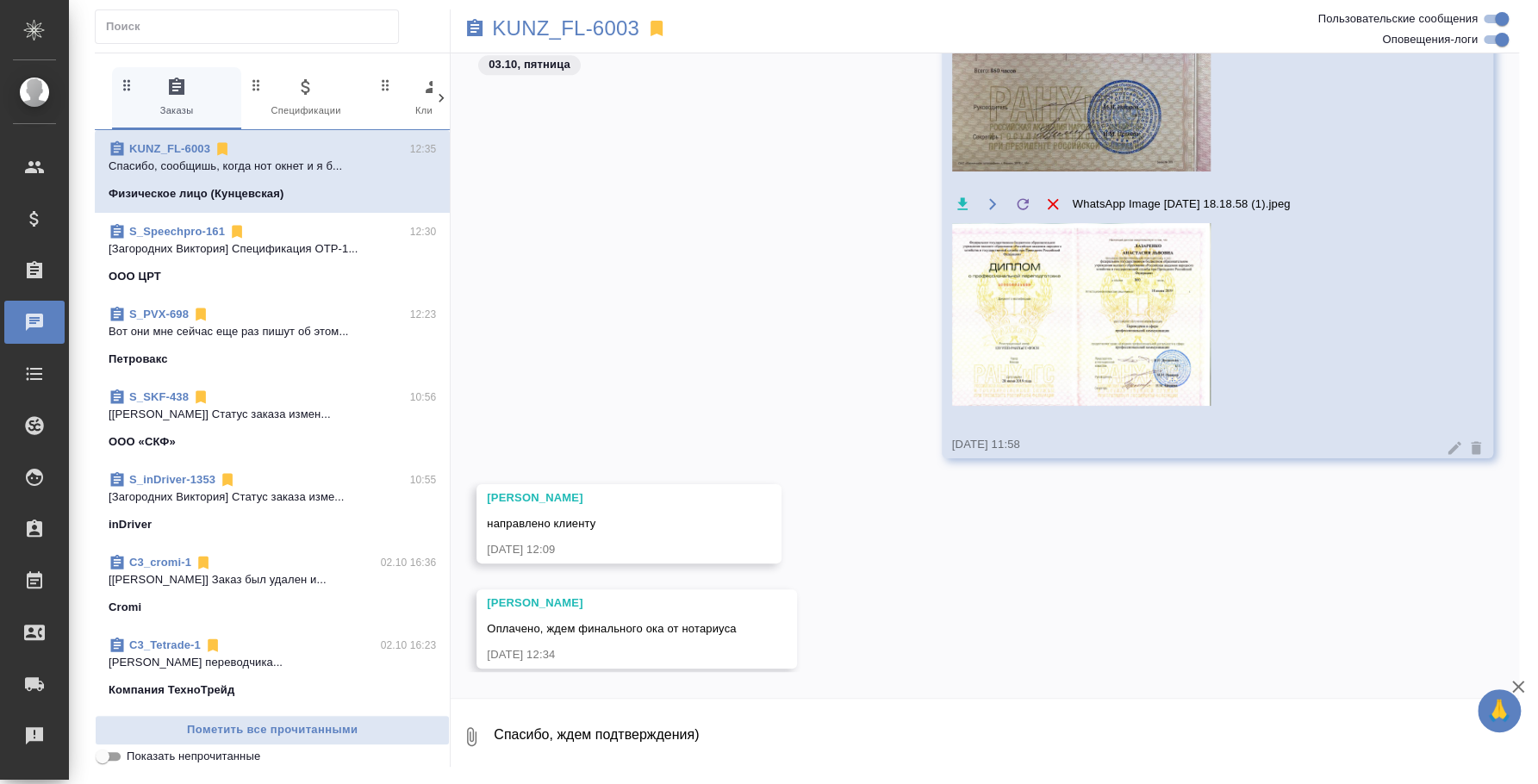
scroll to position [1464, 0]
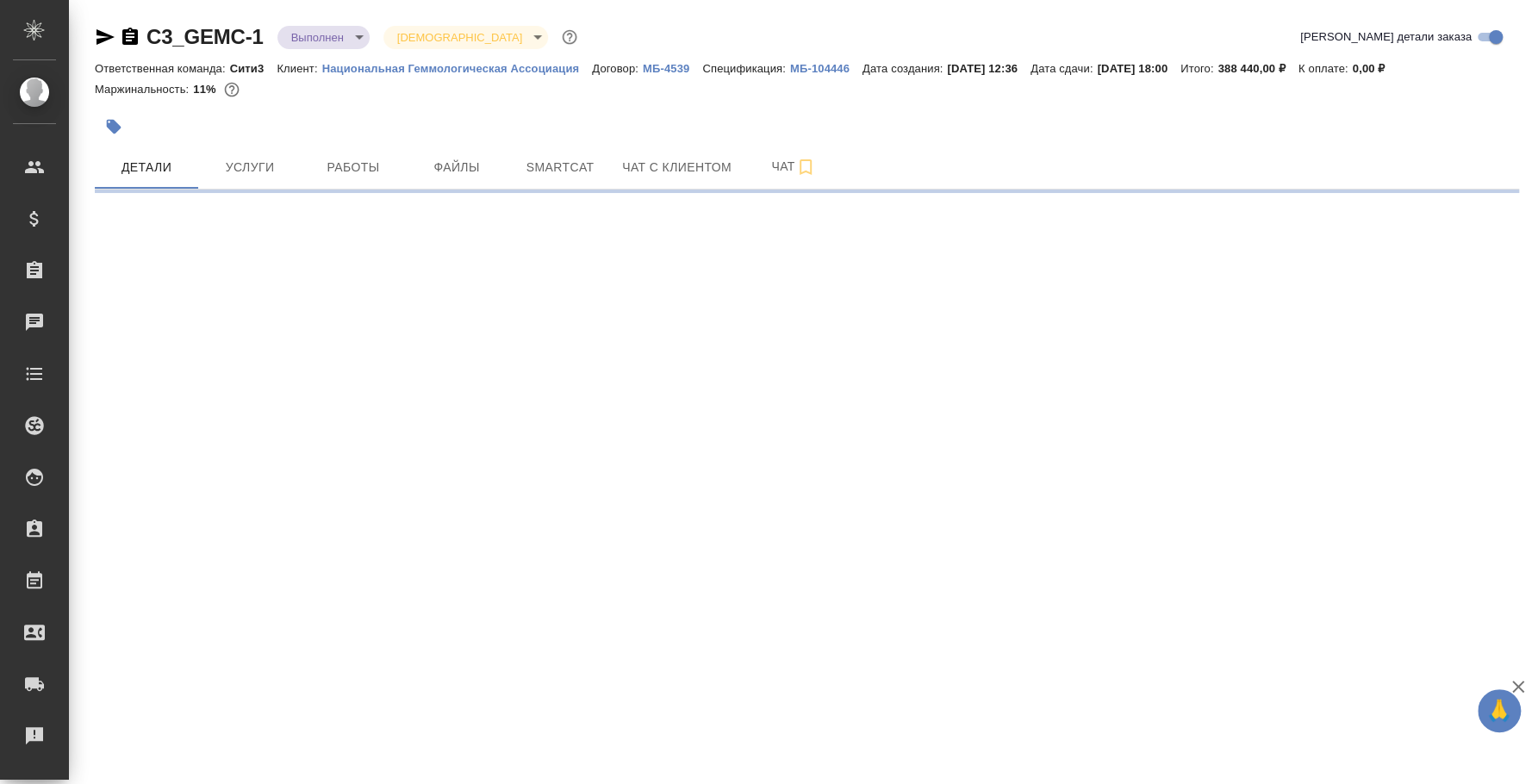
select select "RU"
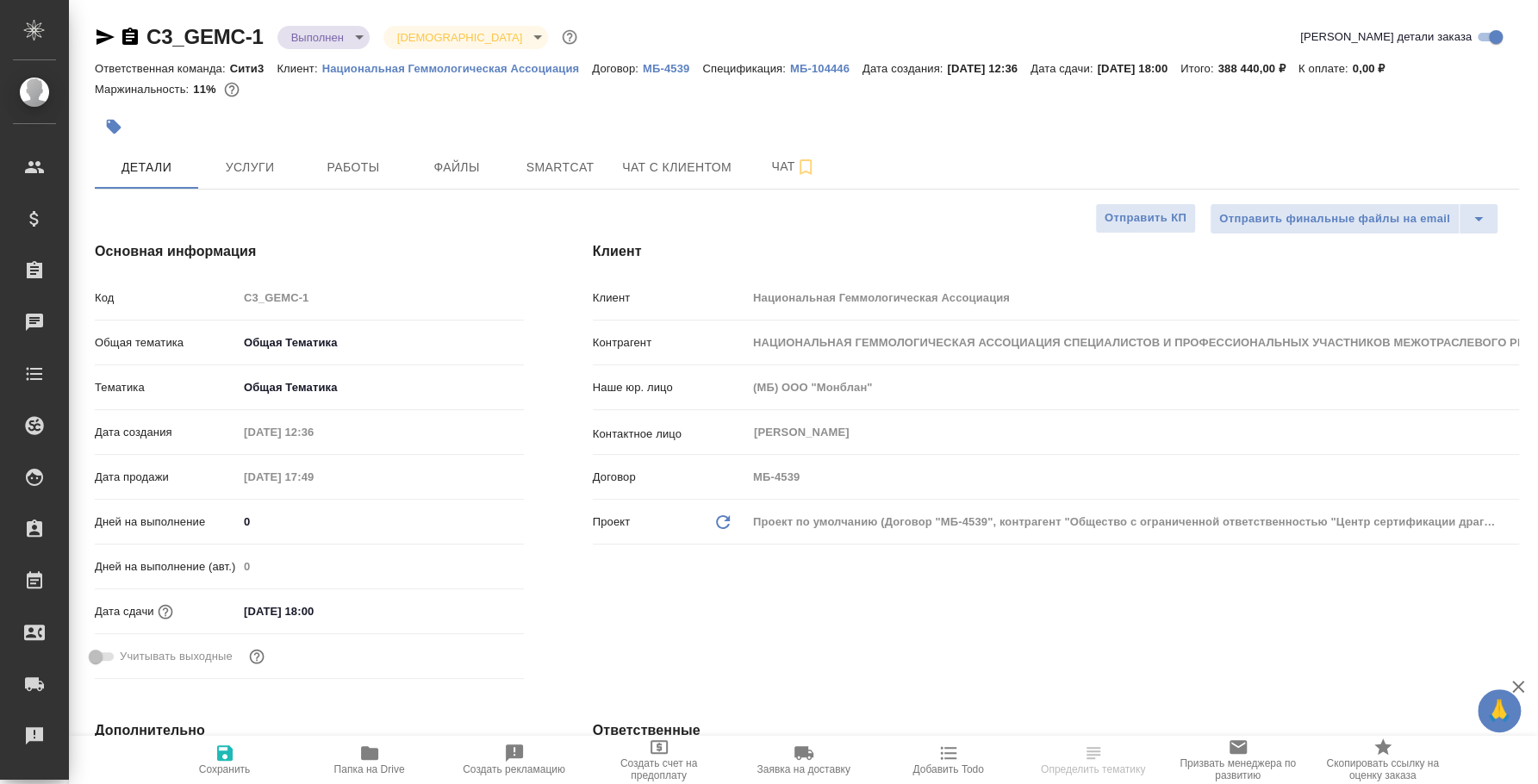
type textarea "x"
select select "RU"
type textarea "x"
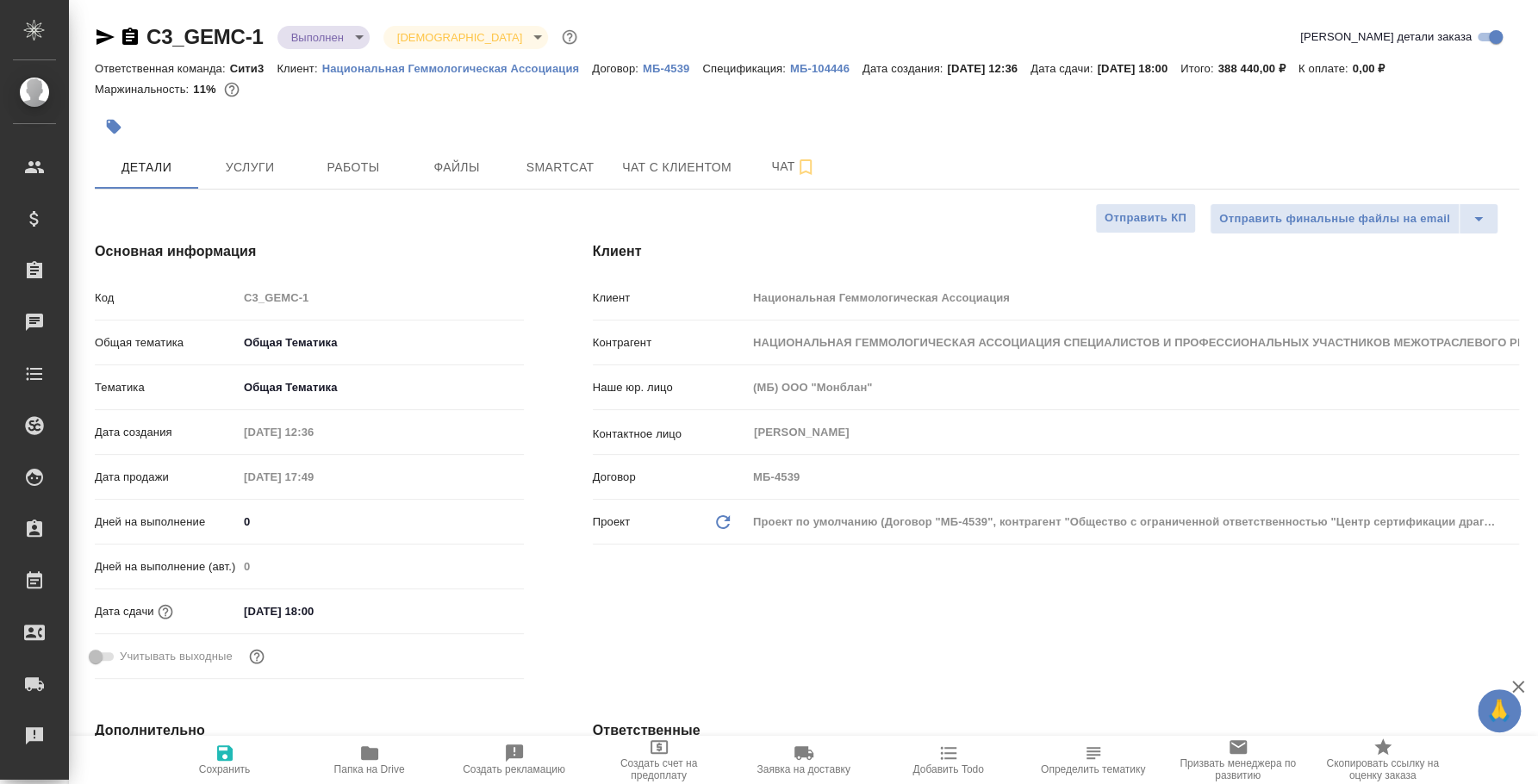
type textarea "x"
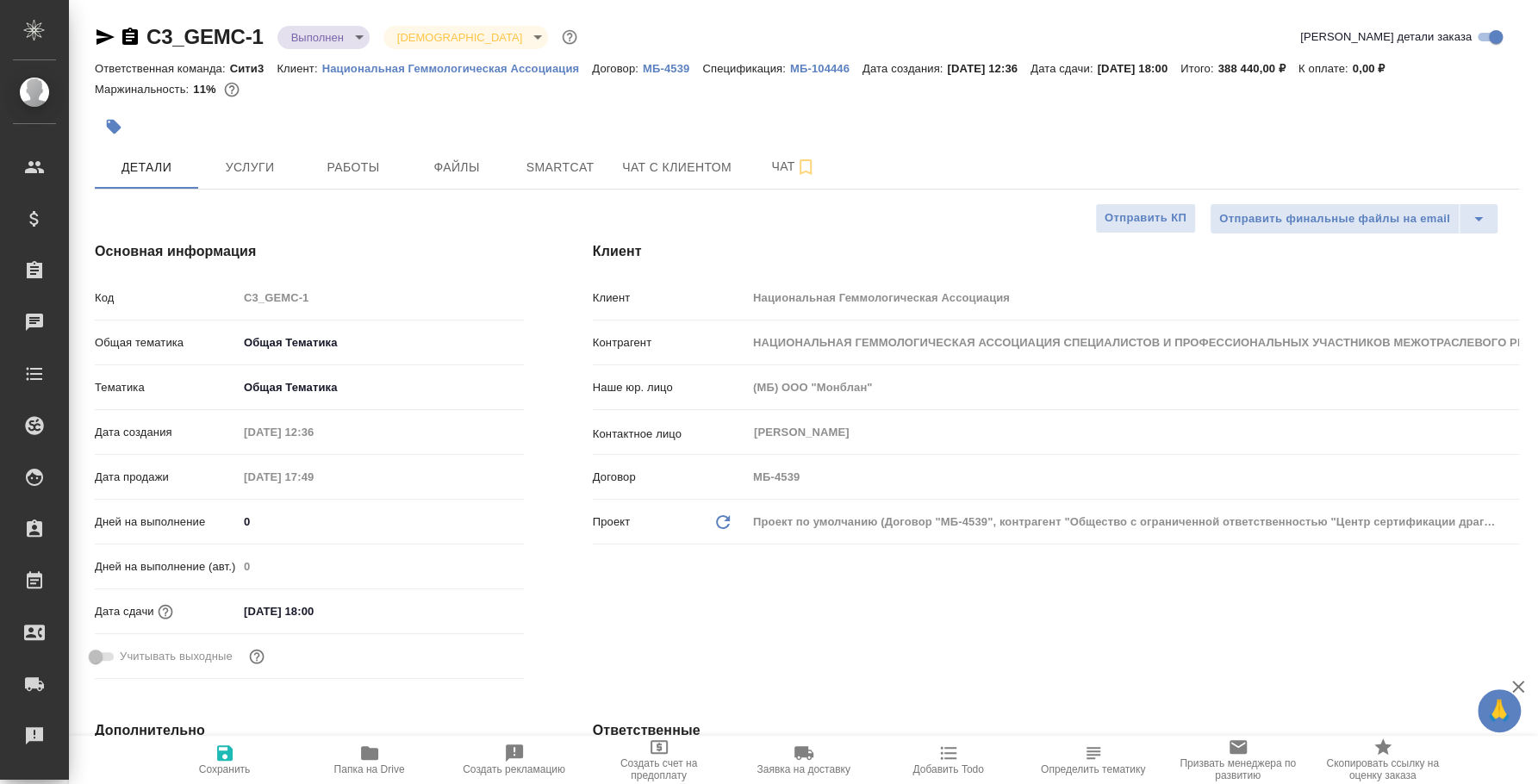
type textarea "x"
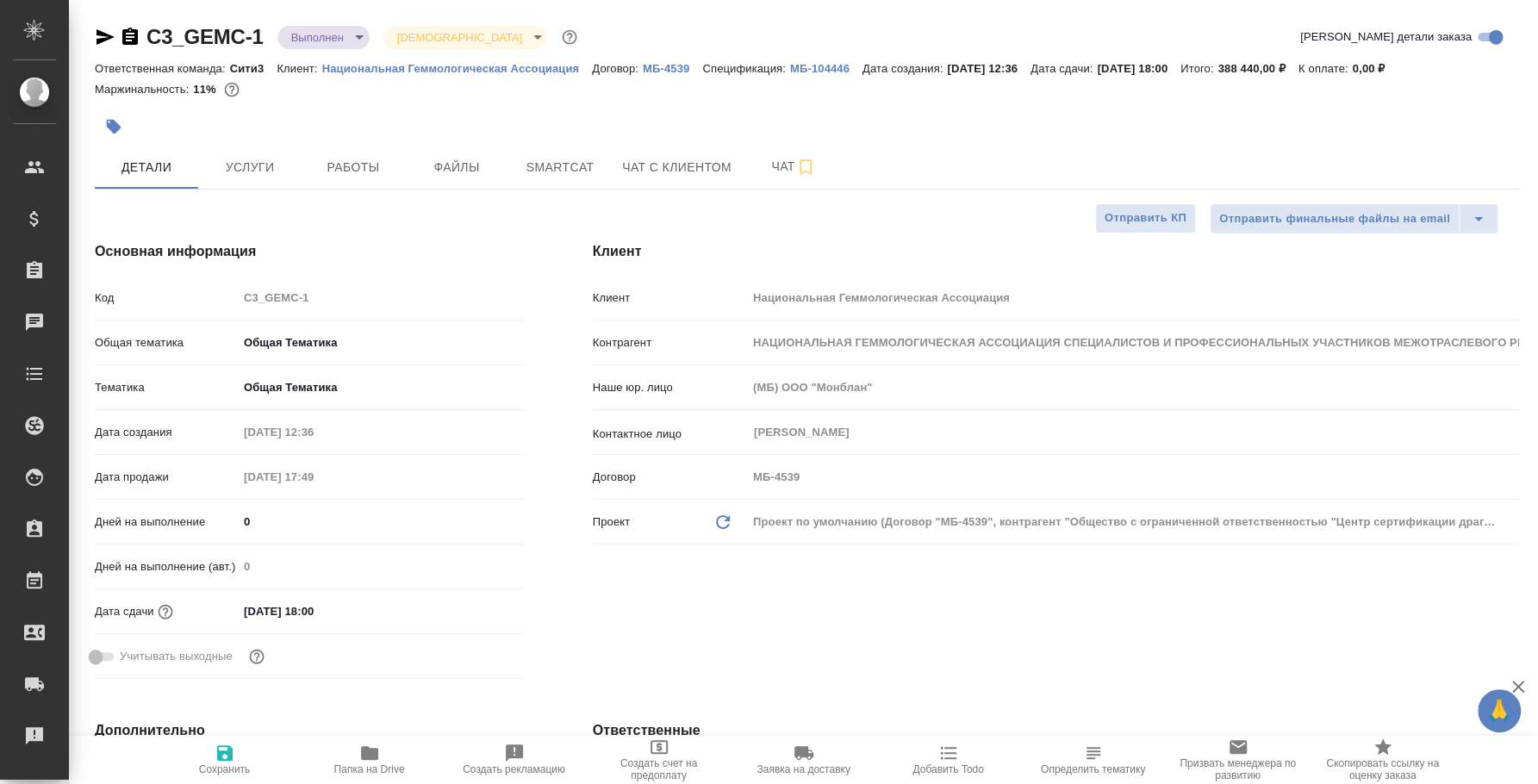
type textarea "x"
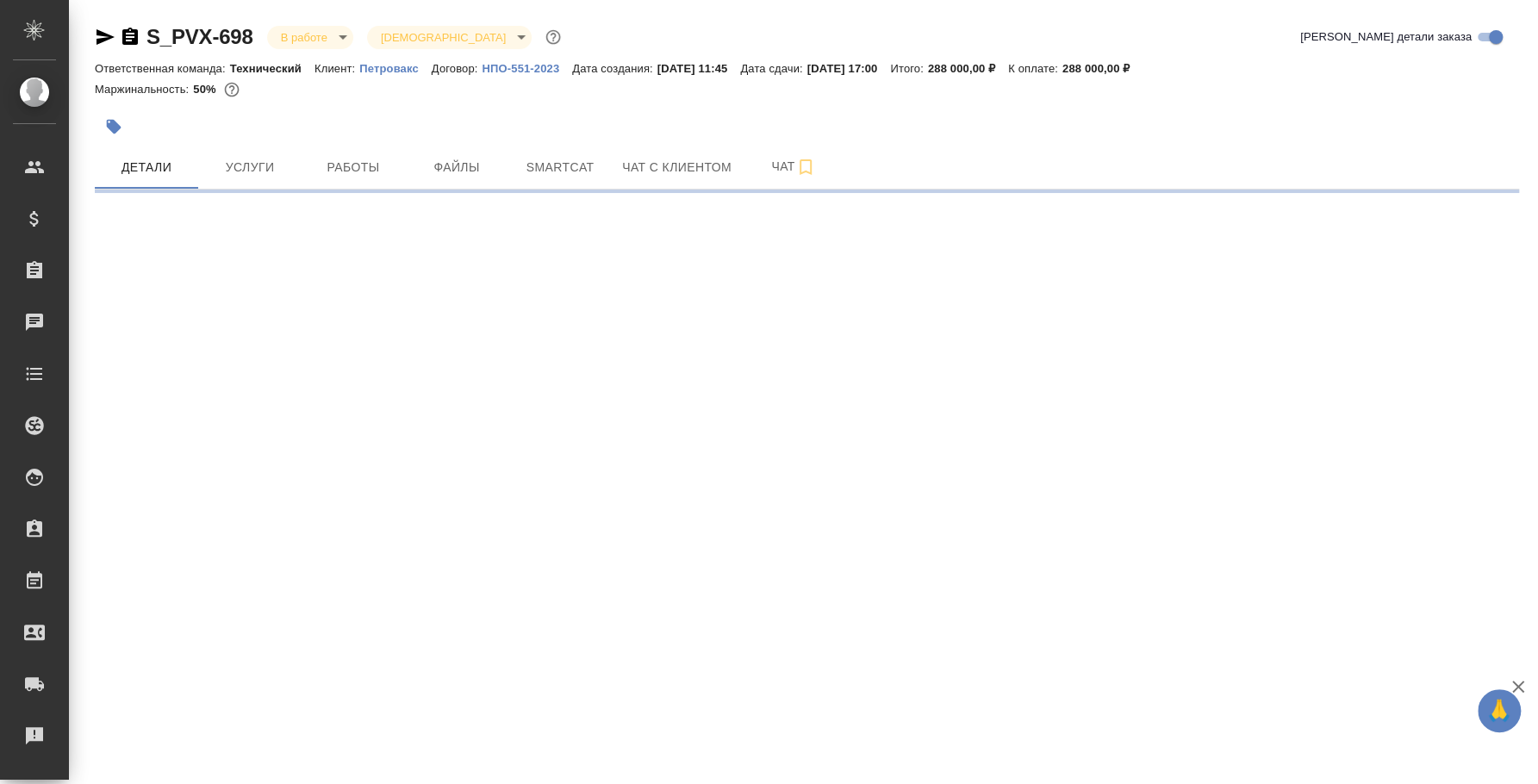
select select "RU"
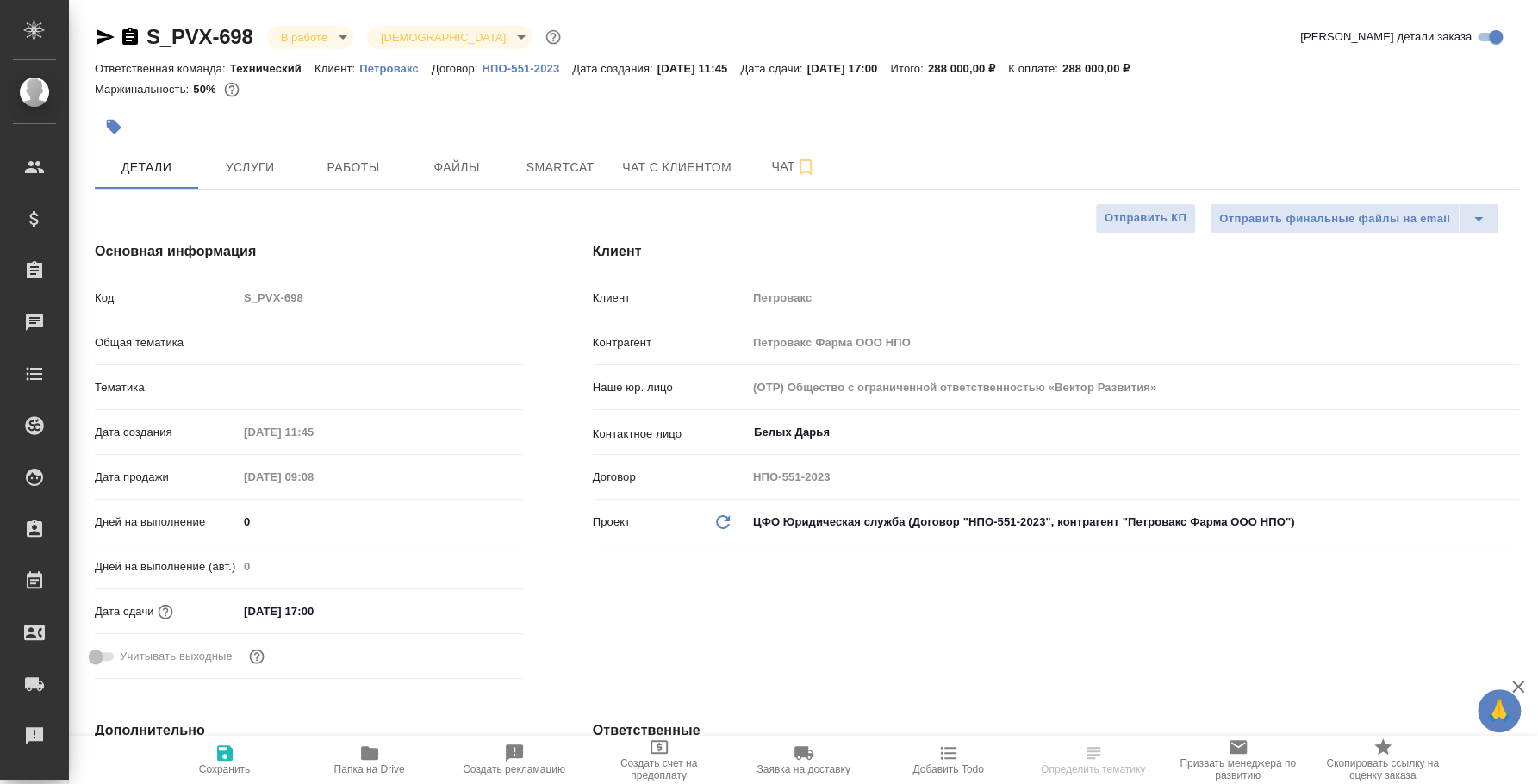
type textarea "x"
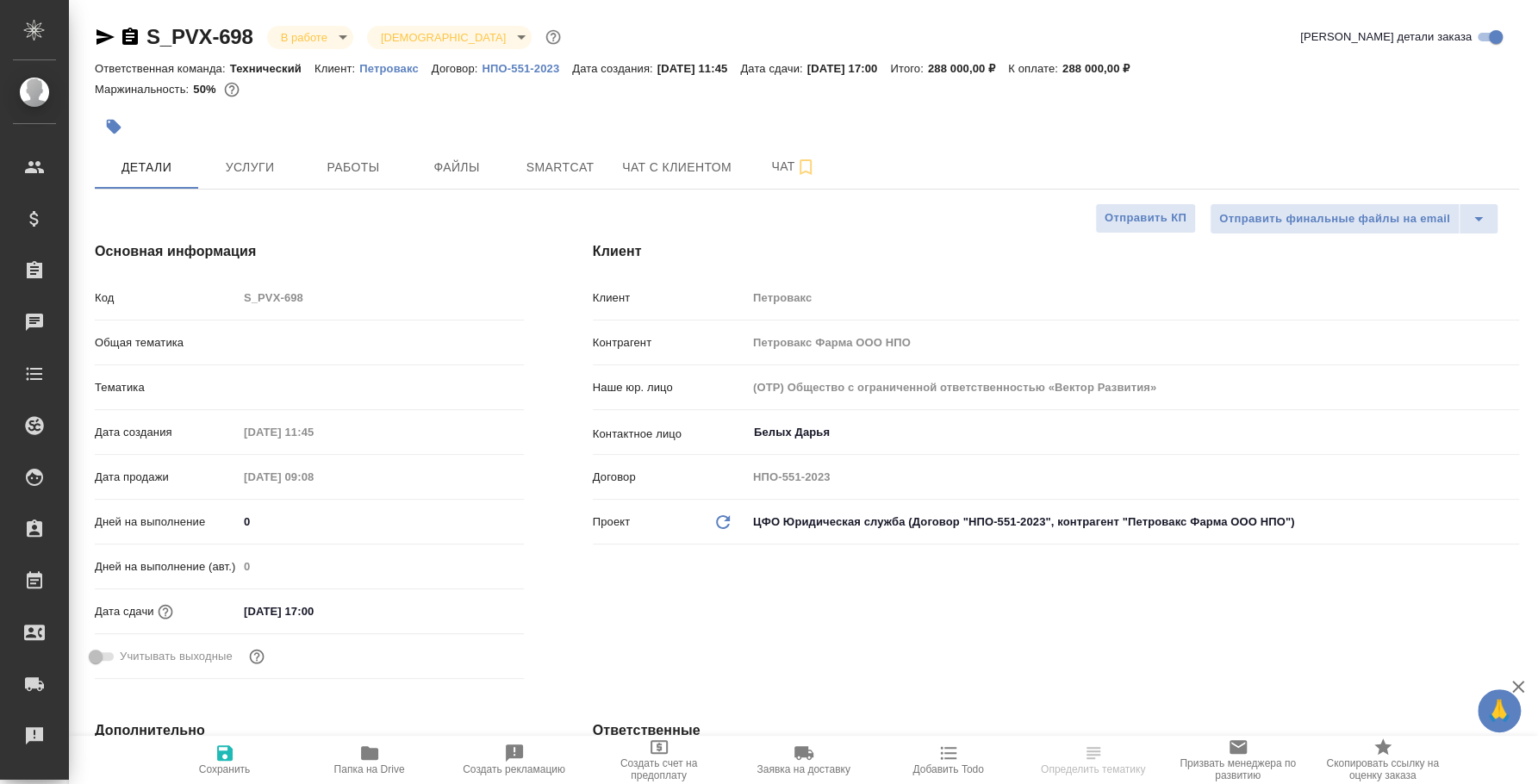
type textarea "x"
click at [106, 35] on icon "button" at bounding box center [106, 36] width 18 height 15
type textarea "x"
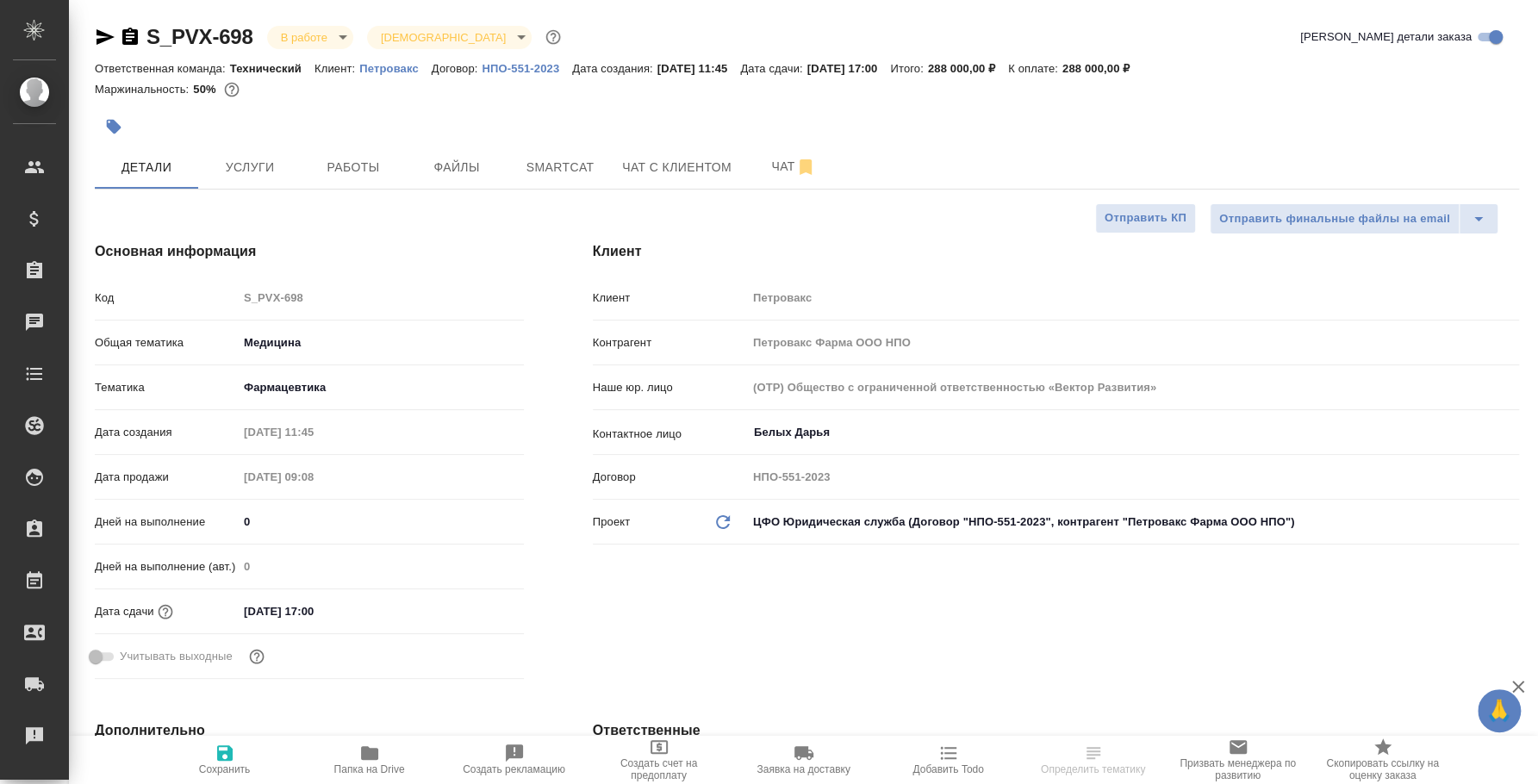
select select "RU"
type textarea "x"
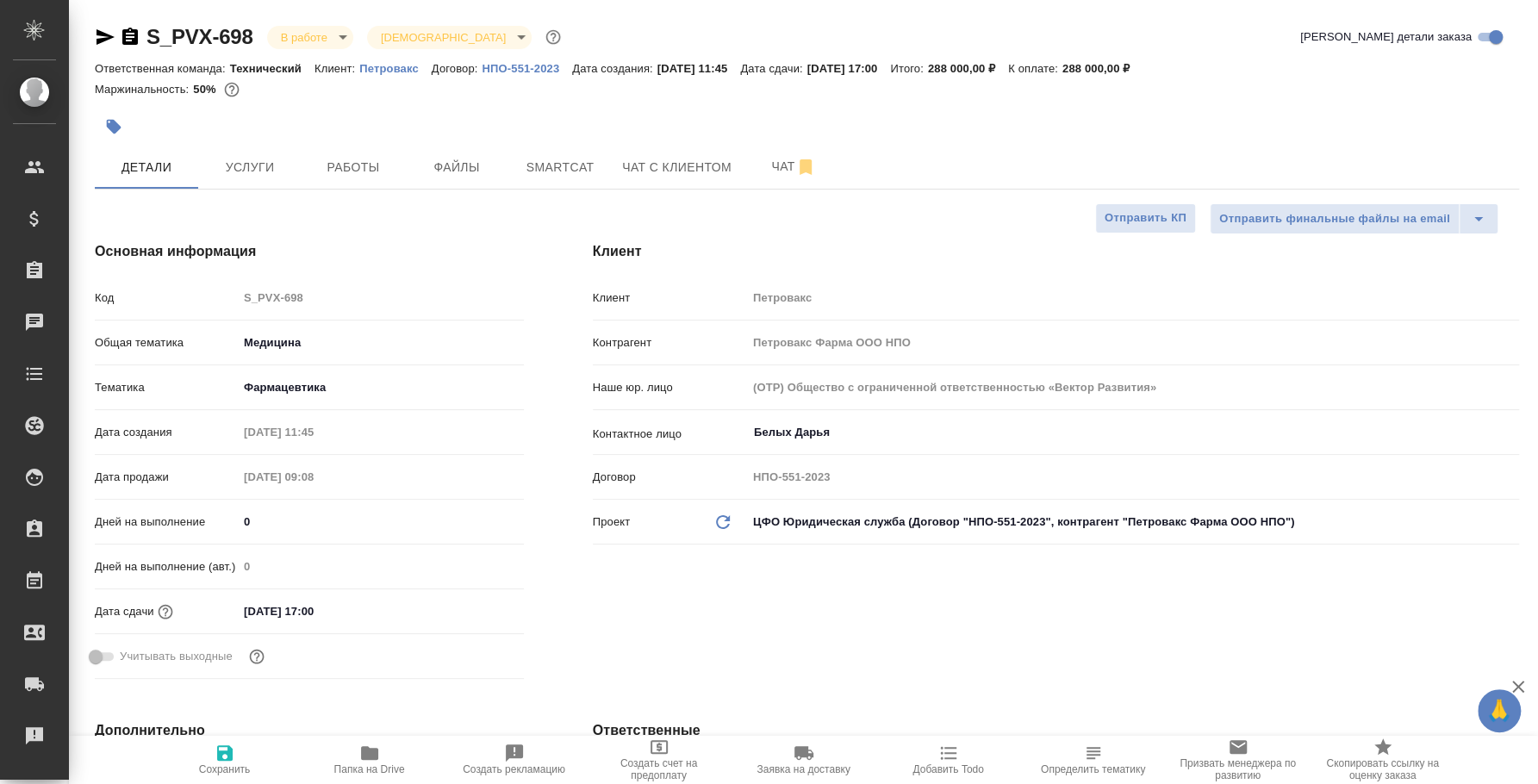
type textarea "x"
click at [132, 36] on icon "button" at bounding box center [129, 36] width 20 height 20
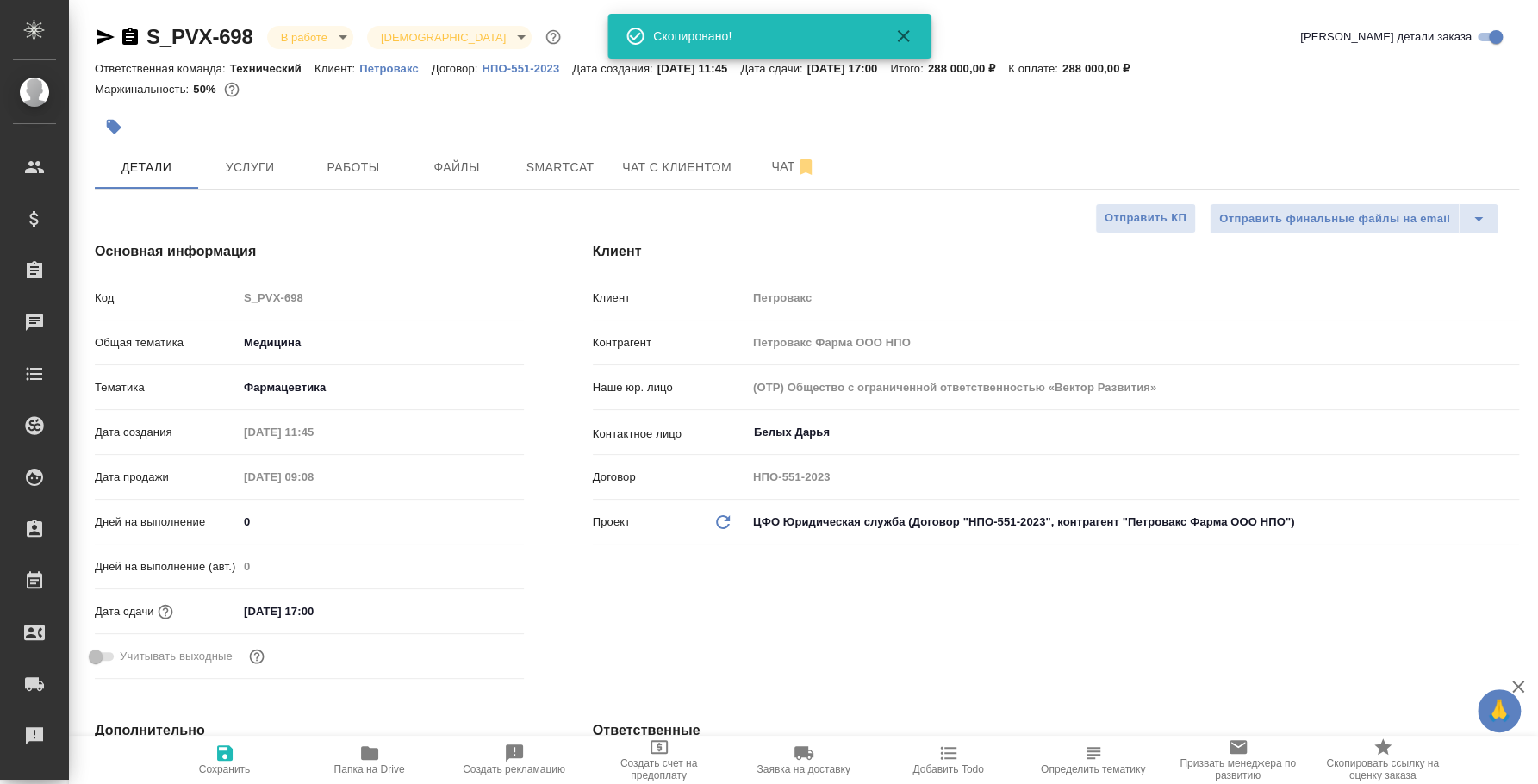
type textarea "x"
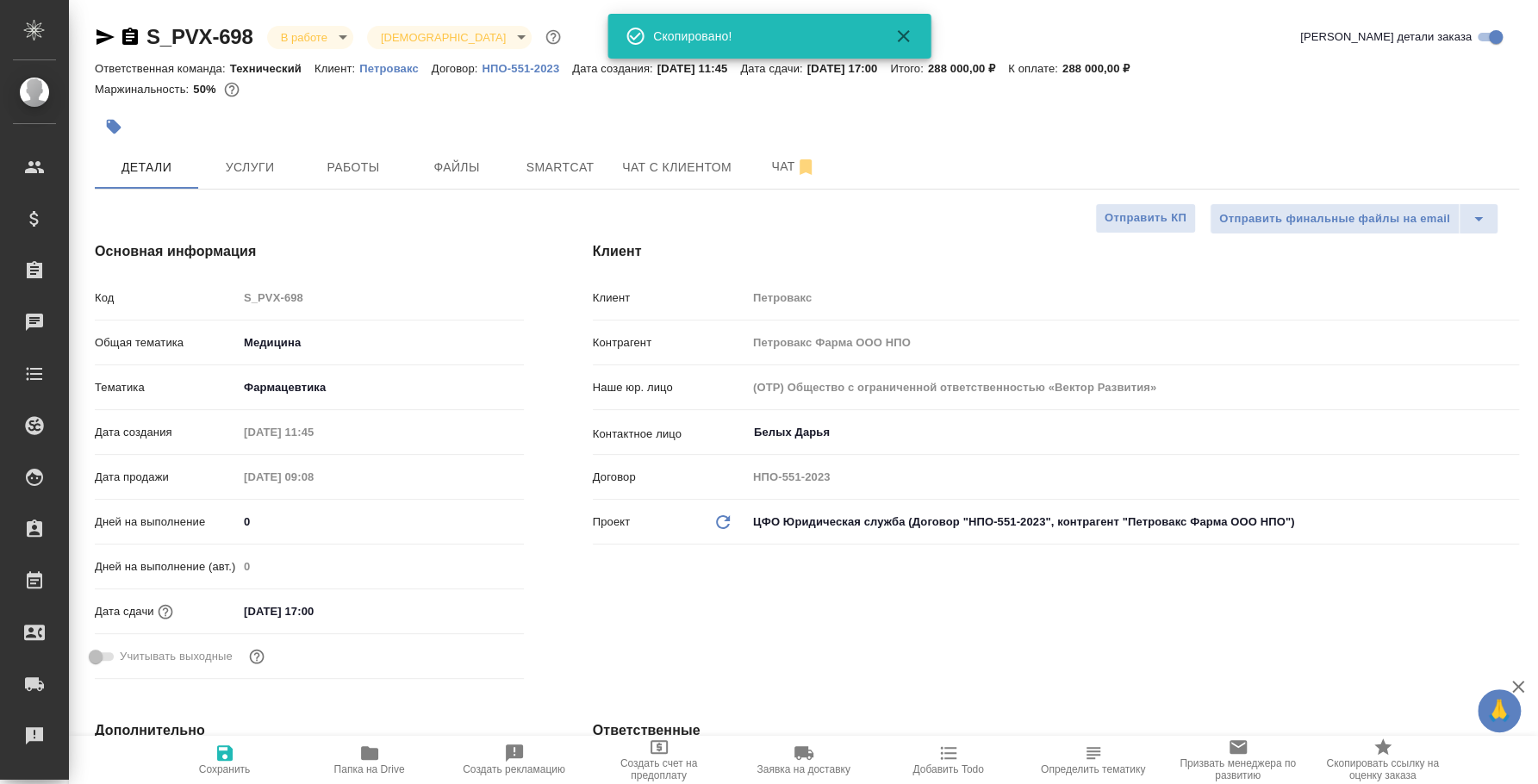
type textarea "x"
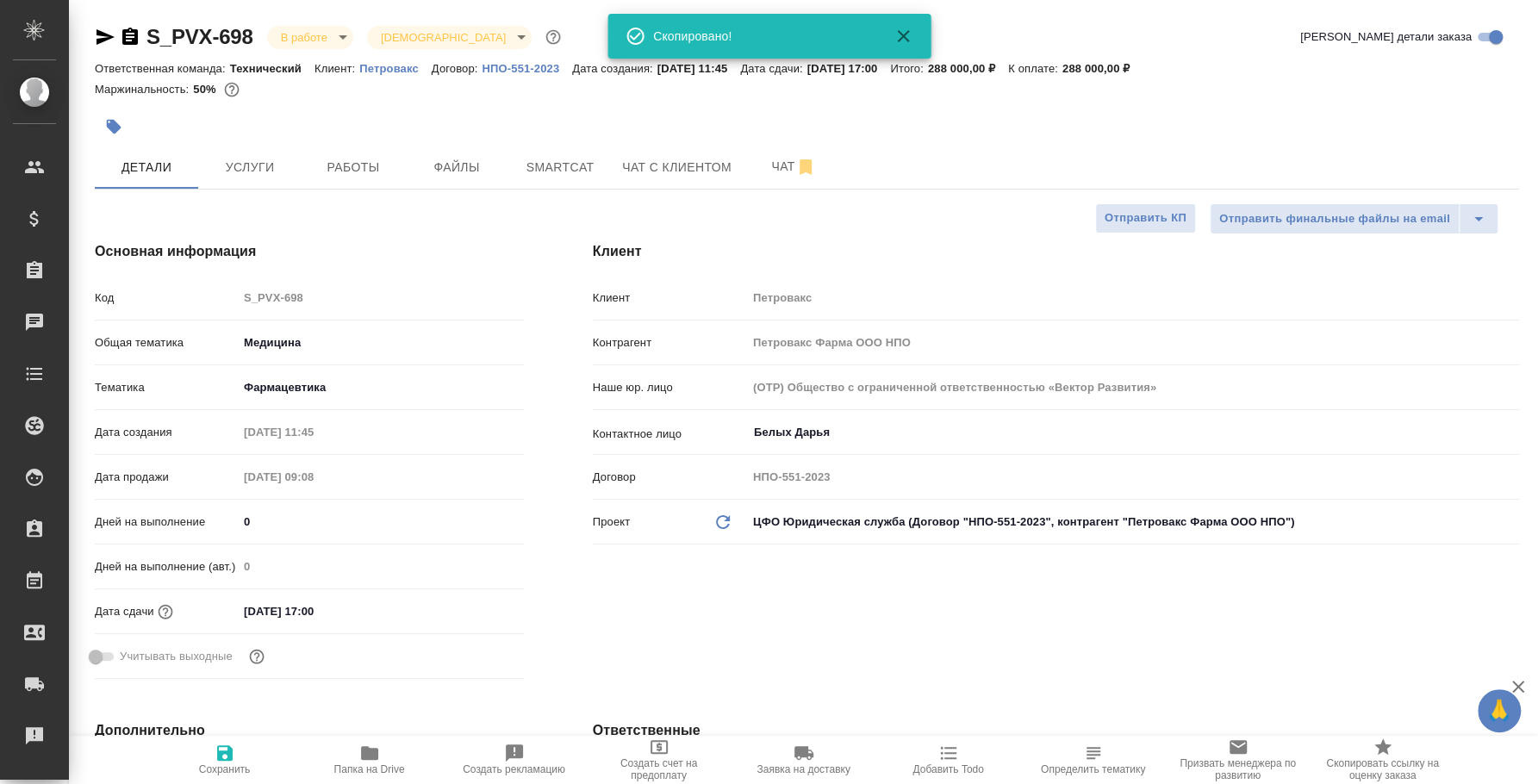
type textarea "x"
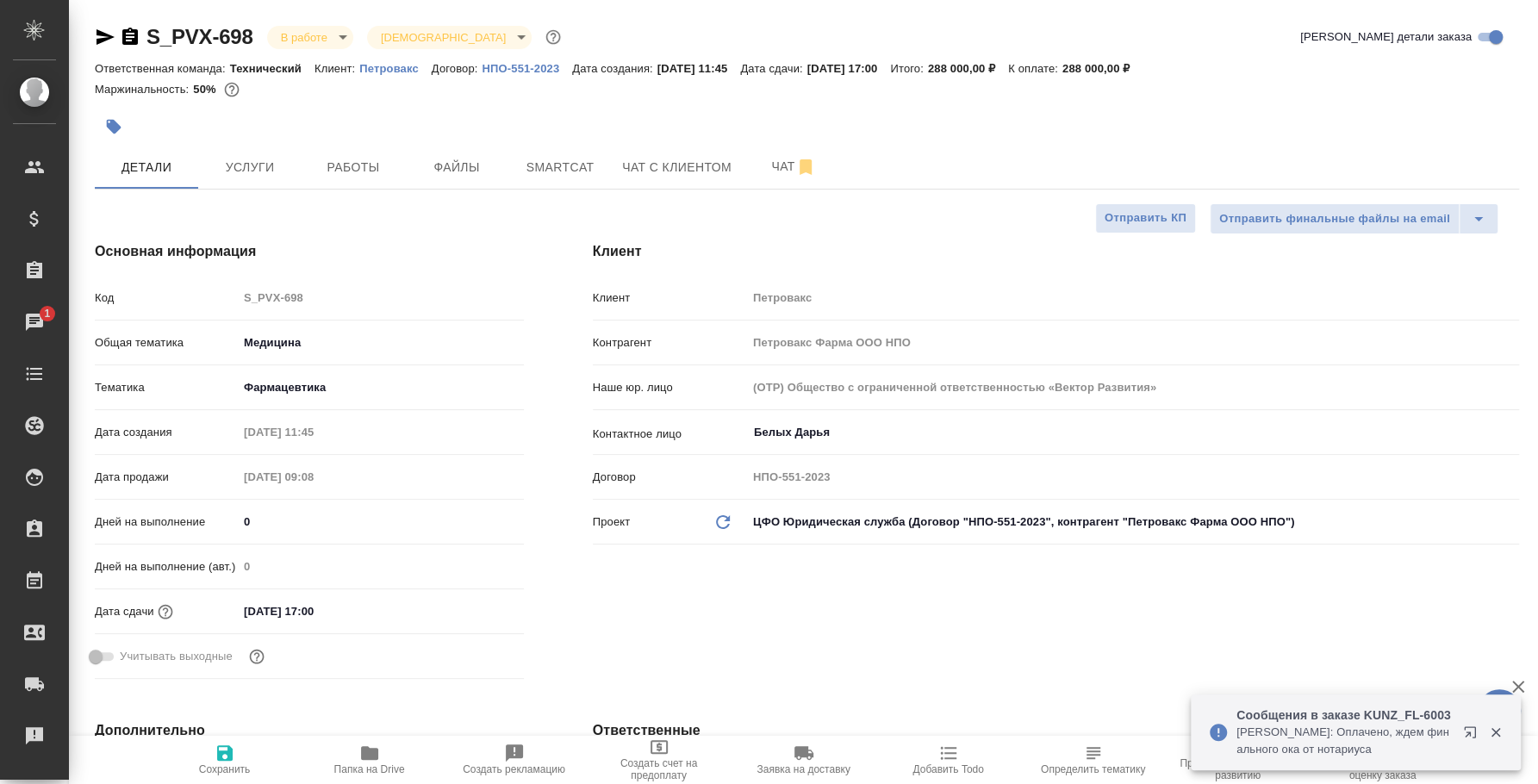
type textarea "x"
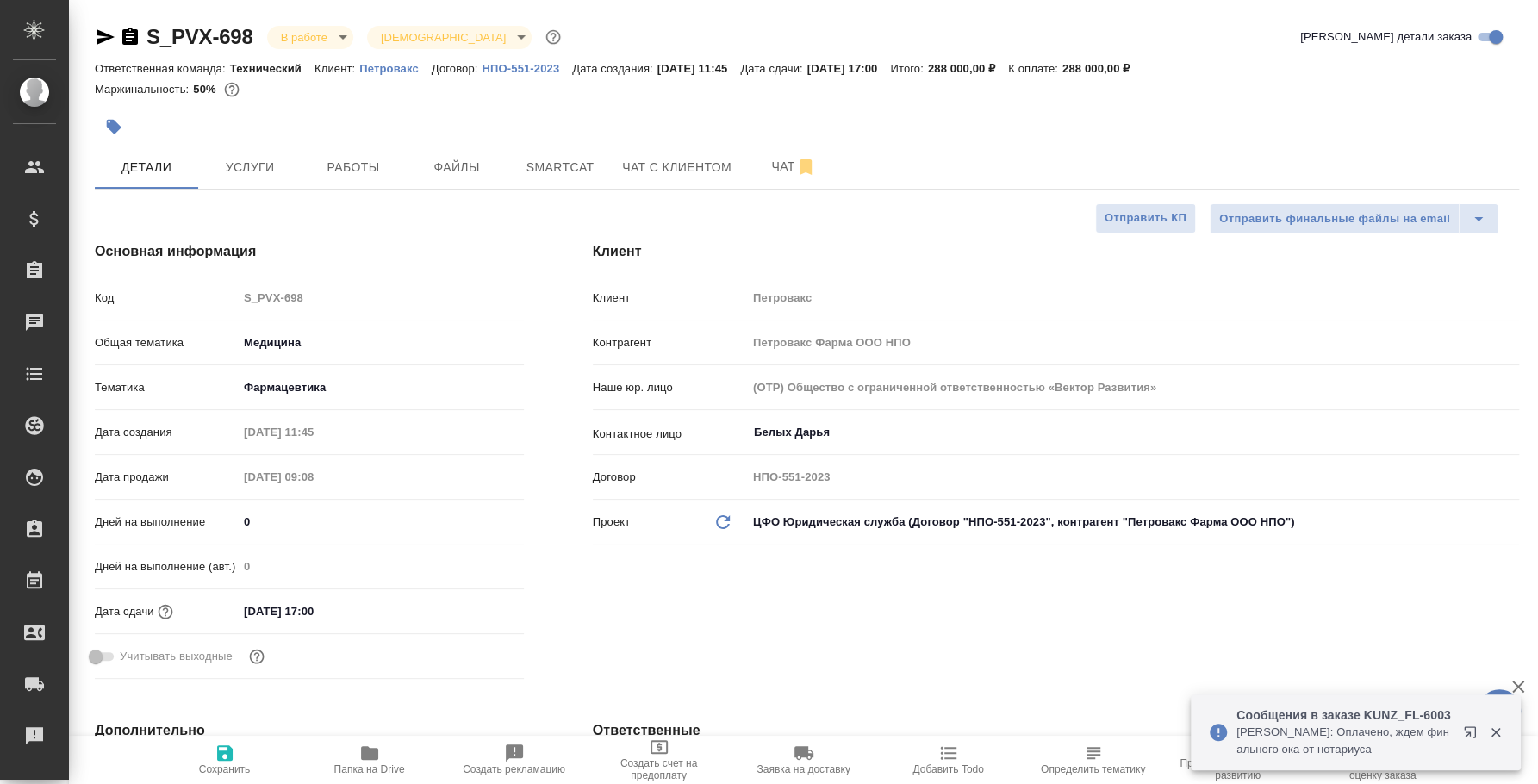
type textarea "x"
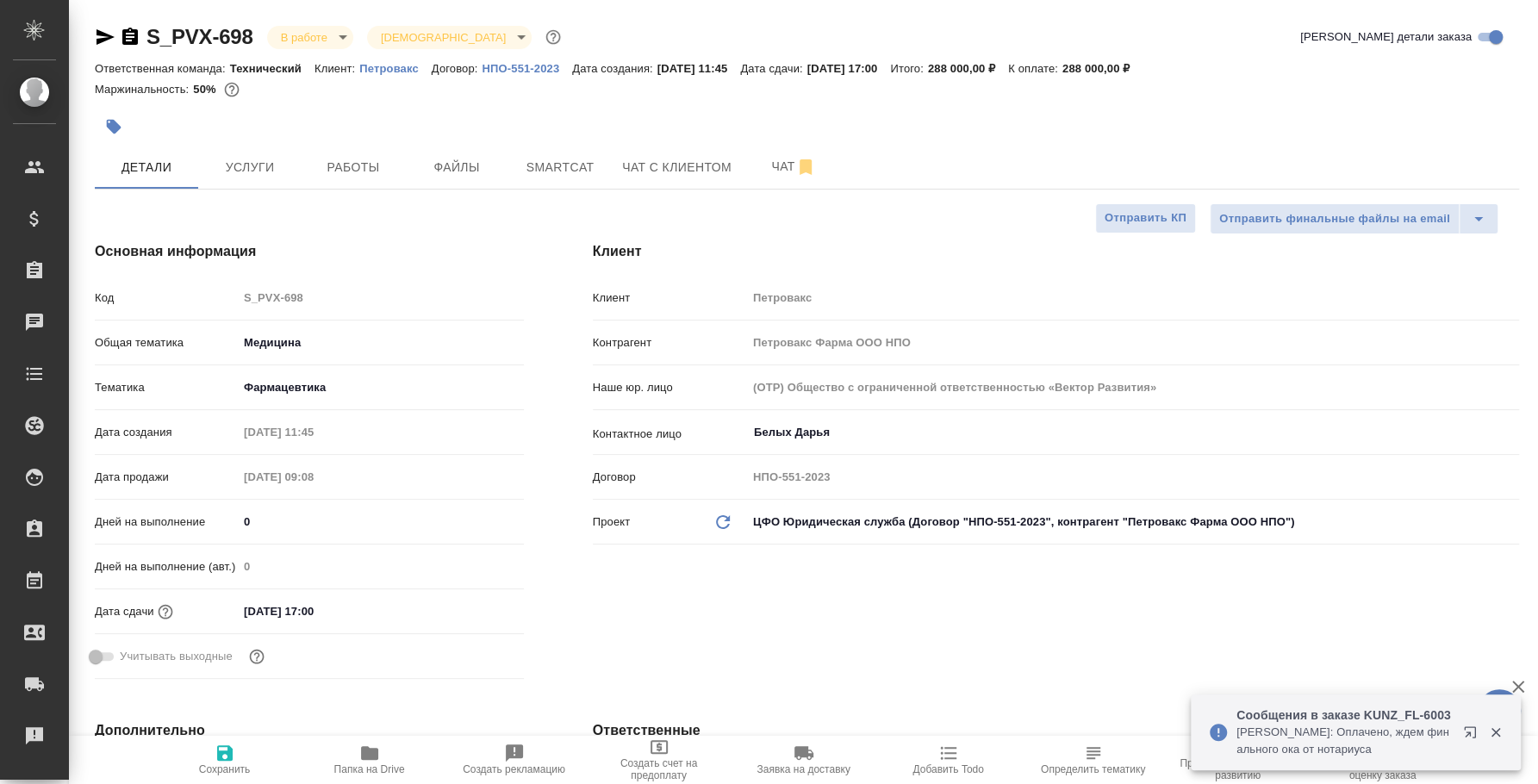
type textarea "x"
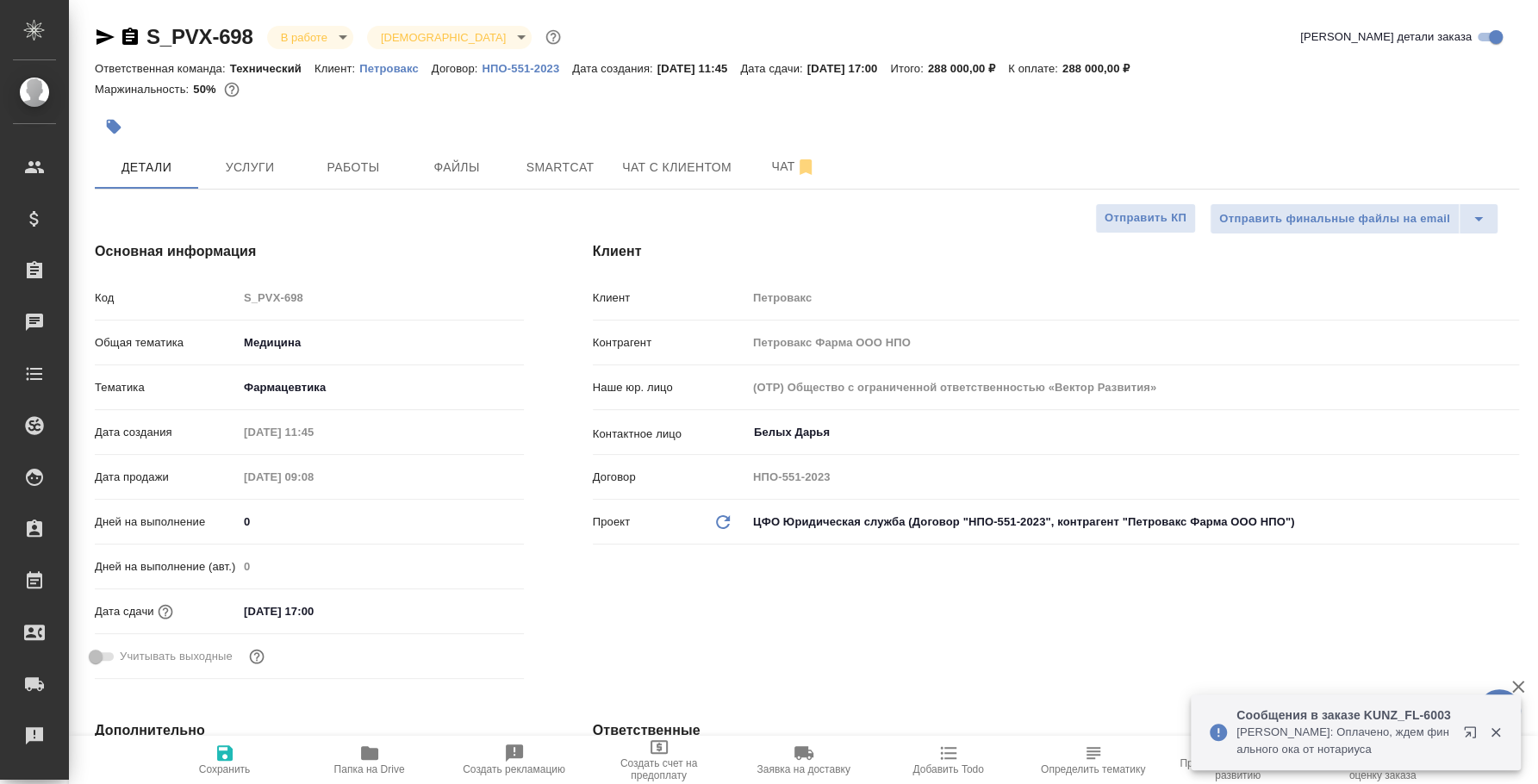
type textarea "x"
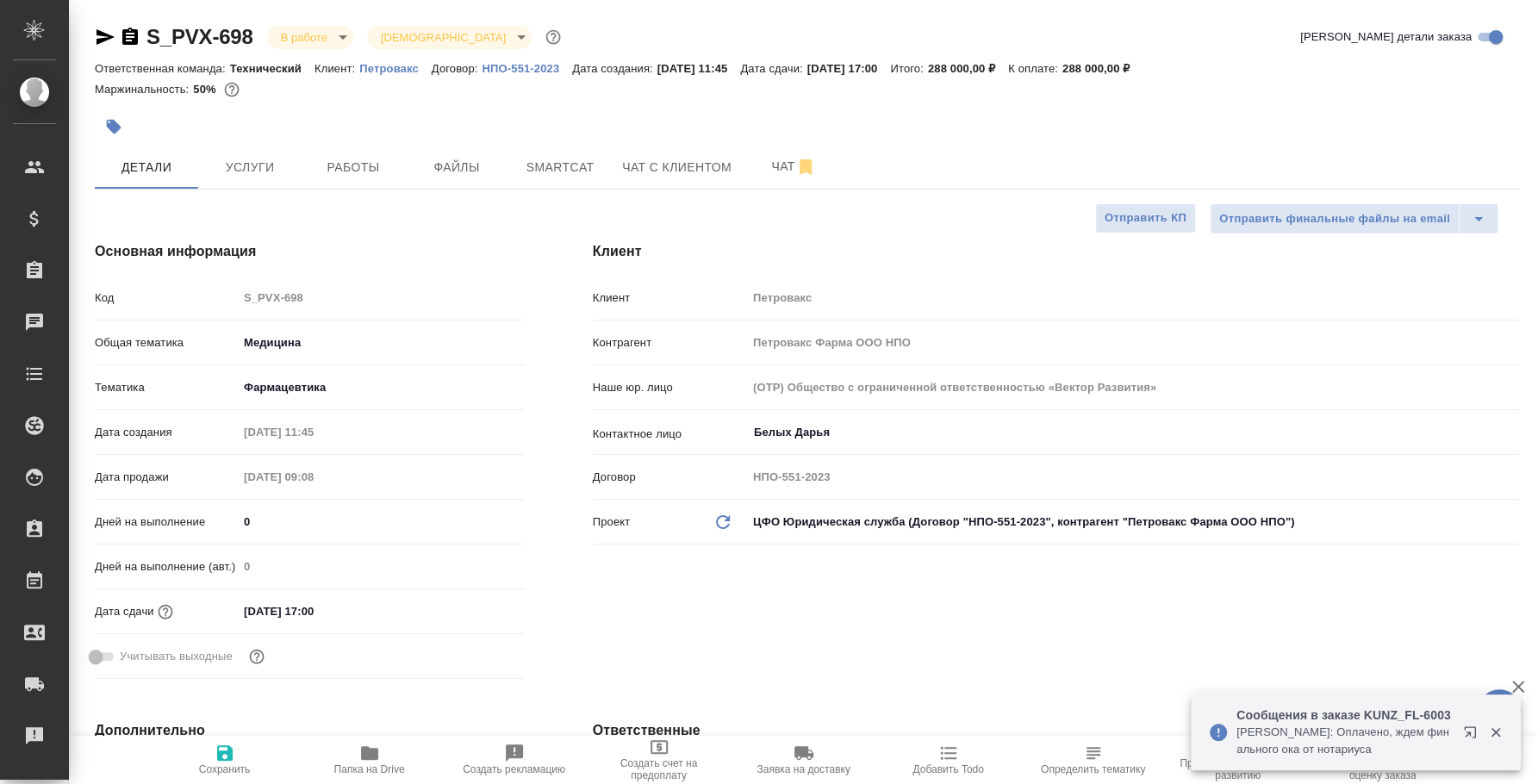
type textarea "x"
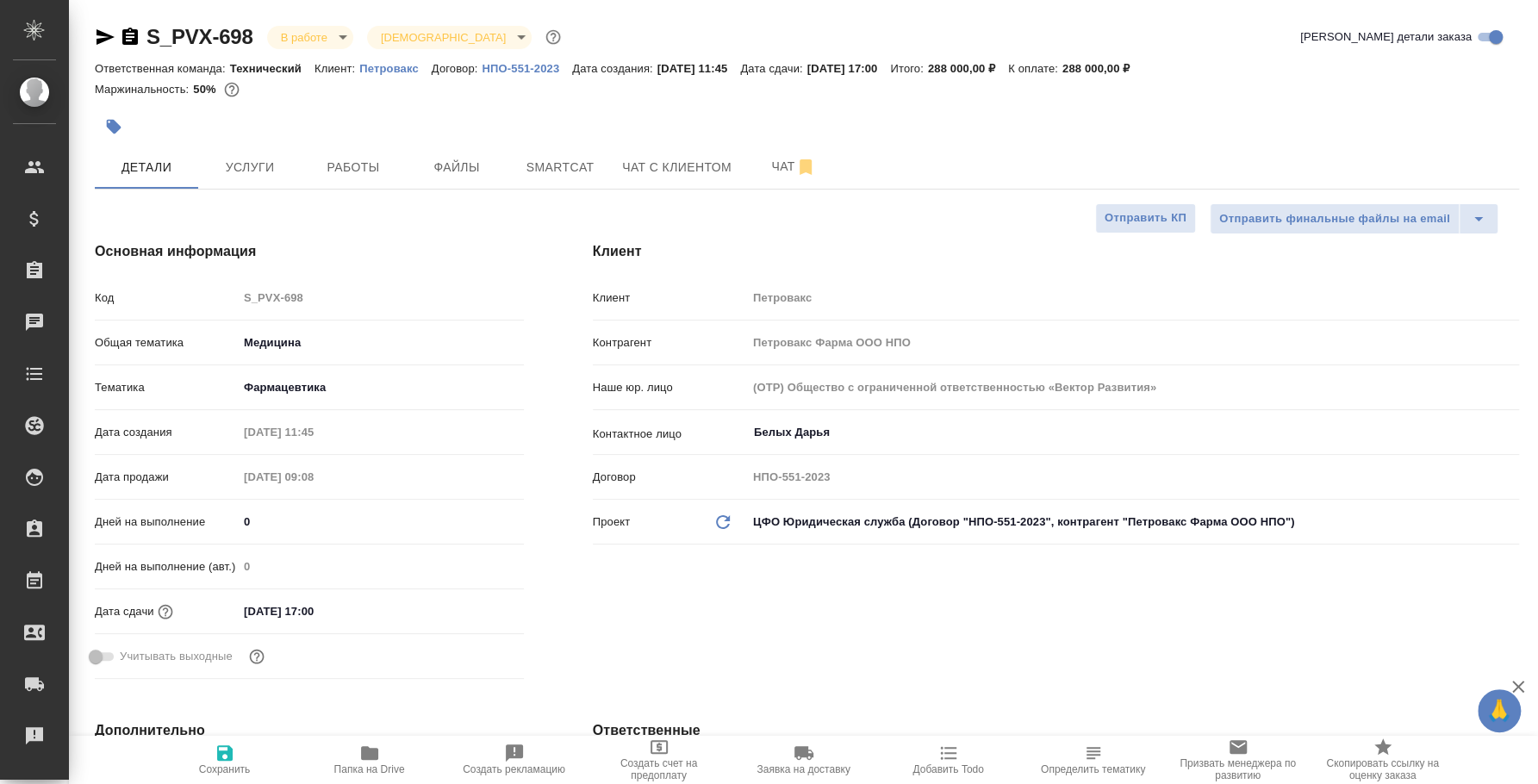
type textarea "x"
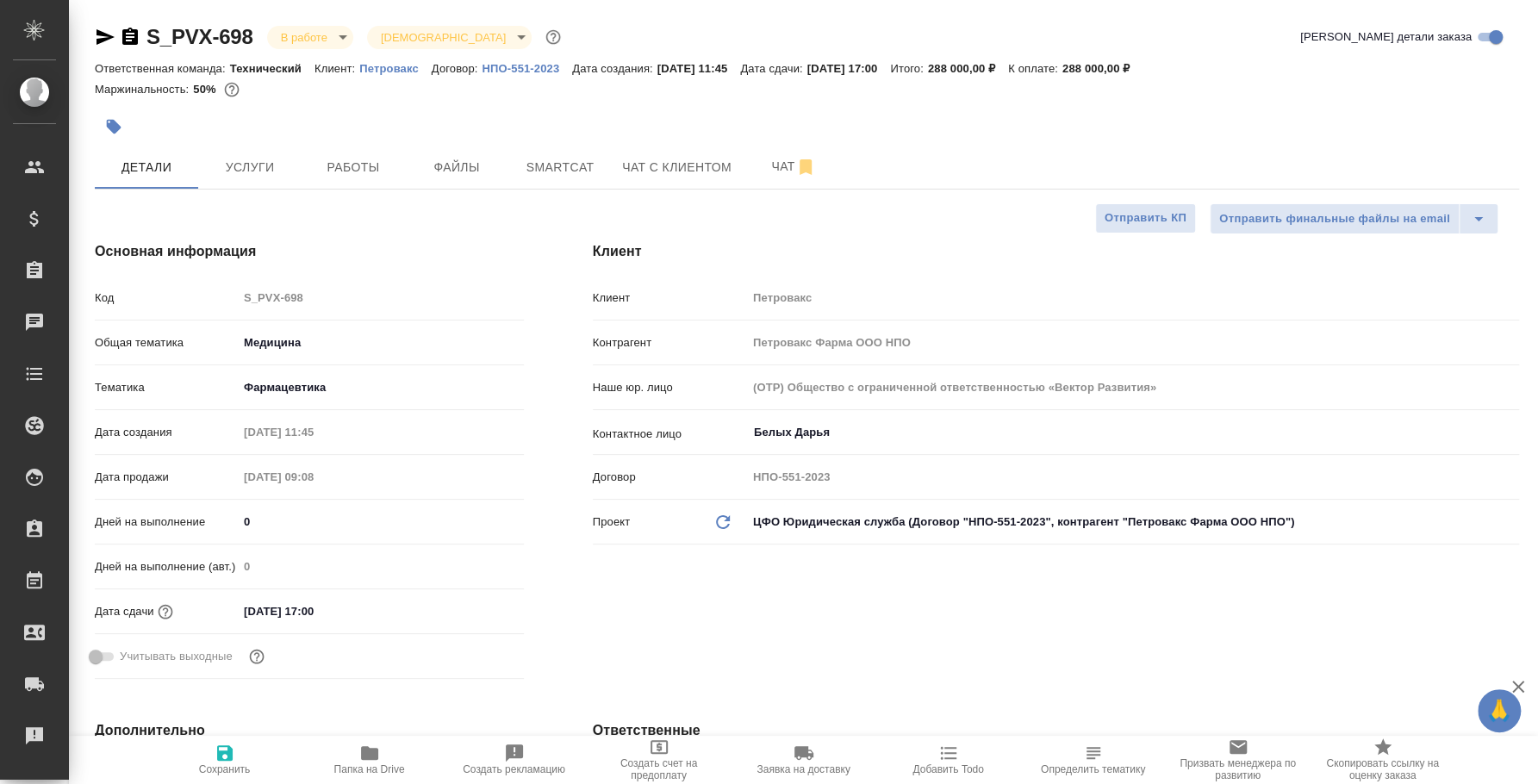
type textarea "x"
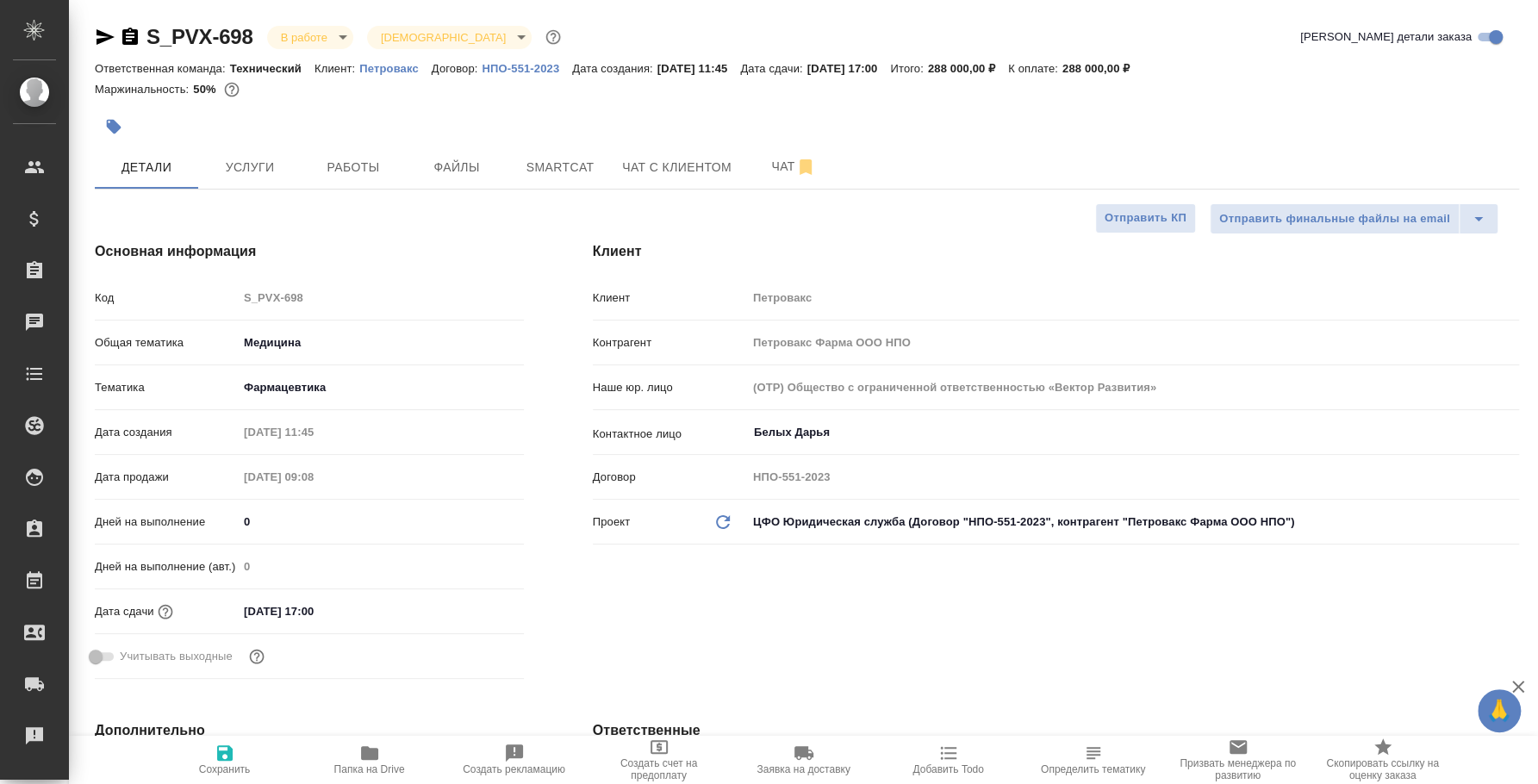
type textarea "x"
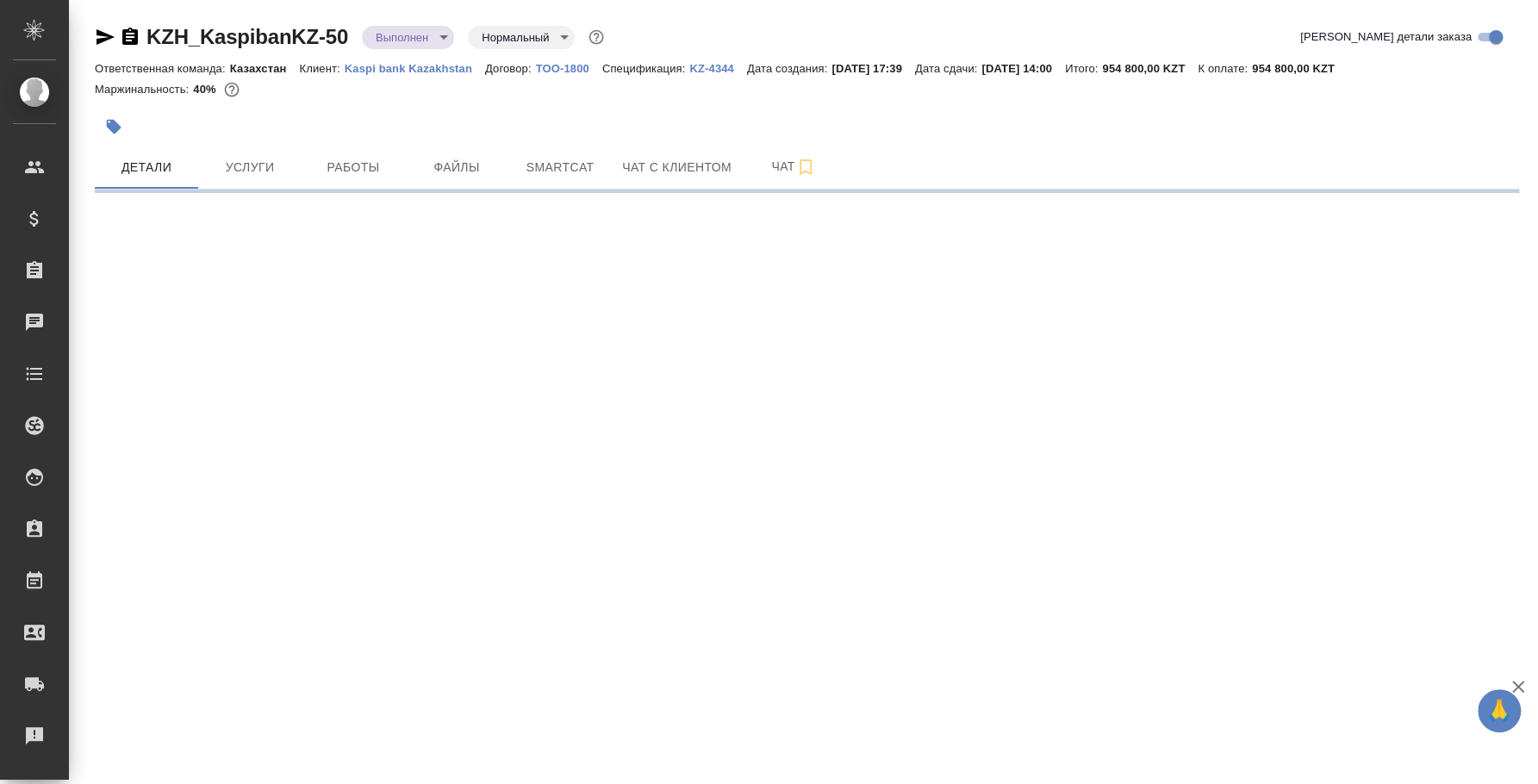
select select "RU"
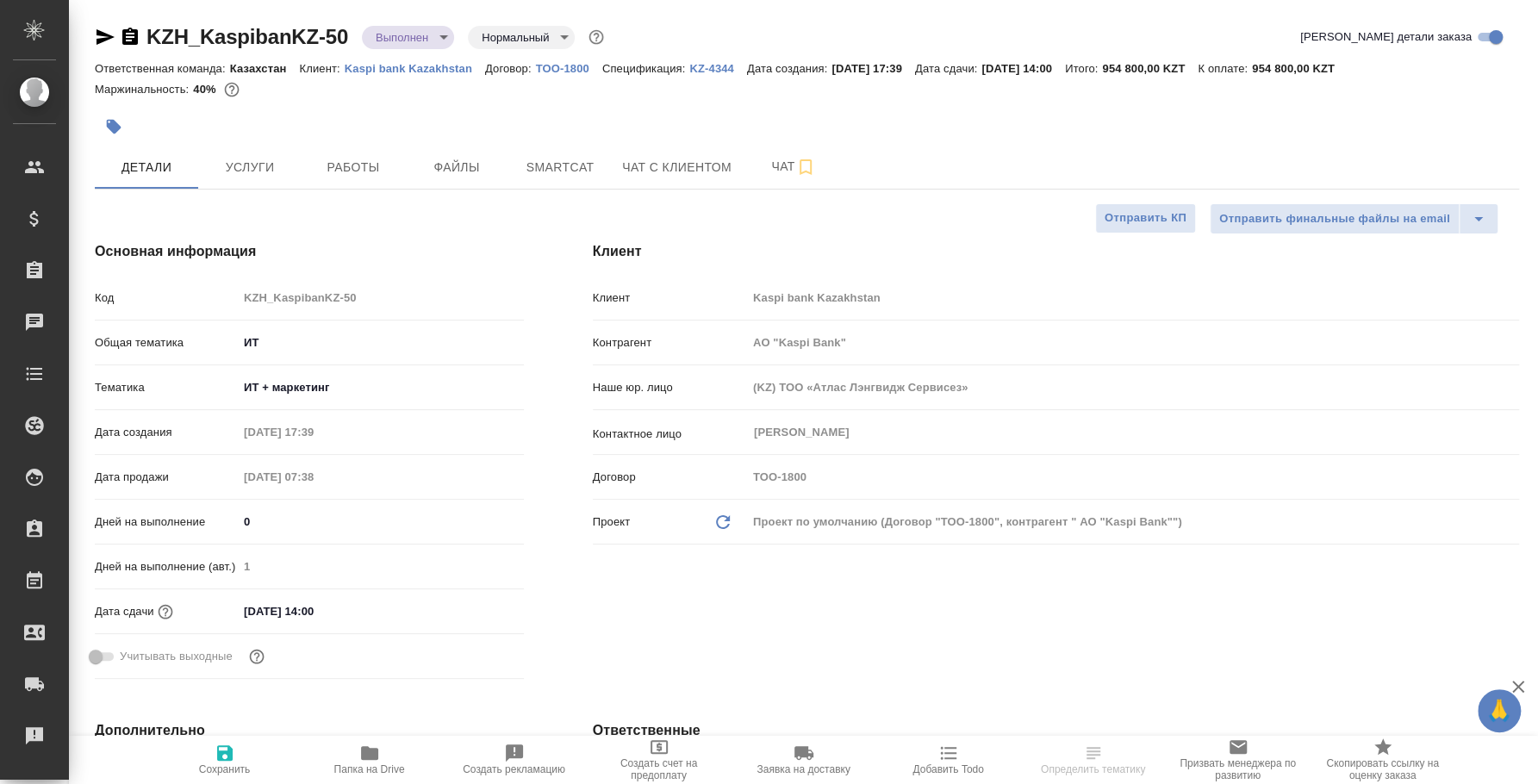
type input "АО "Kaspi Bank""
type textarea "x"
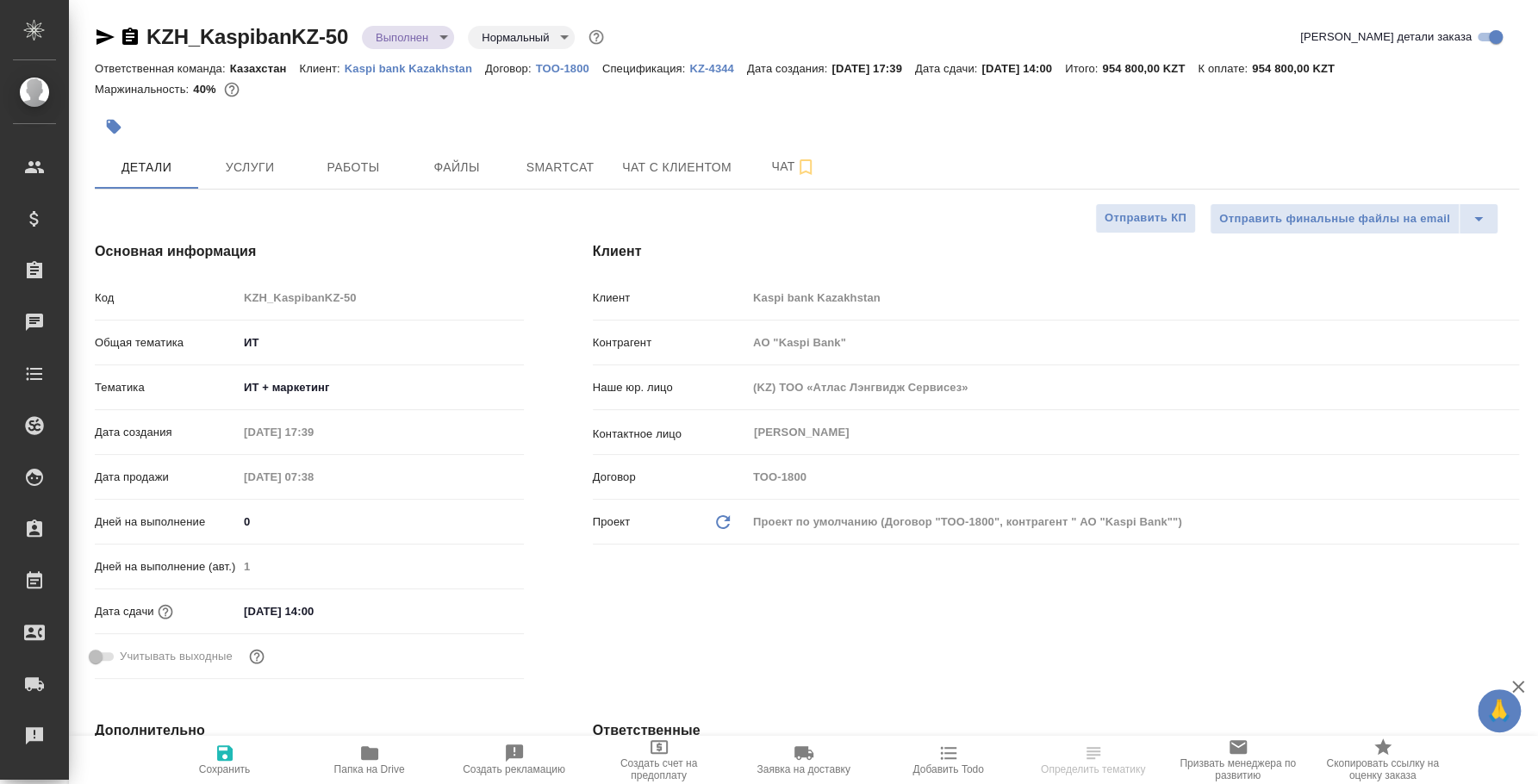
type textarea "x"
click at [443, 36] on body "🙏 .cls-1 fill:#fff; AWATERA [PERSON_NAME] Спецификации Заказы Чаты Todo Проекты…" at bounding box center [769, 392] width 1538 height 784
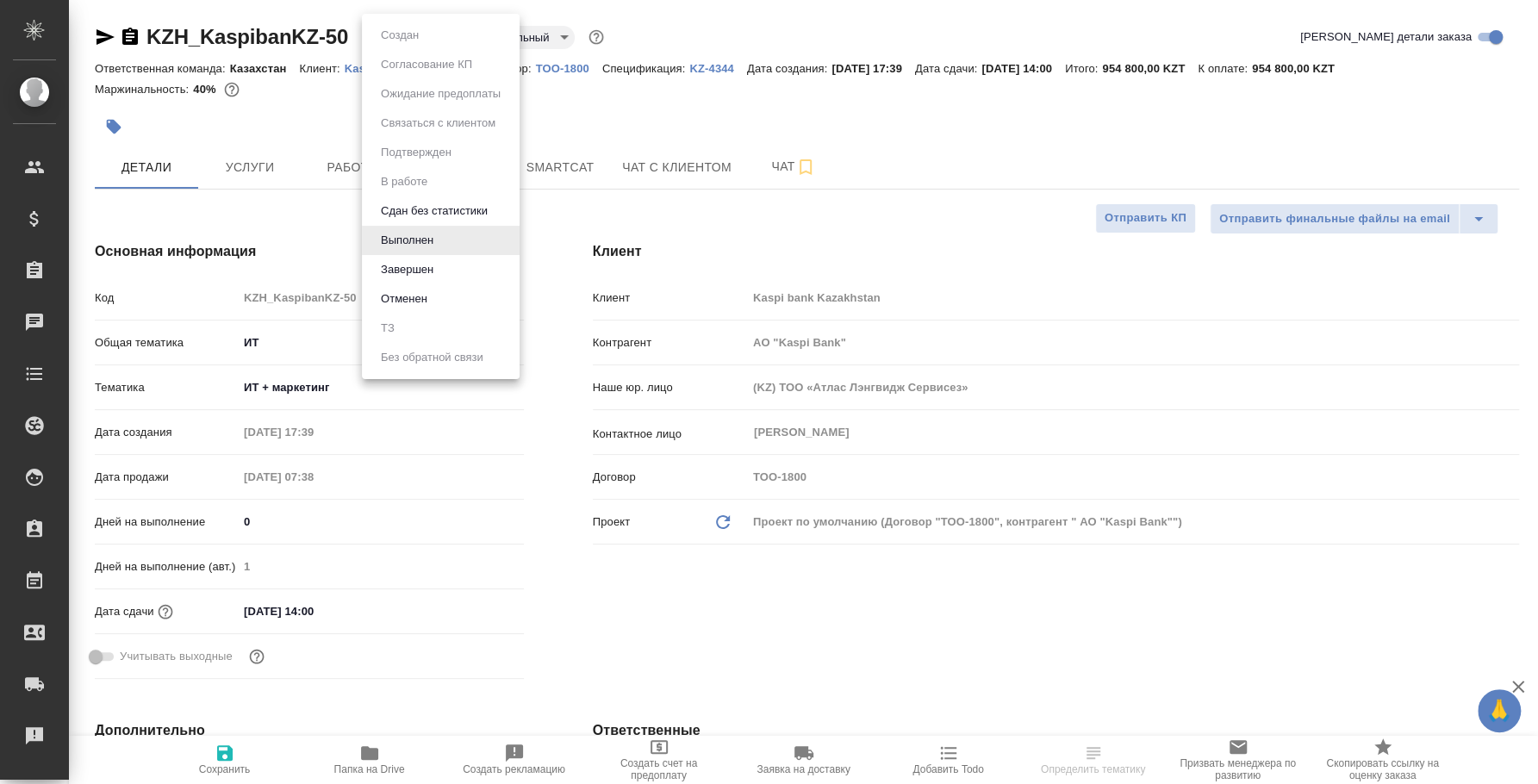
click at [615, 139] on div at bounding box center [769, 392] width 1538 height 784
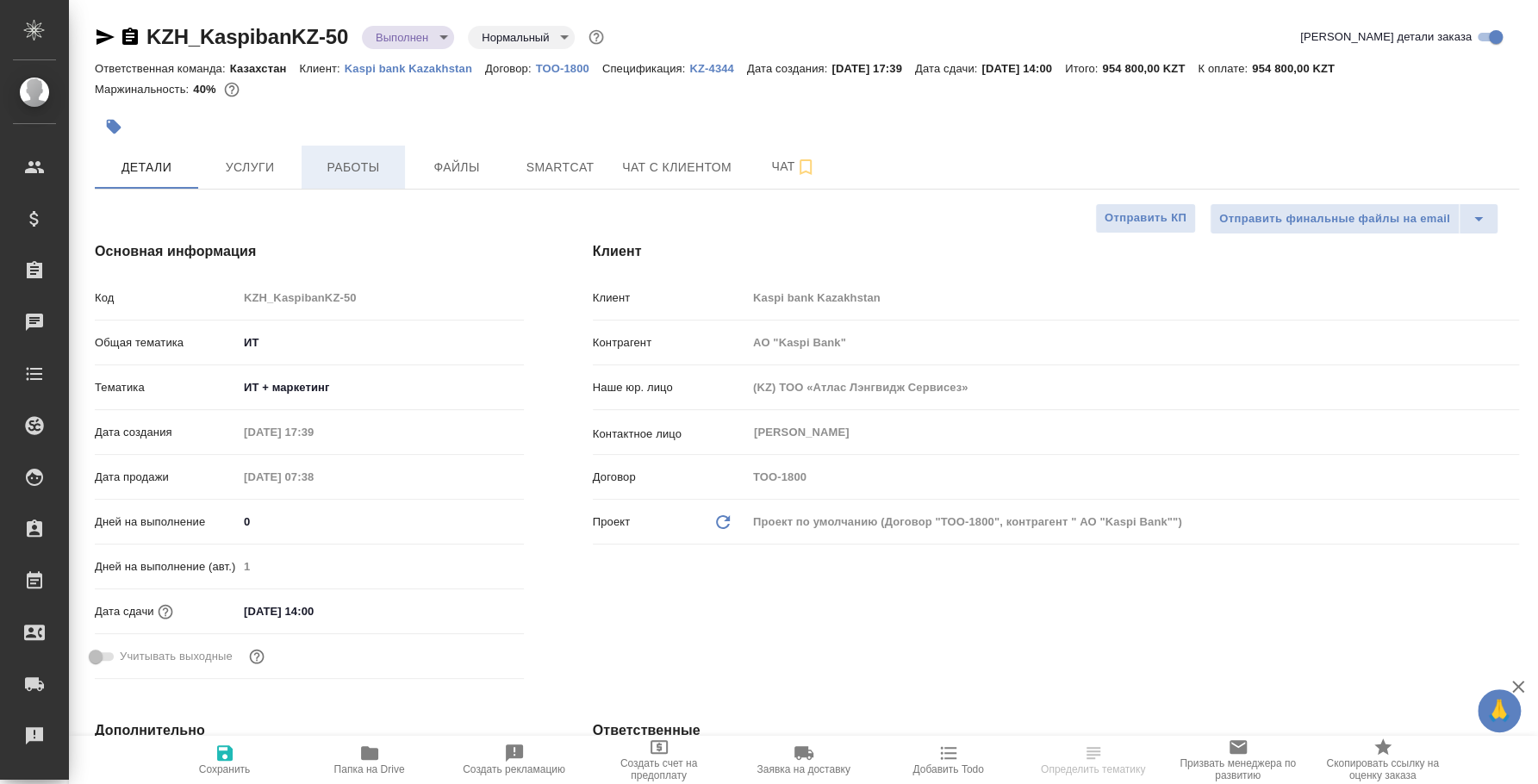
click at [361, 161] on span "Работы" at bounding box center [353, 168] width 82 height 21
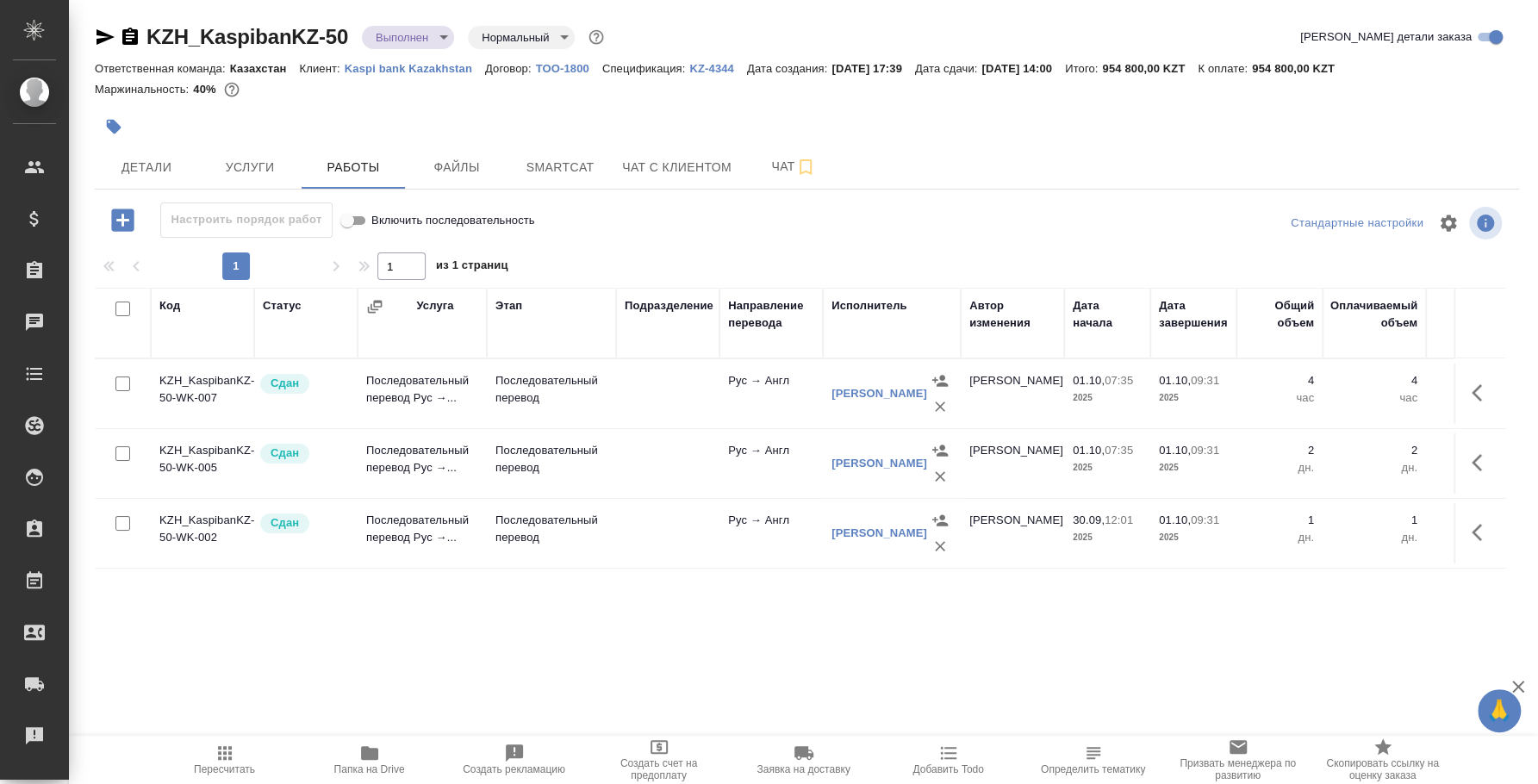
click at [439, 38] on body "🙏 .cls-1 fill:#fff; AWATERA Fedotova Irina Клиенты Спецификации Заказы 0 Чаты T…" at bounding box center [769, 392] width 1538 height 784
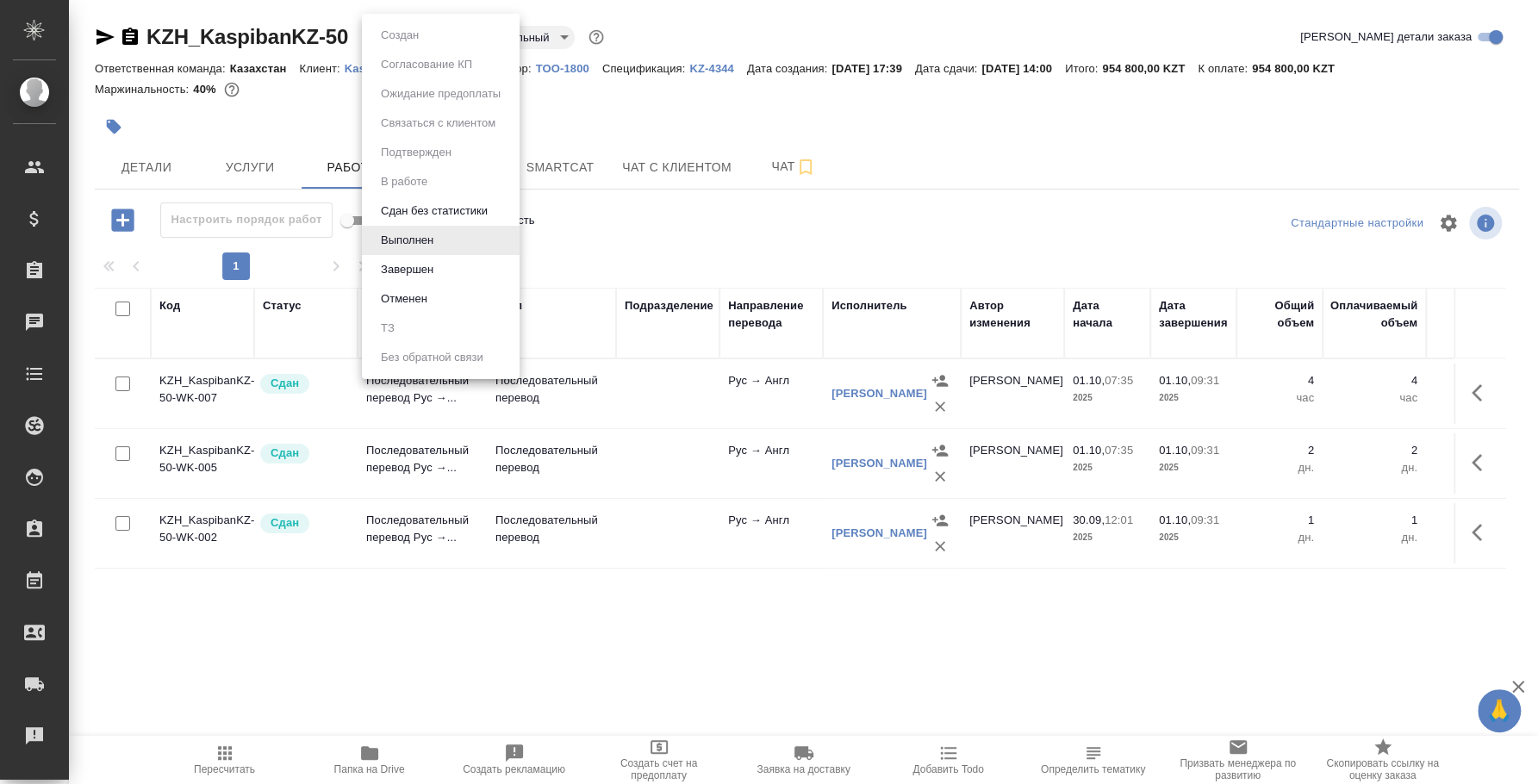
click at [746, 238] on div at bounding box center [769, 392] width 1538 height 784
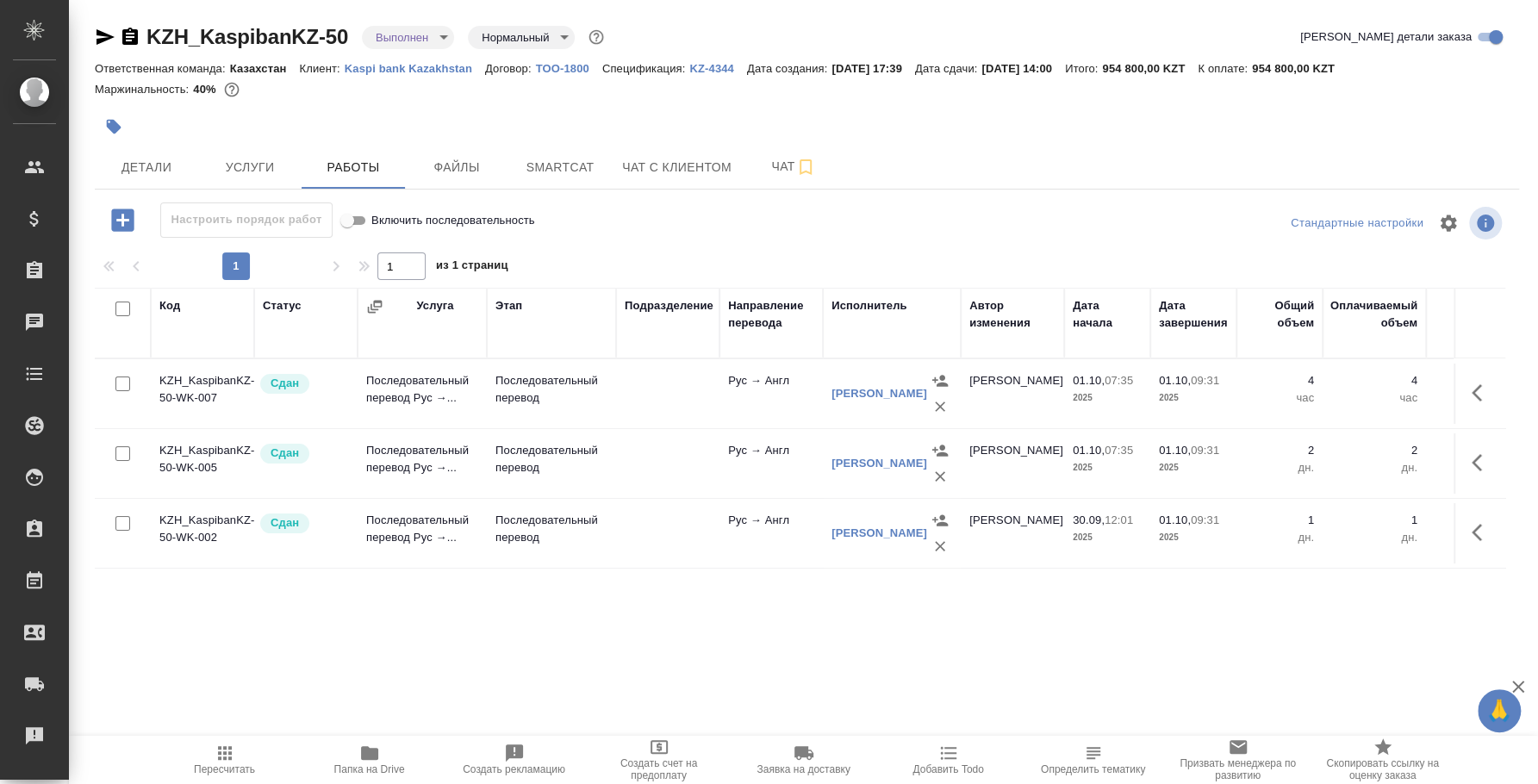
scroll to position [0, 540]
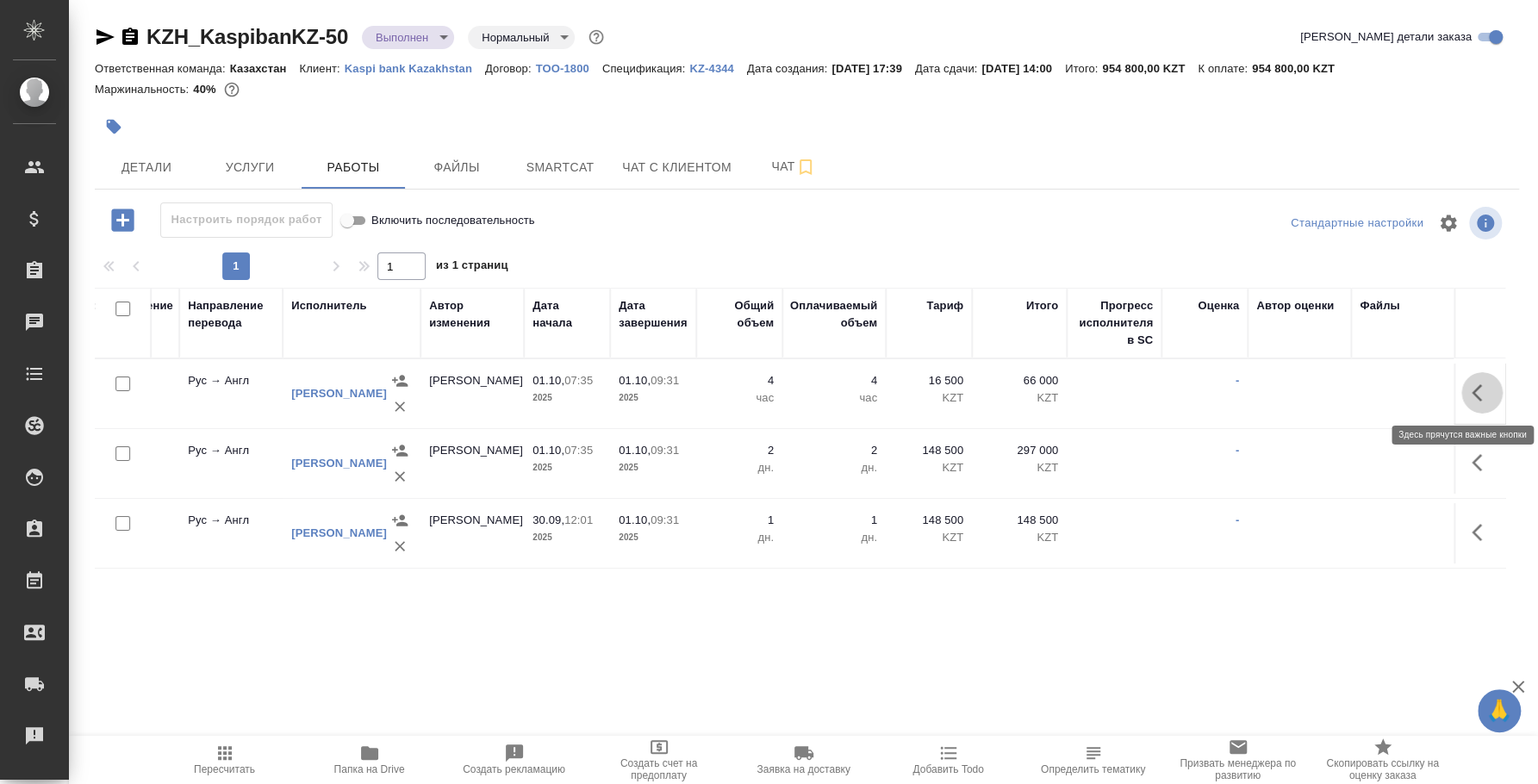
click at [1472, 397] on icon "button" at bounding box center [1481, 392] width 20 height 20
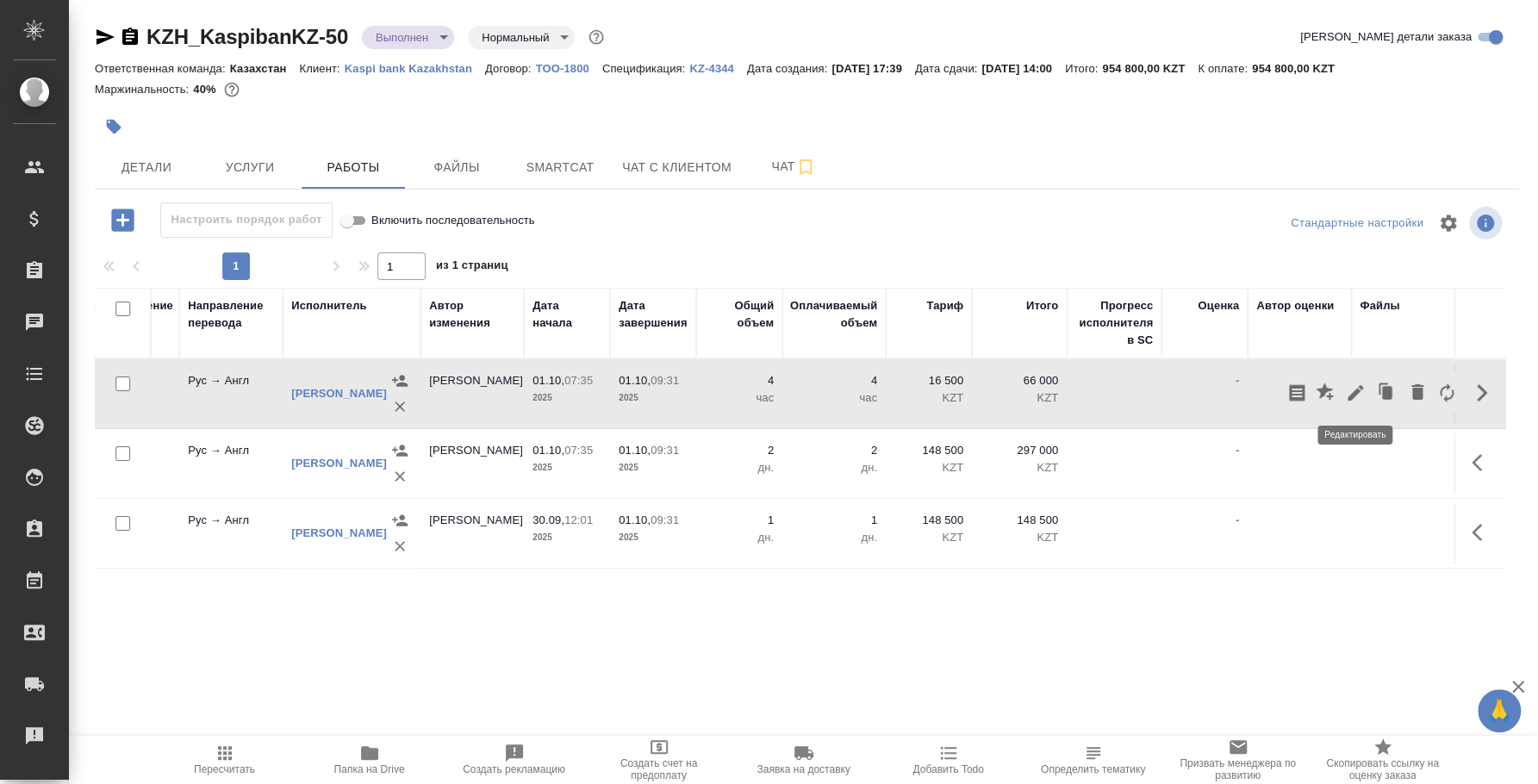
click at [1349, 392] on icon "button" at bounding box center [1355, 392] width 20 height 20
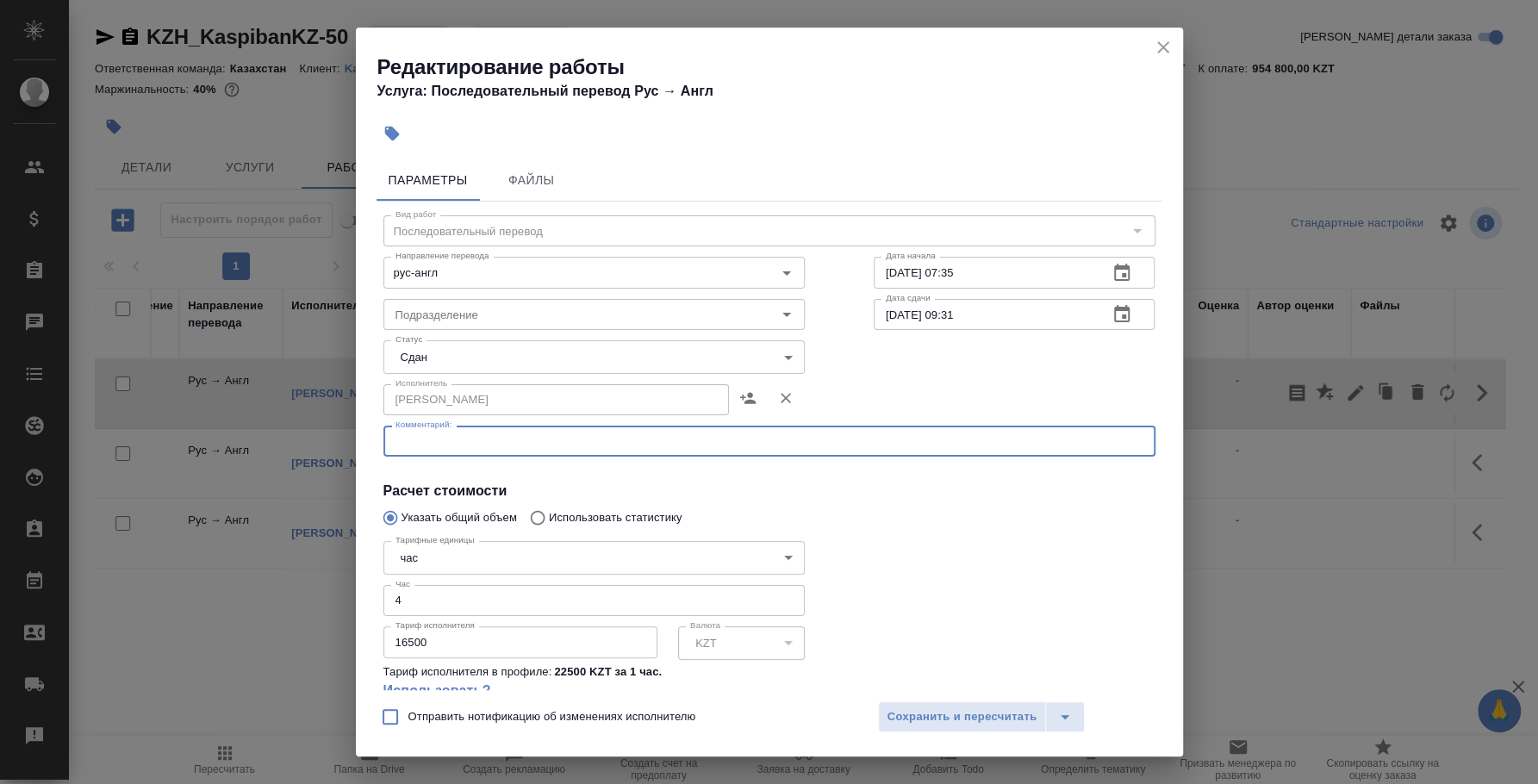
click at [514, 435] on textarea at bounding box center [769, 442] width 748 height 13
type textarea "П"
type textarea "Ж"
type textarea "Доп.оплата за переработку"
click at [1023, 702] on button "Сохранить и пересчитать" at bounding box center [962, 717] width 169 height 31
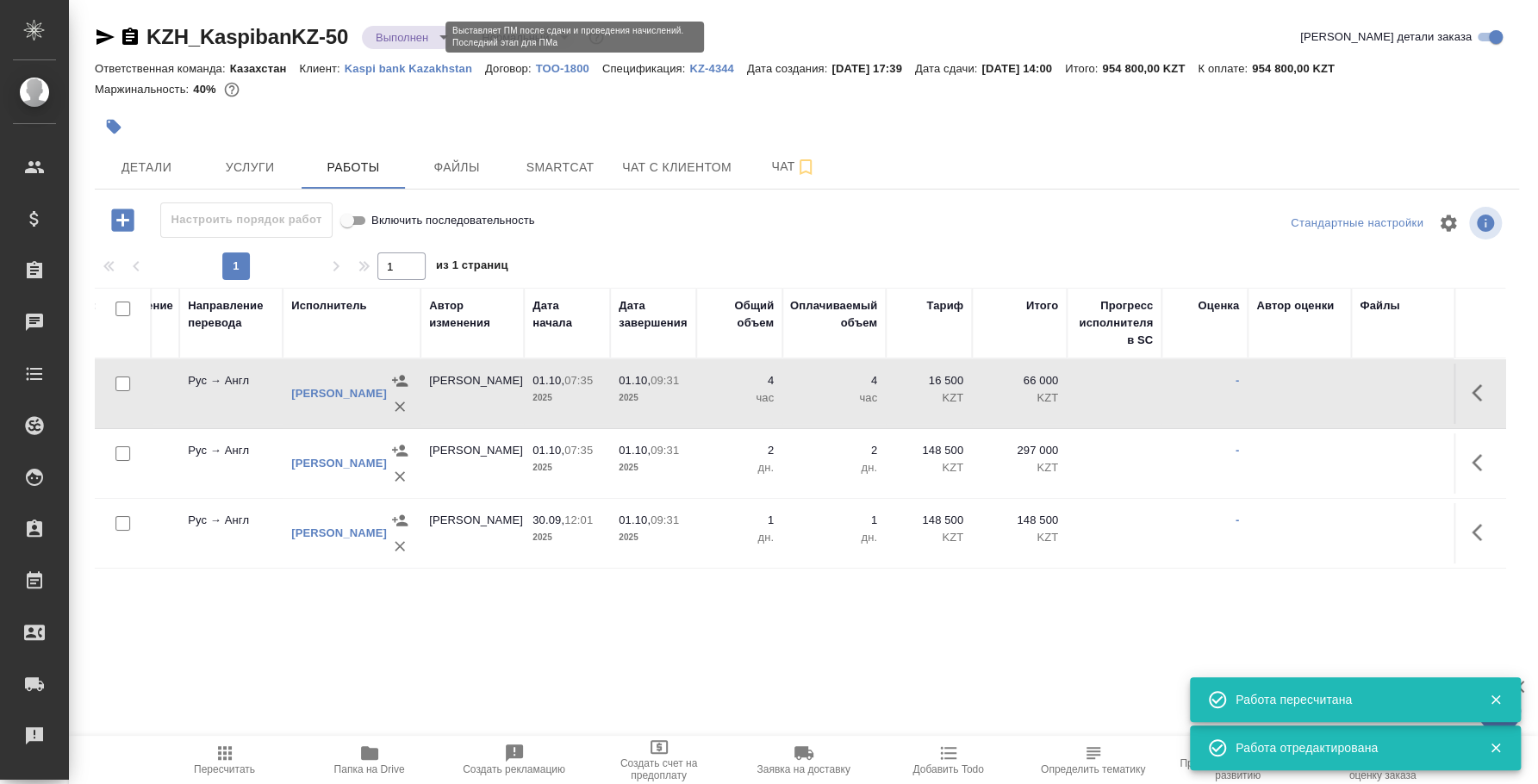
click at [430, 34] on body "🙏 .cls-1 fill:#fff; AWATERA Fedotova Irina Клиенты Спецификации Заказы 0 Чаты T…" at bounding box center [769, 392] width 1538 height 784
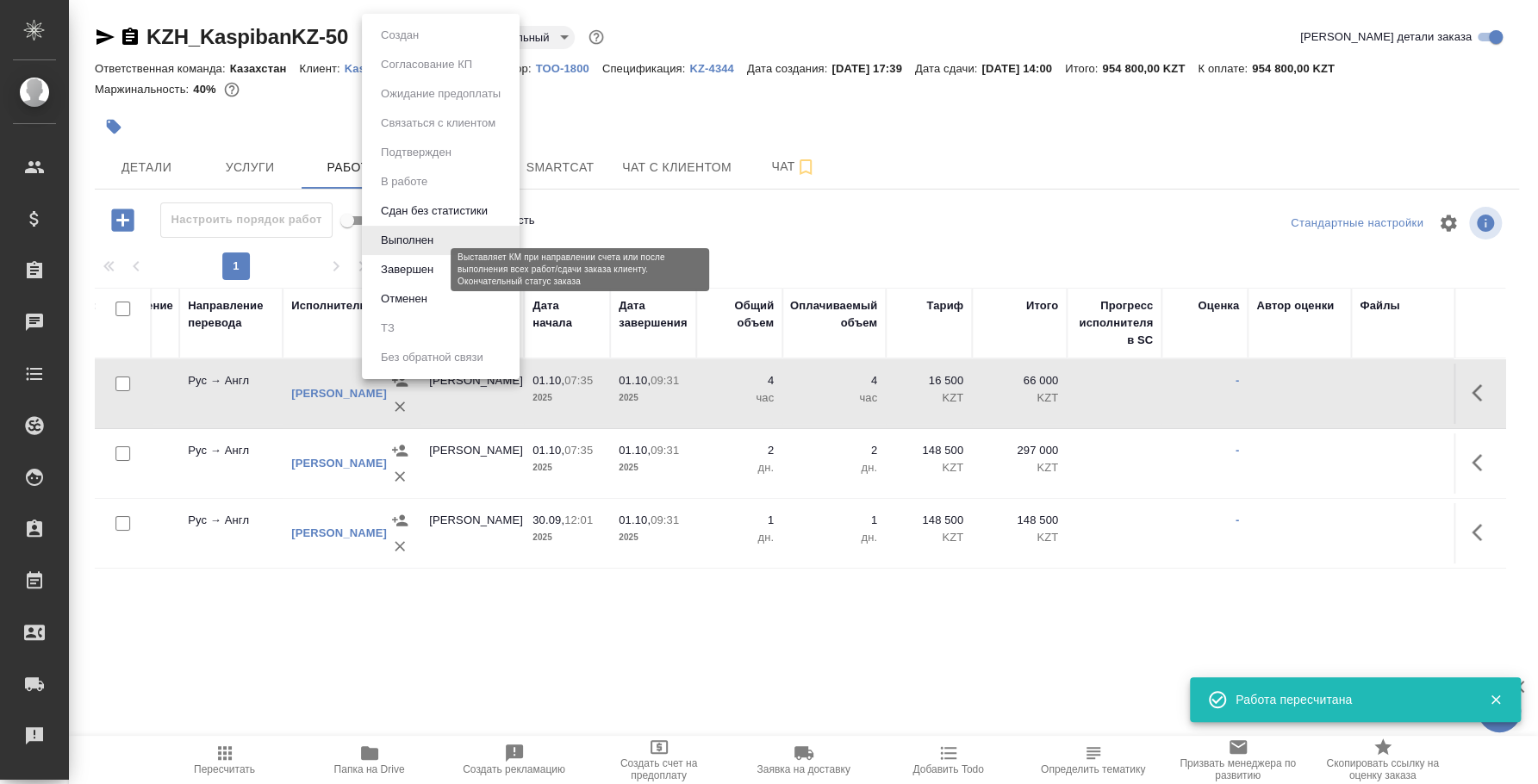
click at [436, 260] on button "Завершен" at bounding box center [407, 269] width 63 height 19
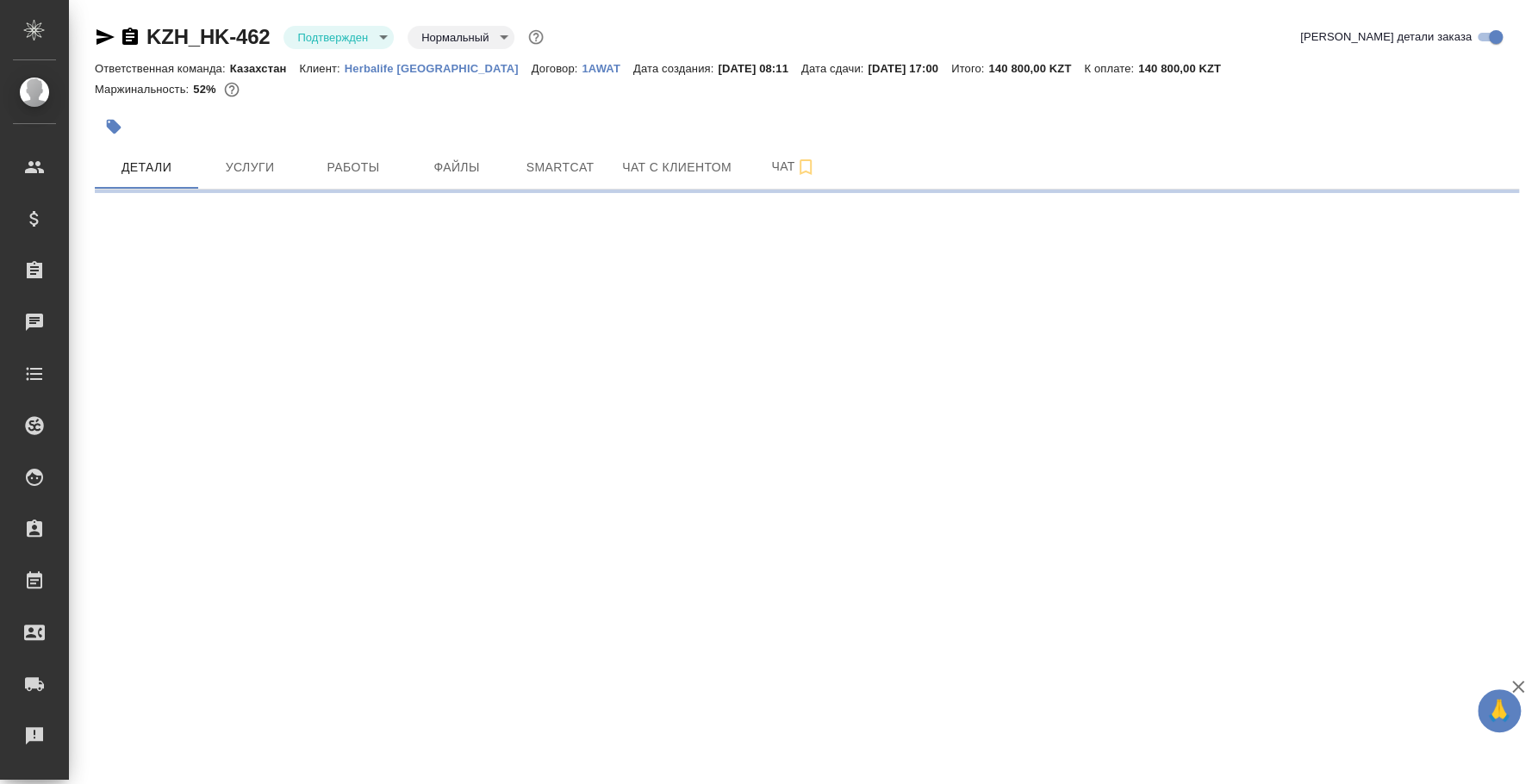
select select "RU"
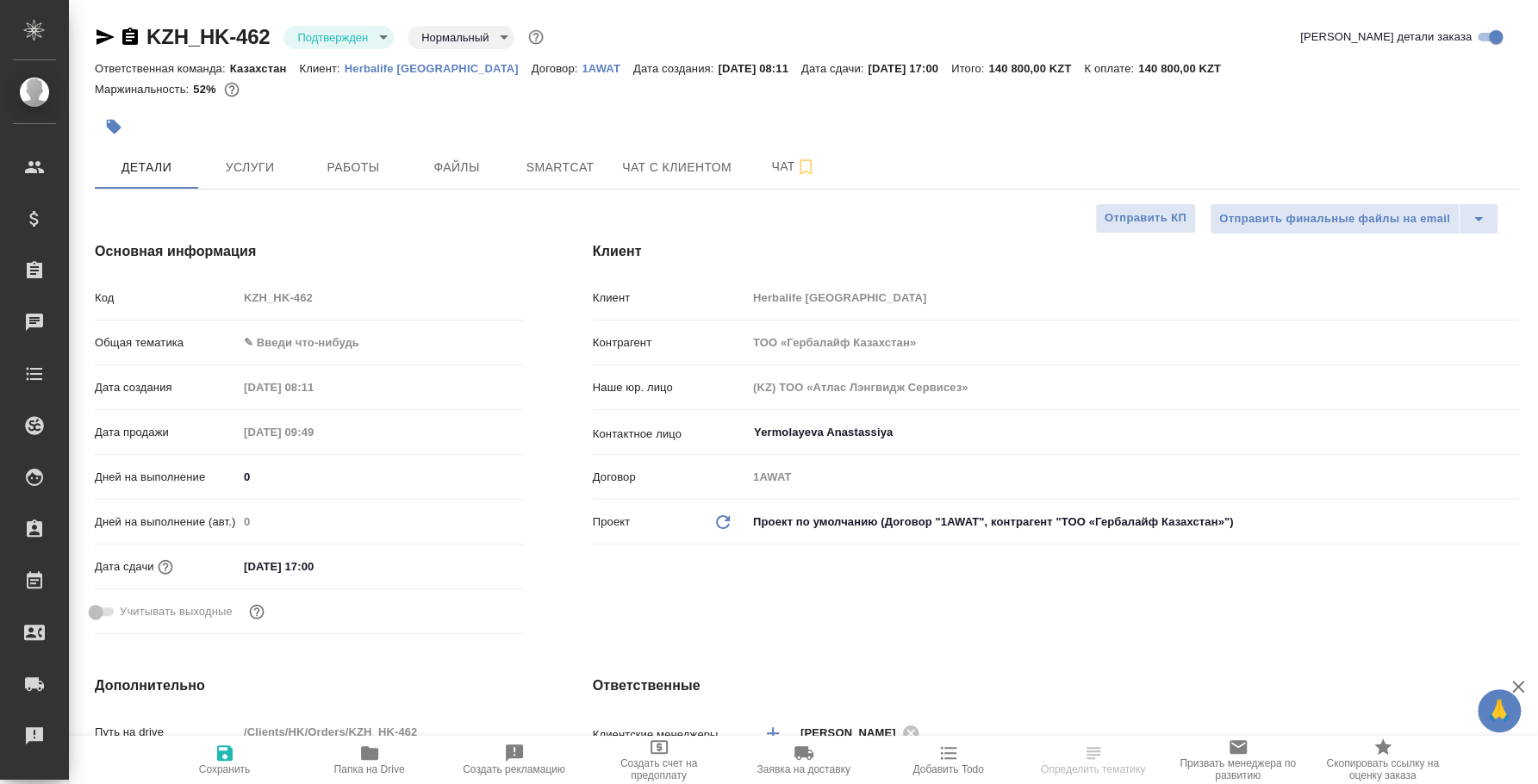
type textarea "x"
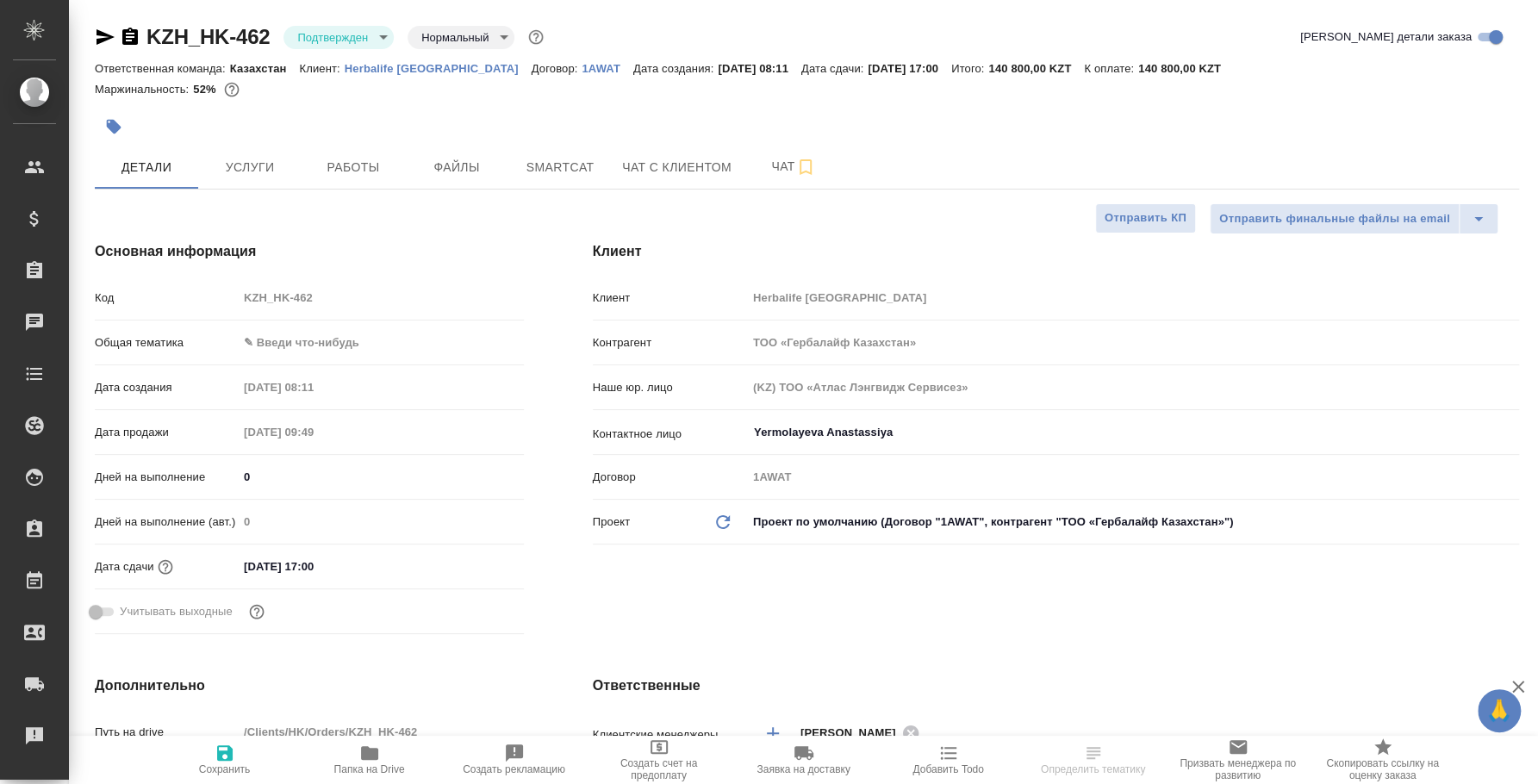
type textarea "x"
click at [333, 155] on button "Работы" at bounding box center [353, 167] width 104 height 43
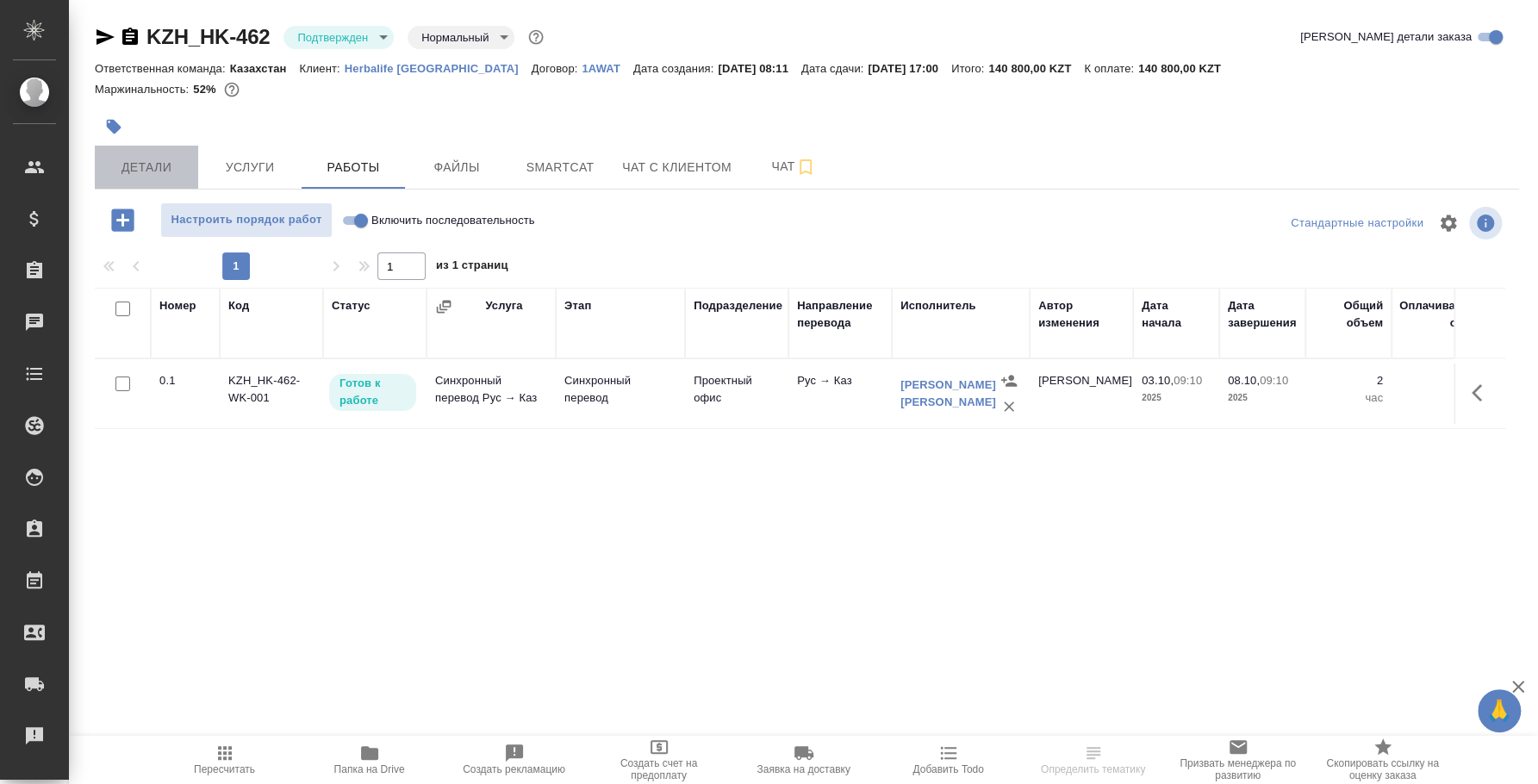
click at [162, 171] on span "Детали" at bounding box center [146, 168] width 82 height 21
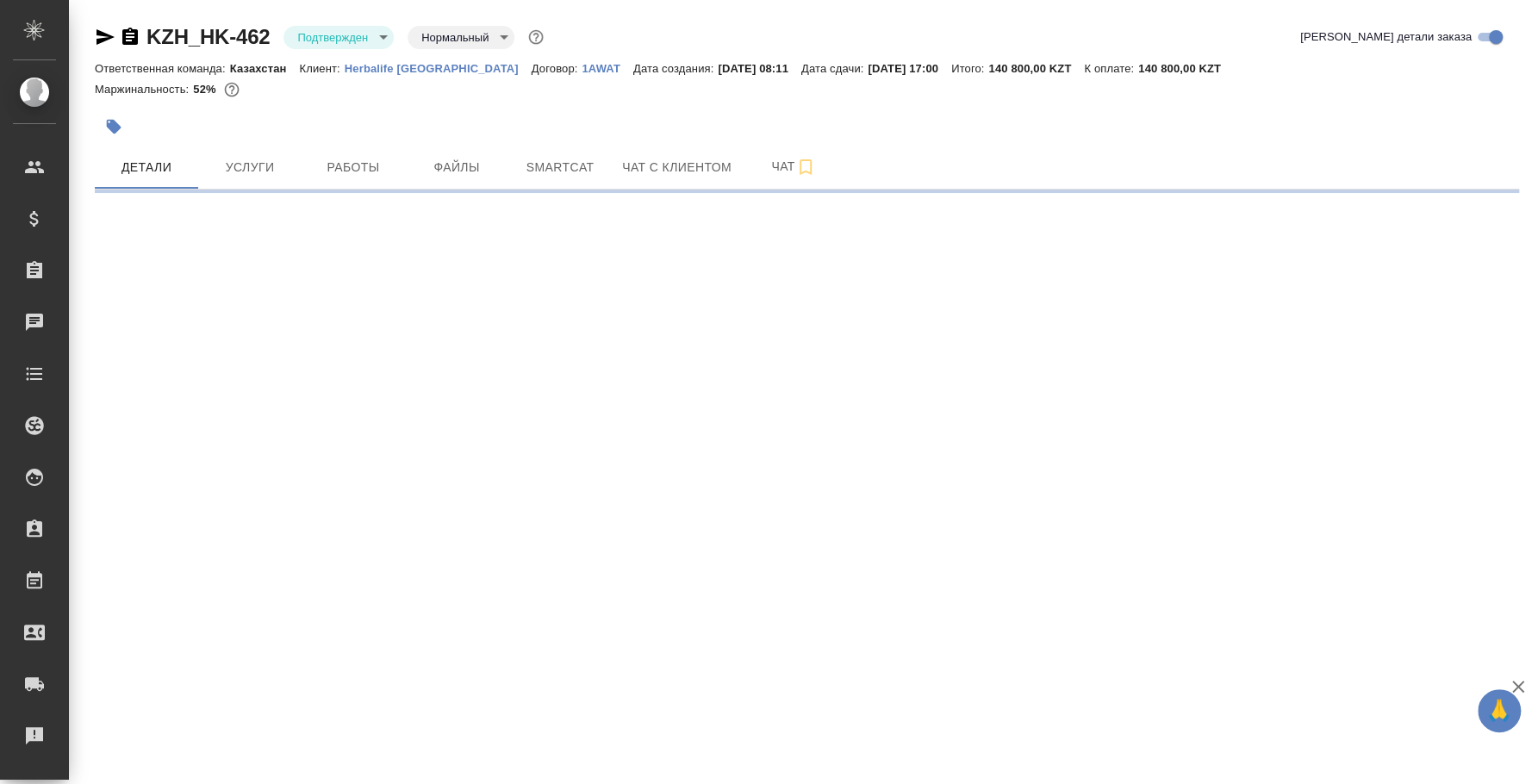
select select "RU"
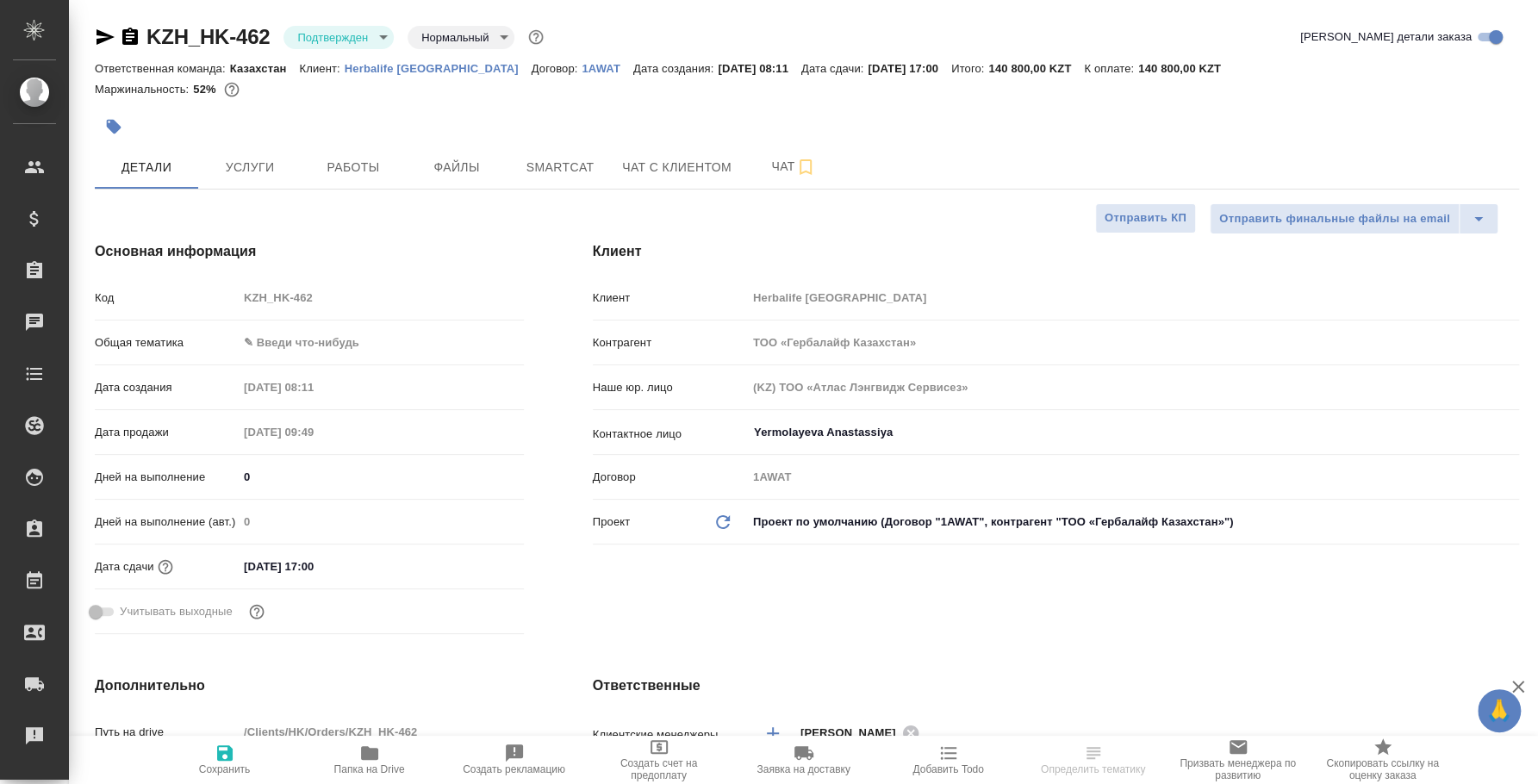
type textarea "x"
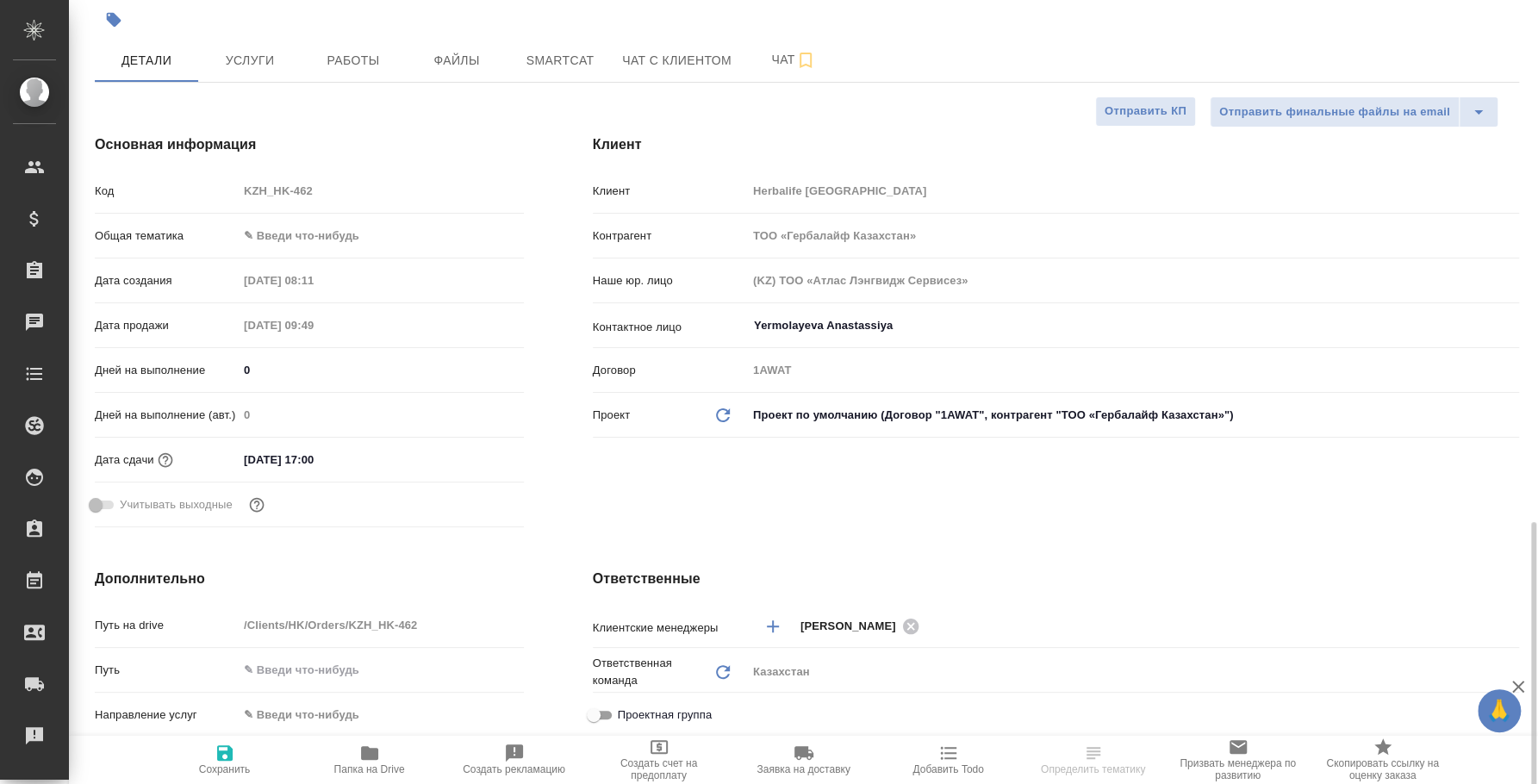
scroll to position [430, 0]
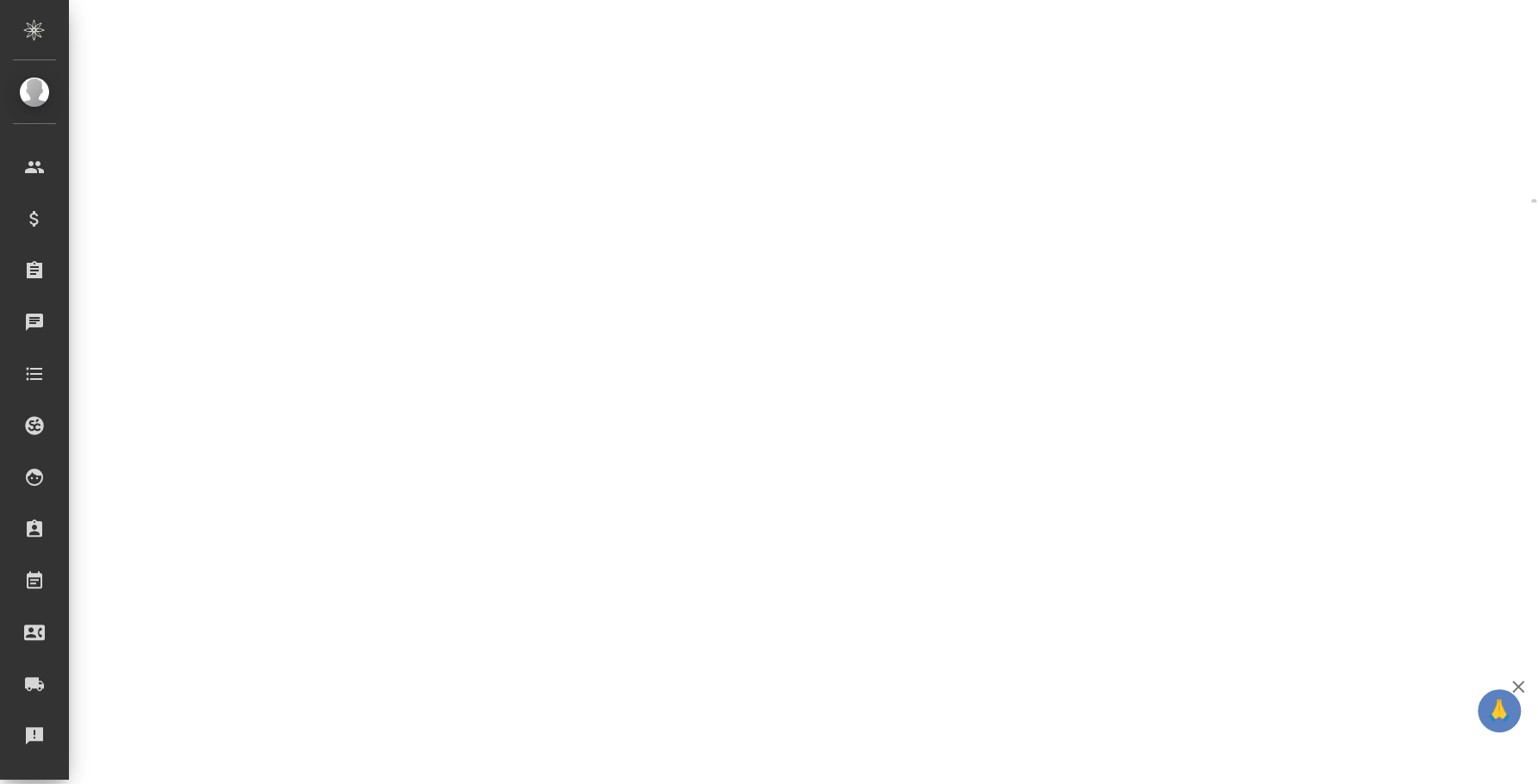
select select "RU"
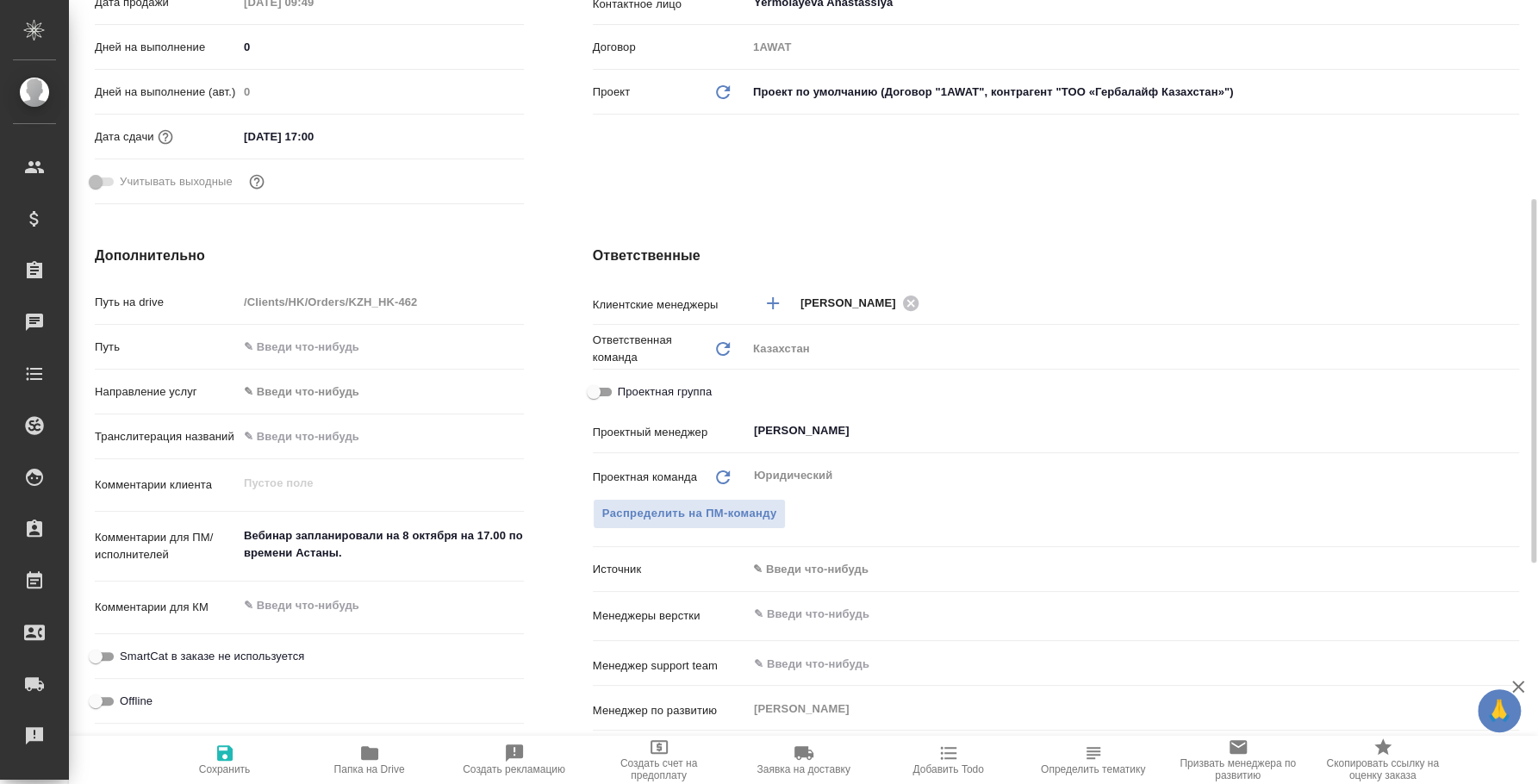
type textarea "x"
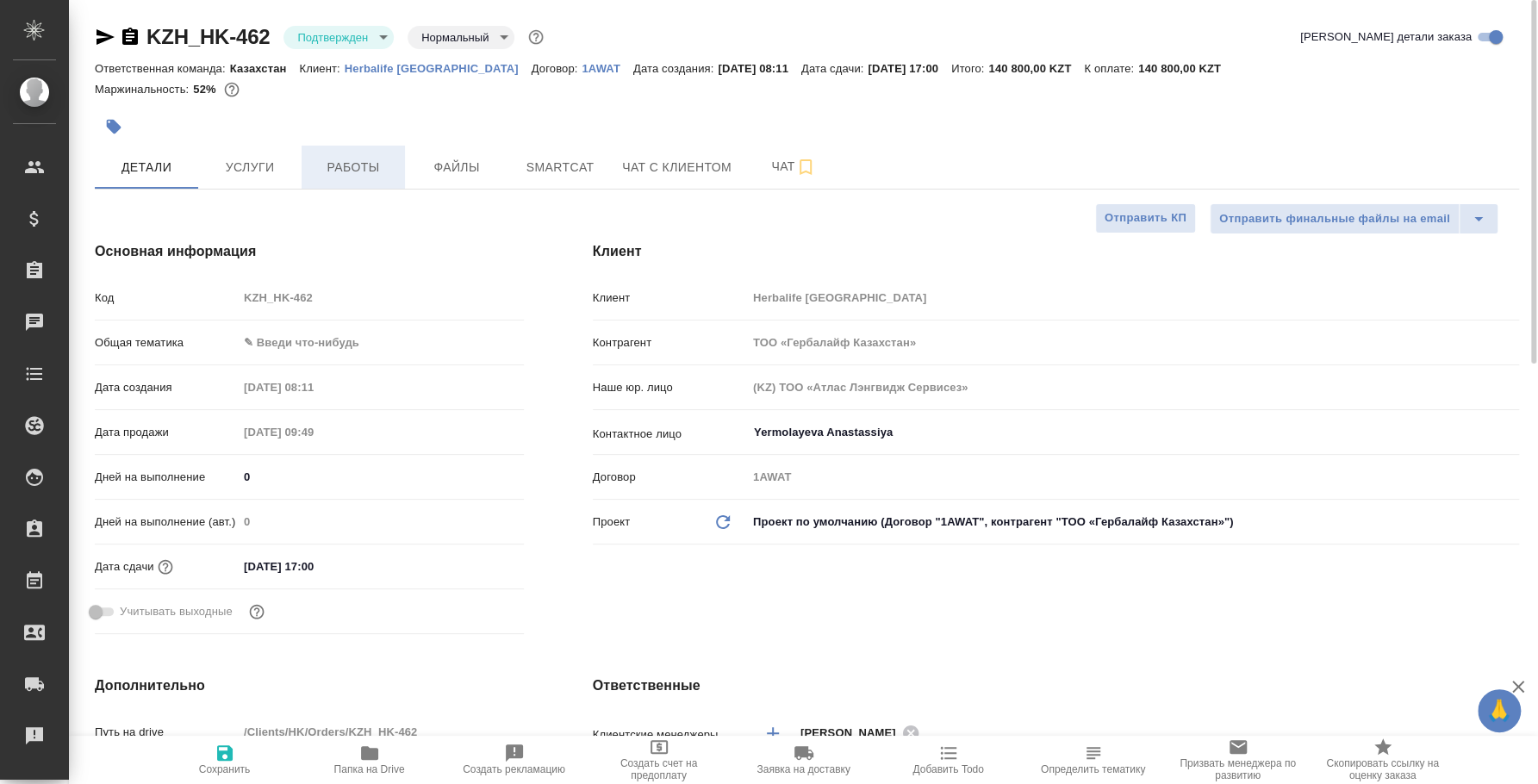
click at [341, 154] on button "Работы" at bounding box center [353, 167] width 104 height 43
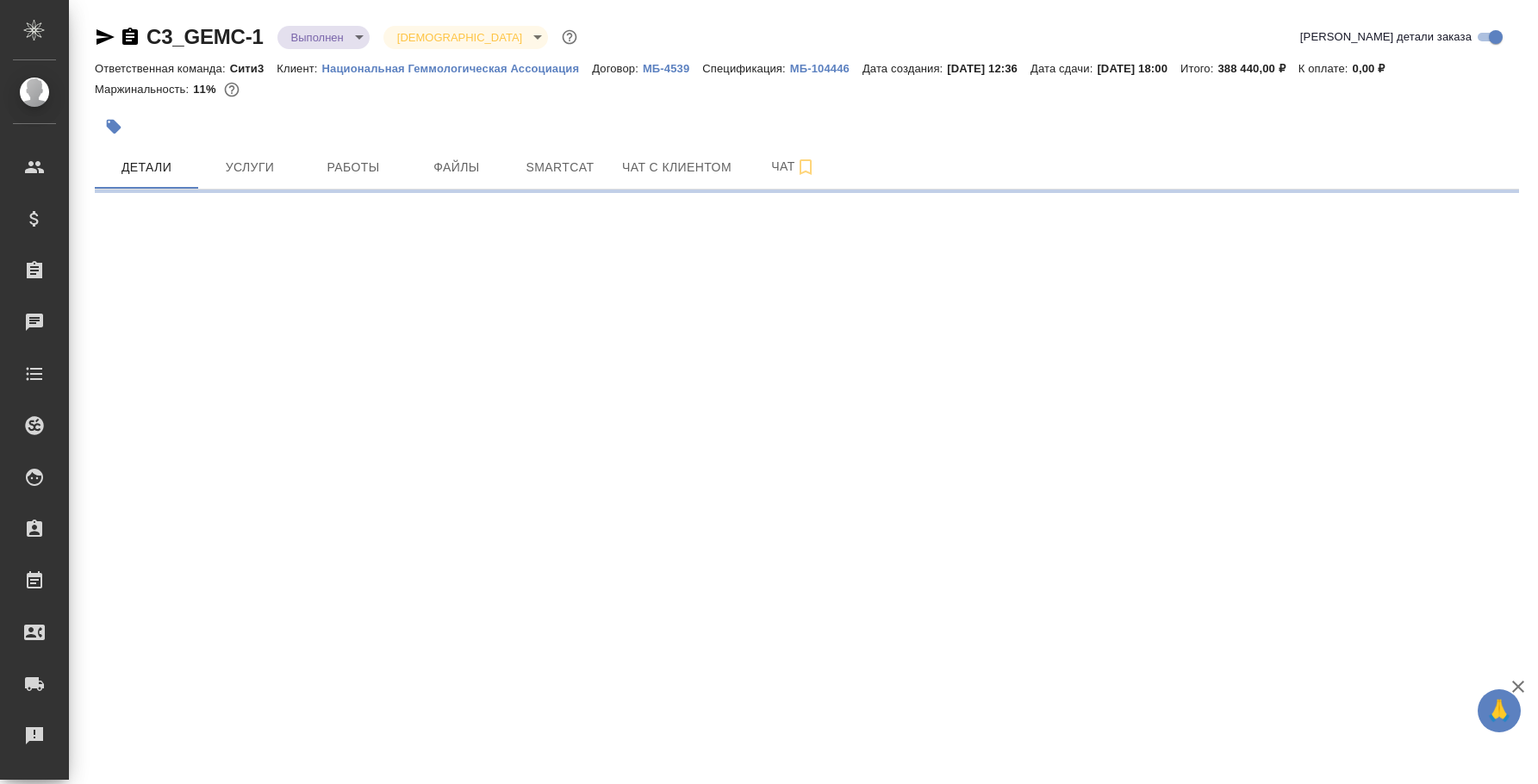
select select "RU"
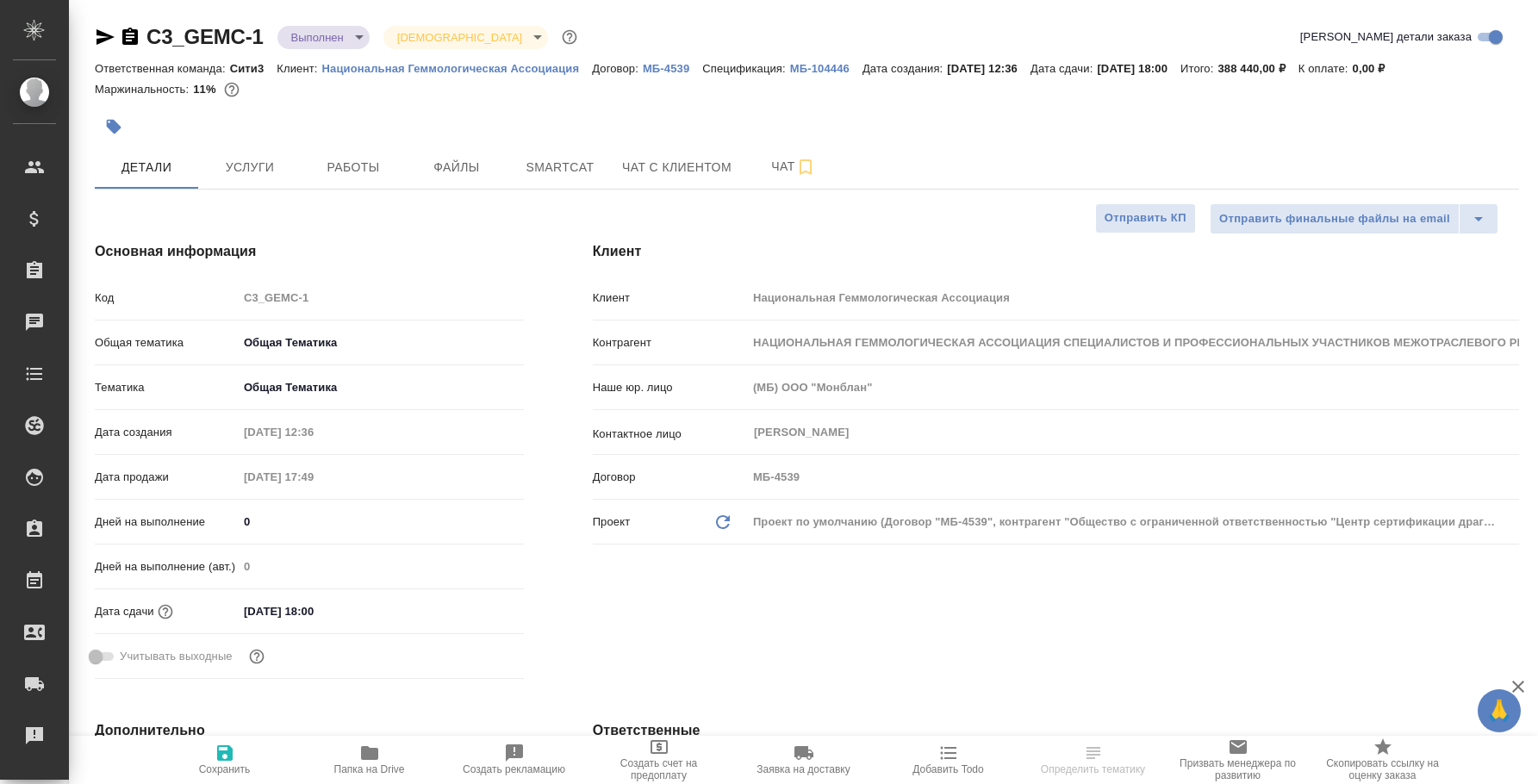
select select "RU"
type textarea "x"
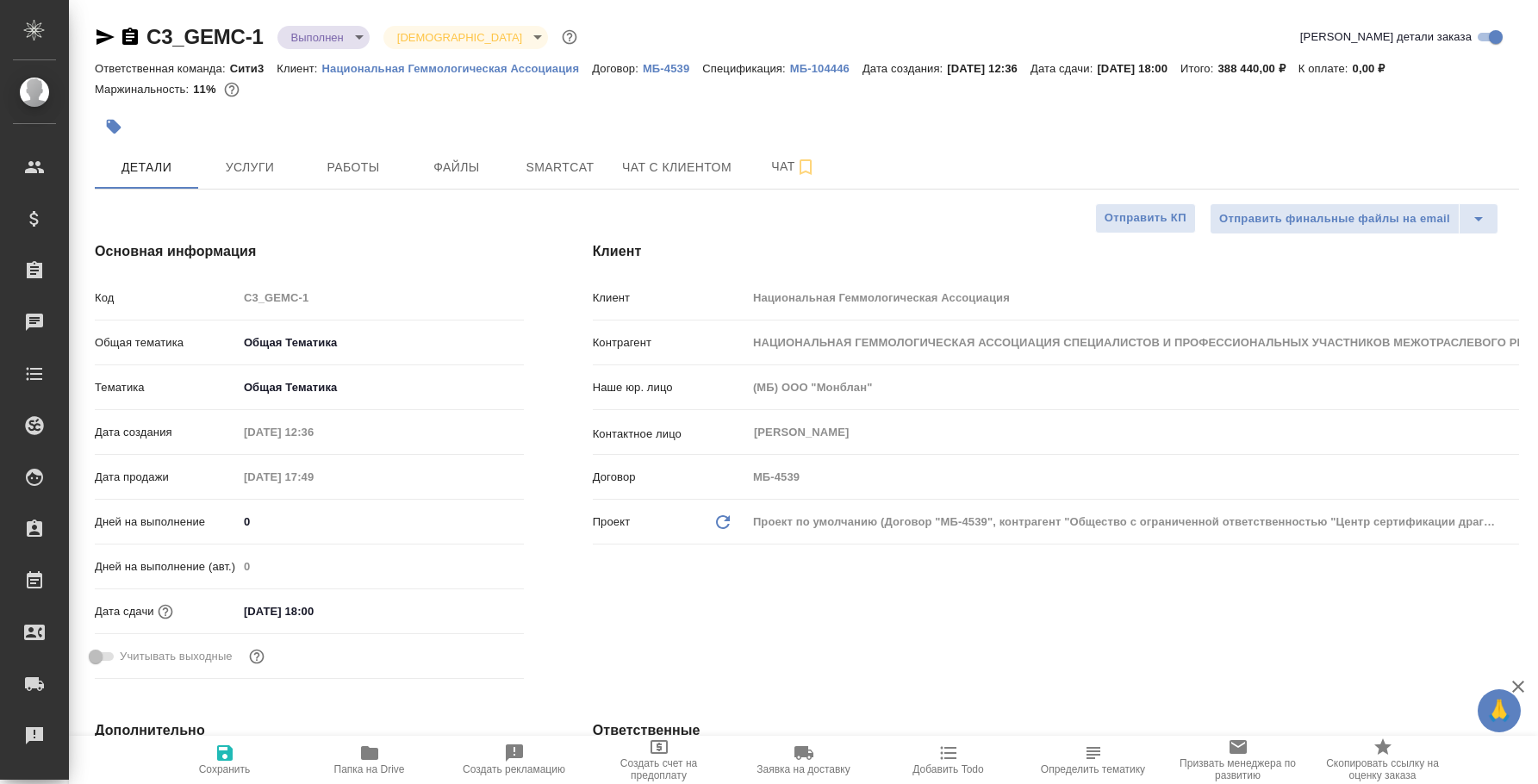
type textarea "x"
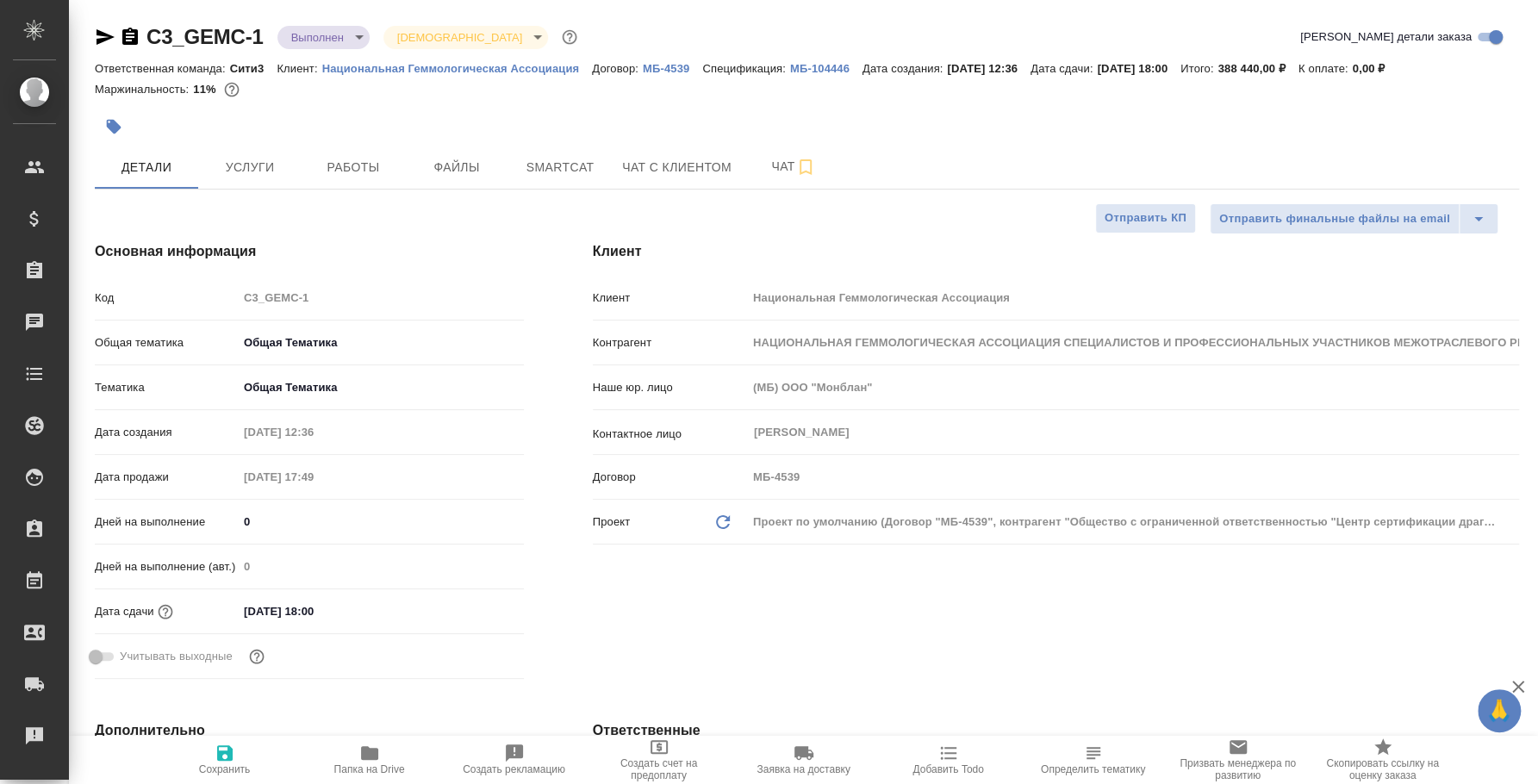
type textarea "x"
select select "RU"
click at [403, 150] on button "Работы" at bounding box center [353, 167] width 104 height 43
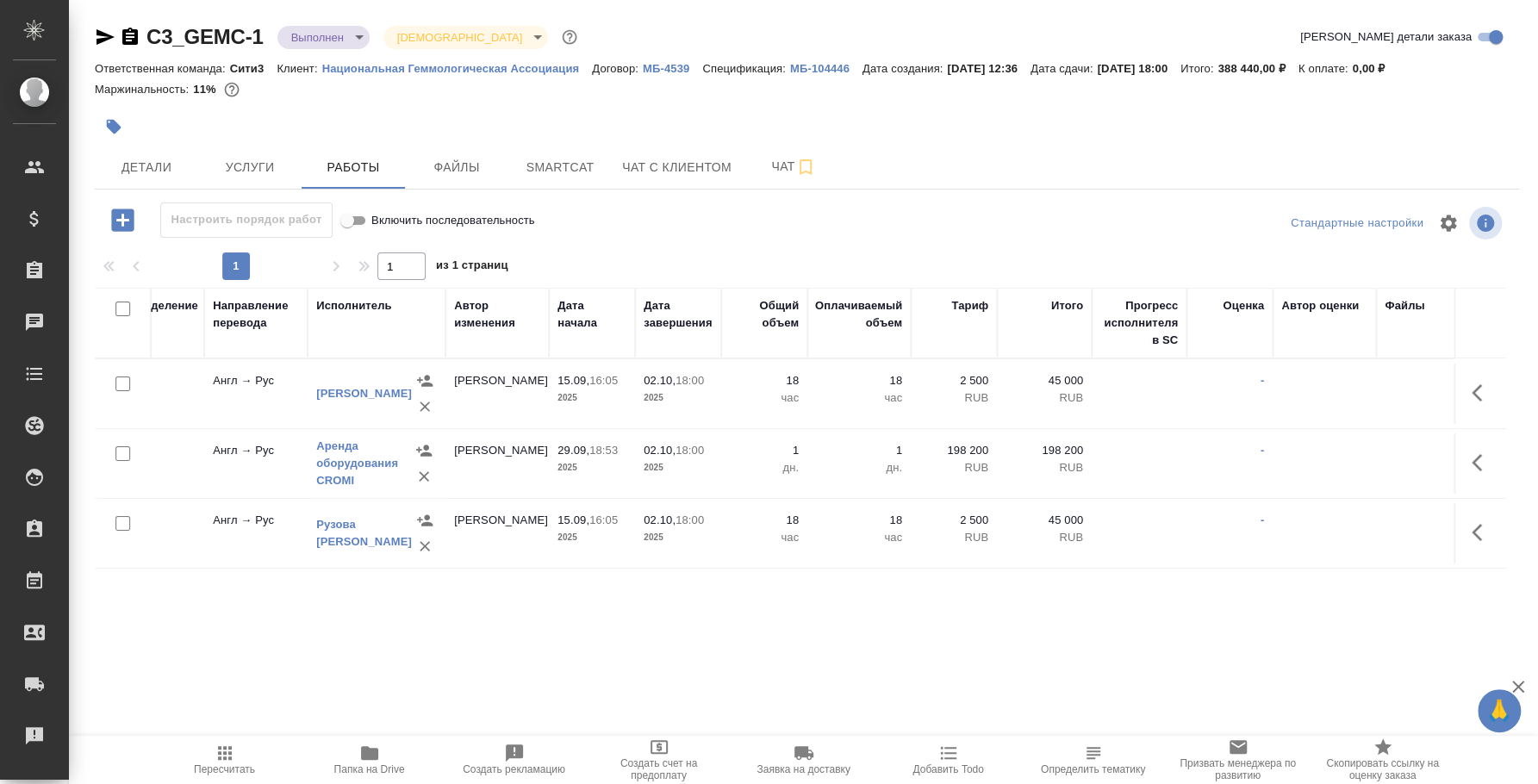
scroll to position [0, 514]
click at [1219, 694] on div "C3_GEMC-1 Выполнен completed Святая троица holyTrinity Кратко детали заказа Отв…" at bounding box center [806, 359] width 1443 height 719
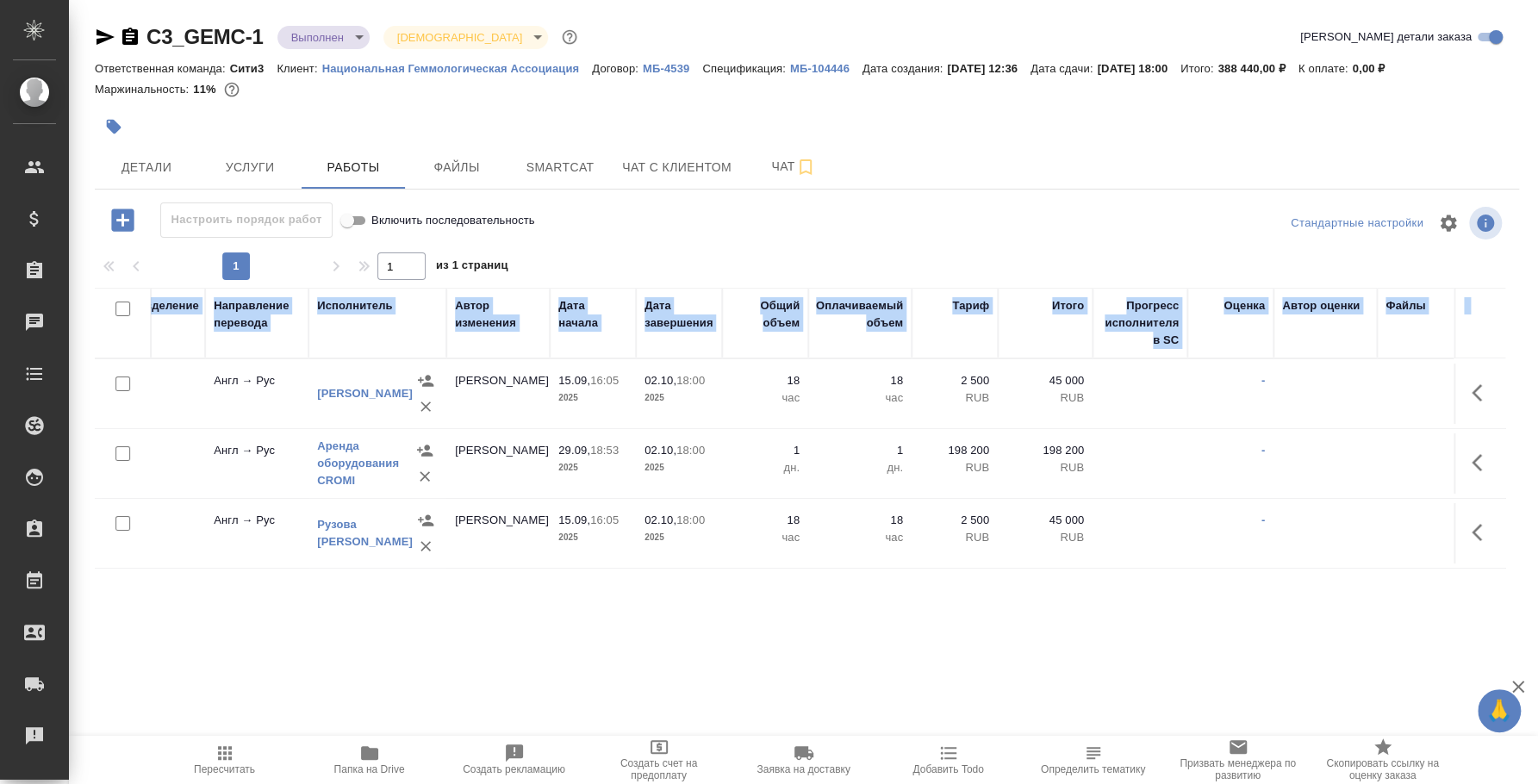
click at [1219, 694] on div "C3_GEMC-1 Выполнен completed Святая троица holyTrinity Кратко детали заказа Отв…" at bounding box center [806, 359] width 1443 height 719
click at [1103, 647] on div "Код Статус Услуга Этап Подразделение Направление перевода Исполнитель Автор изм…" at bounding box center [800, 481] width 1410 height 388
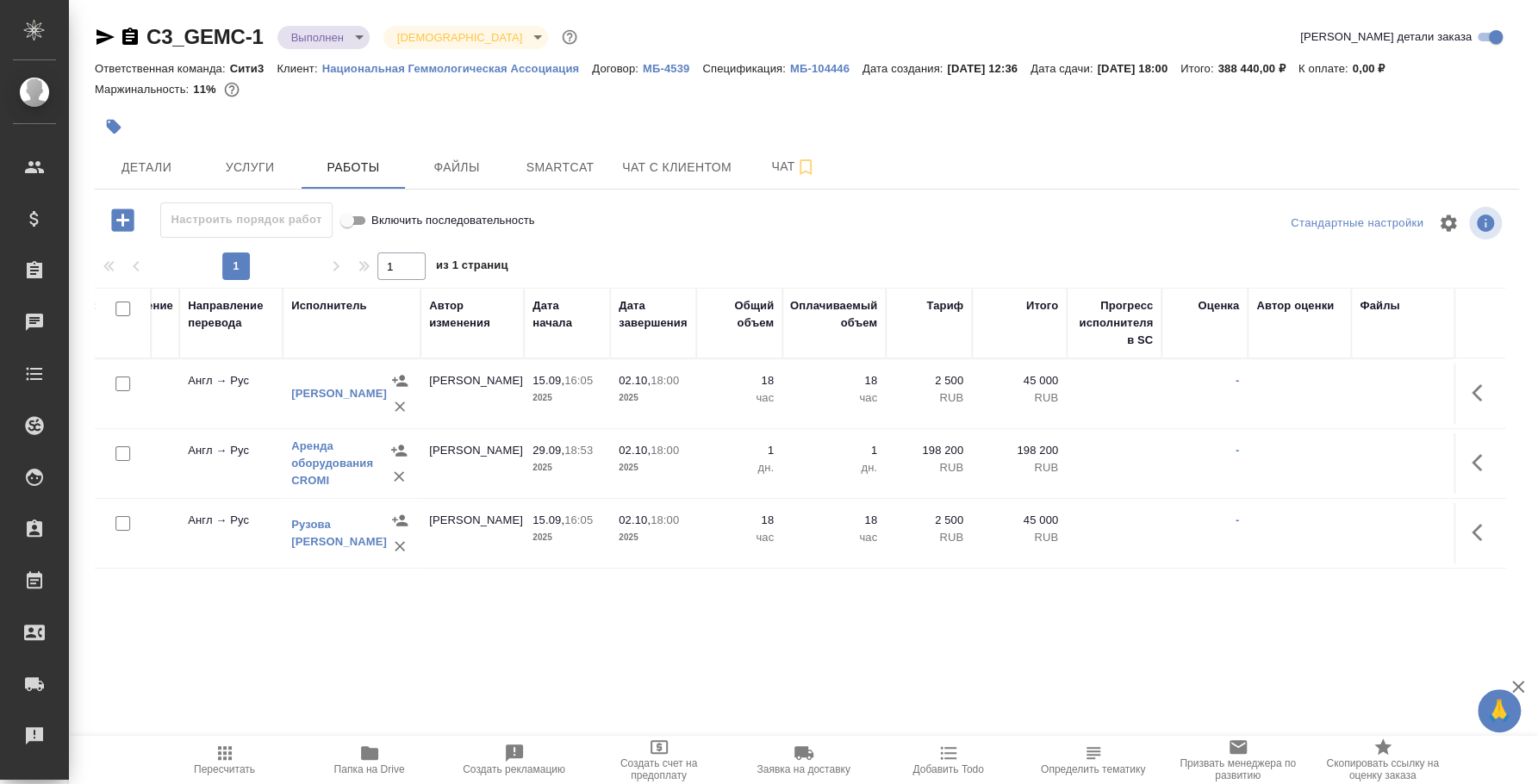
scroll to position [0, 0]
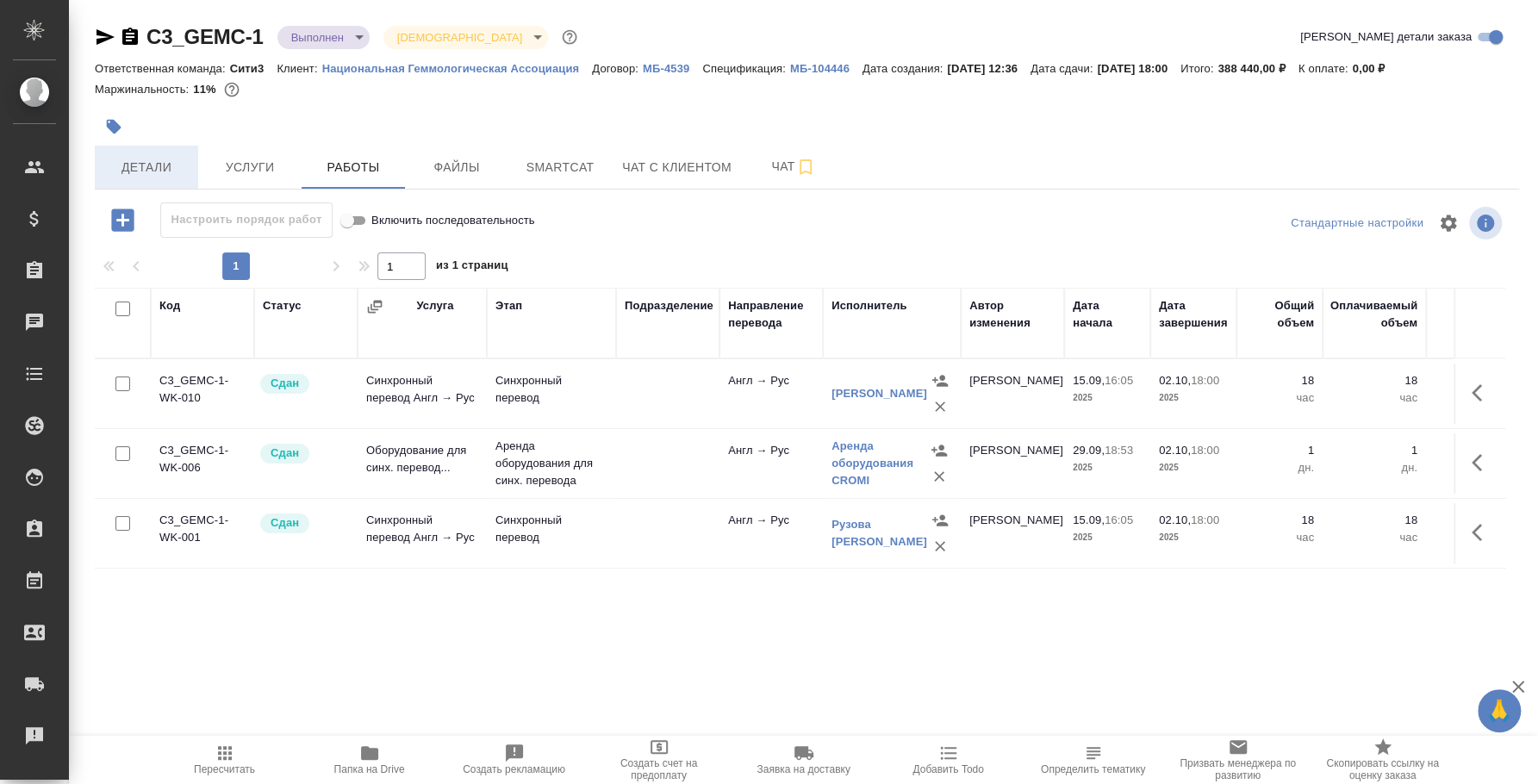
click at [120, 159] on span "Детали" at bounding box center [146, 168] width 82 height 21
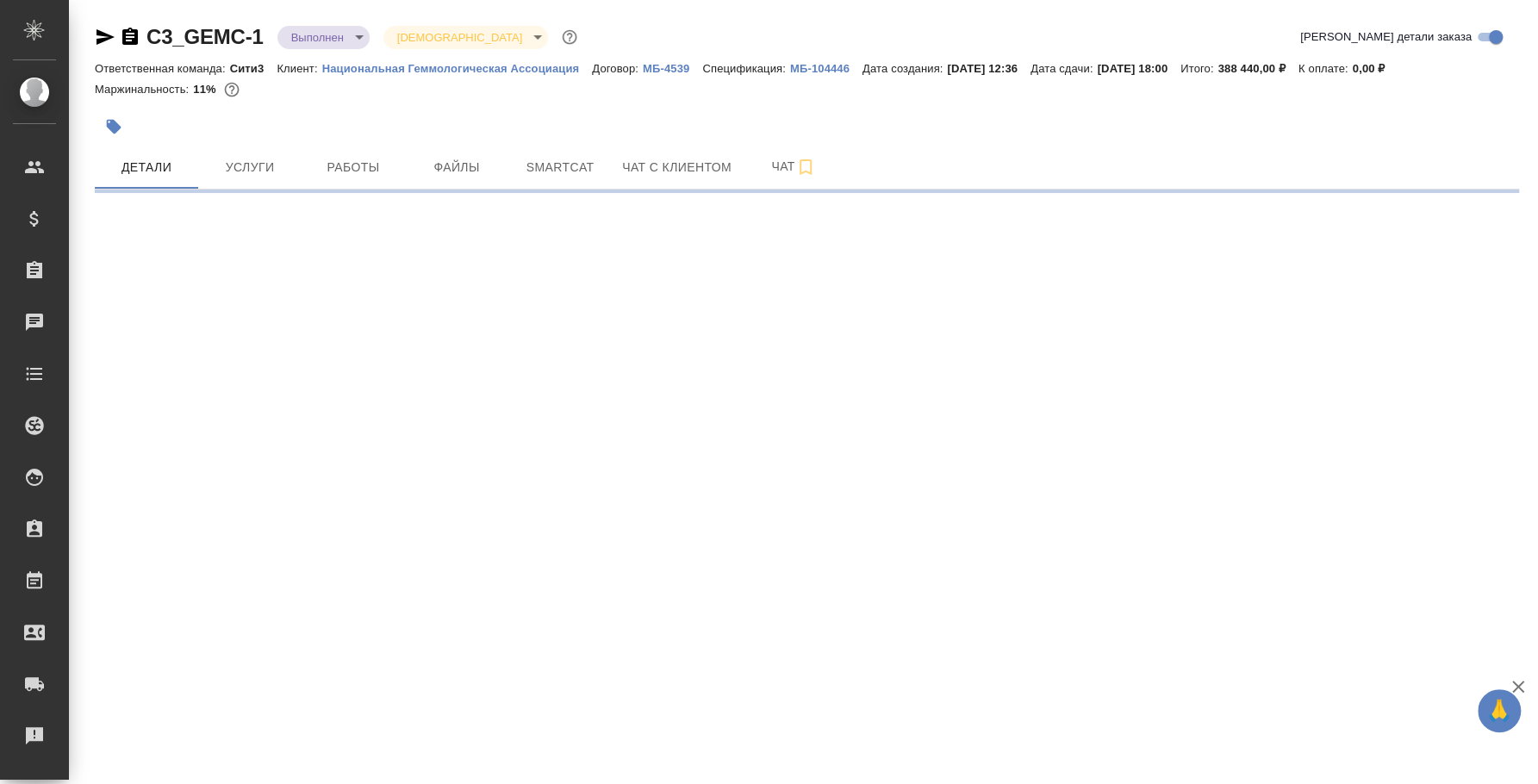
select select "RU"
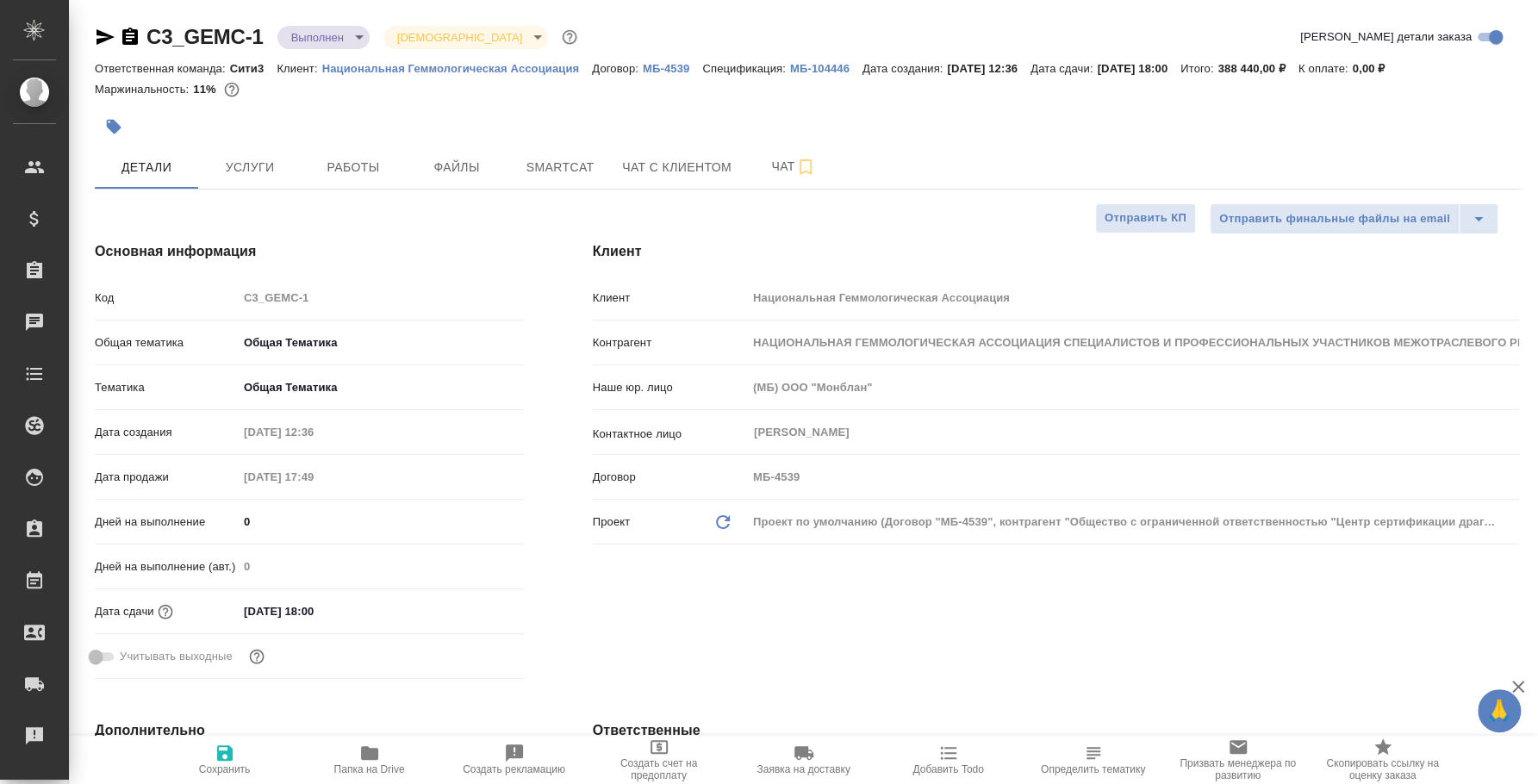
type textarea "x"
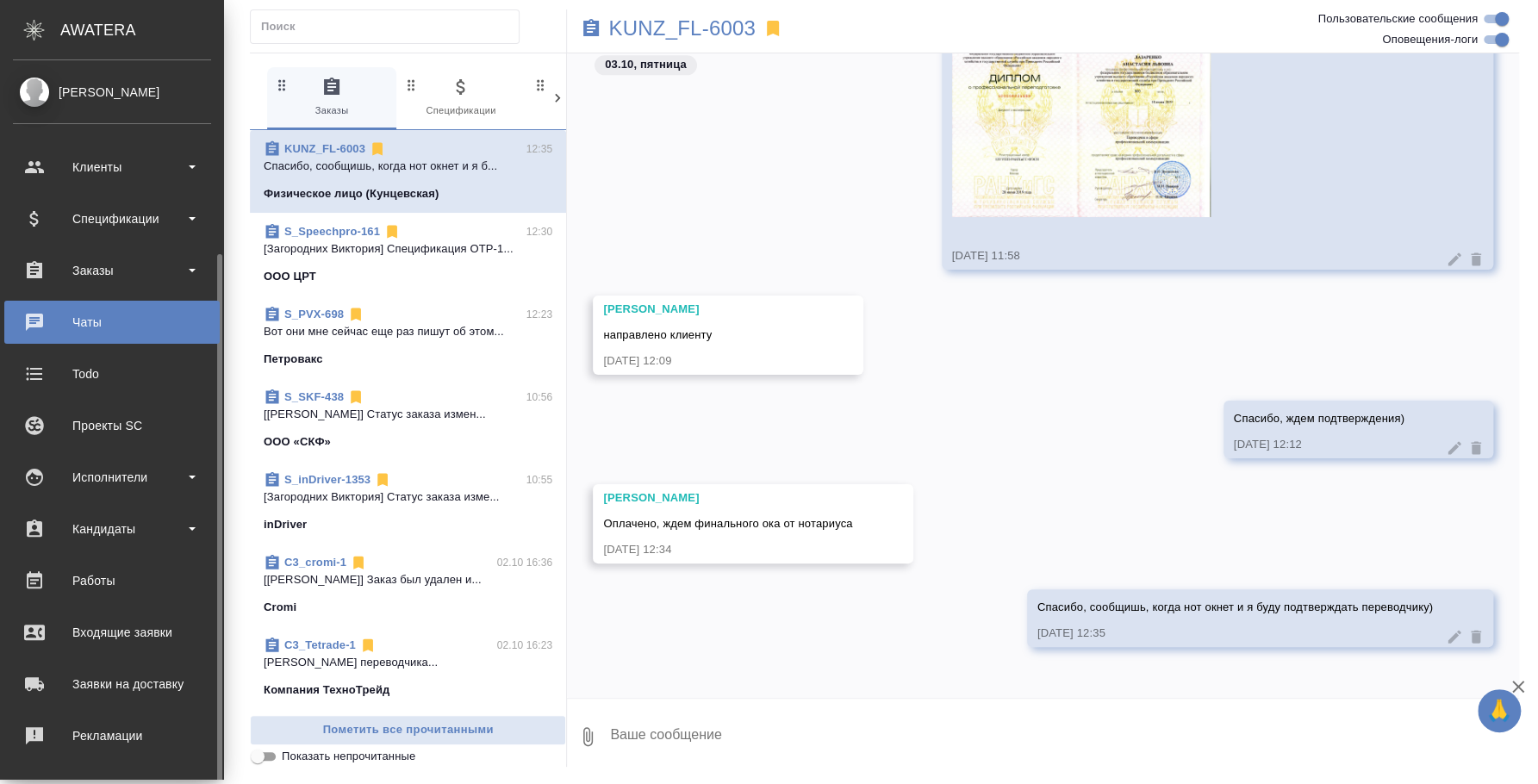
scroll to position [158, 0]
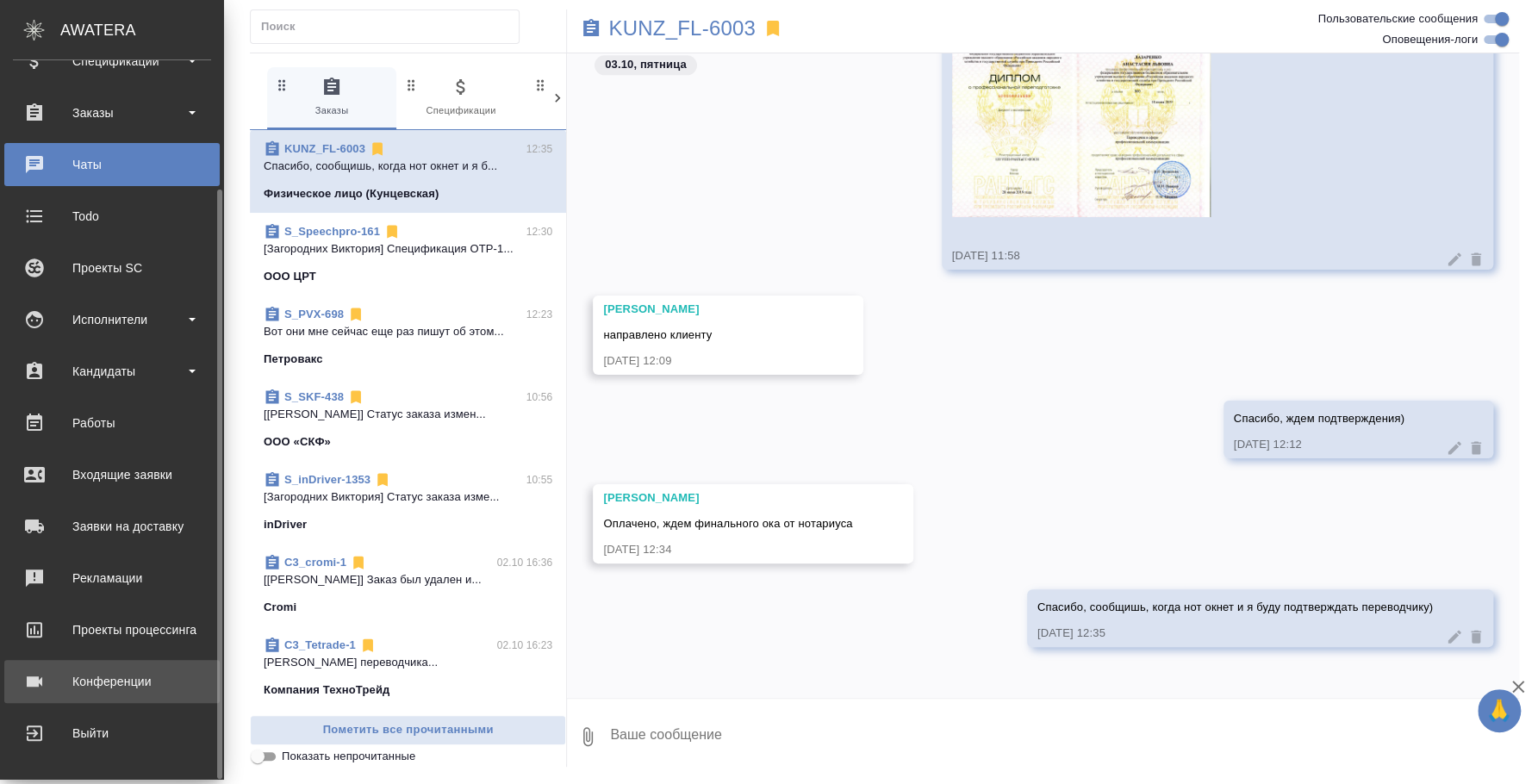
click at [106, 687] on div "Конференции" at bounding box center [112, 681] width 198 height 26
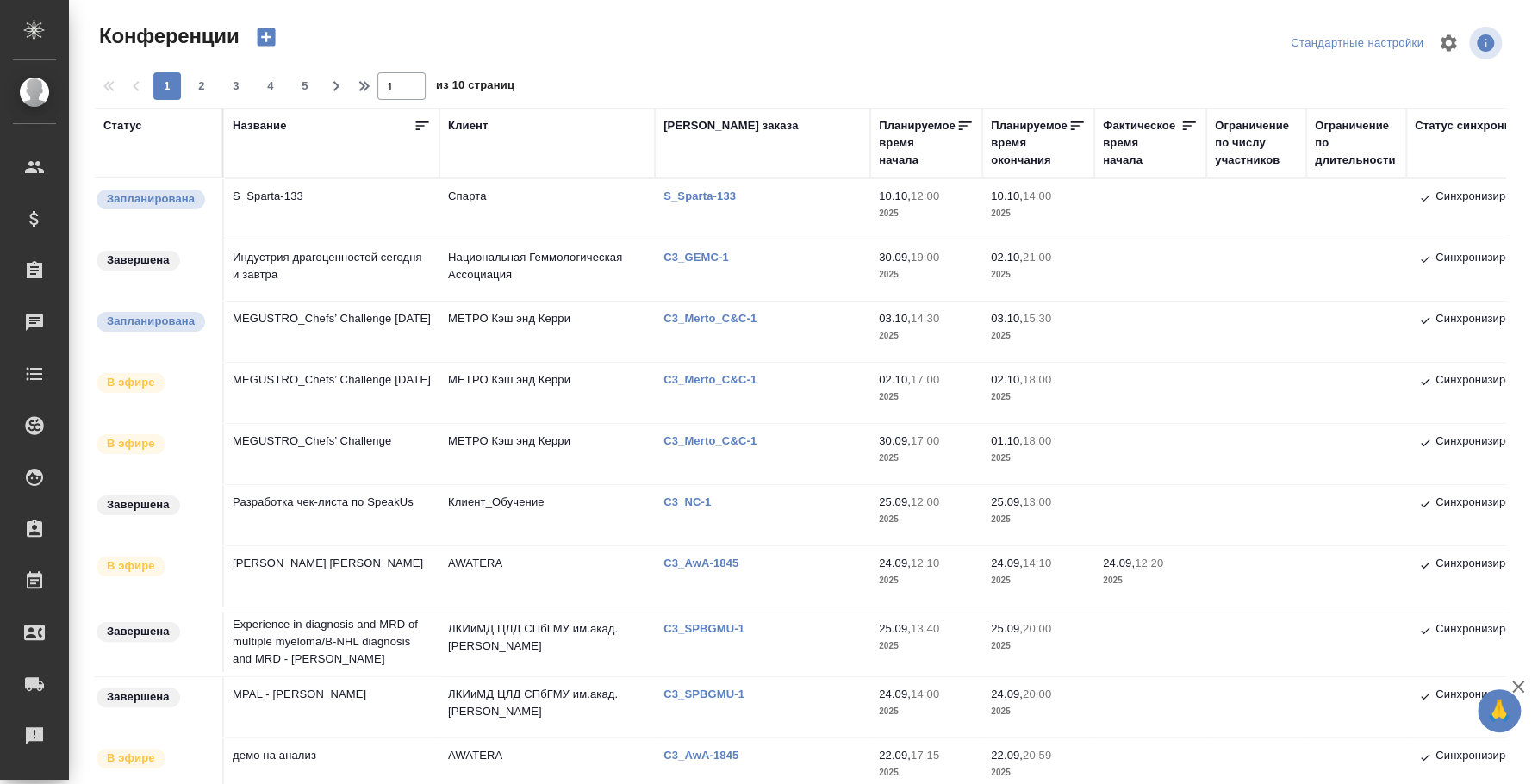
type input "[PERSON_NAME]"
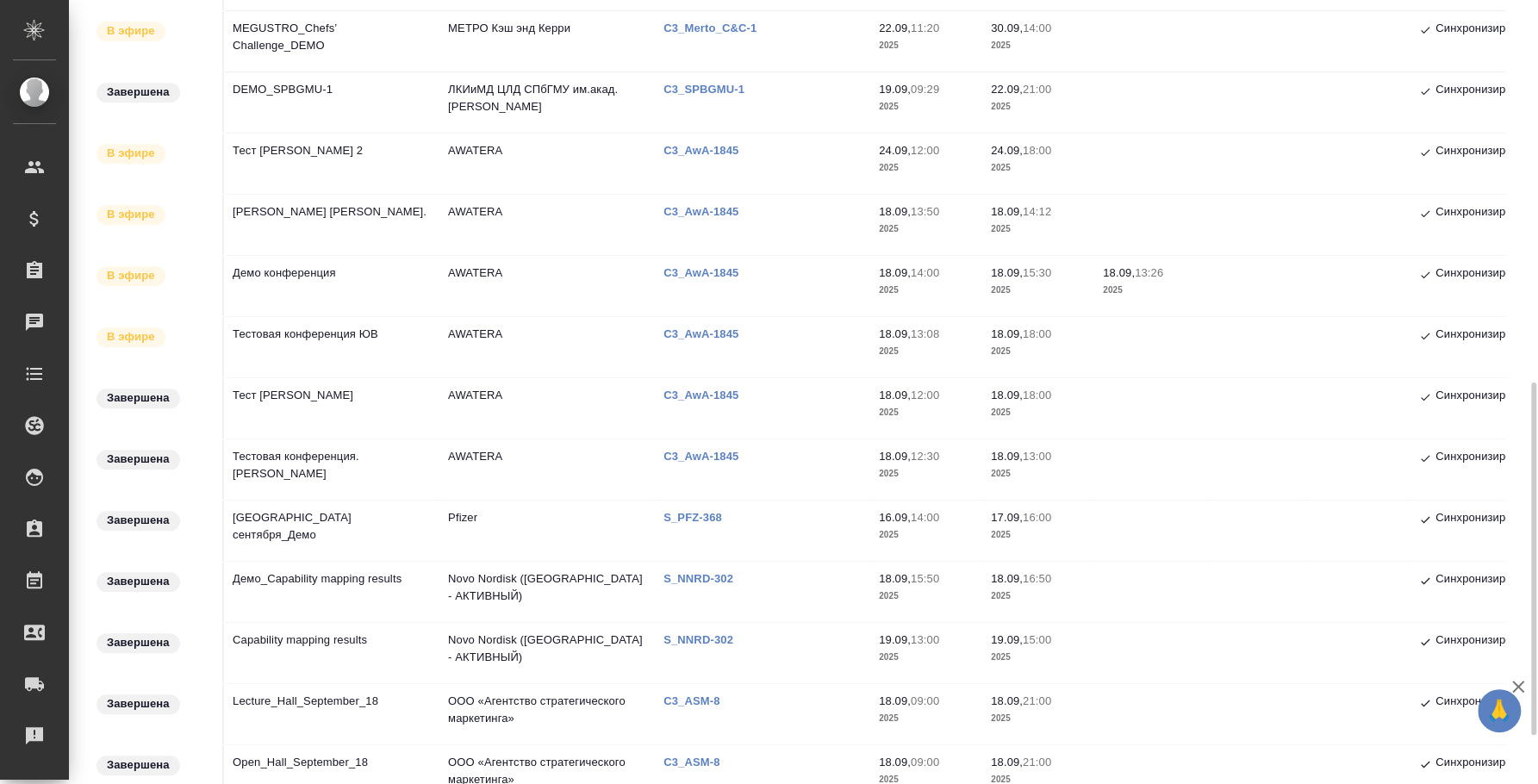
scroll to position [635, 0]
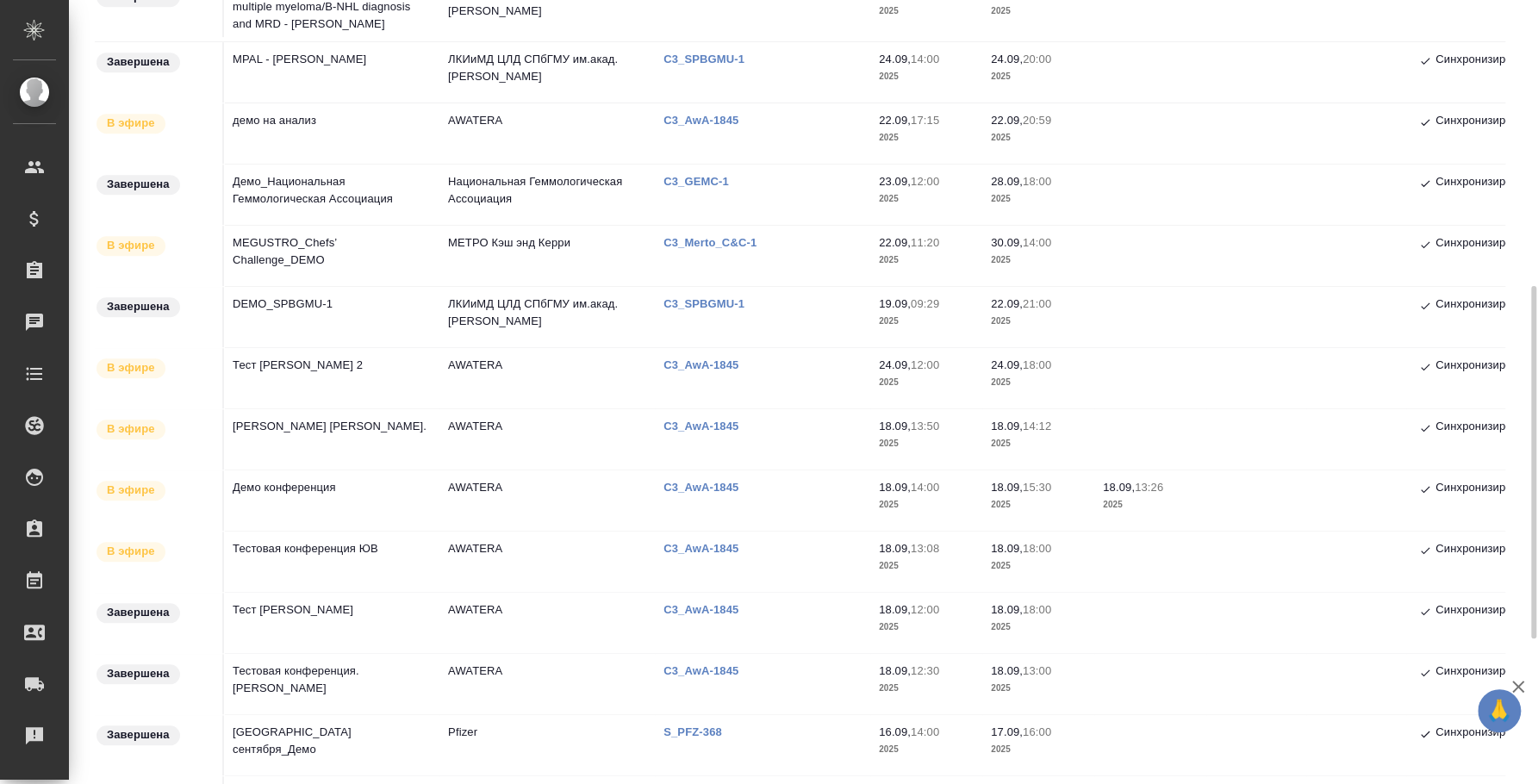
click at [270, 118] on td "демо на анализ" at bounding box center [332, 134] width 216 height 60
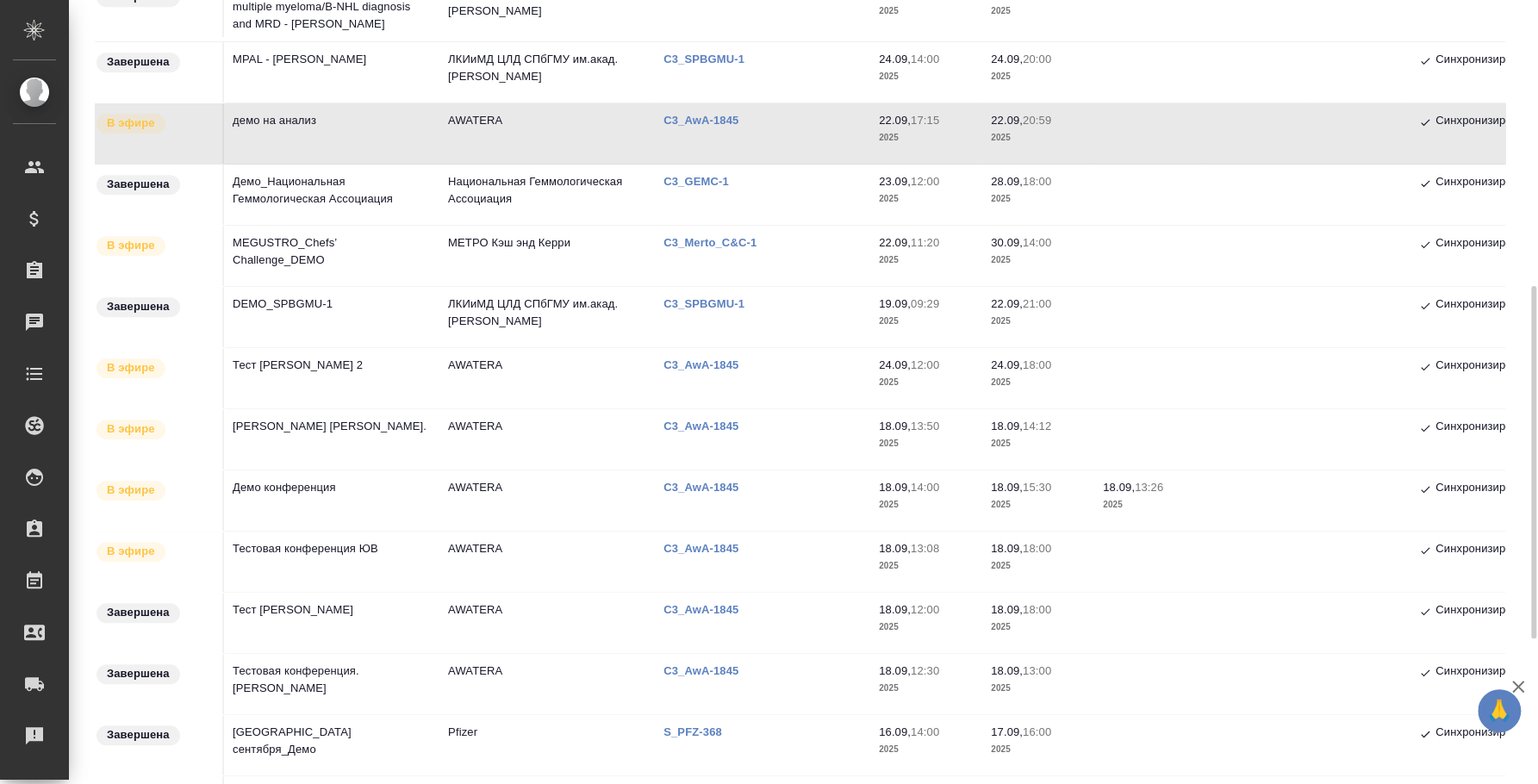
scroll to position [0, 0]
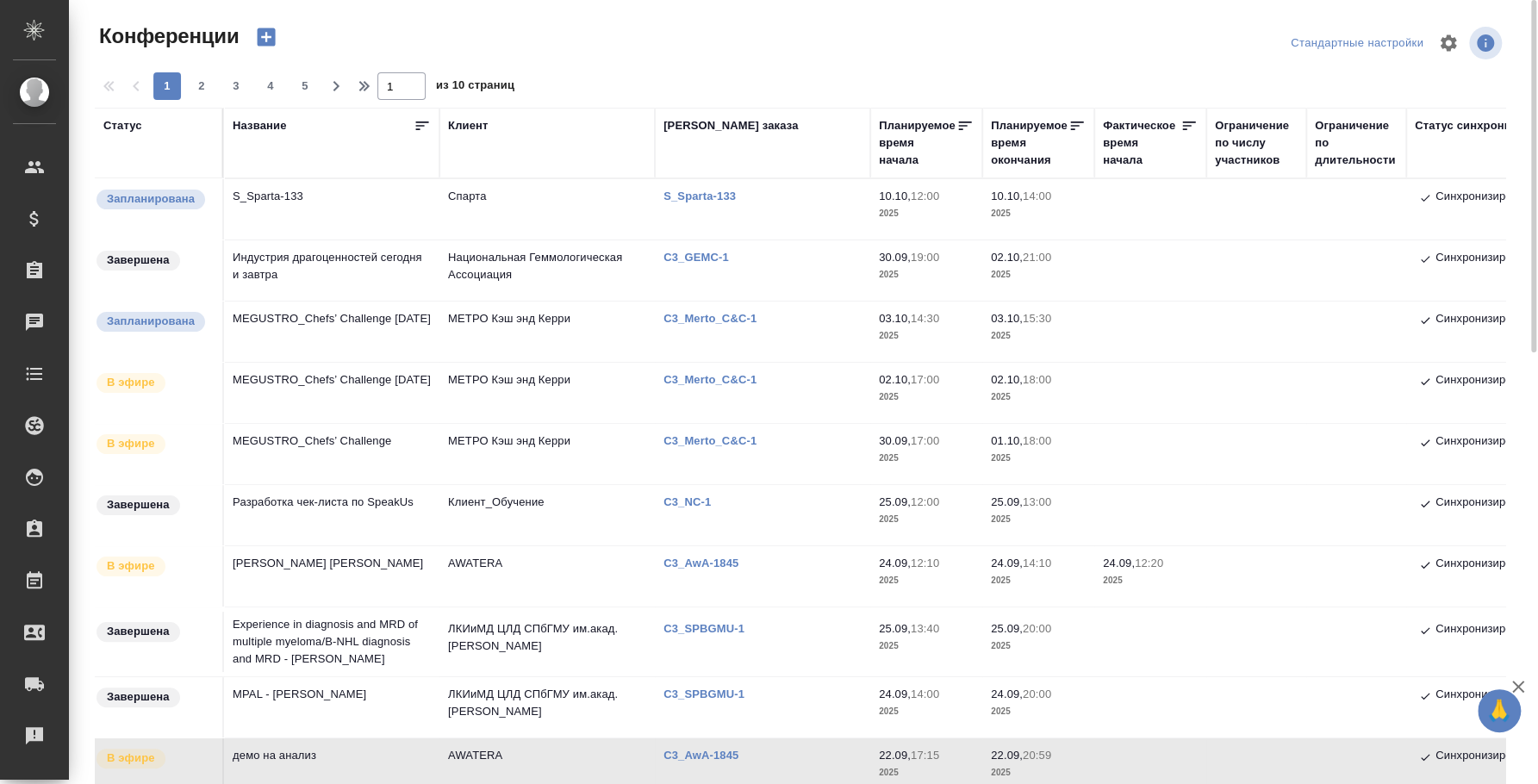
click at [326, 445] on td "MEGUSTRO_Chefs’ Challenge" at bounding box center [332, 454] width 216 height 60
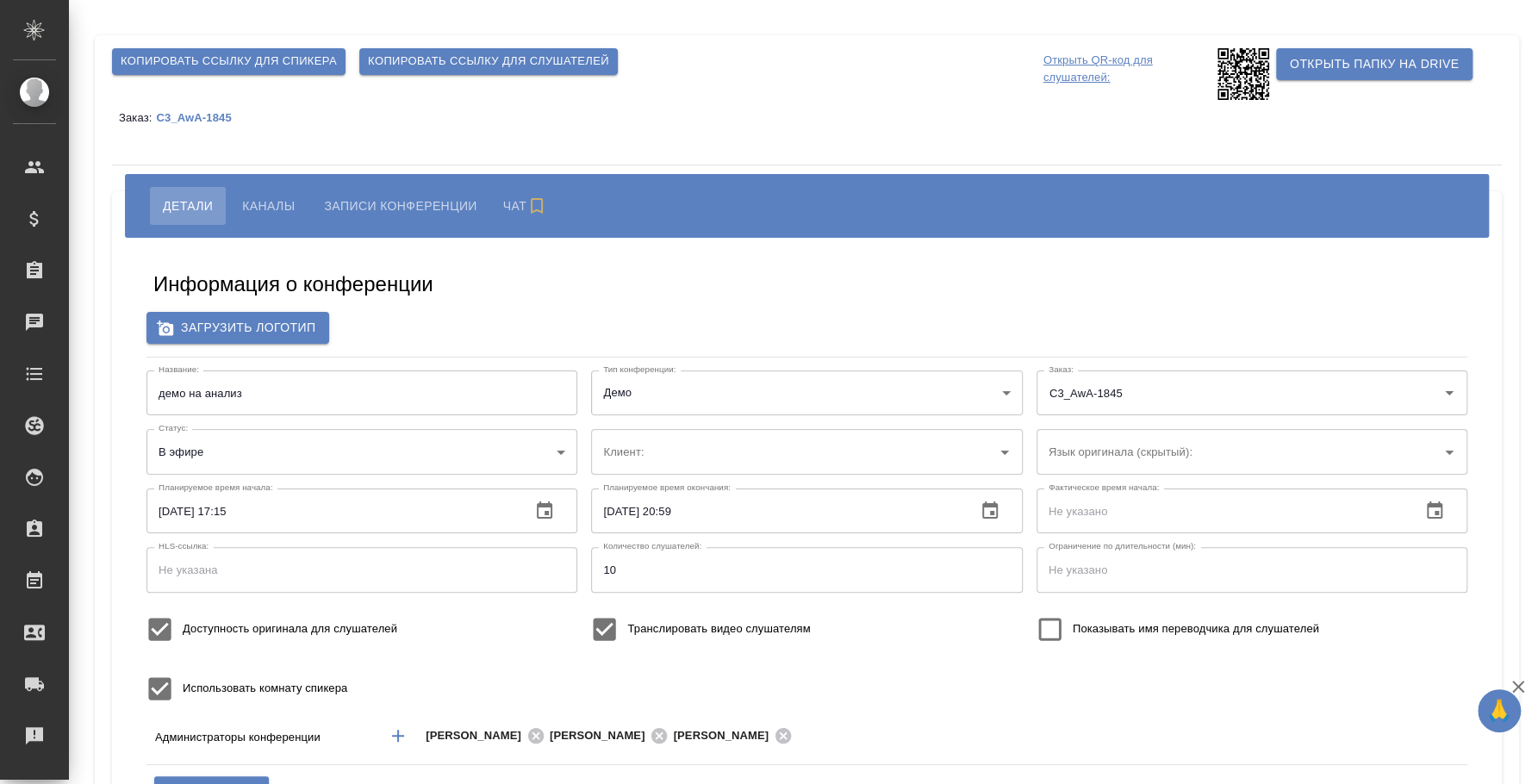
type input "AWATERA"
type input "[PERSON_NAME]"
click at [266, 207] on span "Каналы" at bounding box center [268, 206] width 52 height 20
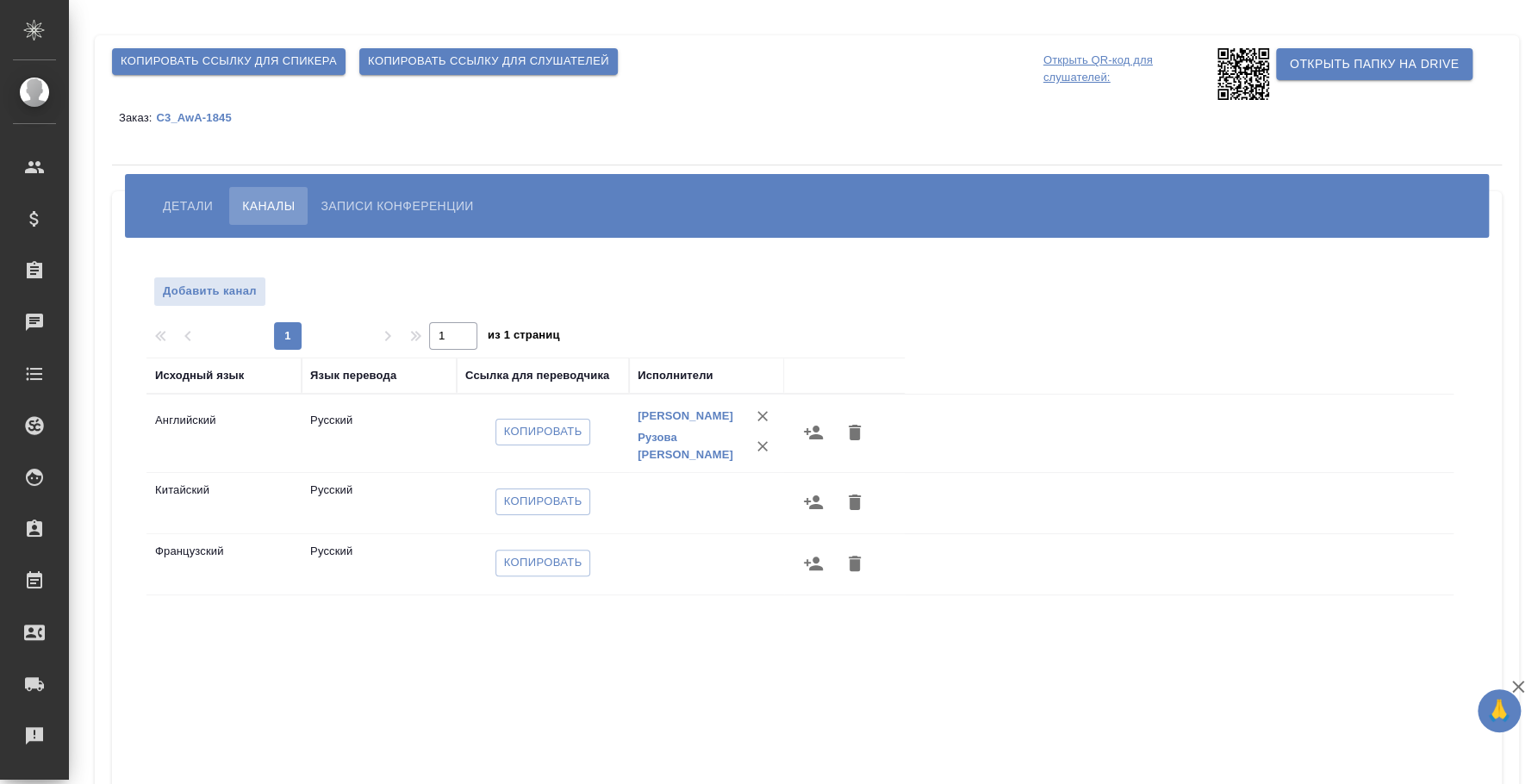
click at [1224, 74] on icon at bounding box center [1244, 74] width 51 height 51
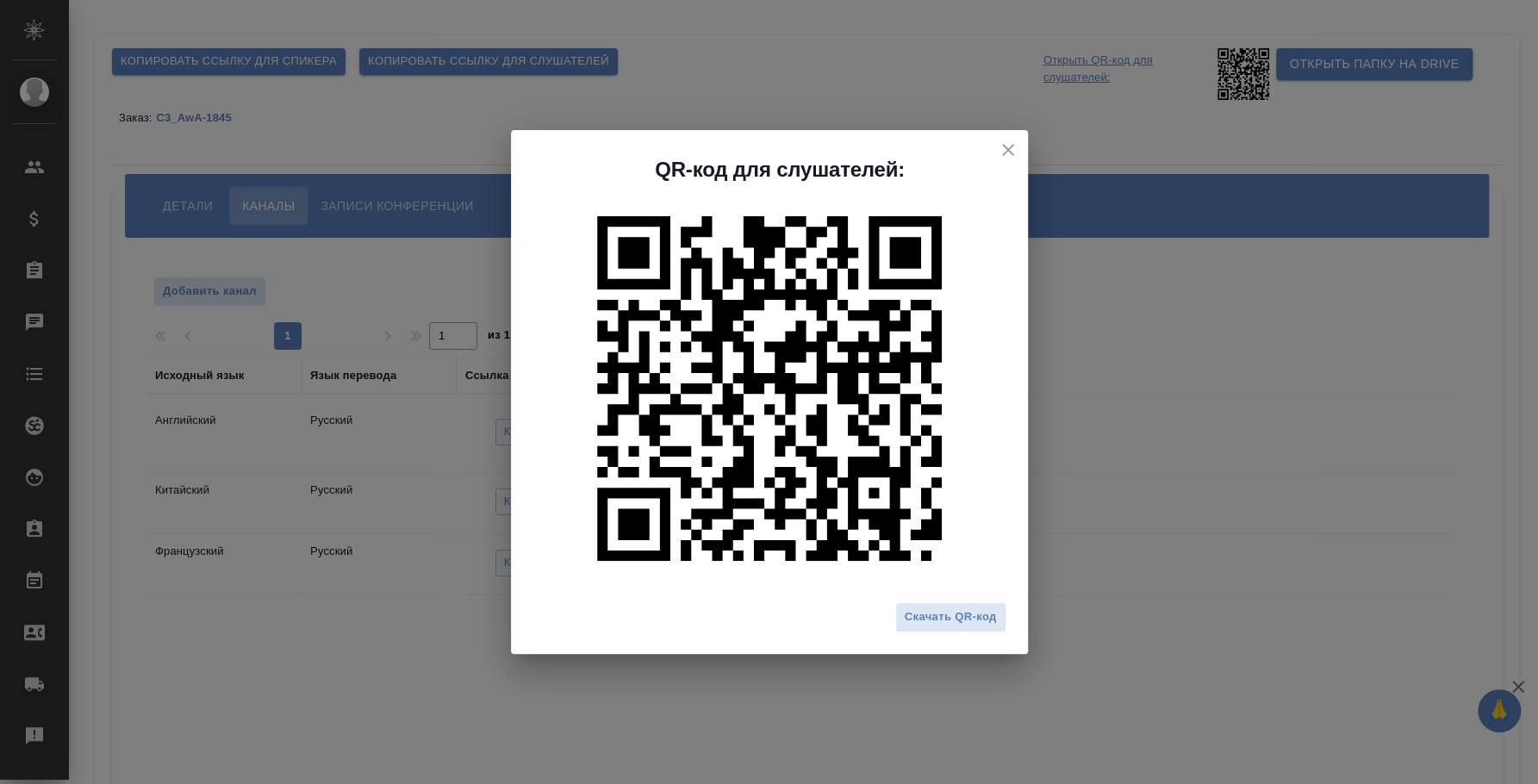
click at [1266, 665] on div "QR-код для слушателей: Скачать QR-код" at bounding box center [769, 392] width 1538 height 784
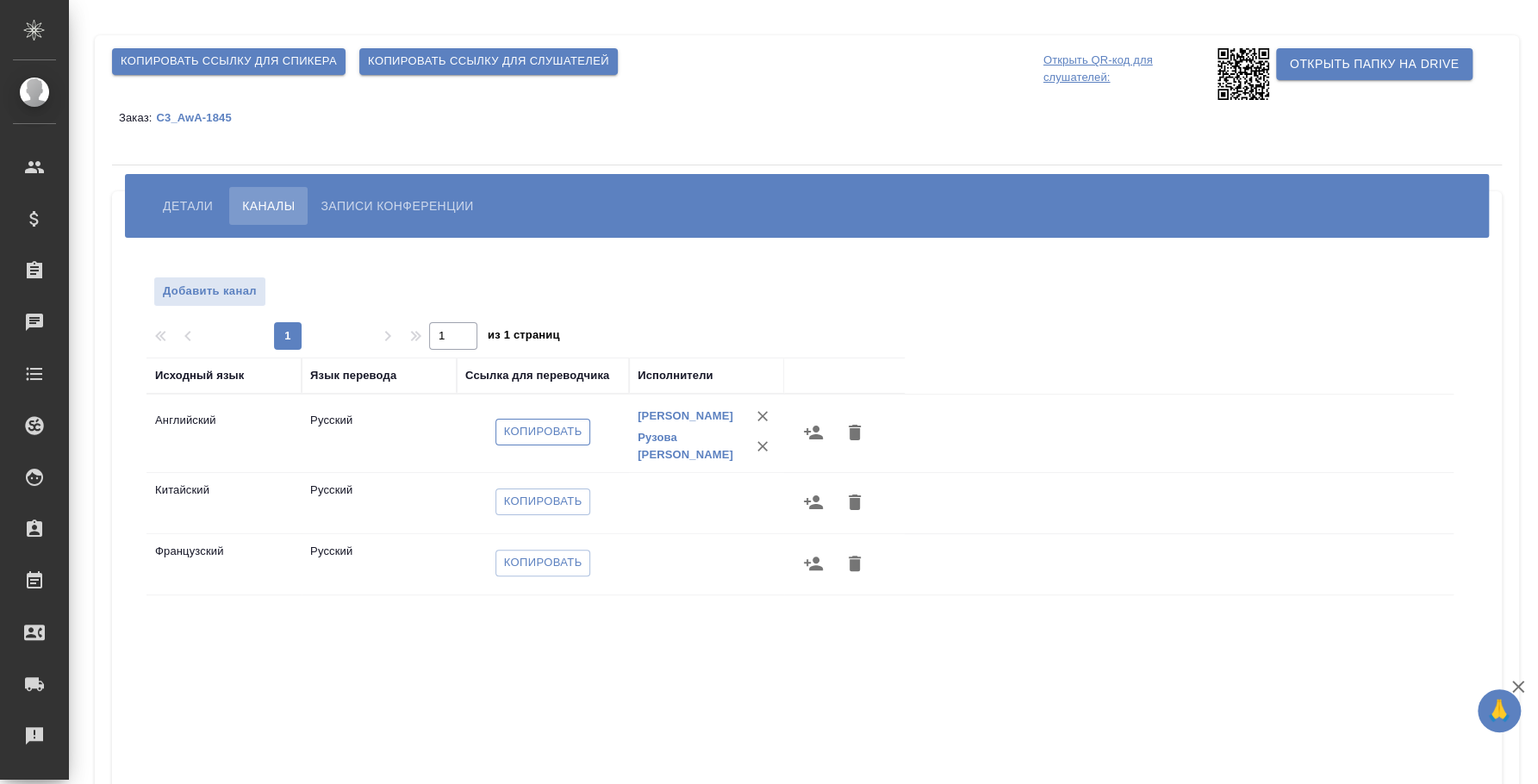
click at [535, 434] on span "Копировать" at bounding box center [543, 432] width 78 height 20
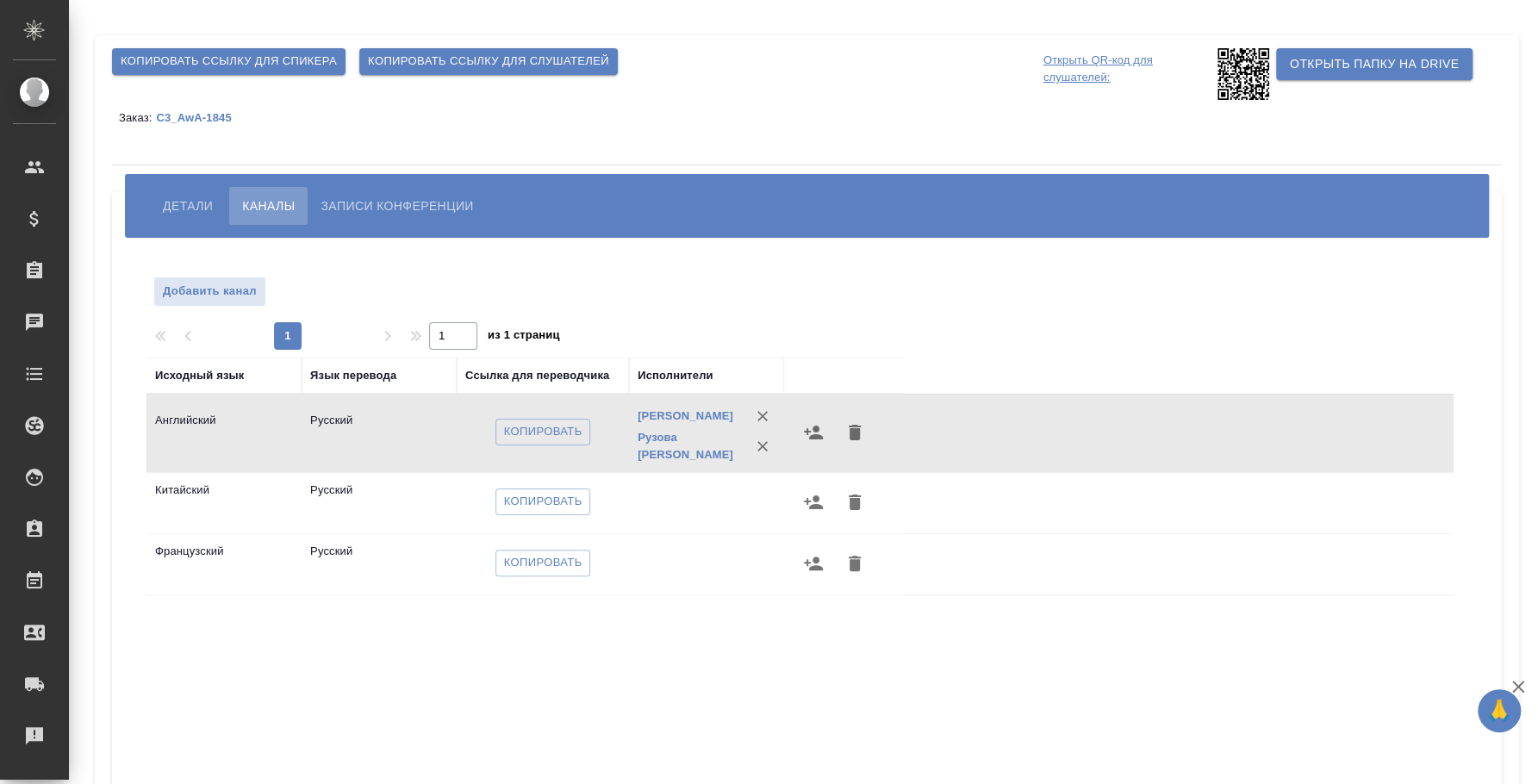
click at [1247, 76] on icon at bounding box center [1244, 74] width 51 height 51
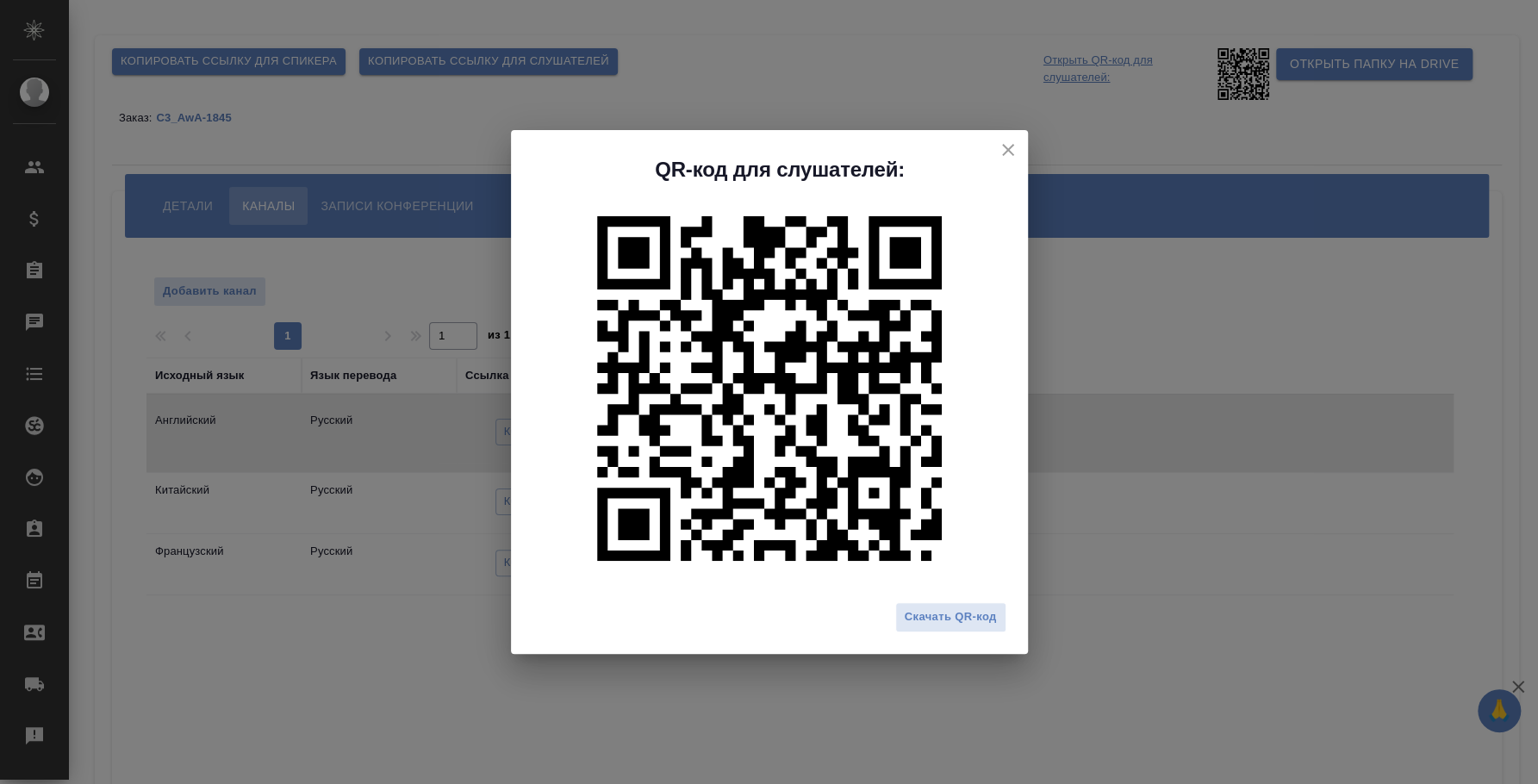
click at [1124, 579] on div "QR-код для слушателей: Скачать QR-код" at bounding box center [769, 392] width 1538 height 784
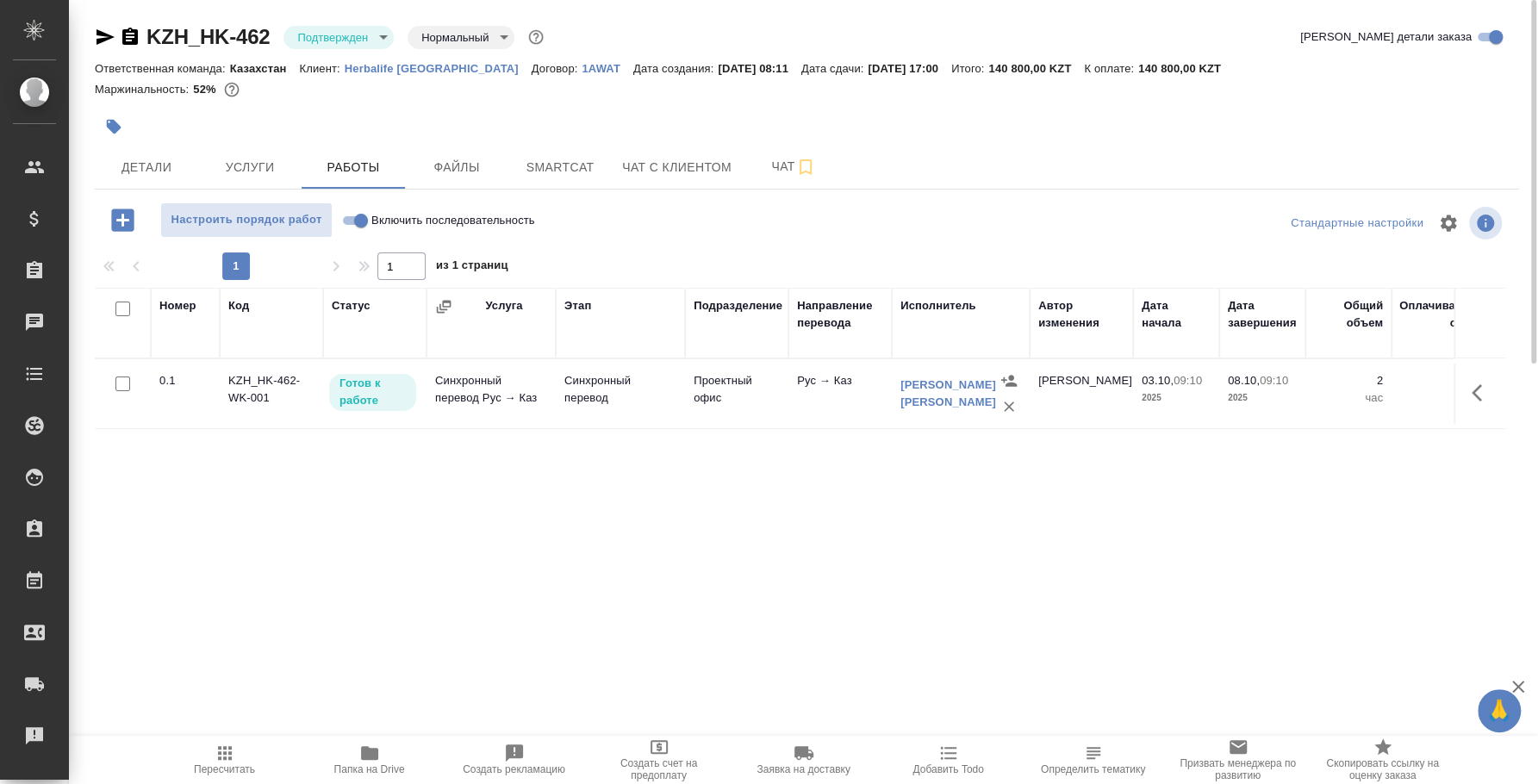
click at [795, 543] on div "Номер Код Статус Услуга Этап Подразделение Направление перевода Исполнитель Авт…" at bounding box center [800, 481] width 1410 height 388
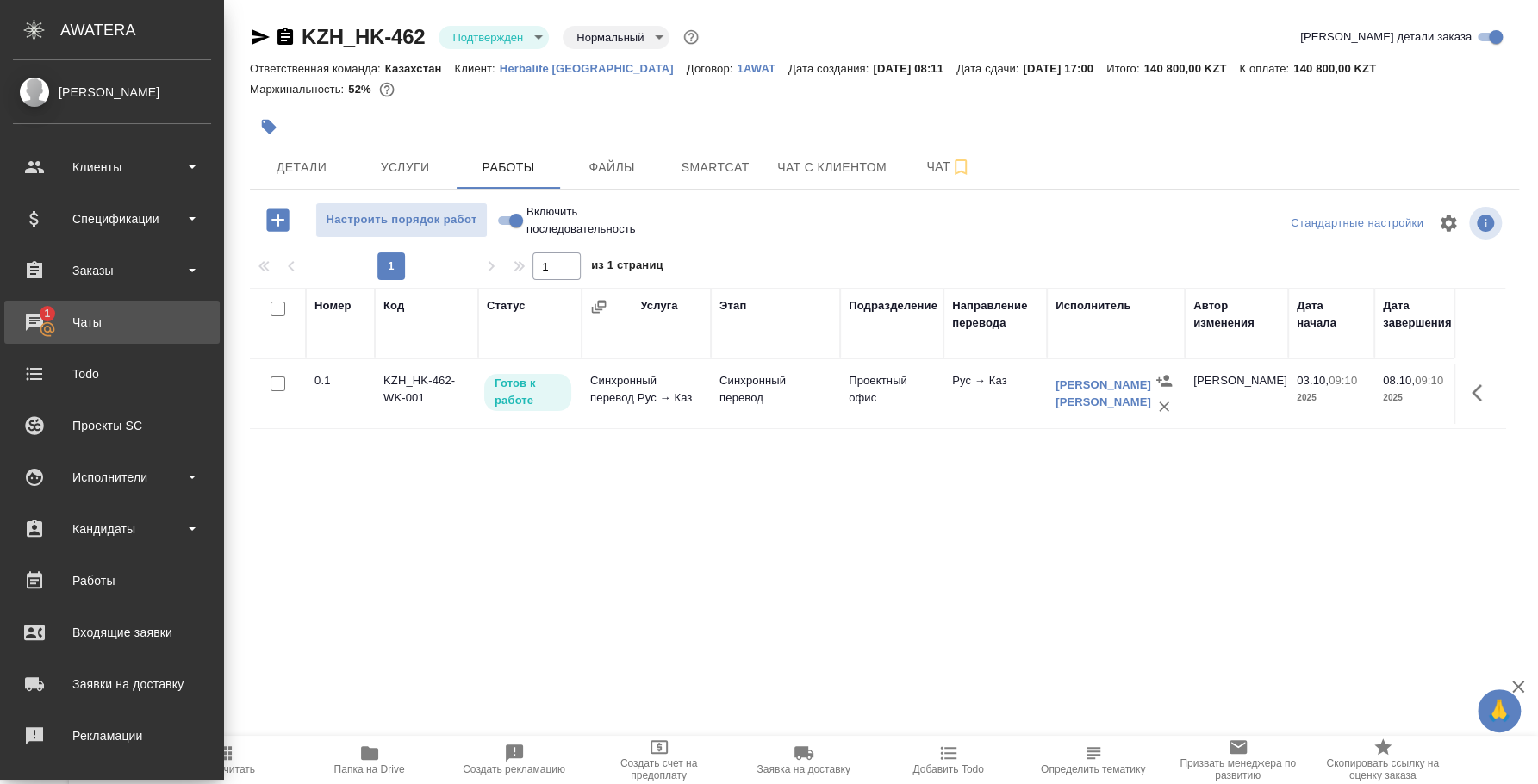
click at [45, 340] on link "1 Чаты" at bounding box center [112, 322] width 216 height 43
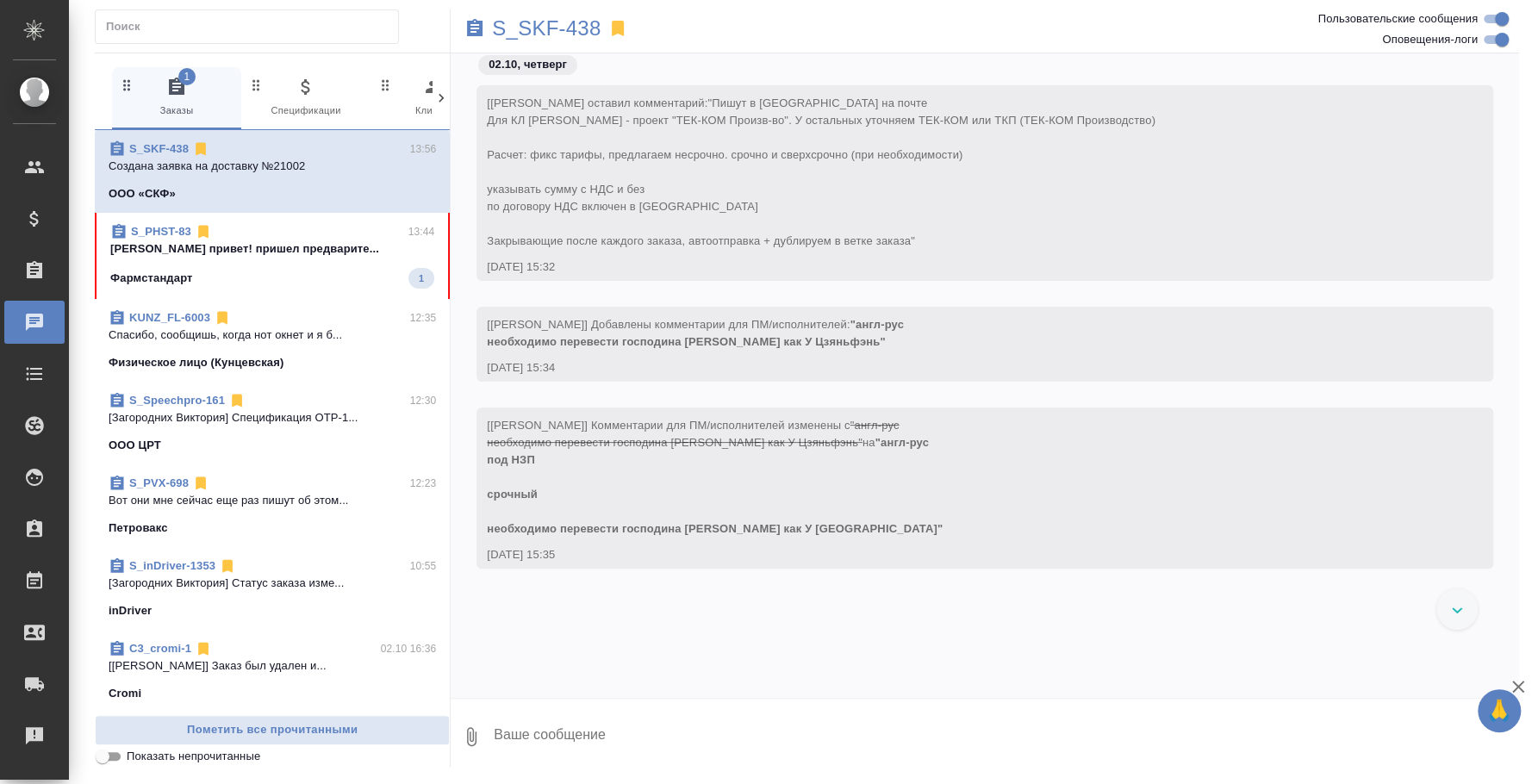
scroll to position [9430, 0]
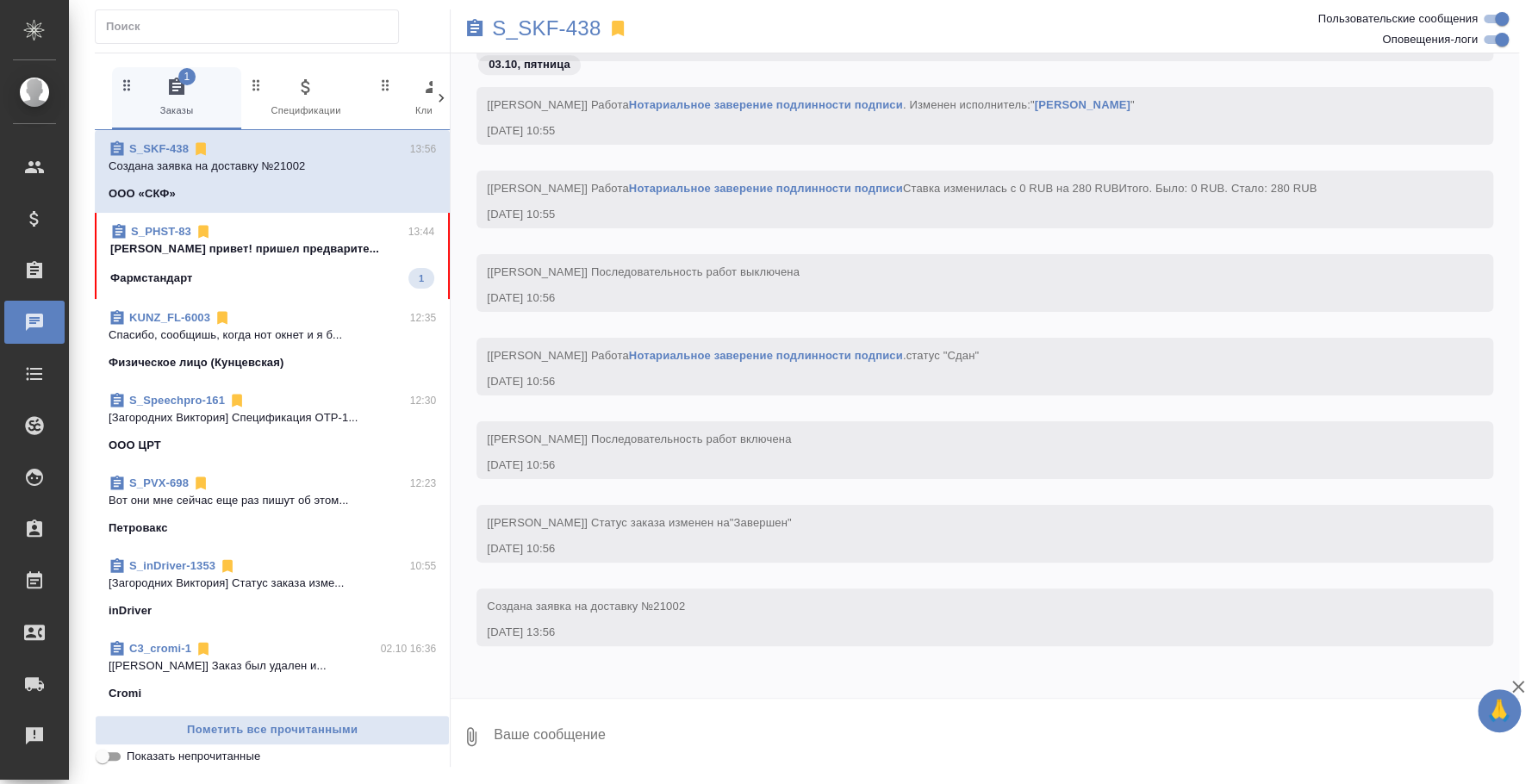
click at [287, 262] on span "S_PHST-83 13:44 [PERSON_NAME] привет! пришел предварите... Фармстандарт 1" at bounding box center [271, 256] width 324 height 66
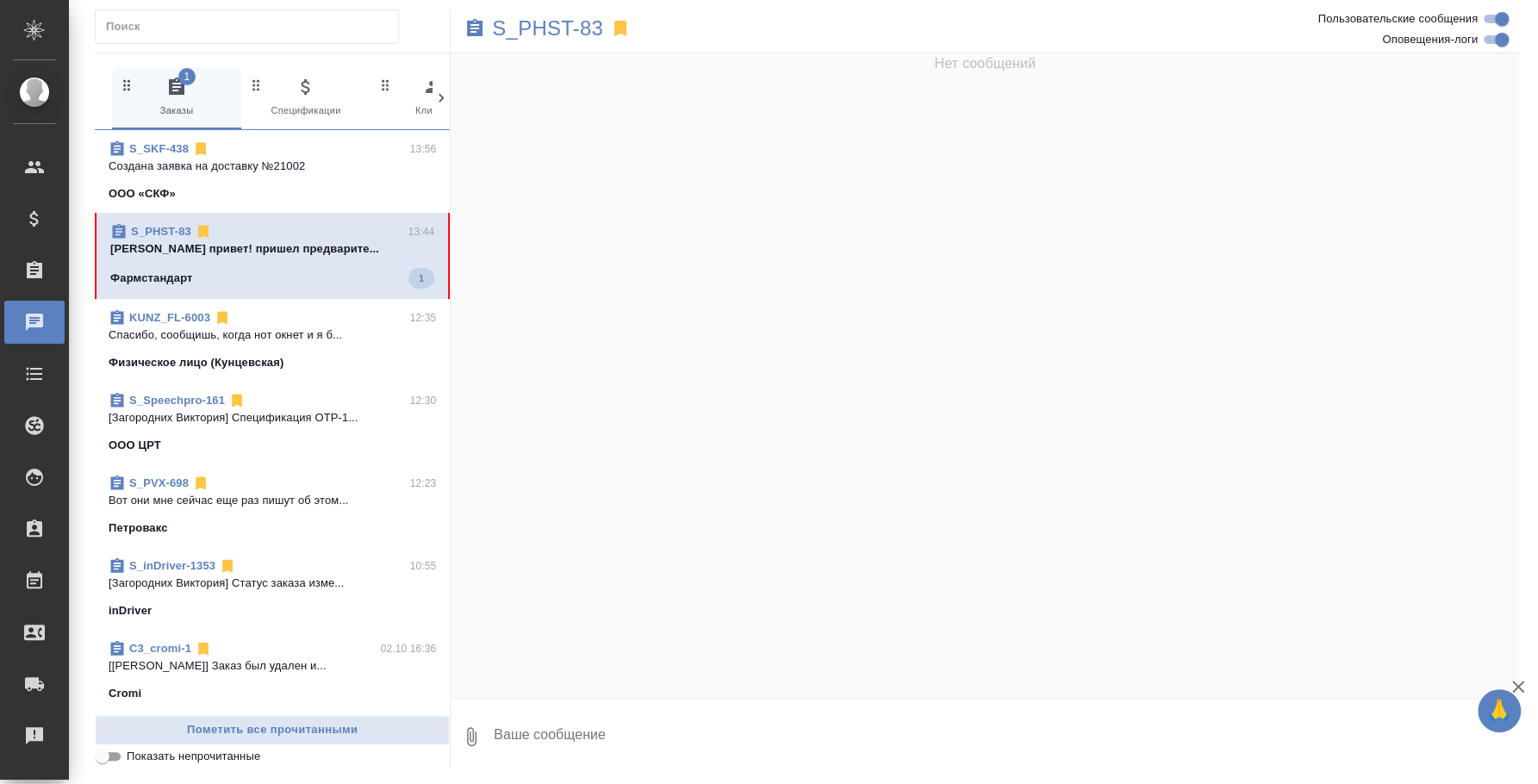
scroll to position [0, 0]
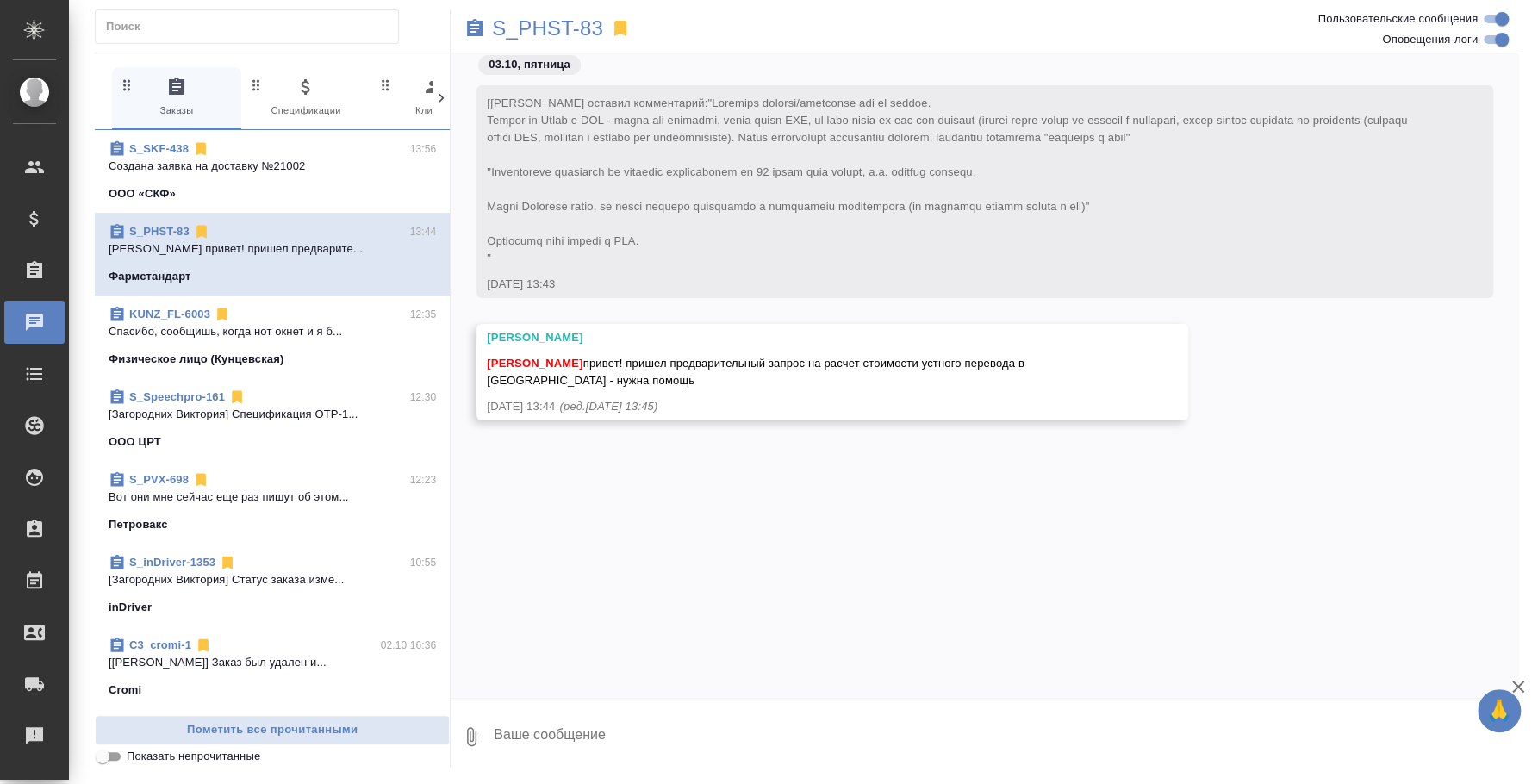
click at [691, 741] on textarea at bounding box center [1006, 737] width 1027 height 59
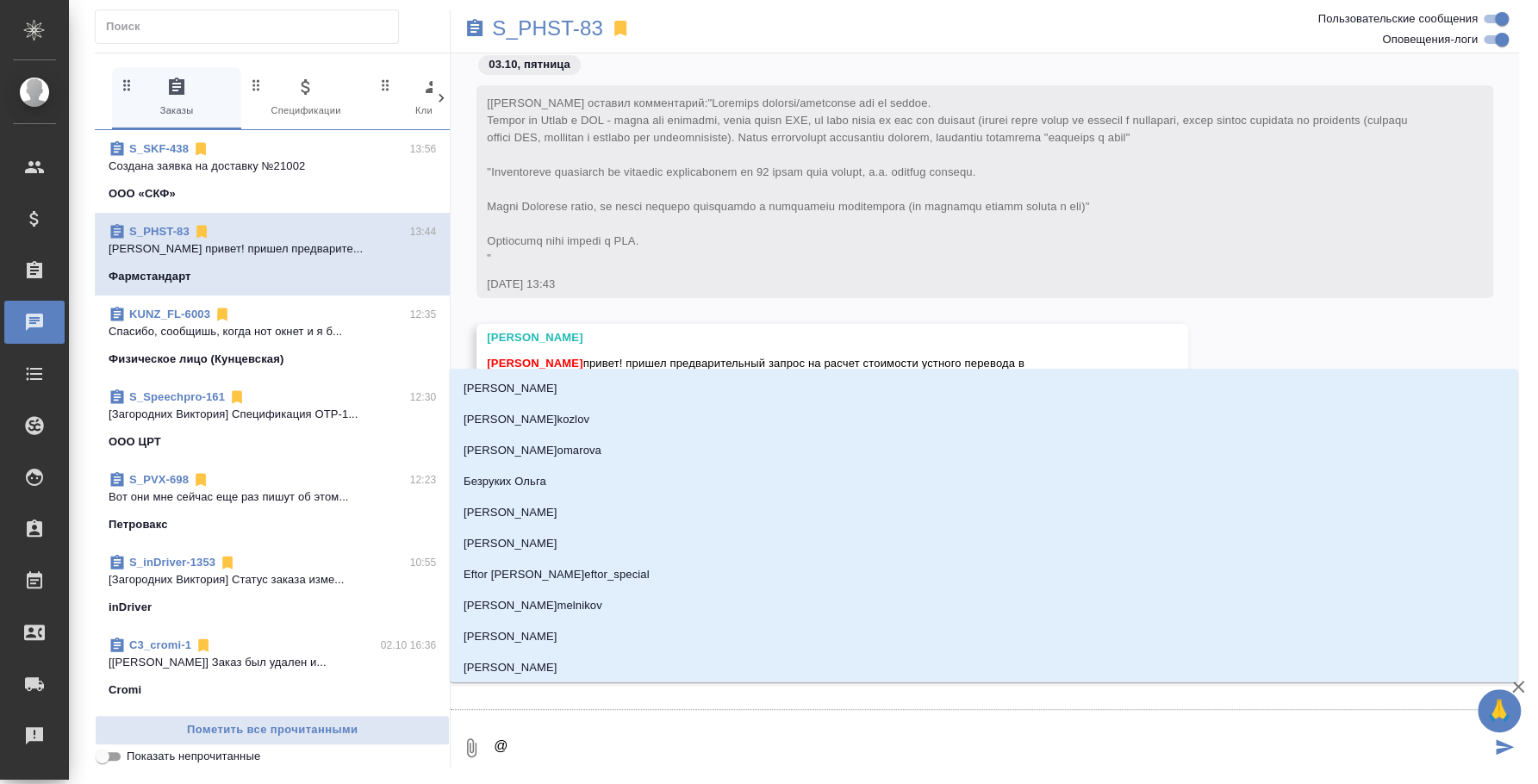
type textarea "@y"
type input "y"
type textarea "@y'b"
type input "y'b"
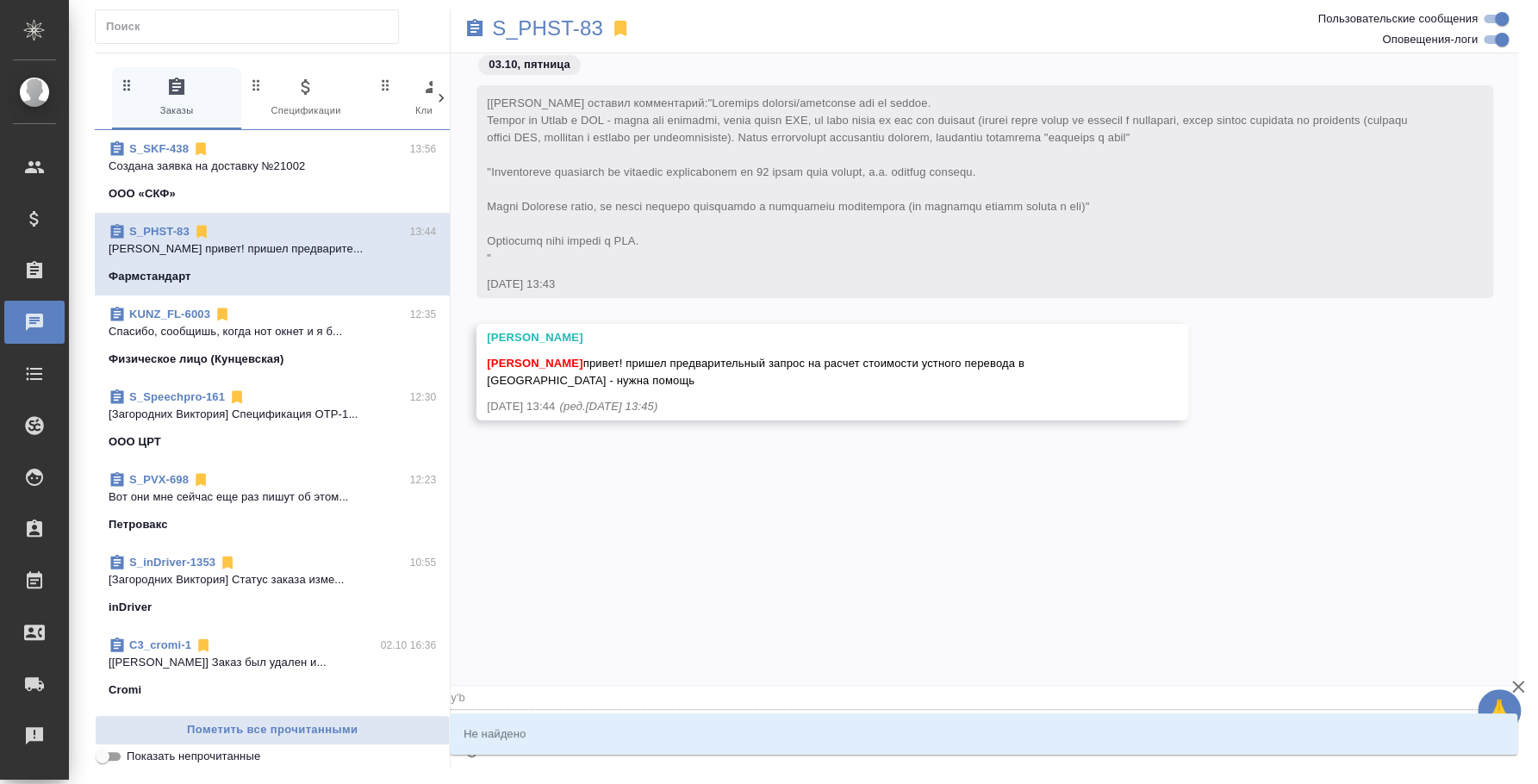
type textarea "@"
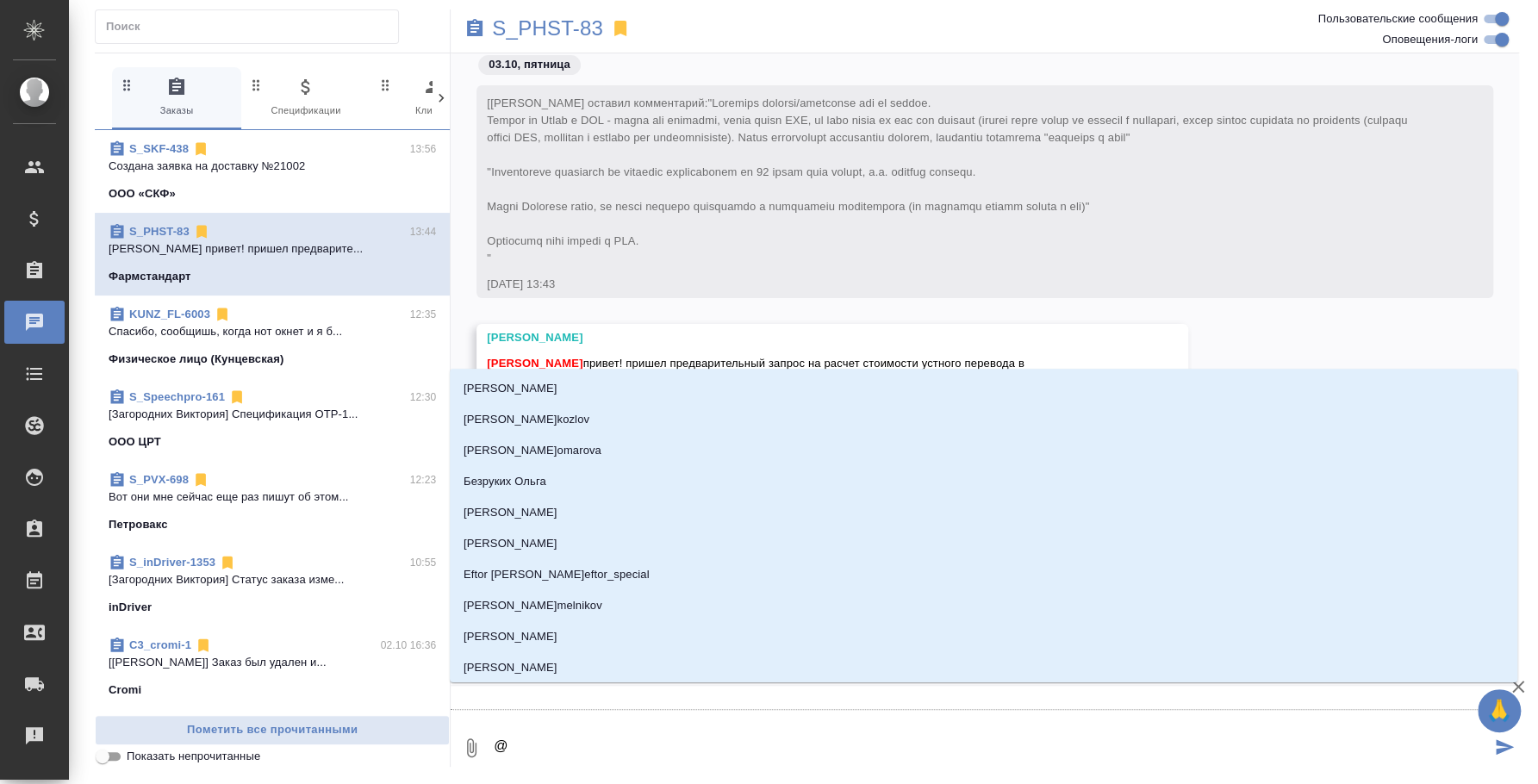
type textarea "@н"
type input "н"
type textarea "@ни"
type input "ни"
type textarea "@ник"
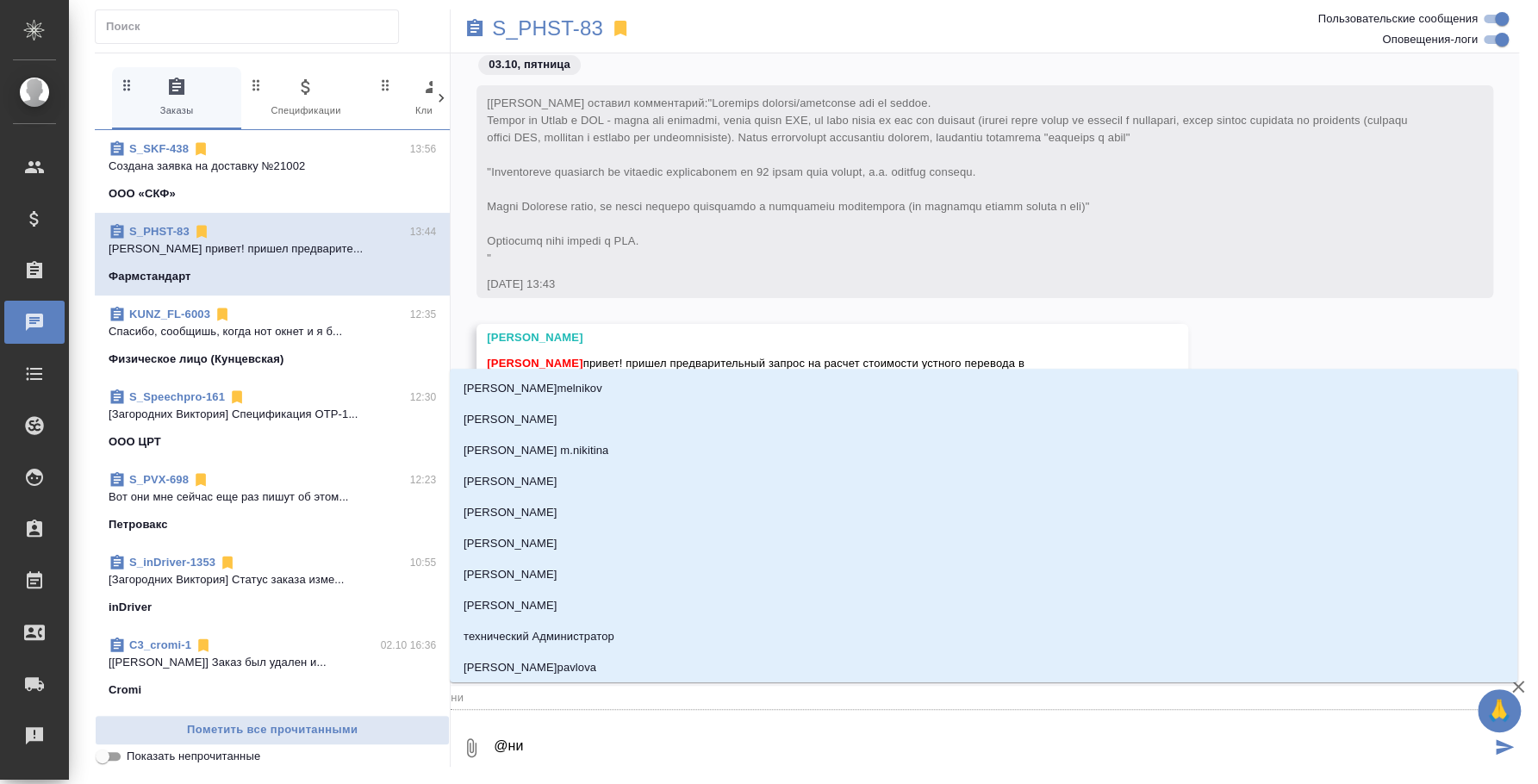
type input "ник"
type textarea "@ники"
type input "ники"
type textarea "@никиф"
type input "никиф"
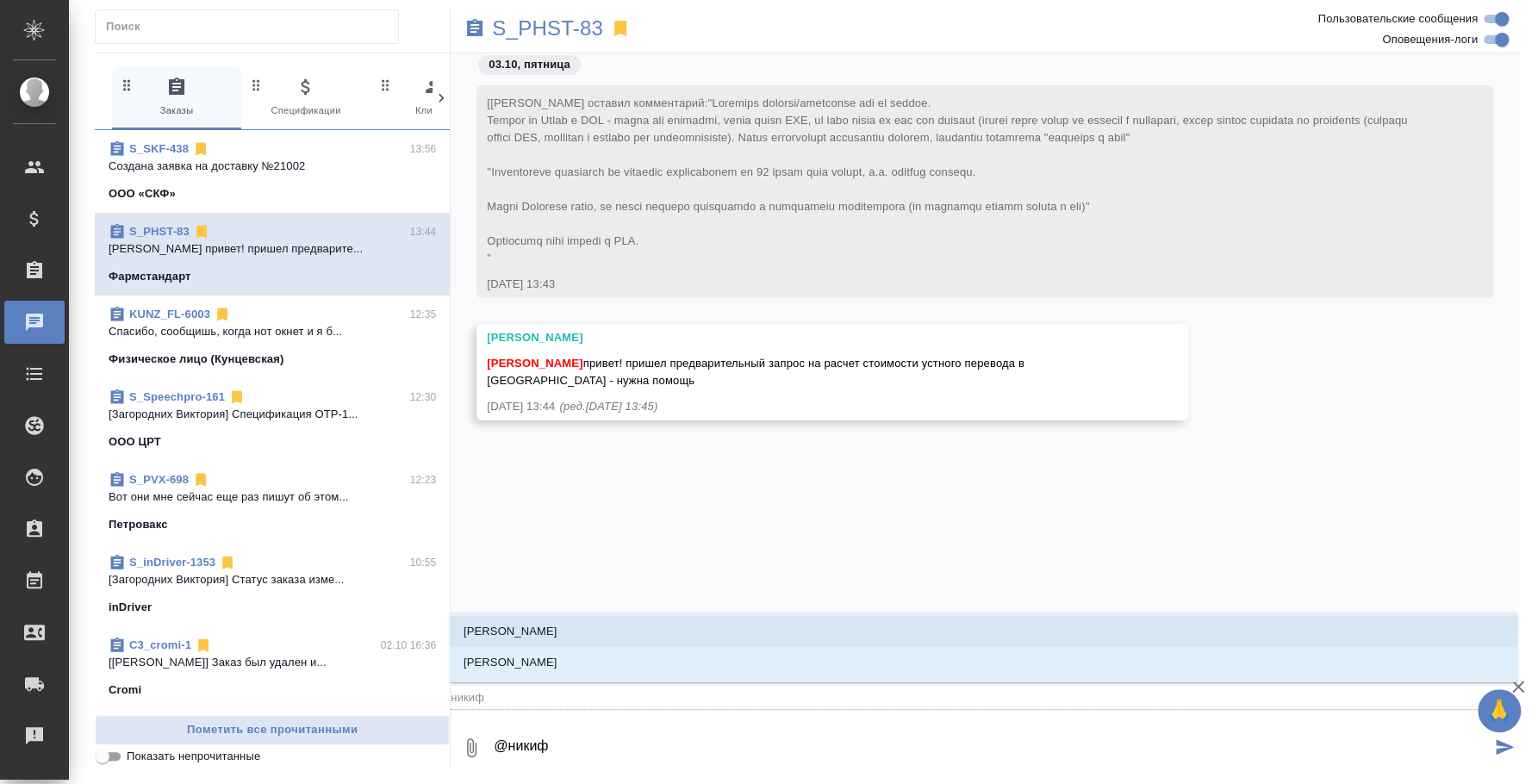
click at [828, 626] on li "Никифорова Валерия" at bounding box center [984, 631] width 1068 height 31
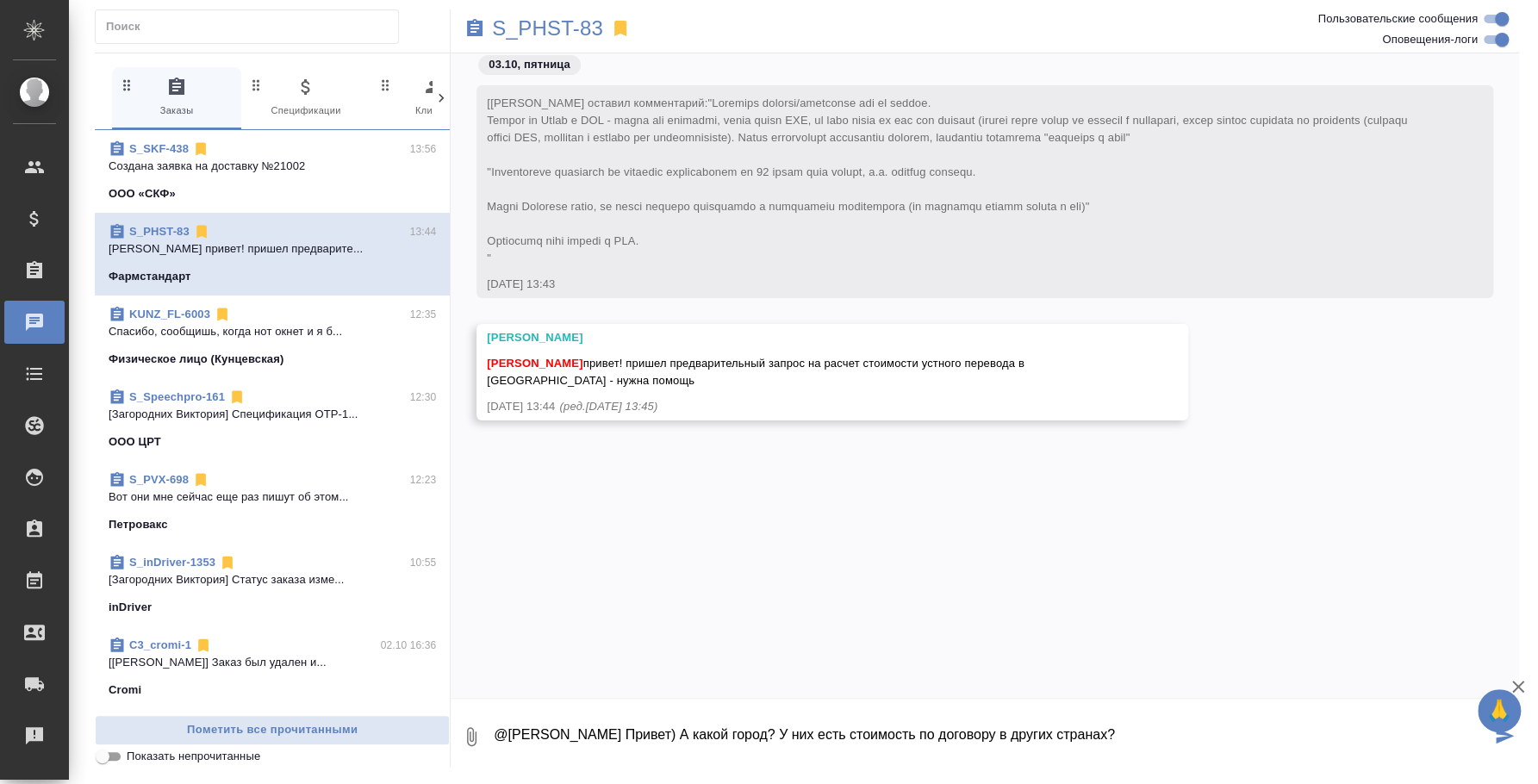
type textarea "@Никифорова Валерия Привет) А какой город? У них есть стоимость по договору в д…"
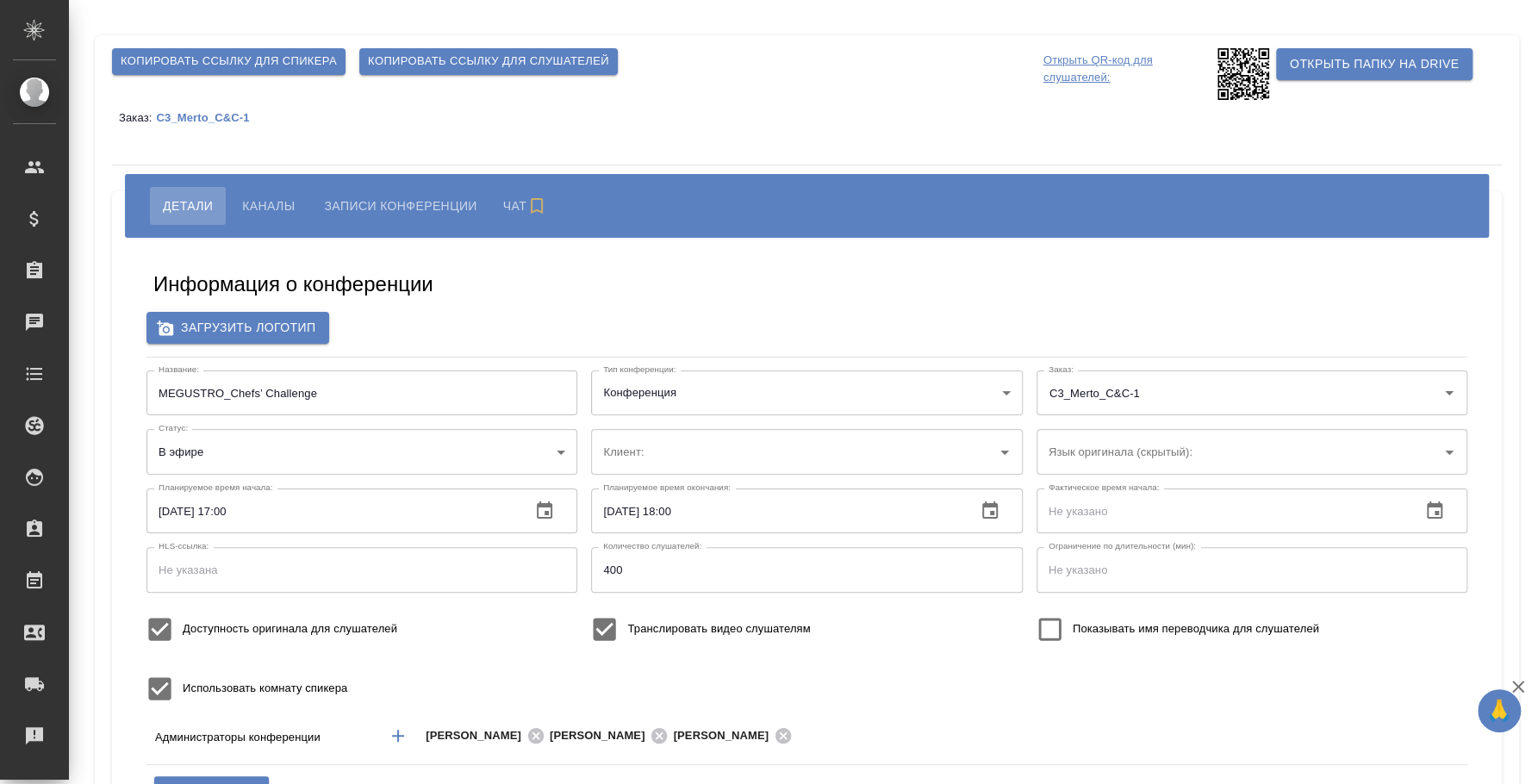
type input "[PERSON_NAME]"
click at [275, 198] on span "Каналы" at bounding box center [268, 206] width 52 height 20
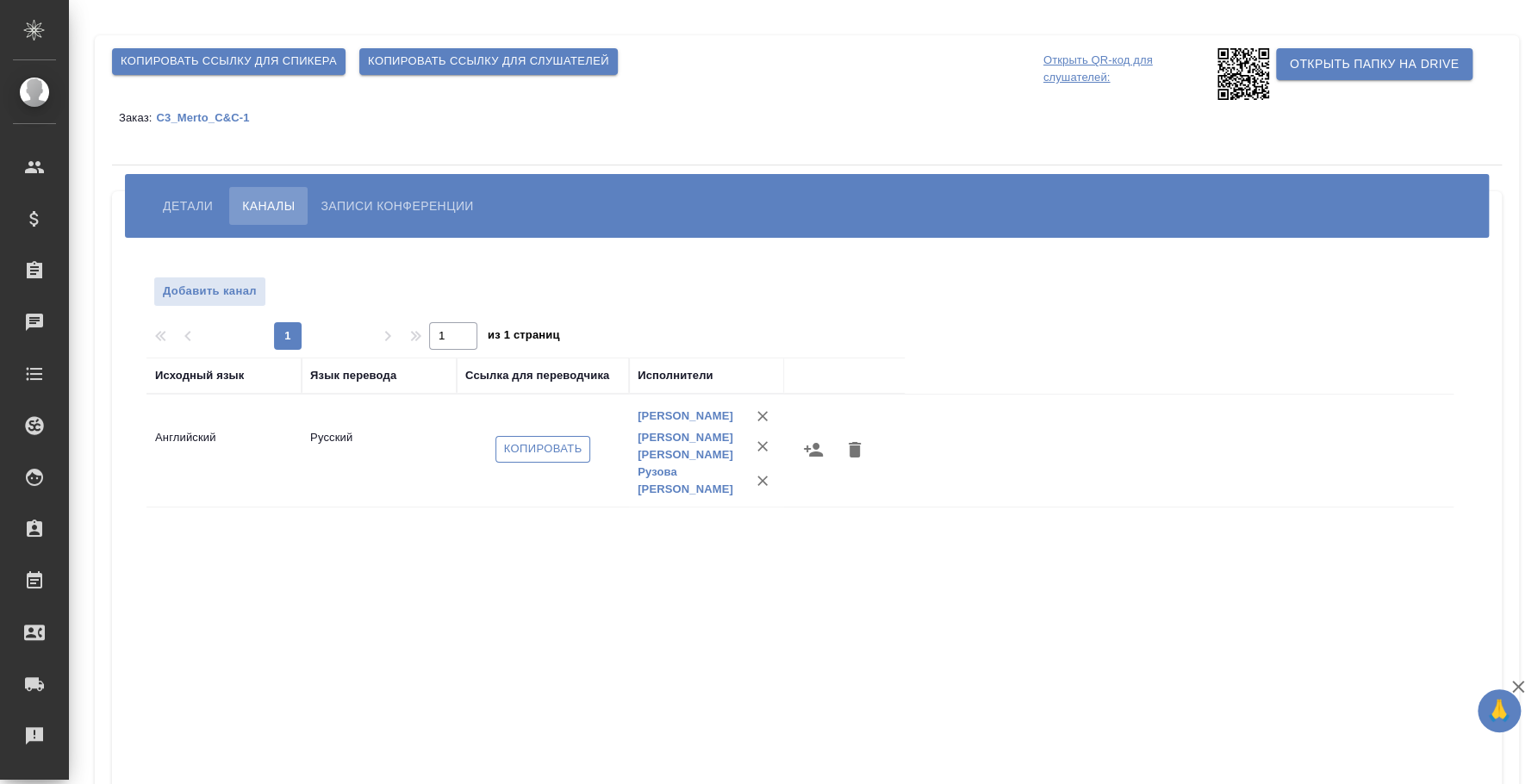
click at [505, 458] on span "Копировать" at bounding box center [543, 449] width 78 height 20
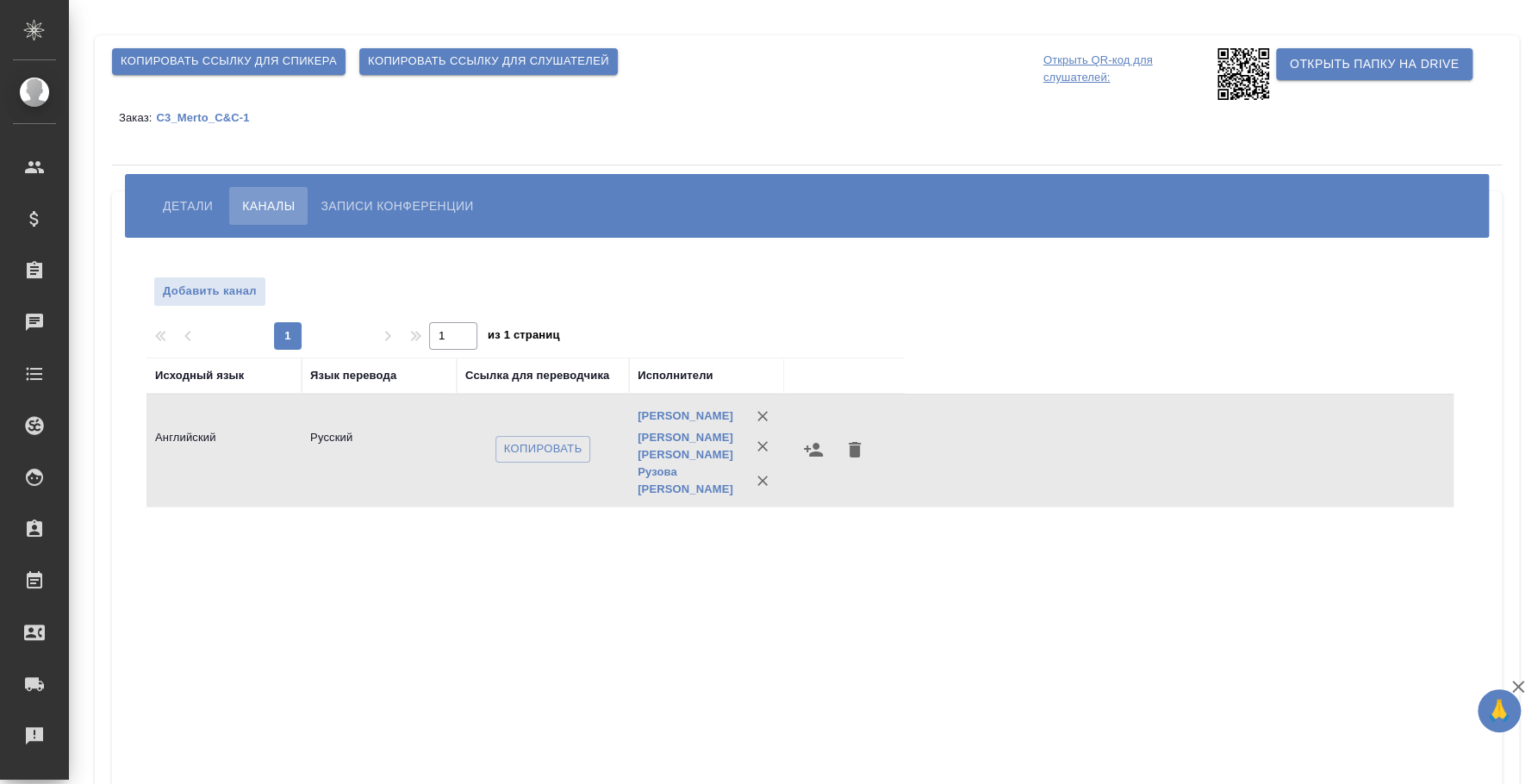
click at [443, 53] on span "Копировать ссылку для слушателей" at bounding box center [489, 61] width 241 height 20
click at [1235, 68] on icon at bounding box center [1244, 74] width 51 height 51
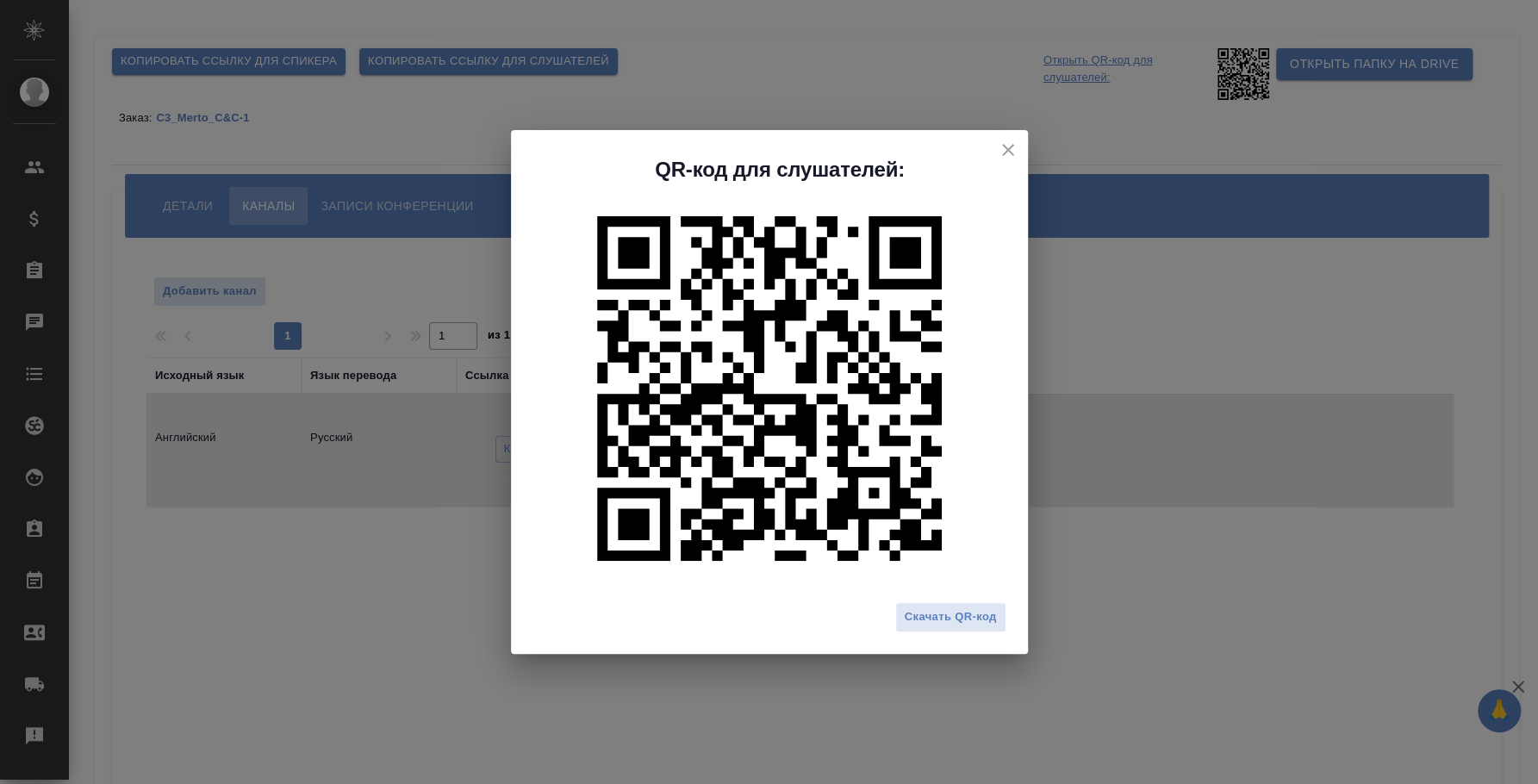
click at [859, 62] on div "QR-код для слушателей: Скачать QR-код" at bounding box center [769, 392] width 1538 height 784
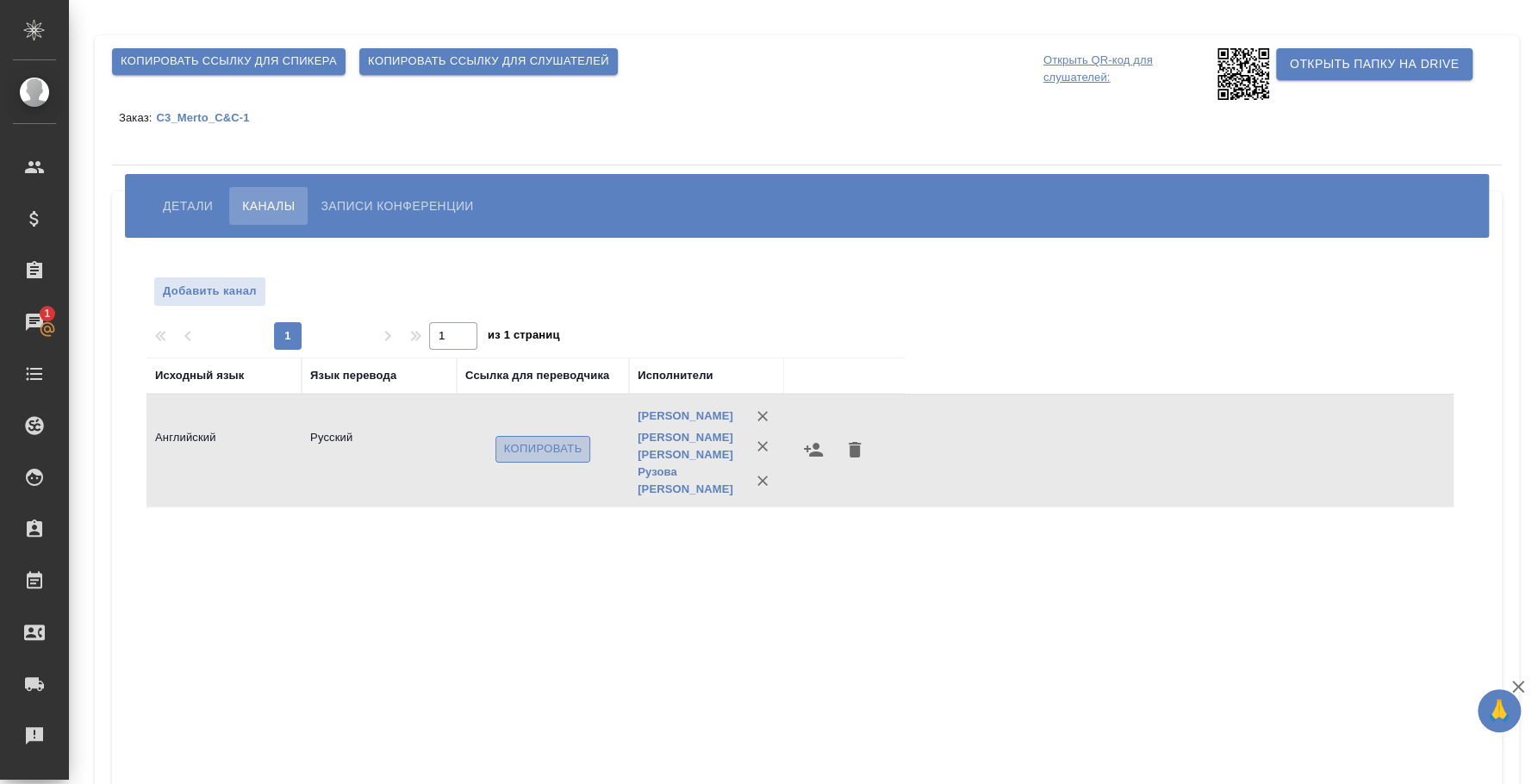
click at [568, 452] on span "Копировать" at bounding box center [543, 449] width 78 height 20
click at [523, 449] on span "Копировать" at bounding box center [543, 449] width 78 height 20
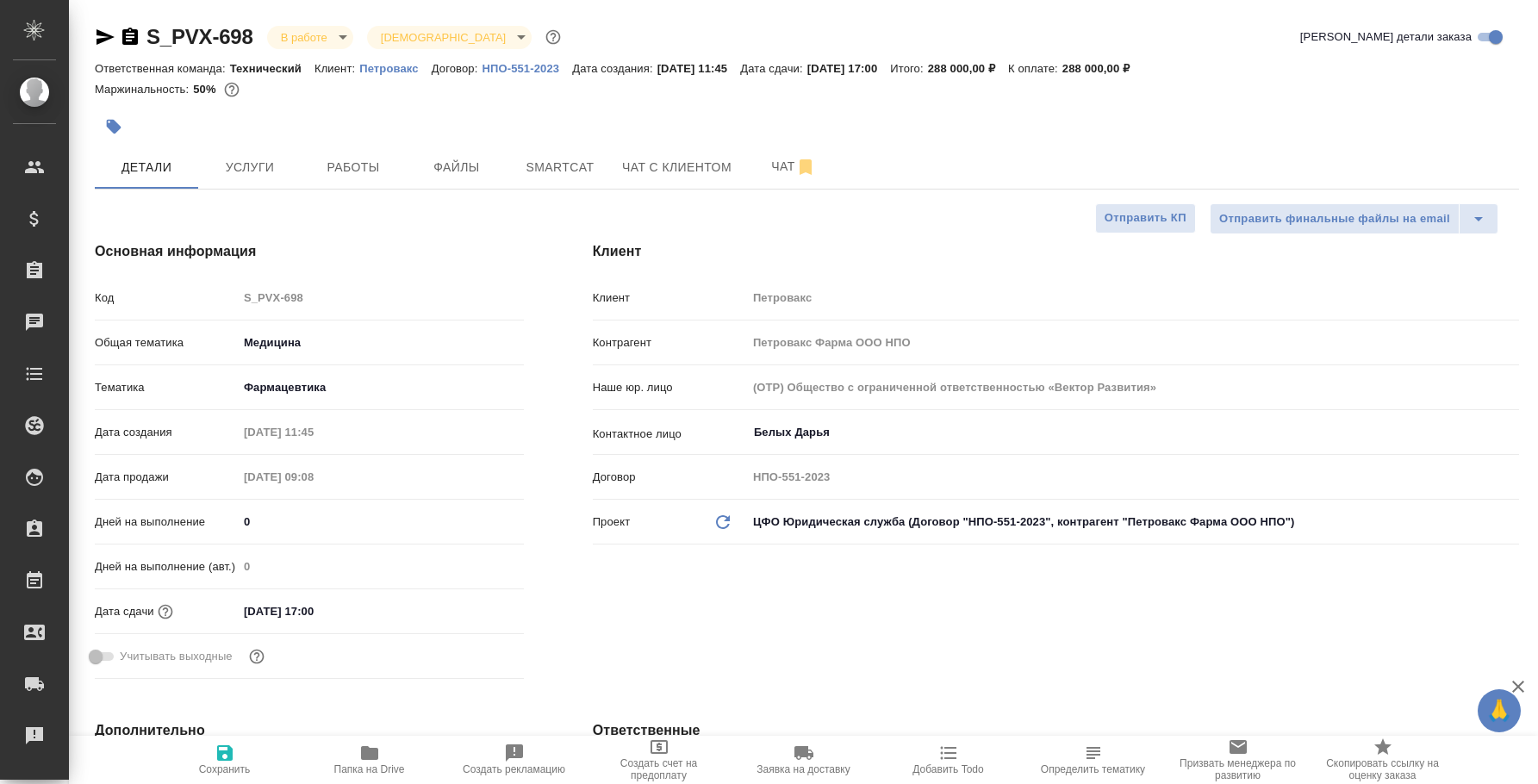
select select "RU"
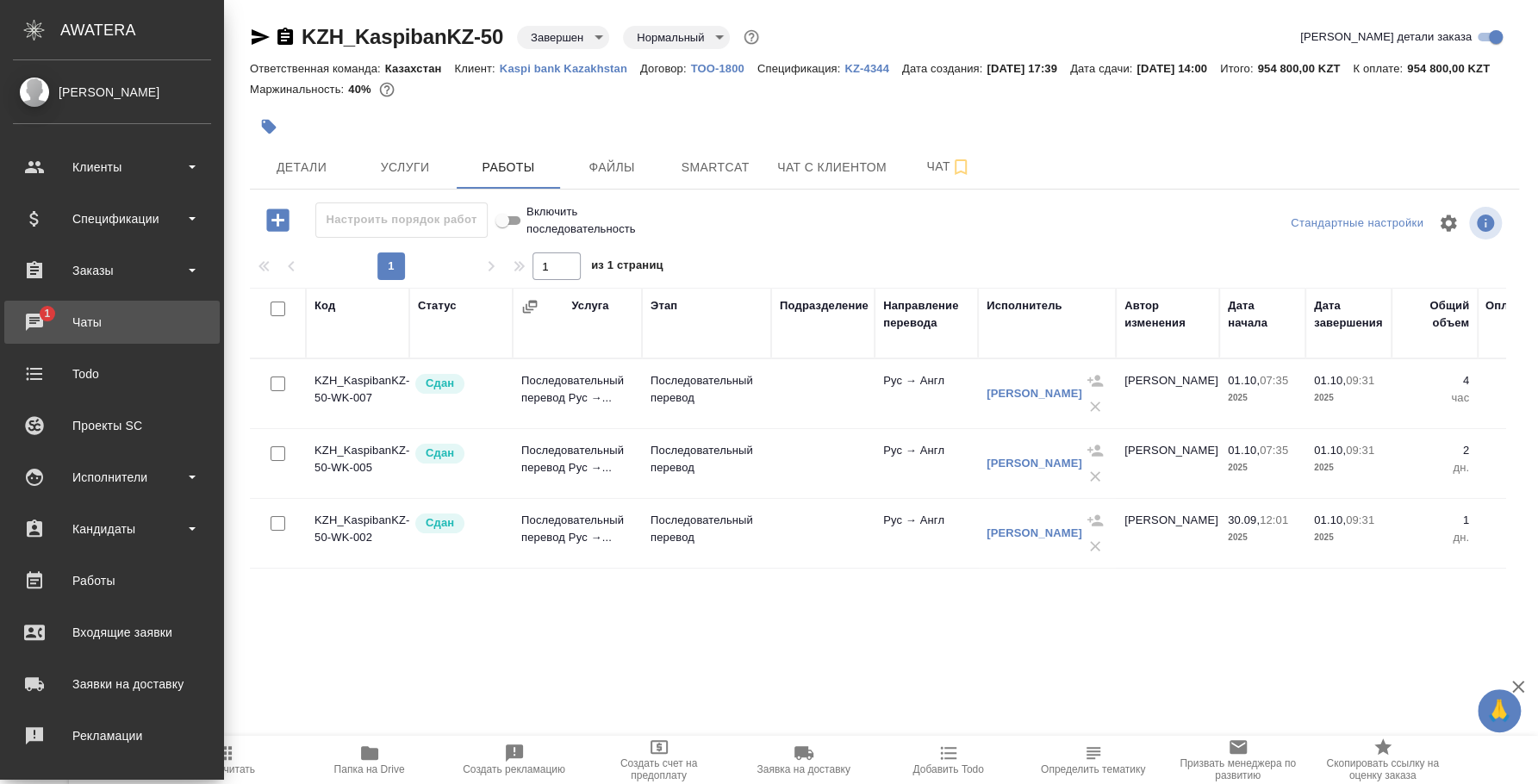
click at [54, 317] on div "Чаты" at bounding box center [112, 322] width 198 height 26
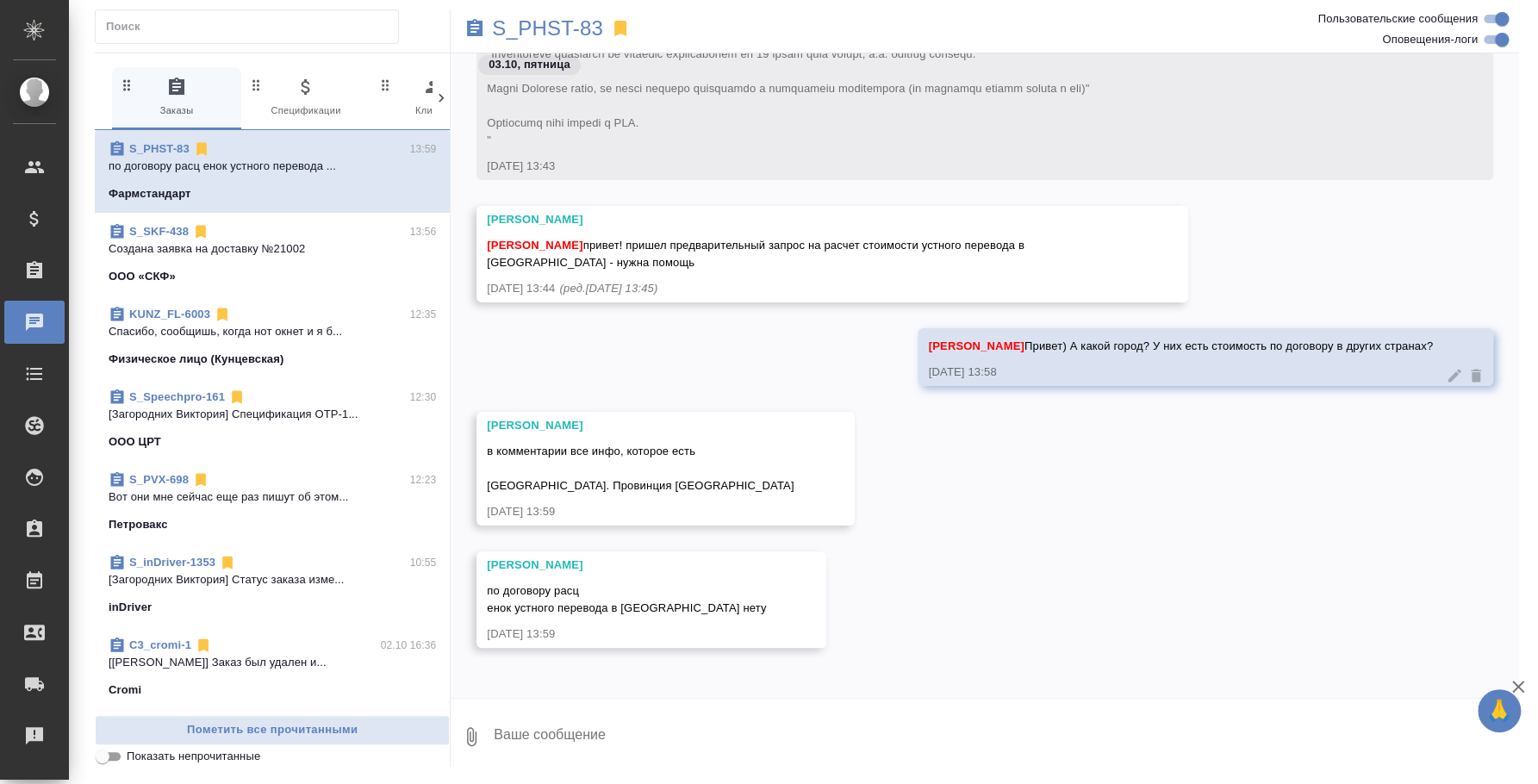
scroll to position [119, 0]
click at [593, 349] on button "Ответить на сообщение" at bounding box center [581, 349] width 189 height 34
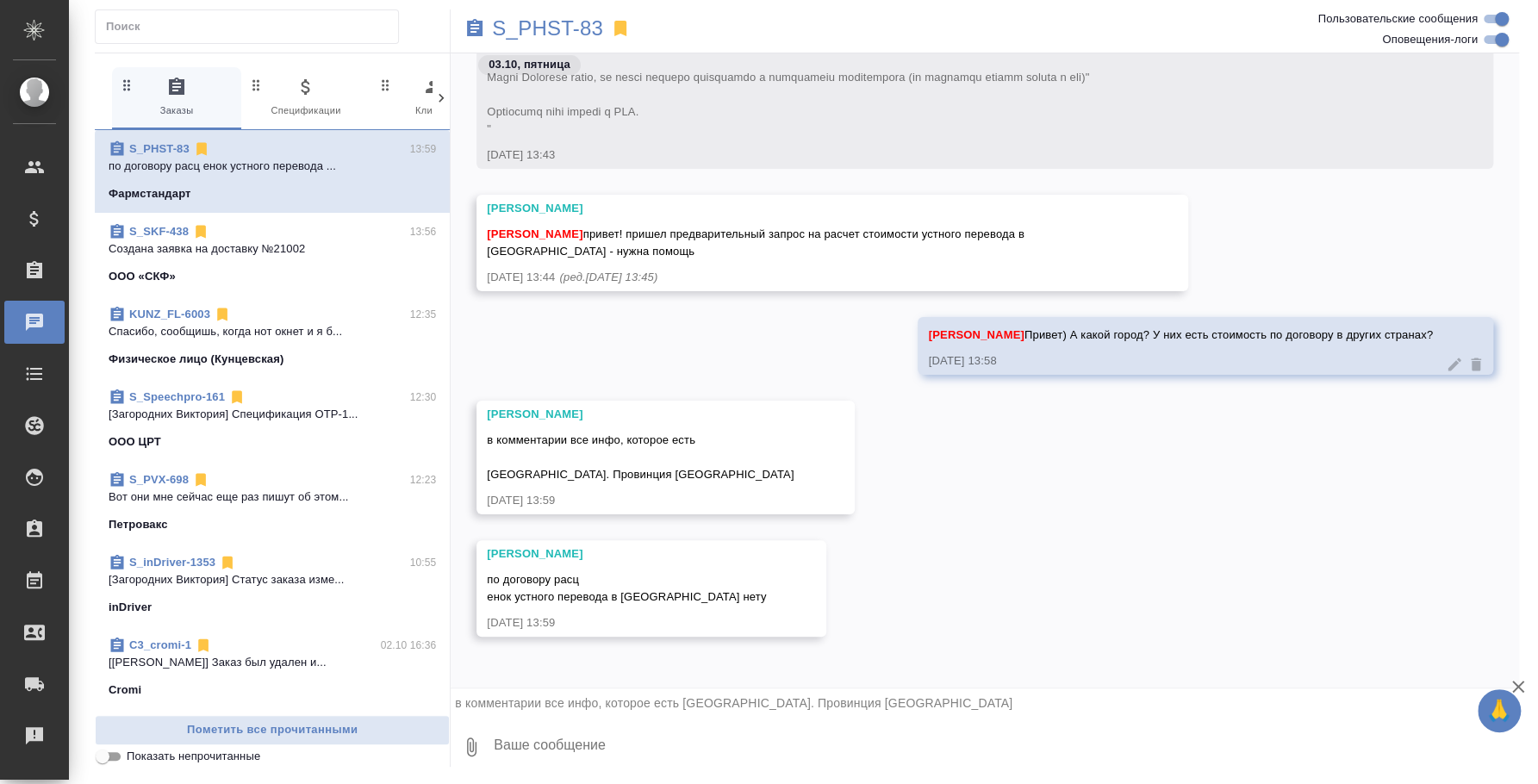
click at [632, 755] on textarea at bounding box center [1006, 747] width 1027 height 59
type textarea "А даты и тд пока что ничего нет? тематике тоже?"
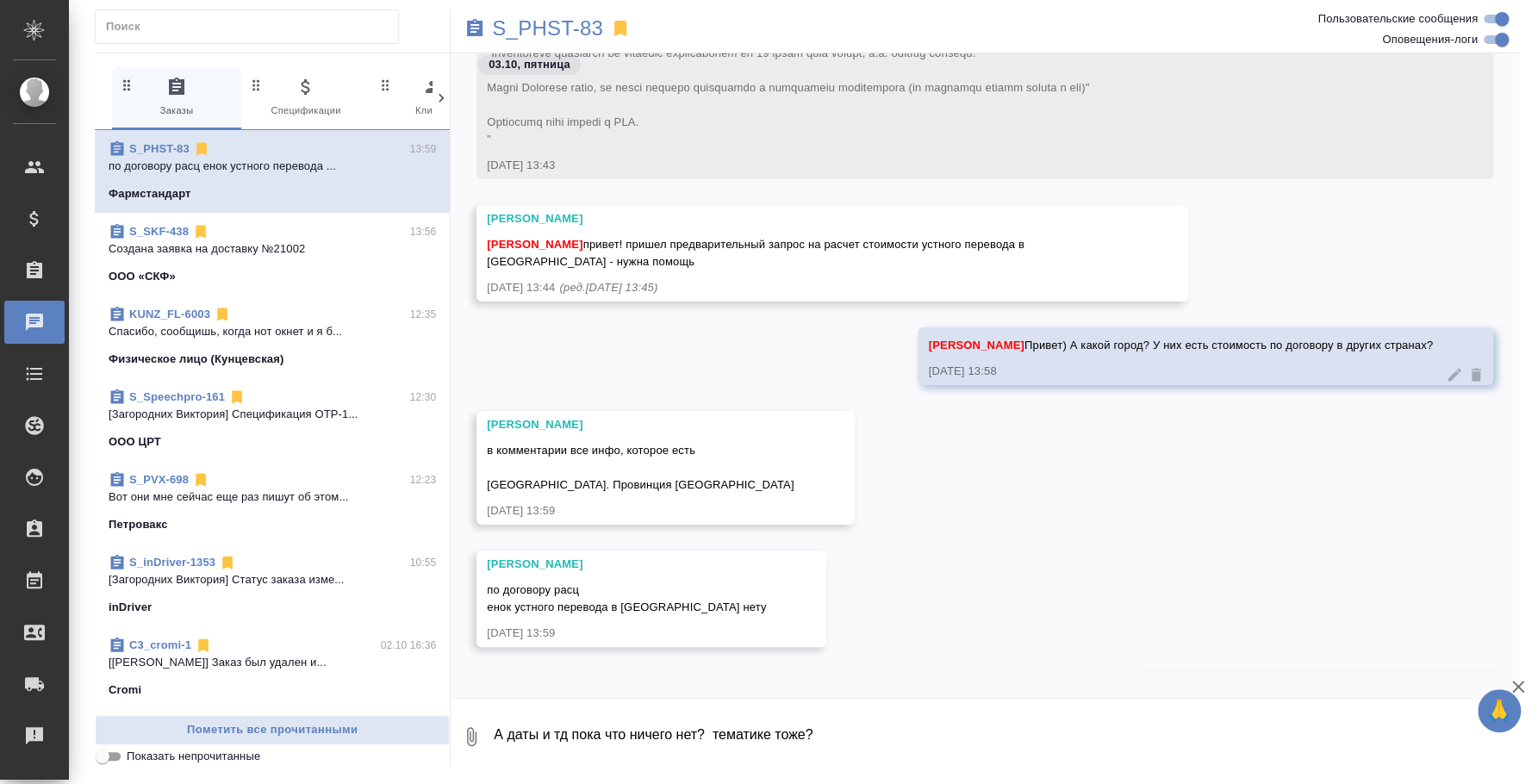
scroll to position [288, 0]
